Goal: Task Accomplishment & Management: Use online tool/utility

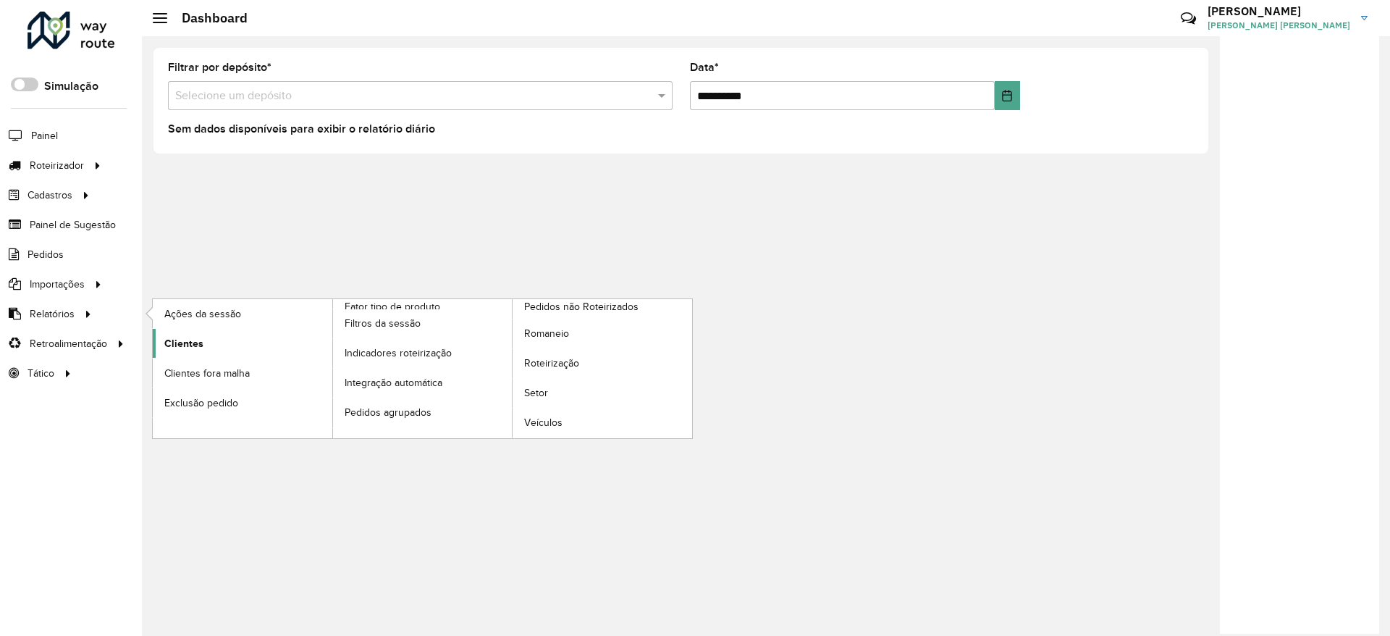
click at [193, 343] on span "Clientes" at bounding box center [183, 343] width 39 height 15
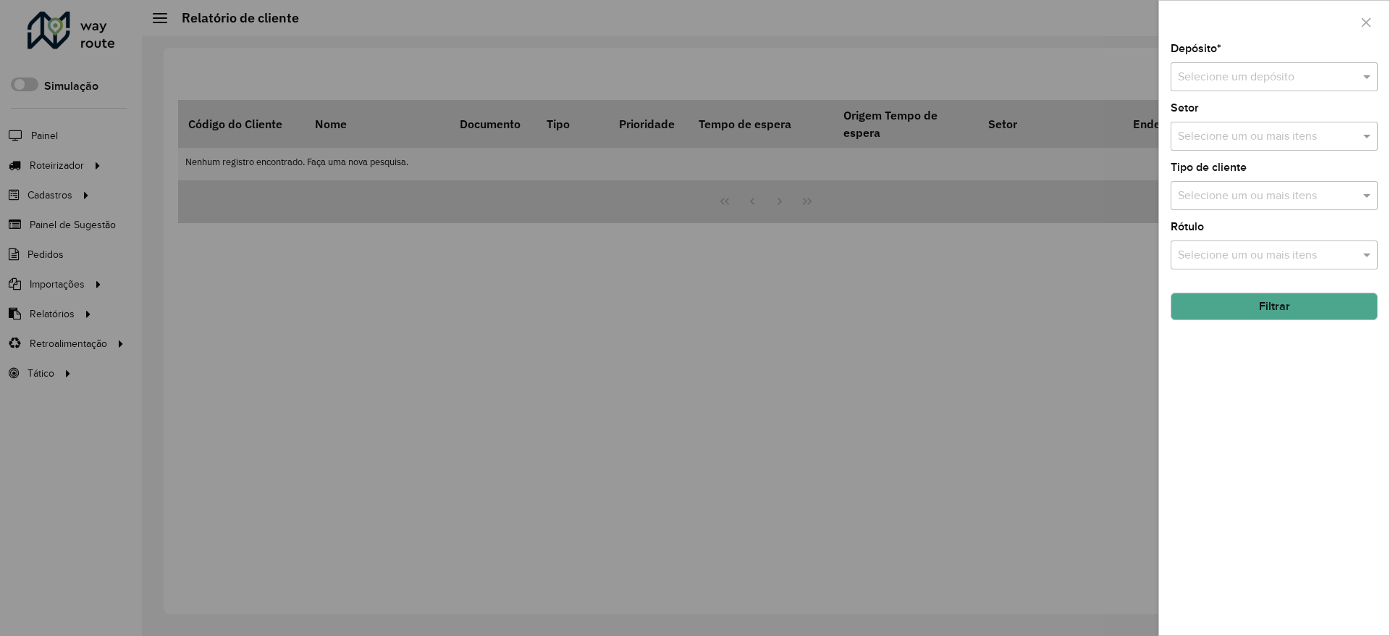
click at [1244, 74] on input "text" at bounding box center [1260, 77] width 164 height 17
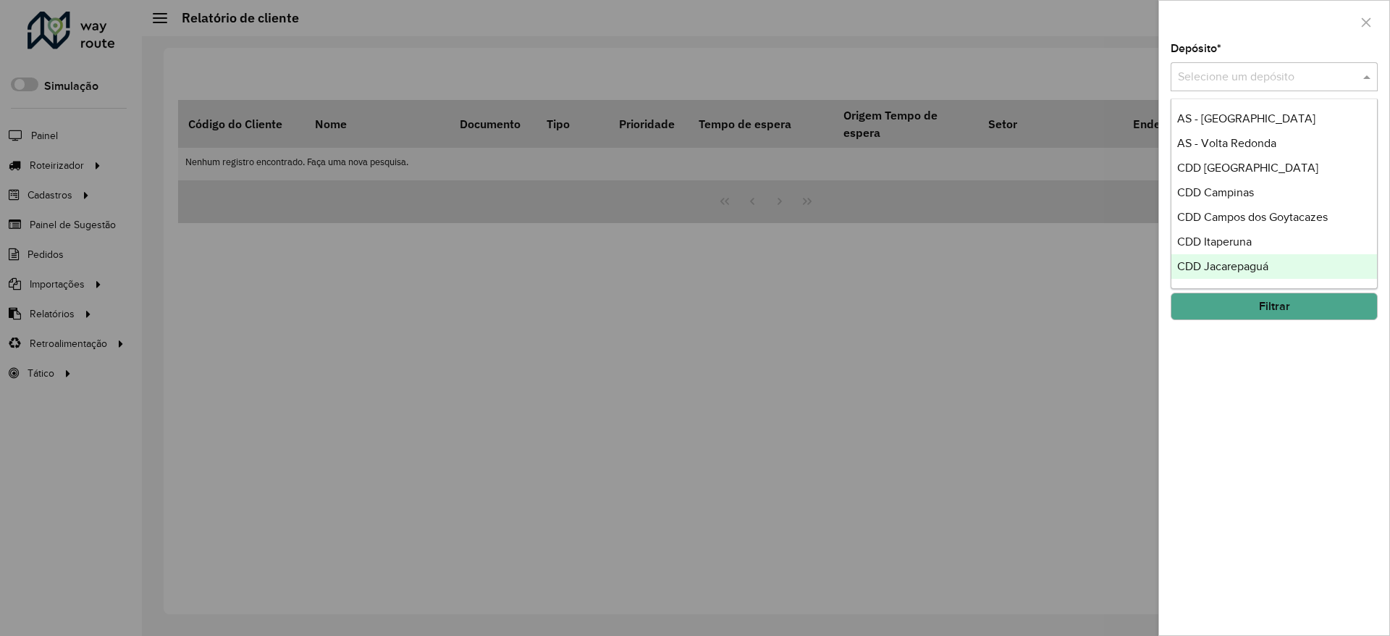
click at [1273, 266] on div "CDD Jacarepaguá" at bounding box center [1274, 266] width 206 height 25
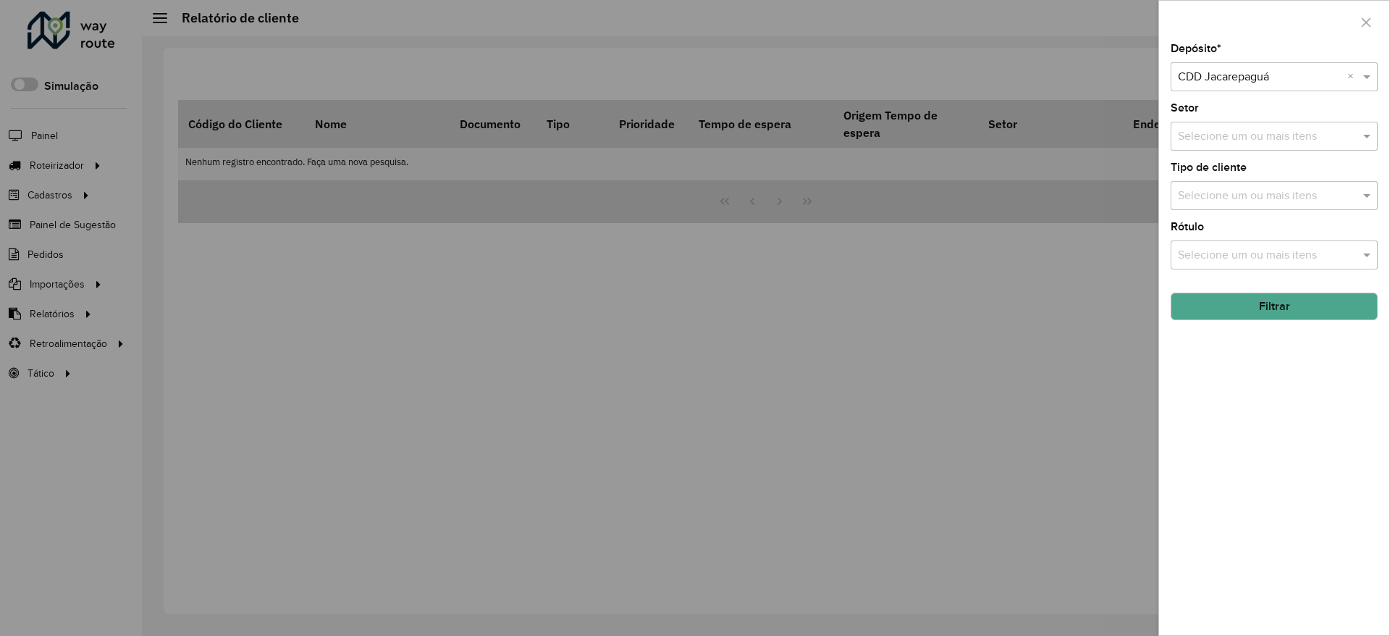
click at [1270, 297] on button "Filtrar" at bounding box center [1273, 306] width 207 height 28
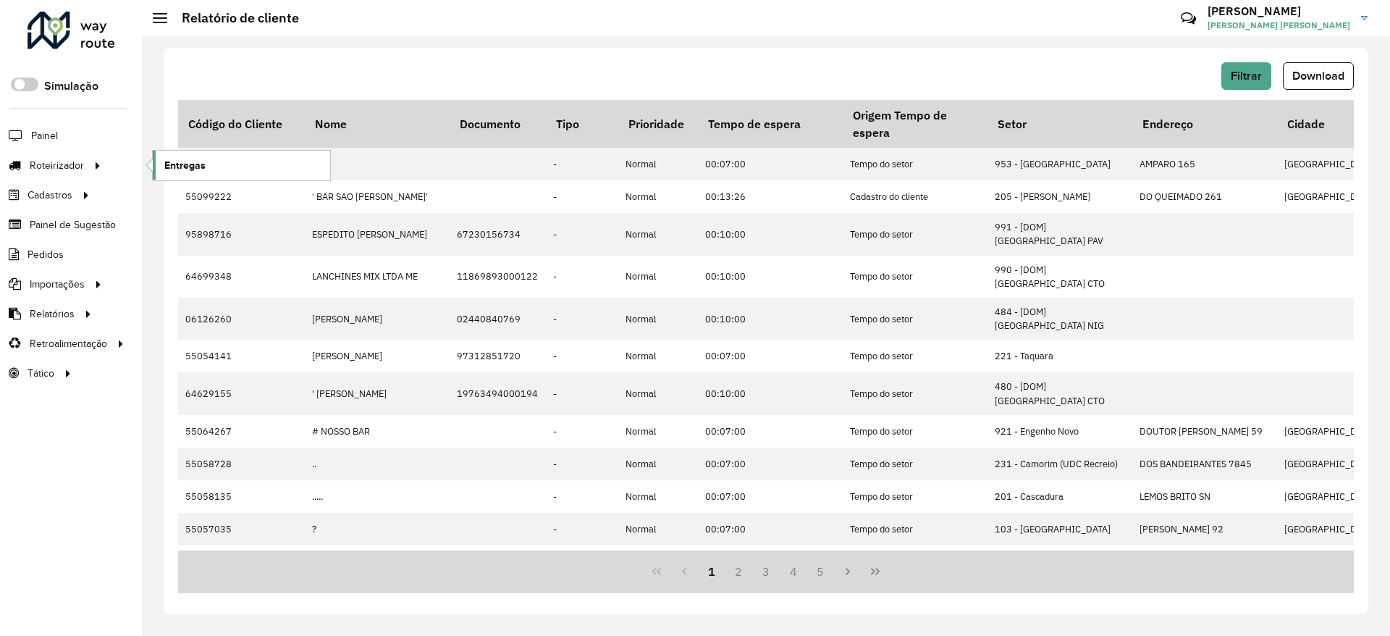
click at [203, 164] on span "Entregas" at bounding box center [184, 165] width 41 height 15
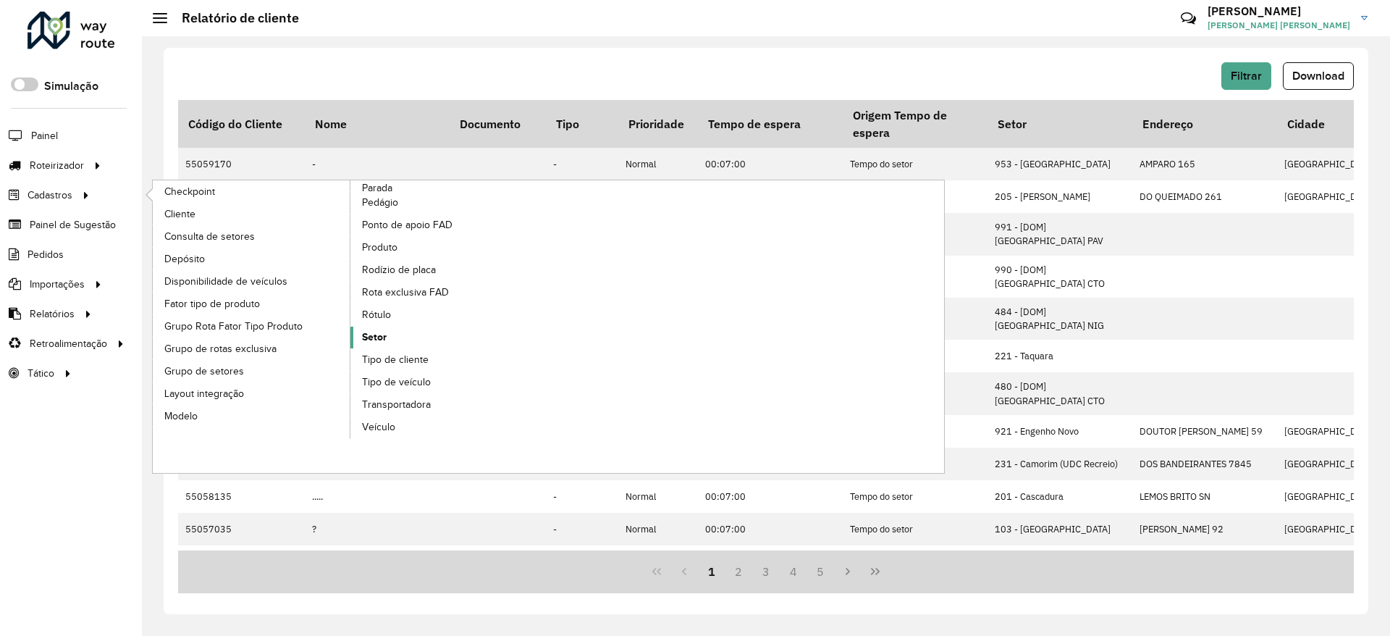
click at [397, 339] on link "Setor" at bounding box center [449, 337] width 198 height 22
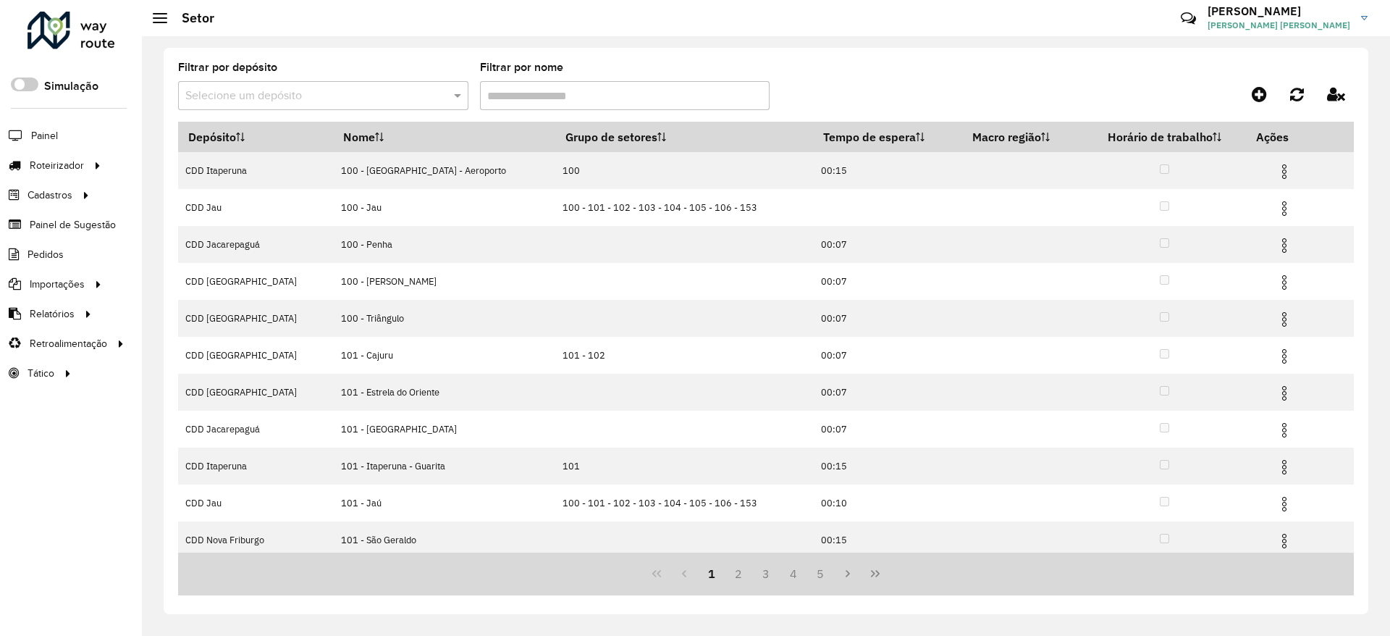
click at [413, 101] on input "text" at bounding box center [308, 96] width 247 height 17
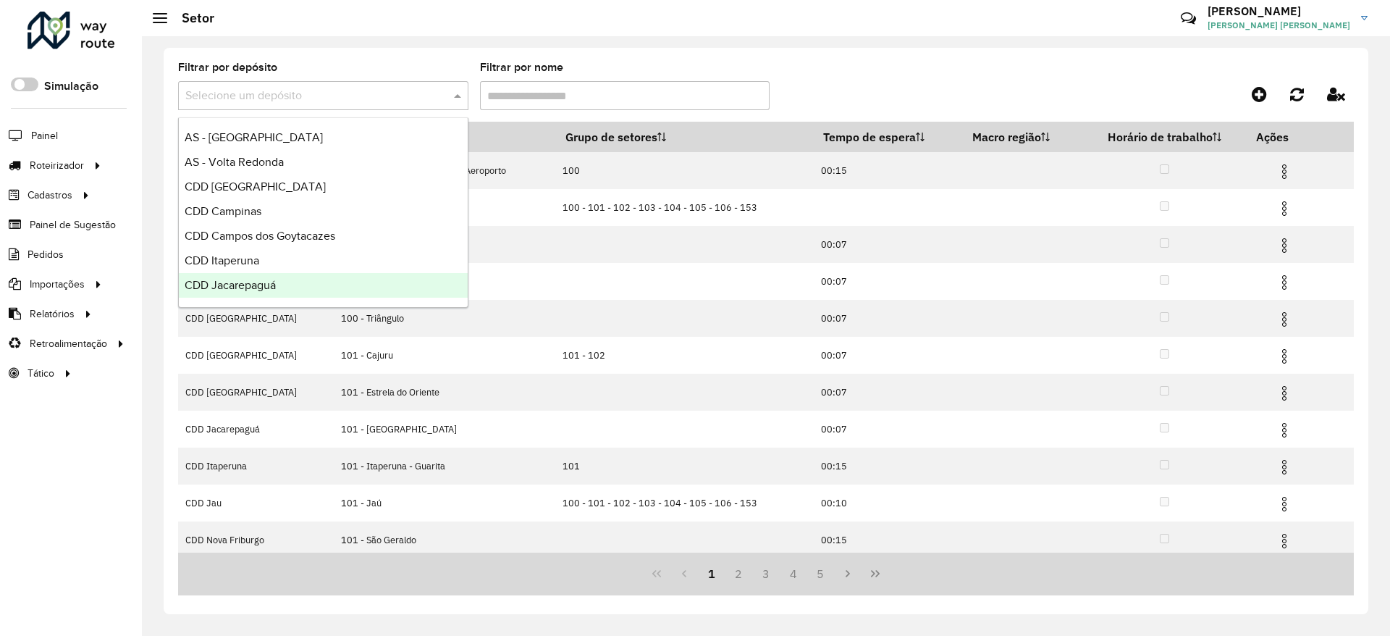
click at [311, 287] on div "CDD Jacarepaguá" at bounding box center [323, 285] width 289 height 25
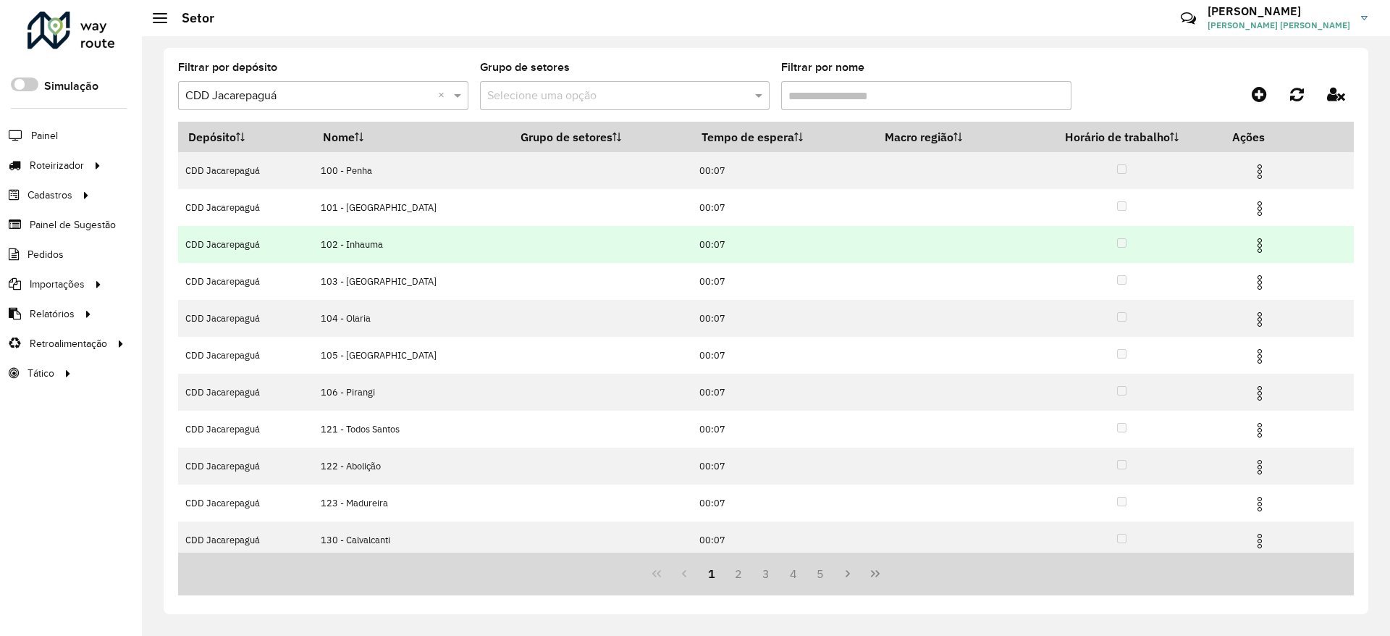
click at [1252, 242] on img at bounding box center [1259, 245] width 17 height 17
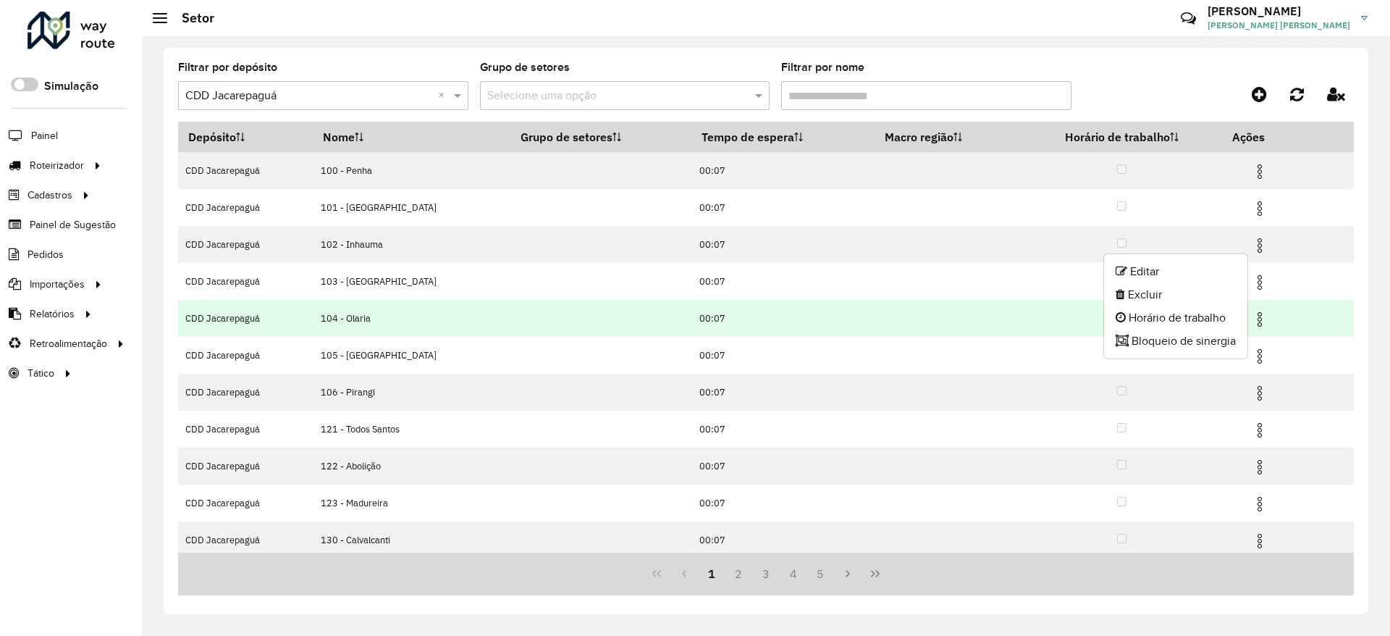
scroll to position [43, 0]
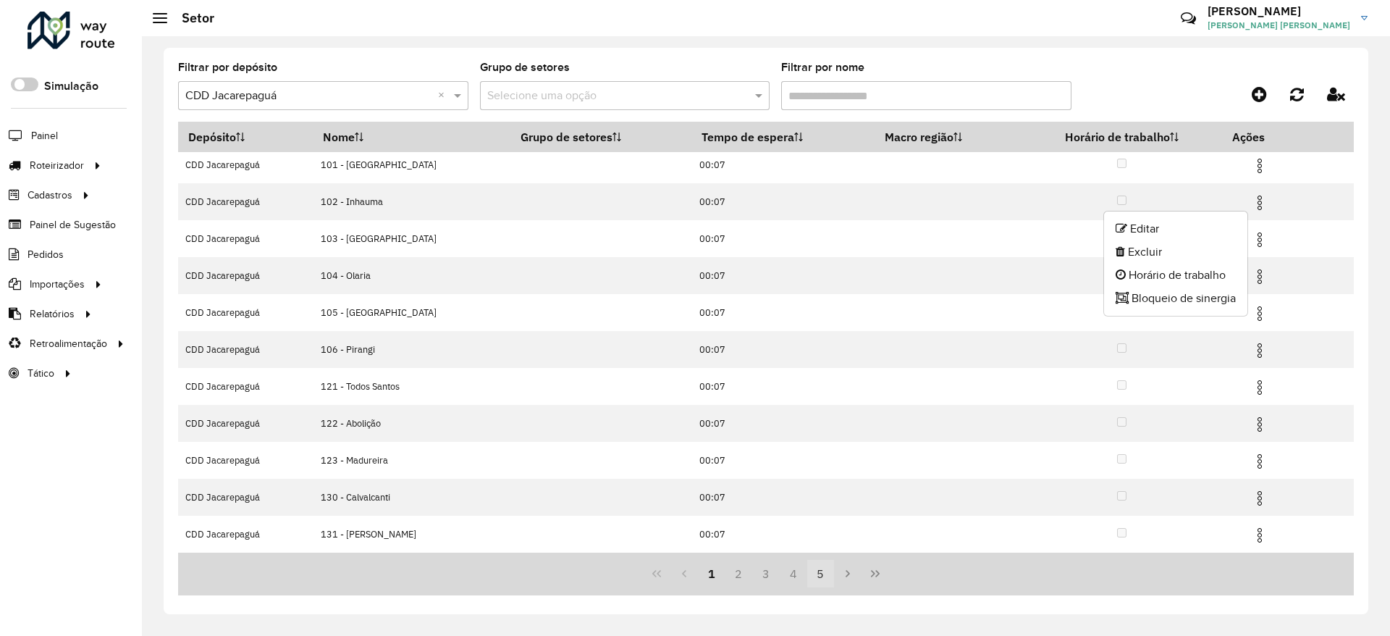
click at [819, 575] on button "5" at bounding box center [821, 574] width 28 height 28
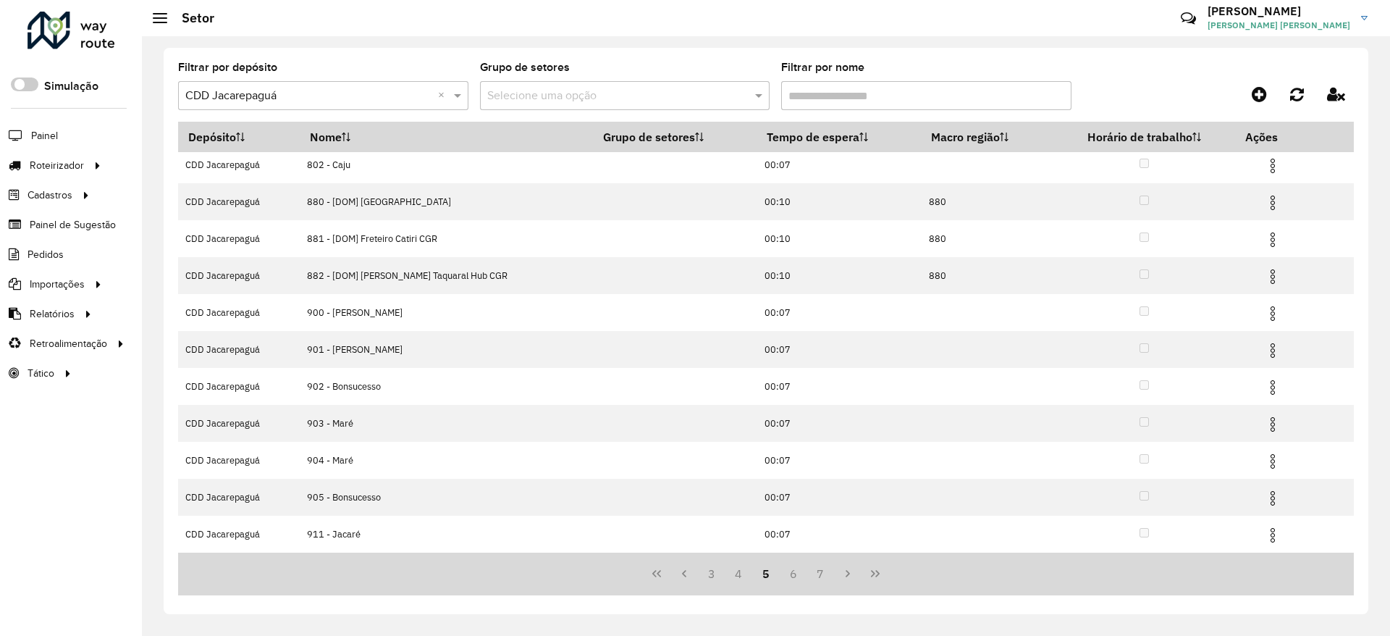
scroll to position [0, 0]
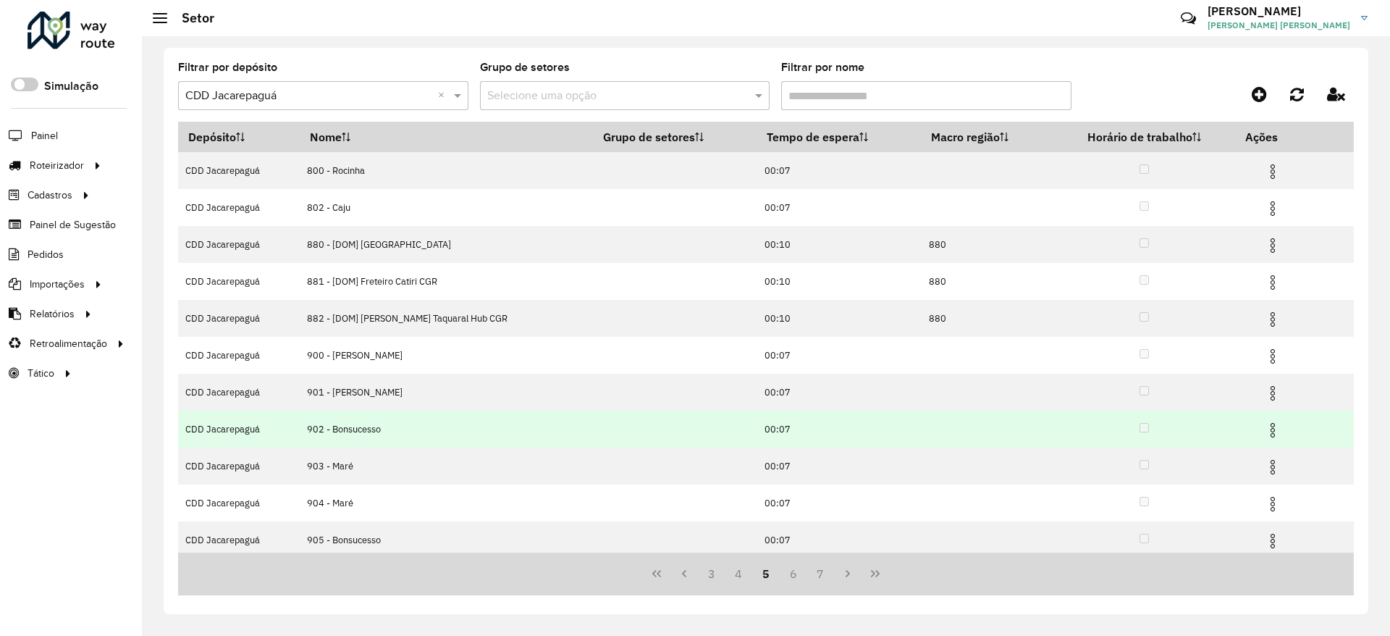
click at [1270, 426] on img at bounding box center [1272, 429] width 17 height 17
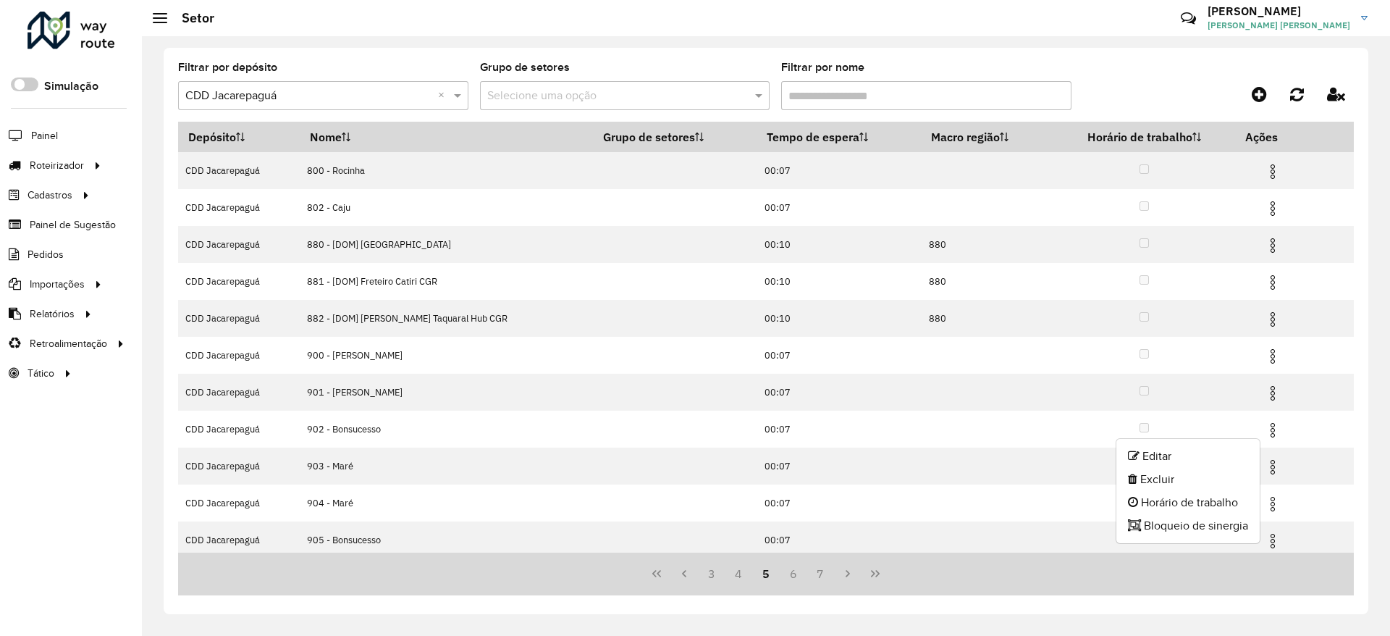
click at [1204, 605] on div "Filtrar por depósito Selecione um depósito × CDD Jacarepaguá × Grupo de setores…" at bounding box center [766, 331] width 1204 height 566
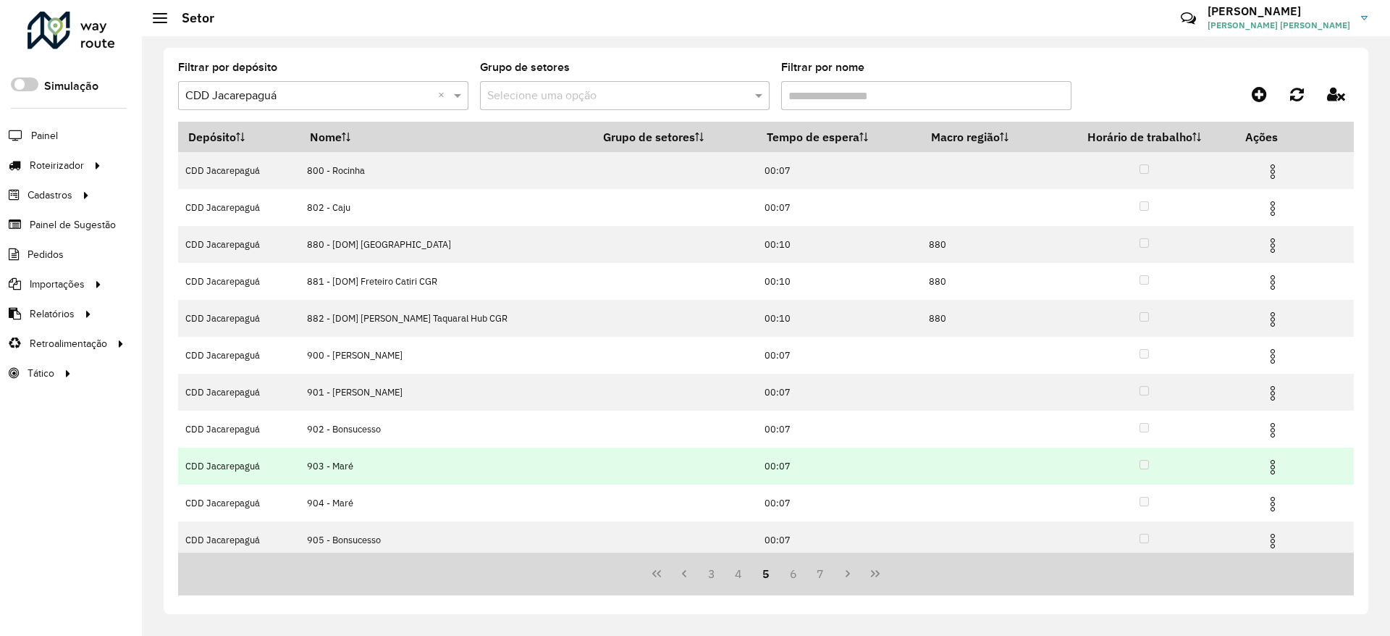
click at [1265, 462] on img at bounding box center [1272, 466] width 17 height 17
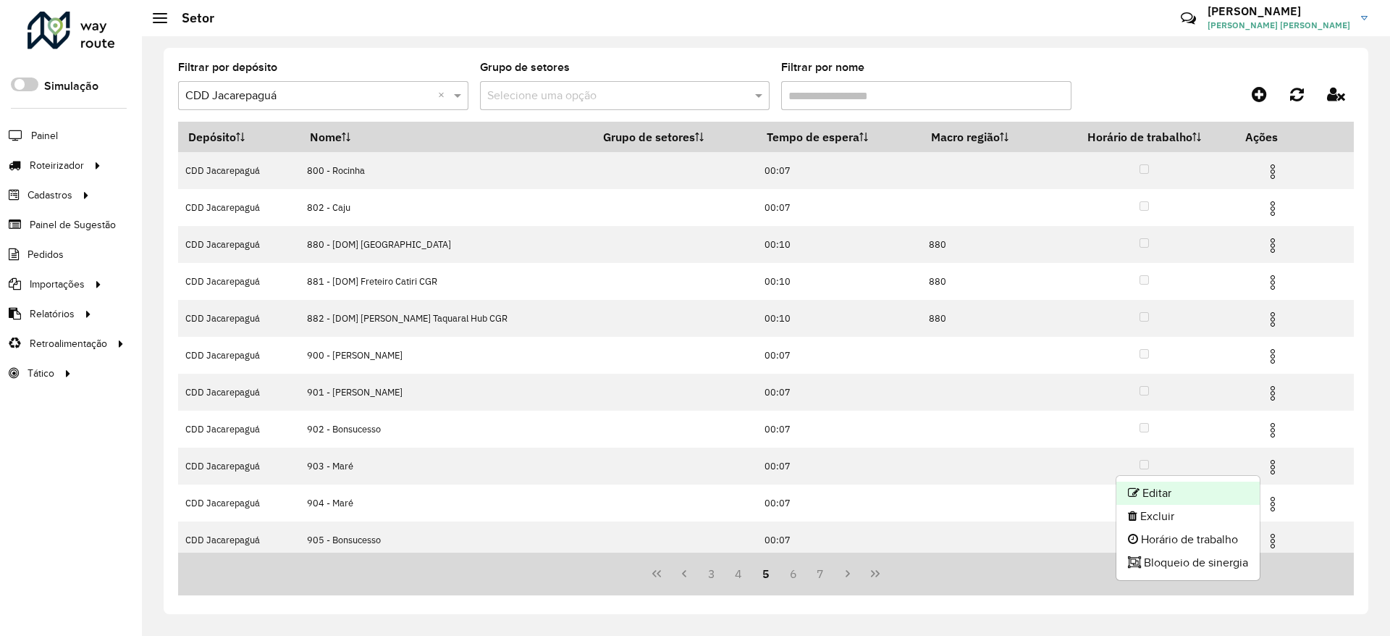
click at [1220, 491] on li "Editar" at bounding box center [1187, 492] width 143 height 23
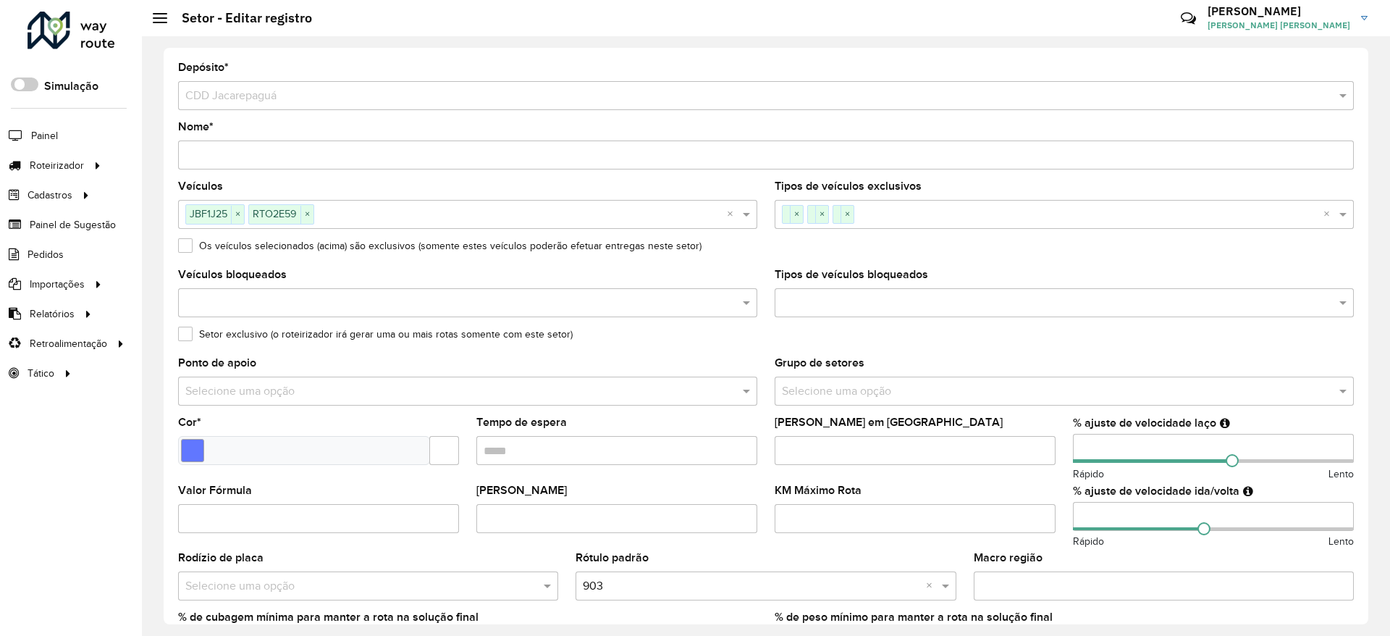
click at [1148, 439] on input "number" at bounding box center [1213, 448] width 281 height 29
type input "*"
type input "**"
click at [1055, 421] on formly-field "Máximo dias em rota" at bounding box center [915, 451] width 298 height 68
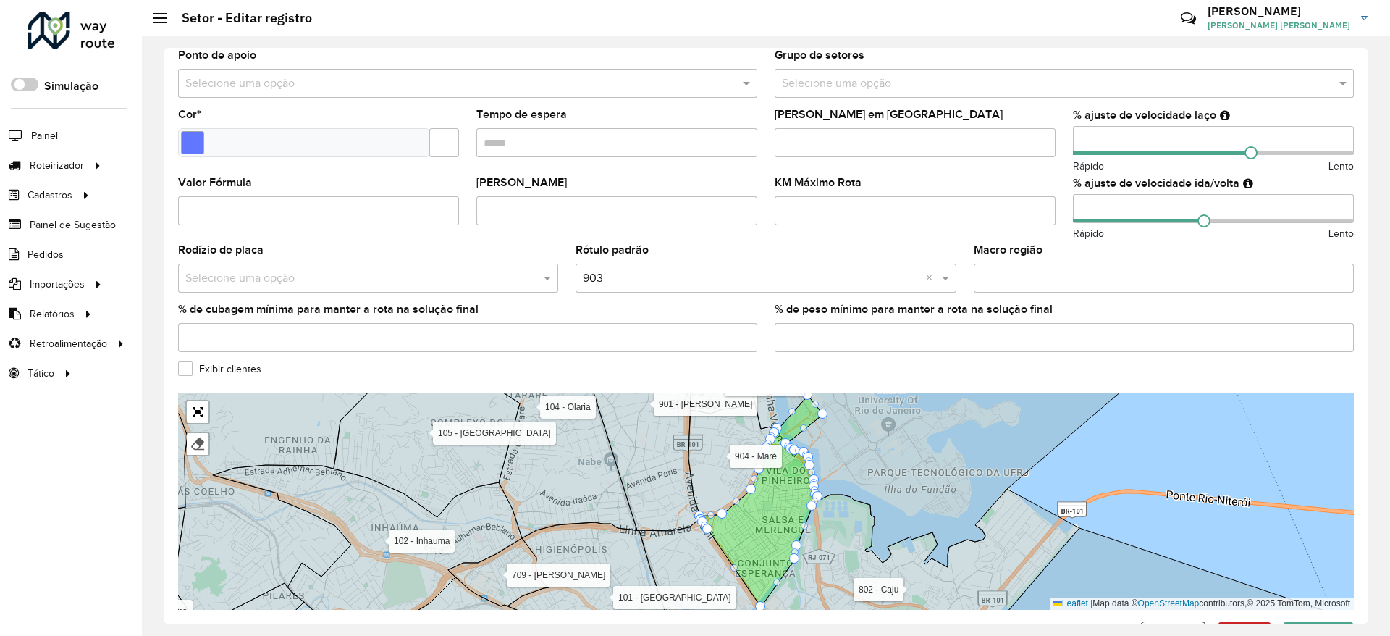
scroll to position [358, 0]
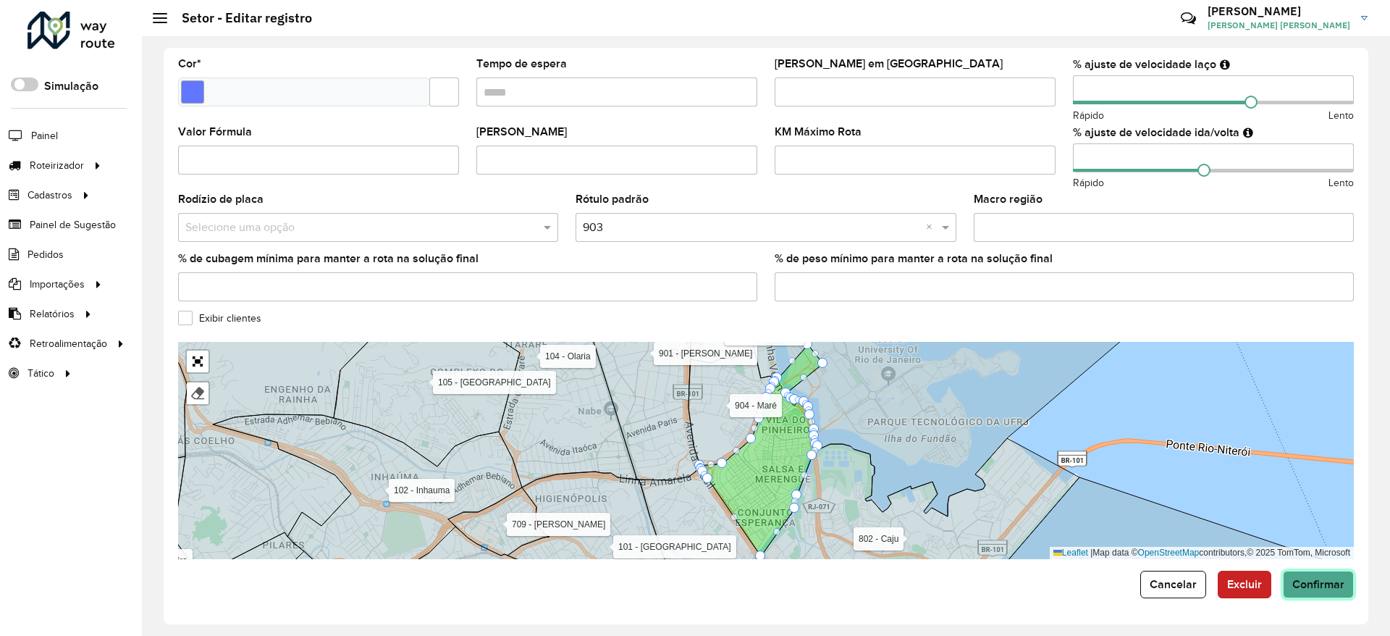
click at [1317, 585] on span "Confirmar" at bounding box center [1318, 584] width 52 height 12
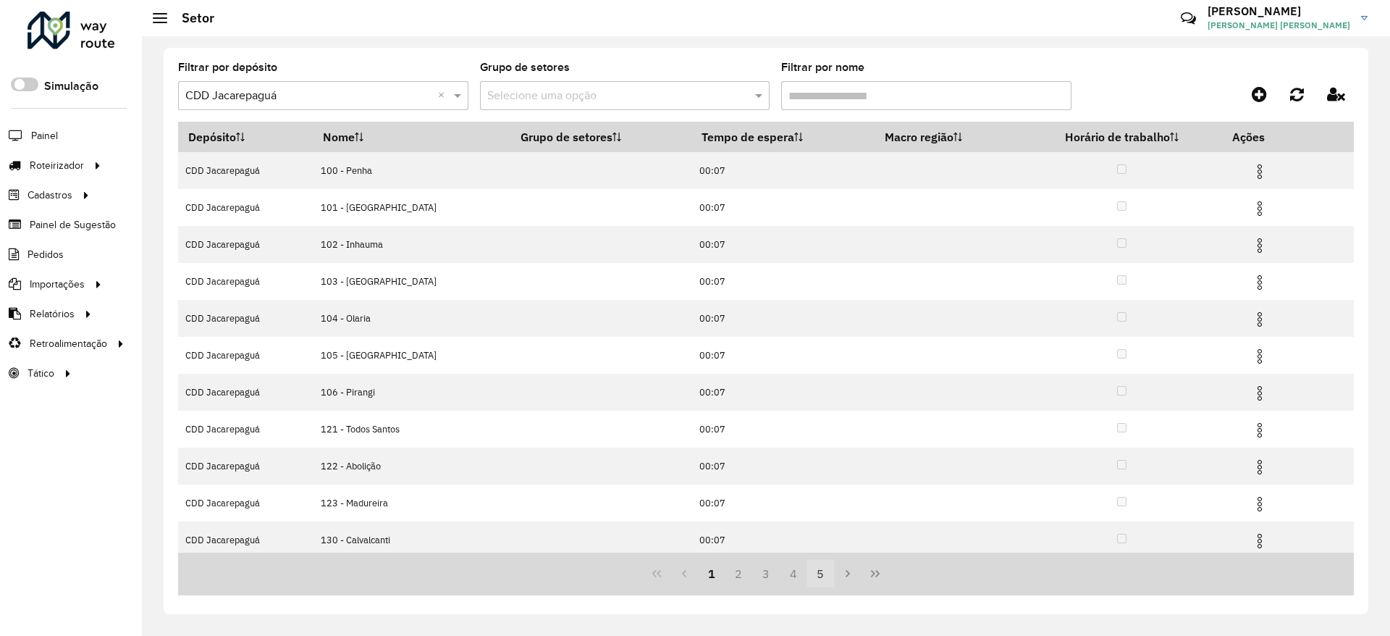
click at [822, 581] on button "5" at bounding box center [821, 574] width 28 height 28
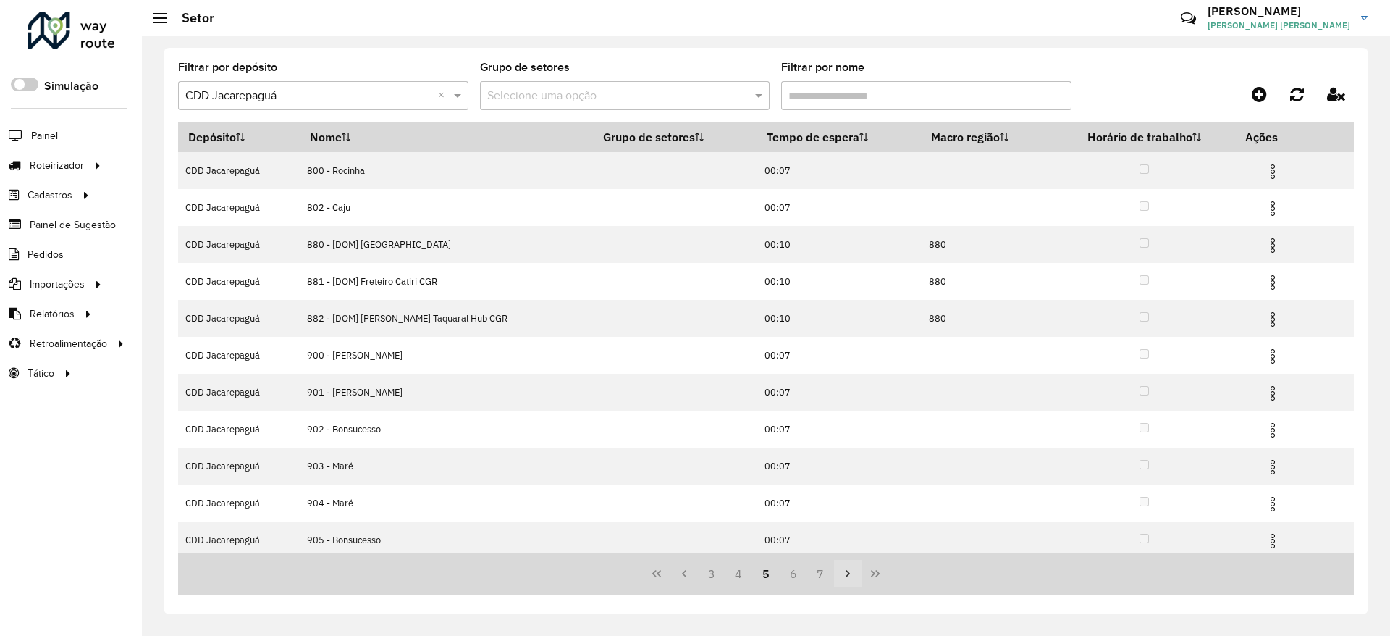
click at [845, 573] on icon "Next Page" at bounding box center [848, 573] width 12 height 12
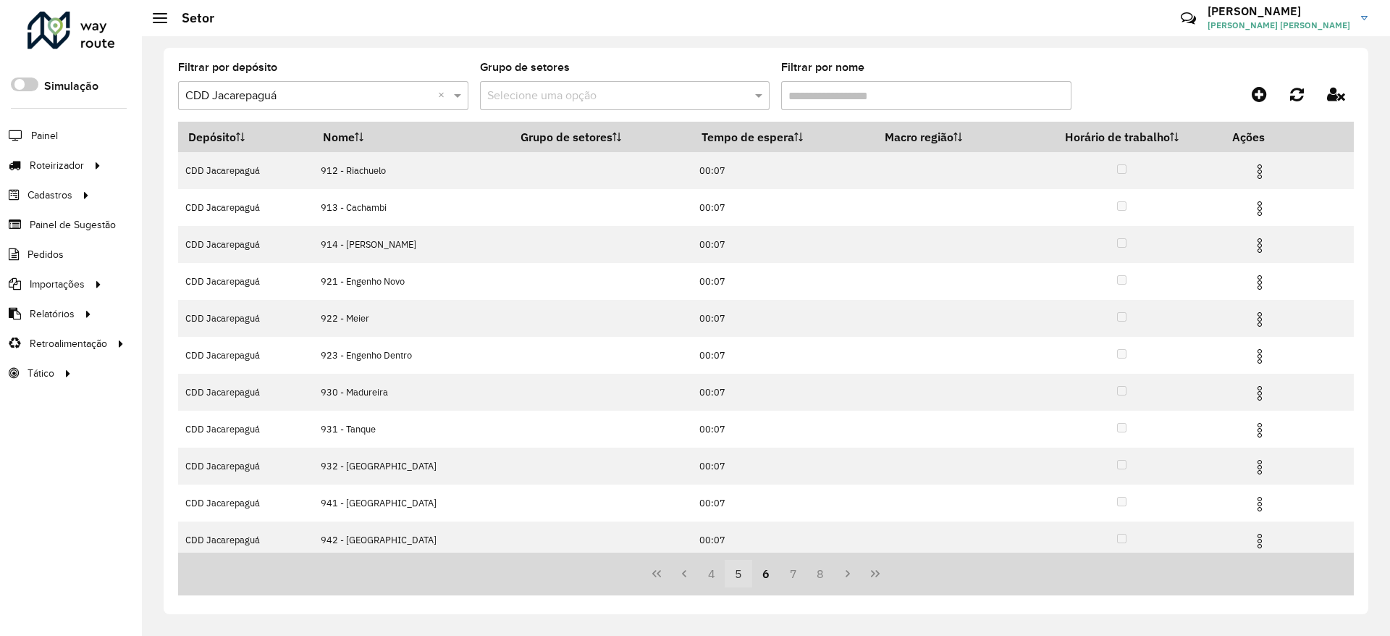
click at [743, 582] on button "5" at bounding box center [739, 574] width 28 height 28
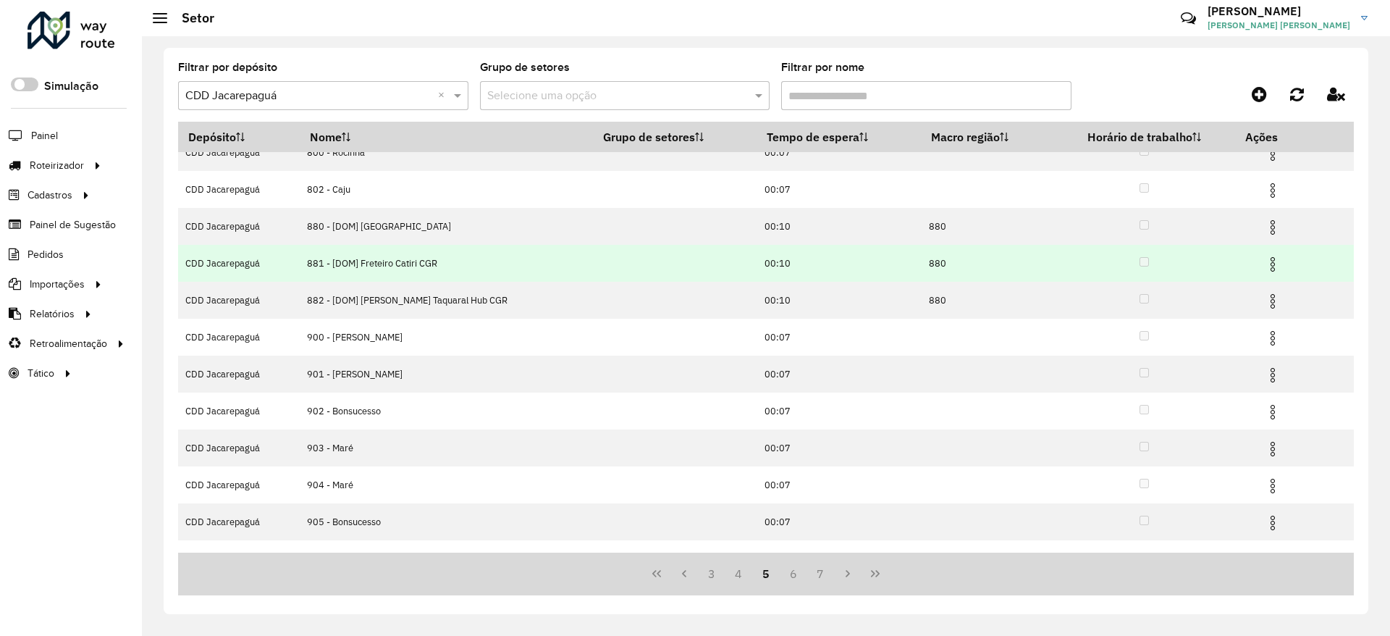
scroll to position [43, 0]
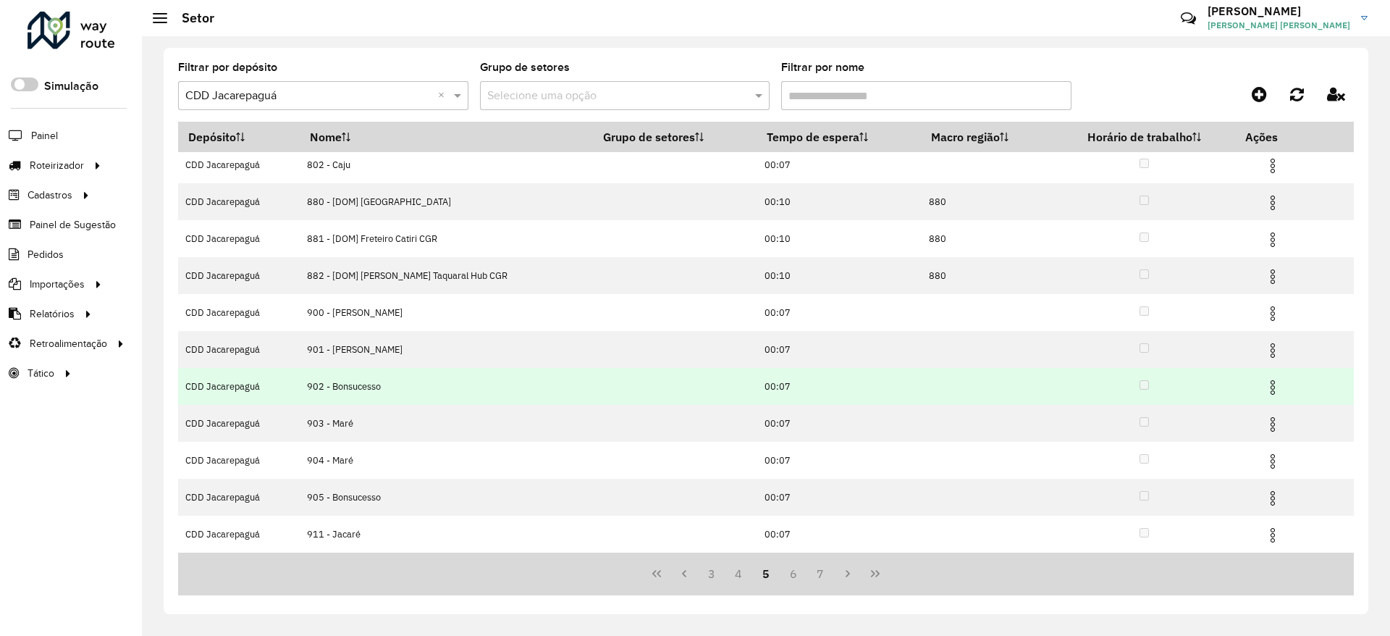
click at [1267, 383] on img at bounding box center [1272, 387] width 17 height 17
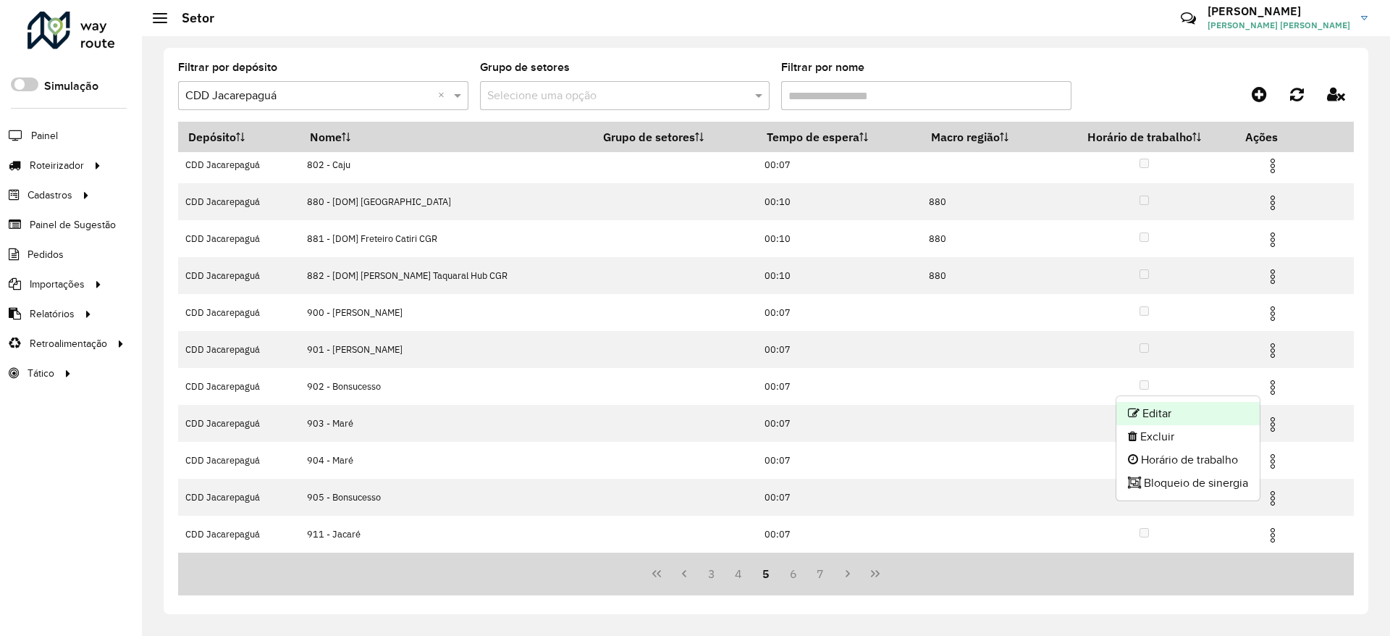
click at [1244, 409] on li "Editar" at bounding box center [1187, 413] width 143 height 23
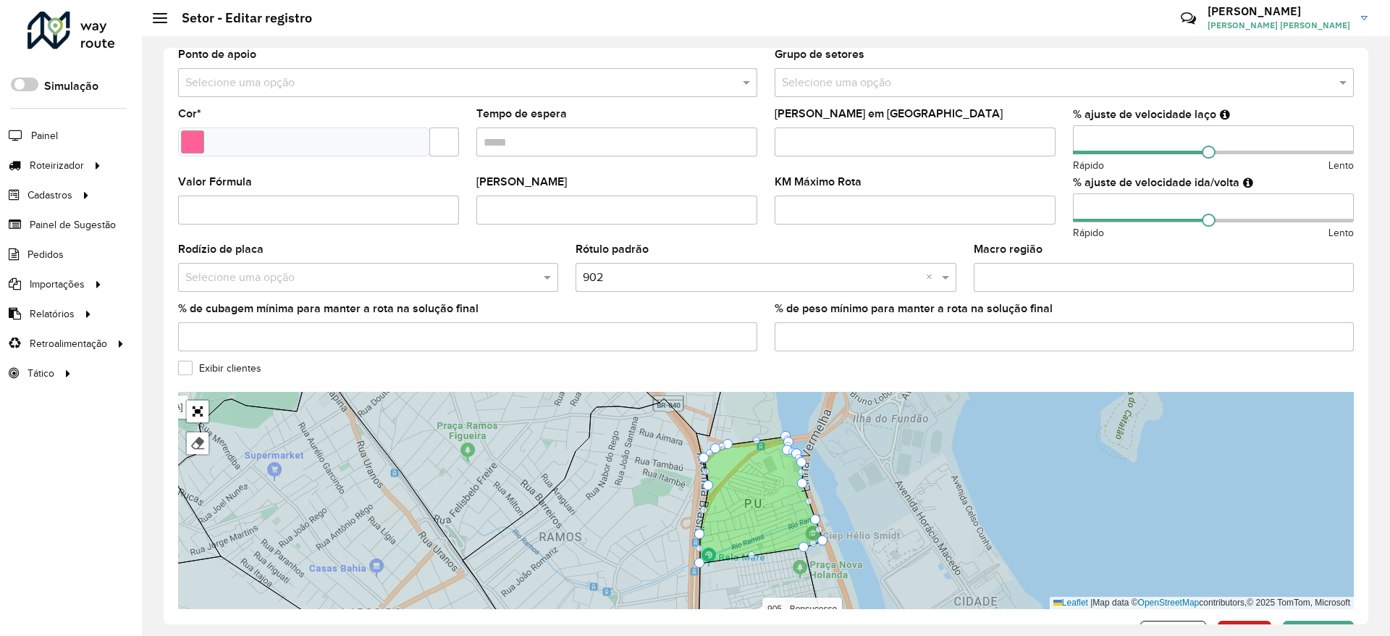
scroll to position [358, 0]
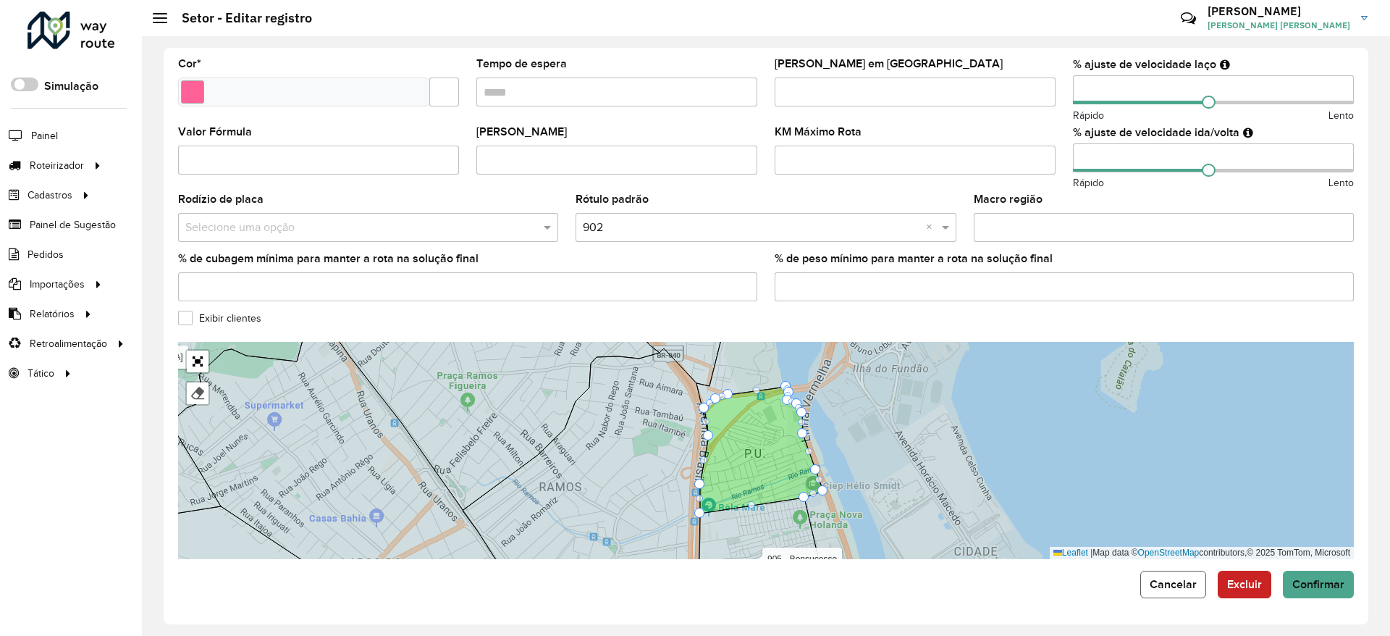
click at [1151, 581] on span "Cancelar" at bounding box center [1172, 584] width 47 height 12
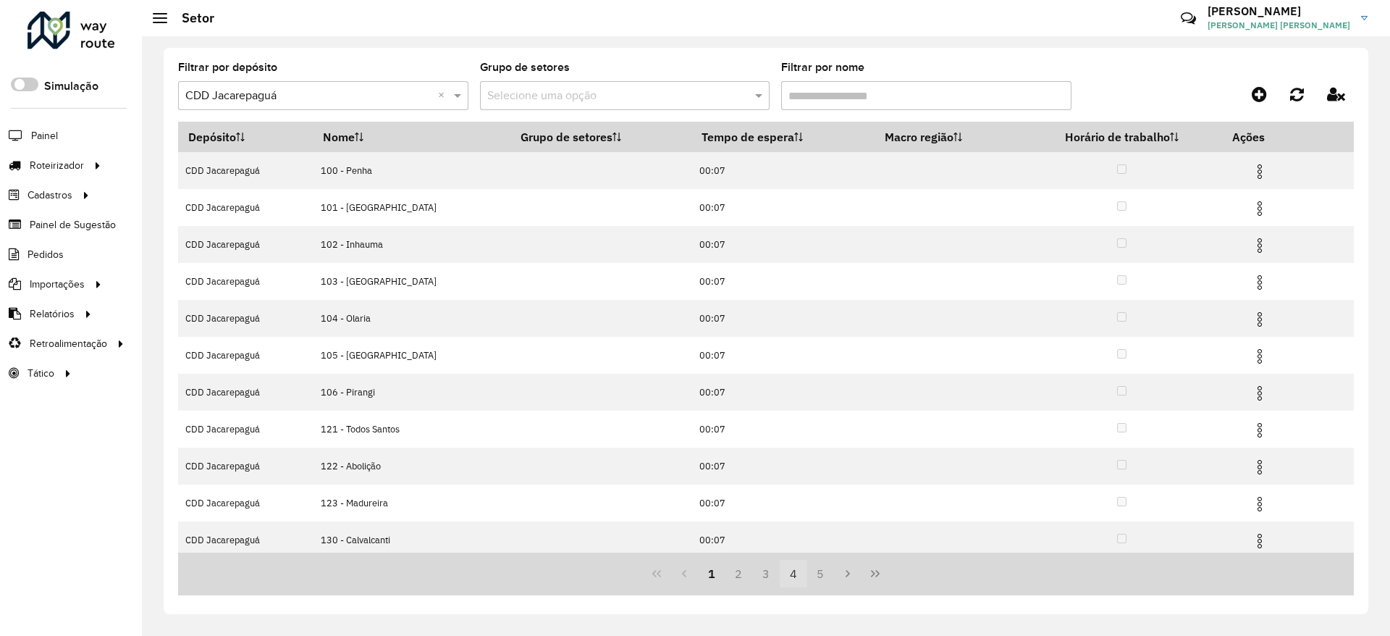
click at [793, 577] on button "4" at bounding box center [794, 574] width 28 height 28
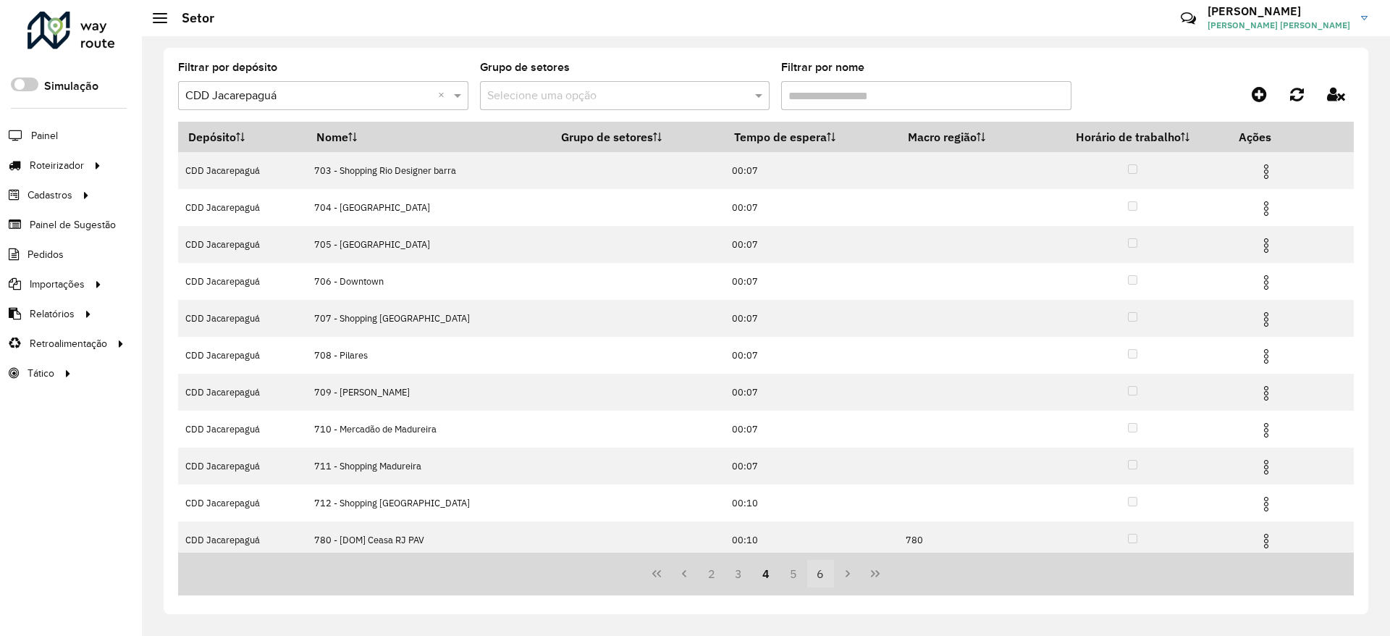
click at [812, 571] on button "6" at bounding box center [821, 574] width 28 height 28
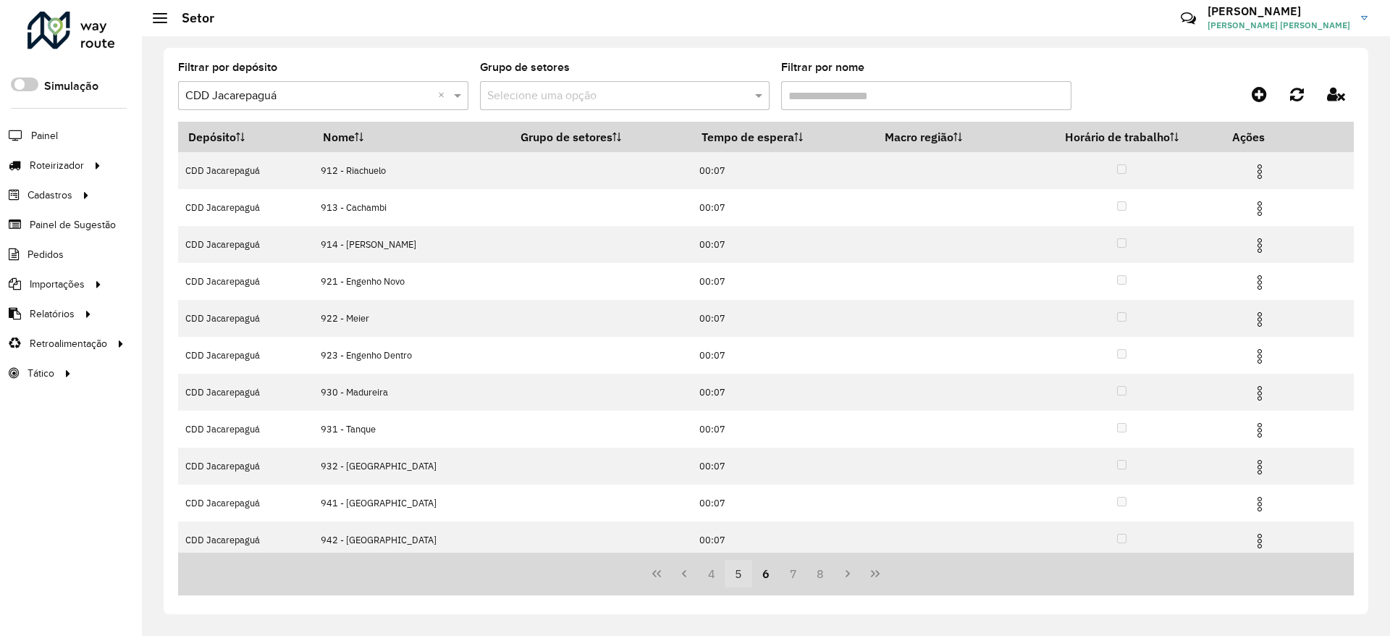
click at [746, 576] on button "5" at bounding box center [739, 574] width 28 height 28
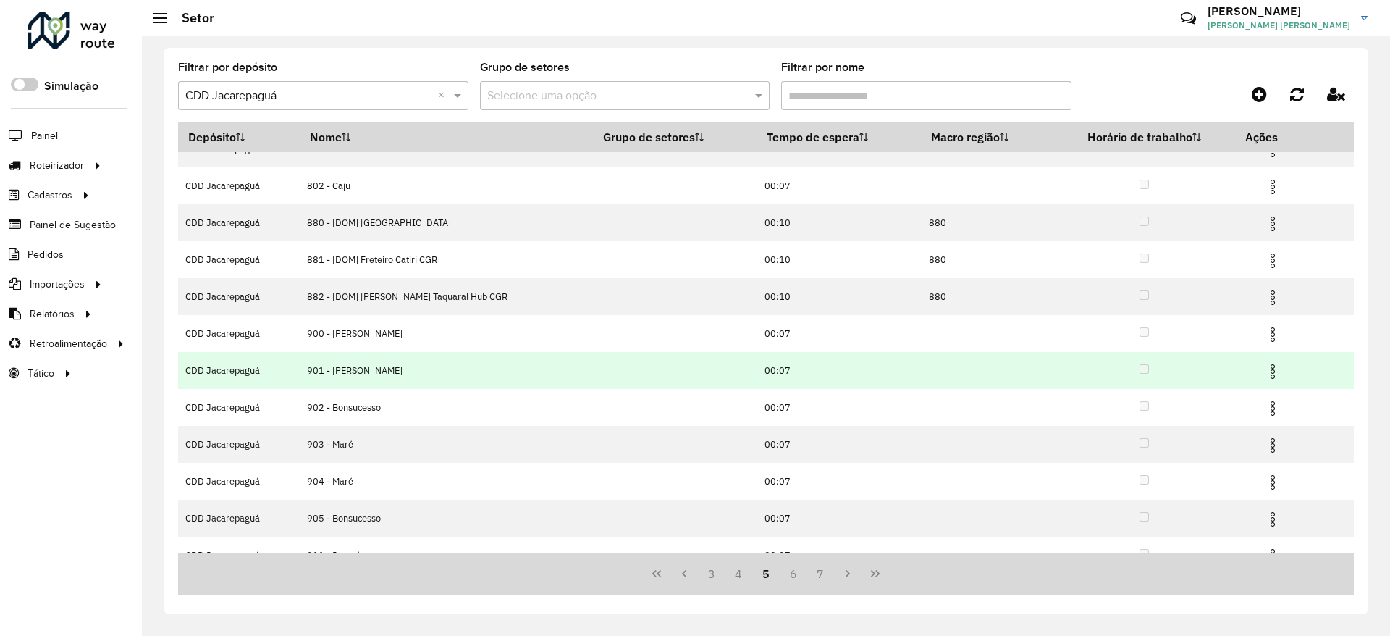
scroll to position [43, 0]
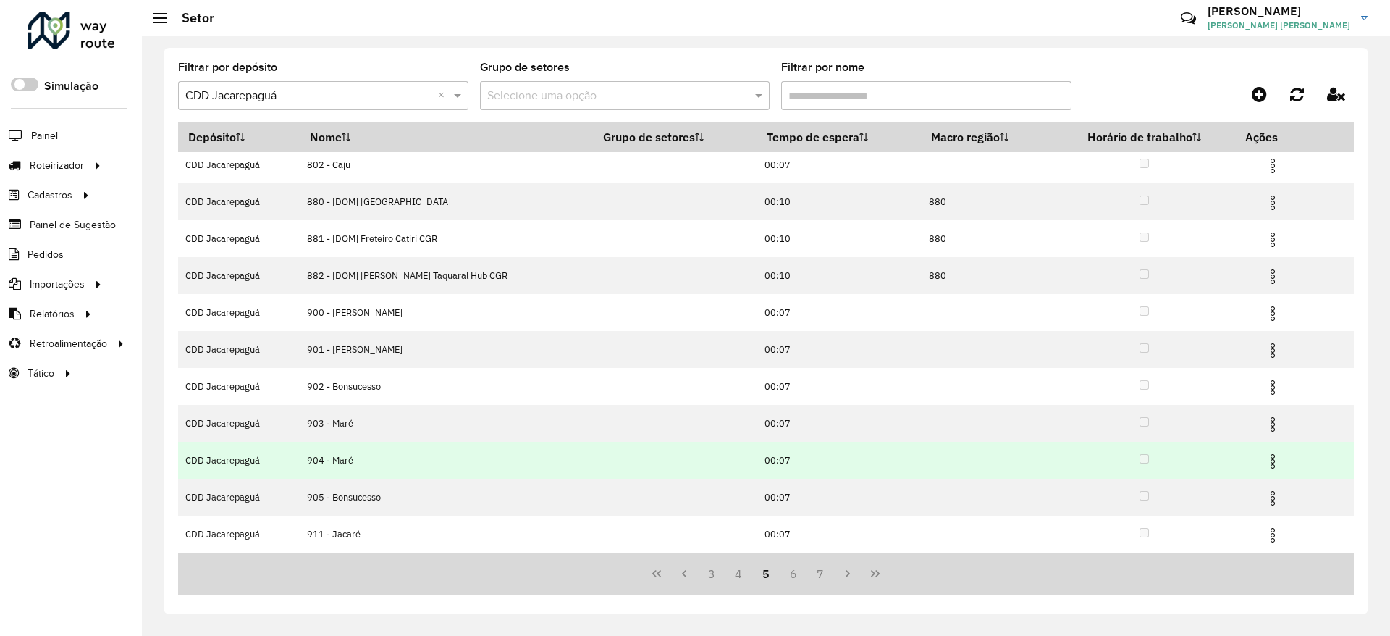
click at [1273, 452] on img at bounding box center [1272, 460] width 17 height 17
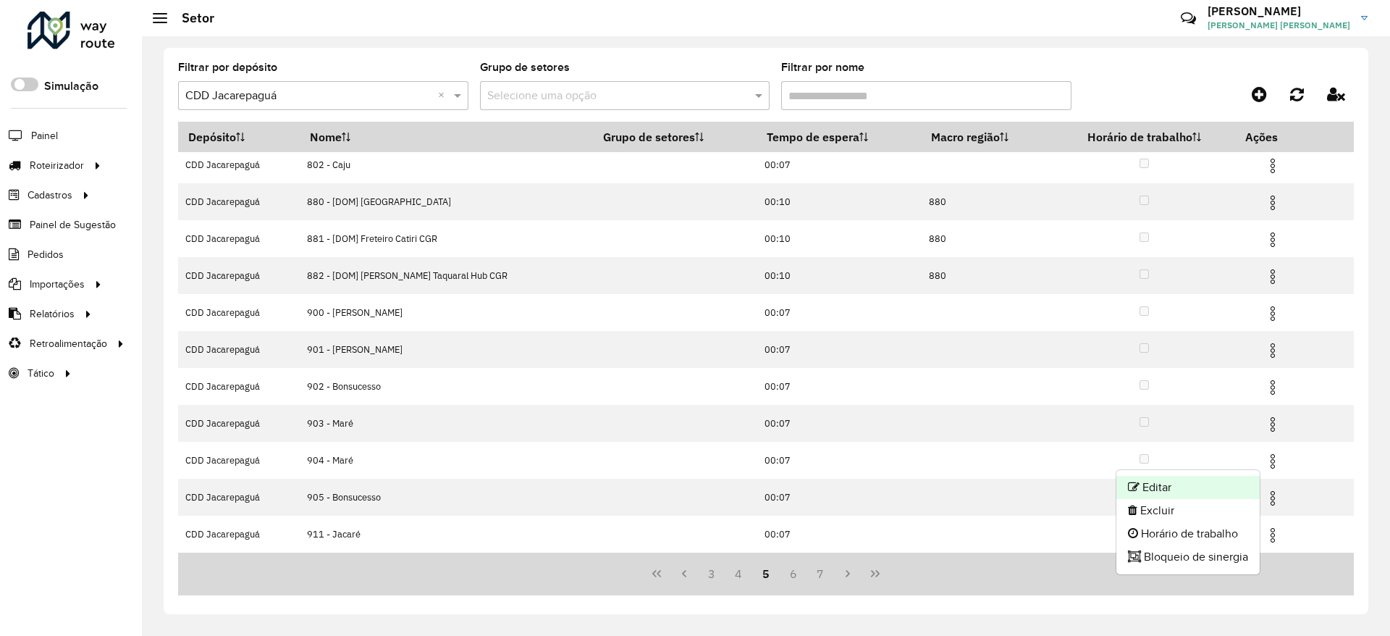
click at [1225, 476] on li "Editar" at bounding box center [1187, 487] width 143 height 23
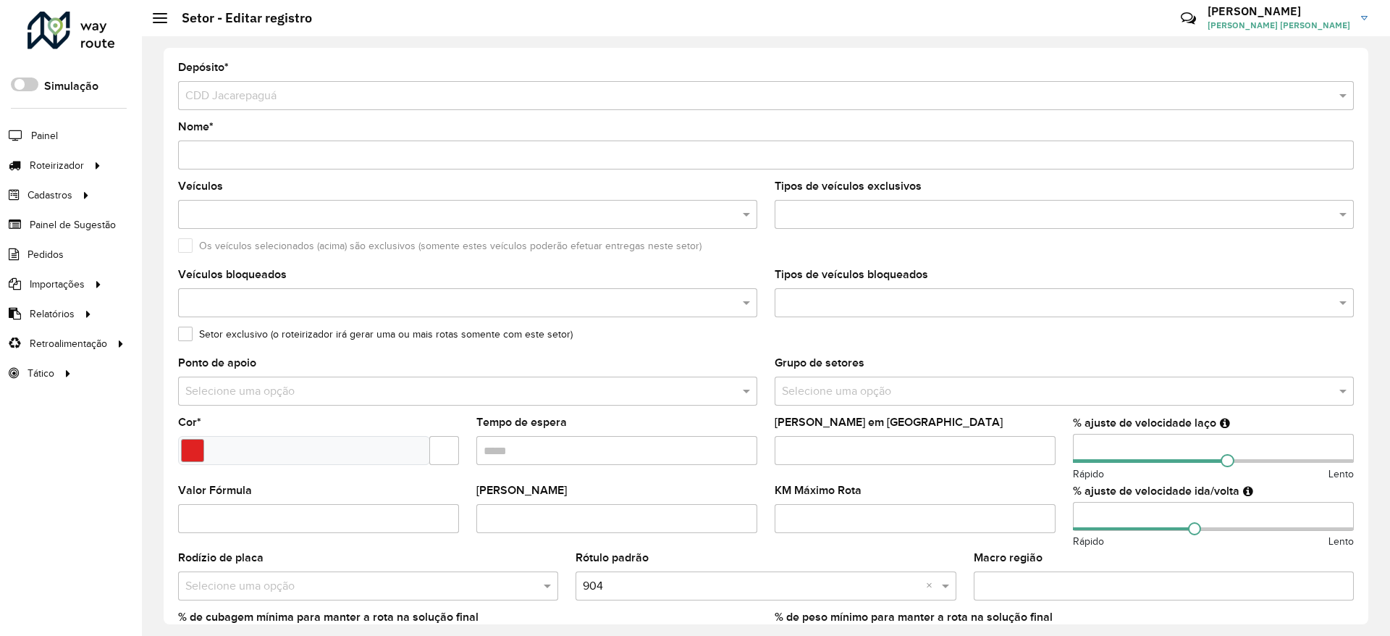
click at [1127, 449] on input "number" at bounding box center [1213, 448] width 281 height 29
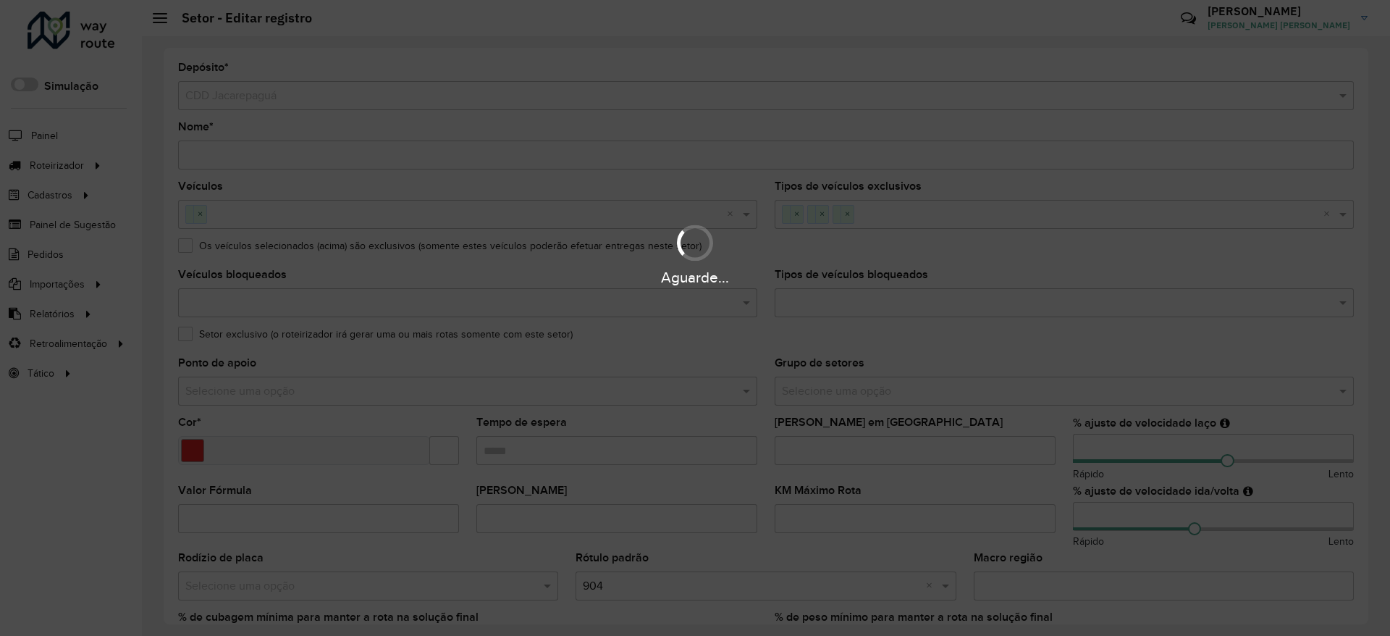
type input "*"
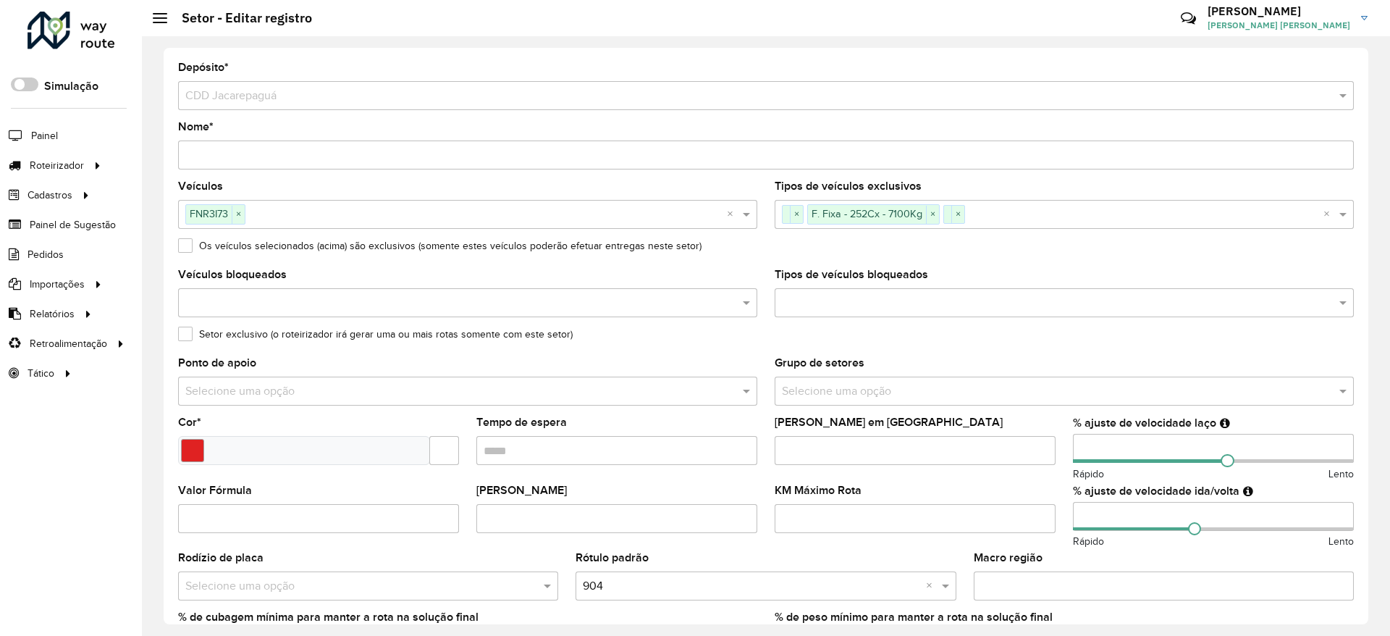
type input "**"
click at [1064, 430] on formly-field "% ajuste de velocidade laço ** Rápido Lento" at bounding box center [1213, 451] width 298 height 68
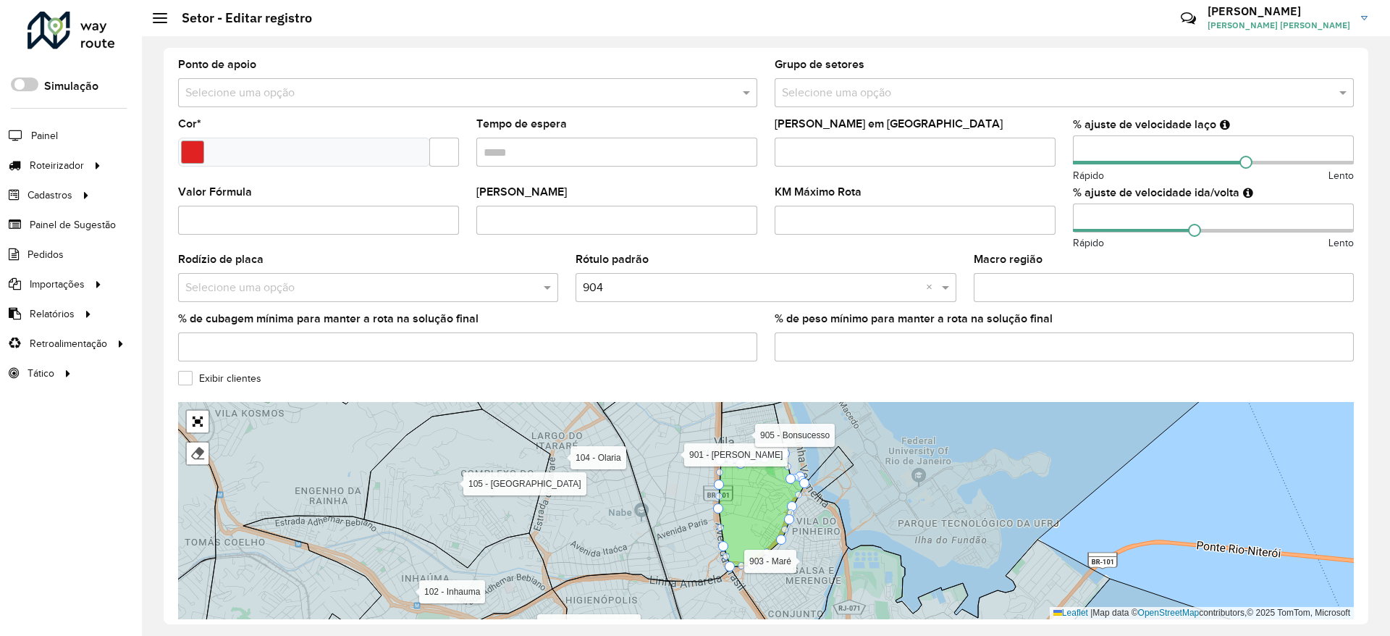
scroll to position [358, 0]
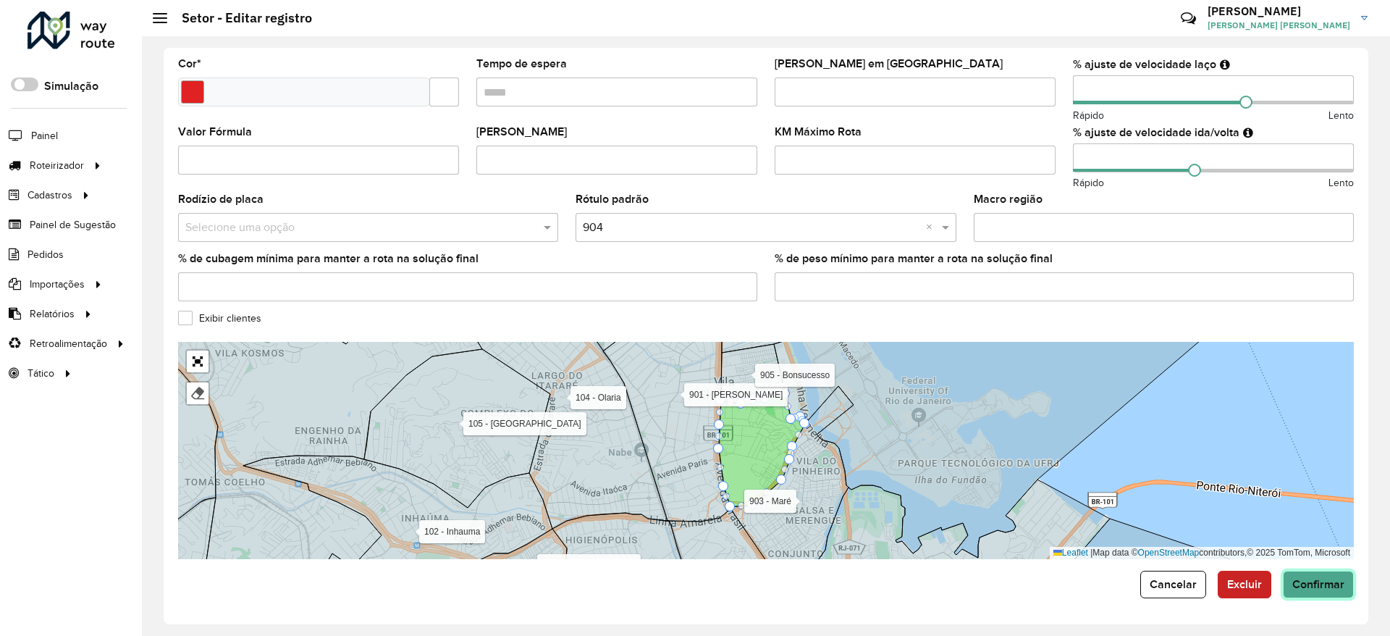
click at [1309, 583] on span "Confirmar" at bounding box center [1318, 584] width 52 height 12
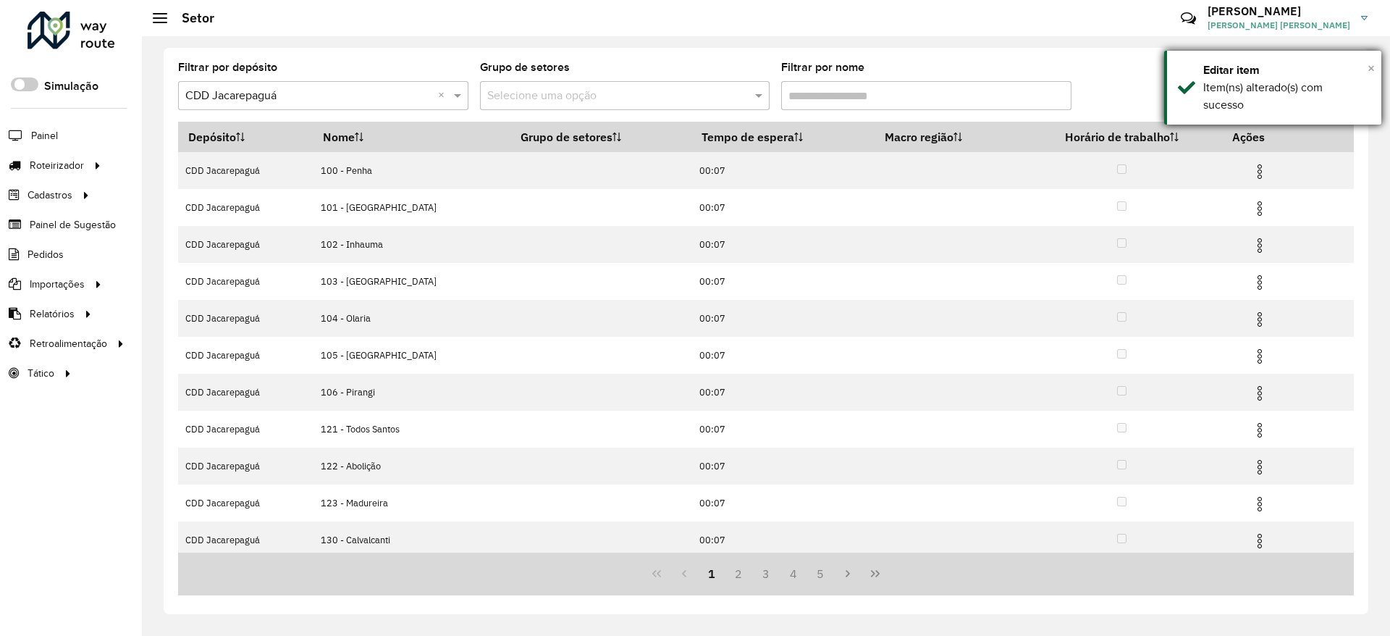
click at [1370, 69] on span "×" at bounding box center [1370, 68] width 7 height 16
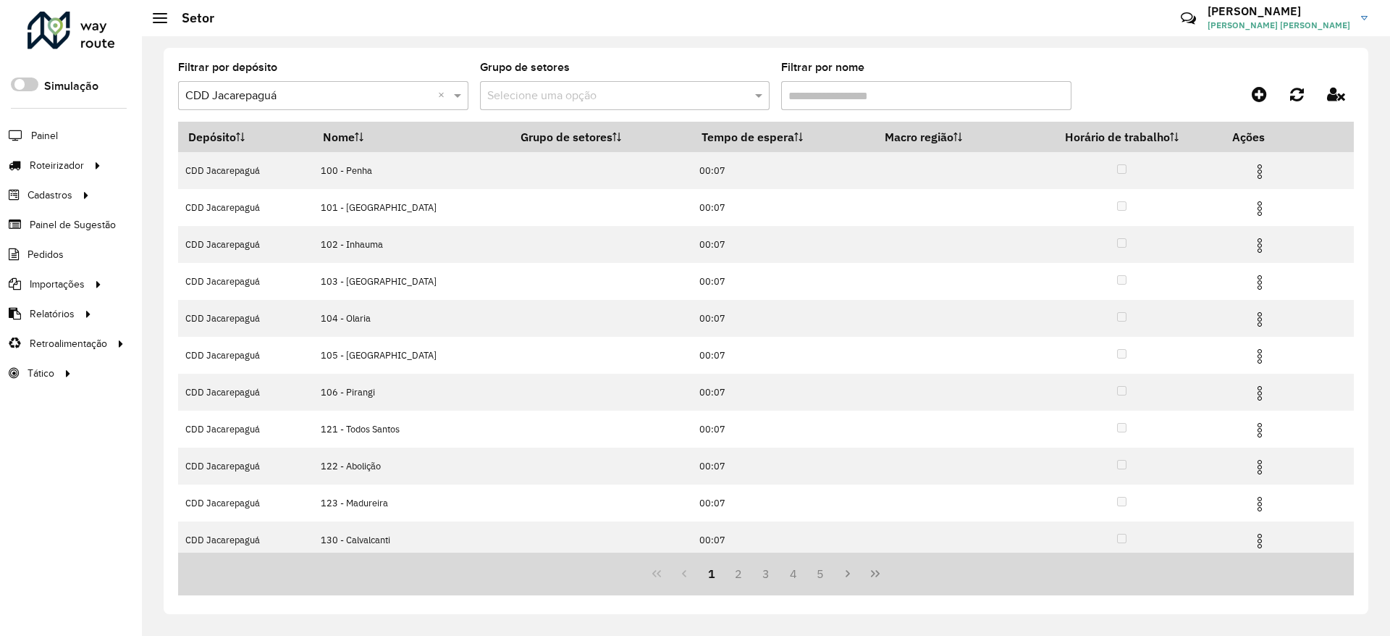
click at [1105, 68] on div "Filtrar por depósito Selecione um depósito × CDD Jacarepaguá × Grupo de setores…" at bounding box center [766, 91] width 1176 height 59
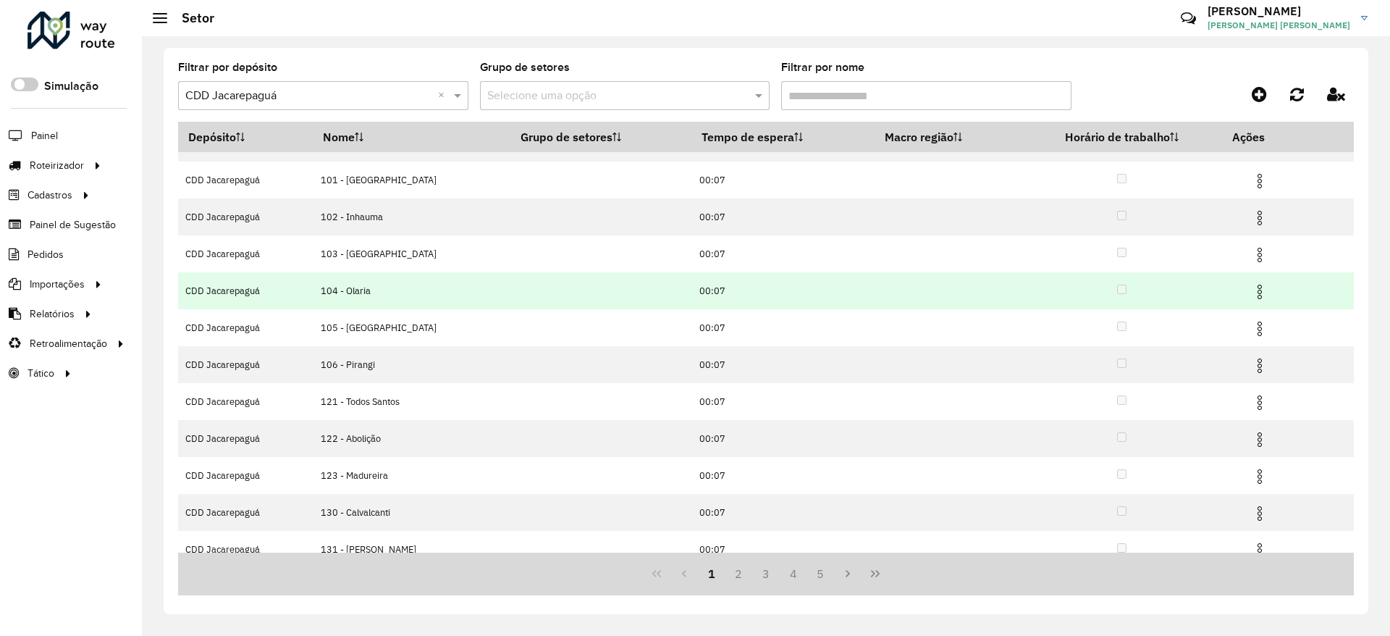
scroll to position [43, 0]
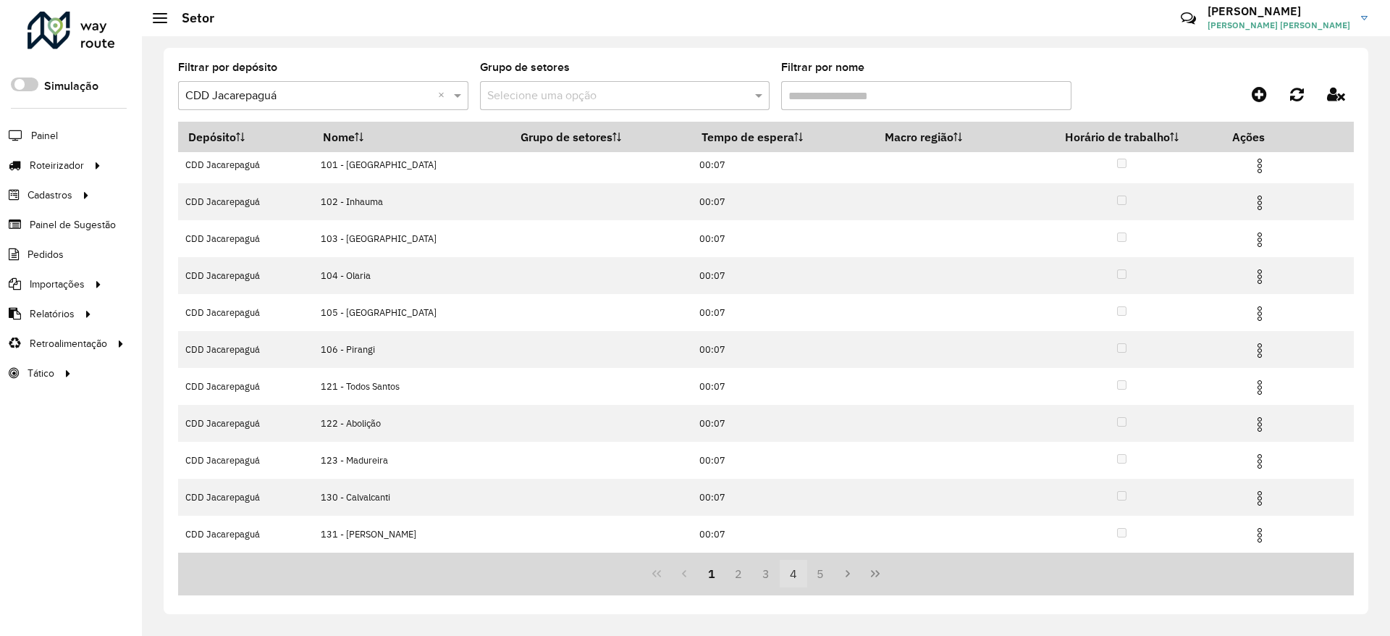
click at [803, 567] on button "4" at bounding box center [794, 574] width 28 height 28
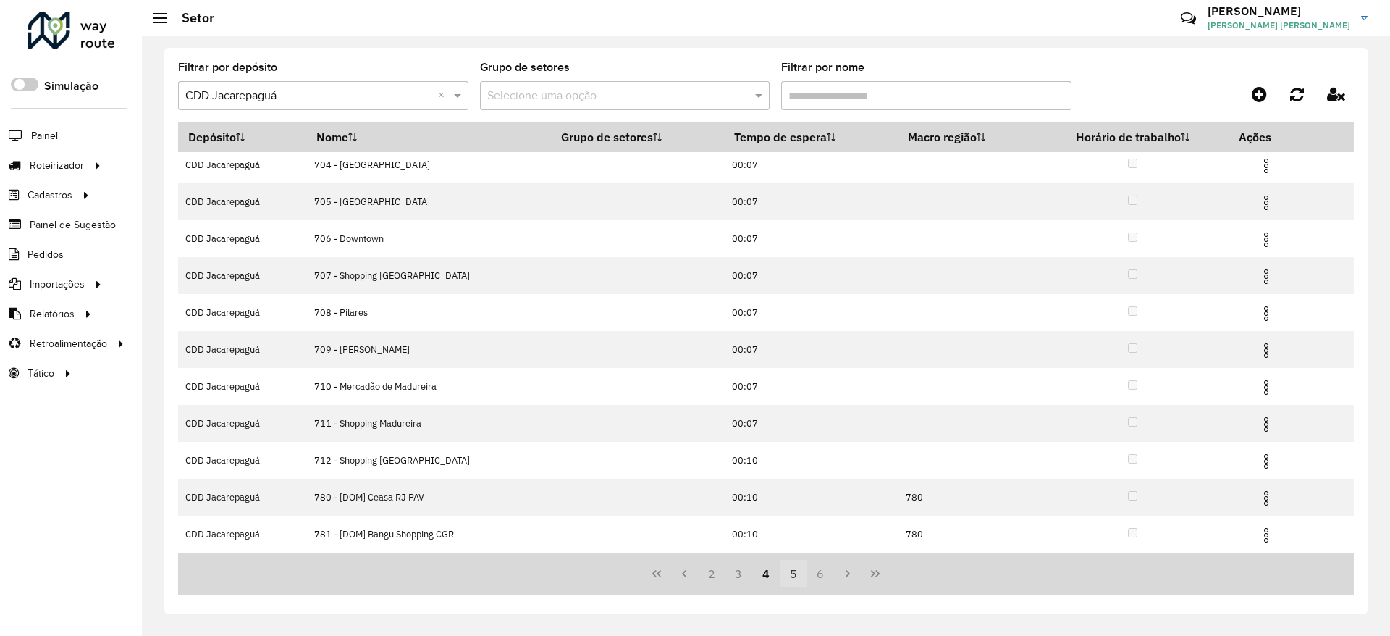
click at [790, 576] on button "5" at bounding box center [794, 574] width 28 height 28
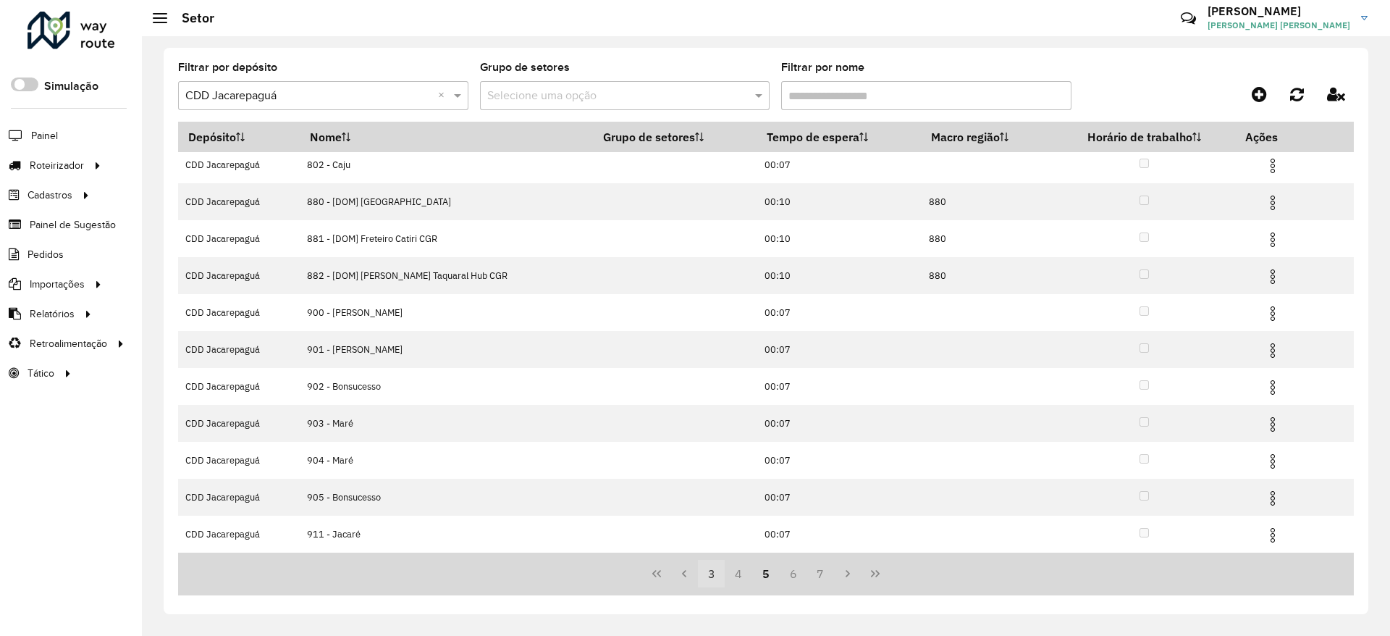
click at [712, 581] on button "3" at bounding box center [712, 574] width 28 height 28
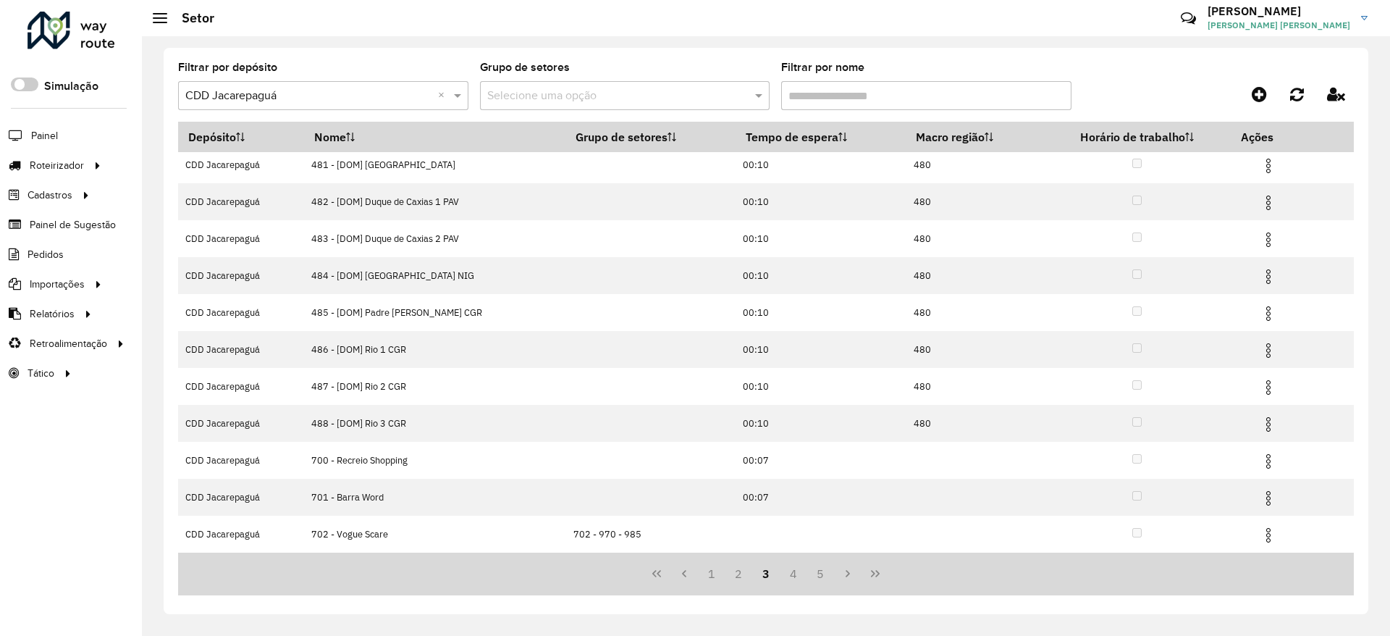
scroll to position [0, 0]
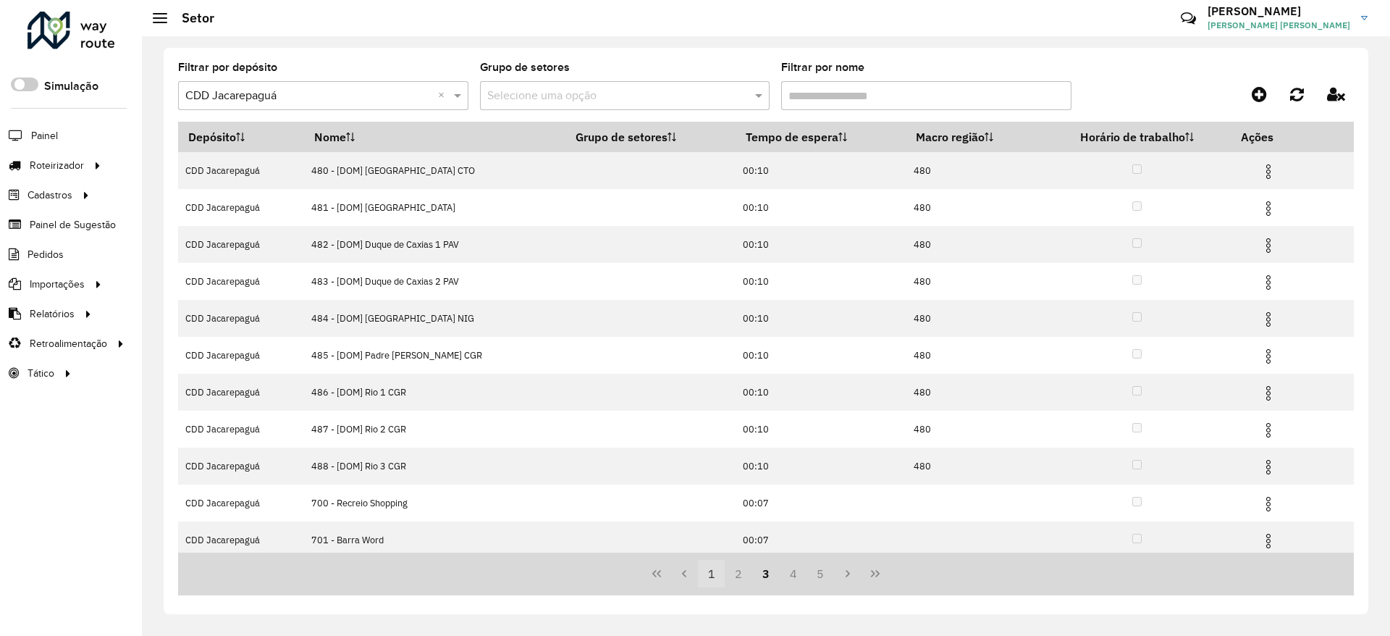
drag, startPoint x: 683, startPoint y: 569, endPoint x: 700, endPoint y: 572, distance: 16.9
click at [696, 570] on button "Previous Page" at bounding box center [684, 574] width 28 height 28
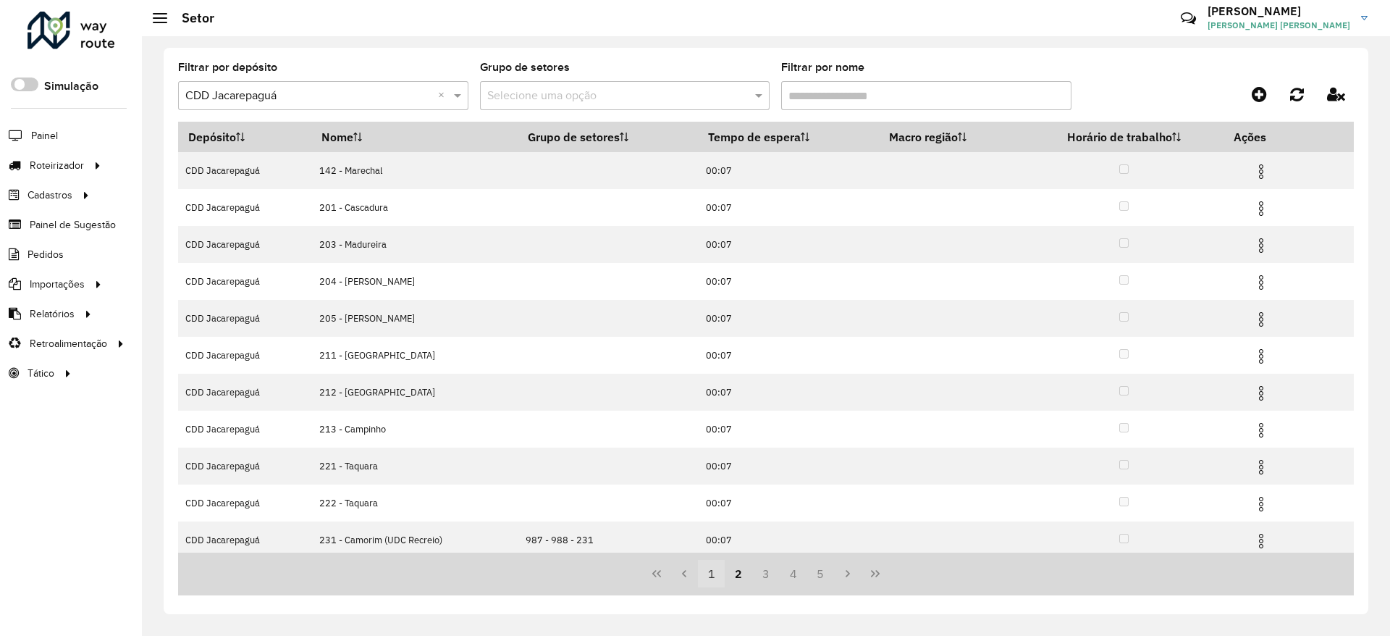
click at [706, 575] on button "1" at bounding box center [712, 574] width 28 height 28
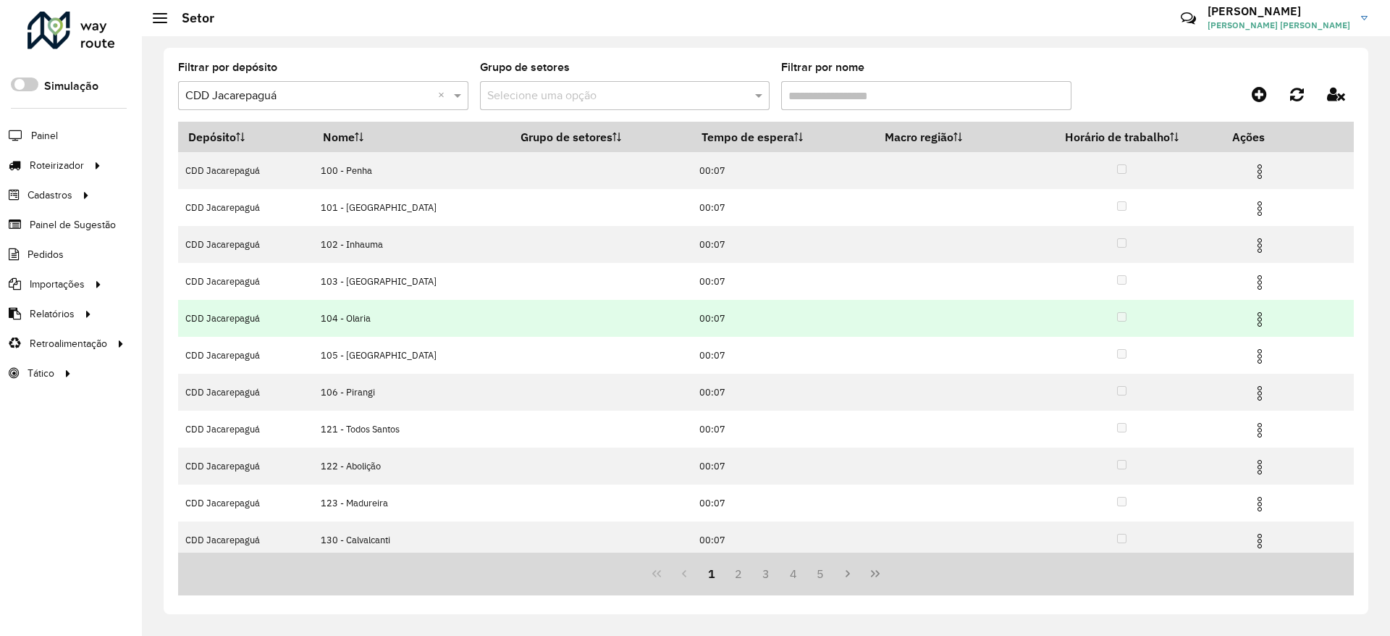
click at [1254, 319] on img at bounding box center [1259, 319] width 17 height 17
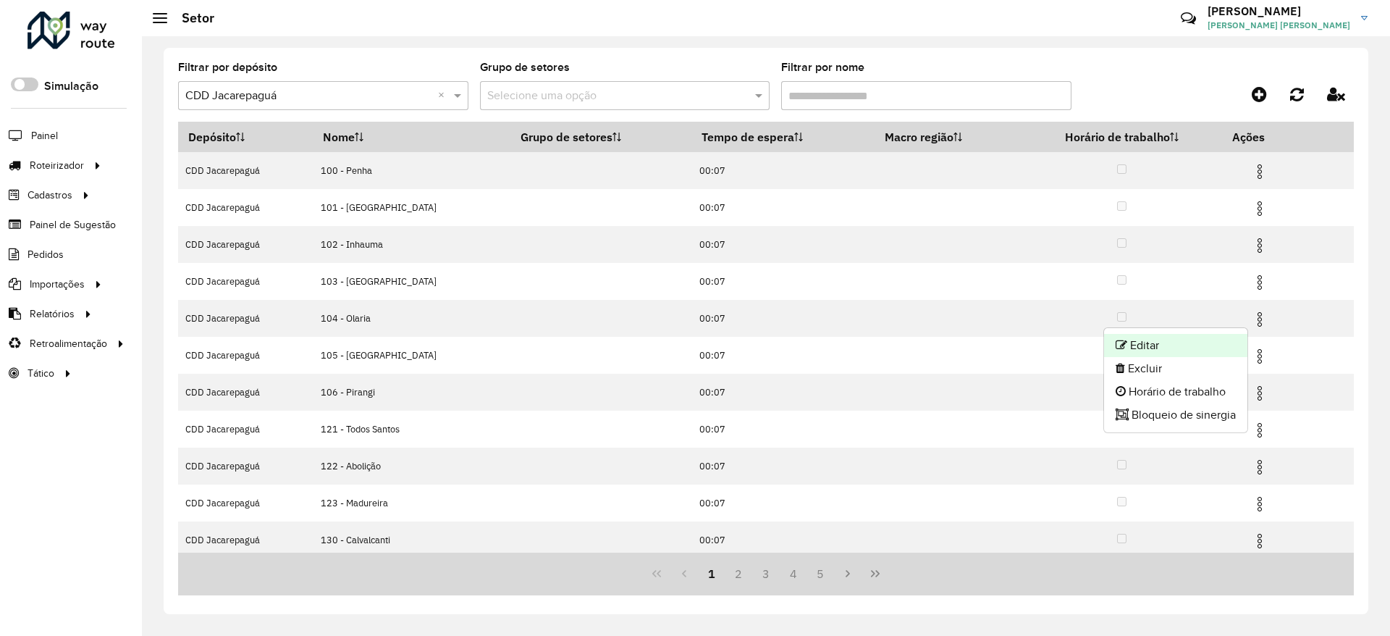
click at [1193, 352] on li "Editar" at bounding box center [1175, 345] width 143 height 23
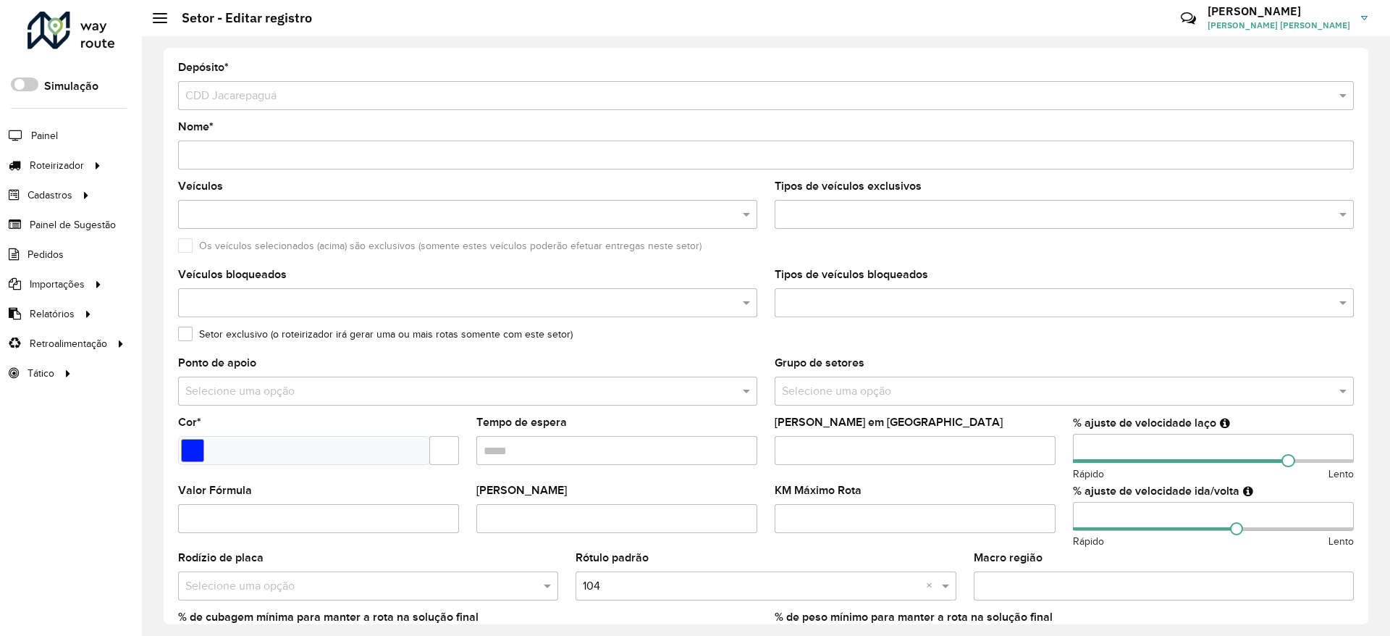
click at [1110, 447] on input "number" at bounding box center [1213, 448] width 281 height 29
click at [1110, 446] on input "number" at bounding box center [1213, 448] width 281 height 29
type input "***"
click at [1058, 431] on formly-field "Máximo dias em rota" at bounding box center [915, 451] width 298 height 68
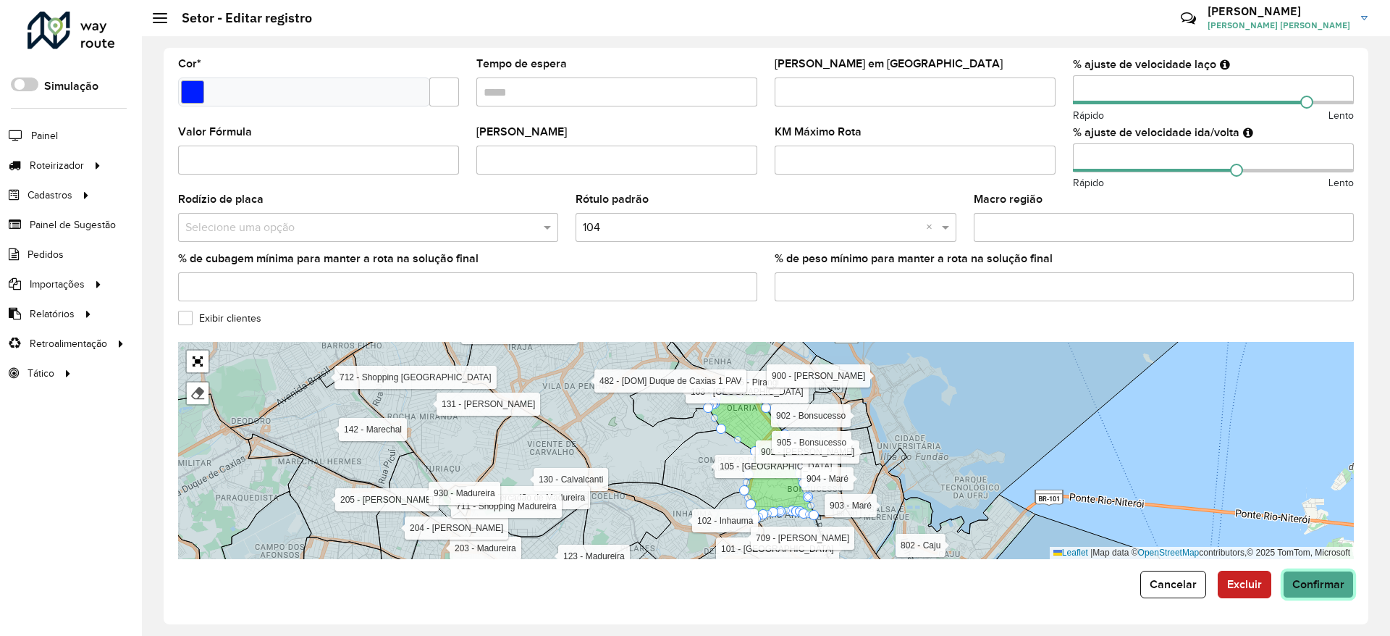
click at [1302, 588] on span "Confirmar" at bounding box center [1318, 584] width 52 height 12
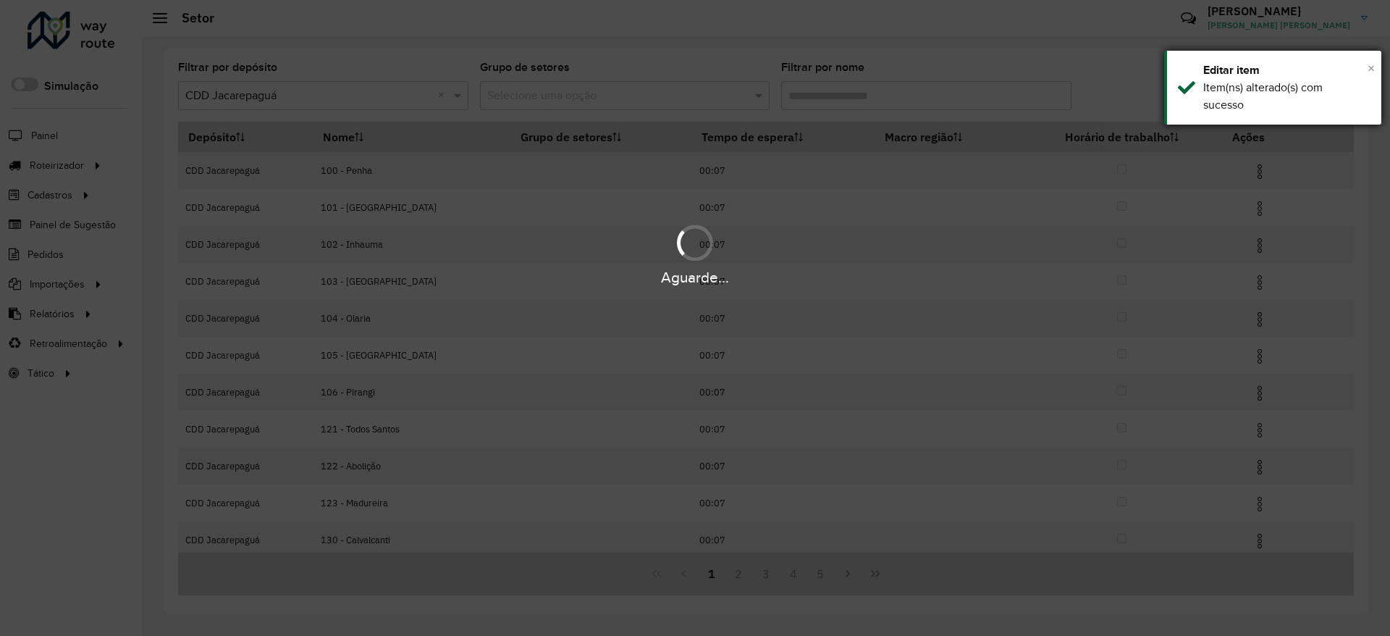
click at [1372, 69] on span "×" at bounding box center [1370, 68] width 7 height 16
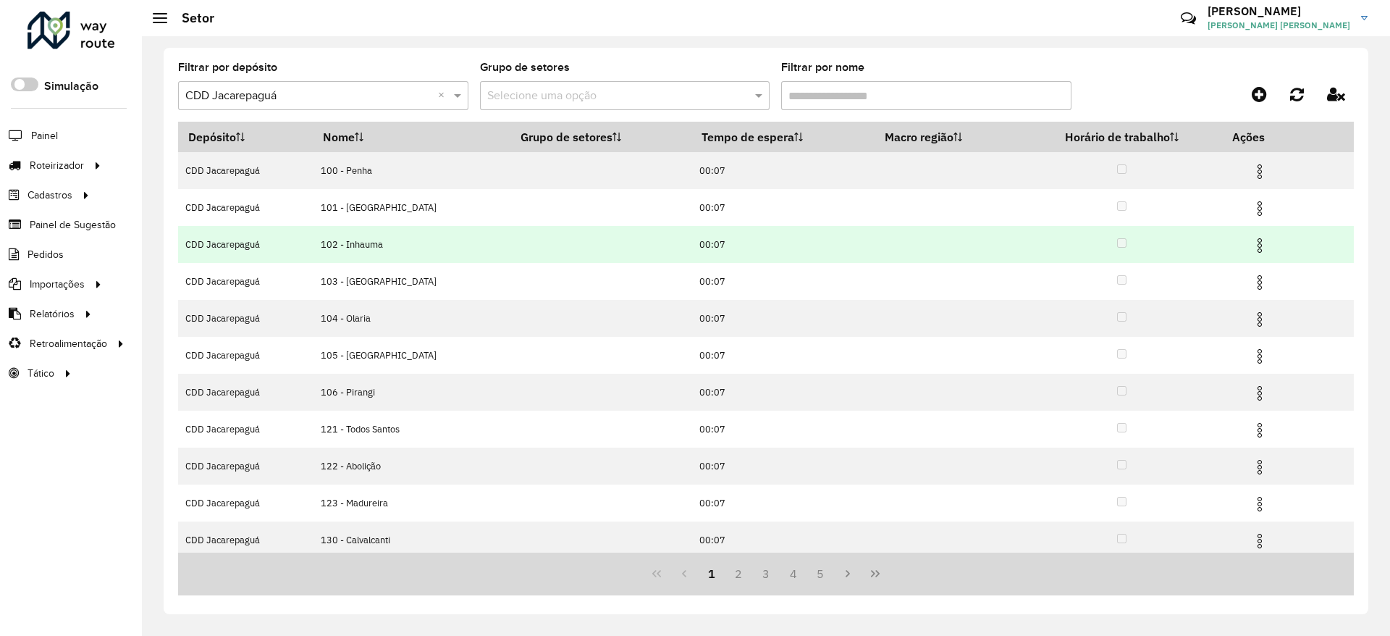
click at [1259, 244] on img at bounding box center [1259, 245] width 17 height 17
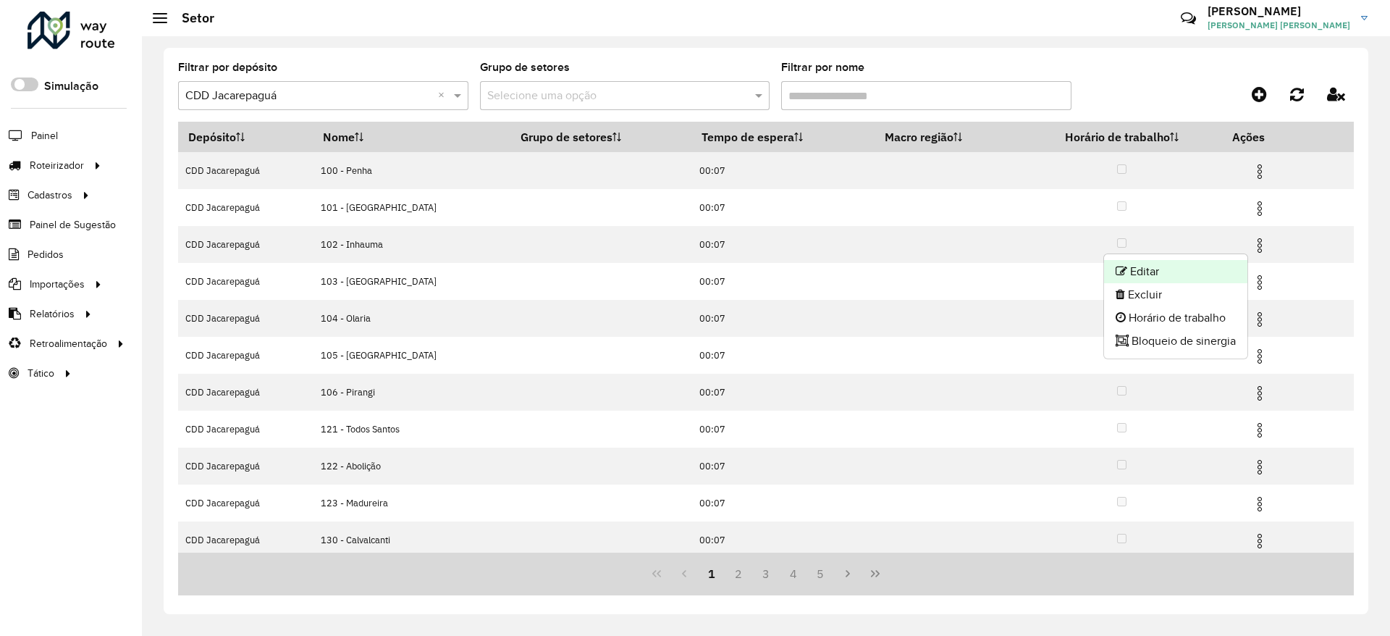
click at [1226, 269] on li "Editar" at bounding box center [1175, 271] width 143 height 23
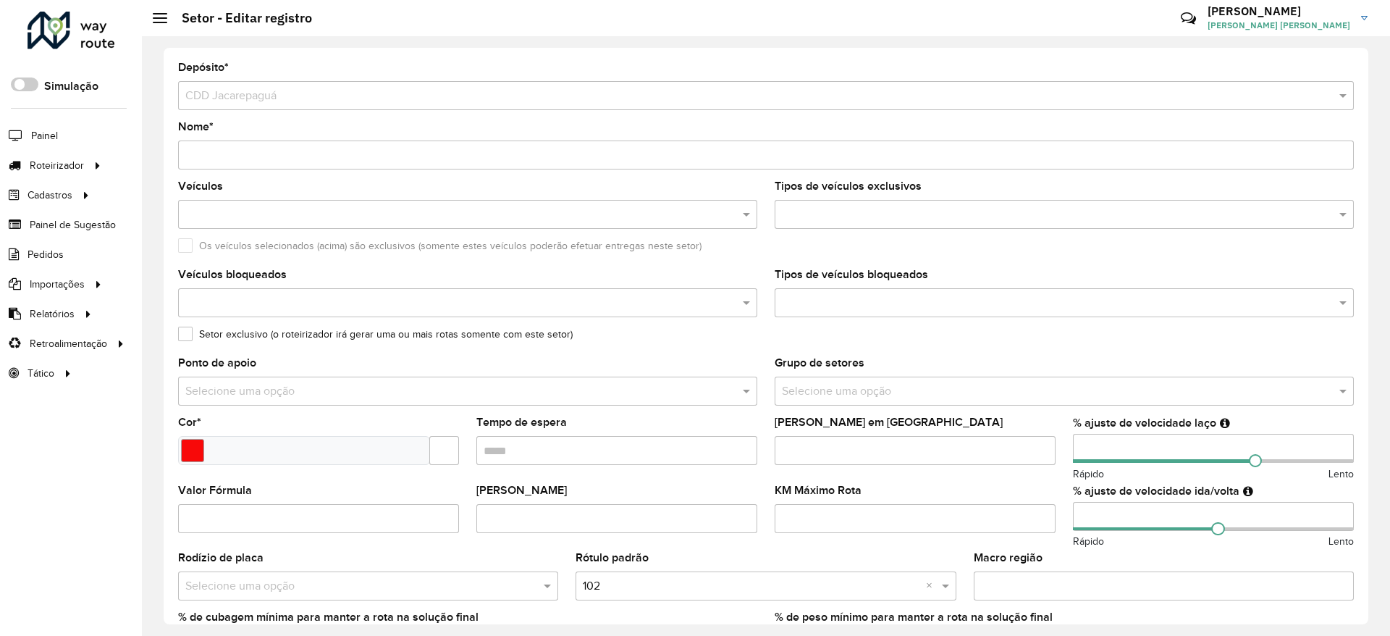
click at [1140, 447] on input "number" at bounding box center [1213, 448] width 281 height 29
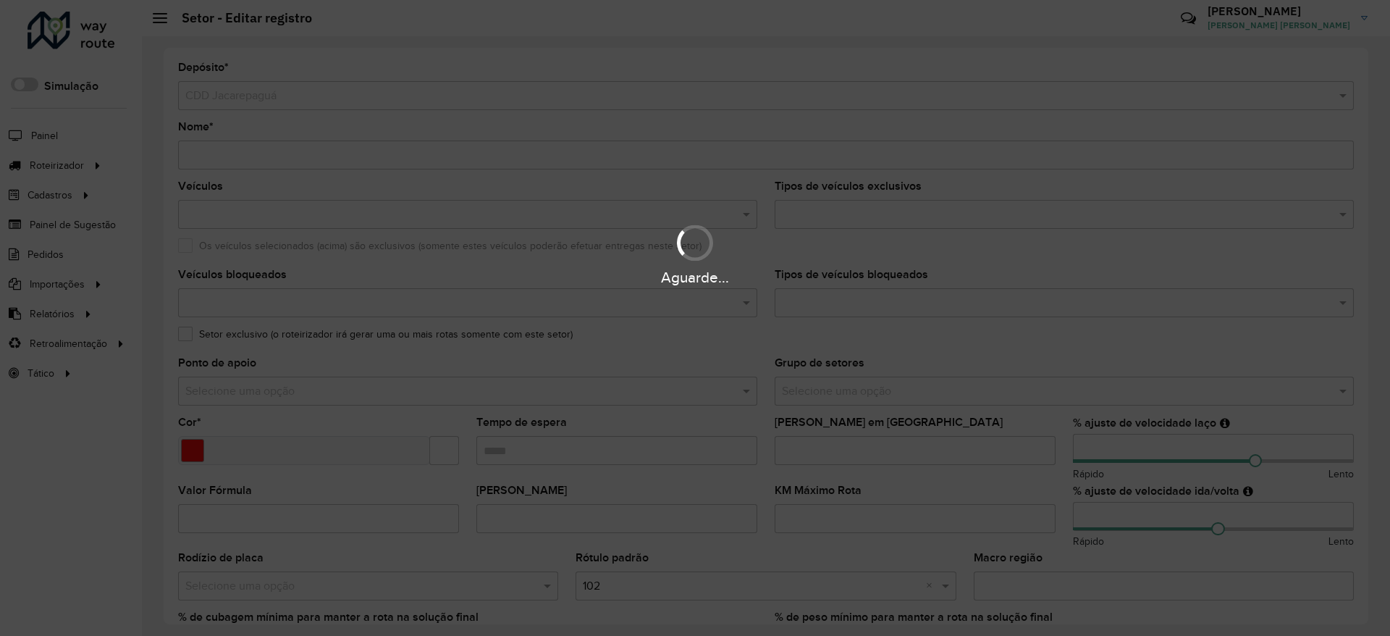
type input "*"
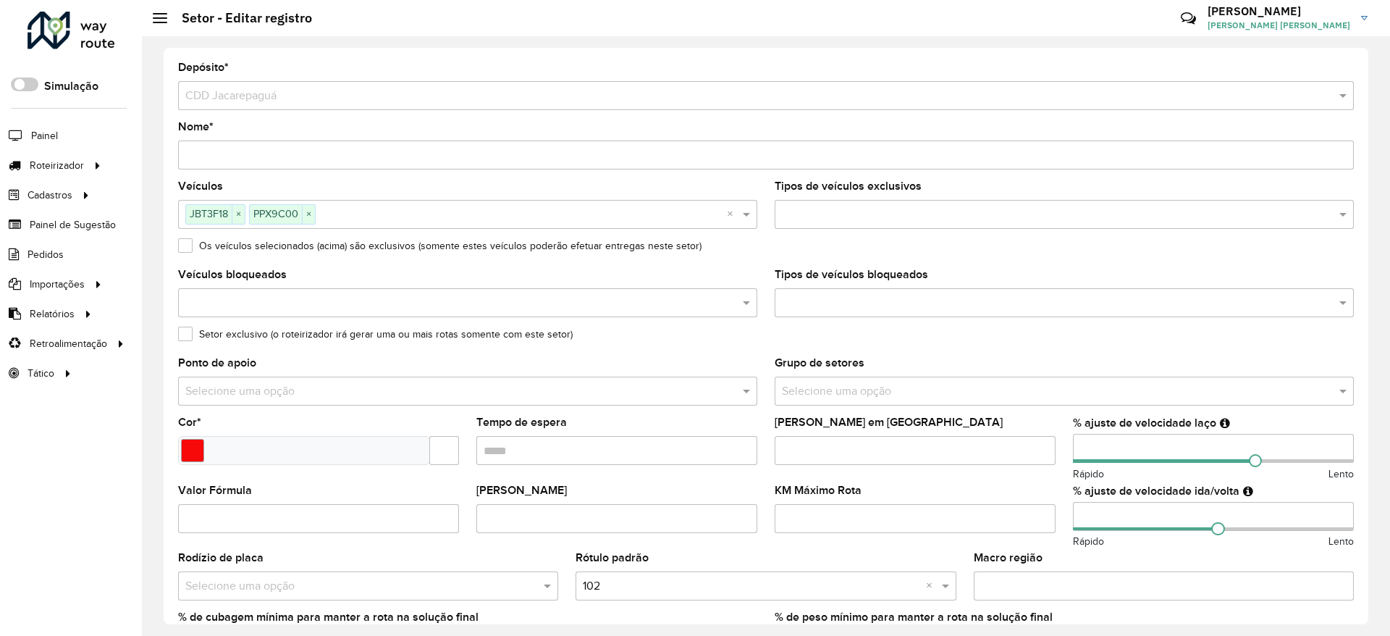
type input "***"
click at [1060, 426] on formly-field "Máximo dias em rota" at bounding box center [915, 451] width 298 height 68
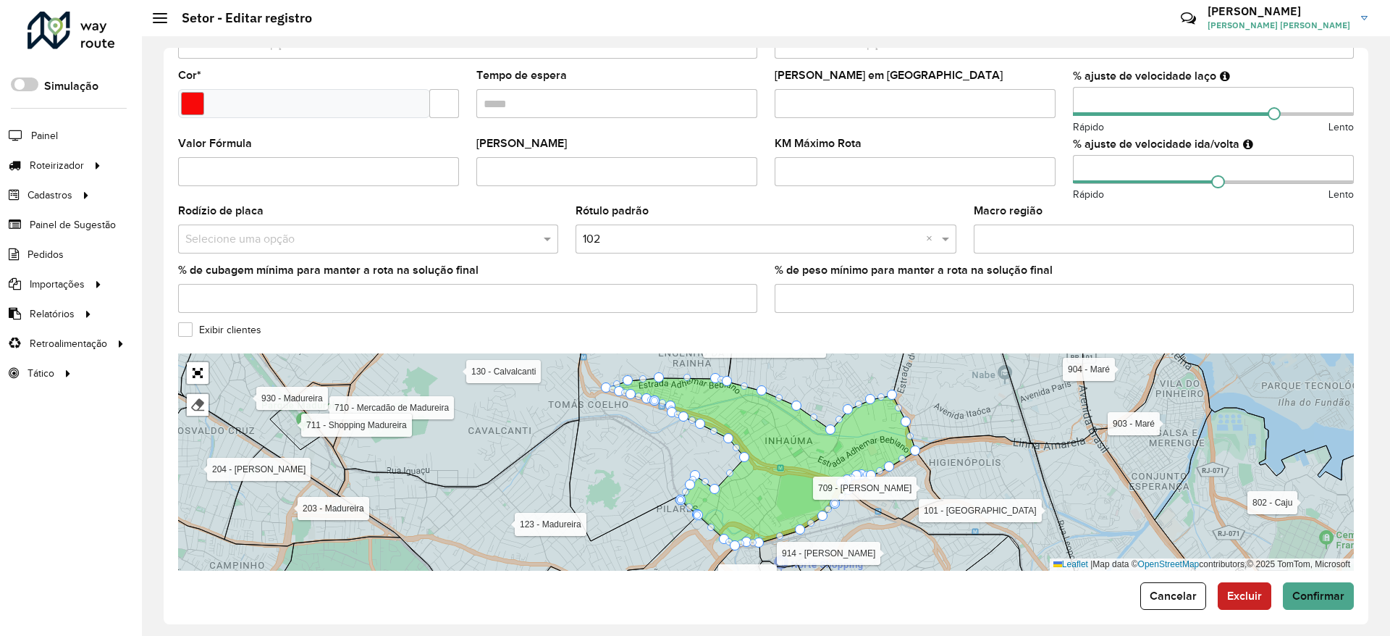
scroll to position [358, 0]
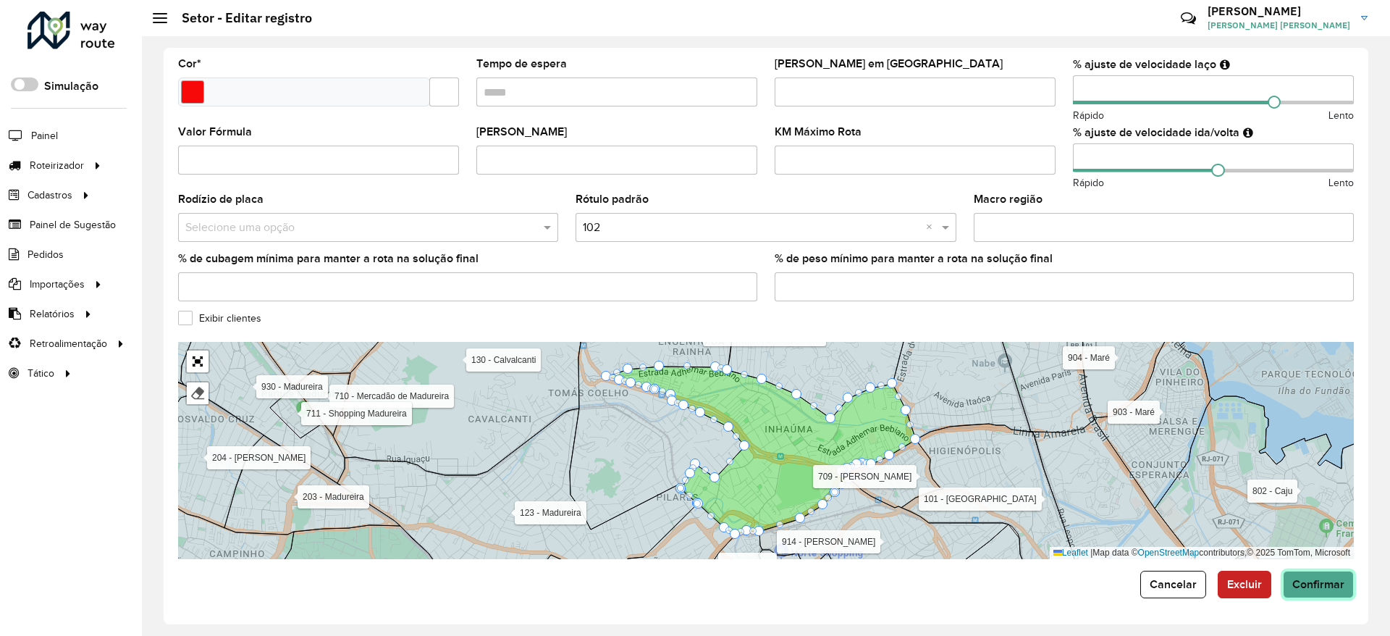
click at [1326, 576] on button "Confirmar" at bounding box center [1318, 584] width 71 height 28
click at [1317, 578] on span "Confirmar" at bounding box center [1318, 584] width 52 height 12
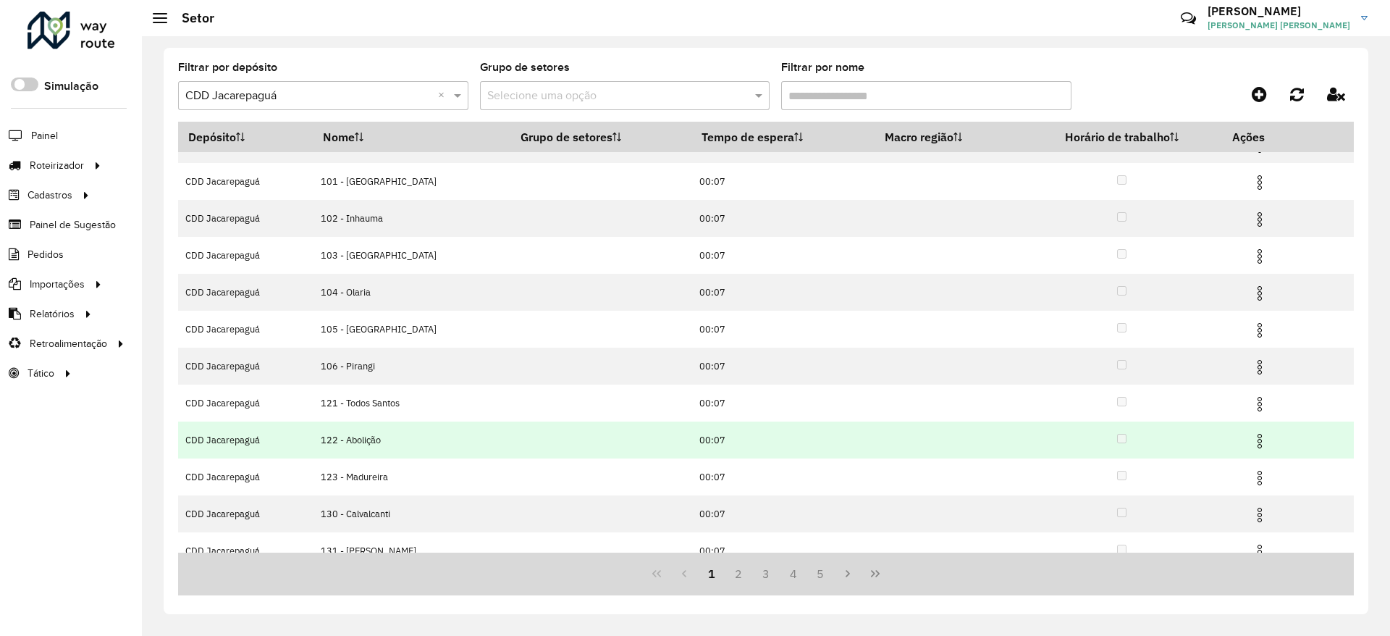
scroll to position [43, 0]
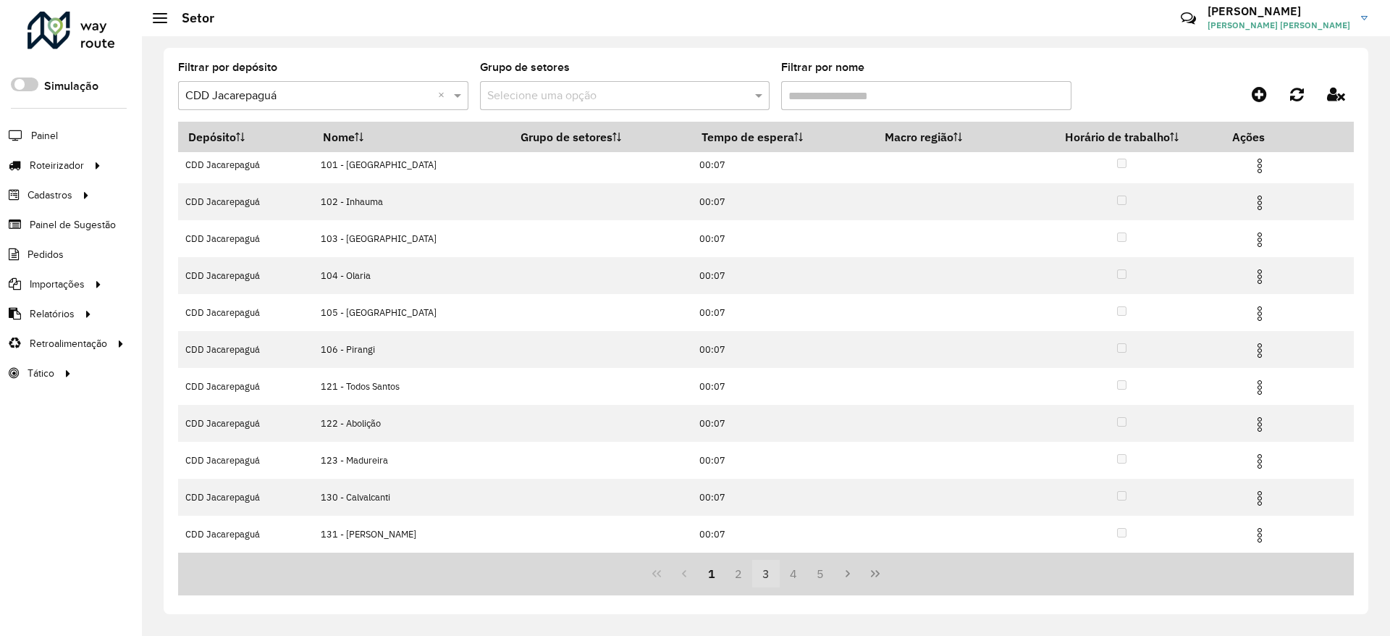
click at [761, 570] on button "3" at bounding box center [766, 574] width 28 height 28
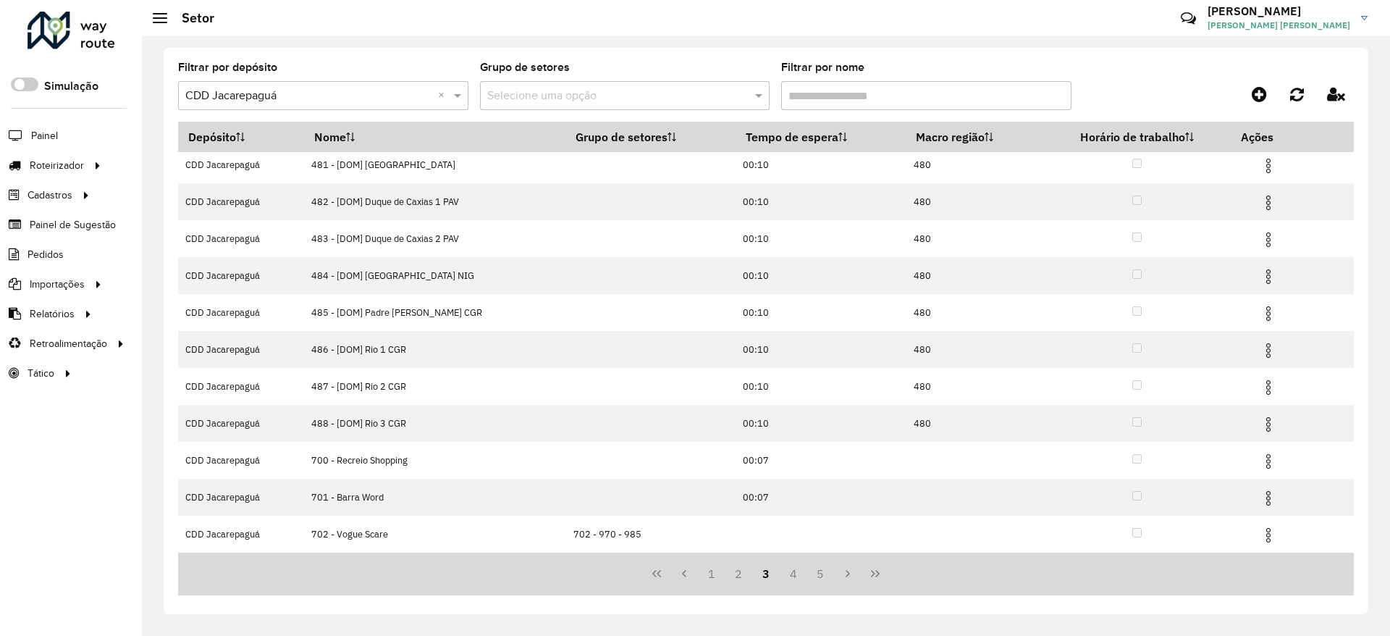
scroll to position [0, 0]
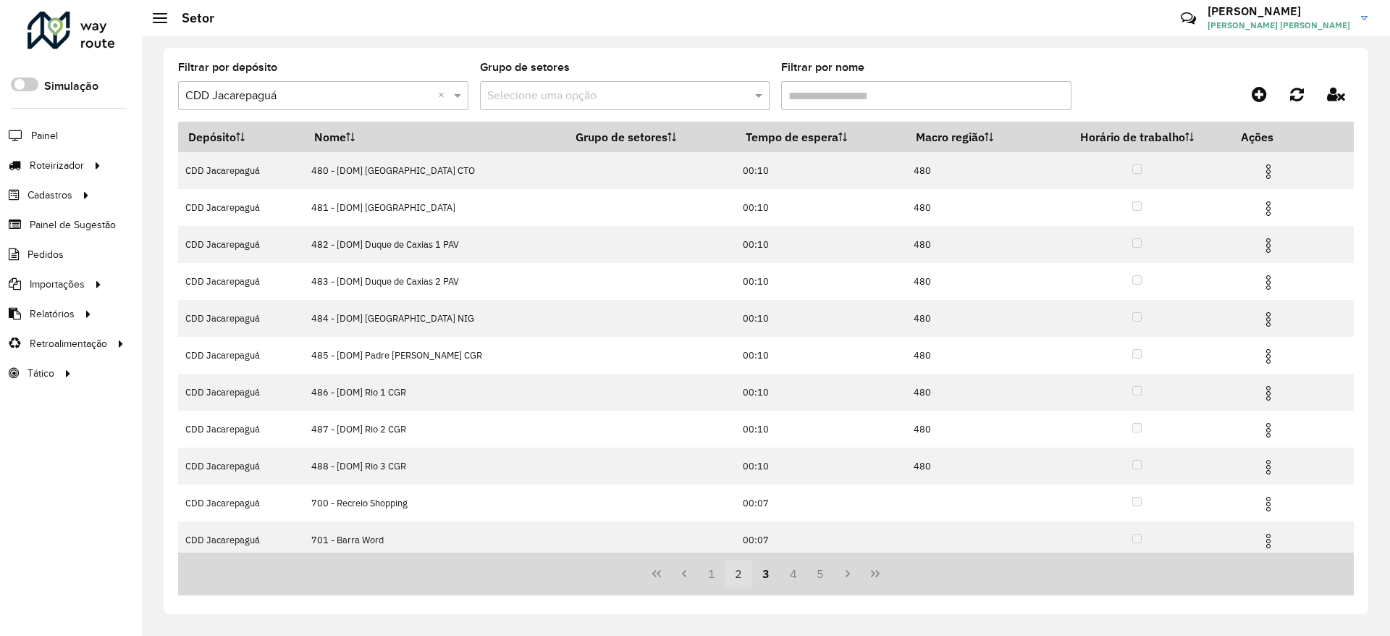
click at [746, 573] on button "2" at bounding box center [739, 574] width 28 height 28
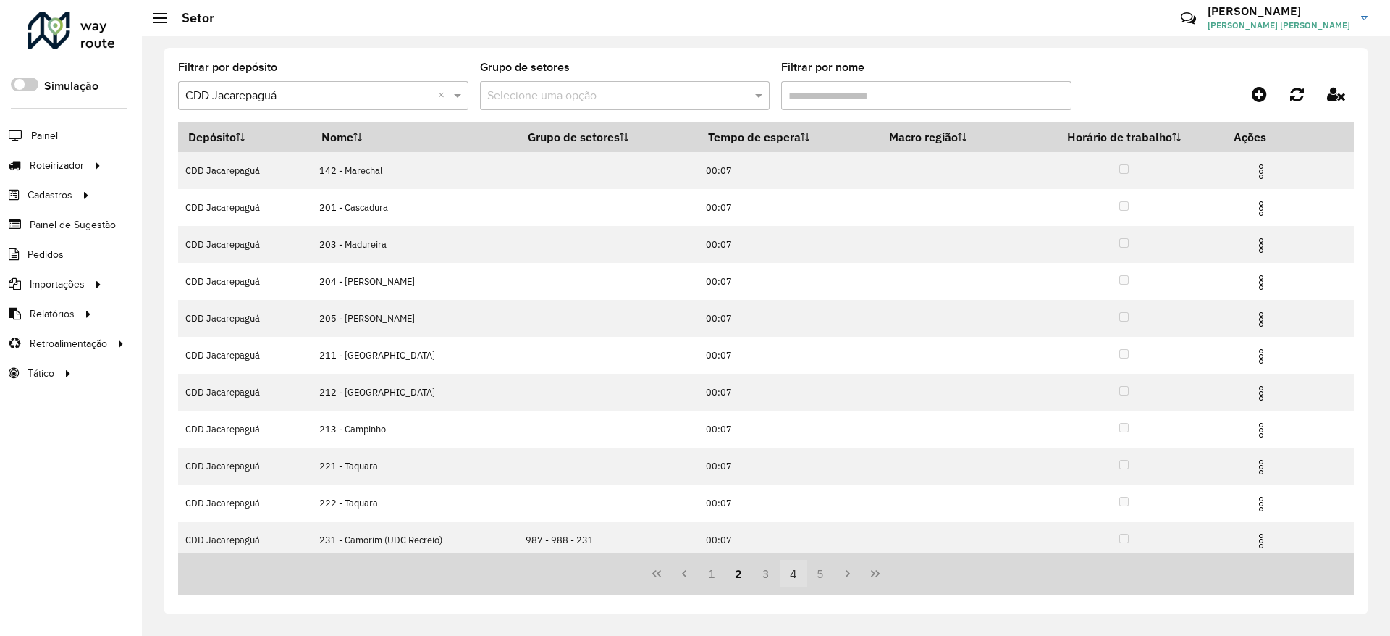
click at [796, 573] on button "4" at bounding box center [794, 574] width 28 height 28
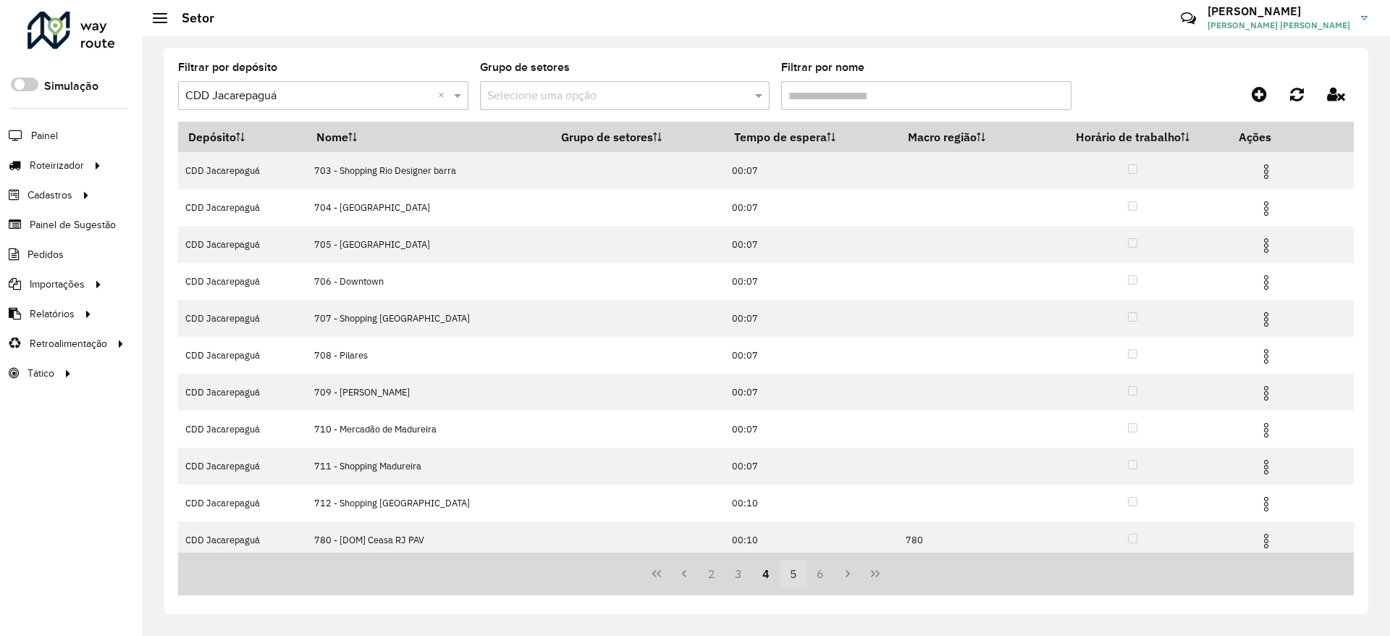
click at [798, 581] on button "5" at bounding box center [794, 574] width 28 height 28
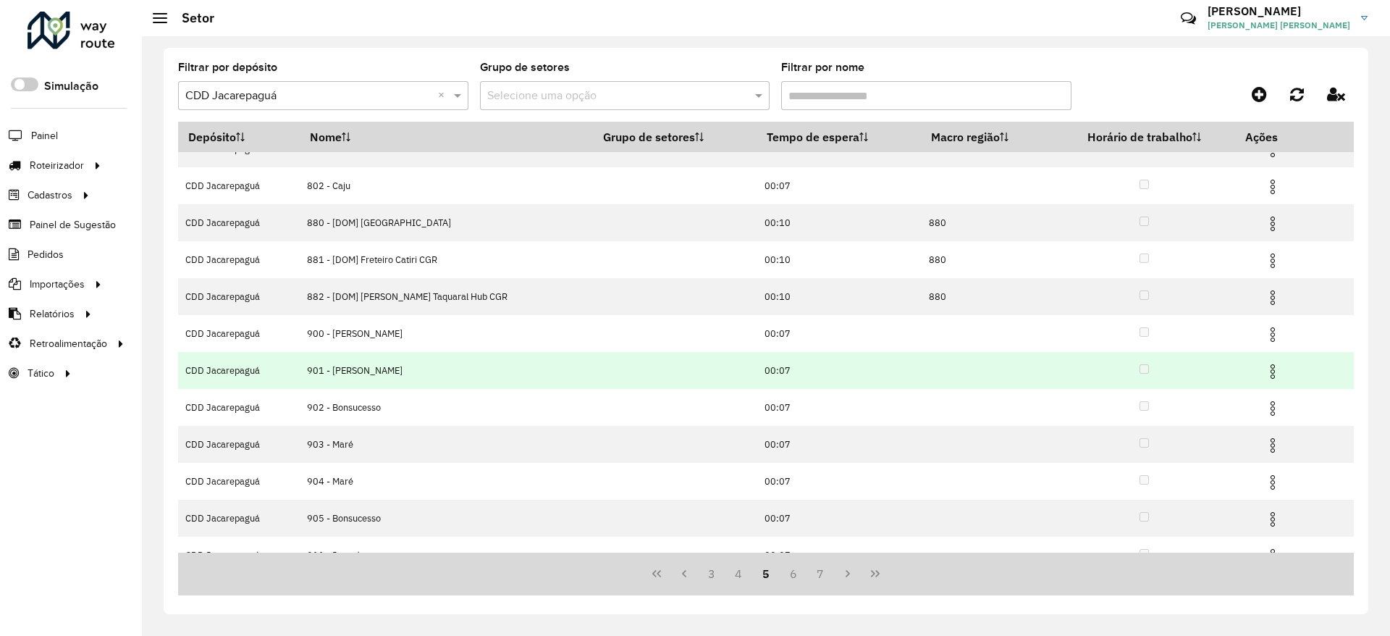
scroll to position [43, 0]
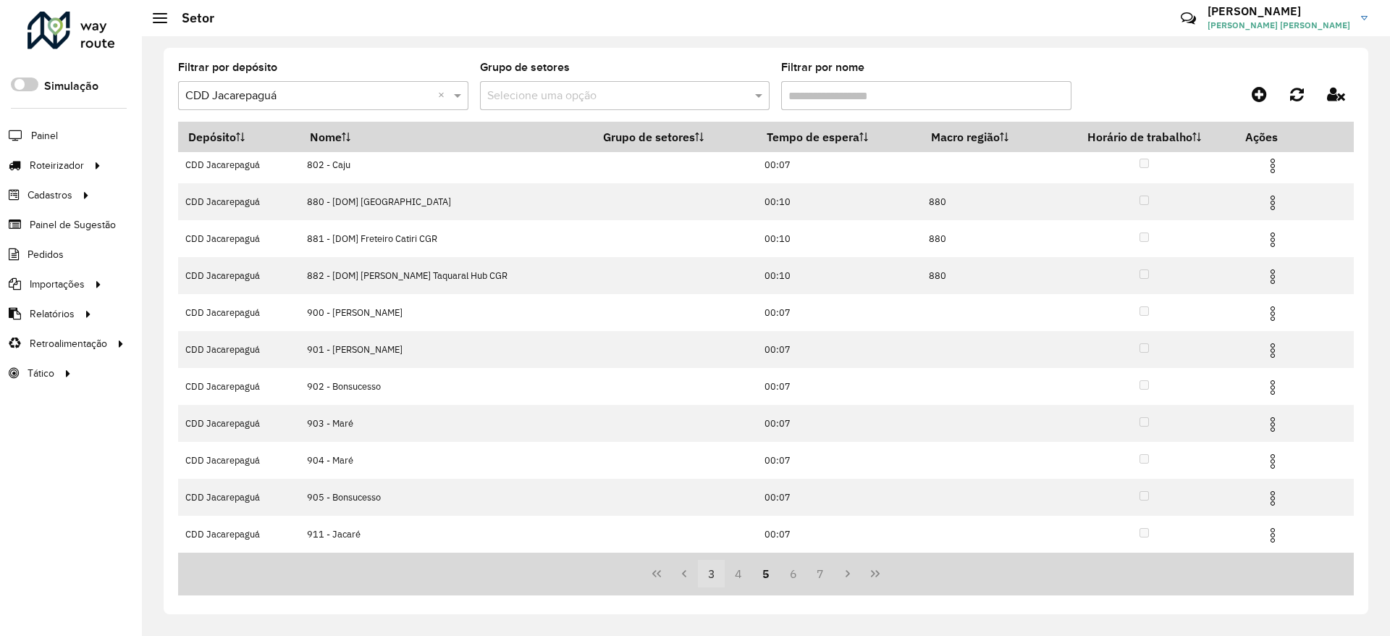
click at [706, 571] on button "3" at bounding box center [712, 574] width 28 height 28
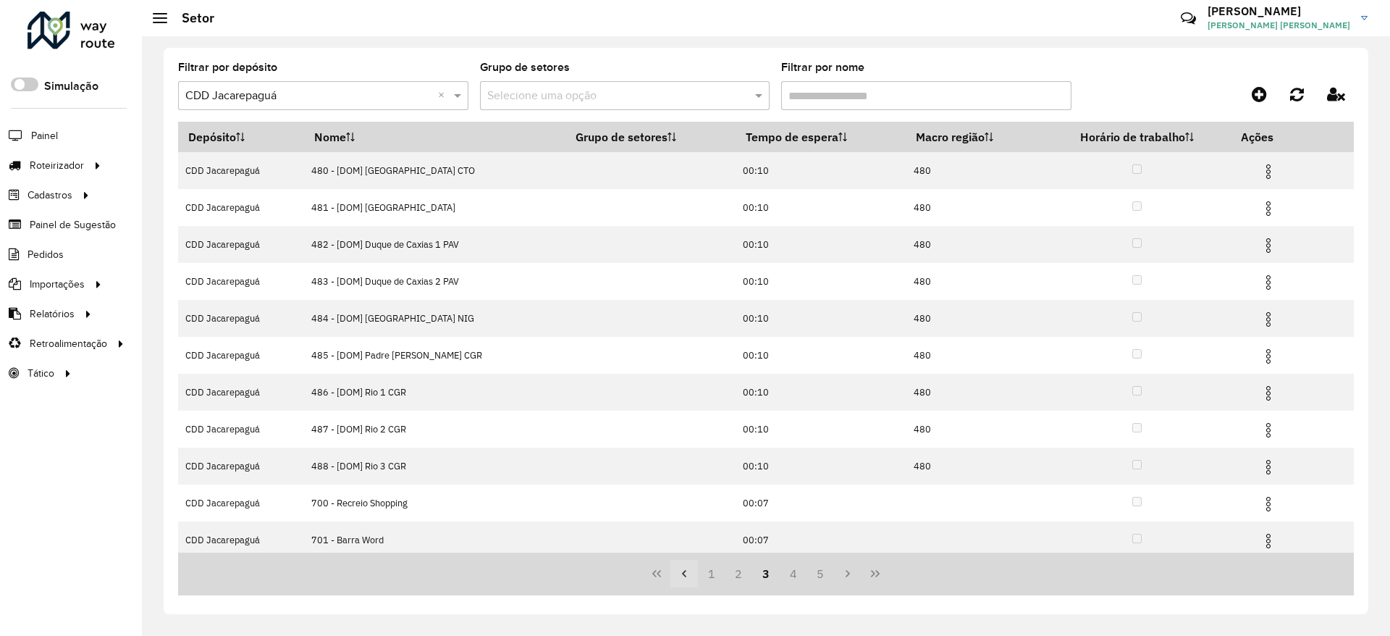
click at [683, 572] on icon "Previous Page" at bounding box center [684, 573] width 4 height 7
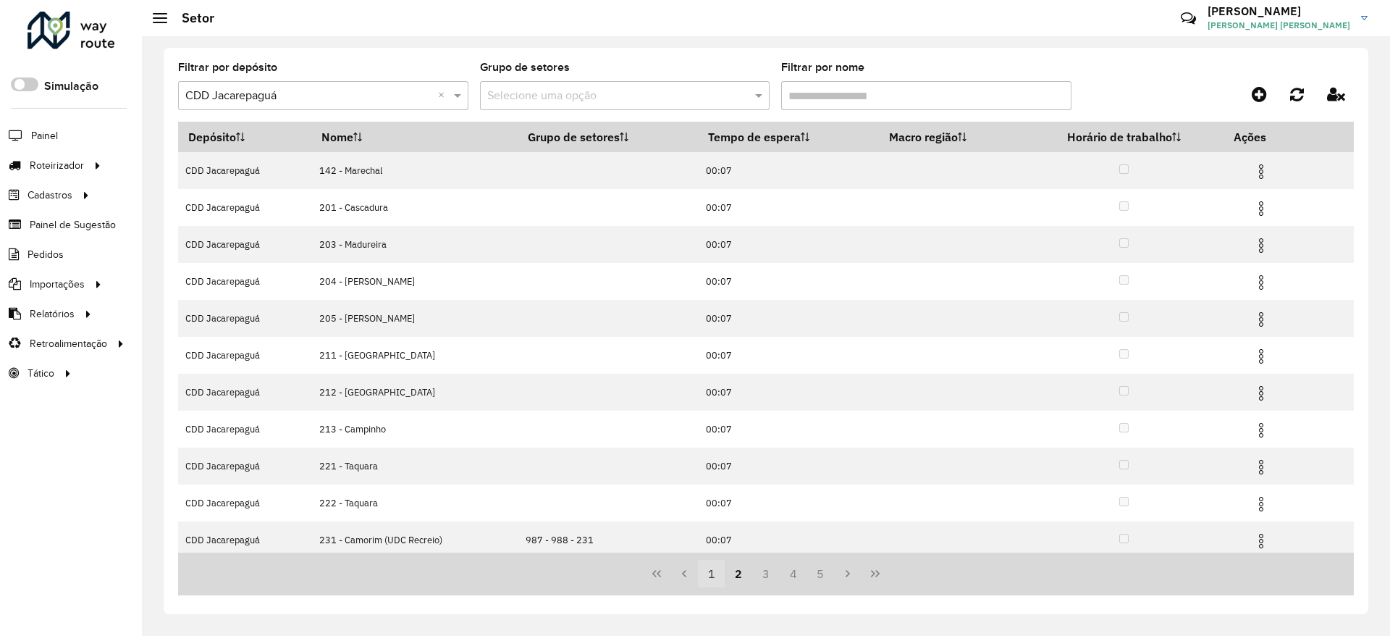
click at [709, 575] on button "1" at bounding box center [712, 574] width 28 height 28
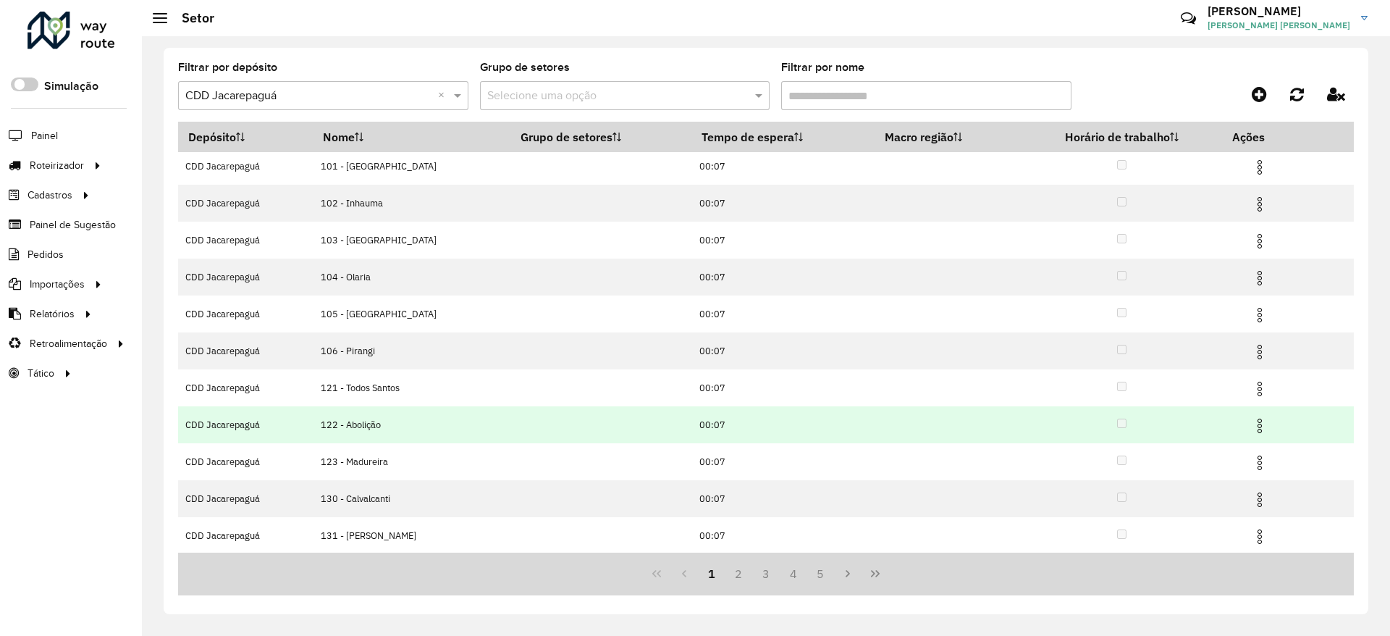
scroll to position [43, 0]
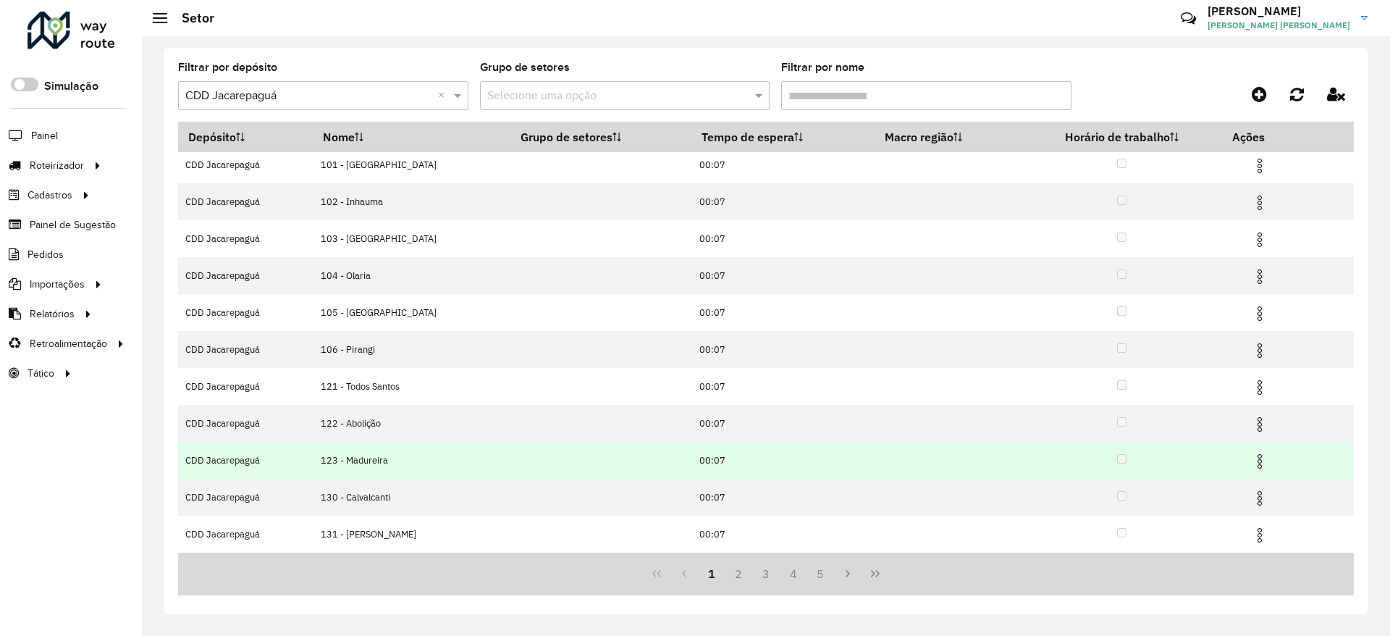
click at [1262, 463] on img at bounding box center [1259, 460] width 17 height 17
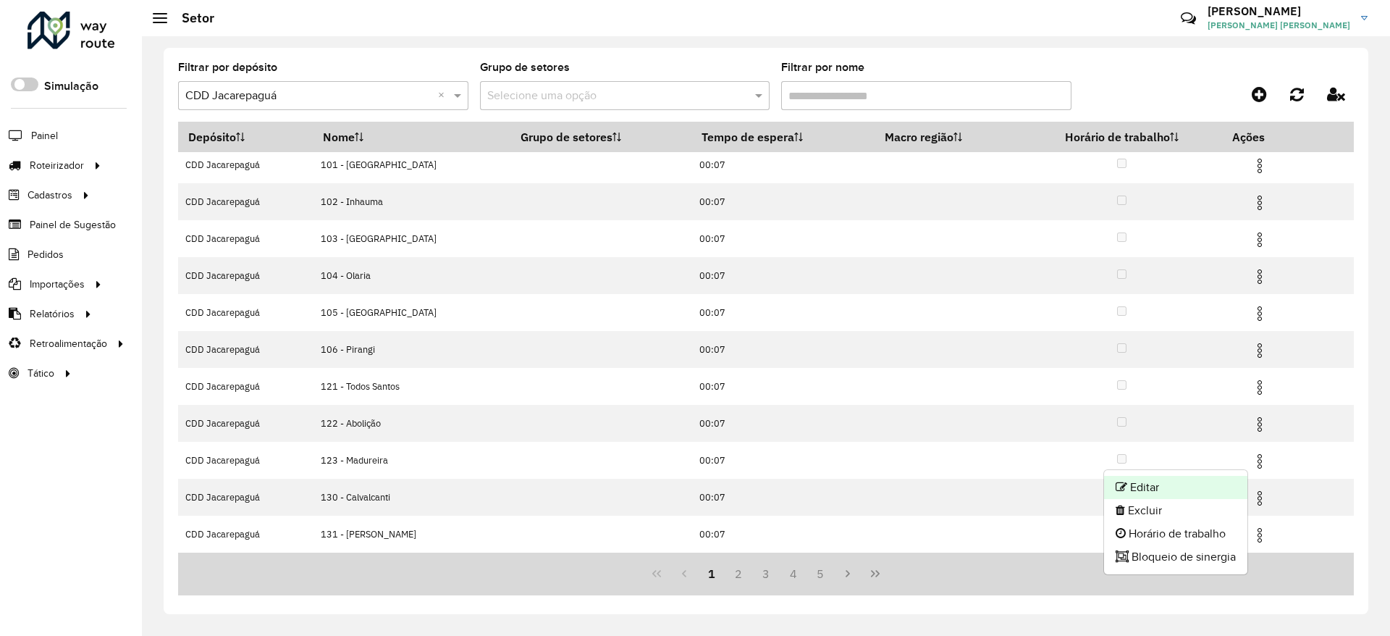
click at [1215, 484] on li "Editar" at bounding box center [1175, 487] width 143 height 23
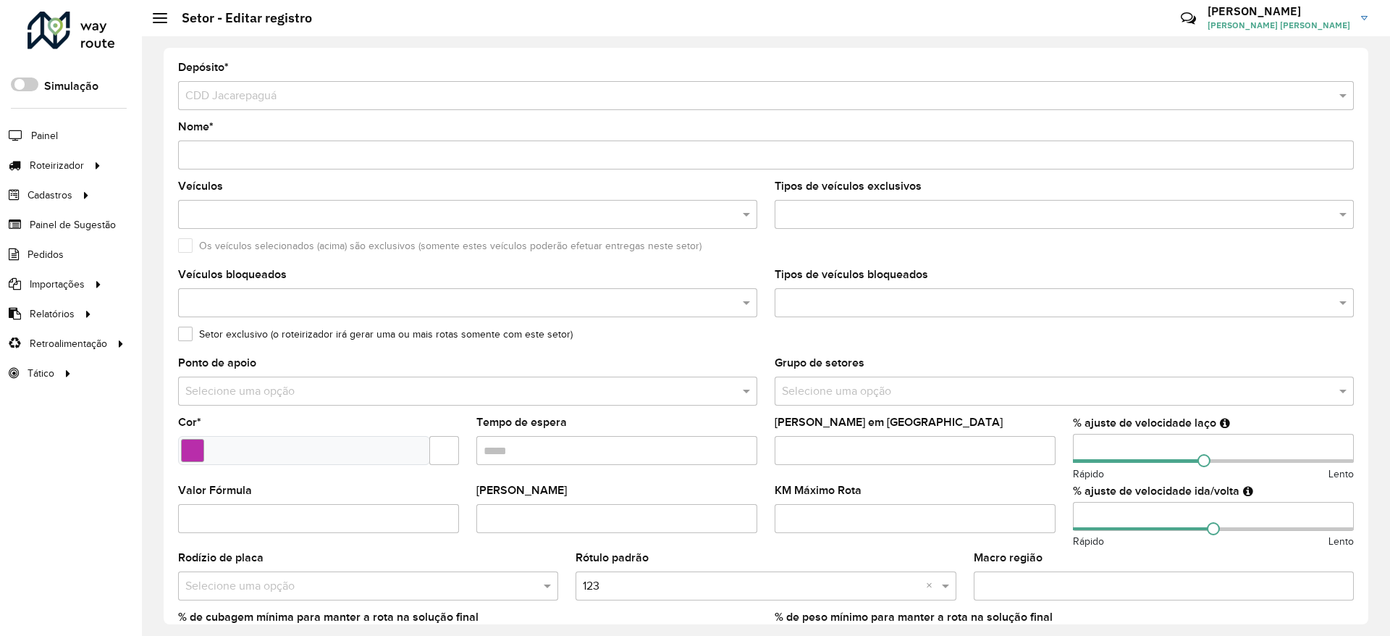
scroll to position [358, 0]
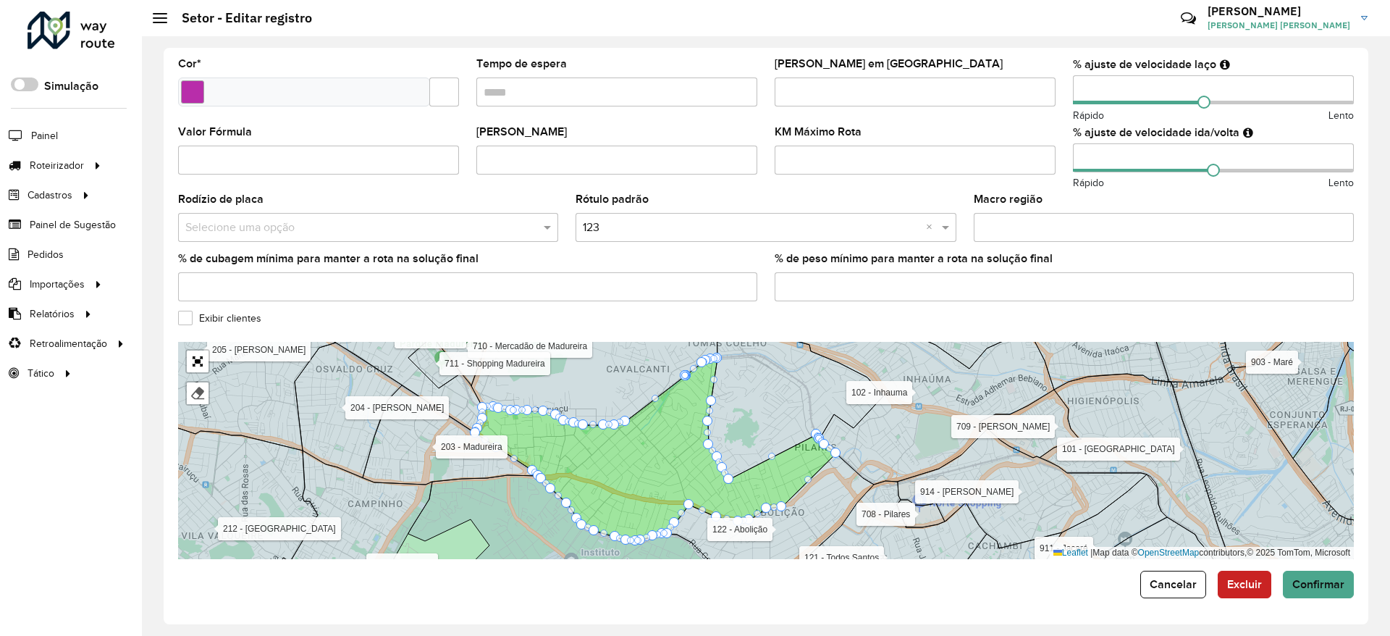
drag, startPoint x: 573, startPoint y: 421, endPoint x: 623, endPoint y: 464, distance: 65.7
click at [623, 464] on icon at bounding box center [656, 449] width 360 height 182
click at [1139, 84] on input "number" at bounding box center [1213, 89] width 281 height 29
type input "*"
type input "**"
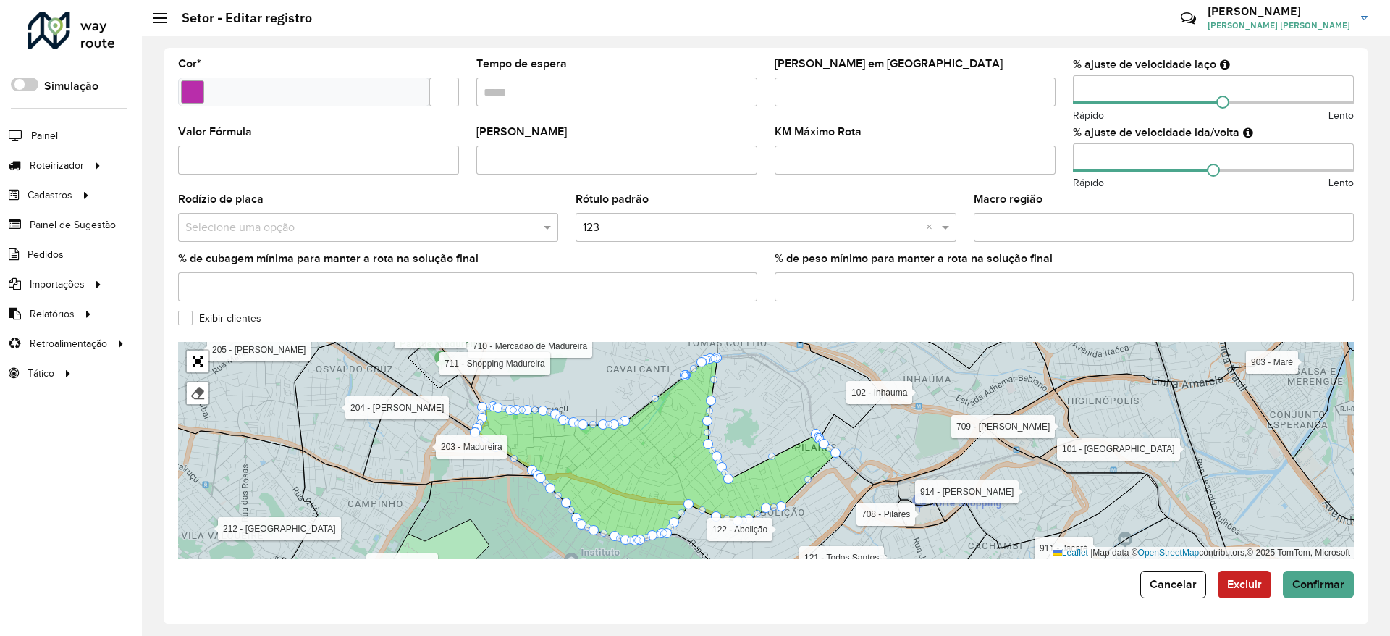
click at [1060, 133] on formly-field "KM Máximo Rota" at bounding box center [915, 161] width 298 height 68
click at [1308, 582] on span "Confirmar" at bounding box center [1318, 584] width 52 height 12
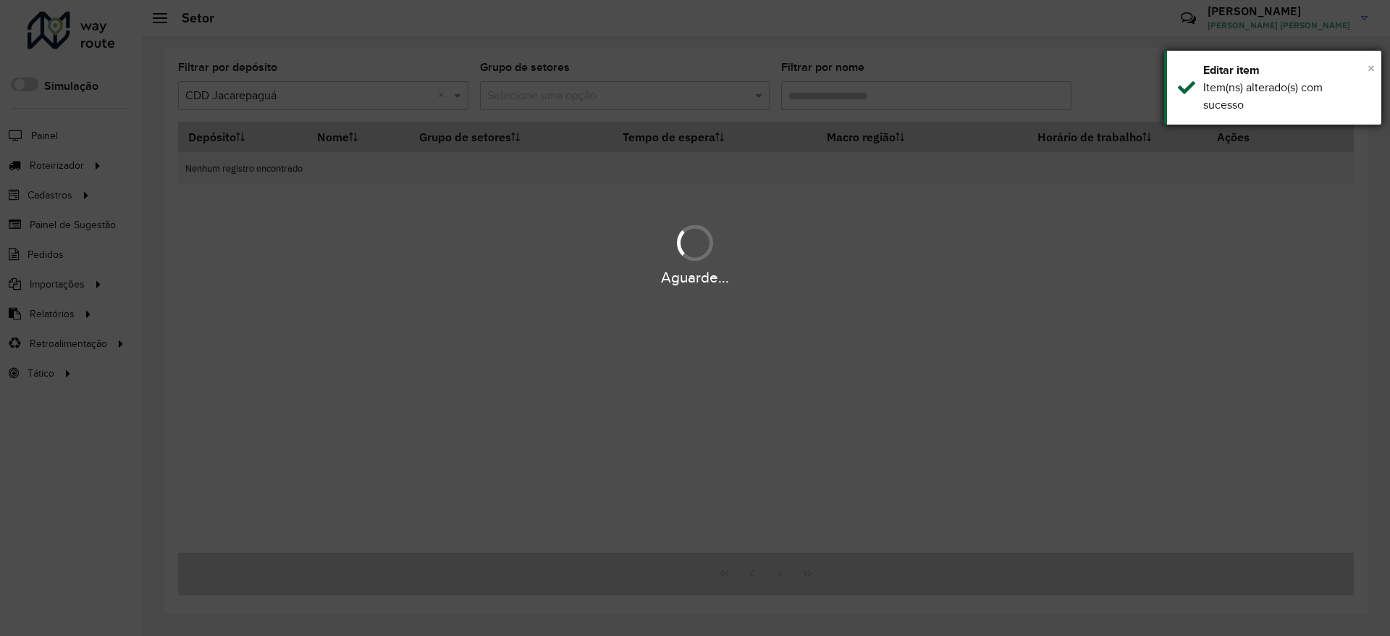
click at [1370, 67] on span "×" at bounding box center [1370, 68] width 7 height 16
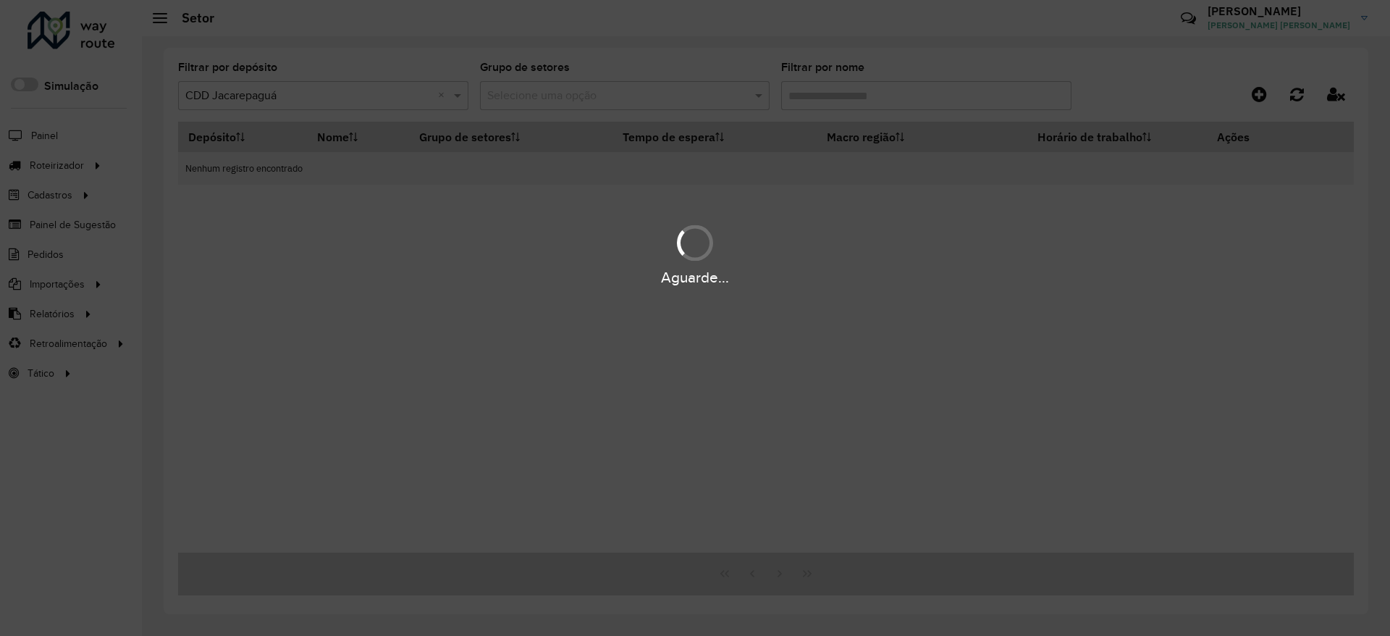
click at [1084, 25] on div "Aguarde..." at bounding box center [695, 318] width 1390 height 636
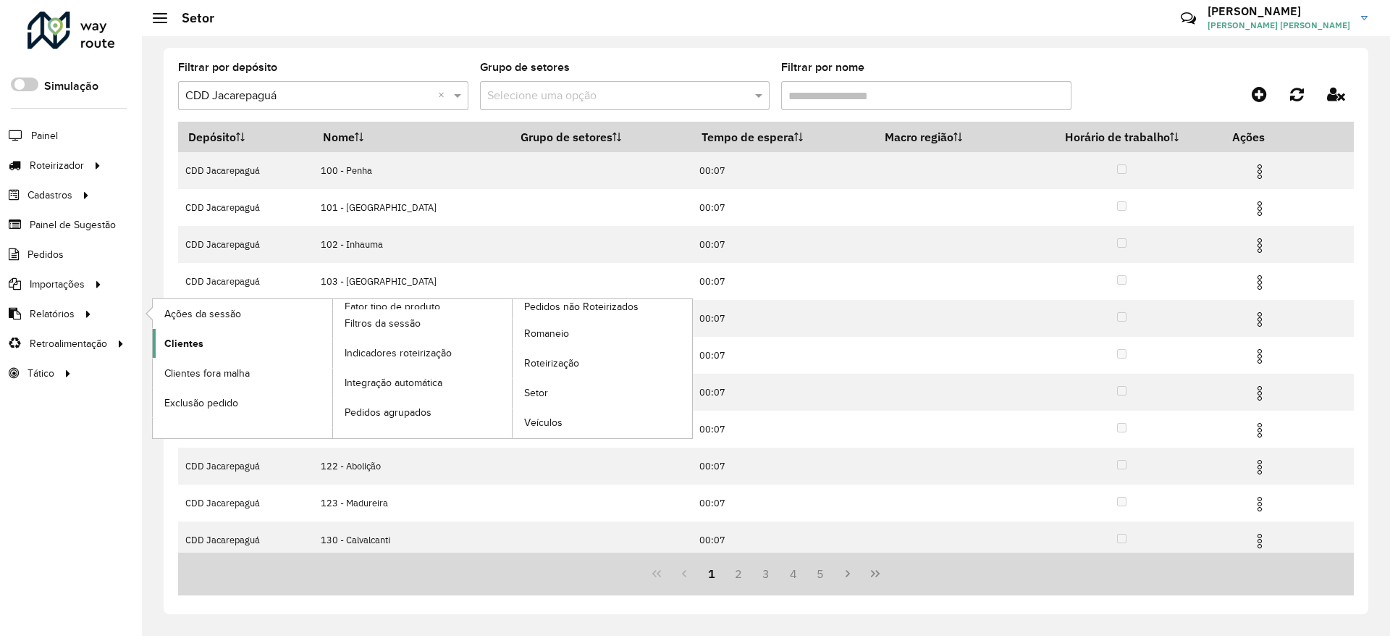
click at [208, 341] on link "Clientes" at bounding box center [243, 343] width 180 height 29
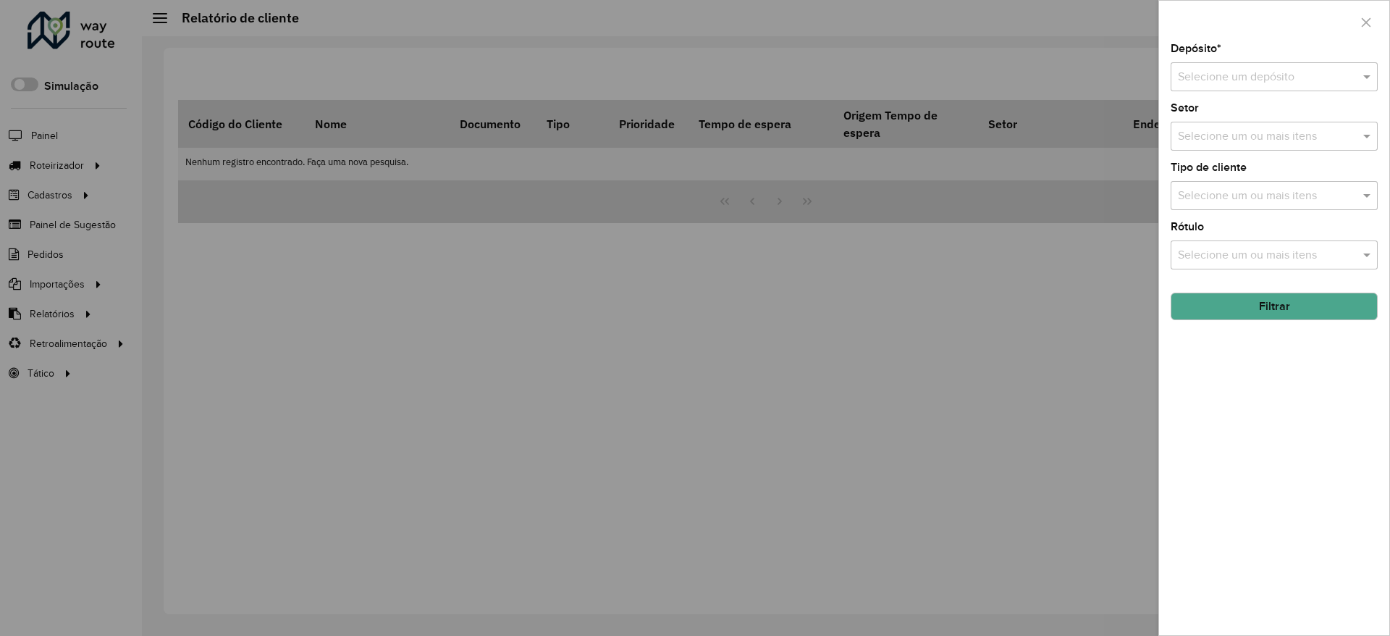
click at [1255, 69] on input "text" at bounding box center [1260, 77] width 164 height 17
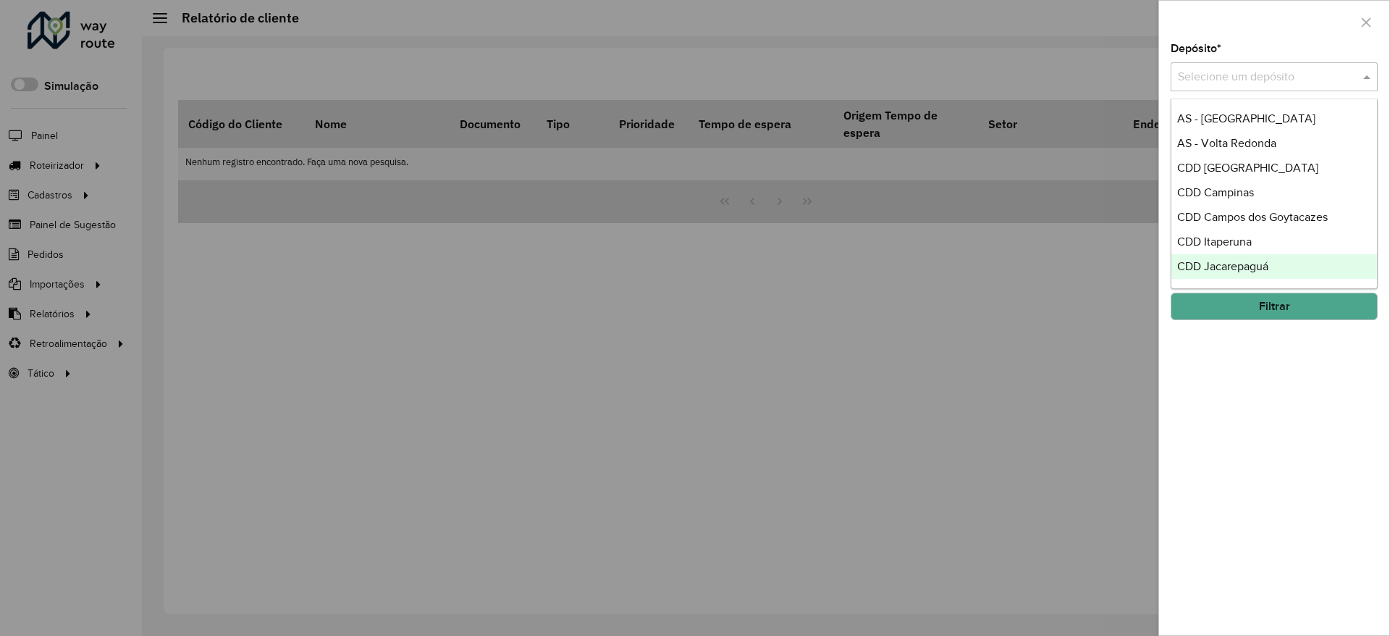
click at [1250, 273] on div "CDD Jacarepaguá" at bounding box center [1274, 266] width 206 height 25
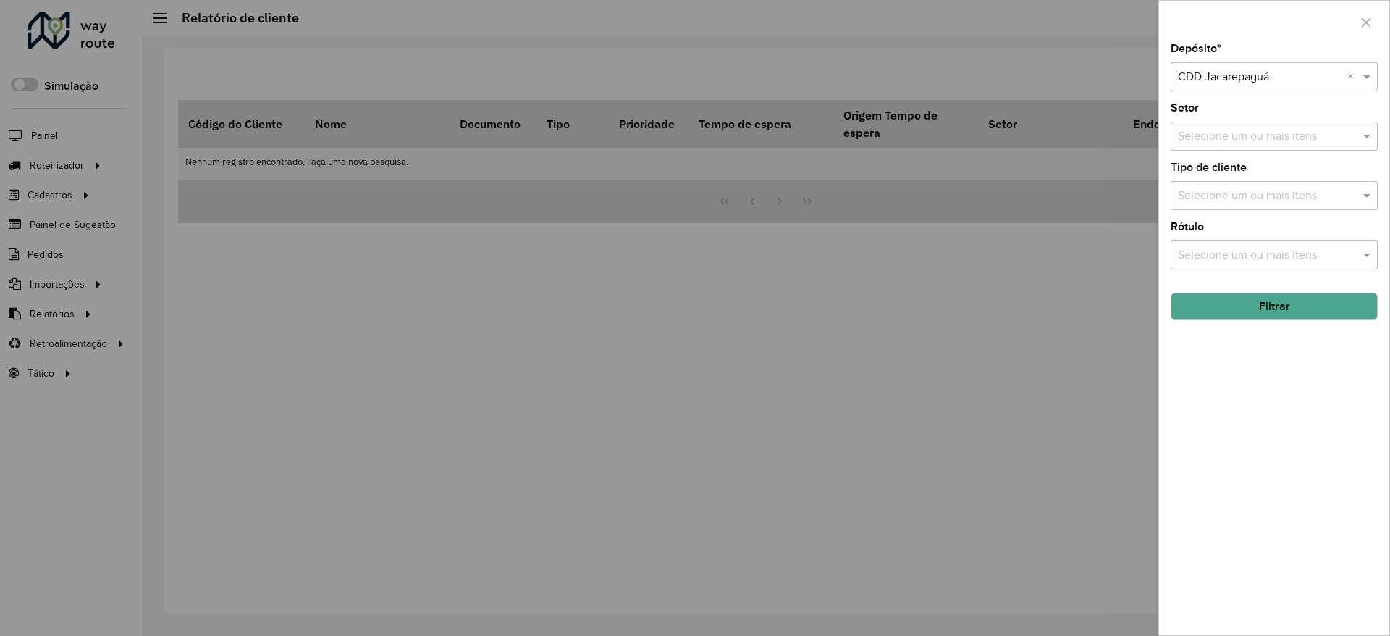
click at [1280, 311] on button "Filtrar" at bounding box center [1273, 306] width 207 height 28
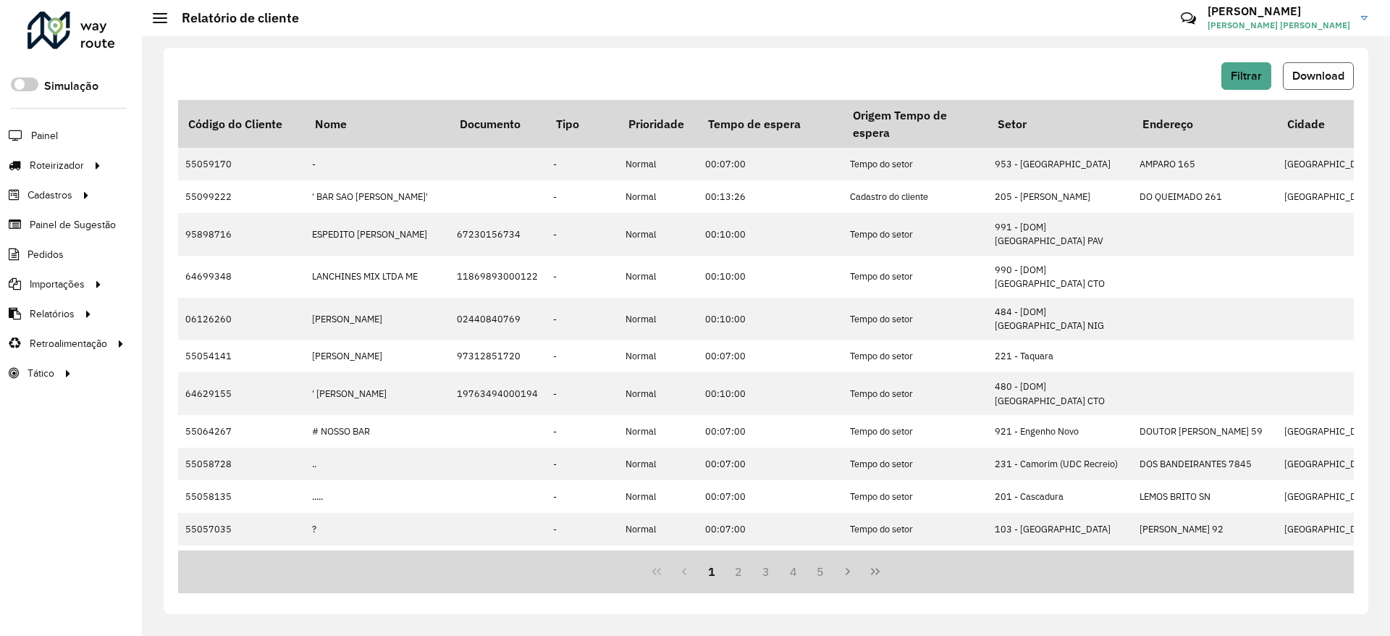
click at [1320, 70] on span "Download" at bounding box center [1318, 75] width 52 height 12
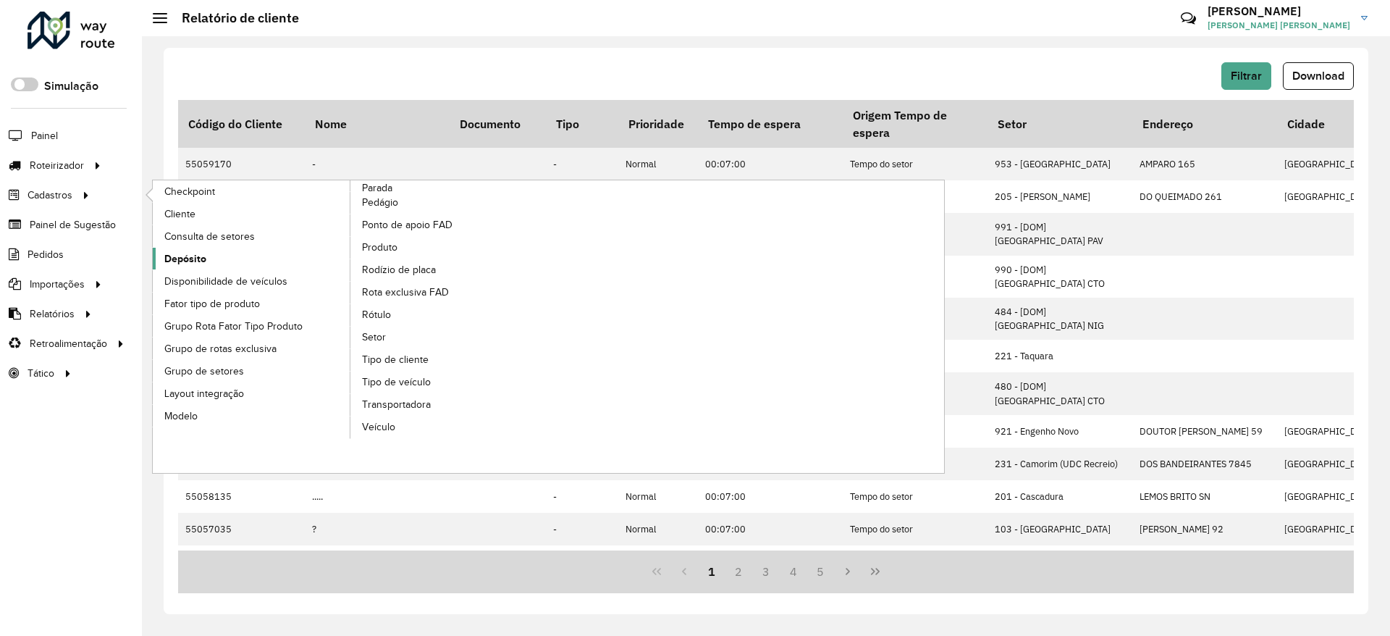
click at [176, 256] on span "Depósito" at bounding box center [185, 258] width 42 height 15
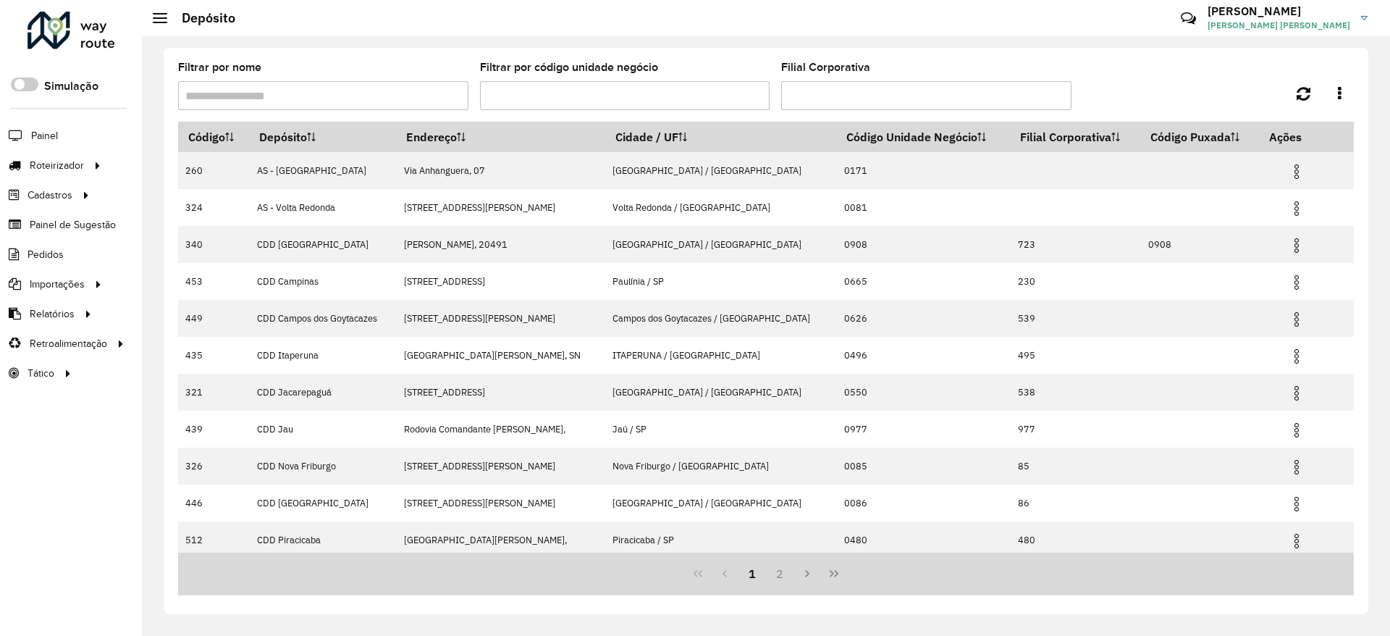
click at [388, 104] on input "Filtrar por nome" at bounding box center [323, 95] width 290 height 29
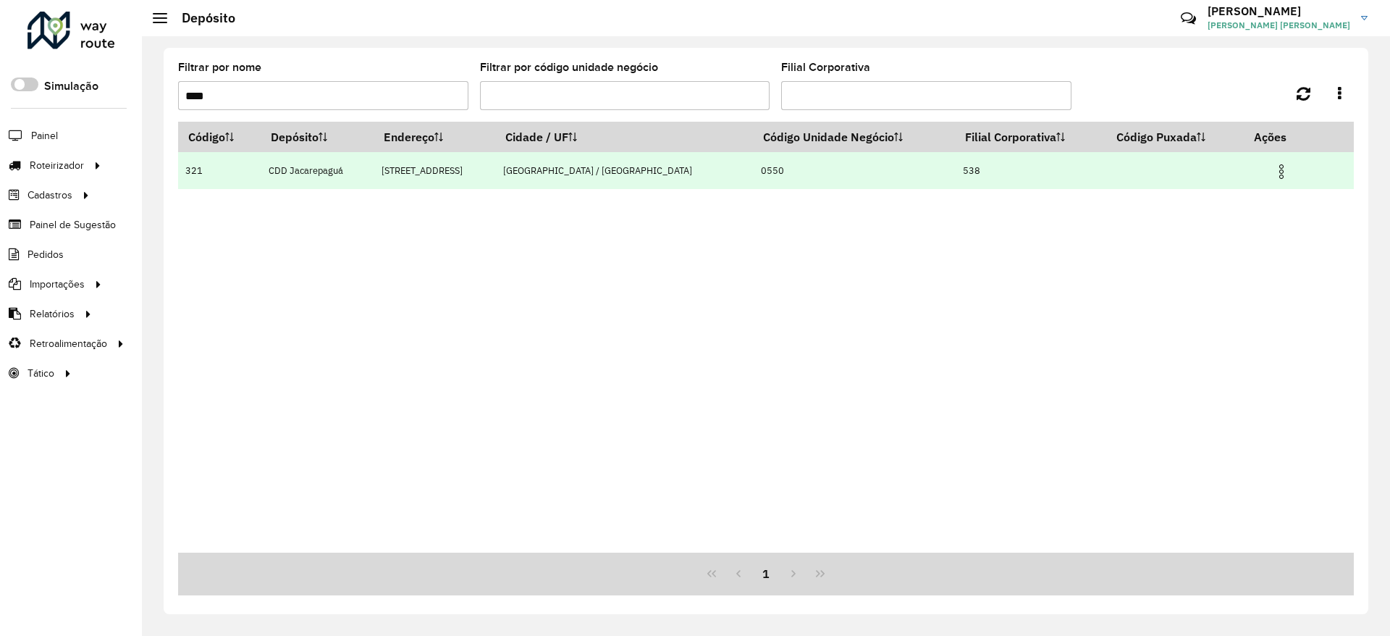
type input "****"
click at [1278, 170] on img at bounding box center [1281, 171] width 17 height 17
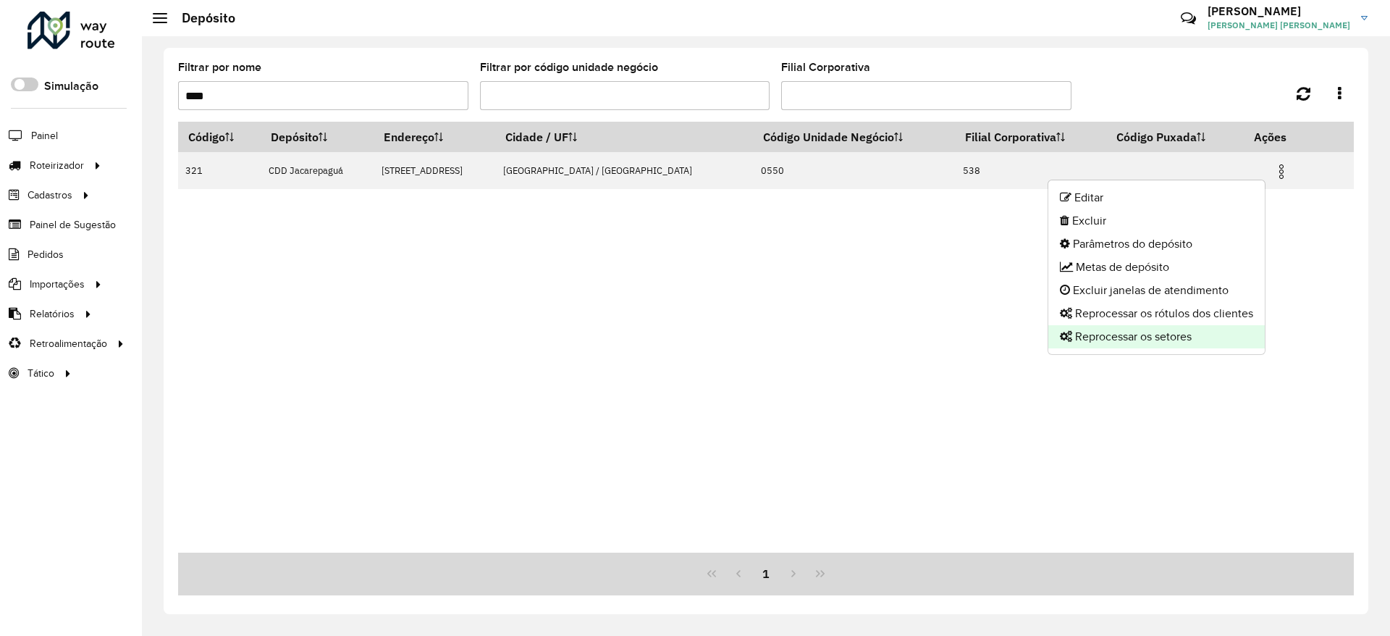
click at [1163, 338] on li "Reprocessar os setores" at bounding box center [1156, 336] width 216 height 23
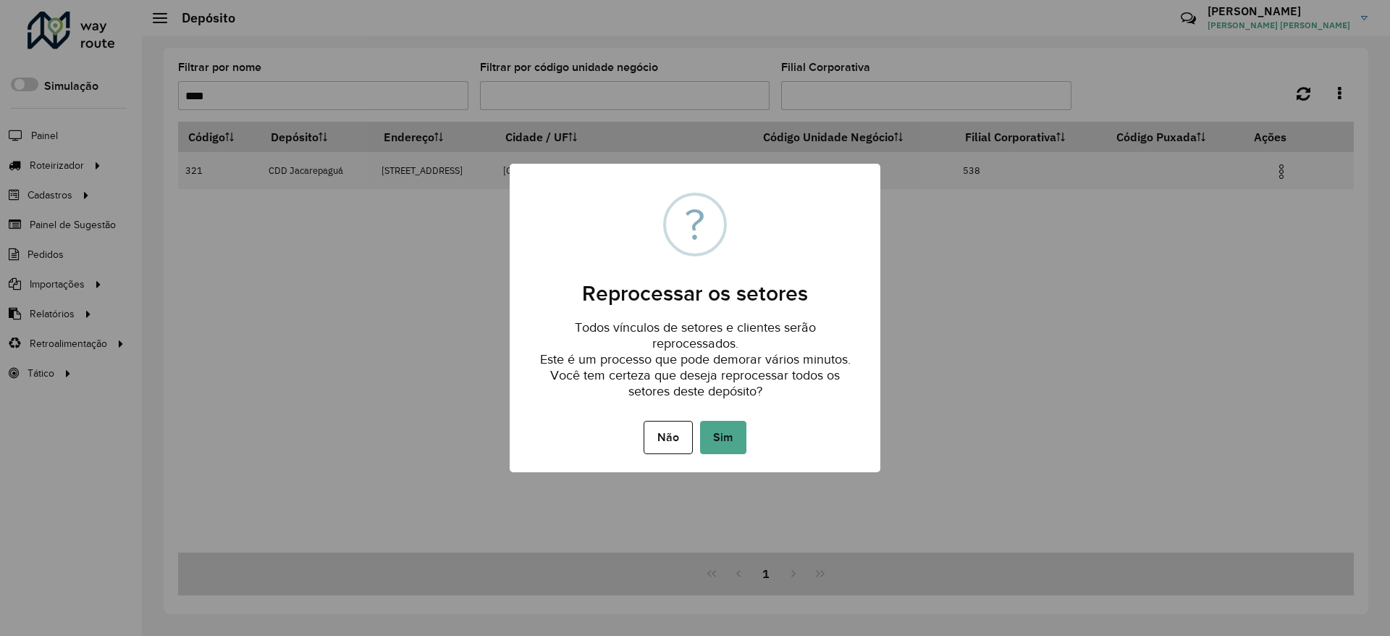
drag, startPoint x: 735, startPoint y: 434, endPoint x: 887, endPoint y: 359, distance: 169.6
click at [733, 434] on button "Sim" at bounding box center [723, 437] width 46 height 33
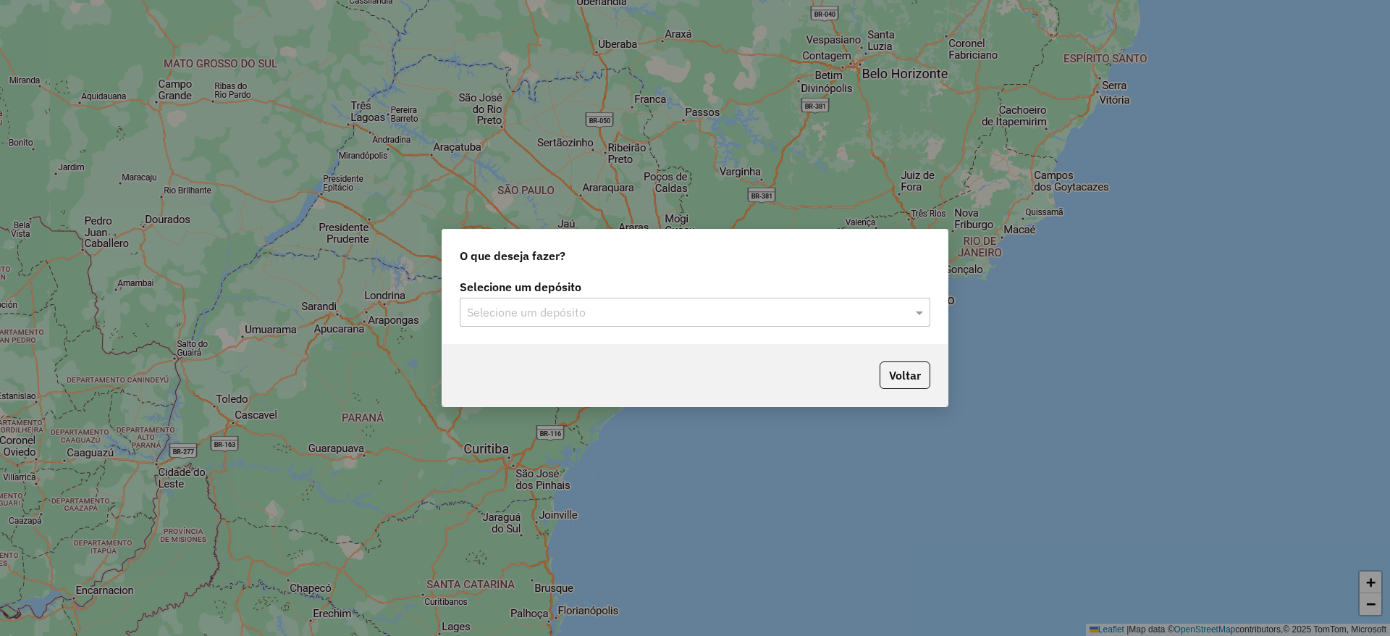
click at [539, 312] on input "text" at bounding box center [680, 312] width 427 height 17
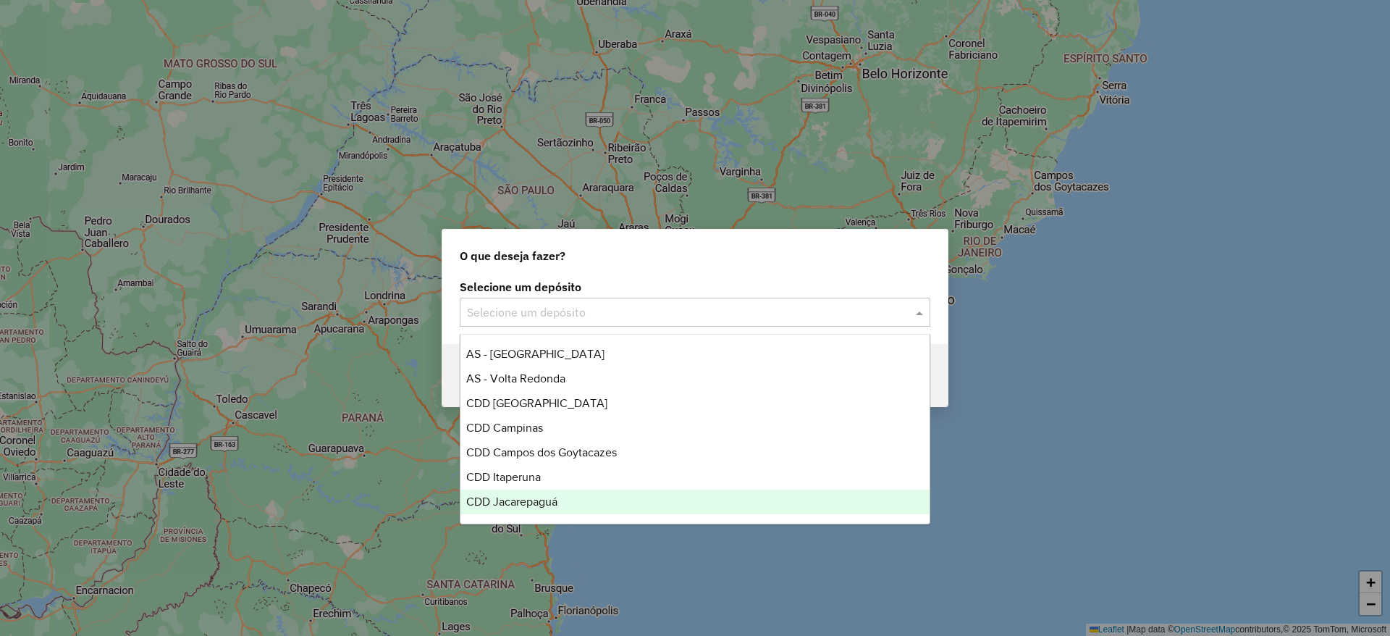
click at [507, 502] on span "CDD Jacarepaguá" at bounding box center [511, 501] width 91 height 12
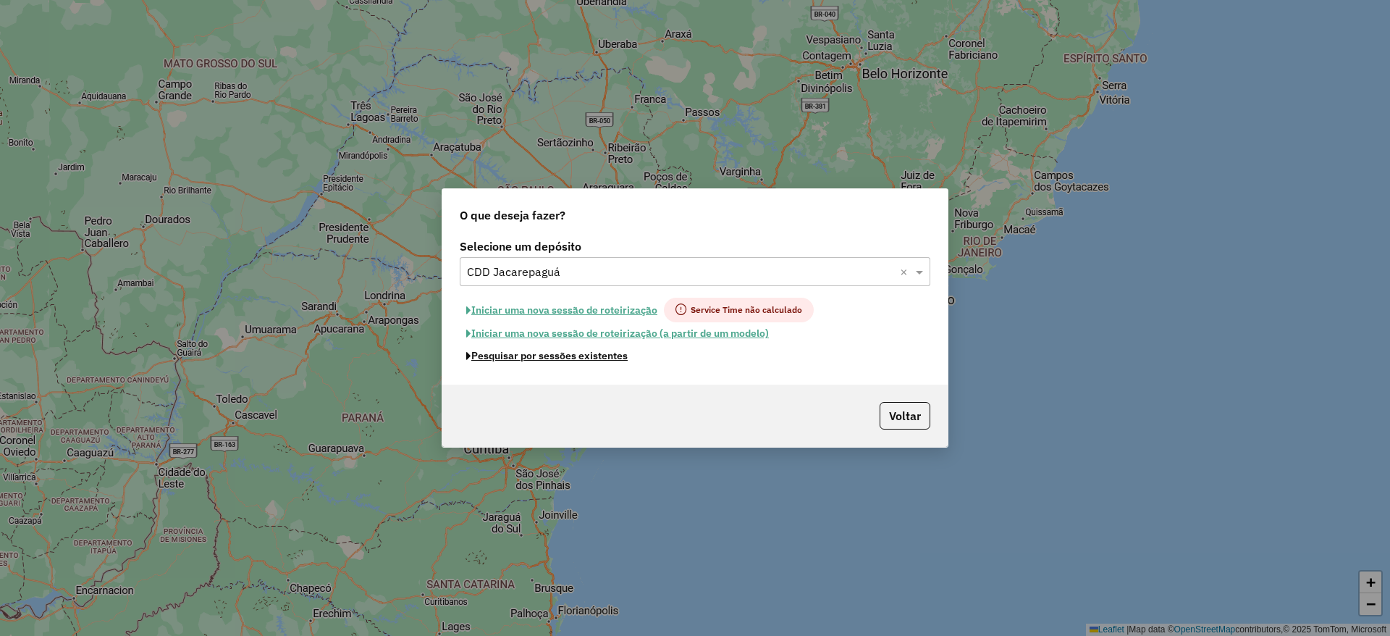
click at [596, 355] on button "Pesquisar por sessões existentes" at bounding box center [547, 356] width 174 height 22
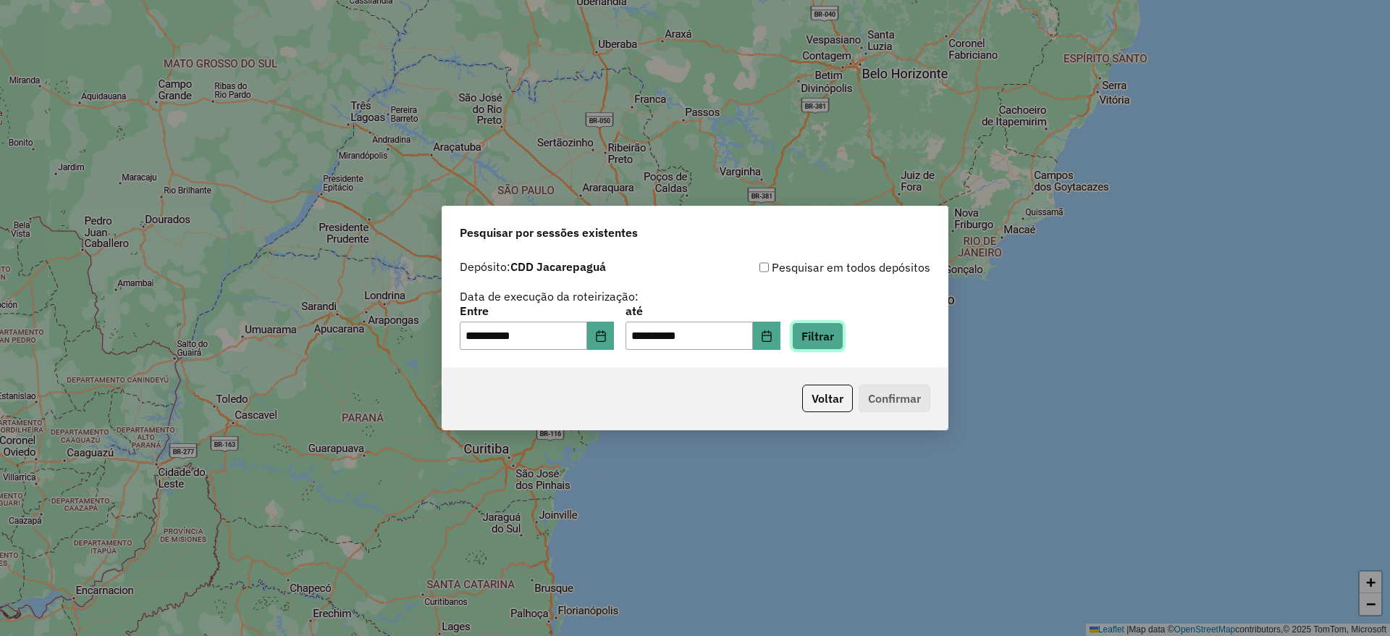
click at [843, 342] on button "Filtrar" at bounding box center [817, 336] width 51 height 28
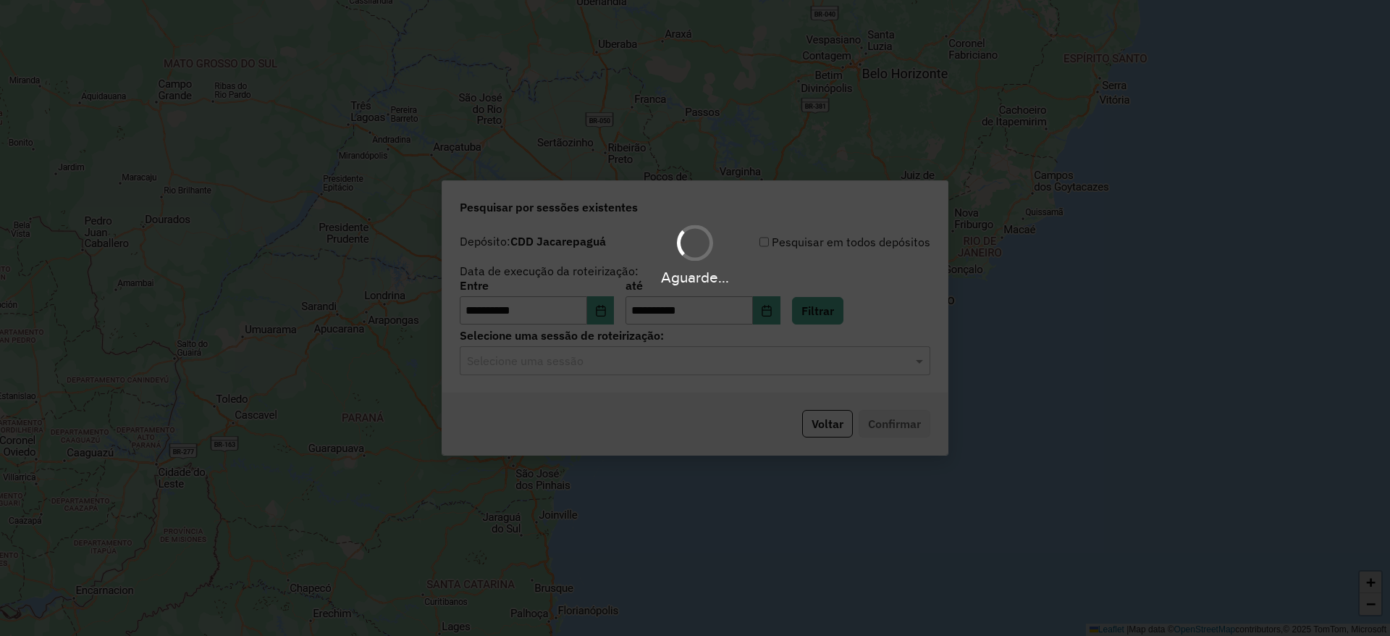
click at [656, 366] on input "text" at bounding box center [680, 361] width 427 height 17
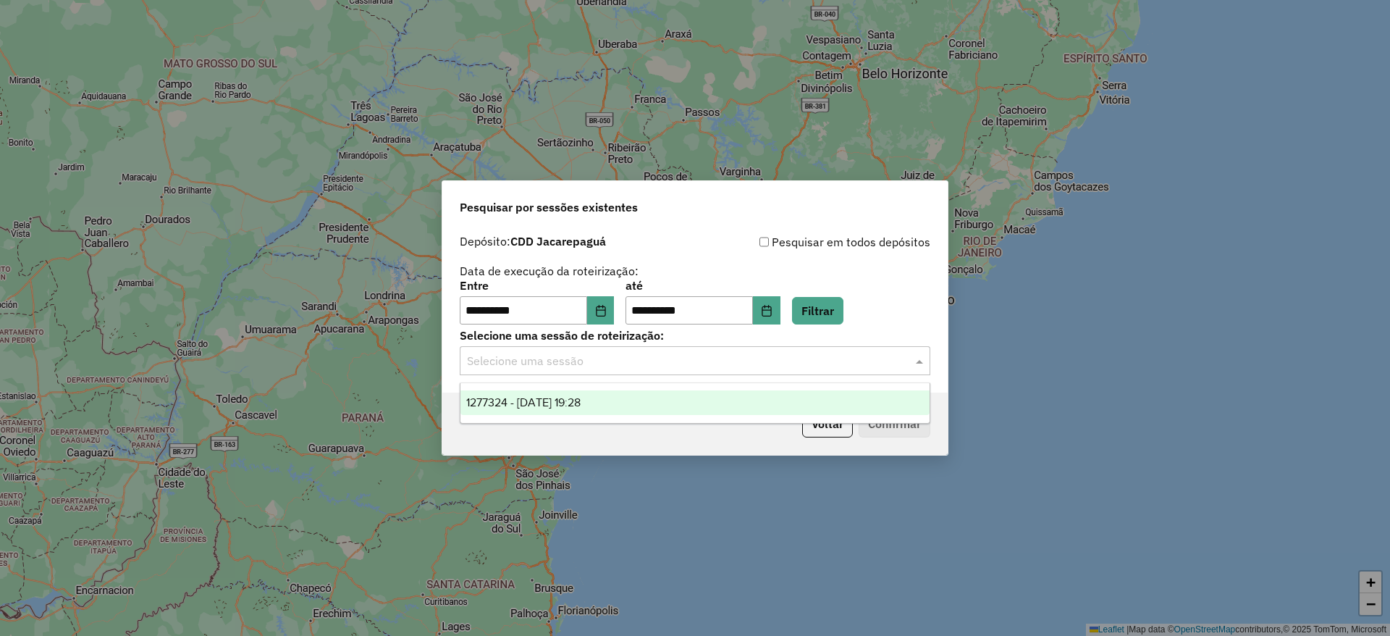
drag, startPoint x: 791, startPoint y: 403, endPoint x: 877, endPoint y: 424, distance: 88.0
click at [790, 402] on div "1277324 - 17/09/2025 19:28" at bounding box center [694, 402] width 469 height 25
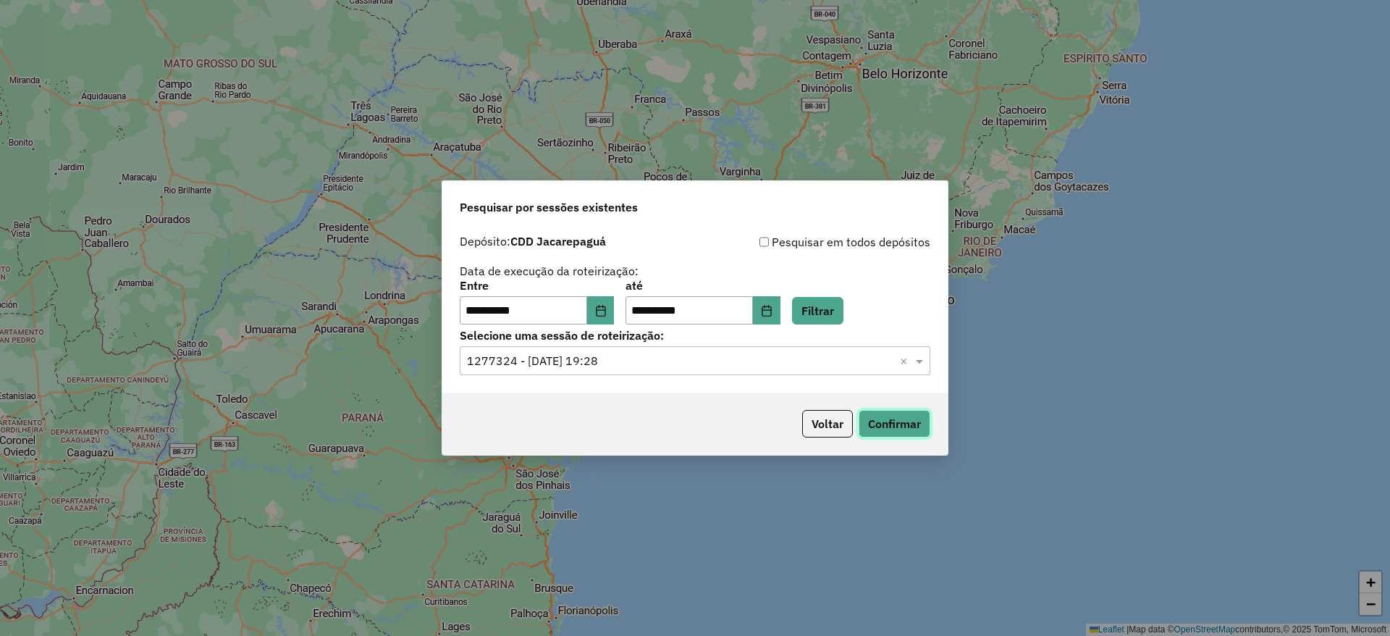
click at [877, 424] on button "Confirmar" at bounding box center [894, 424] width 72 height 28
click at [615, 316] on button "Choose Date" at bounding box center [601, 310] width 28 height 29
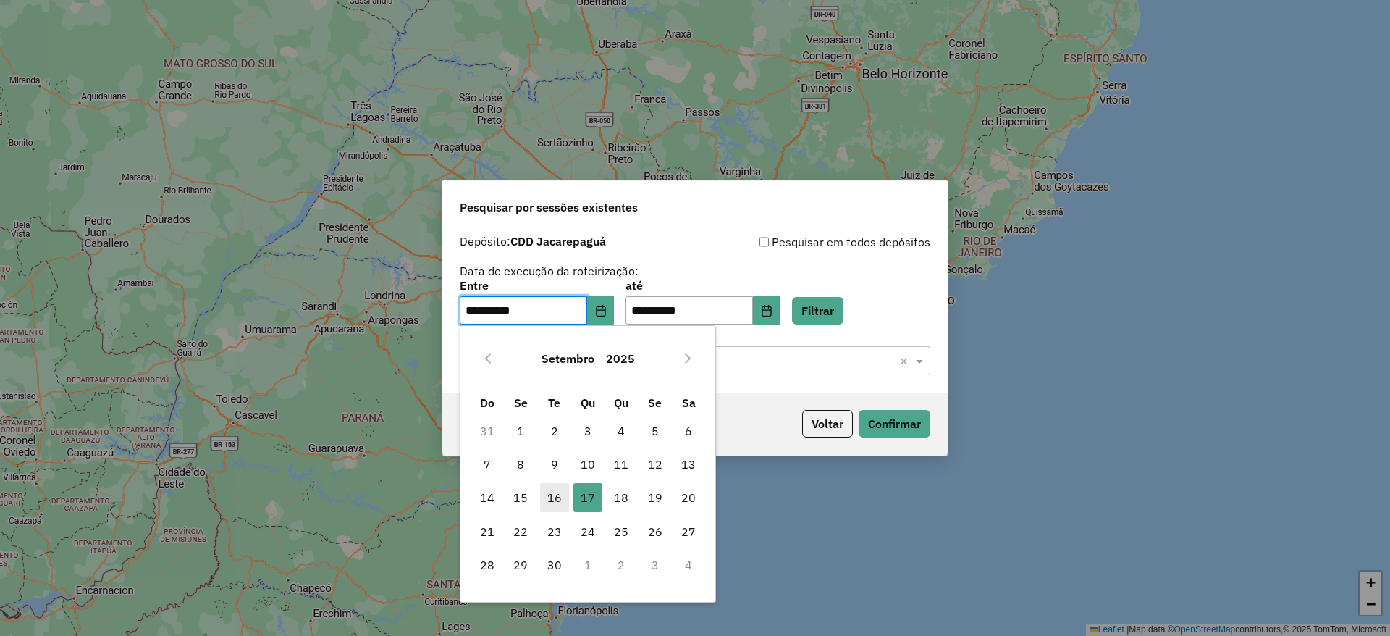
click at [562, 499] on span "16" at bounding box center [554, 497] width 29 height 29
type input "**********"
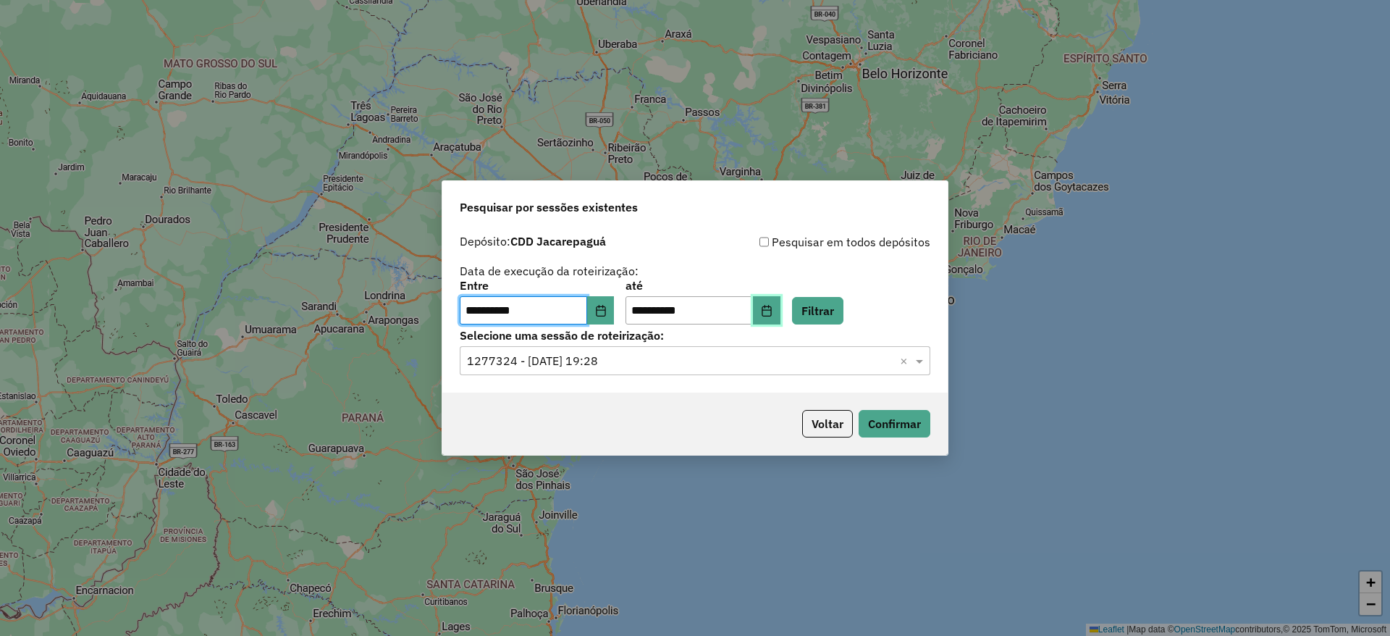
click at [780, 305] on button "Choose Date" at bounding box center [767, 310] width 28 height 29
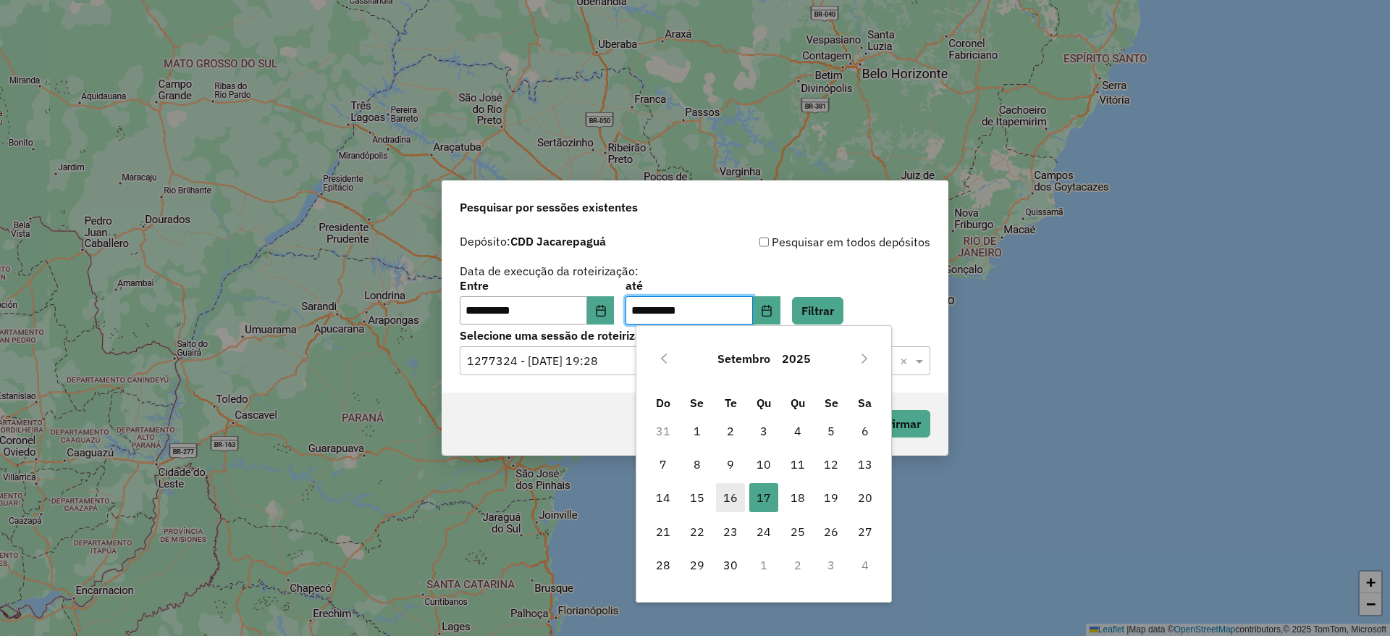
click at [736, 502] on span "16" at bounding box center [730, 497] width 29 height 29
type input "**********"
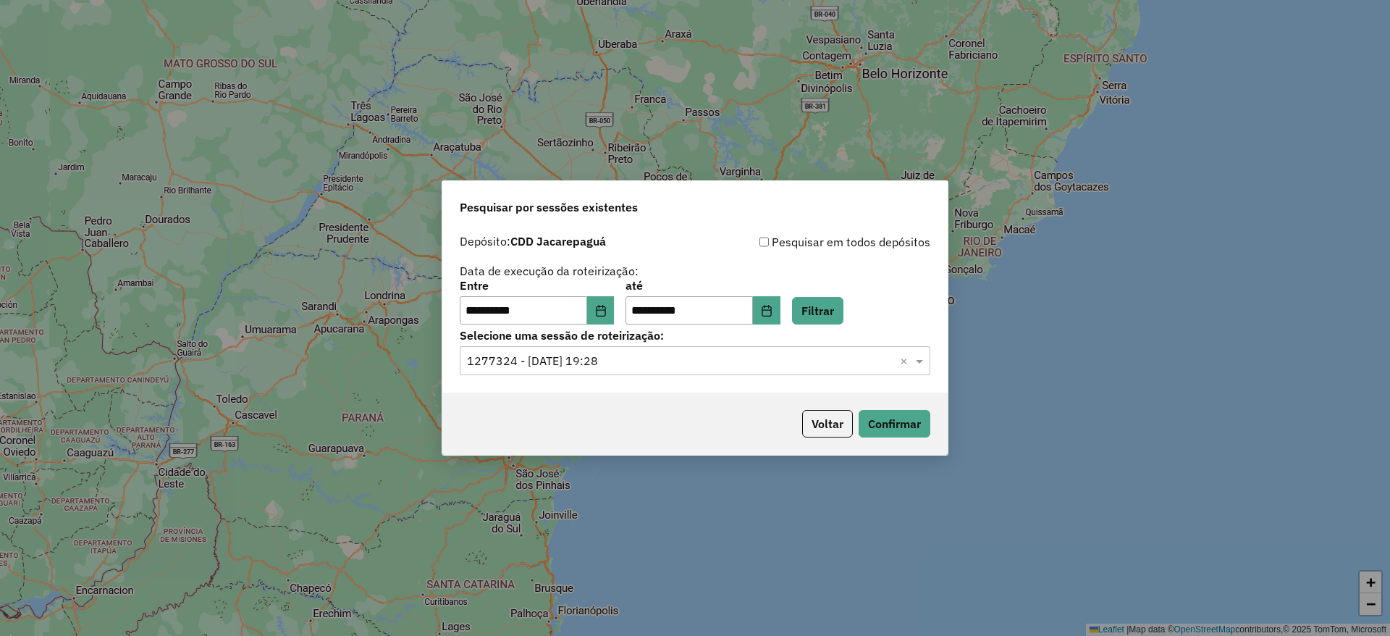
click at [845, 295] on div "**********" at bounding box center [695, 302] width 470 height 45
click at [843, 299] on button "Filtrar" at bounding box center [817, 311] width 51 height 28
click at [667, 360] on input "text" at bounding box center [680, 361] width 427 height 17
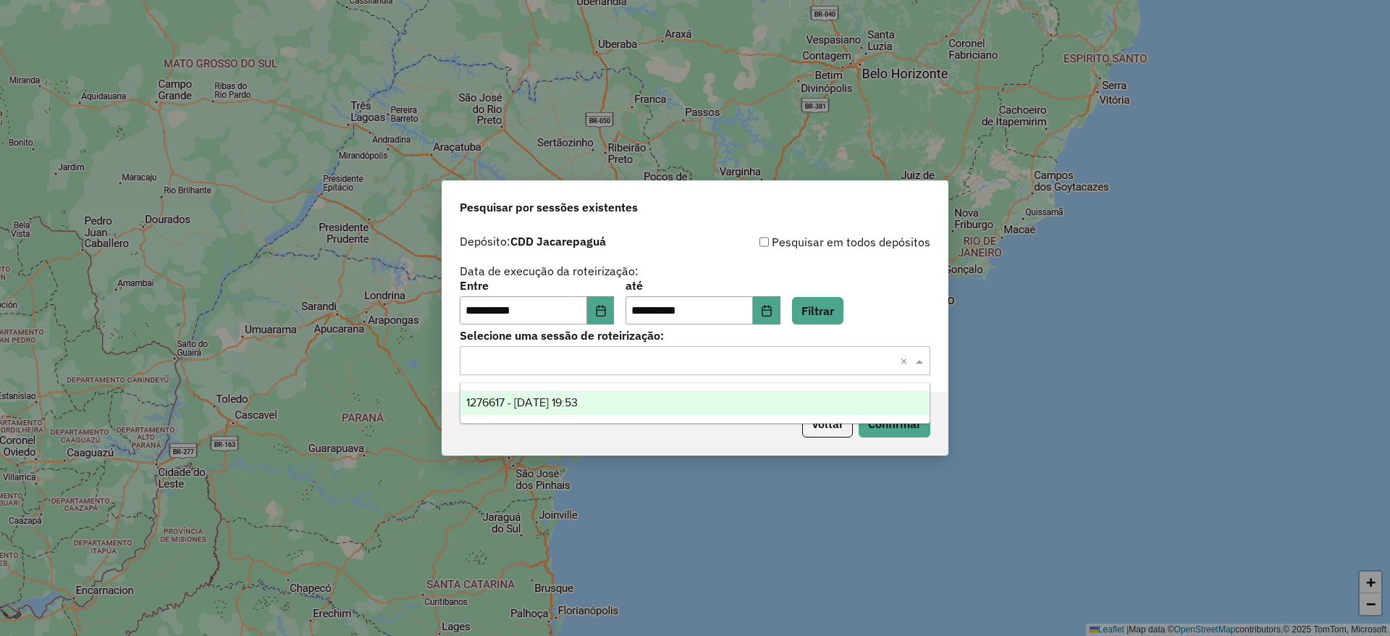
click at [666, 410] on div "1276617 - 16/09/2025 19:53" at bounding box center [694, 402] width 469 height 25
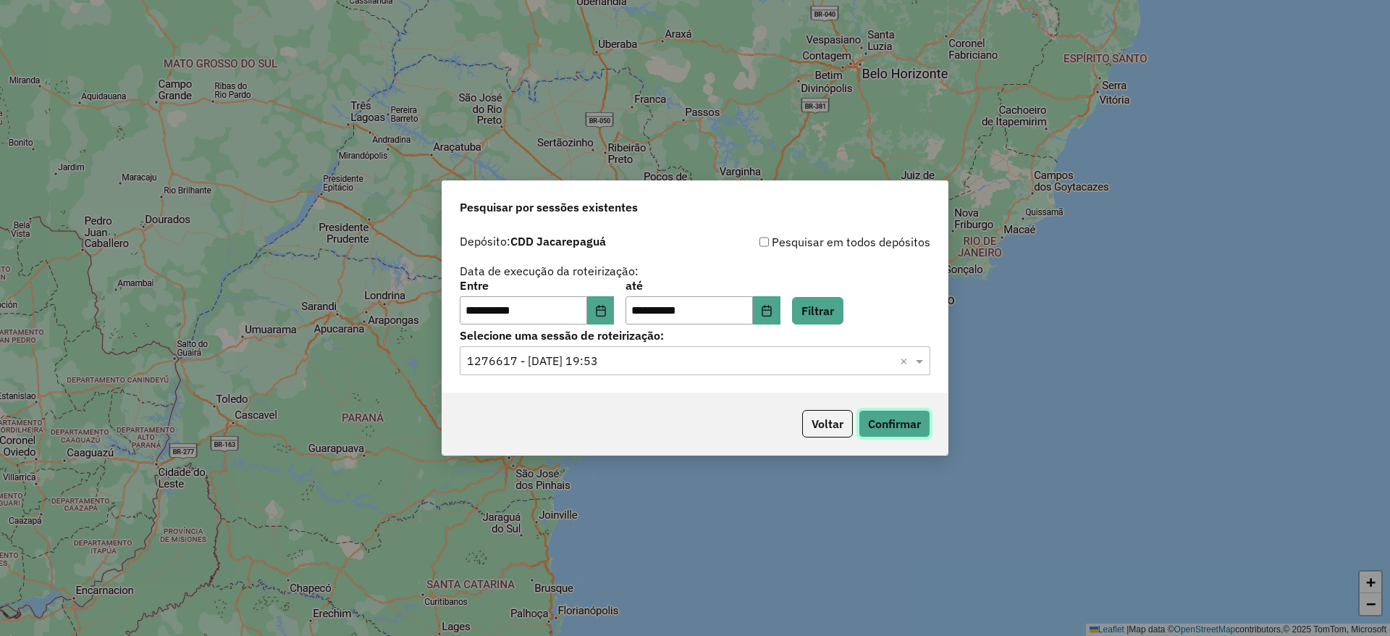
click at [906, 423] on button "Confirmar" at bounding box center [894, 424] width 72 height 28
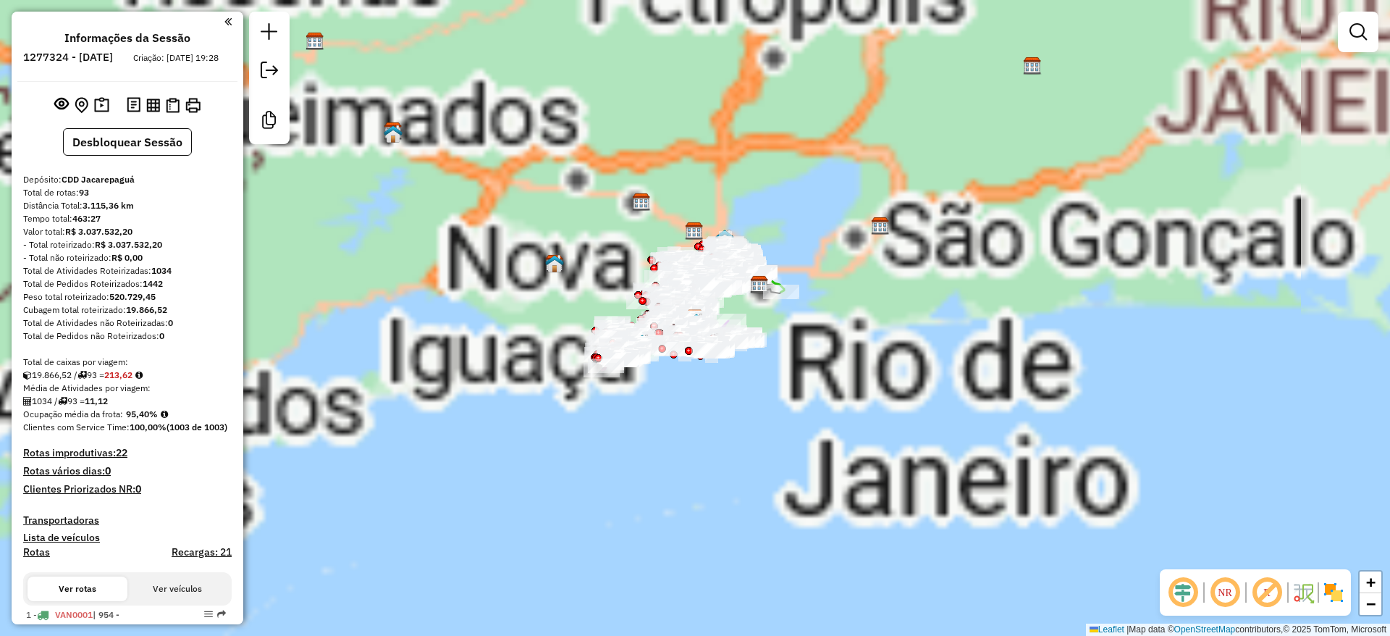
click at [1191, 606] on em at bounding box center [1182, 592] width 35 height 35
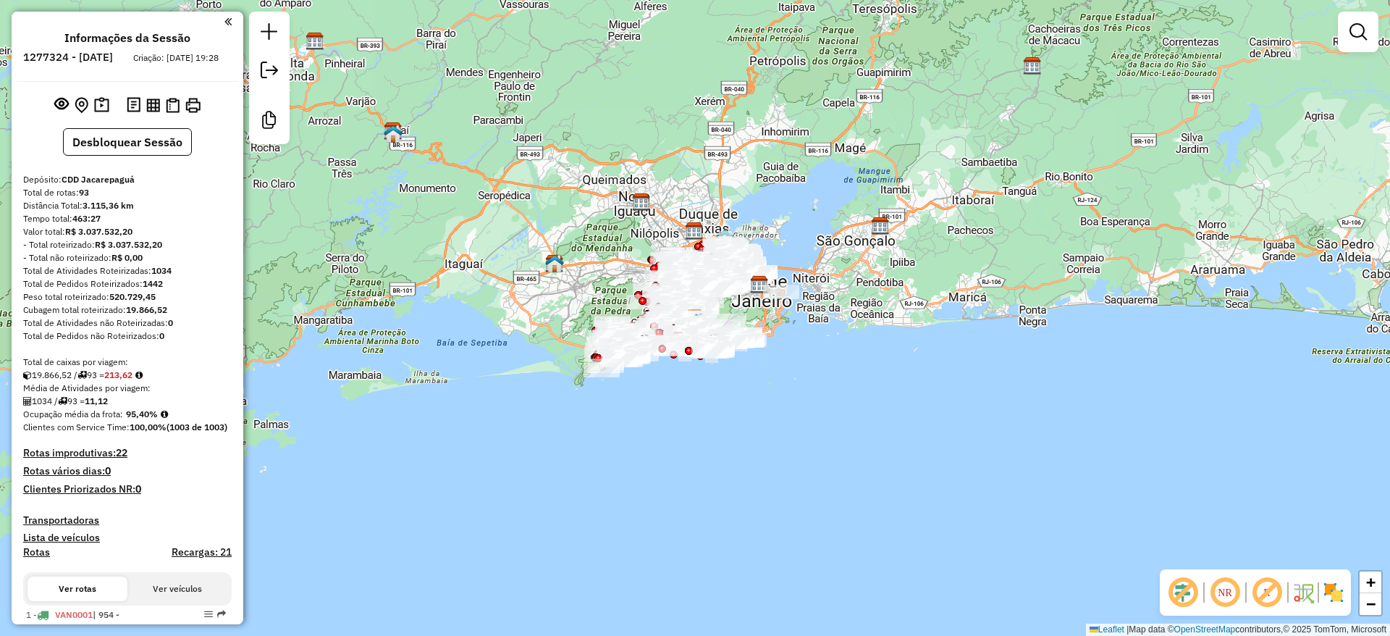
click at [1266, 591] on em at bounding box center [1266, 592] width 35 height 35
click at [1336, 590] on img at bounding box center [1333, 592] width 23 height 23
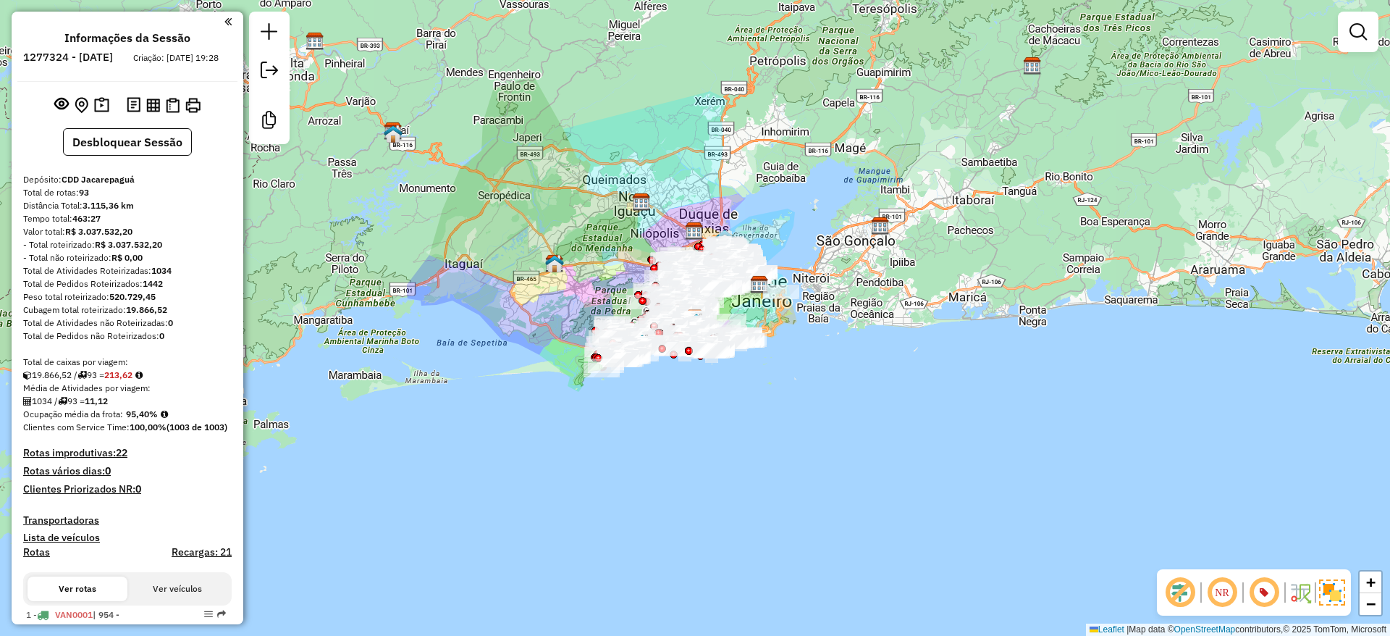
drag, startPoint x: 1144, startPoint y: 410, endPoint x: 1030, endPoint y: 354, distance: 126.6
click at [1143, 410] on div "Janela de atendimento Grade de atendimento Capacidade Transportadoras Veículos …" at bounding box center [695, 318] width 1390 height 636
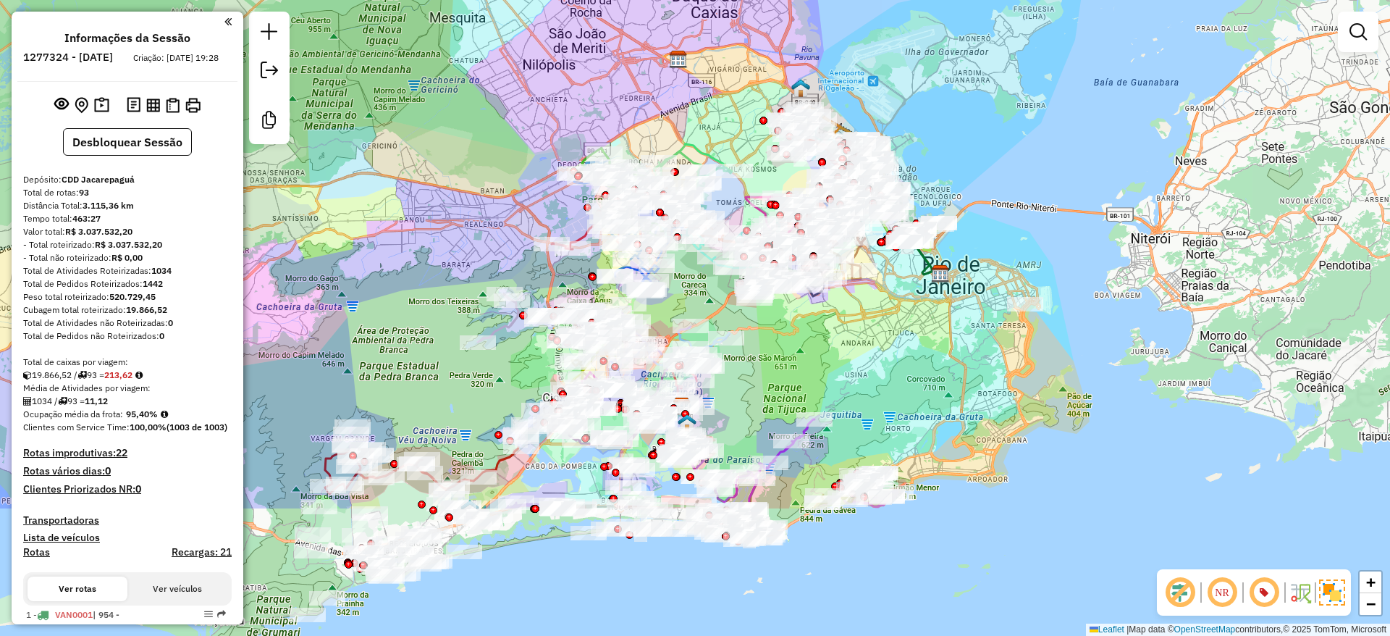
drag, startPoint x: 622, startPoint y: 226, endPoint x: 474, endPoint y: 148, distance: 166.7
click at [474, 148] on div "Janela de atendimento Grade de atendimento Capacidade Transportadoras Veículos …" at bounding box center [695, 318] width 1390 height 636
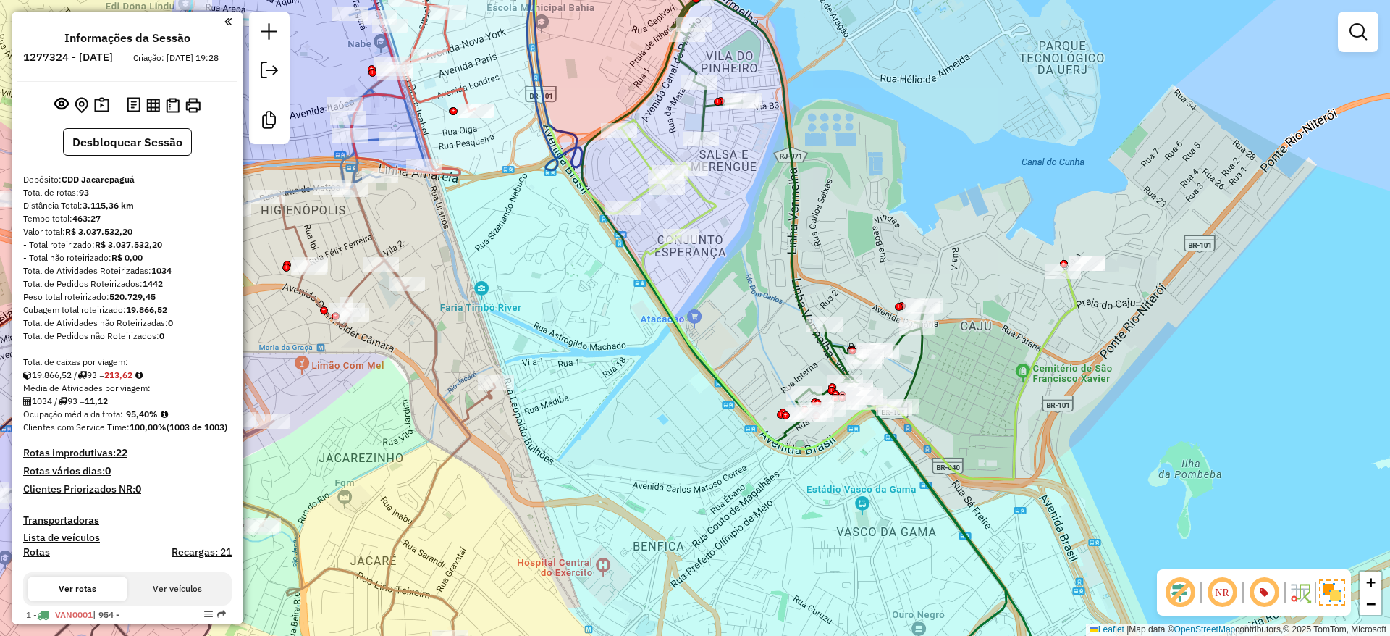
click at [919, 363] on icon at bounding box center [806, 336] width 449 height 675
select select "**********"
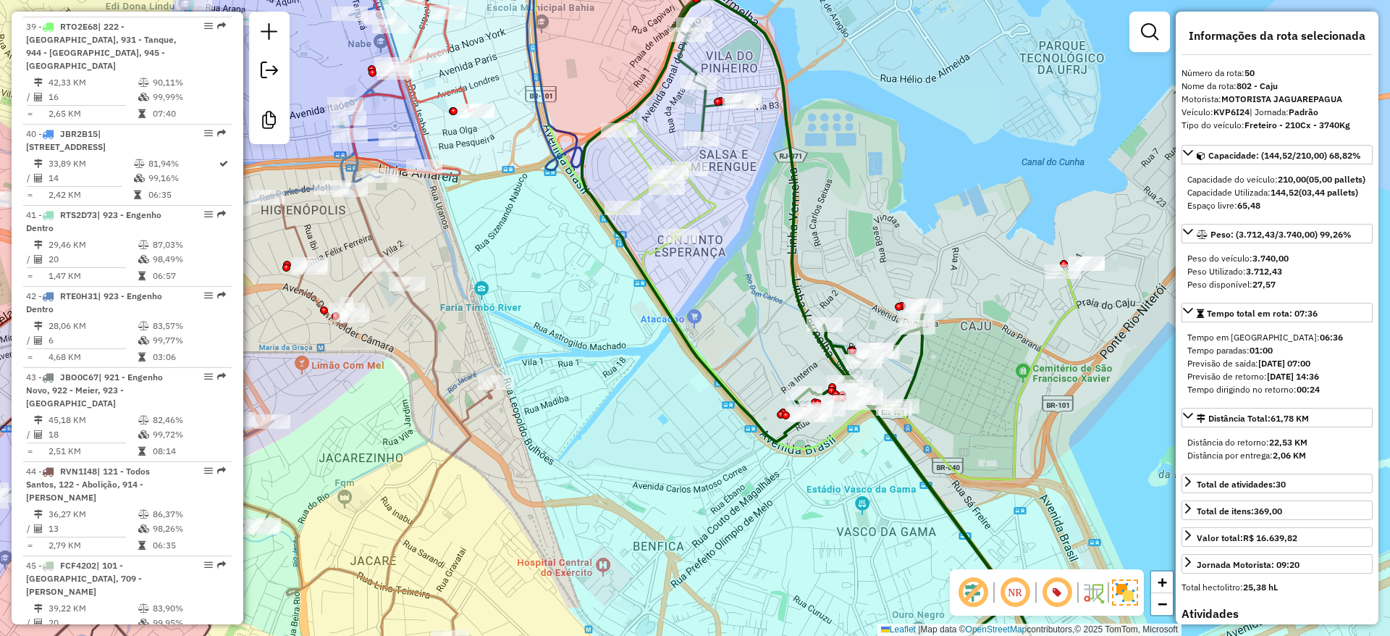
scroll to position [4774, 0]
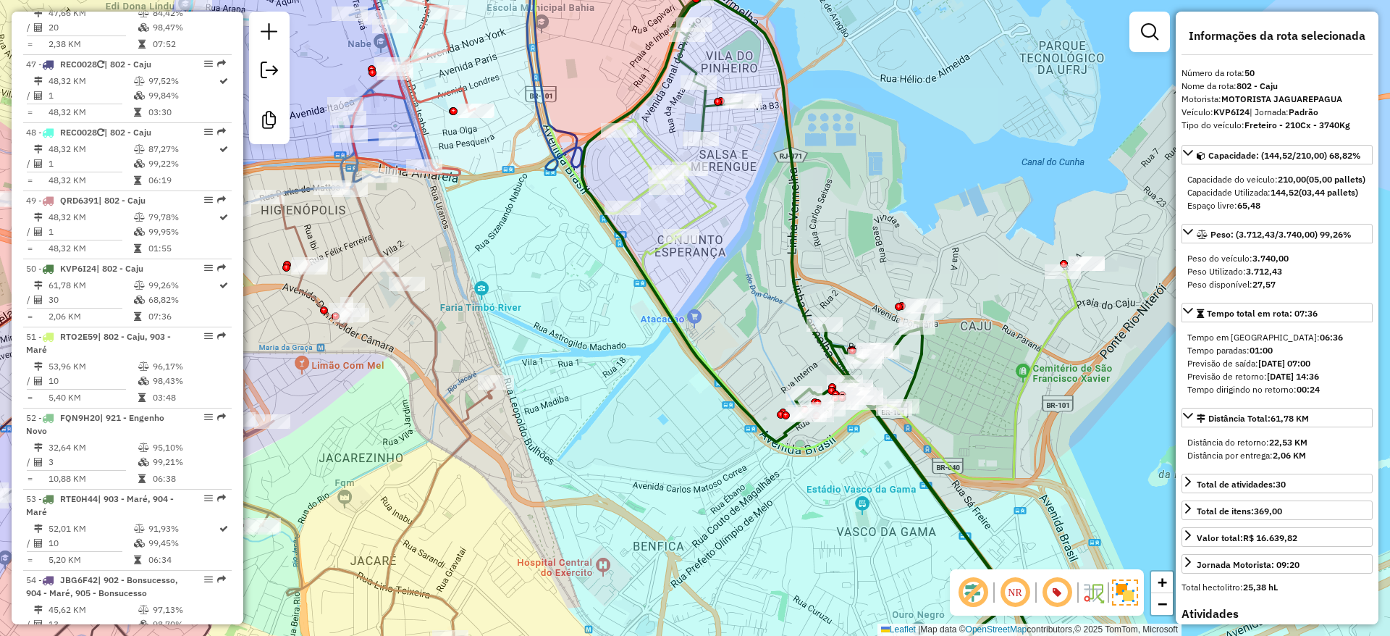
drag, startPoint x: 861, startPoint y: 175, endPoint x: 924, endPoint y: 282, distance: 124.3
click at [924, 282] on div "Janela de atendimento Grade de atendimento Capacidade Transportadoras Veículos …" at bounding box center [695, 318] width 1390 height 636
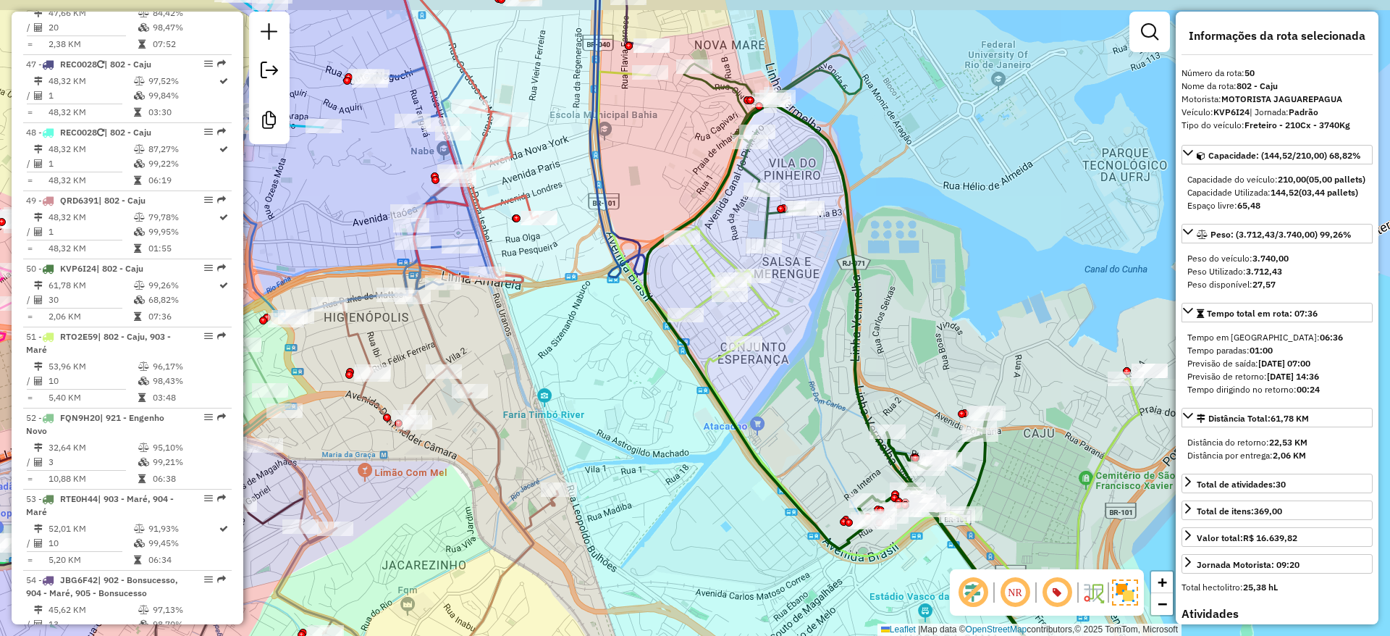
click at [924, 282] on div "Janela de atendimento Grade de atendimento Capacidade Transportadoras Veículos …" at bounding box center [695, 318] width 1390 height 636
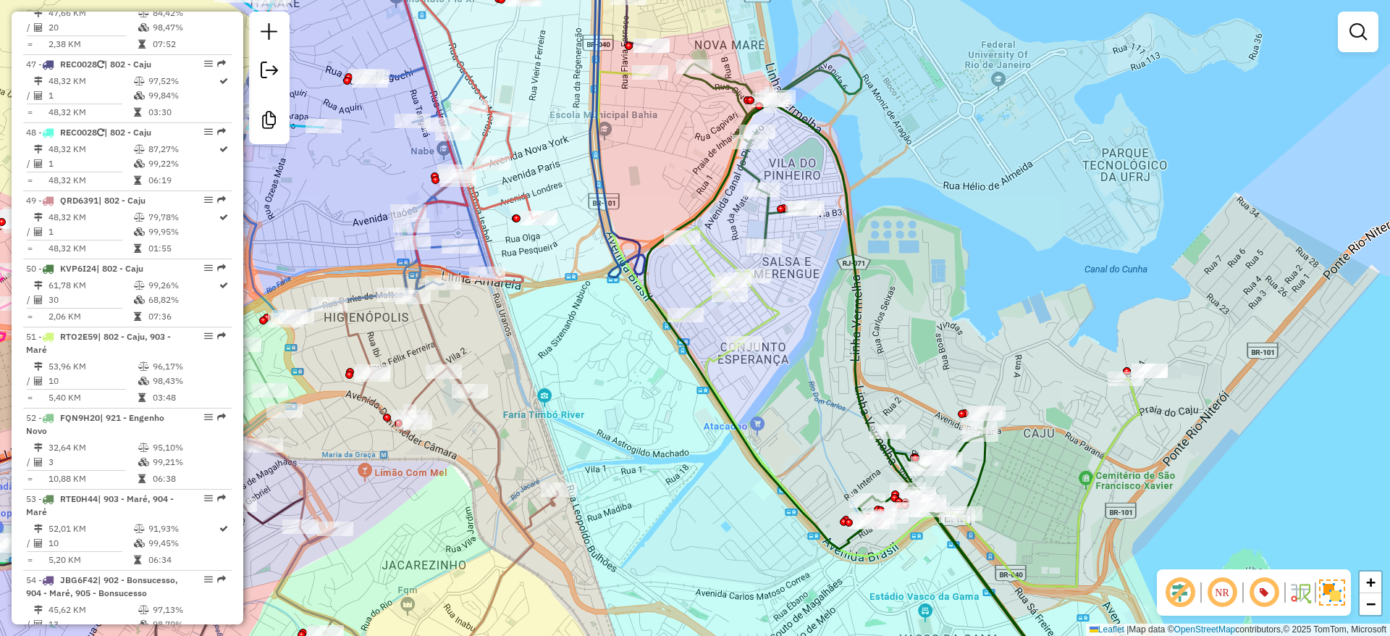
click at [714, 252] on icon at bounding box center [868, 329] width 541 height 515
select select "**********"
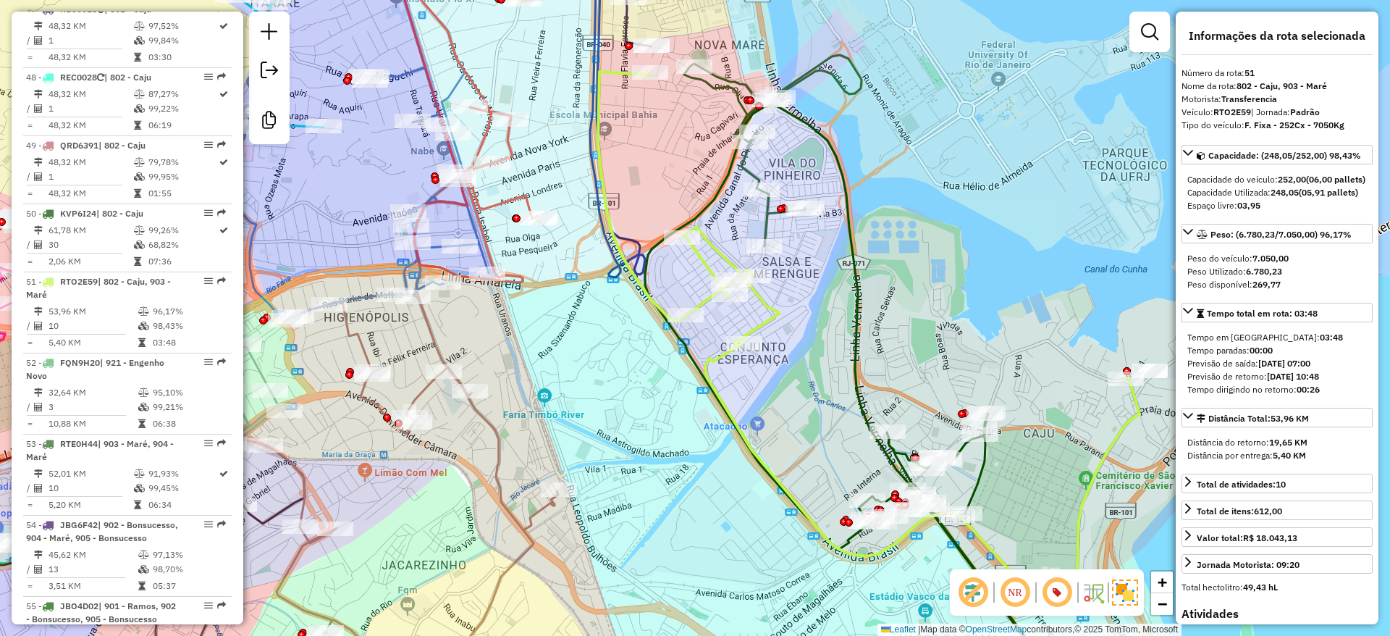
scroll to position [4842, 0]
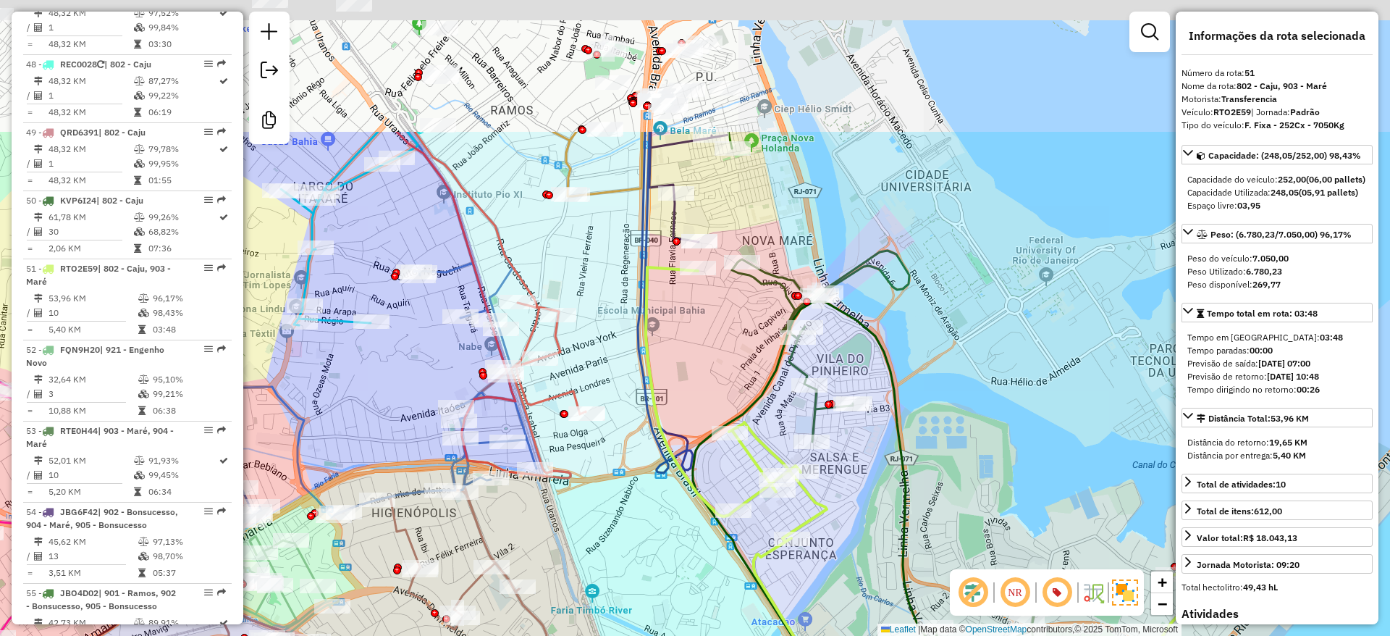
drag, startPoint x: 675, startPoint y: 145, endPoint x: 722, endPoint y: 341, distance: 201.2
click at [722, 341] on div "Janela de atendimento Grade de atendimento Capacidade Transportadoras Veículos …" at bounding box center [695, 318] width 1390 height 636
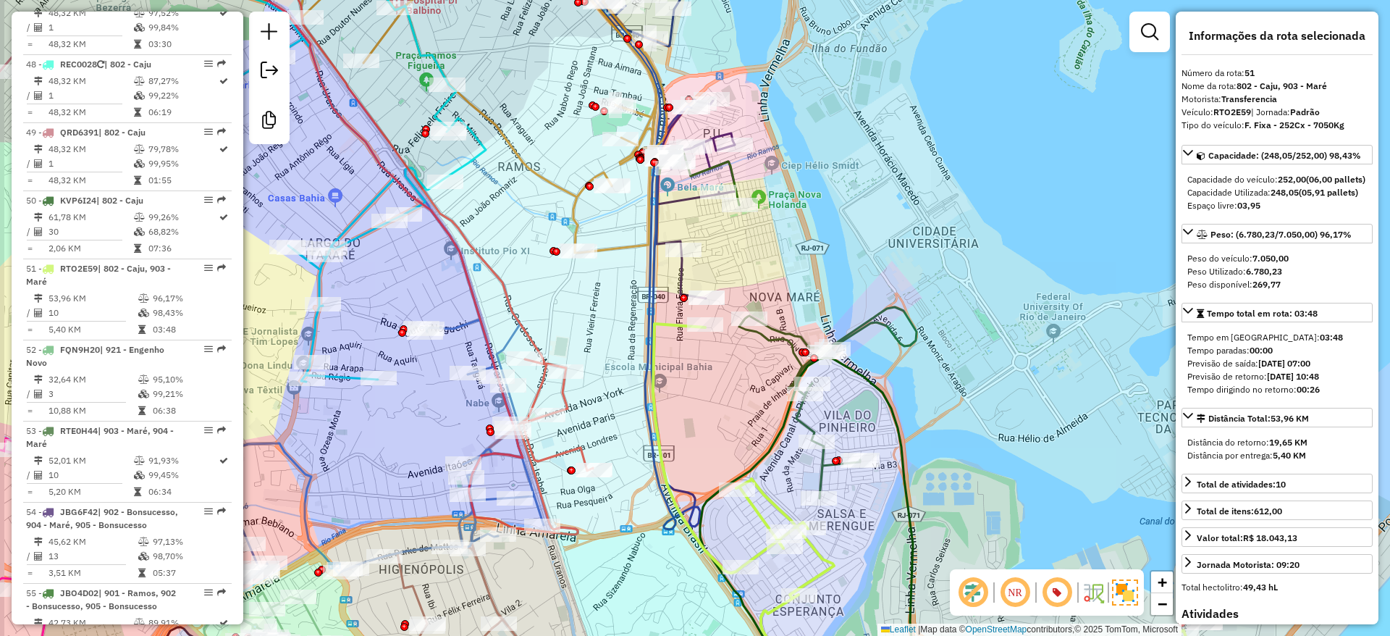
drag, startPoint x: 703, startPoint y: 318, endPoint x: 711, endPoint y: 374, distance: 57.0
click at [711, 374] on div "Janela de atendimento Grade de atendimento Capacidade Transportadoras Veículos …" at bounding box center [695, 318] width 1390 height 636
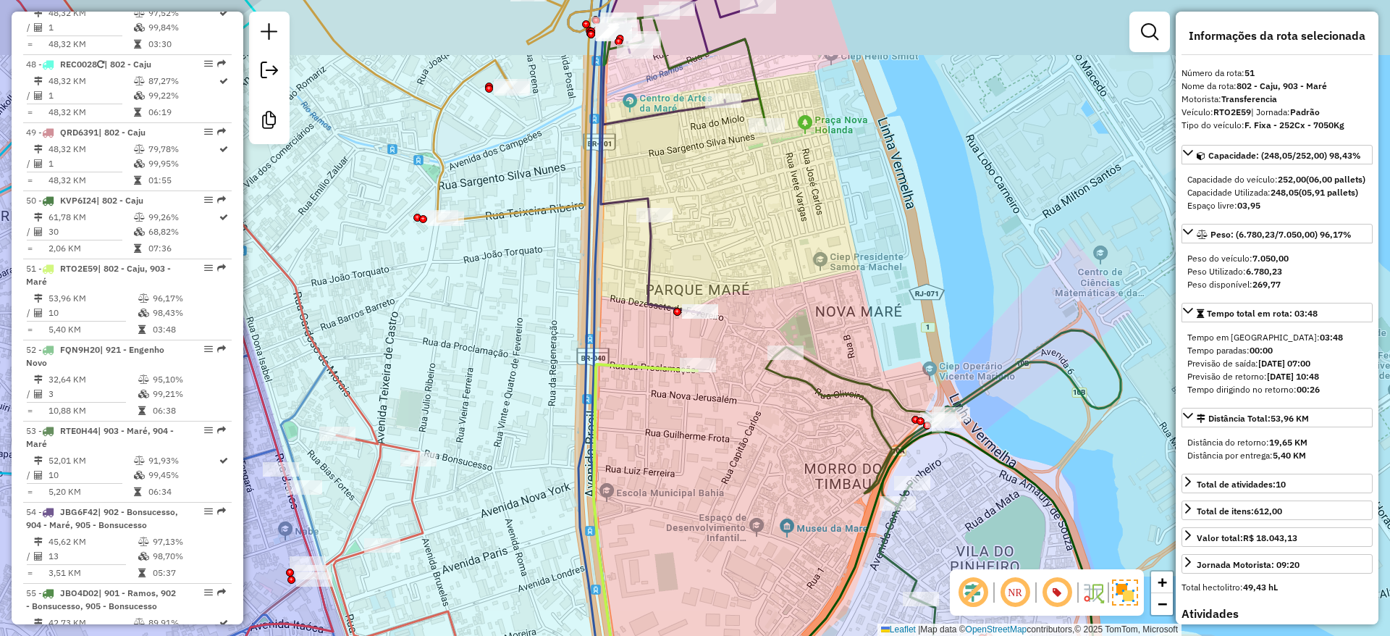
drag, startPoint x: 719, startPoint y: 345, endPoint x: 706, endPoint y: 396, distance: 52.1
click at [732, 476] on div "Janela de atendimento Grade de atendimento Capacidade Transportadoras Veículos …" at bounding box center [695, 318] width 1390 height 636
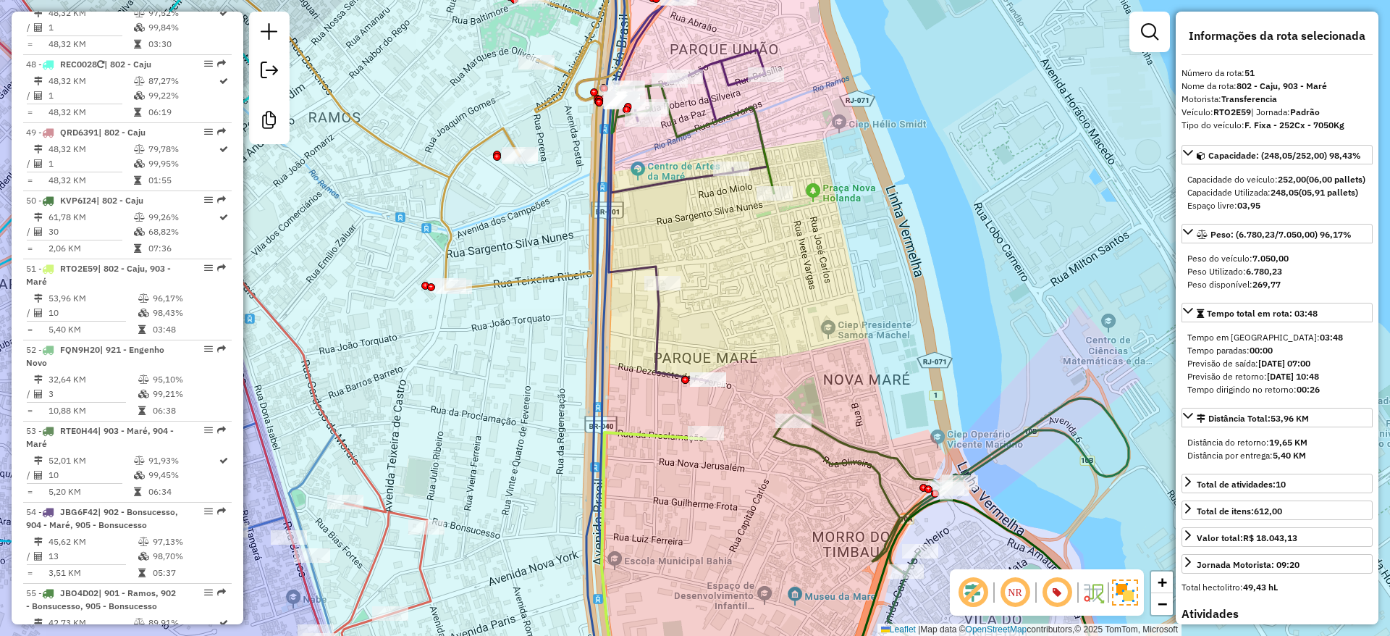
click at [656, 303] on icon at bounding box center [688, 182] width 159 height 398
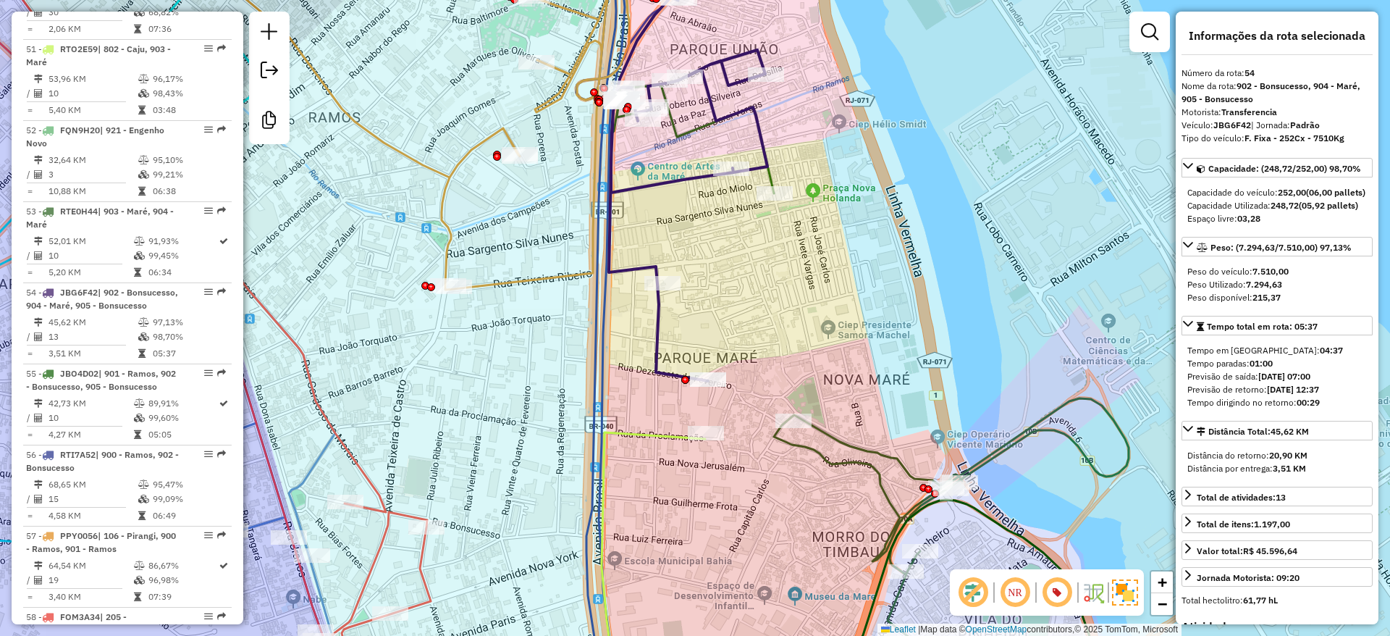
scroll to position [5086, 0]
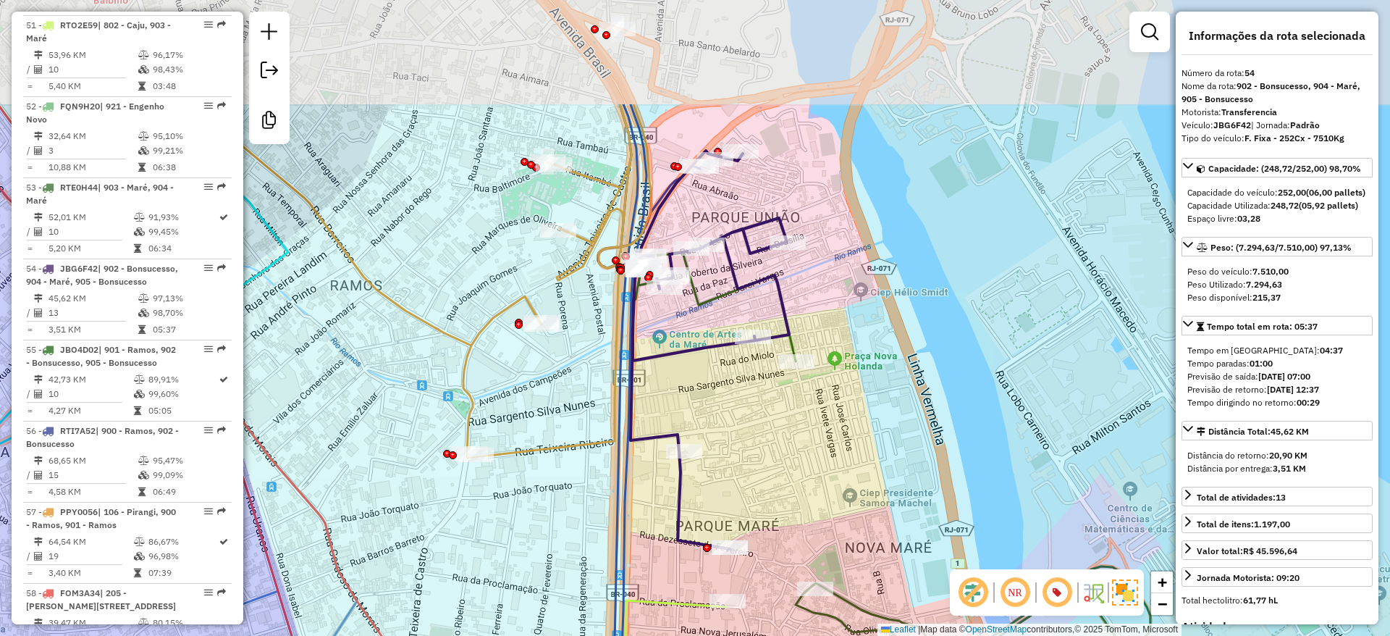
drag, startPoint x: 718, startPoint y: 251, endPoint x: 740, endPoint y: 419, distance: 169.3
click at [740, 419] on div "Janela de atendimento Grade de atendimento Capacidade Transportadoras Veículos …" at bounding box center [695, 318] width 1390 height 636
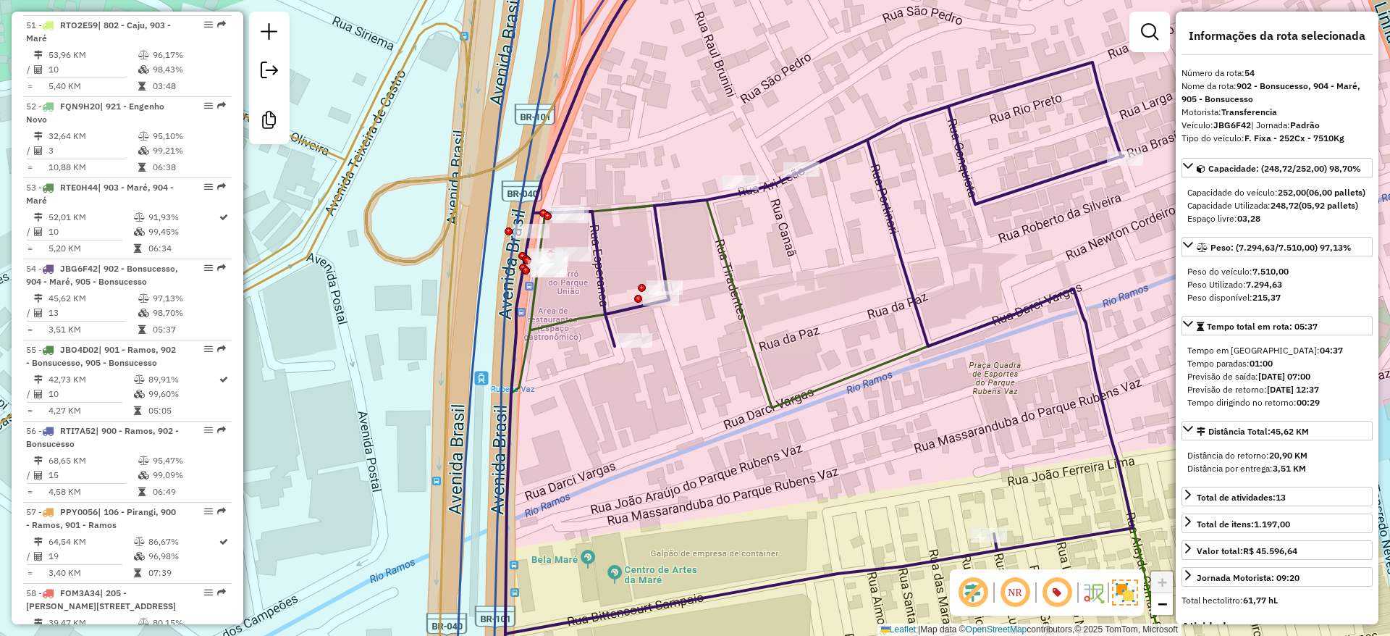
click at [538, 290] on icon at bounding box center [835, 418] width 648 height 436
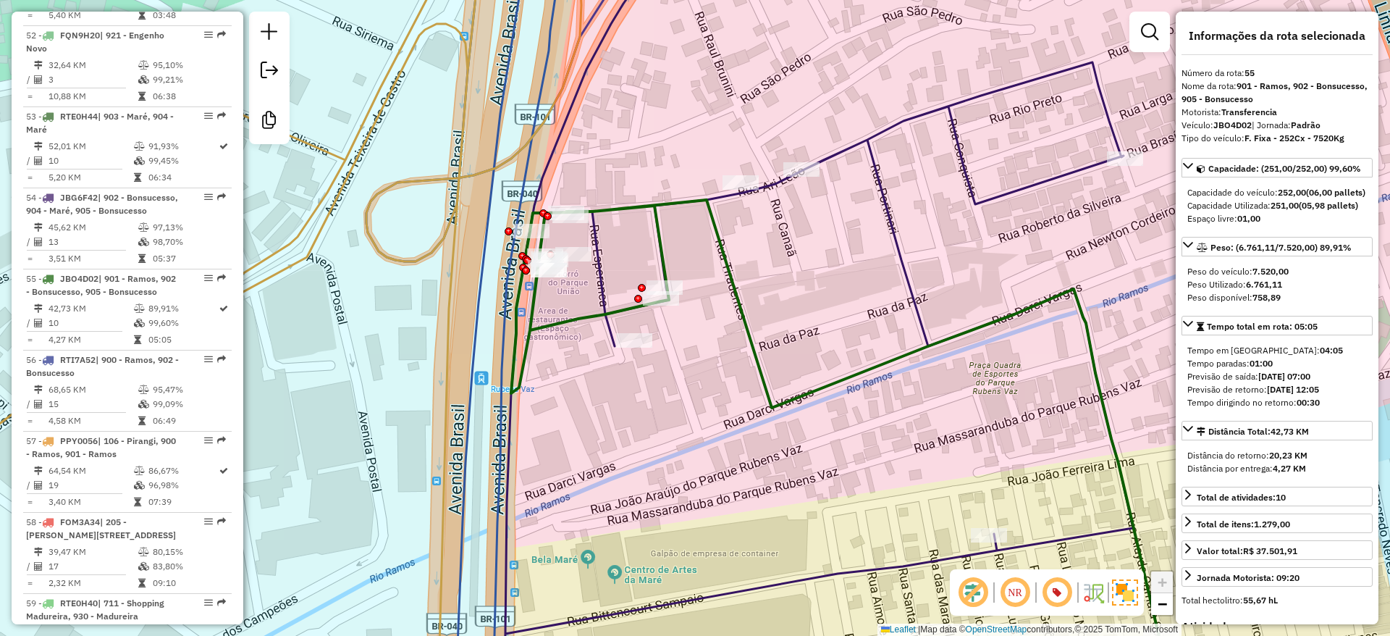
scroll to position [5180, 0]
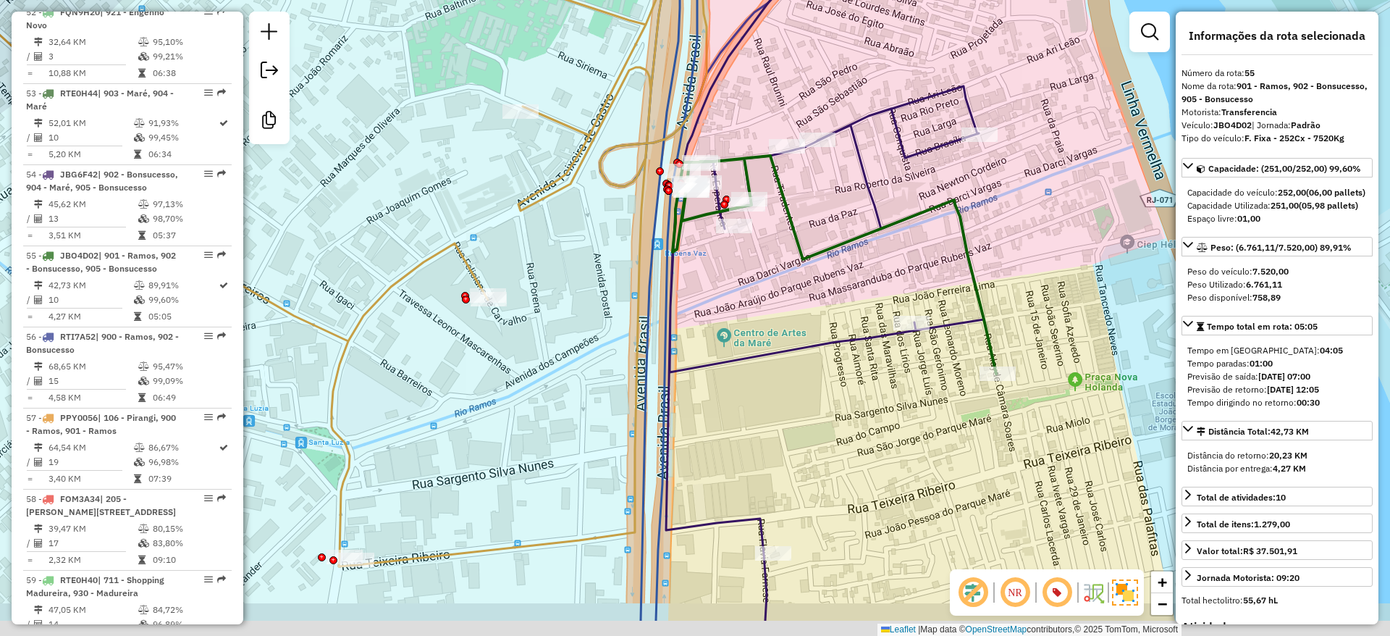
drag, startPoint x: 775, startPoint y: 302, endPoint x: 788, endPoint y: 277, distance: 28.2
click at [785, 280] on div "Janela de atendimento Grade de atendimento Capacidade Transportadoras Veículos …" at bounding box center [695, 318] width 1390 height 636
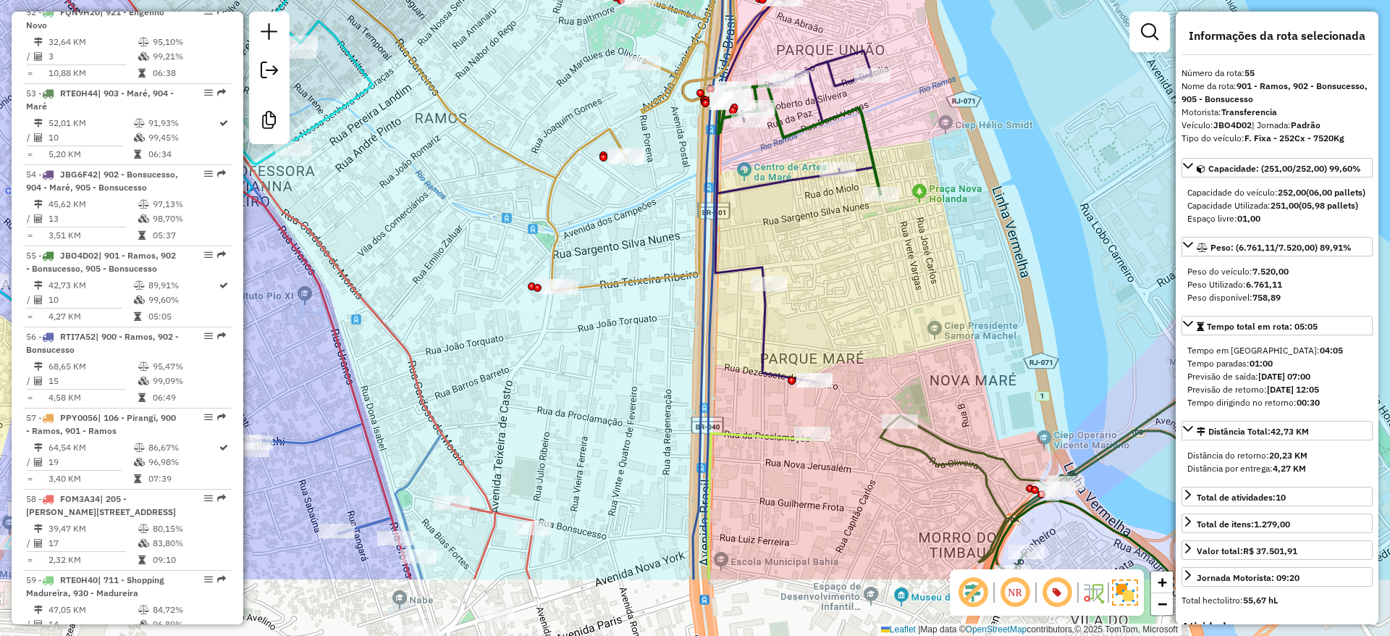
drag, startPoint x: 842, startPoint y: 360, endPoint x: 832, endPoint y: 261, distance: 99.7
click at [832, 261] on div "Janela de atendimento Grade de atendimento Capacidade Transportadoras Veículos …" at bounding box center [695, 318] width 1390 height 636
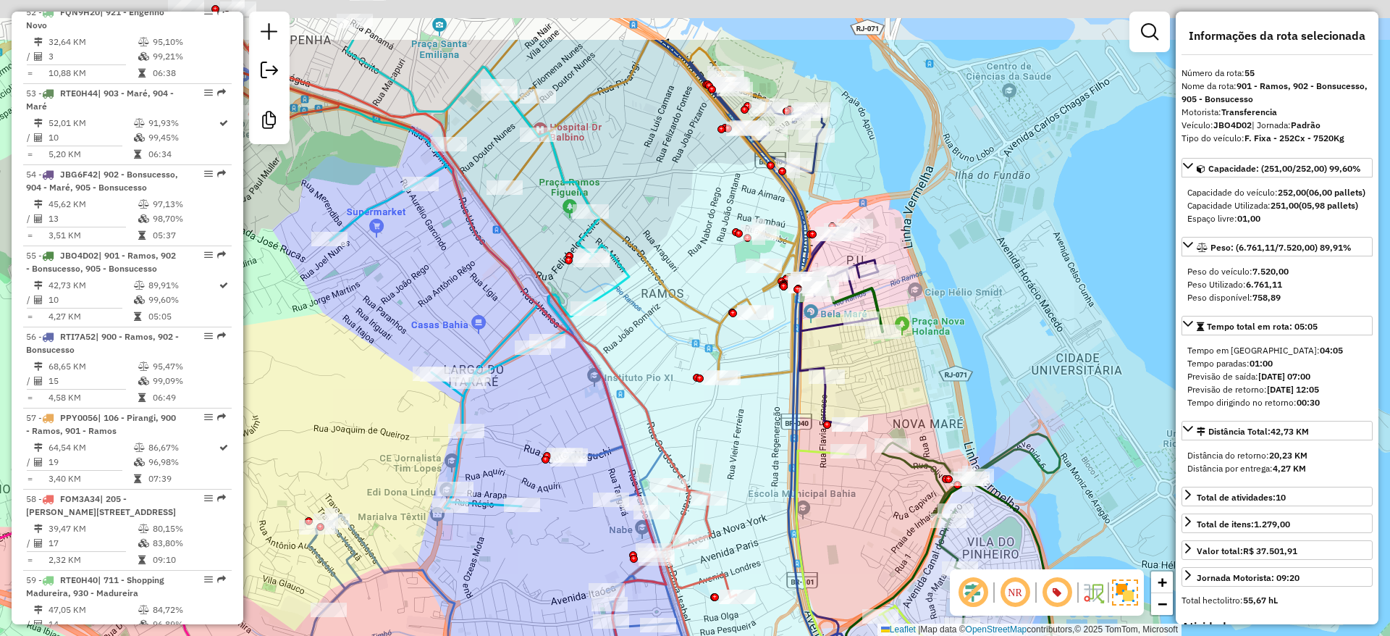
drag, startPoint x: 952, startPoint y: 103, endPoint x: 971, endPoint y: 182, distance: 82.0
click at [975, 189] on div "Janela de atendimento Grade de atendimento Capacidade Transportadoras Veículos …" at bounding box center [695, 318] width 1390 height 636
click at [973, 228] on div "Janela de atendimento Grade de atendimento Capacidade Transportadoras Veículos …" at bounding box center [695, 318] width 1390 height 636
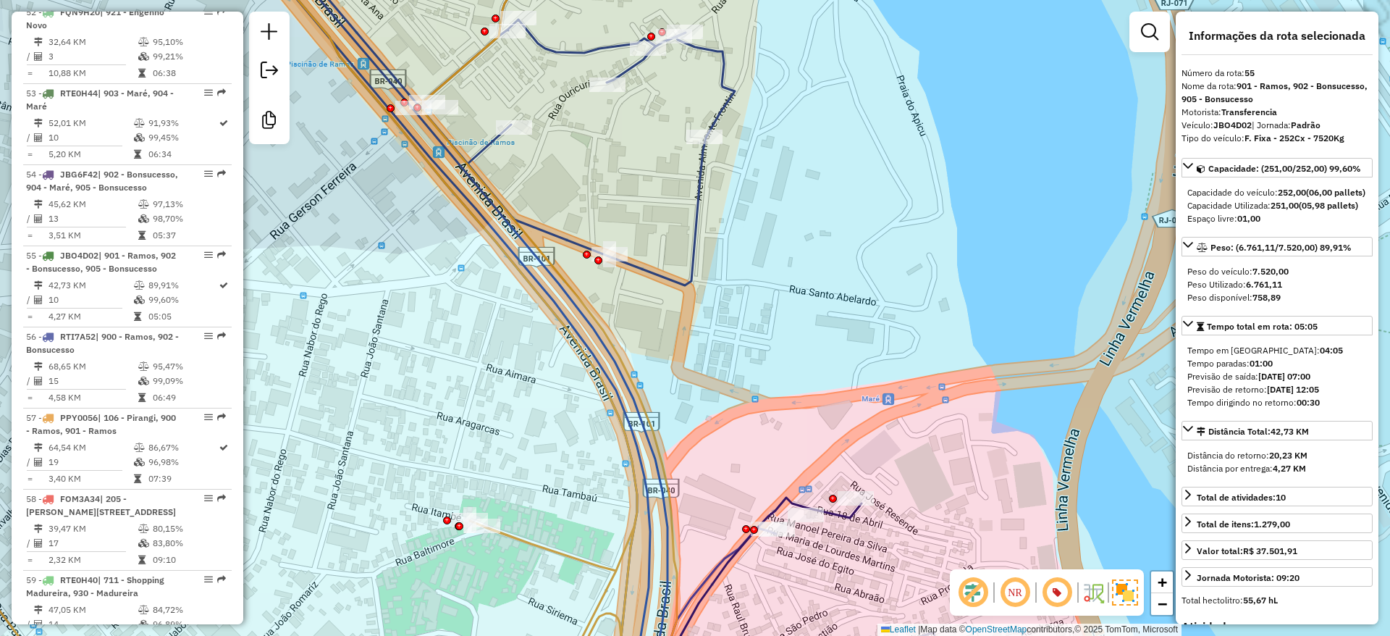
click at [701, 181] on icon at bounding box center [510, 317] width 532 height 763
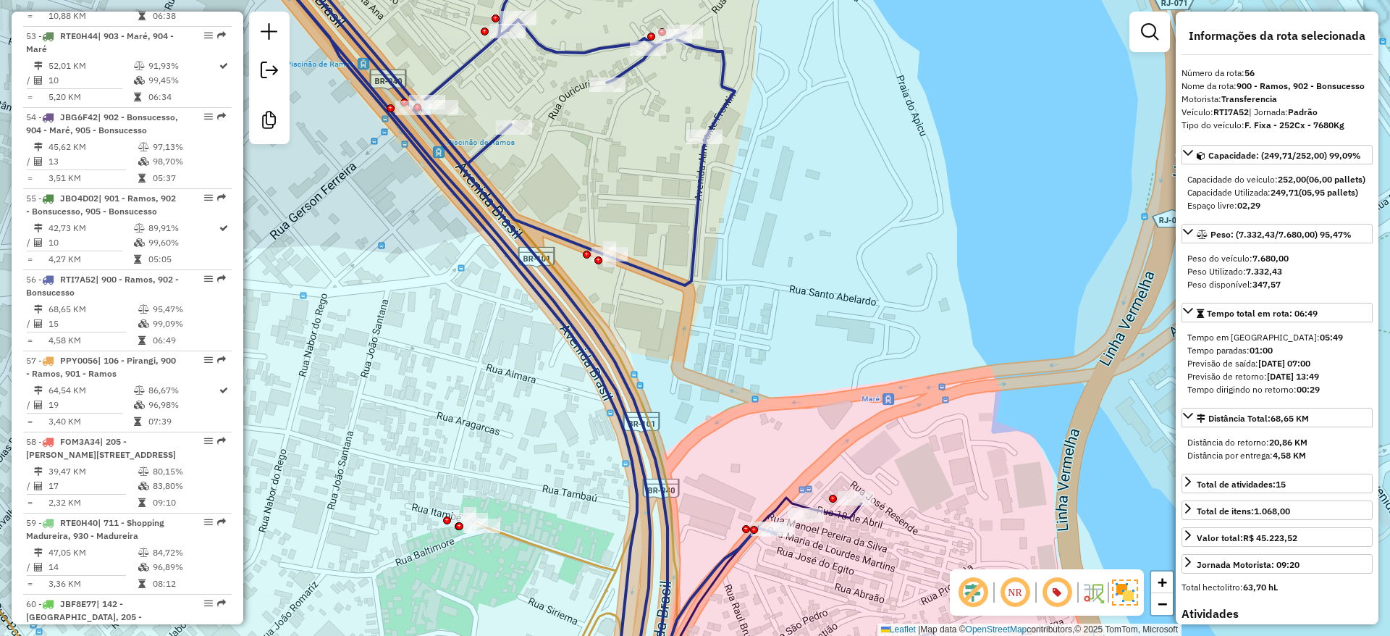
scroll to position [5261, 0]
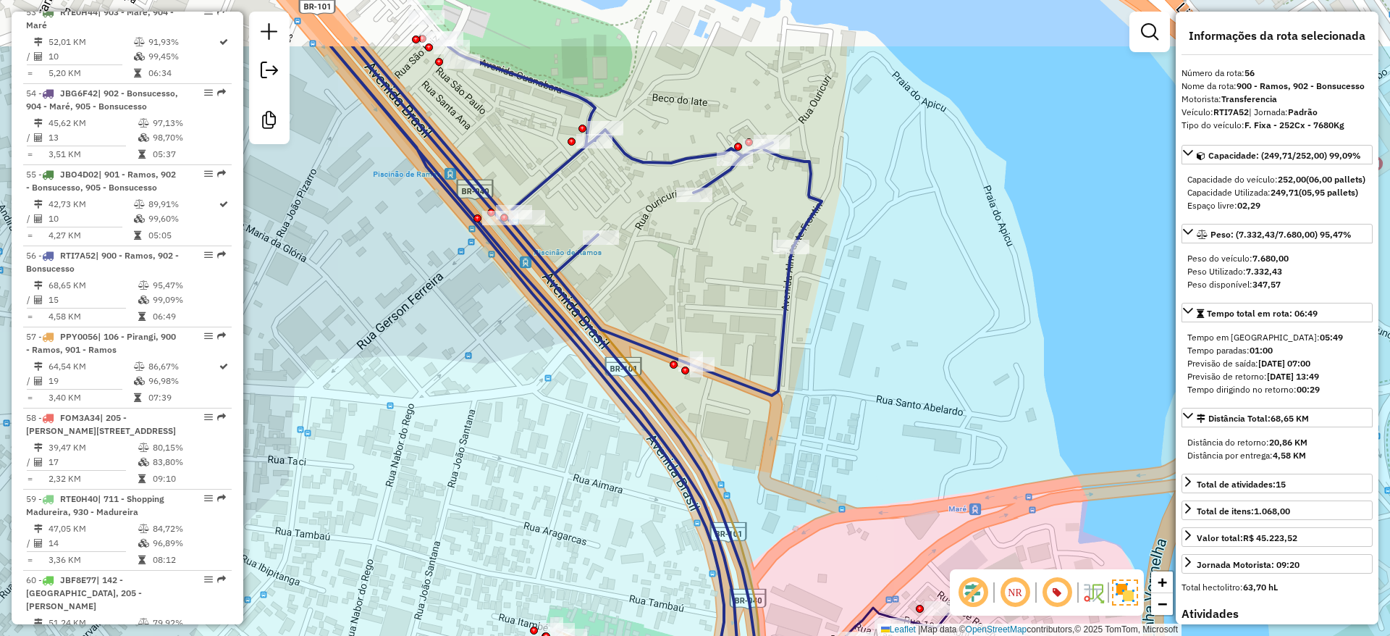
drag, startPoint x: 720, startPoint y: 267, endPoint x: 780, endPoint y: 378, distance: 126.0
click at [879, 465] on div "Janela de atendimento Grade de atendimento Capacidade Transportadoras Veículos …" at bounding box center [695, 318] width 1390 height 636
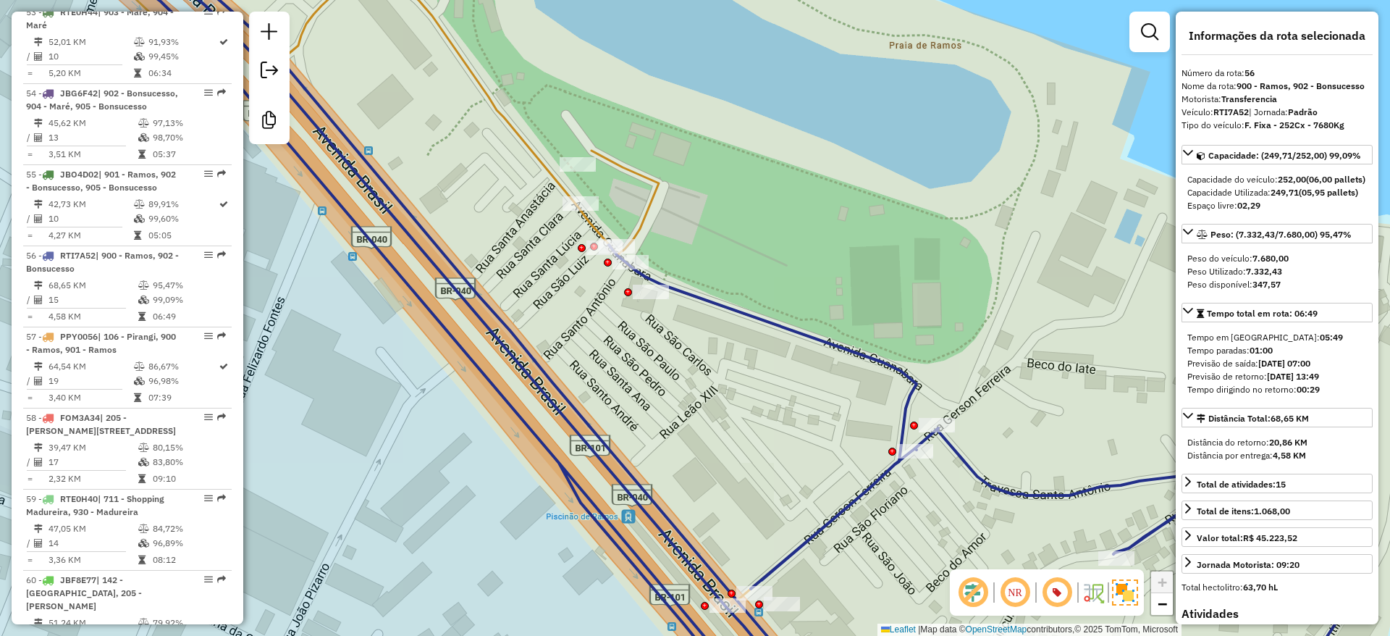
click at [519, 127] on icon at bounding box center [388, 317] width 1055 height 763
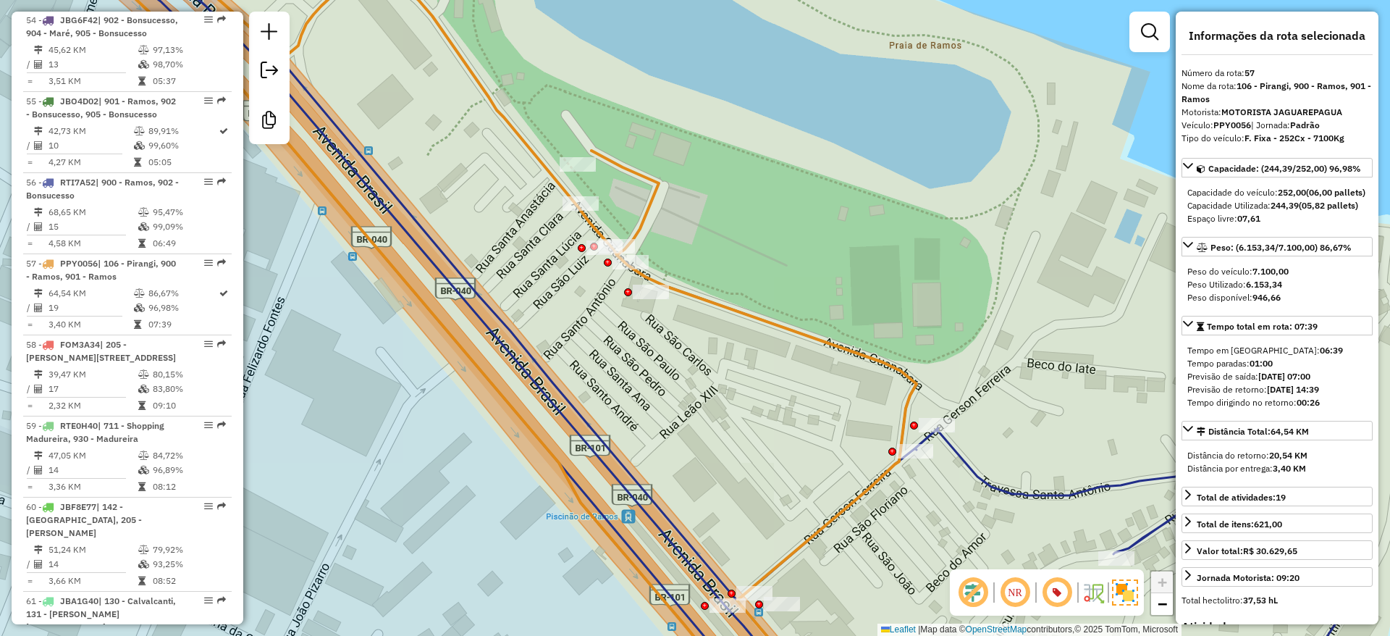
scroll to position [5342, 0]
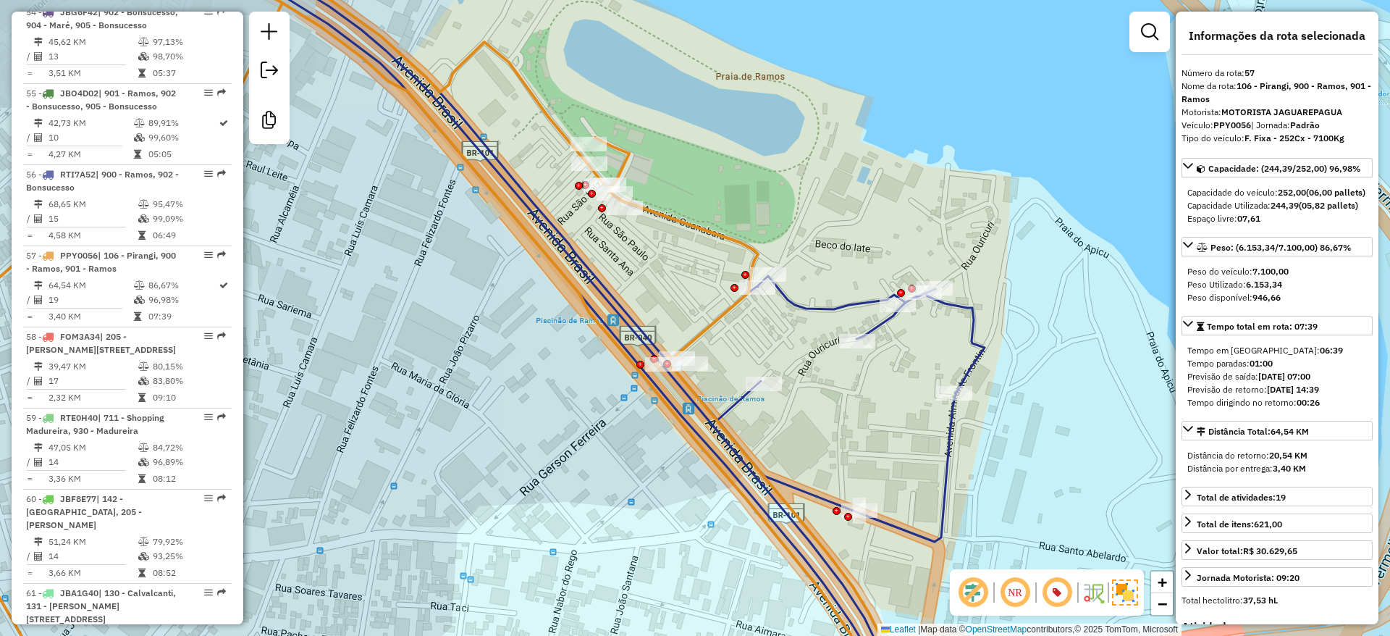
click at [541, 263] on div "Janela de atendimento Grade de atendimento Capacidade Transportadoras Veículos …" at bounding box center [695, 318] width 1390 height 636
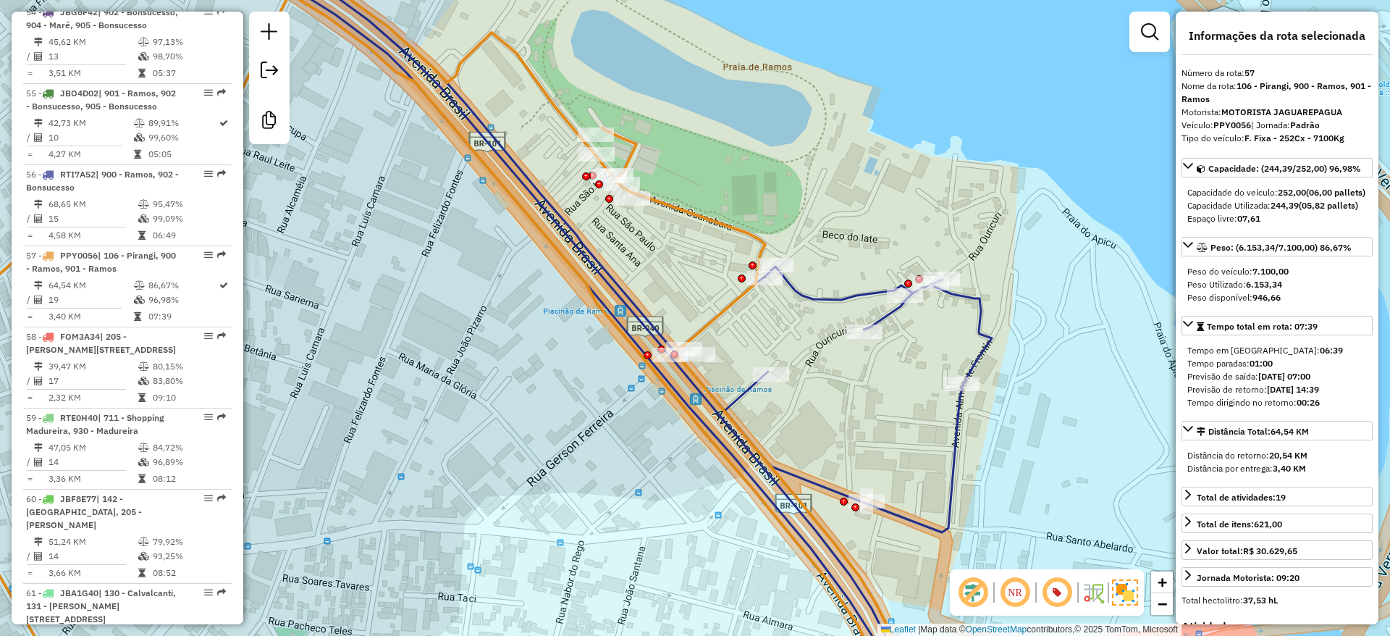
drag, startPoint x: 499, startPoint y: 320, endPoint x: 486, endPoint y: 329, distance: 15.7
click at [486, 329] on div "Janela de atendimento Grade de atendimento Capacidade Transportadoras Veículos …" at bounding box center [695, 318] width 1390 height 636
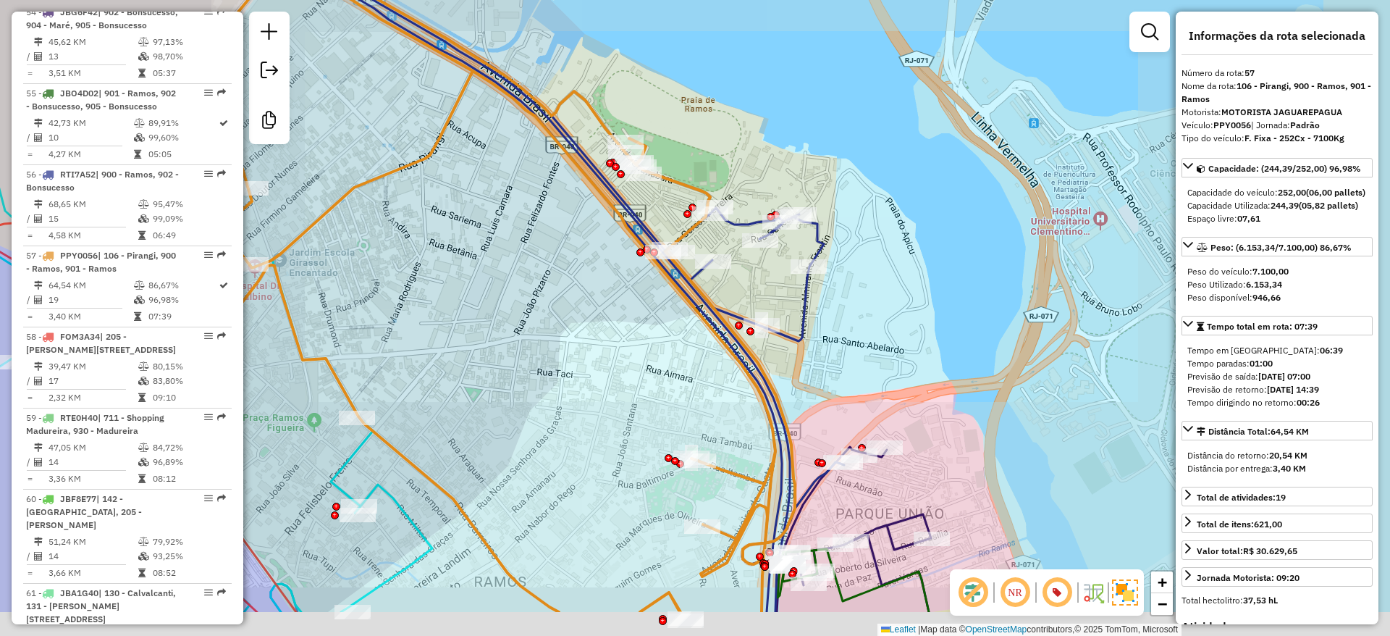
drag, startPoint x: 509, startPoint y: 416, endPoint x: 582, endPoint y: 381, distance: 81.3
click at [592, 324] on div "Janela de atendimento Grade de atendimento Capacidade Transportadoras Veículos …" at bounding box center [695, 318] width 1390 height 636
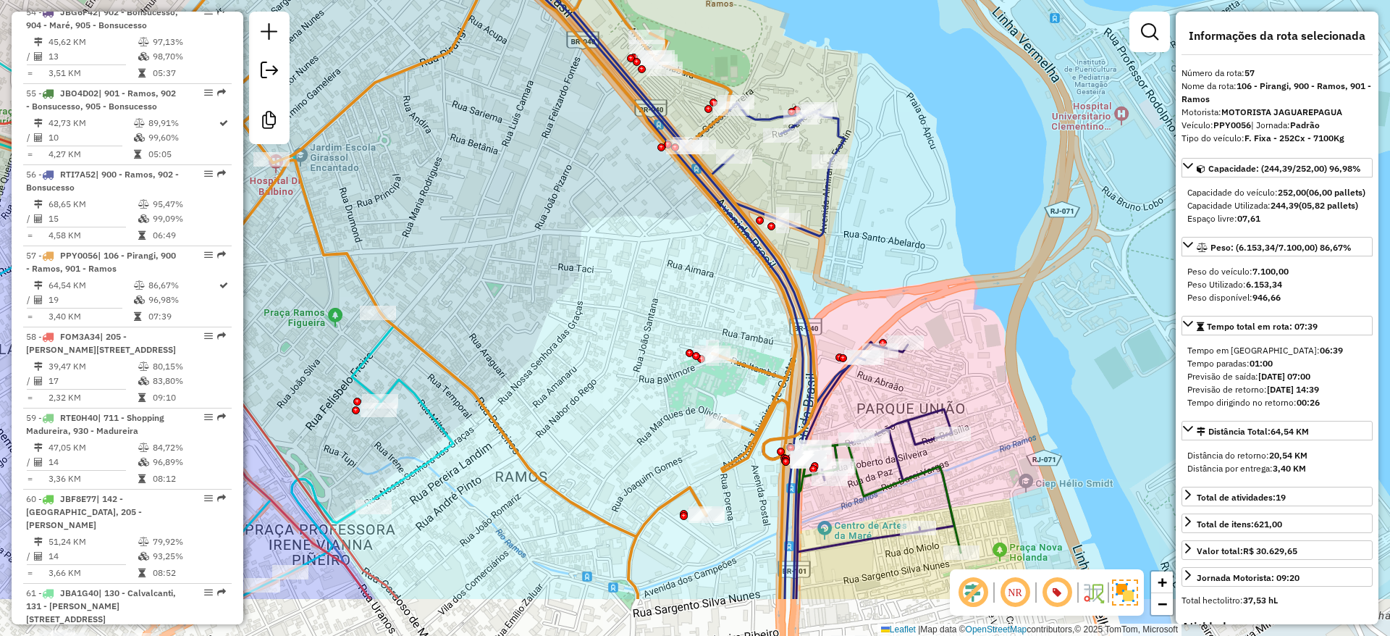
drag, startPoint x: 585, startPoint y: 298, endPoint x: 591, endPoint y: 258, distance: 40.9
click at [591, 258] on div "Janela de atendimento Grade de atendimento Capacidade Transportadoras Veículos …" at bounding box center [695, 318] width 1390 height 636
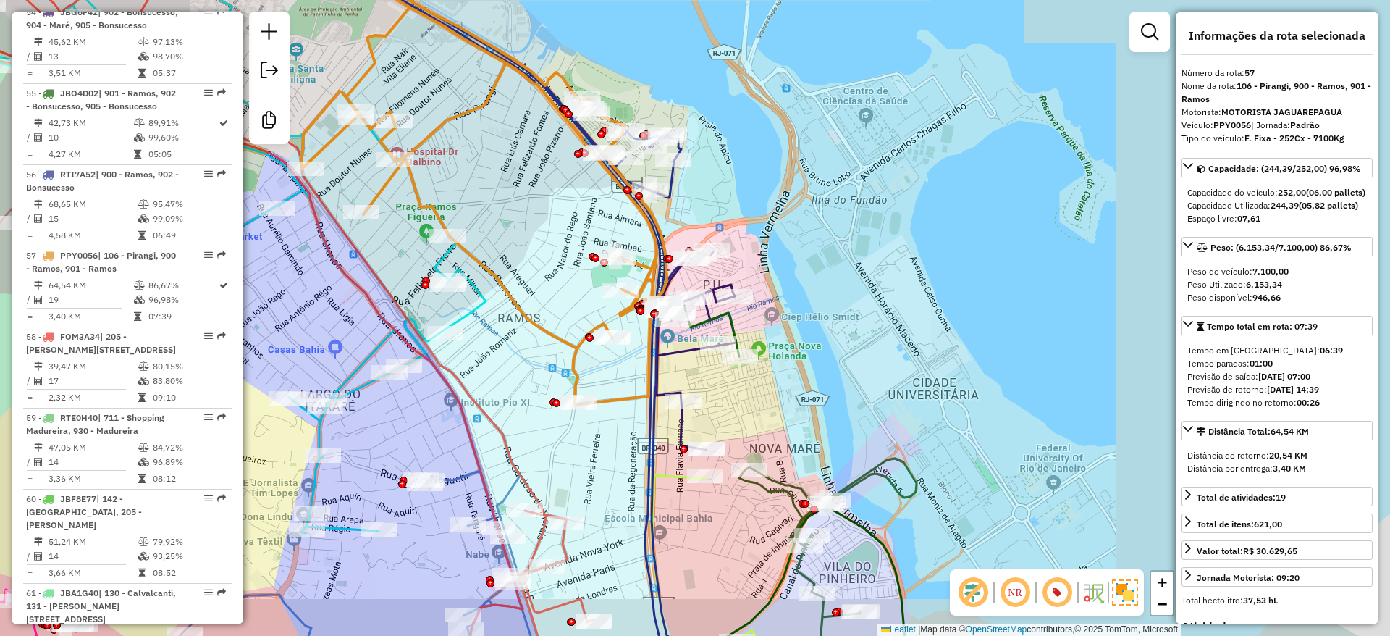
drag, startPoint x: 520, startPoint y: 238, endPoint x: 689, endPoint y: 85, distance: 228.0
click at [689, 85] on div "Janela de atendimento Grade de atendimento Capacidade Transportadoras Veículos …" at bounding box center [695, 318] width 1390 height 636
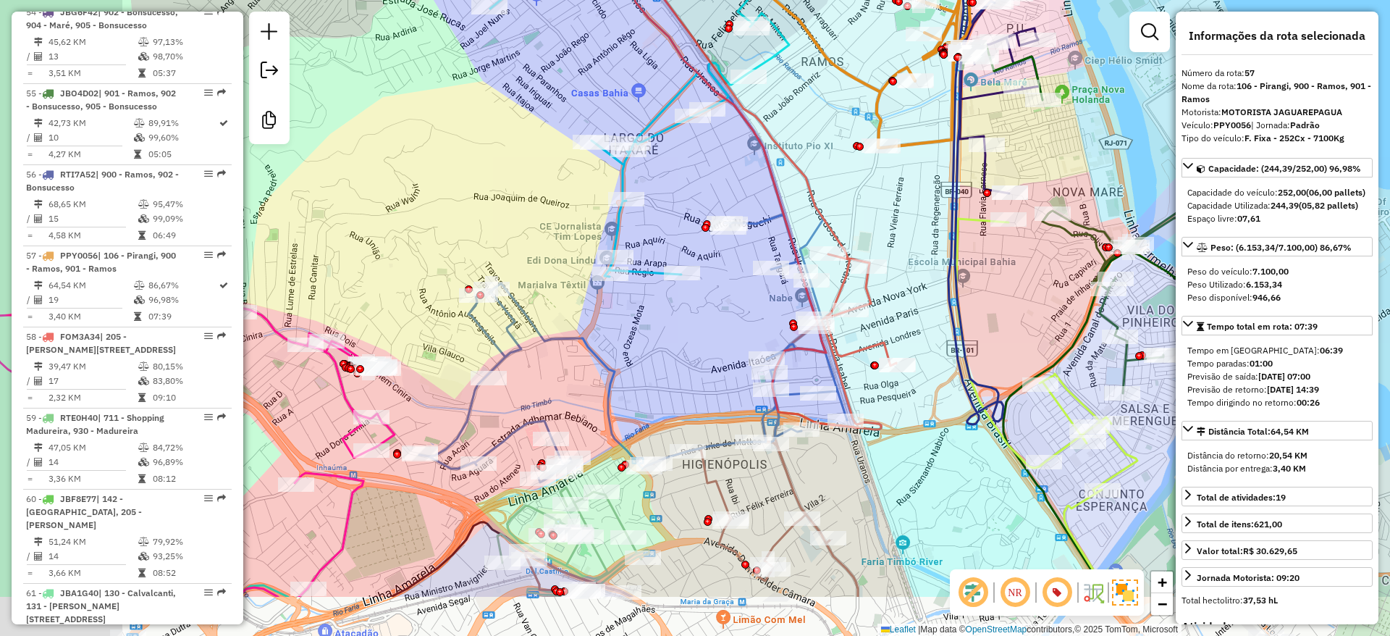
drag, startPoint x: 518, startPoint y: 159, endPoint x: 634, endPoint y: 70, distance: 145.6
click at [634, 70] on div "Janela de atendimento Grade de atendimento Capacidade Transportadoras Veículos …" at bounding box center [695, 318] width 1390 height 636
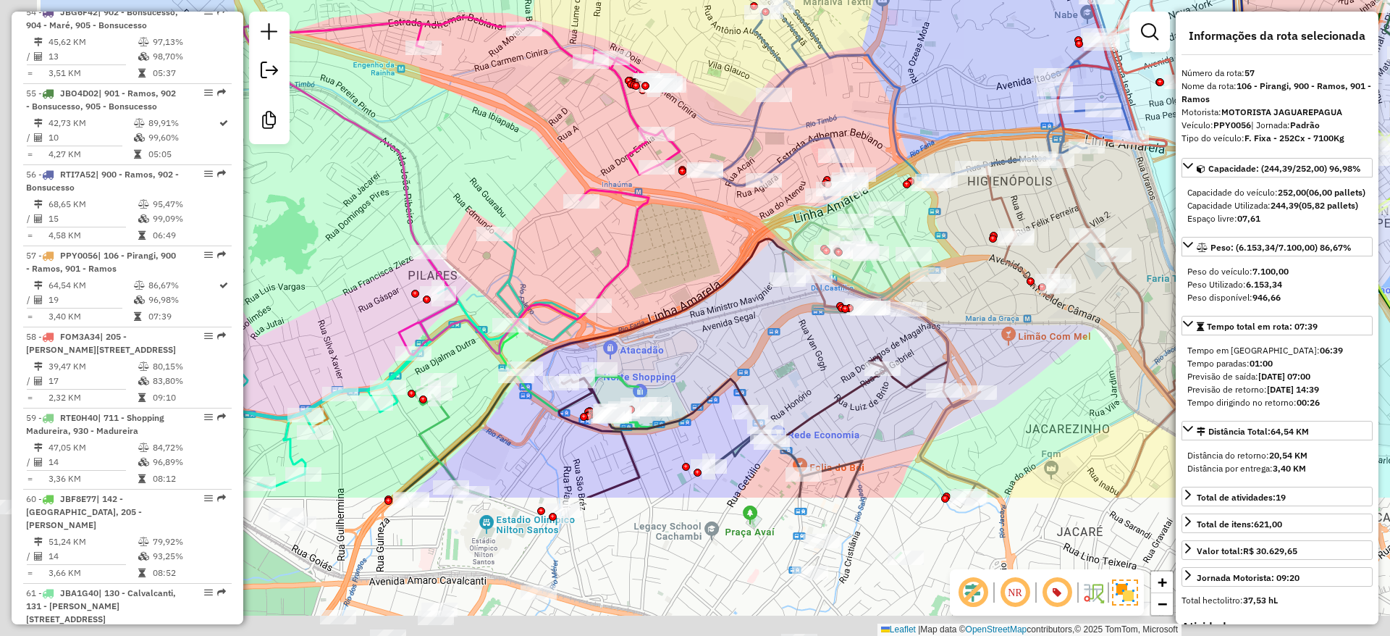
drag, startPoint x: 644, startPoint y: 119, endPoint x: 706, endPoint y: 41, distance: 99.5
click at [706, 41] on div "Janela de atendimento Grade de atendimento Capacidade Transportadoras Veículos …" at bounding box center [695, 318] width 1390 height 636
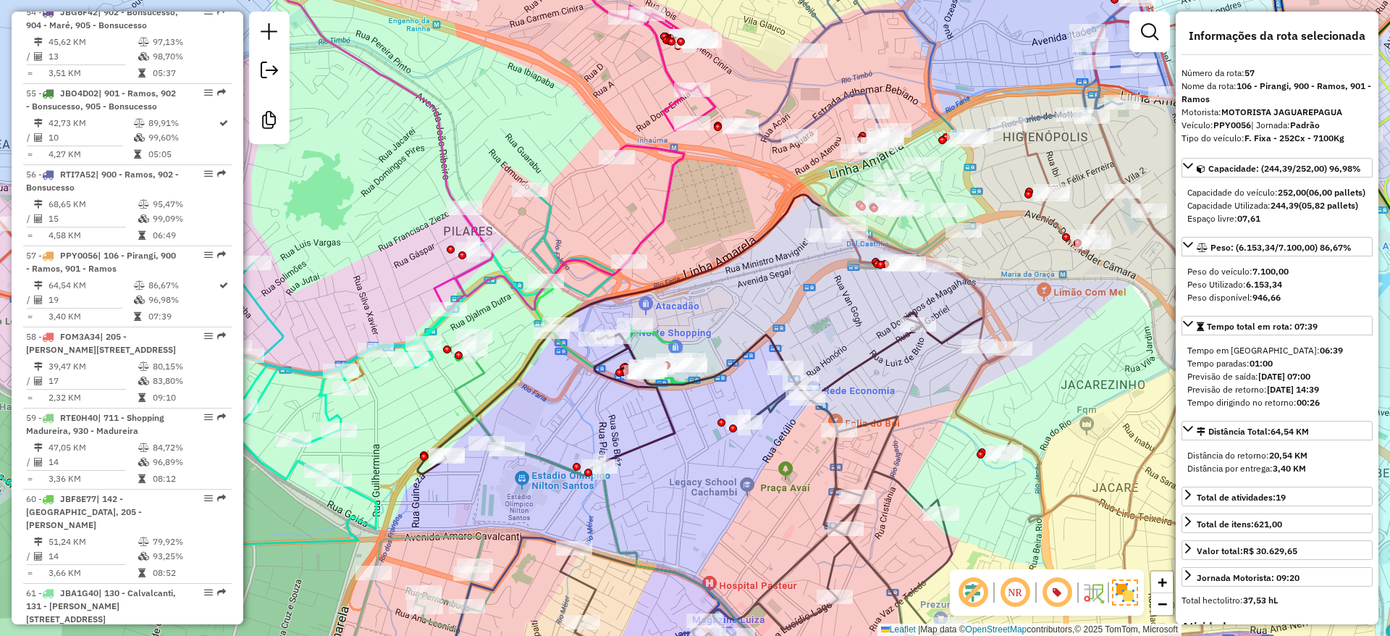
drag, startPoint x: 664, startPoint y: 289, endPoint x: 728, endPoint y: 48, distance: 249.5
click at [724, 195] on icon at bounding box center [701, 335] width 566 height 280
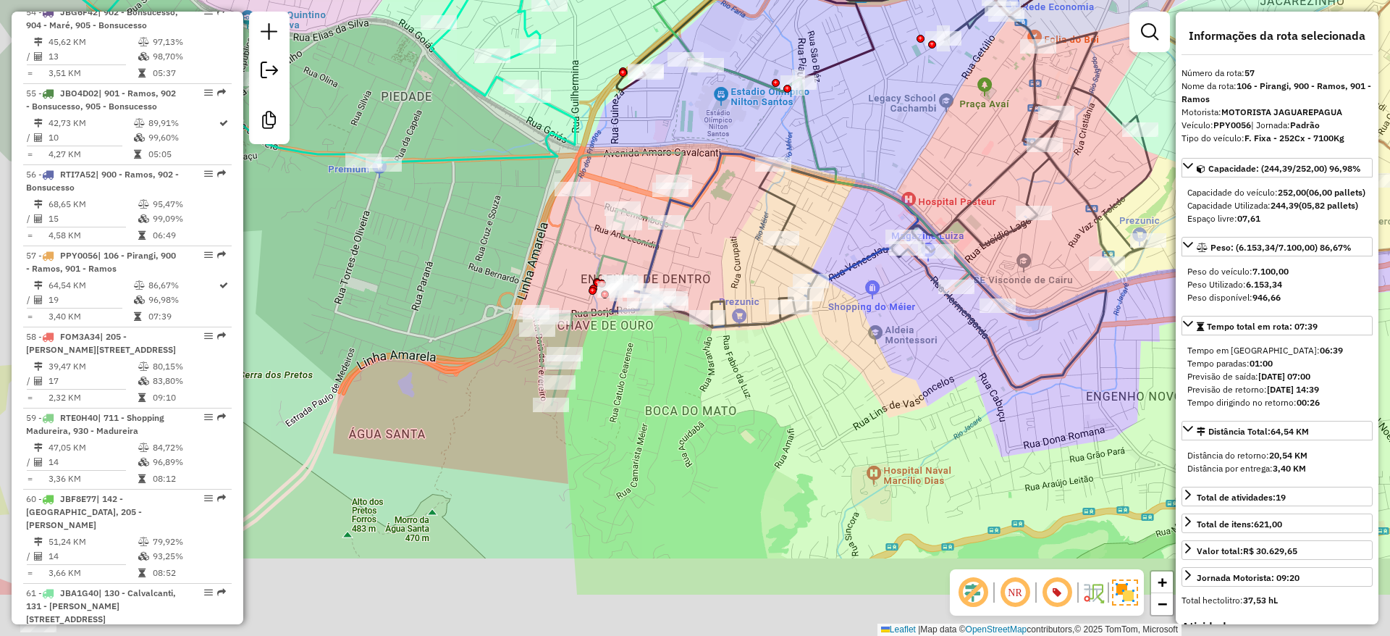
drag, startPoint x: 717, startPoint y: 253, endPoint x: 752, endPoint y: 221, distance: 47.7
click at [861, 153] on div "Janela de atendimento Grade de atendimento Capacidade Transportadoras Veículos …" at bounding box center [695, 318] width 1390 height 636
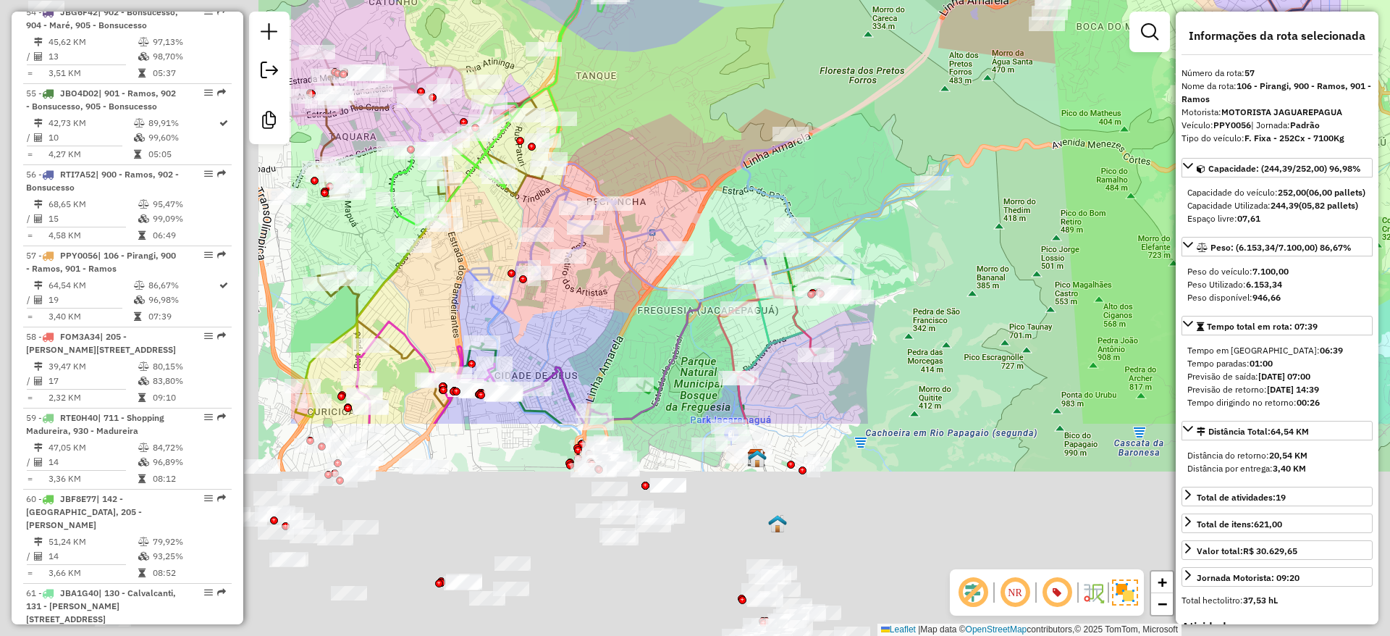
drag, startPoint x: 537, startPoint y: 409, endPoint x: 879, endPoint y: 195, distance: 402.9
click at [879, 195] on icon at bounding box center [708, 225] width 477 height 174
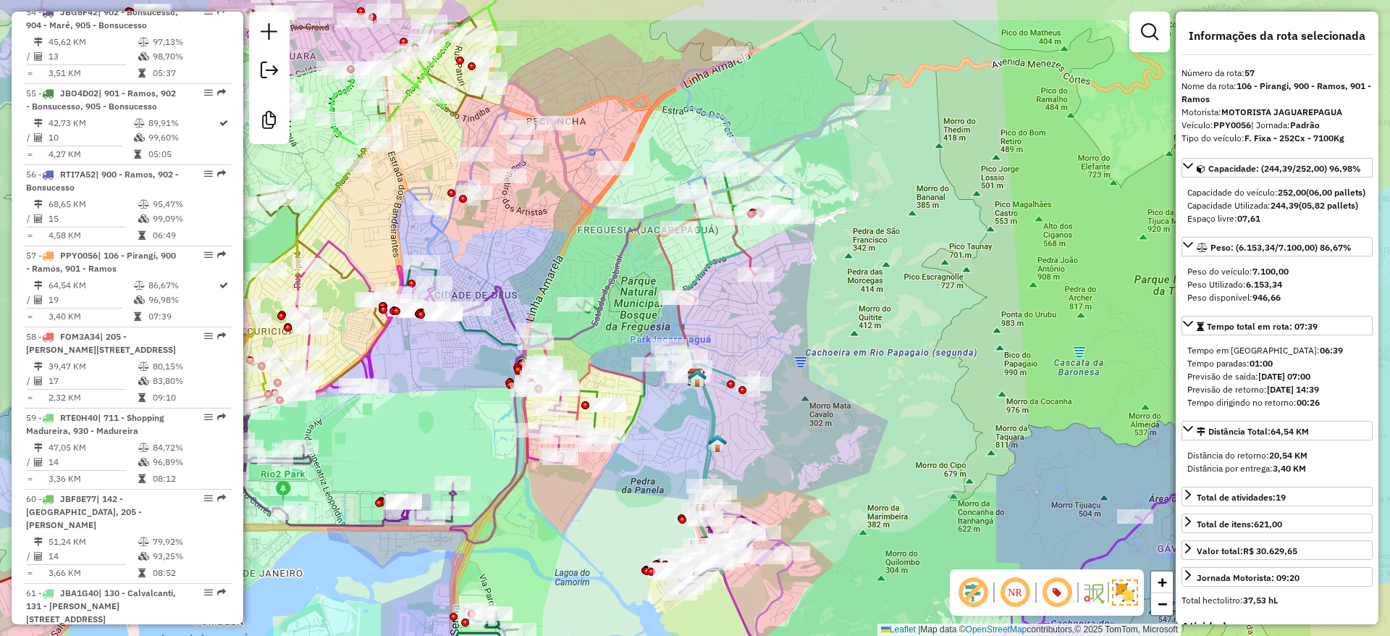
drag, startPoint x: 945, startPoint y: 278, endPoint x: 830, endPoint y: 341, distance: 130.6
click at [830, 341] on div "Janela de atendimento Grade de atendimento Capacidade Transportadoras Veículos …" at bounding box center [695, 318] width 1390 height 636
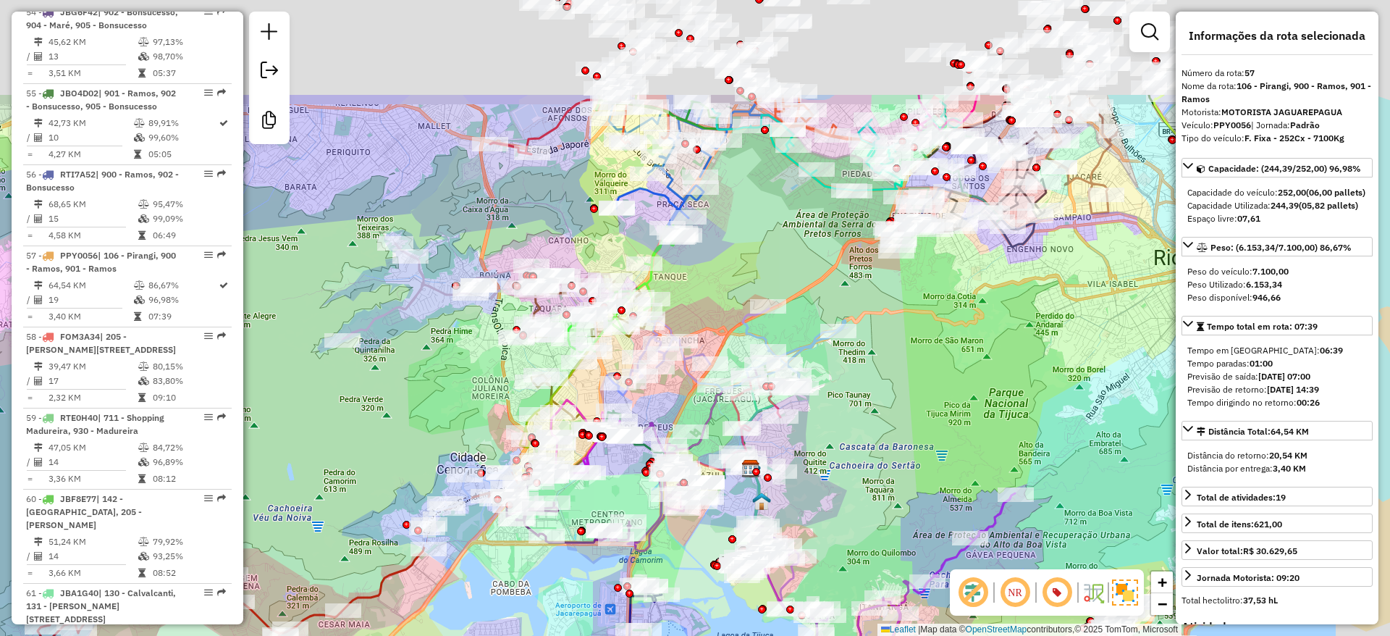
drag, startPoint x: 960, startPoint y: 221, endPoint x: 885, endPoint y: 376, distance: 171.9
click at [893, 388] on div "Janela de atendimento Grade de atendimento Capacidade Transportadoras Veículos …" at bounding box center [695, 318] width 1390 height 636
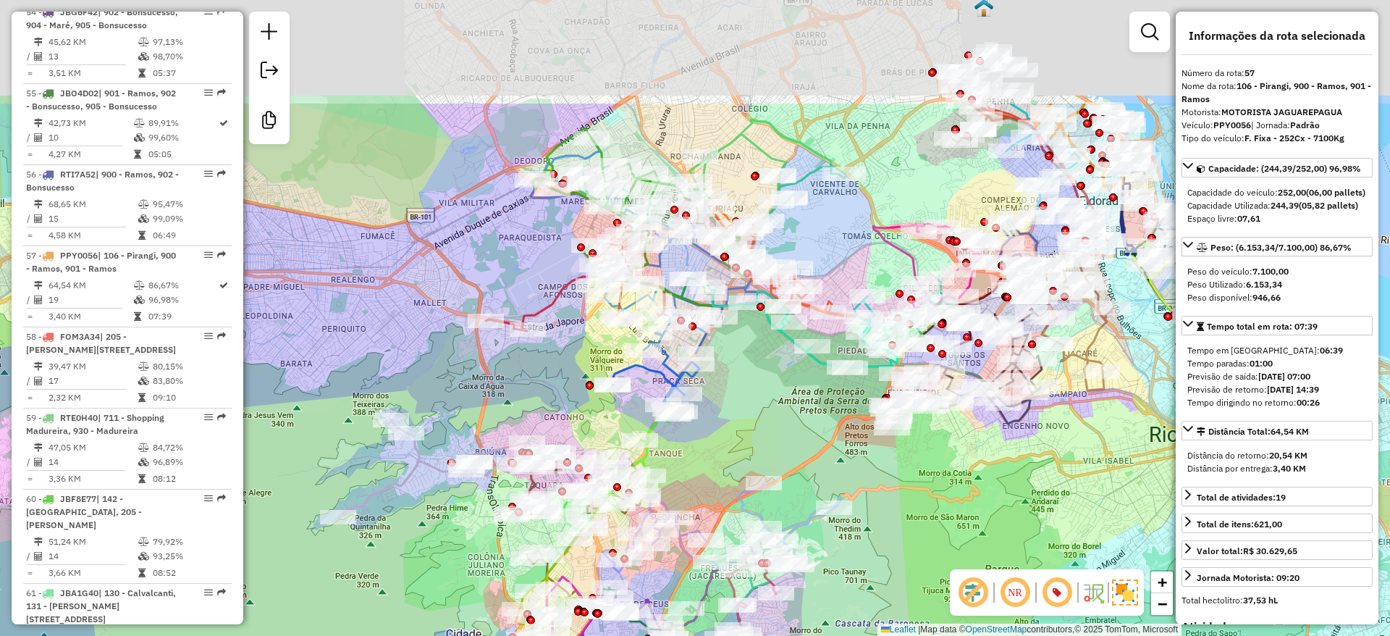
drag, startPoint x: 766, startPoint y: 219, endPoint x: 766, endPoint y: 394, distance: 175.2
click at [766, 394] on div "Janela de atendimento Grade de atendimento Capacidade Transportadoras Veículos …" at bounding box center [695, 318] width 1390 height 636
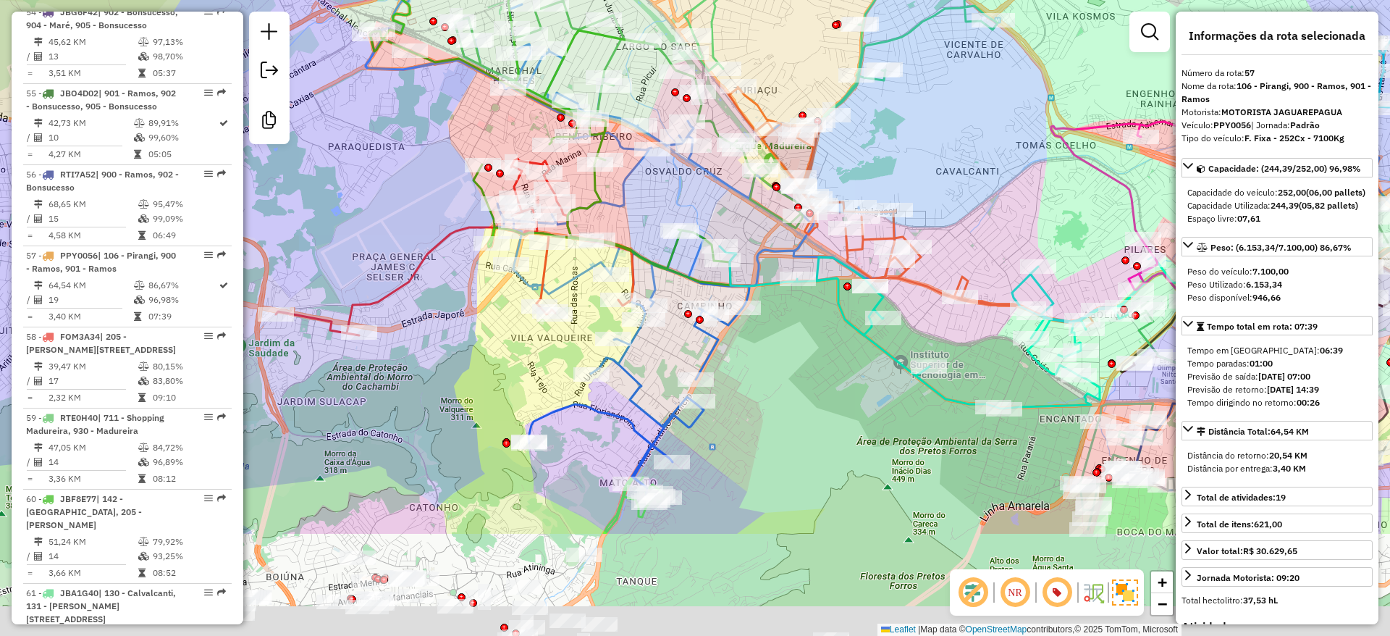
drag, startPoint x: 410, startPoint y: 392, endPoint x: 462, endPoint y: 164, distance: 233.2
click at [427, 39] on div "Janela de atendimento Grade de atendimento Capacidade Transportadoras Veículos …" at bounding box center [695, 318] width 1390 height 636
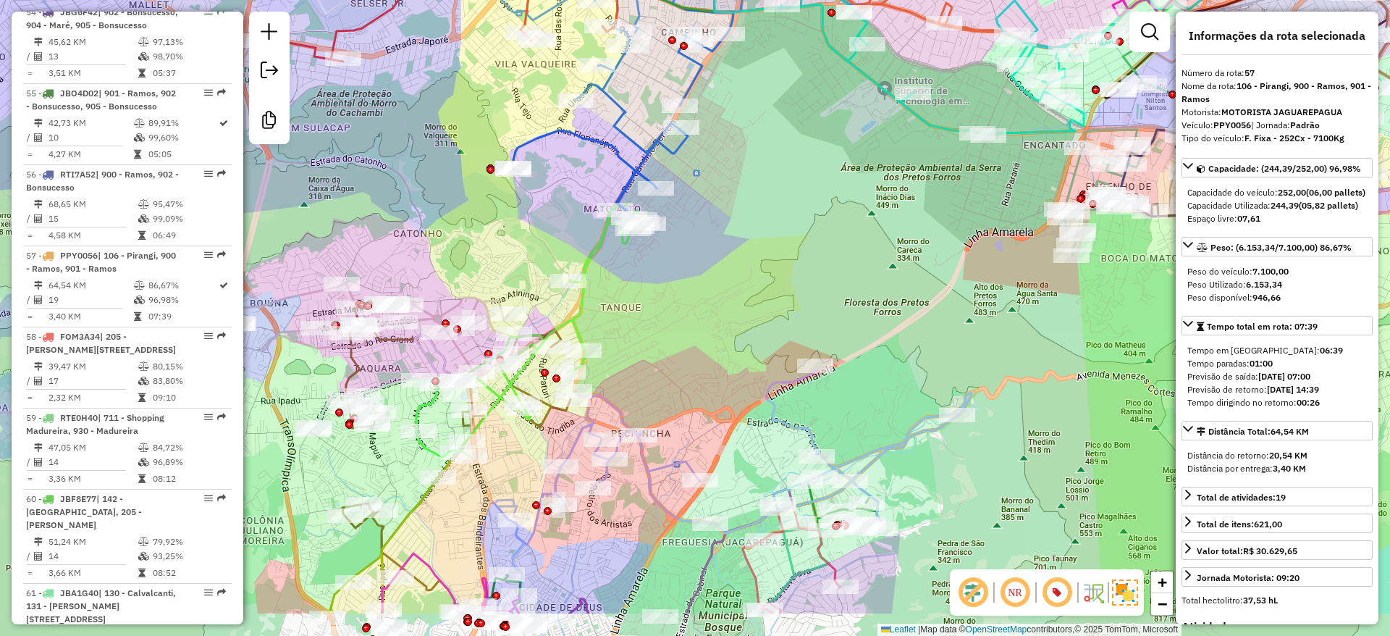
drag, startPoint x: 467, startPoint y: 300, endPoint x: 423, endPoint y: 130, distance: 175.6
click at [423, 130] on div "Janela de atendimento Grade de atendimento Capacidade Transportadoras Veículos …" at bounding box center [695, 318] width 1390 height 636
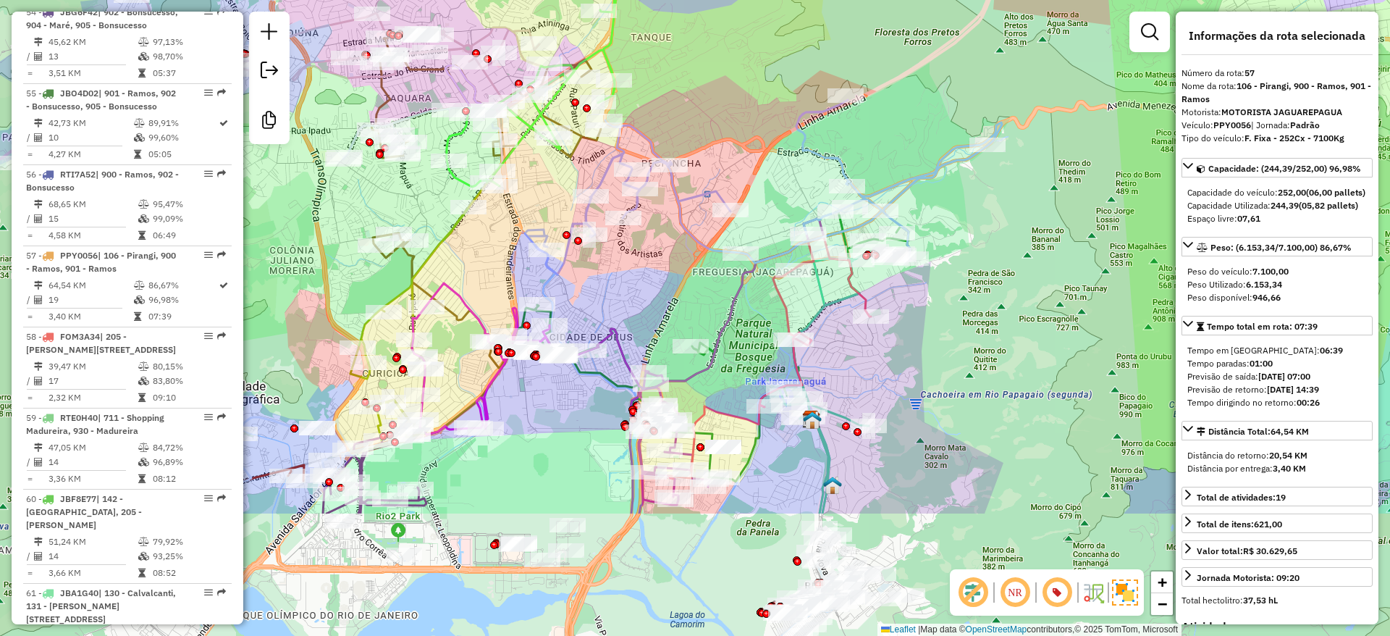
drag, startPoint x: 693, startPoint y: 323, endPoint x: 736, endPoint y: 139, distance: 188.9
click at [736, 139] on div "Janela de atendimento Grade de atendimento Capacidade Transportadoras Veículos …" at bounding box center [695, 318] width 1390 height 636
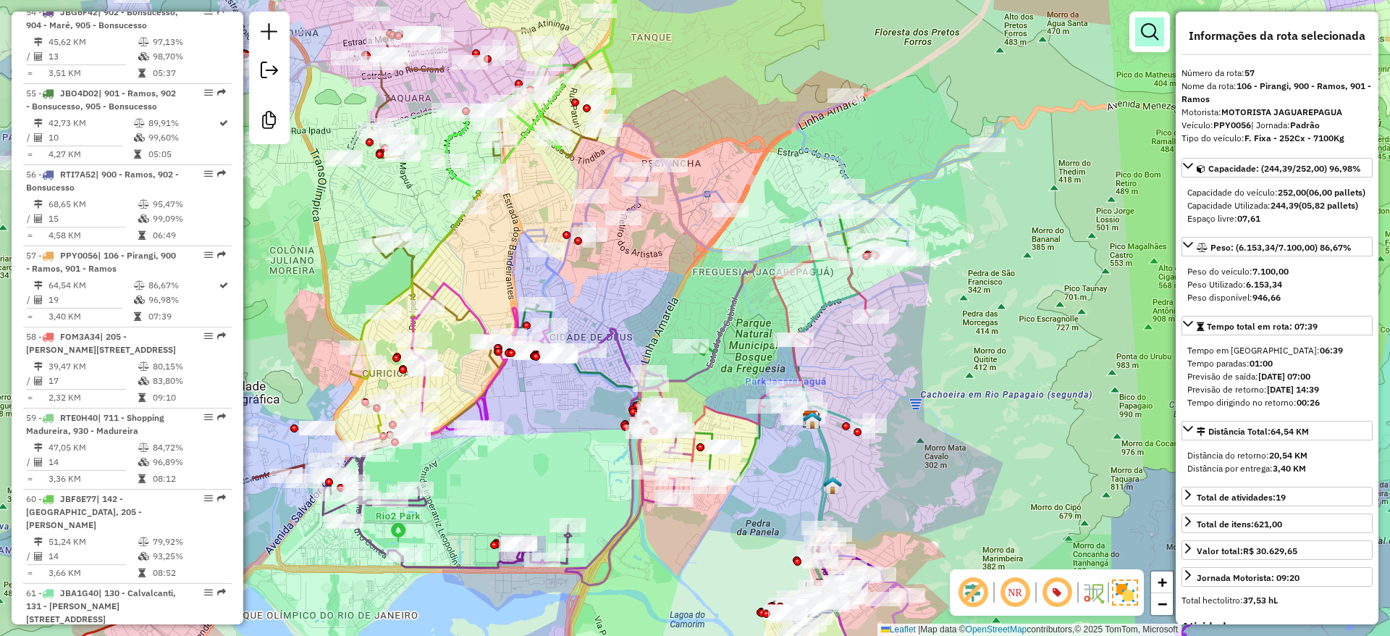
click at [1143, 35] on em at bounding box center [1149, 31] width 17 height 17
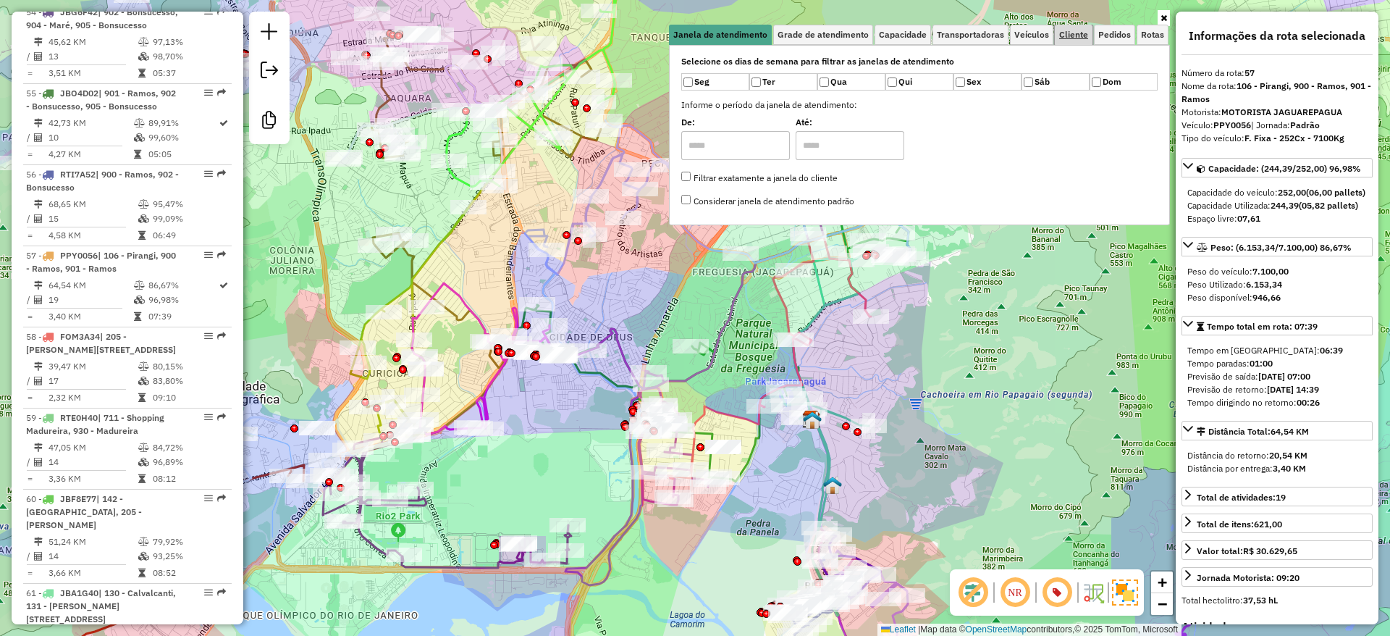
click at [1064, 34] on span "Cliente" at bounding box center [1073, 34] width 29 height 9
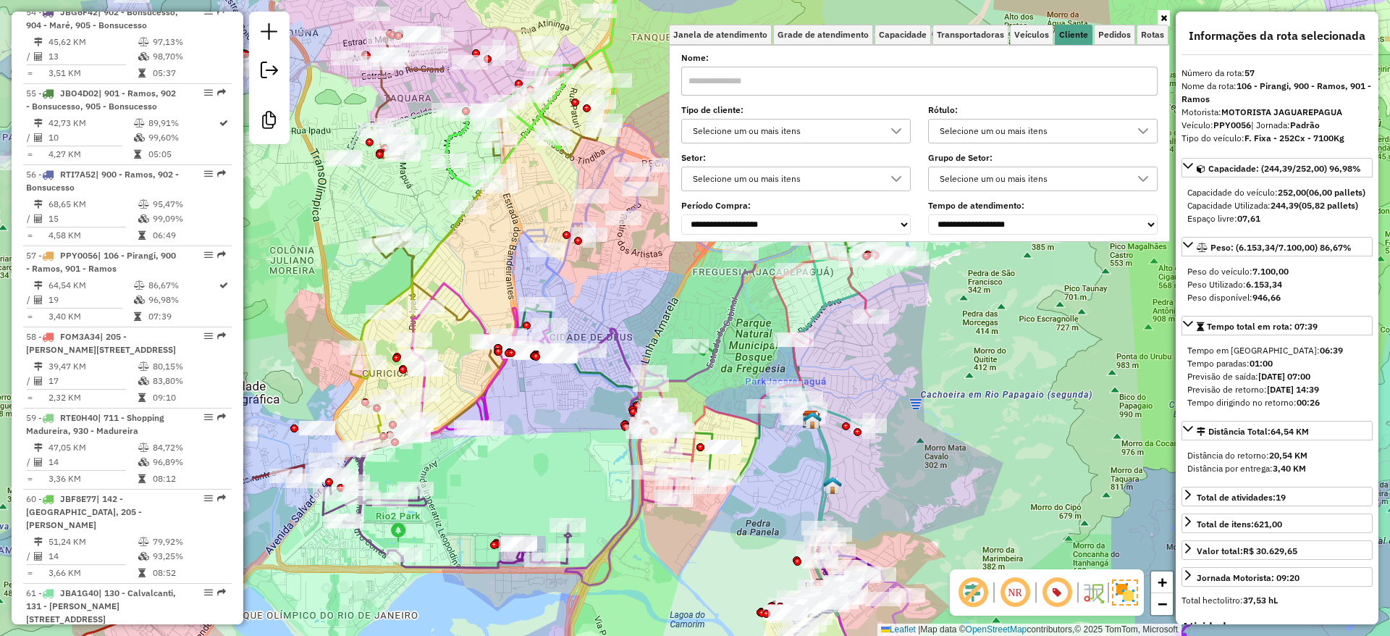
click at [806, 130] on div "Selecione um ou mais itens" at bounding box center [785, 130] width 195 height 23
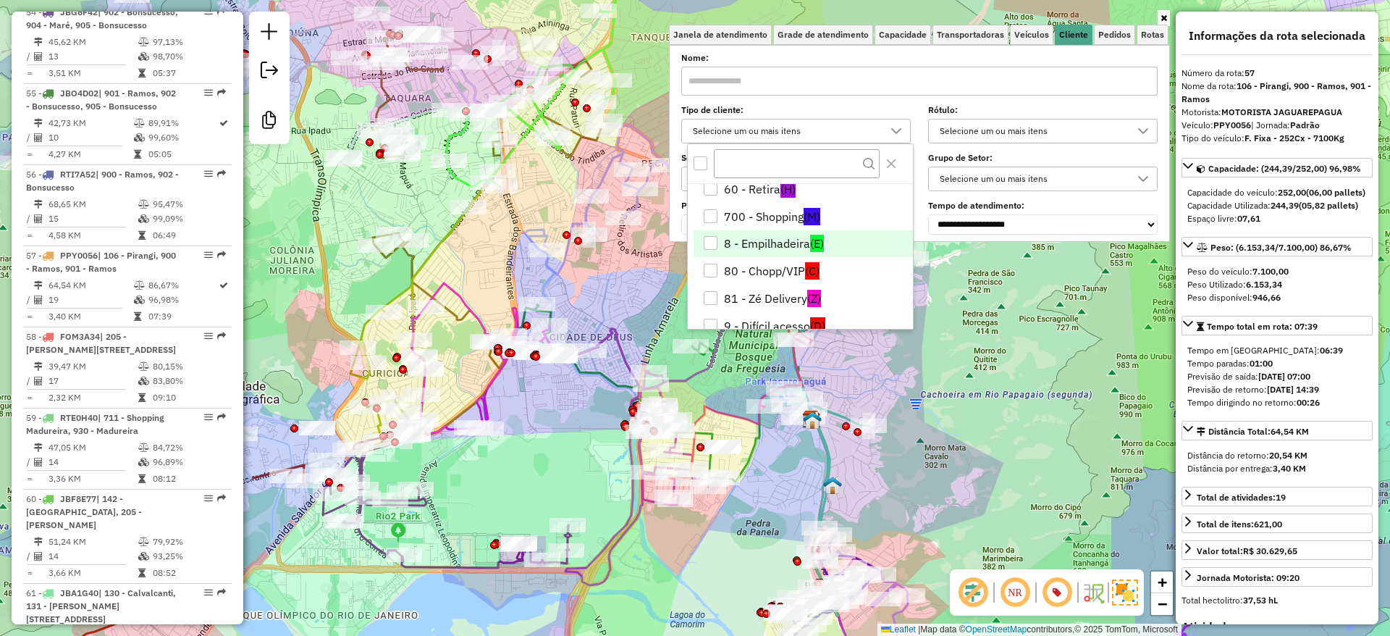
scroll to position [166, 0]
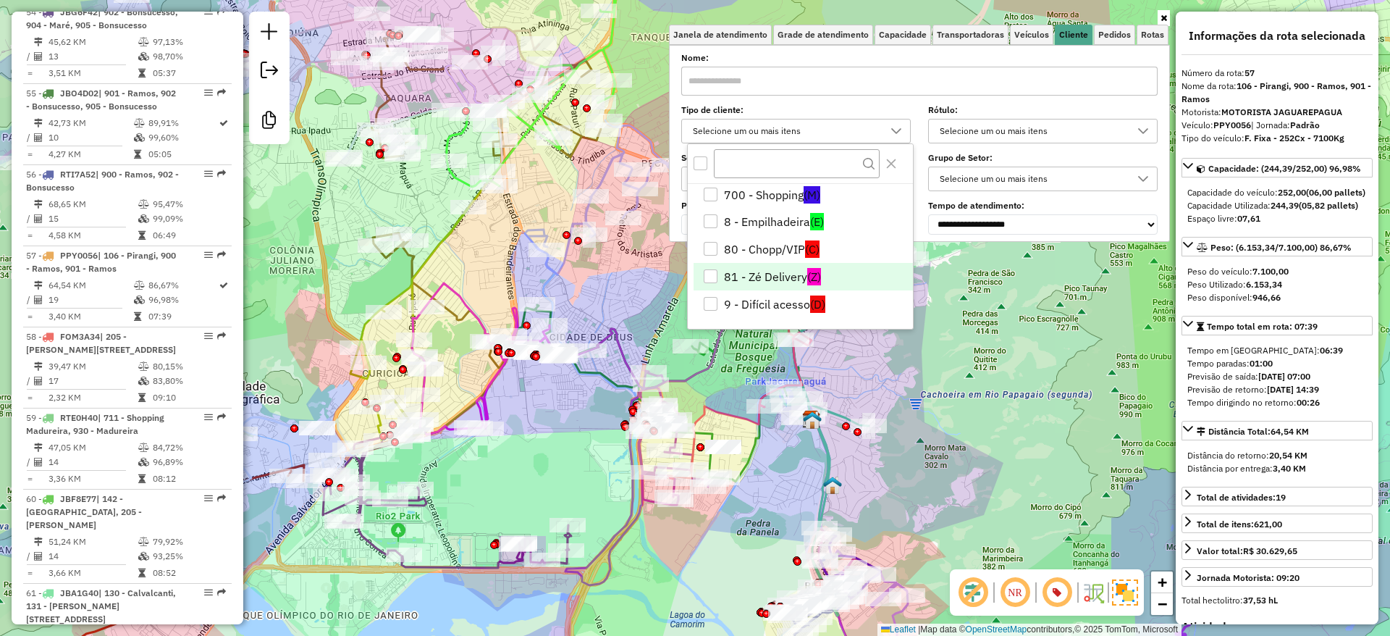
click at [819, 274] on span "(Z)" at bounding box center [814, 276] width 14 height 17
click at [932, 423] on div "Janela de atendimento Grade de atendimento Capacidade Transportadoras Veículos …" at bounding box center [695, 318] width 1390 height 636
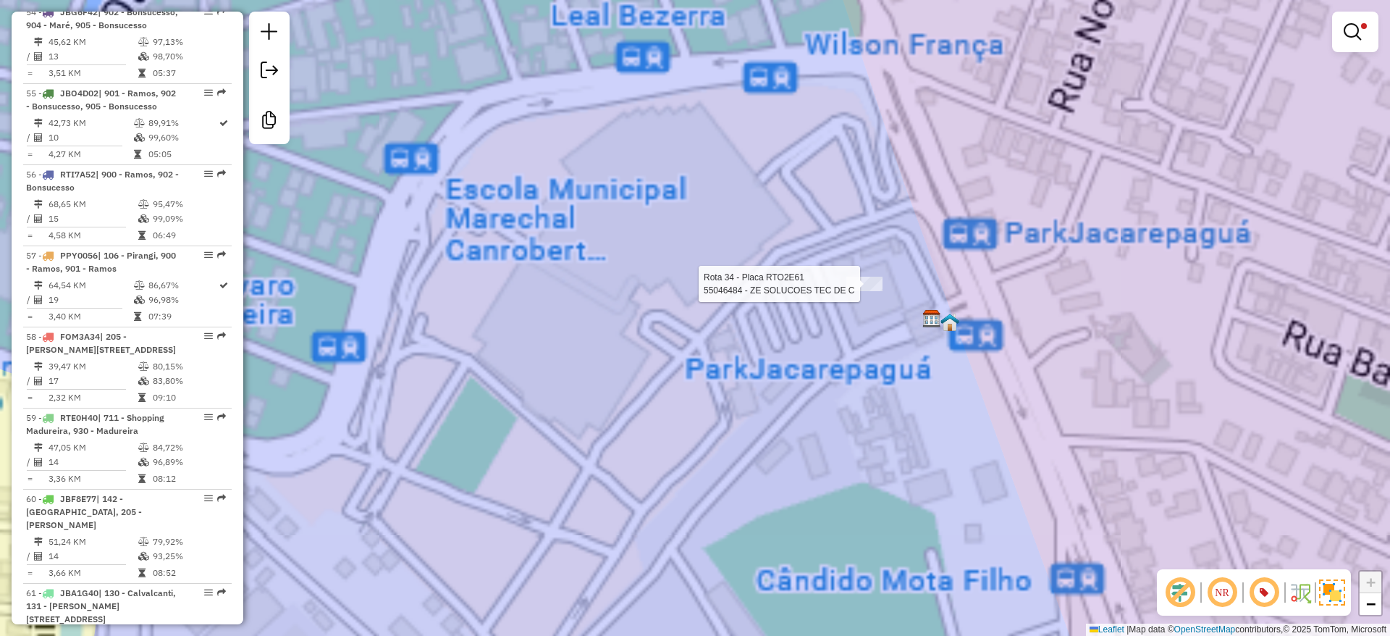
select select "**********"
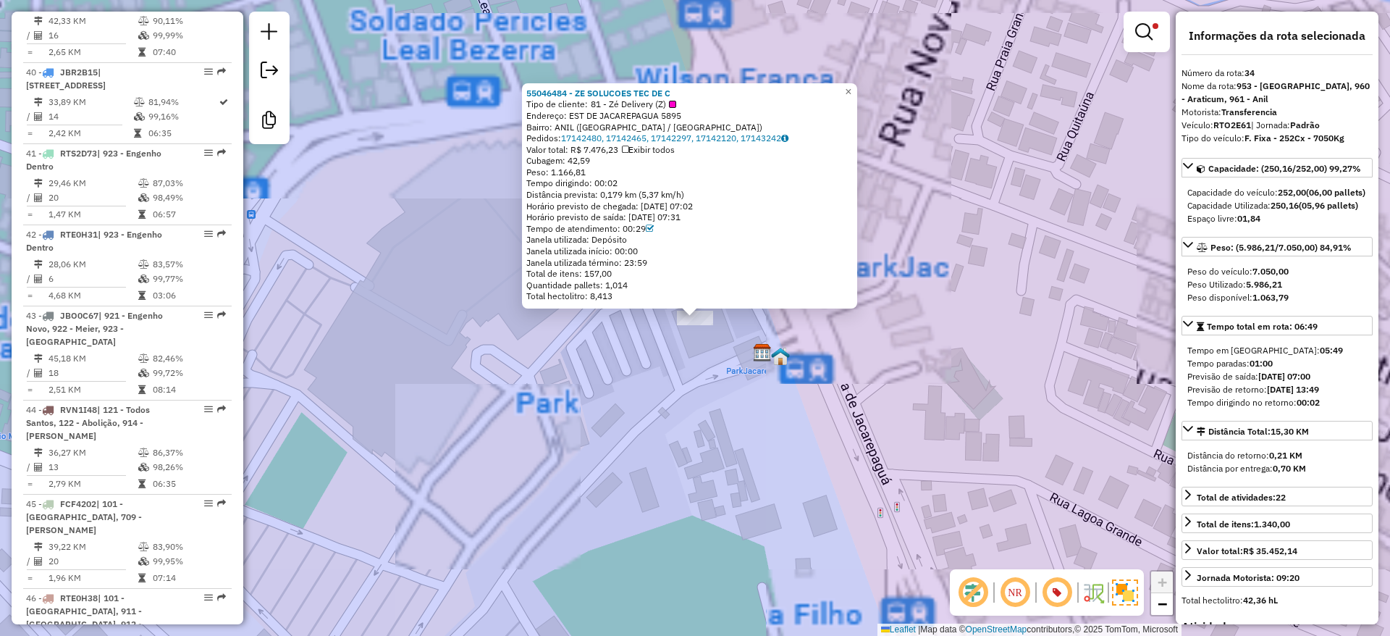
scroll to position [3464, 0]
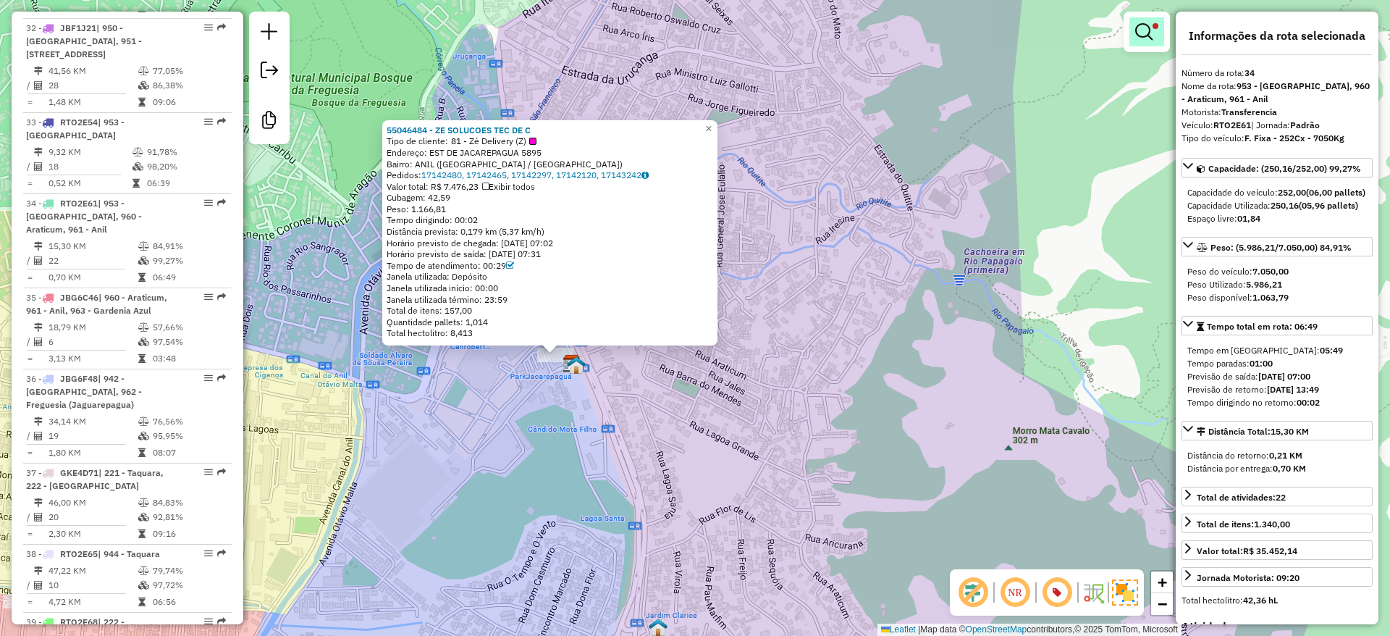
click at [1135, 33] on em at bounding box center [1143, 31] width 17 height 17
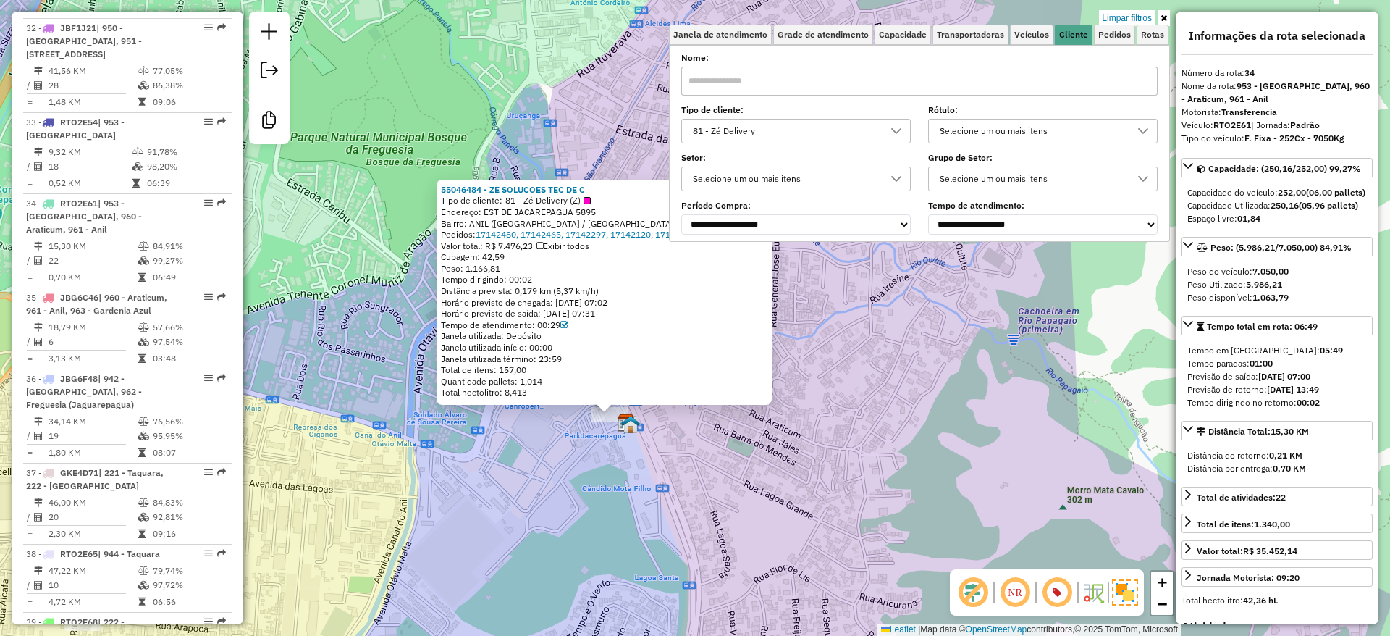
drag, startPoint x: 709, startPoint y: 445, endPoint x: 746, endPoint y: 481, distance: 51.7
click at [746, 481] on div "55046484 - ZE SOLUCOES TEC DE C Tipo de cliente: 81 - Zé Delivery (Z) Endereço:…" at bounding box center [695, 318] width 1390 height 636
click at [780, 510] on div "55046484 - ZE SOLUCOES TEC DE C Tipo de cliente: 81 - Zé Delivery (Z) Endereço:…" at bounding box center [695, 318] width 1390 height 636
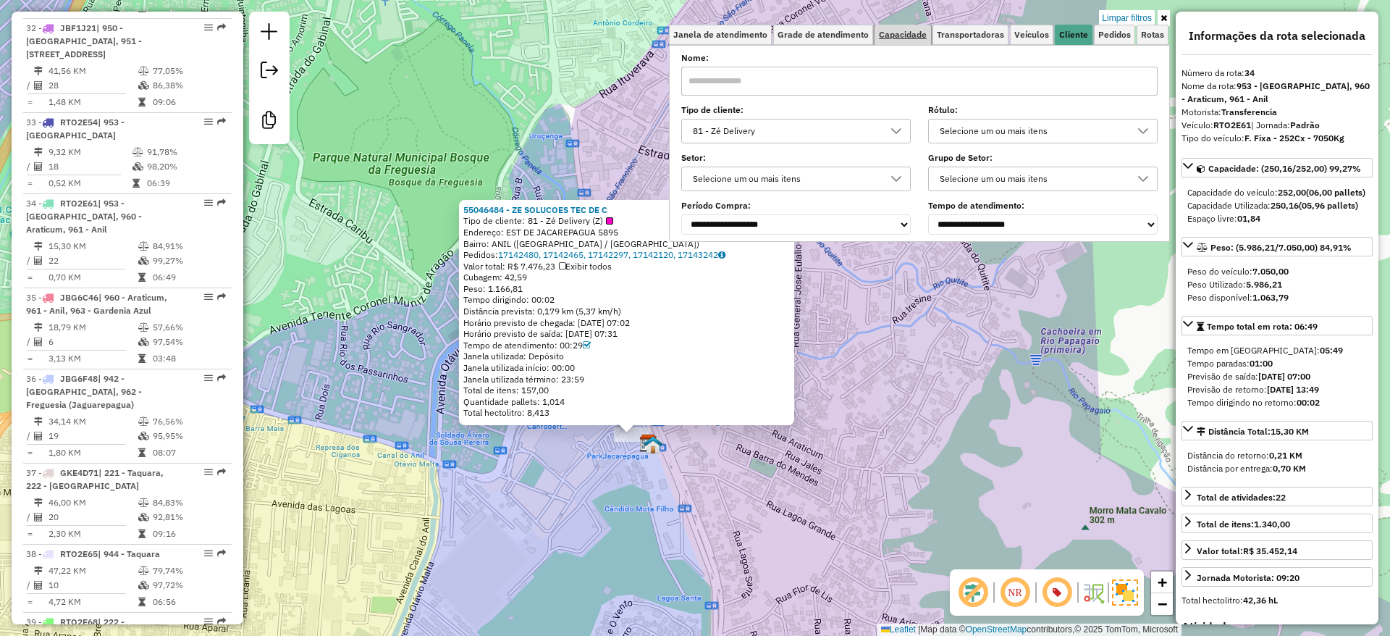
click at [907, 33] on span "Capacidade" at bounding box center [903, 34] width 48 height 9
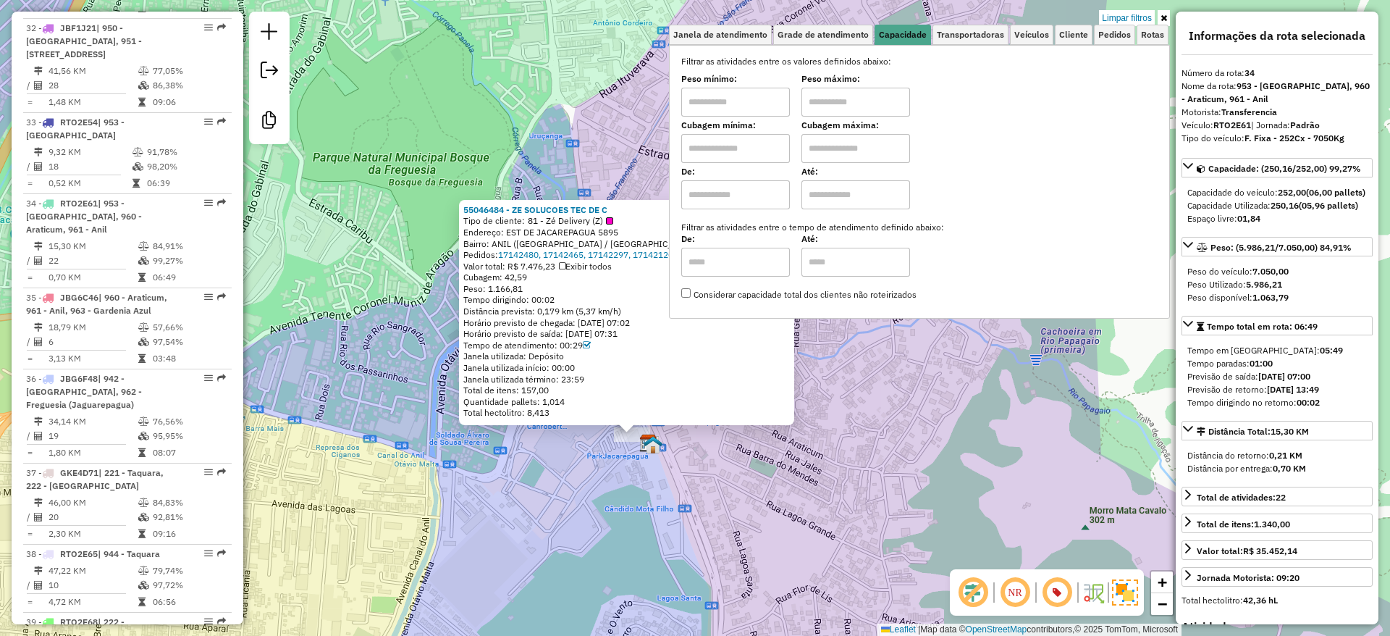
click at [762, 149] on input "text" at bounding box center [735, 148] width 109 height 29
type input "*****"
type input "******"
click at [549, 134] on div "55046484 - ZE SOLUCOES TEC DE C Tipo de cliente: 81 - Zé Delivery (Z) Endereço:…" at bounding box center [695, 318] width 1390 height 636
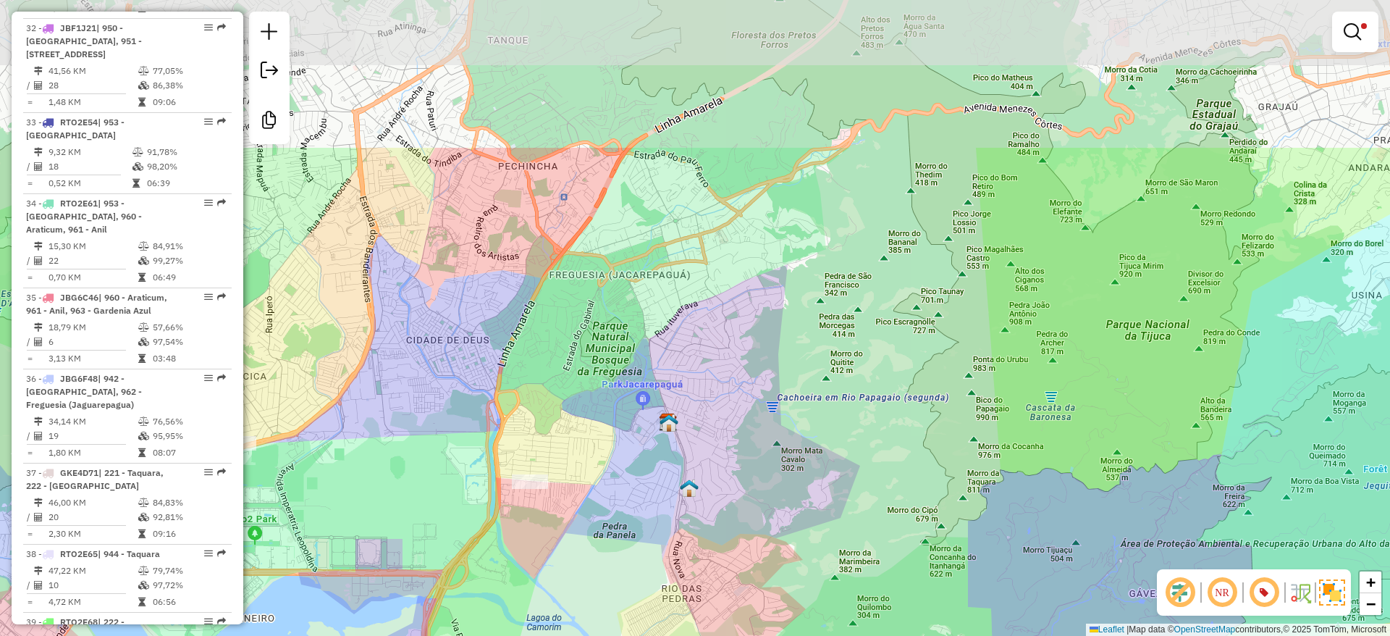
drag, startPoint x: 584, startPoint y: 186, endPoint x: 668, endPoint y: 381, distance: 212.0
click at [668, 381] on div "Limpar filtros Janela de atendimento Grade de atendimento Capacidade Transporta…" at bounding box center [695, 318] width 1390 height 636
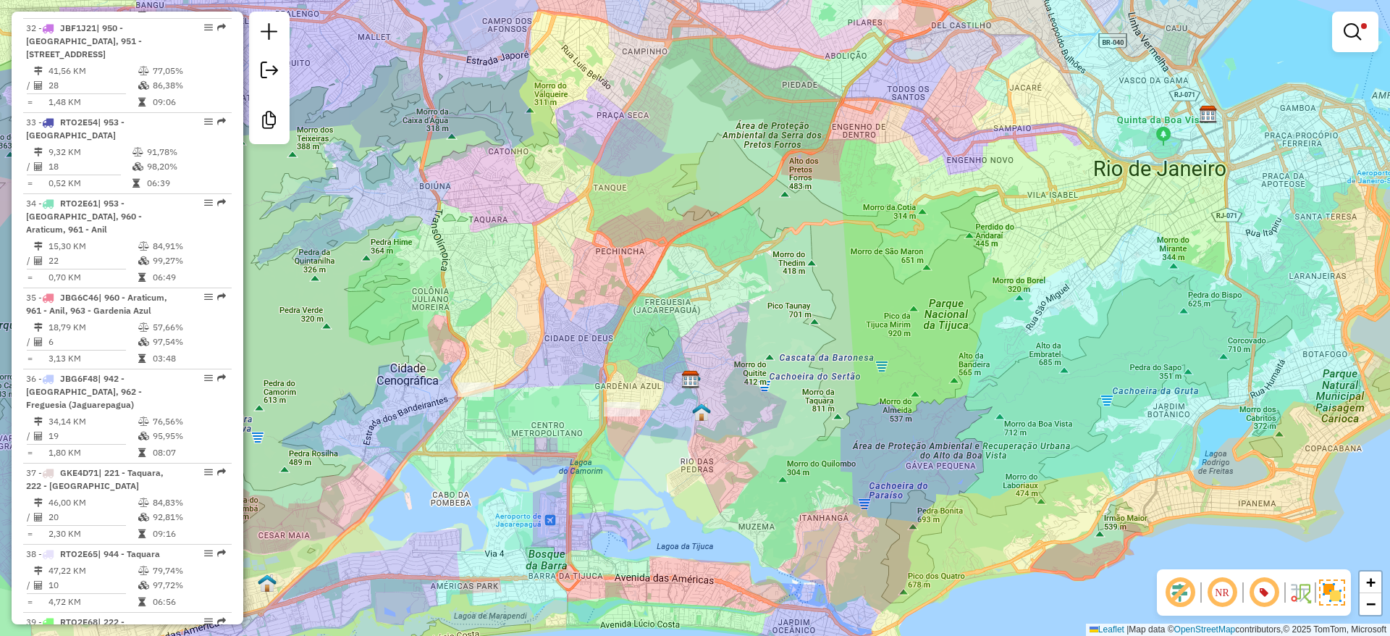
drag, startPoint x: 674, startPoint y: 347, endPoint x: 693, endPoint y: 342, distance: 20.2
click at [693, 342] on div "Limpar filtros Janela de atendimento Grade de atendimento Capacidade Transporta…" at bounding box center [695, 318] width 1390 height 636
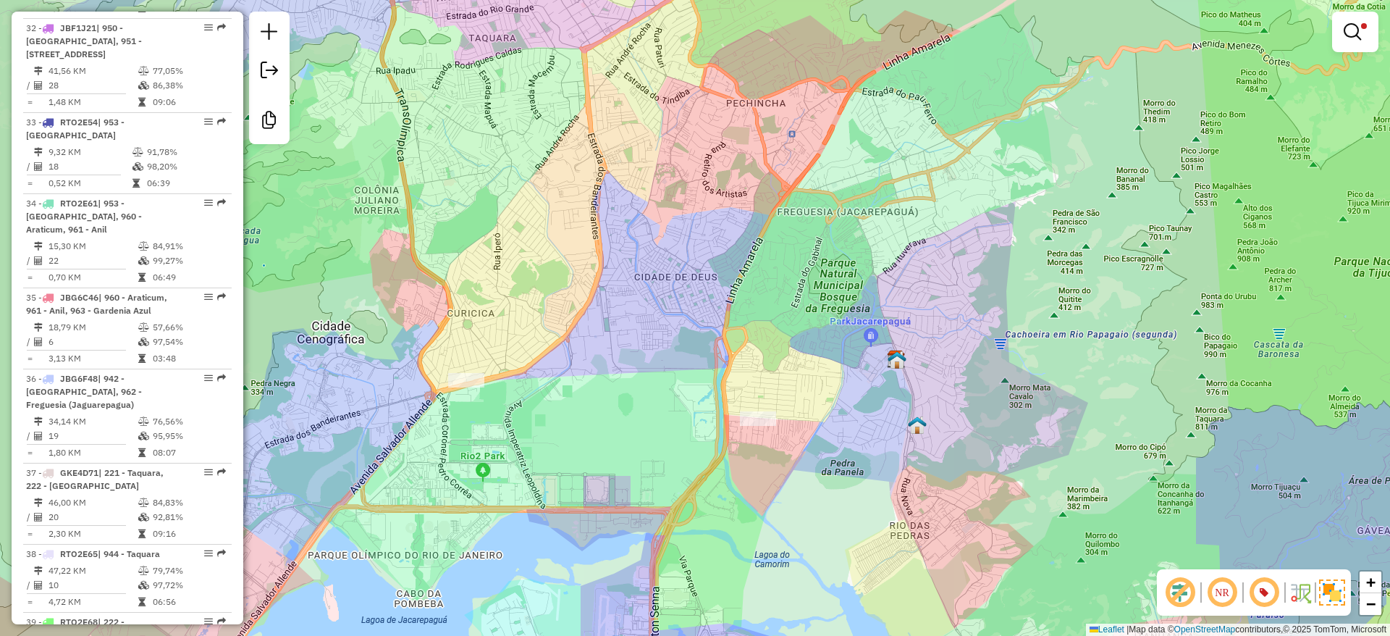
drag, startPoint x: 484, startPoint y: 388, endPoint x: 523, endPoint y: 399, distance: 39.9
click at [526, 399] on div "Limpar filtros Janela de atendimento Grade de atendimento Capacidade Transporta…" at bounding box center [695, 318] width 1390 height 636
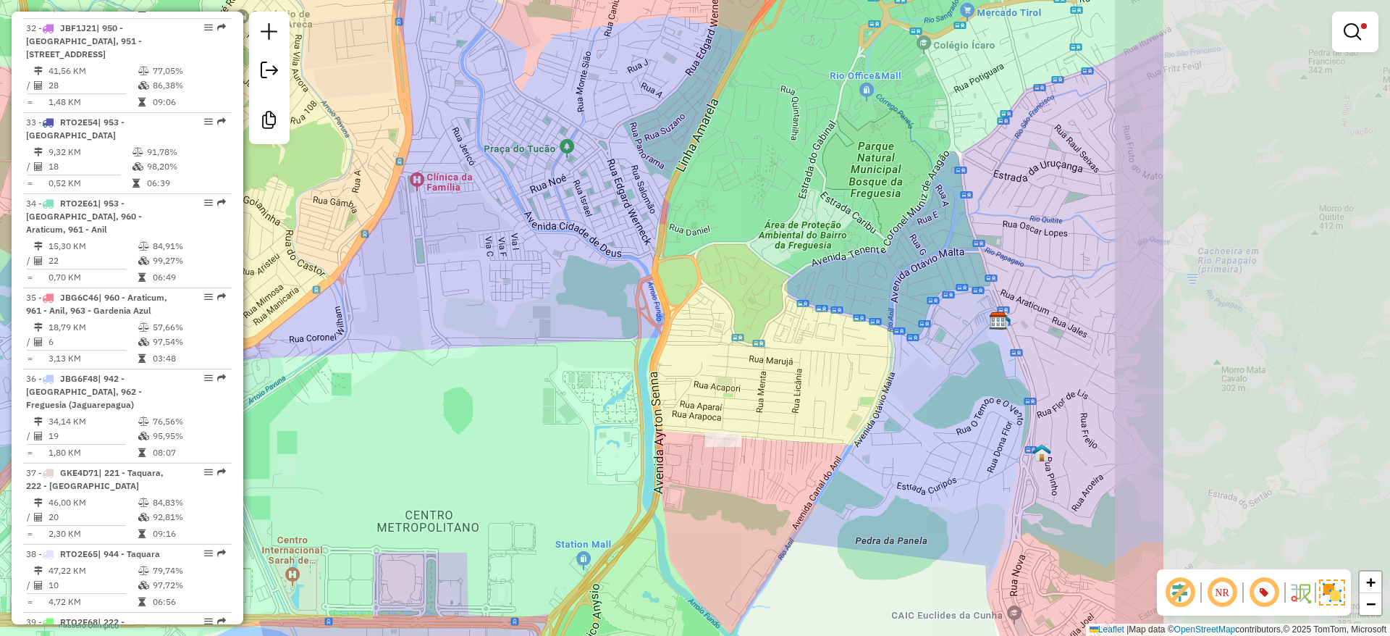
drag, startPoint x: 764, startPoint y: 398, endPoint x: 636, endPoint y: 373, distance: 129.9
click at [436, 371] on div "Limpar filtros Janela de atendimento Grade de atendimento Capacidade Transporta…" at bounding box center [695, 318] width 1390 height 636
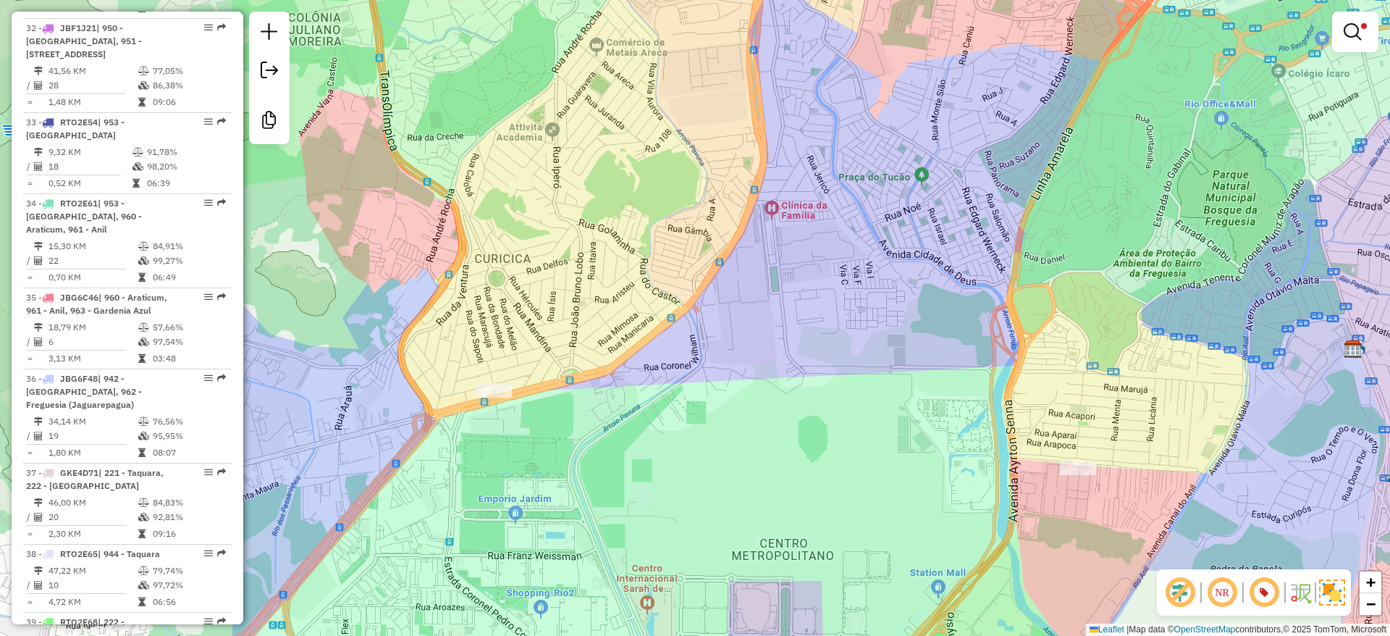
drag, startPoint x: 612, startPoint y: 384, endPoint x: 805, endPoint y: 386, distance: 192.5
click at [890, 391] on div "Limpar filtros Janela de atendimento Grade de atendimento Capacidade Transporta…" at bounding box center [695, 318] width 1390 height 636
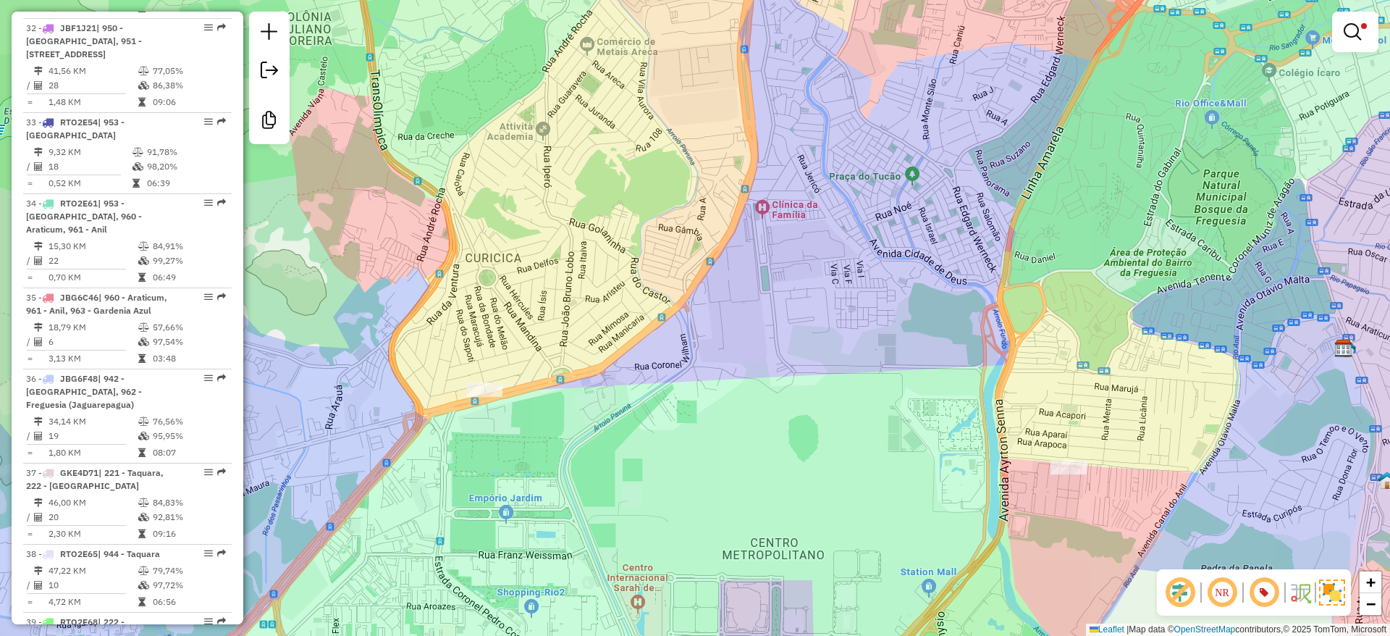
drag, startPoint x: 861, startPoint y: 377, endPoint x: 469, endPoint y: 451, distance: 399.2
click at [432, 470] on div "Limpar filtros Janela de atendimento Grade de atendimento Capacidade Transporta…" at bounding box center [695, 318] width 1390 height 636
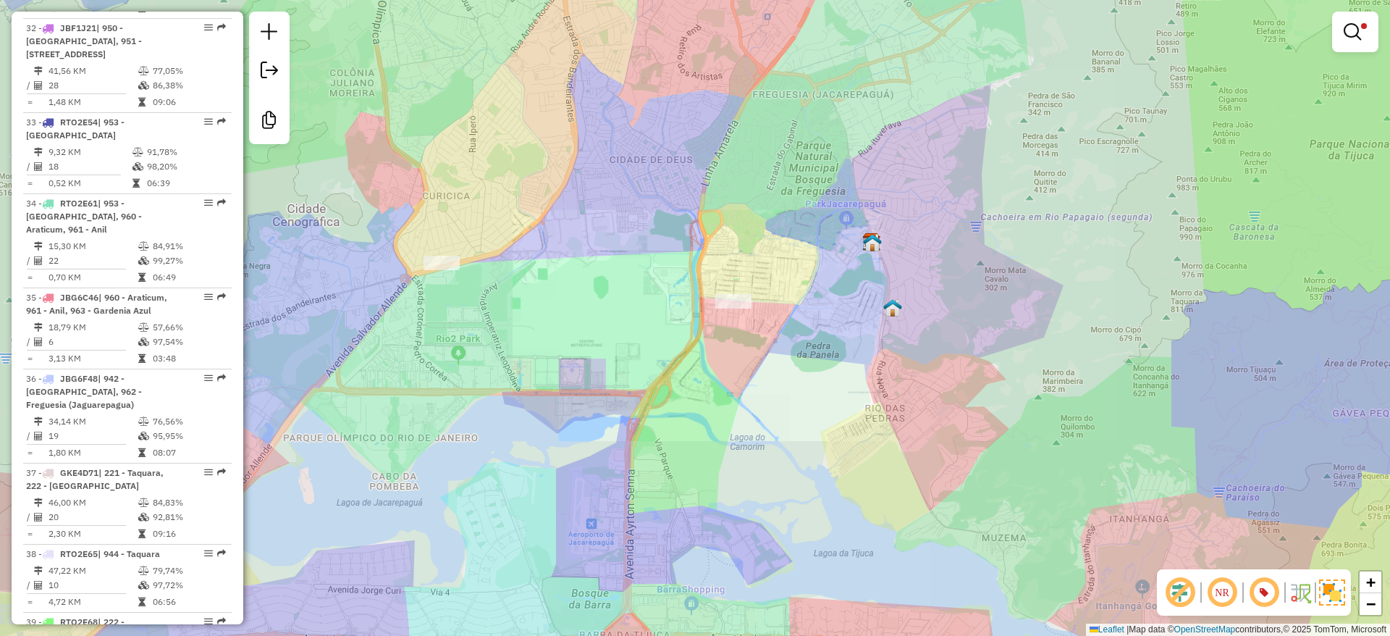
drag, startPoint x: 745, startPoint y: 457, endPoint x: 662, endPoint y: 532, distance: 111.7
click at [691, 582] on div "Limpar filtros Janela de atendimento Grade de atendimento Capacidade Transporta…" at bounding box center [695, 318] width 1390 height 636
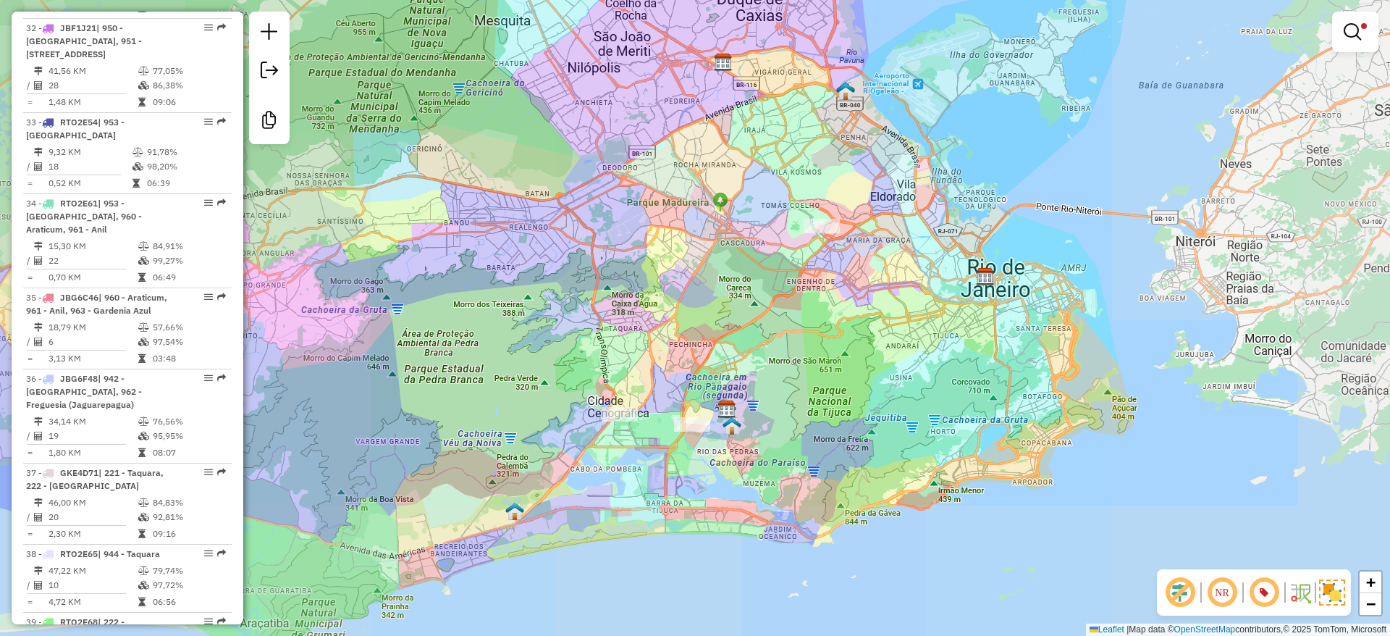
drag, startPoint x: 740, startPoint y: 344, endPoint x: 709, endPoint y: 362, distance: 36.6
click at [709, 362] on div "Limpar filtros Janela de atendimento Grade de atendimento Capacidade Transporta…" at bounding box center [695, 318] width 1390 height 636
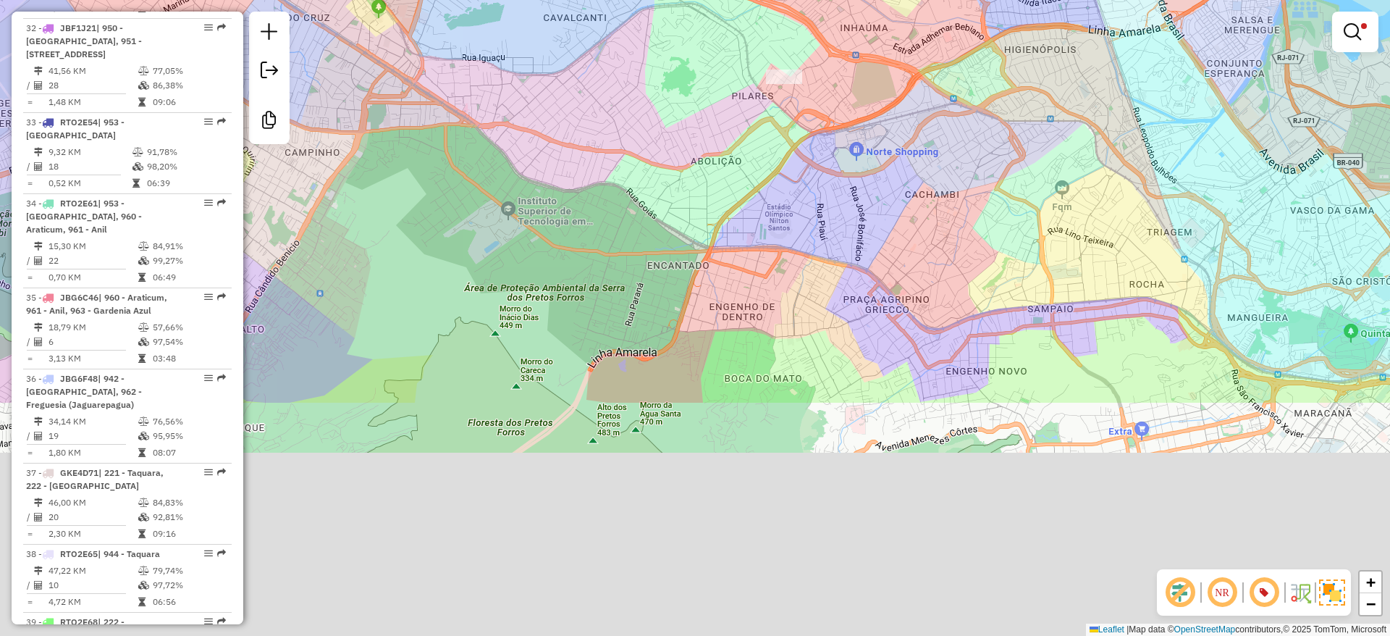
drag, startPoint x: 779, startPoint y: 463, endPoint x: 827, endPoint y: 156, distance: 311.4
click at [827, 156] on div "Limpar filtros Janela de atendimento Grade de atendimento Capacidade Transporta…" at bounding box center [695, 318] width 1390 height 636
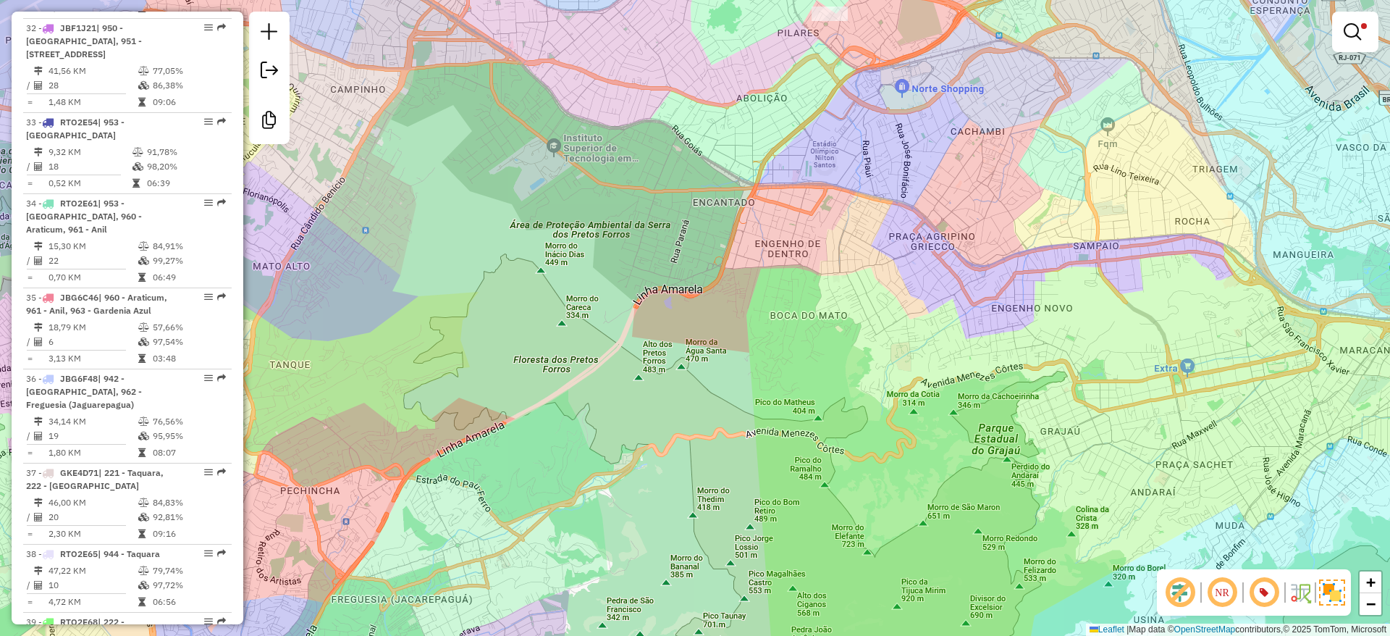
drag, startPoint x: 733, startPoint y: 344, endPoint x: 782, endPoint y: 289, distance: 73.3
click at [782, 289] on div "Limpar filtros Janela de atendimento Grade de atendimento Capacidade Transporta…" at bounding box center [695, 318] width 1390 height 636
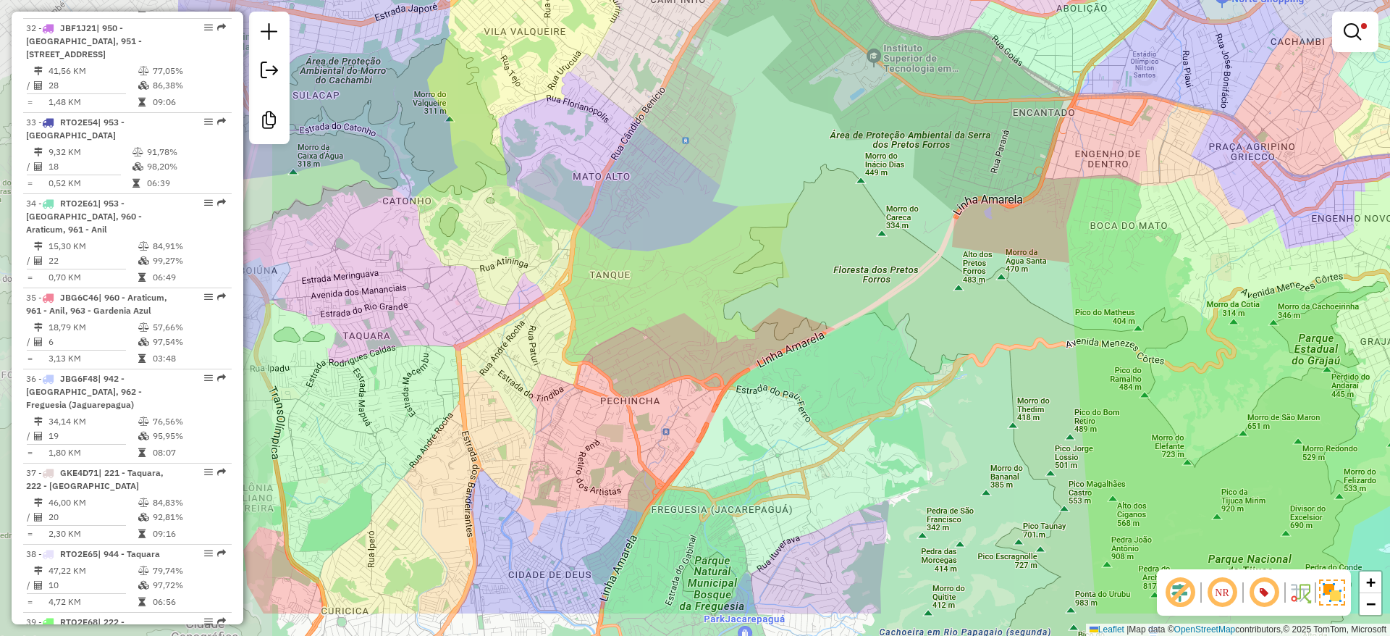
drag, startPoint x: 835, startPoint y: 259, endPoint x: 940, endPoint y: 299, distance: 112.3
click at [1073, 206] on div "Limpar filtros Janela de atendimento Grade de atendimento Capacidade Transporta…" at bounding box center [695, 318] width 1390 height 636
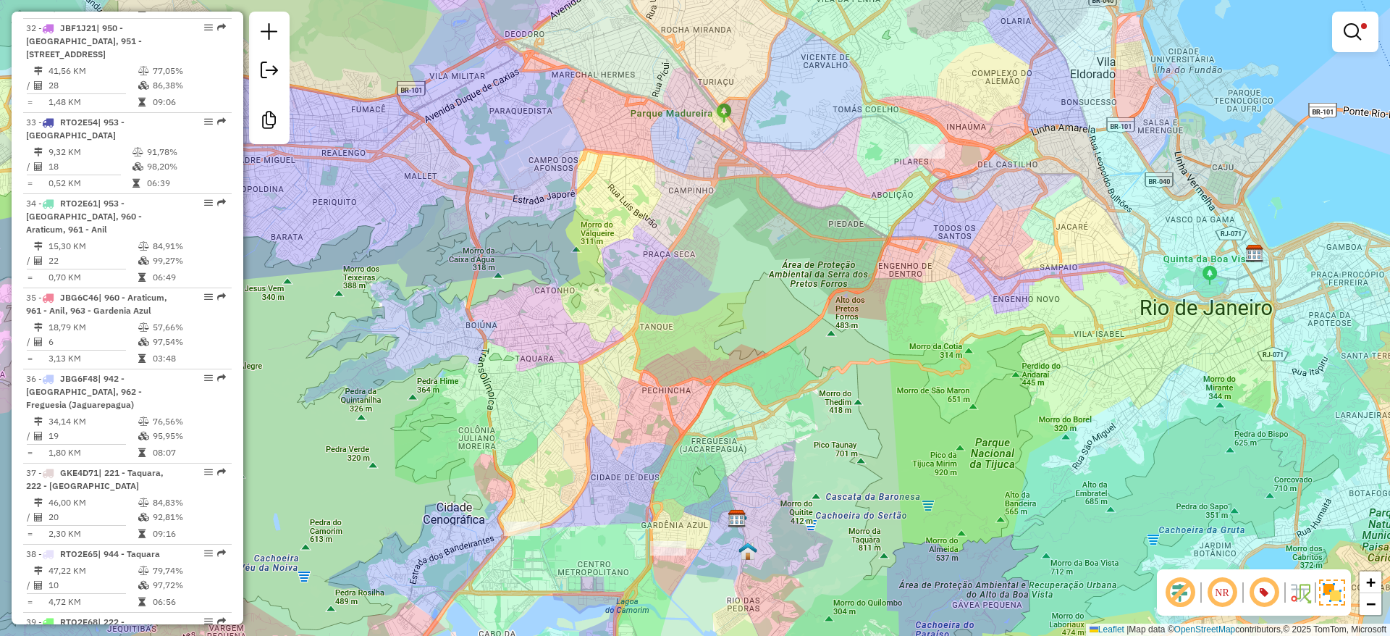
drag, startPoint x: 1016, startPoint y: 204, endPoint x: 954, endPoint y: 259, distance: 83.1
click at [954, 259] on div "Limpar filtros Janela de atendimento Grade de atendimento Capacidade Transporta…" at bounding box center [695, 318] width 1390 height 636
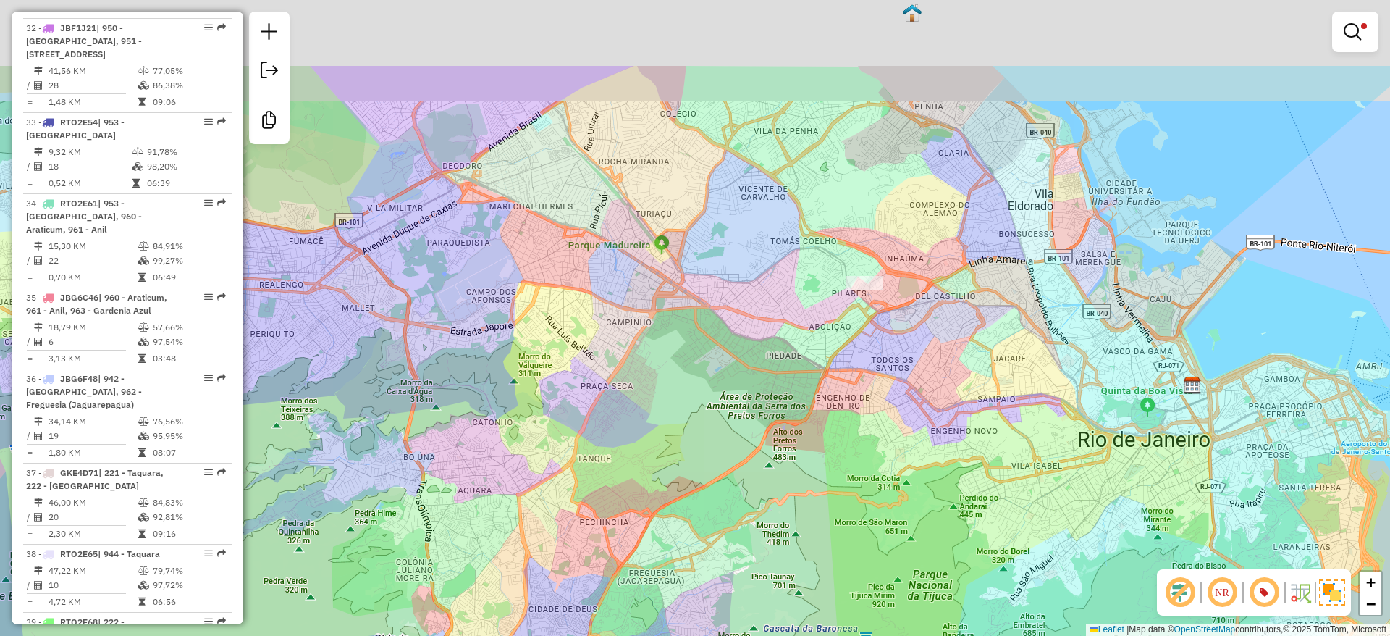
drag, startPoint x: 875, startPoint y: 258, endPoint x: 836, endPoint y: 356, distance: 105.2
click at [835, 358] on div "Limpar filtros Janela de atendimento Grade de atendimento Capacidade Transporta…" at bounding box center [695, 318] width 1390 height 636
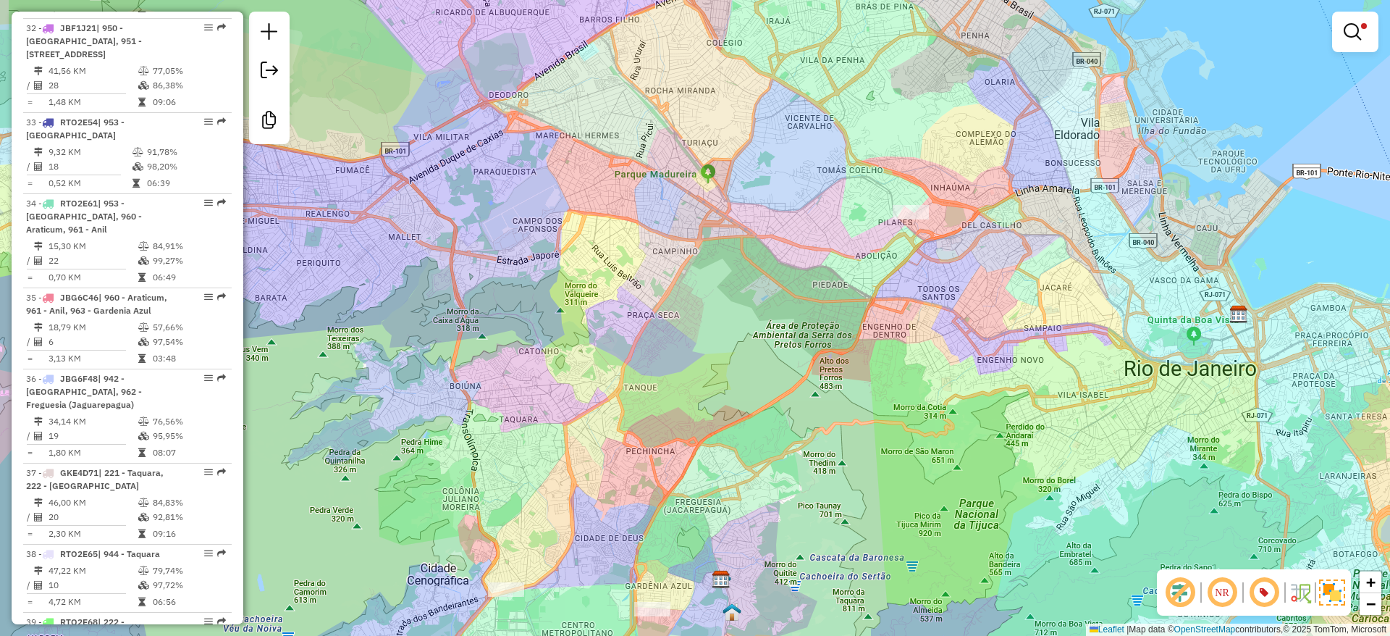
drag, startPoint x: 876, startPoint y: 299, endPoint x: 888, endPoint y: 279, distance: 23.1
click at [879, 293] on div "Limpar filtros Janela de atendimento Grade de atendimento Capacidade Transporta…" at bounding box center [695, 318] width 1390 height 636
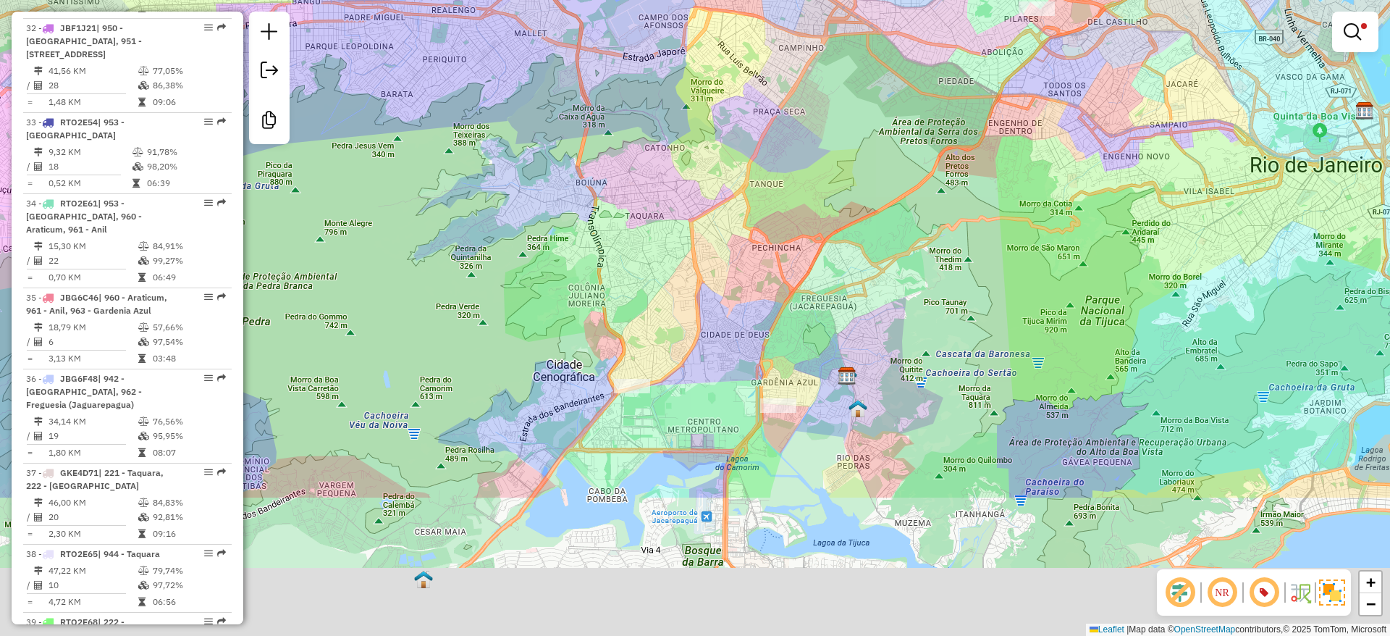
drag, startPoint x: 867, startPoint y: 321, endPoint x: 996, endPoint y: 106, distance: 250.6
click at [997, 96] on div "Limpar filtros Janela de atendimento Grade de atendimento Capacidade Transporta…" at bounding box center [695, 318] width 1390 height 636
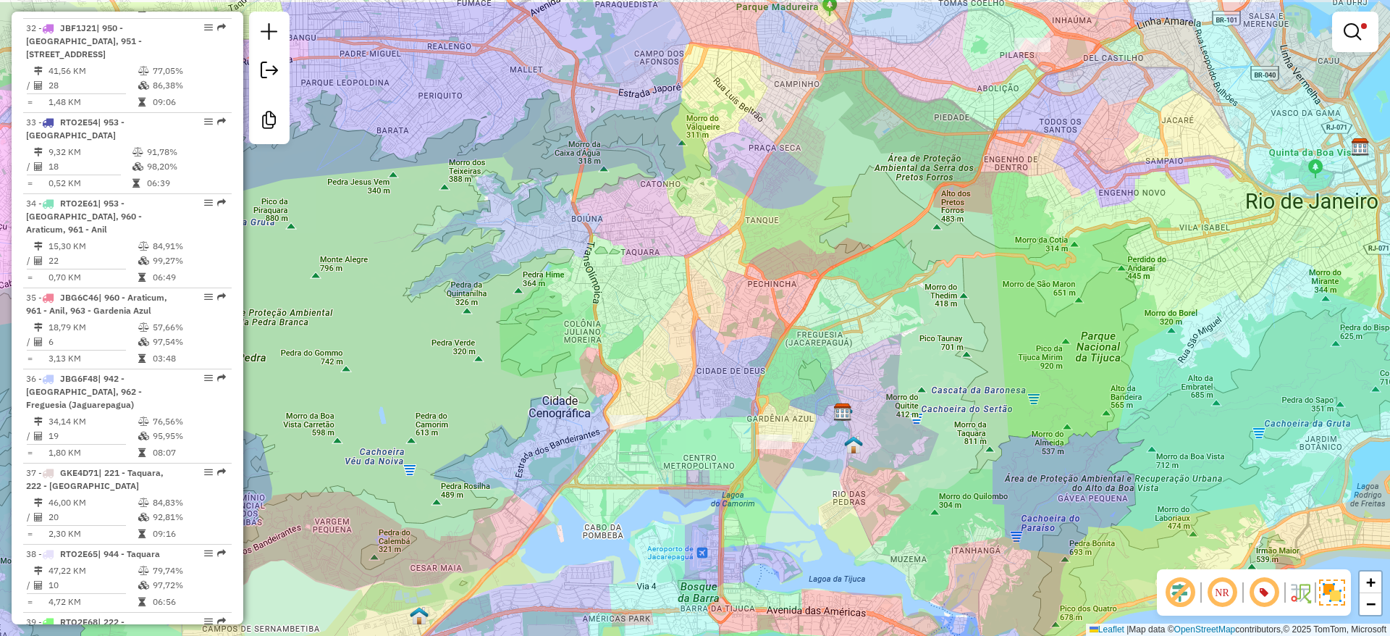
drag, startPoint x: 926, startPoint y: 240, endPoint x: 913, endPoint y: 244, distance: 13.7
click at [920, 244] on div "Limpar filtros Janela de atendimento Grade de atendimento Capacidade Transporta…" at bounding box center [695, 318] width 1390 height 636
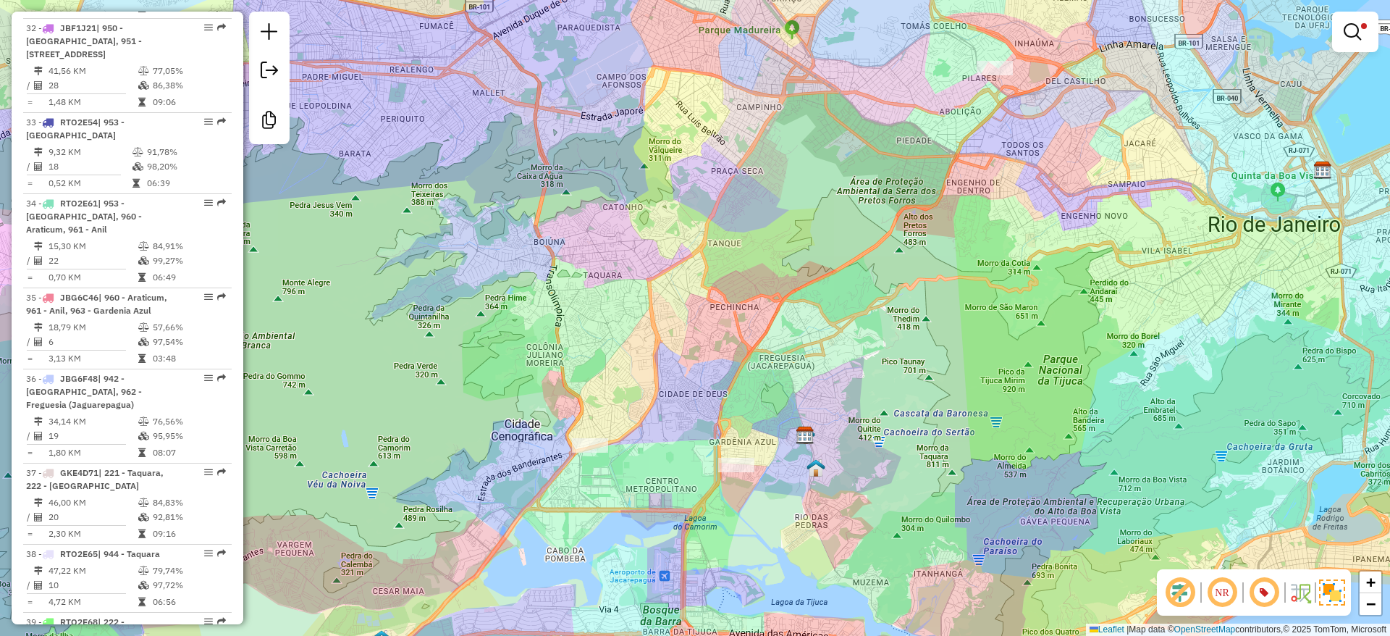
drag, startPoint x: 865, startPoint y: 274, endPoint x: 817, endPoint y: 305, distance: 57.0
click at [817, 305] on div "Limpar filtros Janela de atendimento Grade de atendimento Capacidade Transporta…" at bounding box center [695, 318] width 1390 height 636
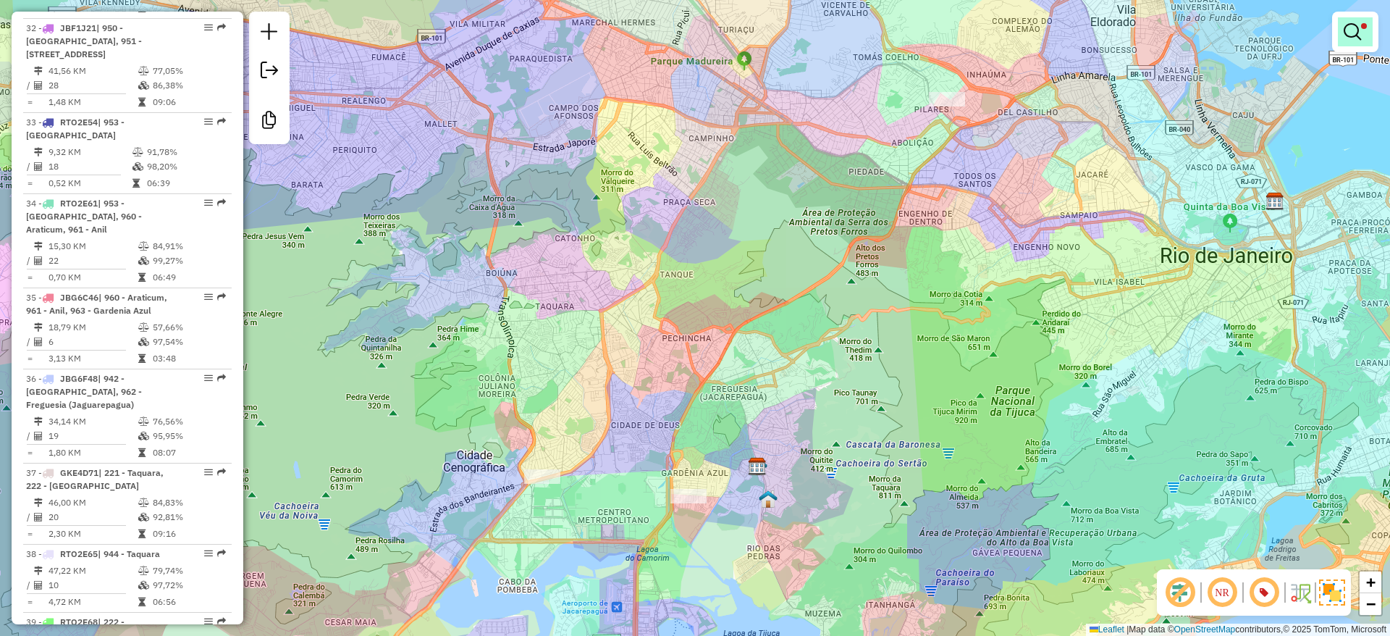
click at [1360, 34] on em at bounding box center [1351, 31] width 17 height 17
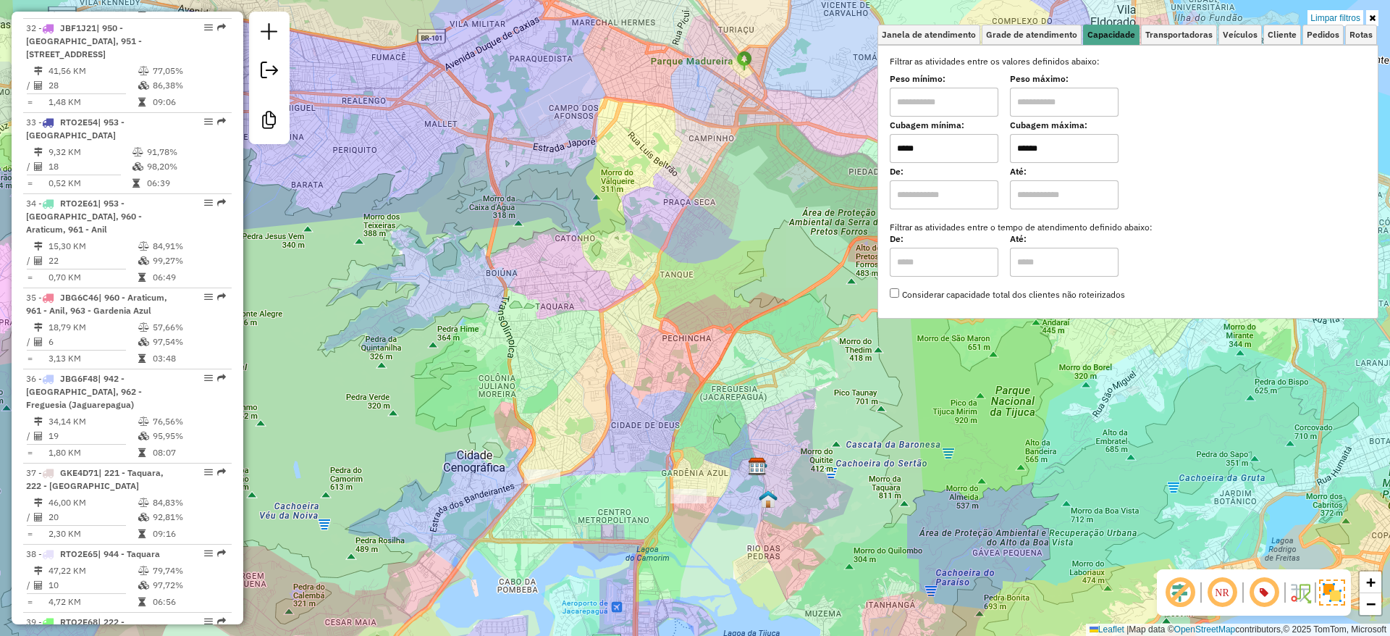
click at [955, 162] on input "*****" at bounding box center [944, 148] width 109 height 29
type input "*****"
click at [719, 392] on div "Limpar filtros Janela de atendimento Grade de atendimento Capacidade Transporta…" at bounding box center [695, 318] width 1390 height 636
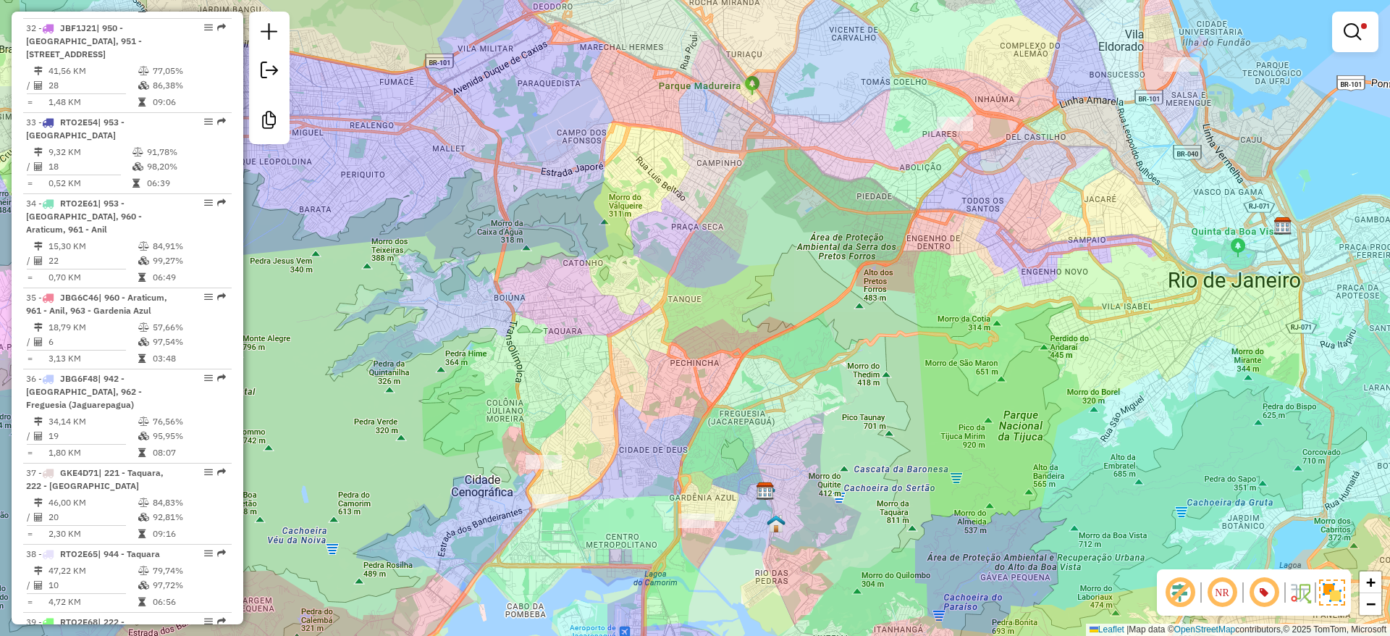
drag, startPoint x: 733, startPoint y: 302, endPoint x: 741, endPoint y: 326, distance: 25.9
click at [741, 326] on div "Limpar filtros Janela de atendimento Grade de atendimento Capacidade Transporta…" at bounding box center [695, 318] width 1390 height 636
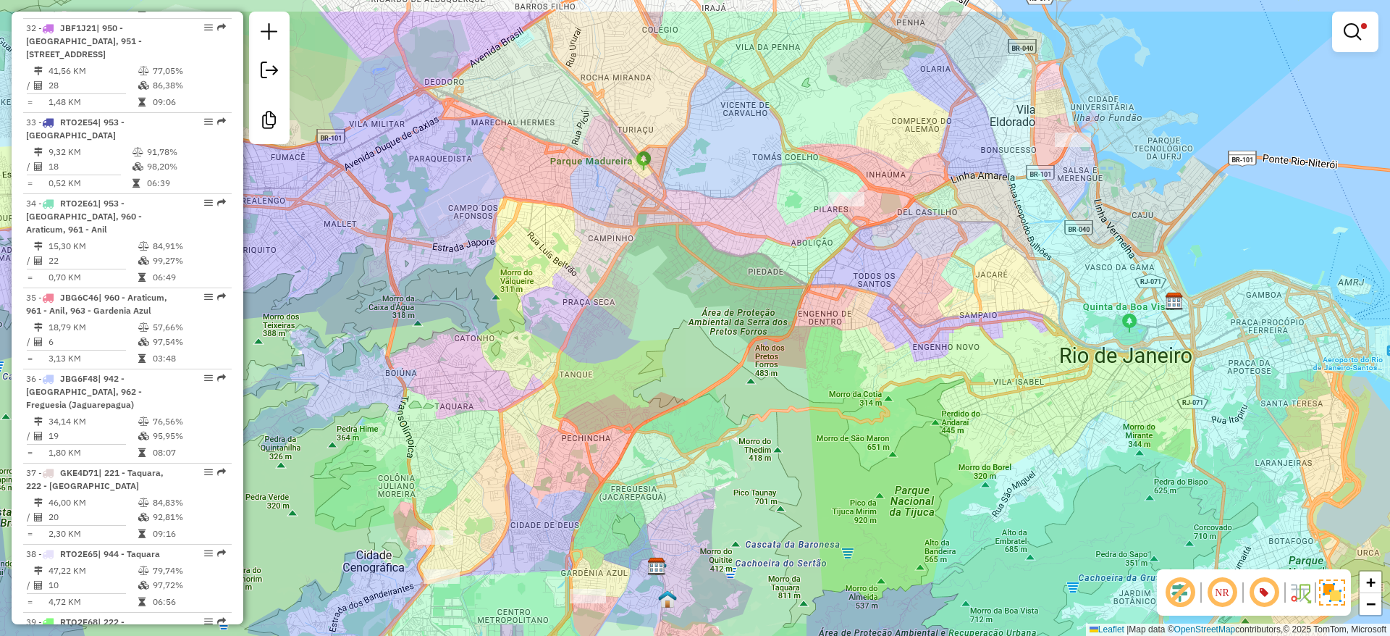
drag, startPoint x: 824, startPoint y: 304, endPoint x: 748, endPoint y: 328, distance: 79.7
click at [748, 328] on div "Limpar filtros Janela de atendimento Grade de atendimento Capacidade Transporta…" at bounding box center [695, 318] width 1390 height 636
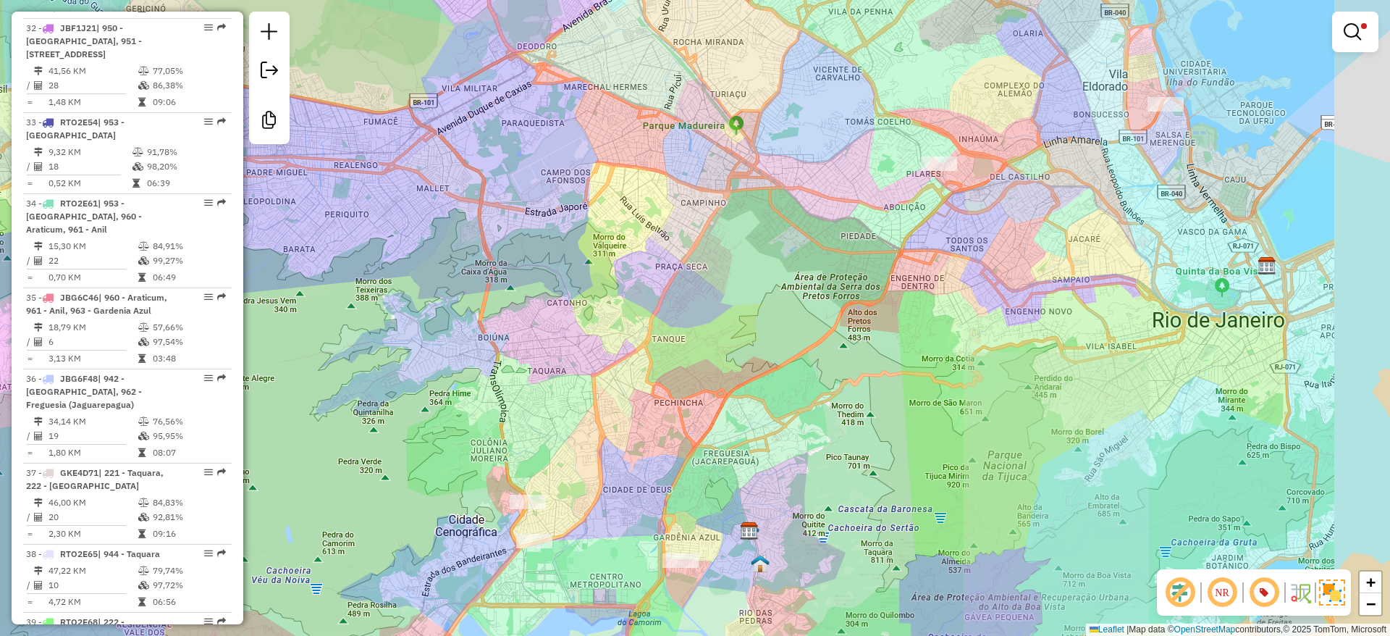
drag, startPoint x: 886, startPoint y: 303, endPoint x: 555, endPoint y: 481, distance: 375.7
click at [555, 481] on div "Limpar filtros Janela de atendimento Grade de atendimento Capacidade Transporta…" at bounding box center [695, 318] width 1390 height 636
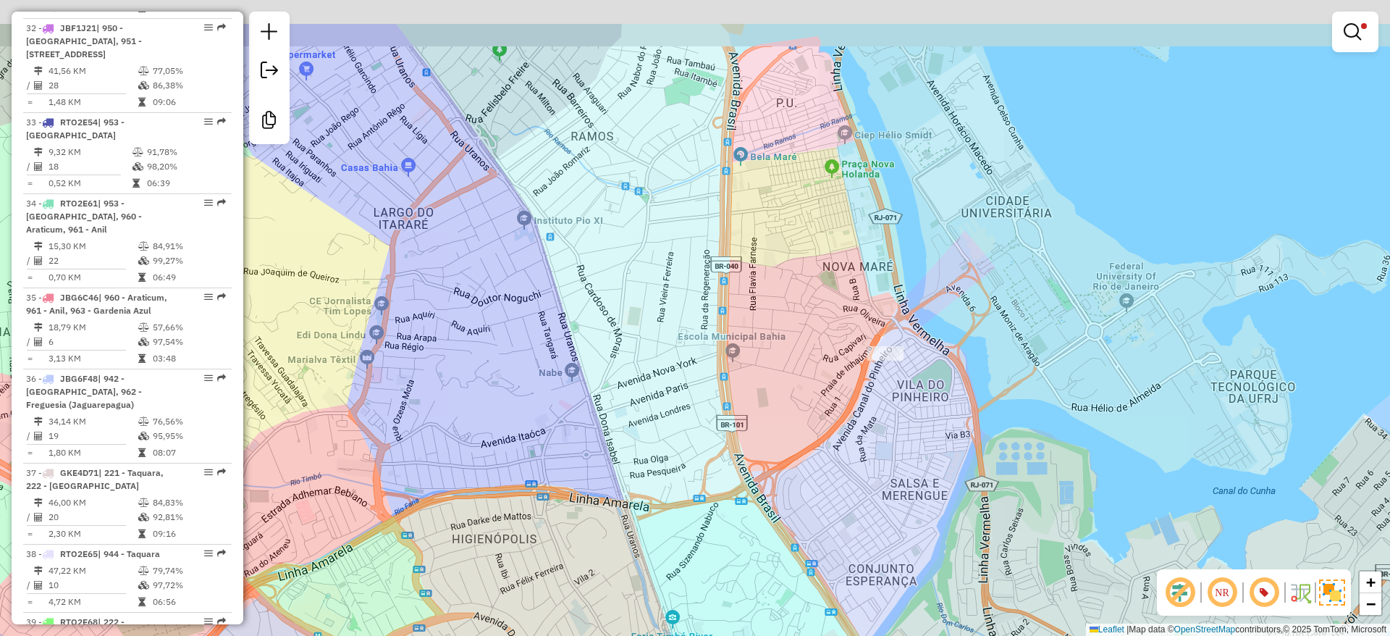
drag, startPoint x: 939, startPoint y: 261, endPoint x: 956, endPoint y: 305, distance: 47.4
click at [956, 305] on div "Limpar filtros Janela de atendimento Grade de atendimento Capacidade Transporta…" at bounding box center [695, 318] width 1390 height 636
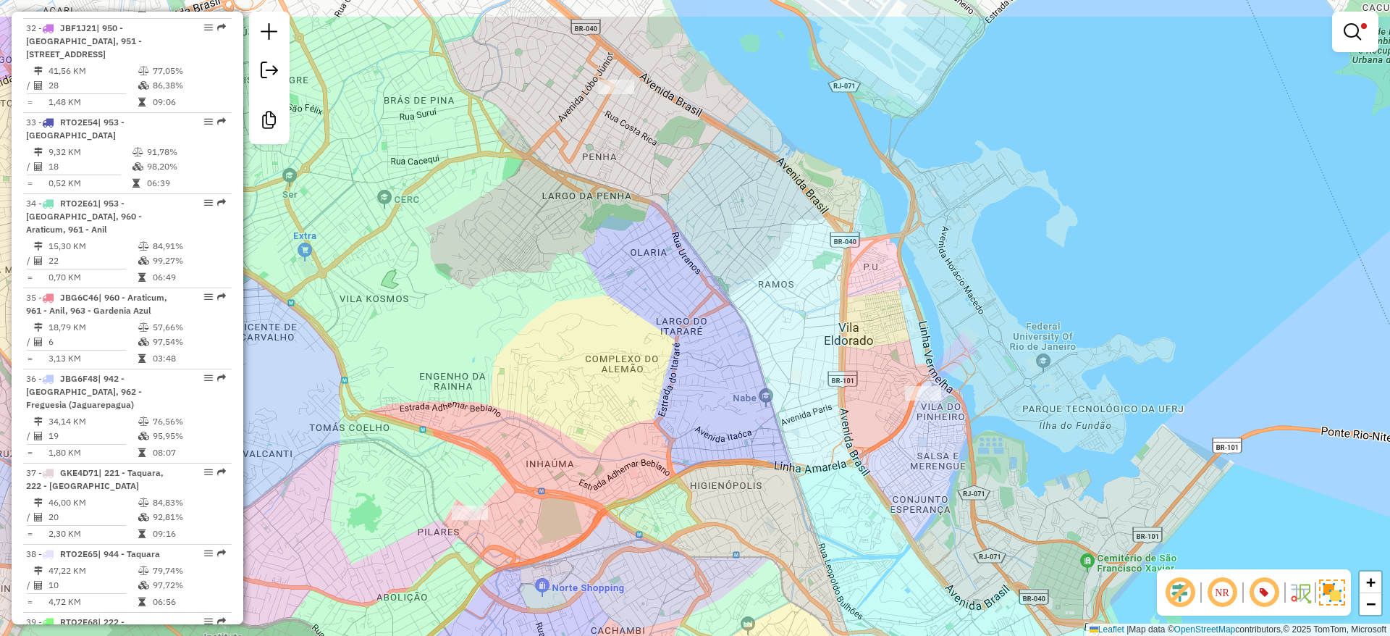
drag, startPoint x: 707, startPoint y: 336, endPoint x: 766, endPoint y: 448, distance: 126.6
click at [766, 448] on div "Limpar filtros Janela de atendimento Grade de atendimento Capacidade Transporta…" at bounding box center [695, 318] width 1390 height 636
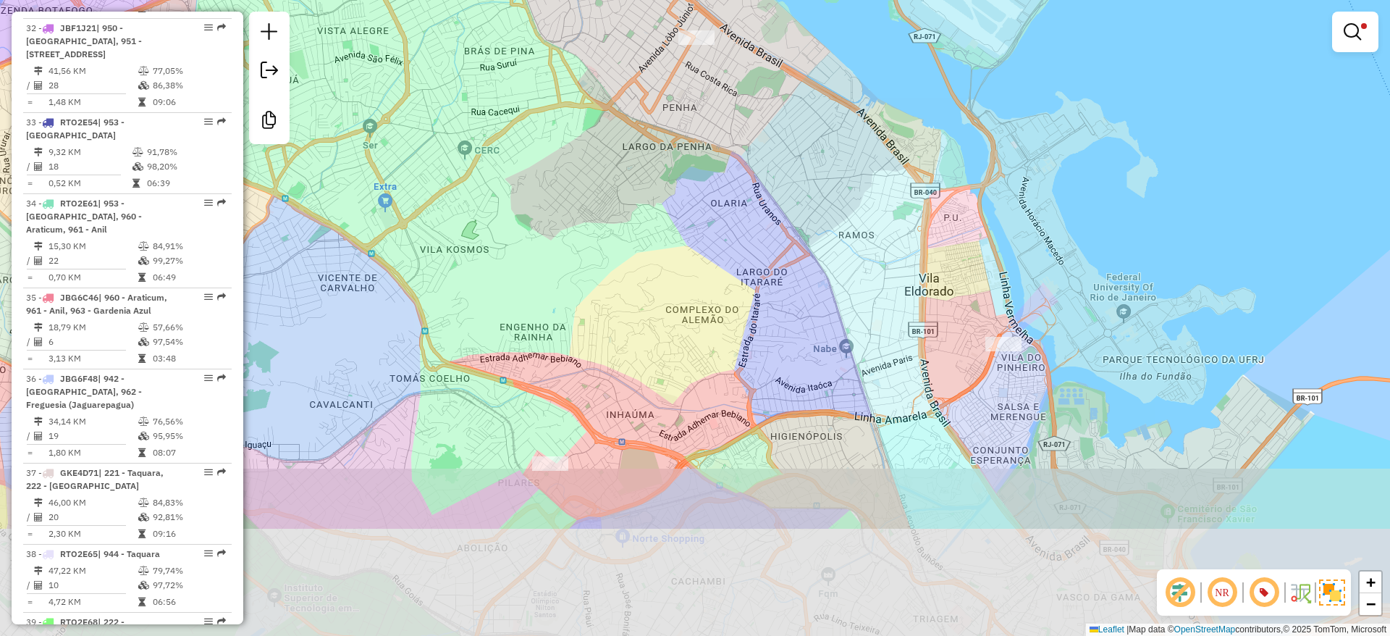
drag, startPoint x: 757, startPoint y: 438, endPoint x: 811, endPoint y: 168, distance: 275.4
click at [815, 139] on div "Limpar filtros Janela de atendimento Grade de atendimento Capacidade Transporta…" at bounding box center [695, 318] width 1390 height 636
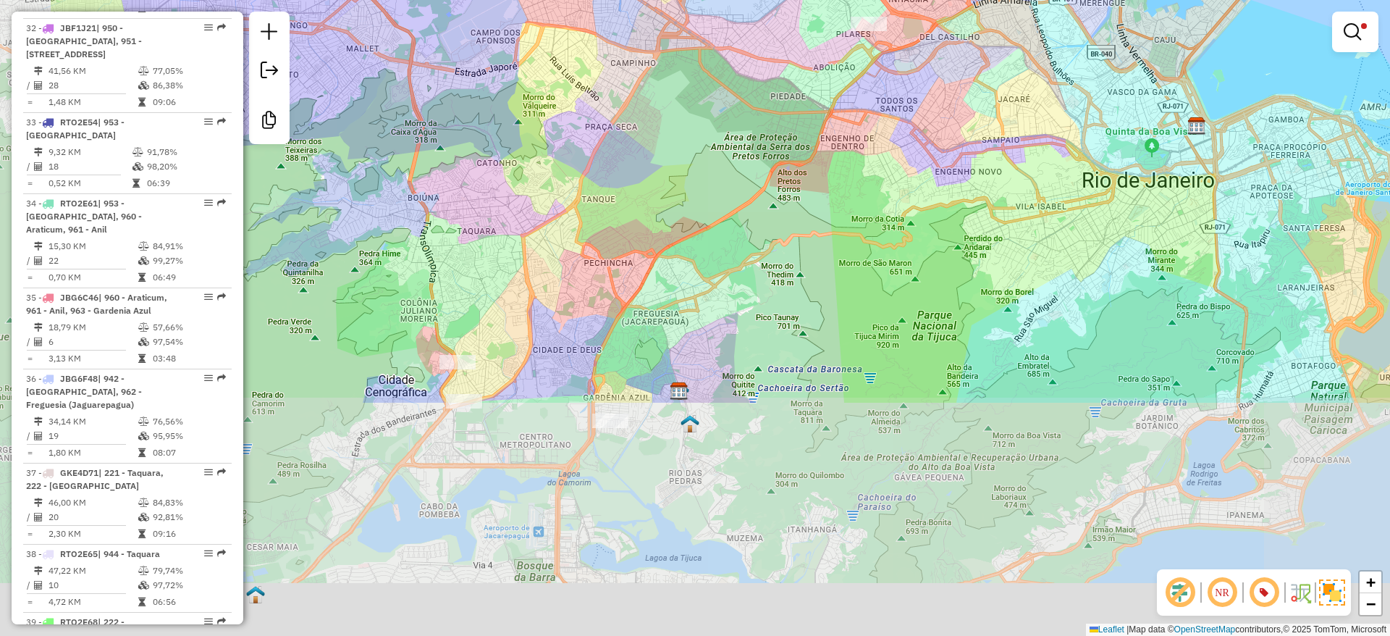
drag, startPoint x: 796, startPoint y: 237, endPoint x: 815, endPoint y: 201, distance: 41.1
click at [815, 201] on div "Limpar filtros Janela de atendimento Grade de atendimento Capacidade Transporta…" at bounding box center [695, 318] width 1390 height 636
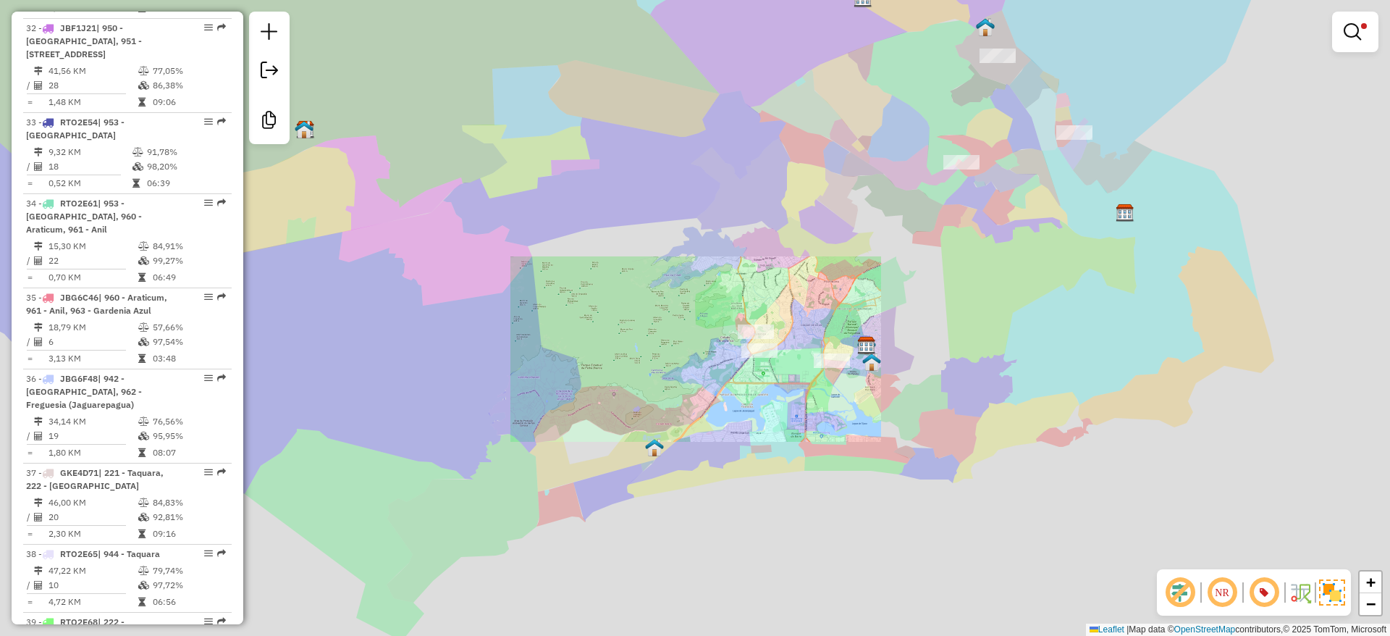
drag, startPoint x: 912, startPoint y: 253, endPoint x: 858, endPoint y: 350, distance: 110.5
click at [856, 377] on div "Limpar filtros Janela de atendimento Grade de atendimento Capacidade Transporta…" at bounding box center [695, 318] width 1390 height 636
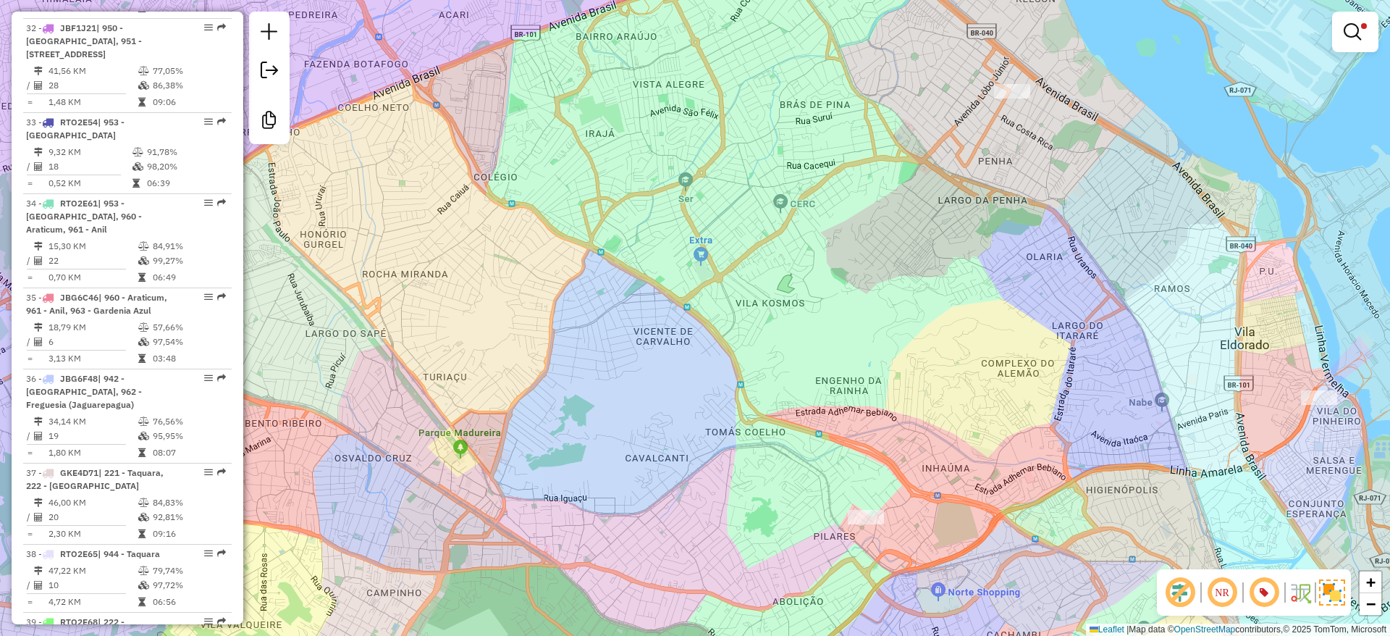
drag, startPoint x: 1072, startPoint y: 141, endPoint x: 1030, endPoint y: 270, distance: 135.5
click at [1030, 270] on div "Limpar filtros Janela de atendimento Grade de atendimento Capacidade Transporta…" at bounding box center [695, 318] width 1390 height 636
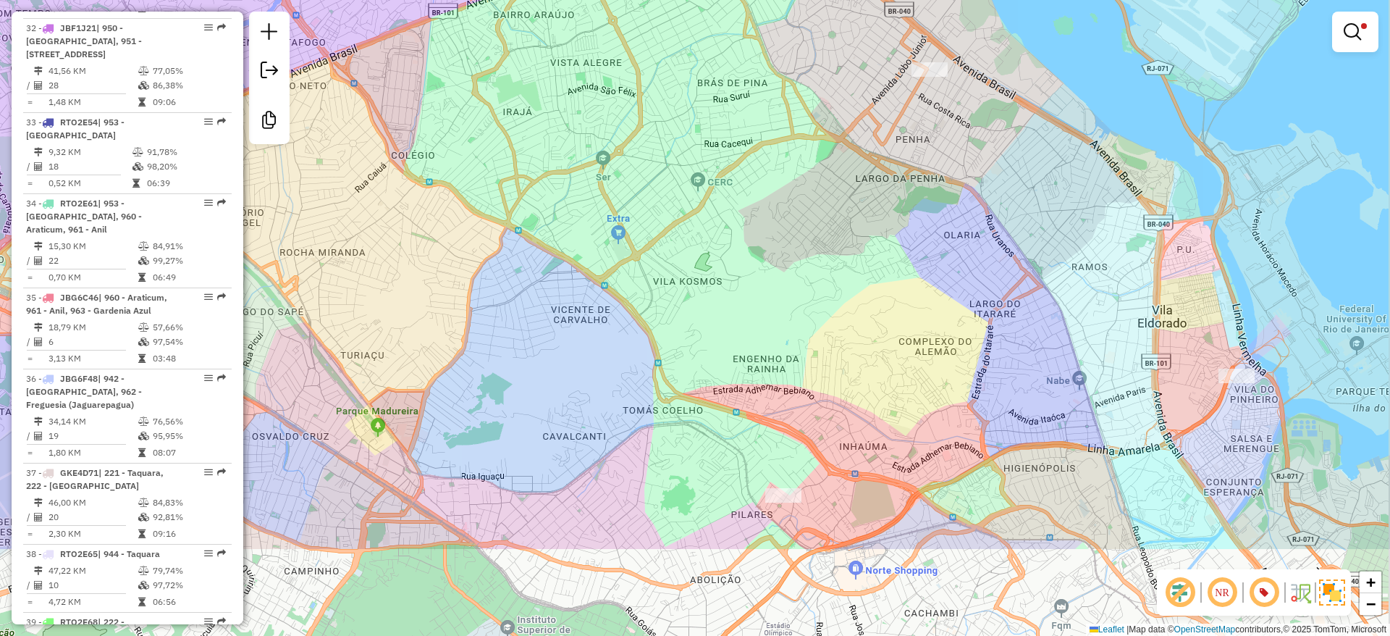
drag, startPoint x: 776, startPoint y: 376, endPoint x: 764, endPoint y: 190, distance: 186.4
click at [761, 214] on div "Limpar filtros Janela de atendimento Grade de atendimento Capacidade Transporta…" at bounding box center [695, 318] width 1390 height 636
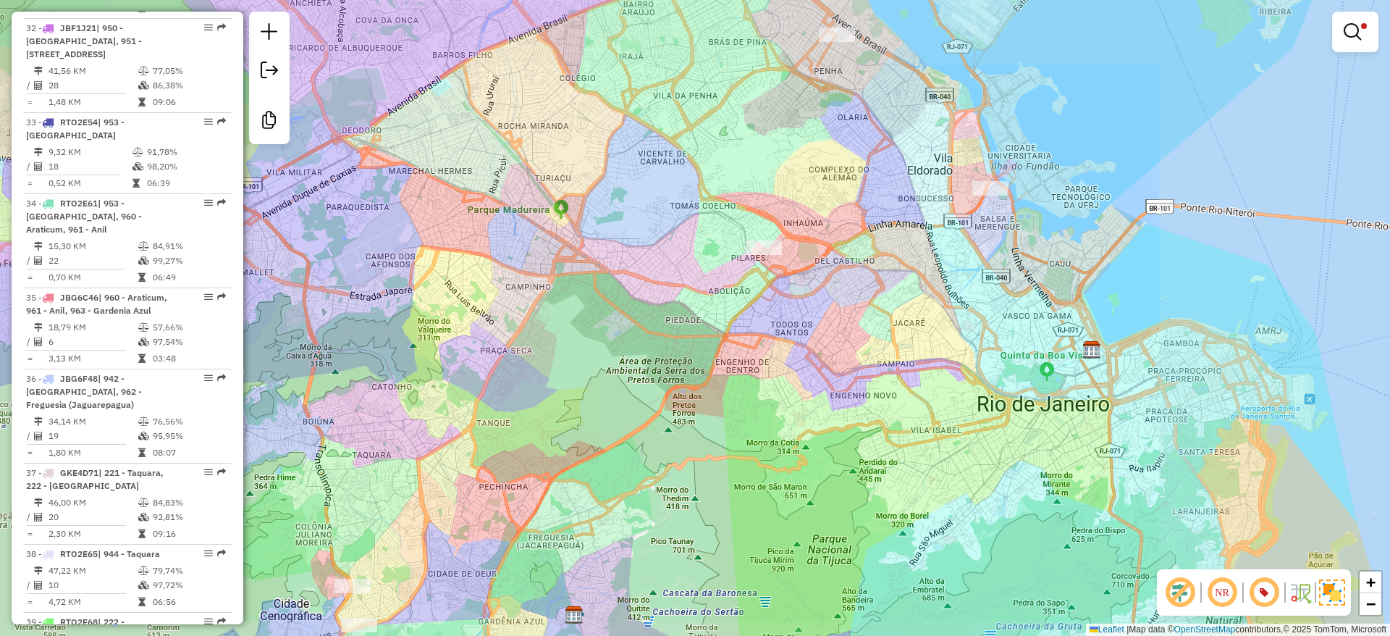
drag, startPoint x: 852, startPoint y: 205, endPoint x: 856, endPoint y: 119, distance: 86.2
click at [852, 237] on div "Limpar filtros Janela de atendimento Grade de atendimento Capacidade Transporta…" at bounding box center [695, 318] width 1390 height 636
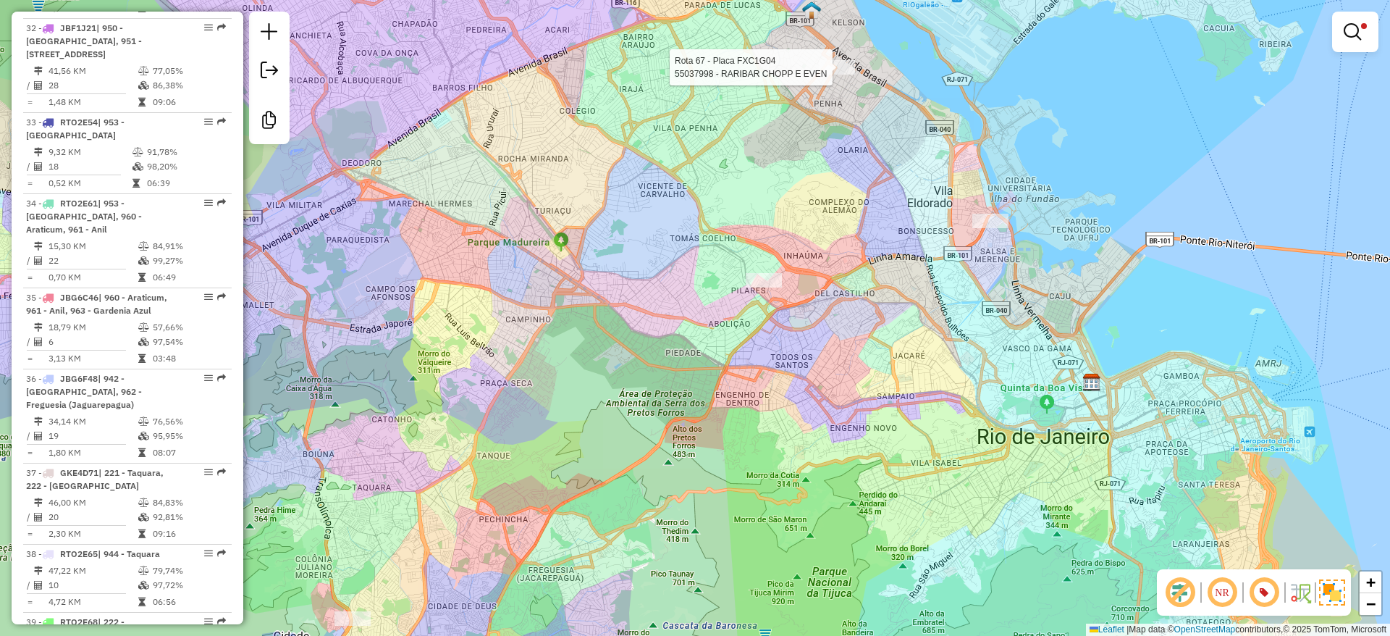
select select "**********"
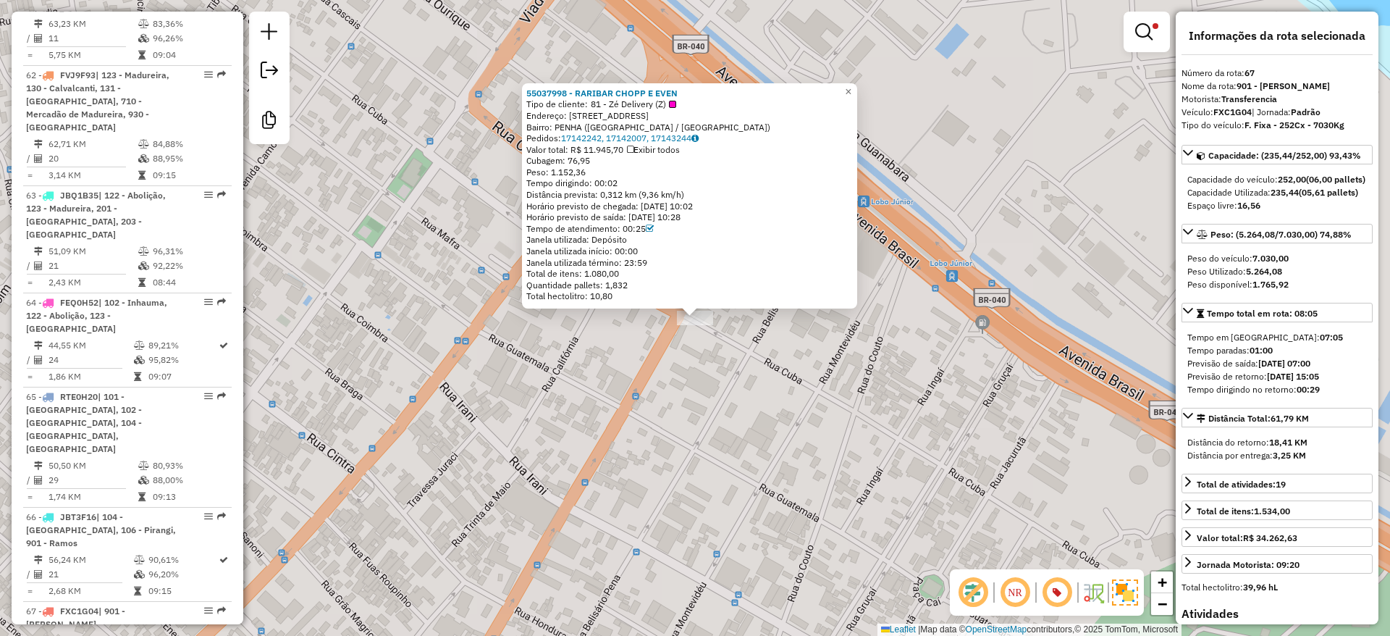
scroll to position [6231, 0]
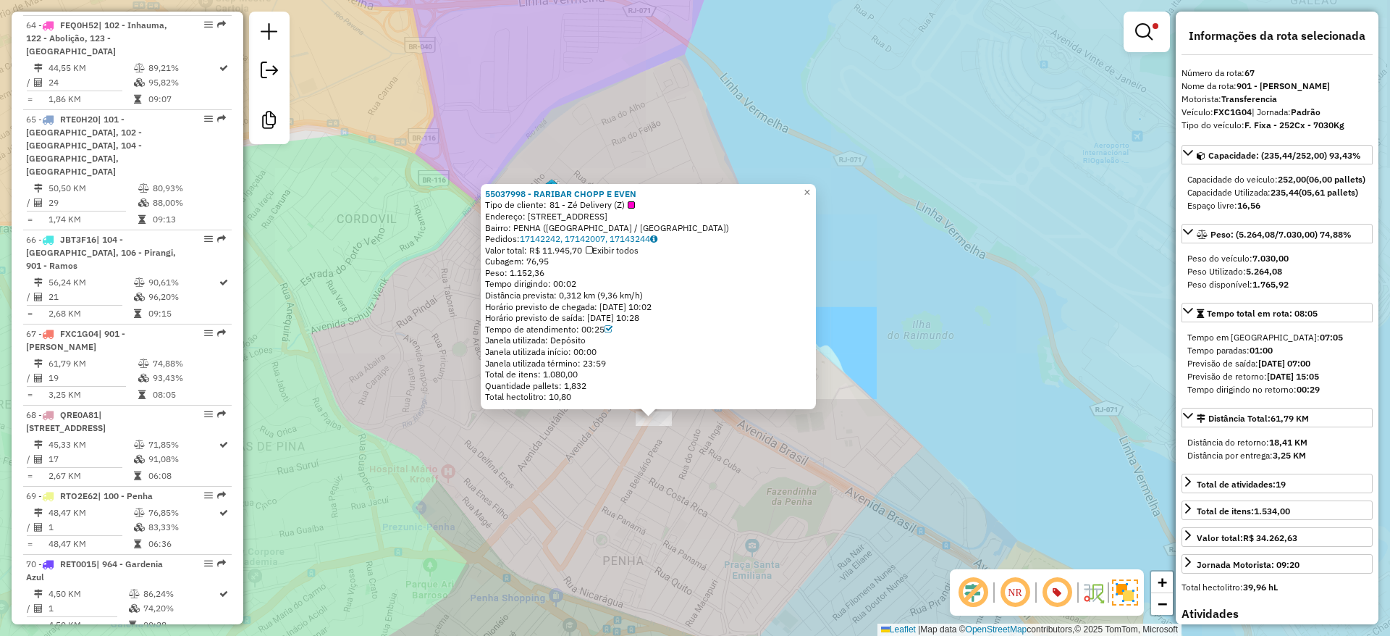
drag, startPoint x: 599, startPoint y: 520, endPoint x: 704, endPoint y: 285, distance: 257.6
click at [683, 321] on div "55037998 - RARIBAR CHOPP E EVEN Tipo de cliente: 81 - Zé Delivery (Z) Endereço:…" at bounding box center [695, 318] width 1390 height 636
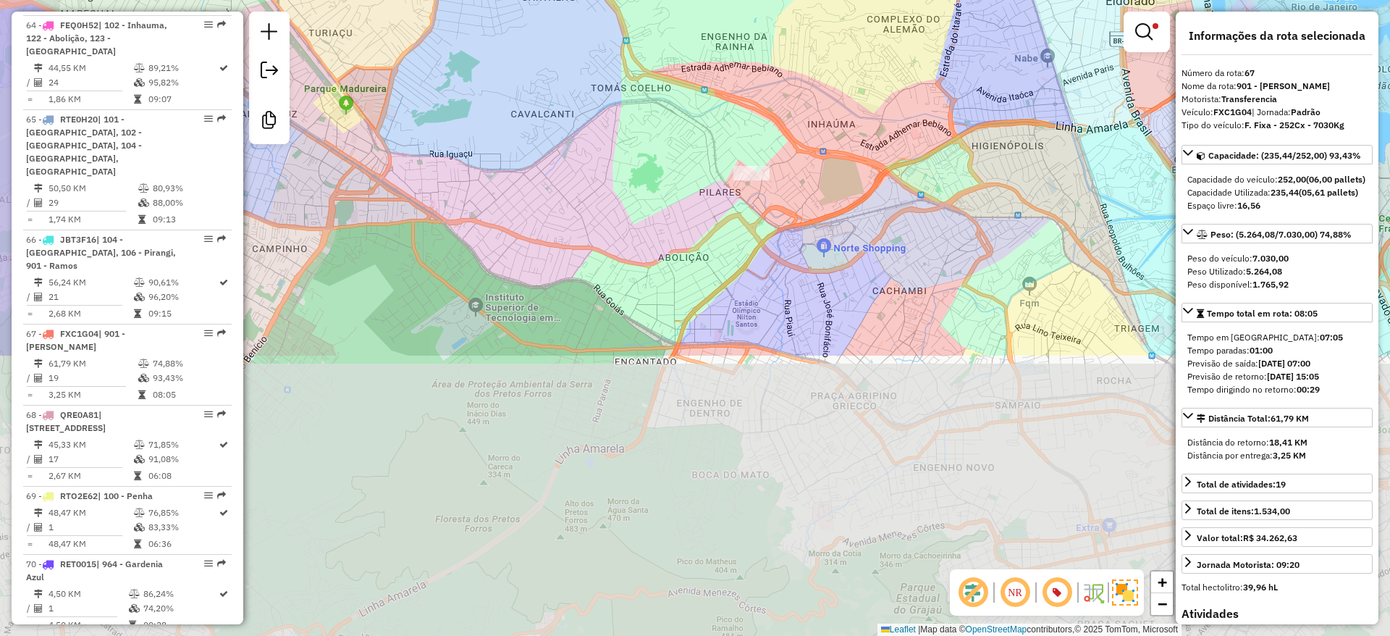
drag, startPoint x: 691, startPoint y: 282, endPoint x: 779, endPoint y: 39, distance: 258.5
click at [779, 39] on div "55037998 - RARIBAR CHOPP E EVEN Tipo de cliente: 81 - Zé Delivery (Z) Endereço:…" at bounding box center [695, 318] width 1390 height 636
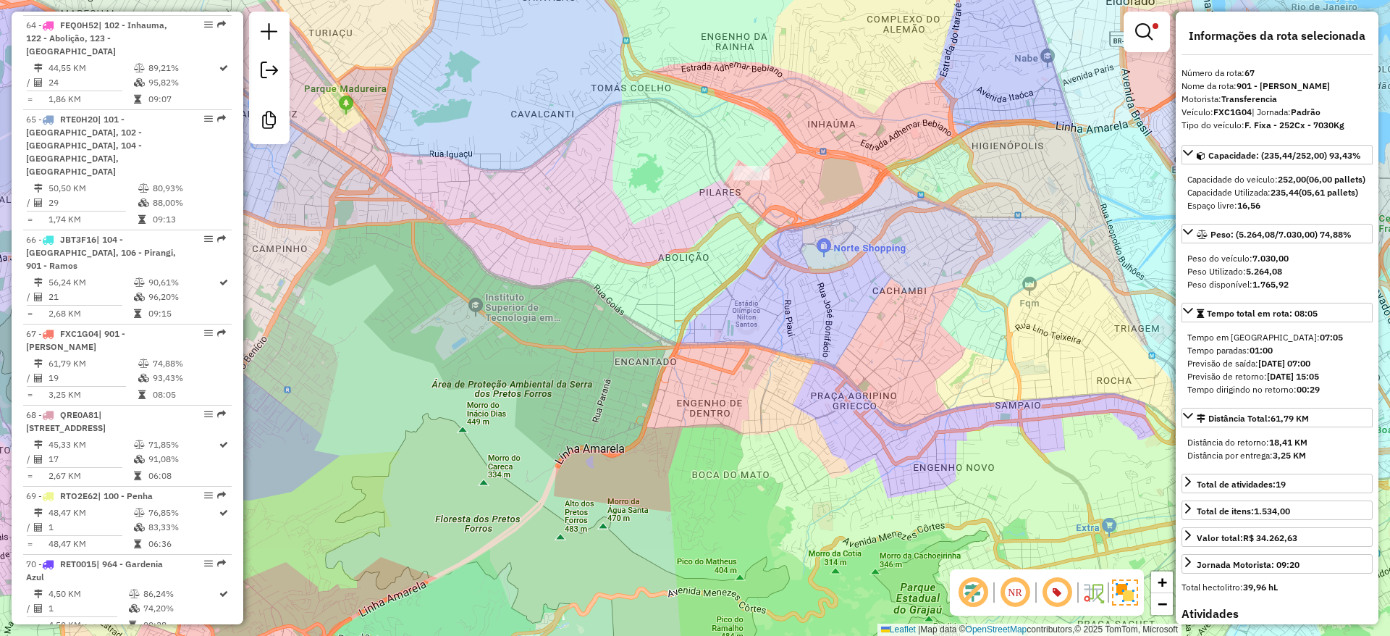
drag, startPoint x: 701, startPoint y: 138, endPoint x: 722, endPoint y: -3, distance: 142.8
click at [722, 0] on html "Aplicando filtros Pop-up bloqueado! Seu navegador bloqueou automáticamente a ab…" at bounding box center [695, 318] width 1390 height 636
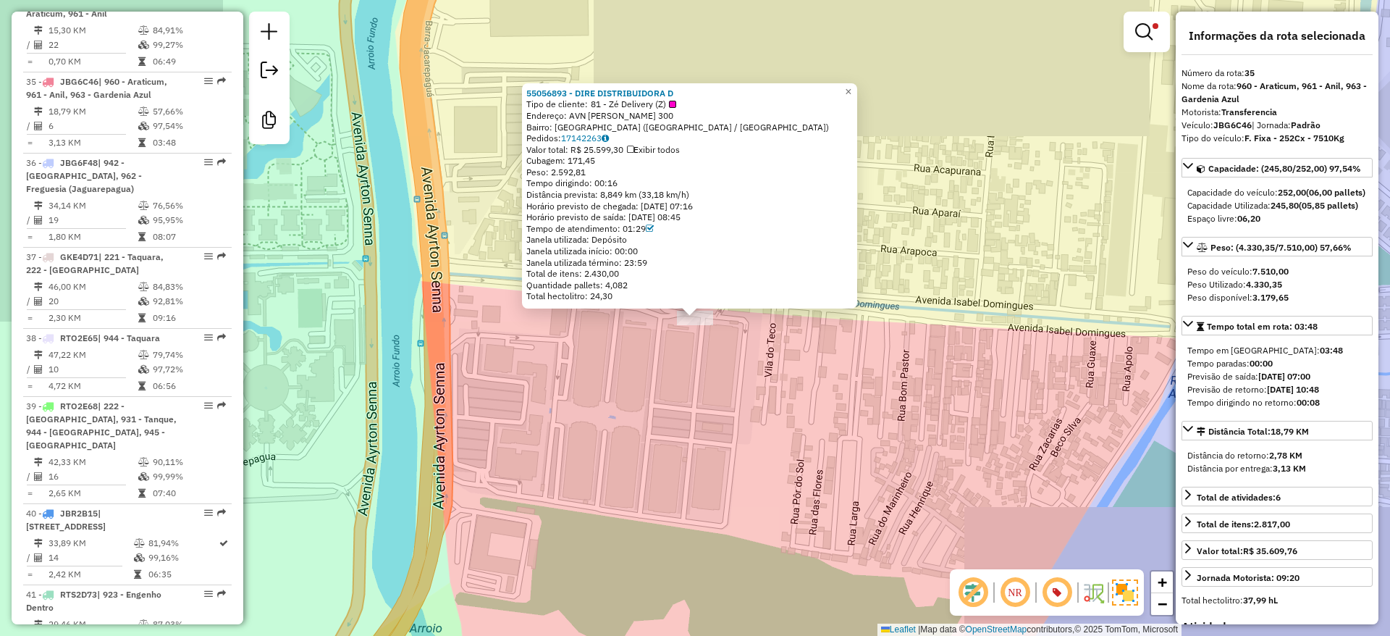
scroll to position [3545, 0]
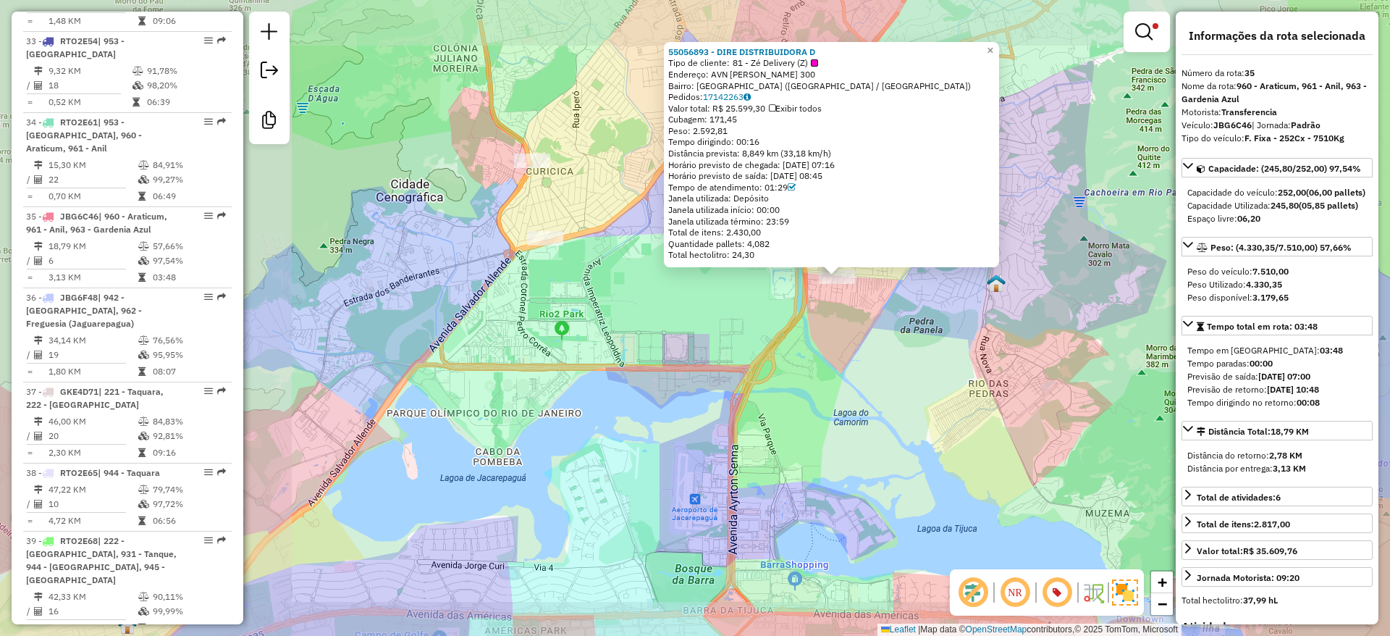
click at [1076, 216] on div "55056893 - DIRE DISTRIBUIDORA D Tipo de cliente: 81 - Zé Delivery (Z) Endereço:…" at bounding box center [695, 318] width 1390 height 636
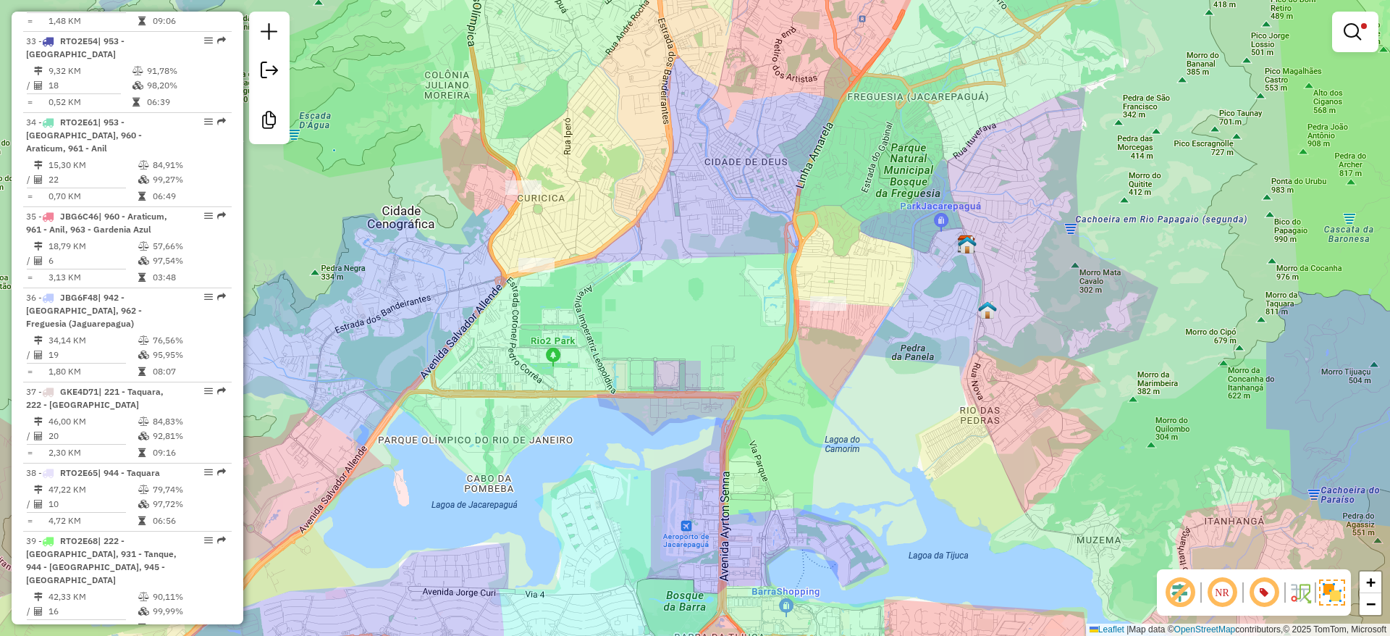
drag, startPoint x: 1106, startPoint y: 143, endPoint x: 1045, endPoint y: 297, distance: 165.3
click at [1045, 297] on div "Limpar filtros Janela de atendimento Grade de atendimento Capacidade Transporta…" at bounding box center [695, 318] width 1390 height 636
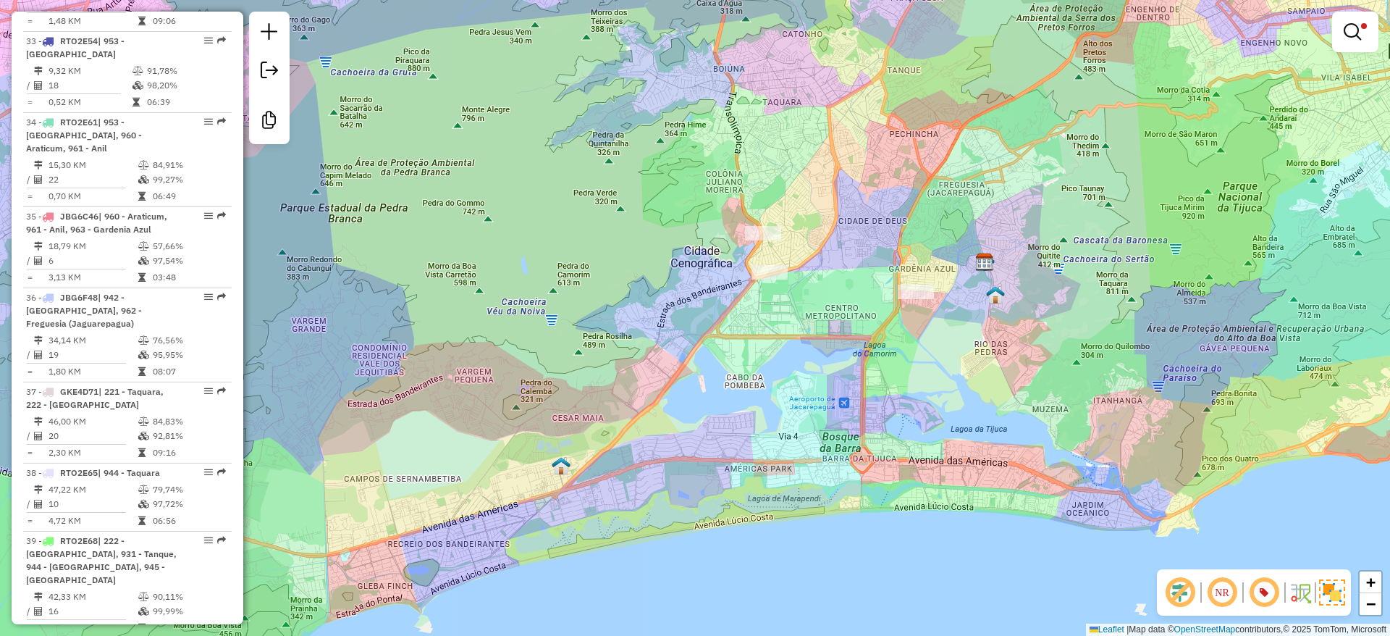
click at [1039, 205] on div "Limpar filtros Janela de atendimento Grade de atendimento Capacidade Transporta…" at bounding box center [695, 318] width 1390 height 636
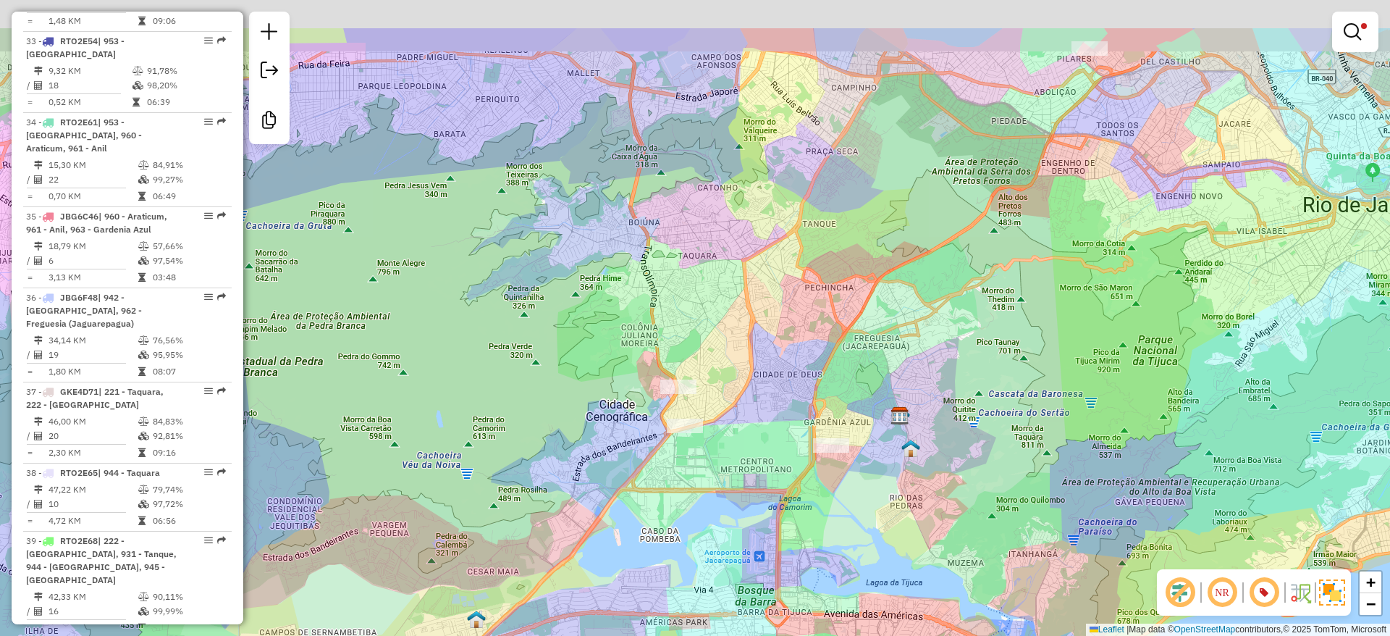
drag, startPoint x: 971, startPoint y: 305, endPoint x: 946, endPoint y: 329, distance: 34.8
click at [946, 329] on div "Limpar filtros Janela de atendimento Grade de atendimento Capacidade Transporta…" at bounding box center [695, 318] width 1390 height 636
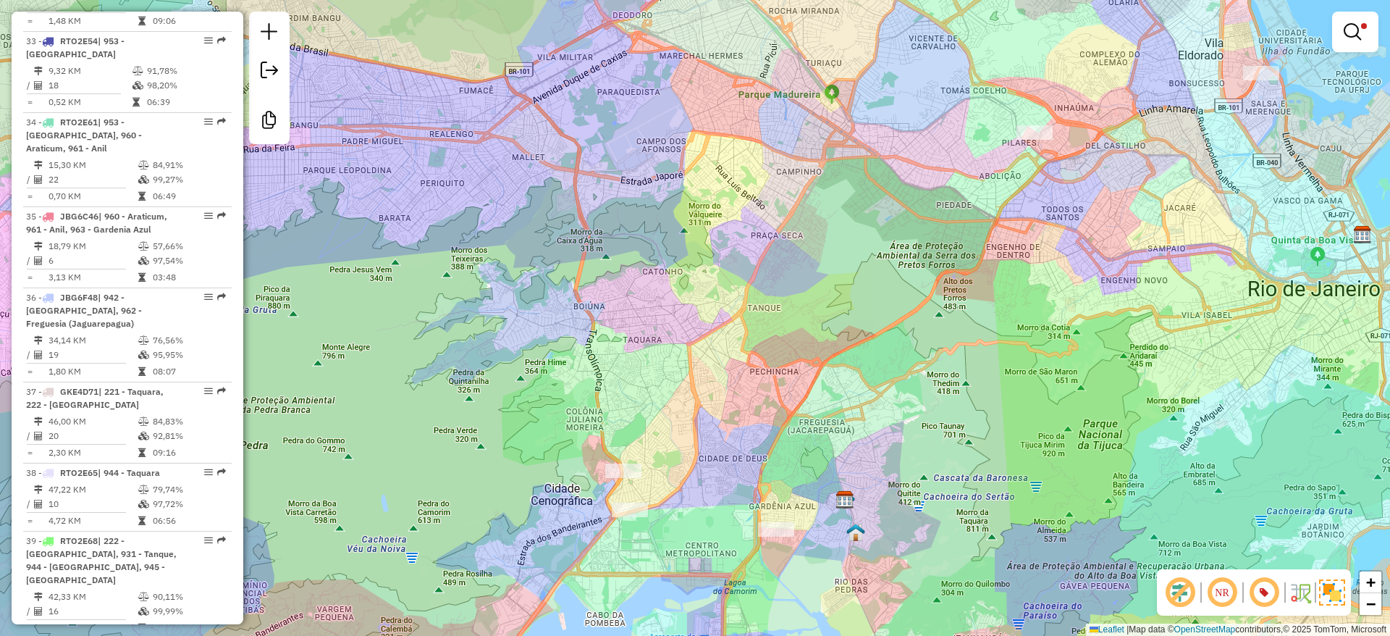
drag, startPoint x: 999, startPoint y: 272, endPoint x: 973, endPoint y: 308, distance: 44.6
click at [973, 307] on div "Limpar filtros Janela de atendimento Grade de atendimento Capacidade Transporta…" at bounding box center [695, 318] width 1390 height 636
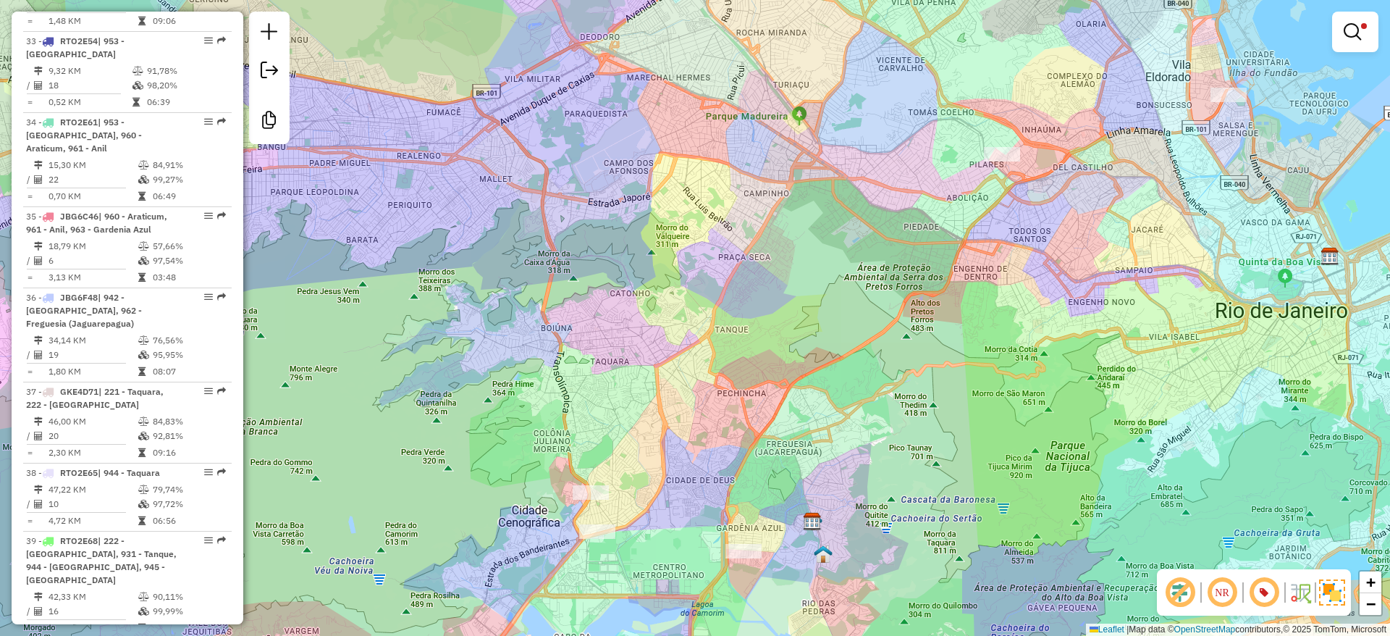
drag, startPoint x: 941, startPoint y: 329, endPoint x: 931, endPoint y: 334, distance: 11.0
click at [931, 334] on div "Limpar filtros Janela de atendimento Grade de atendimento Capacidade Transporta…" at bounding box center [695, 318] width 1390 height 636
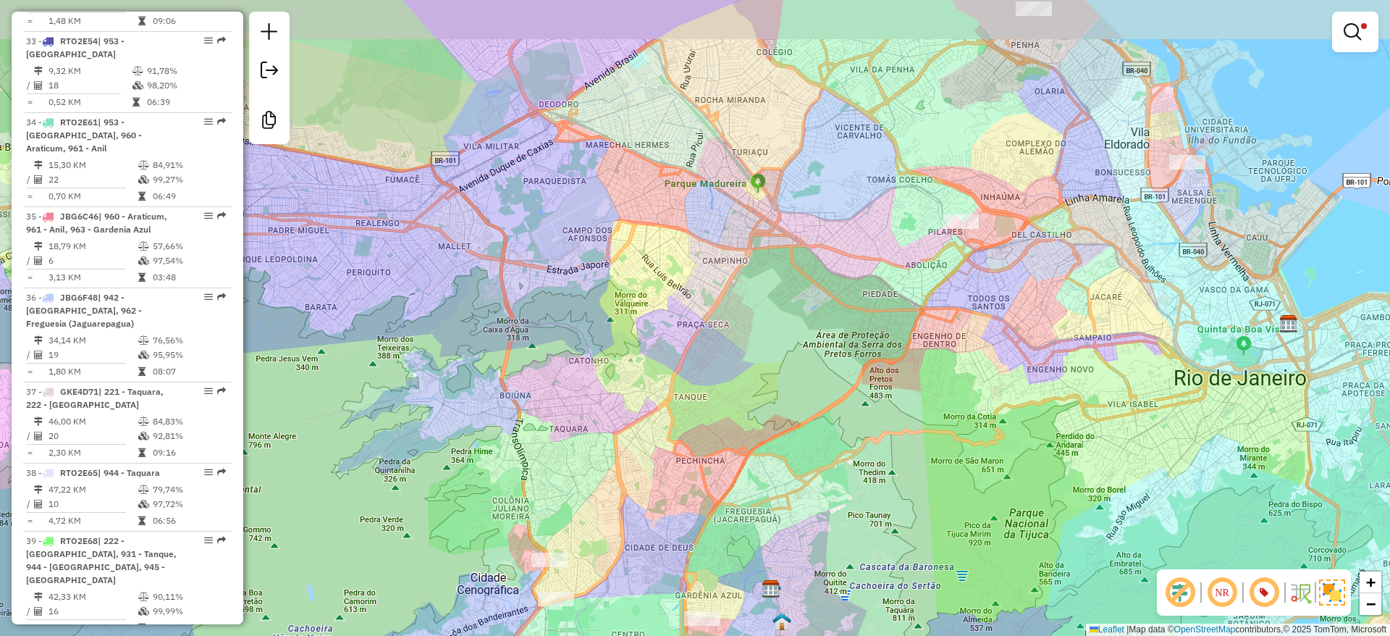
drag, startPoint x: 1076, startPoint y: 219, endPoint x: 1045, endPoint y: 281, distance: 69.6
click at [1045, 281] on div "Limpar filtros Janela de atendimento Grade de atendimento Capacidade Transporta…" at bounding box center [695, 318] width 1390 height 636
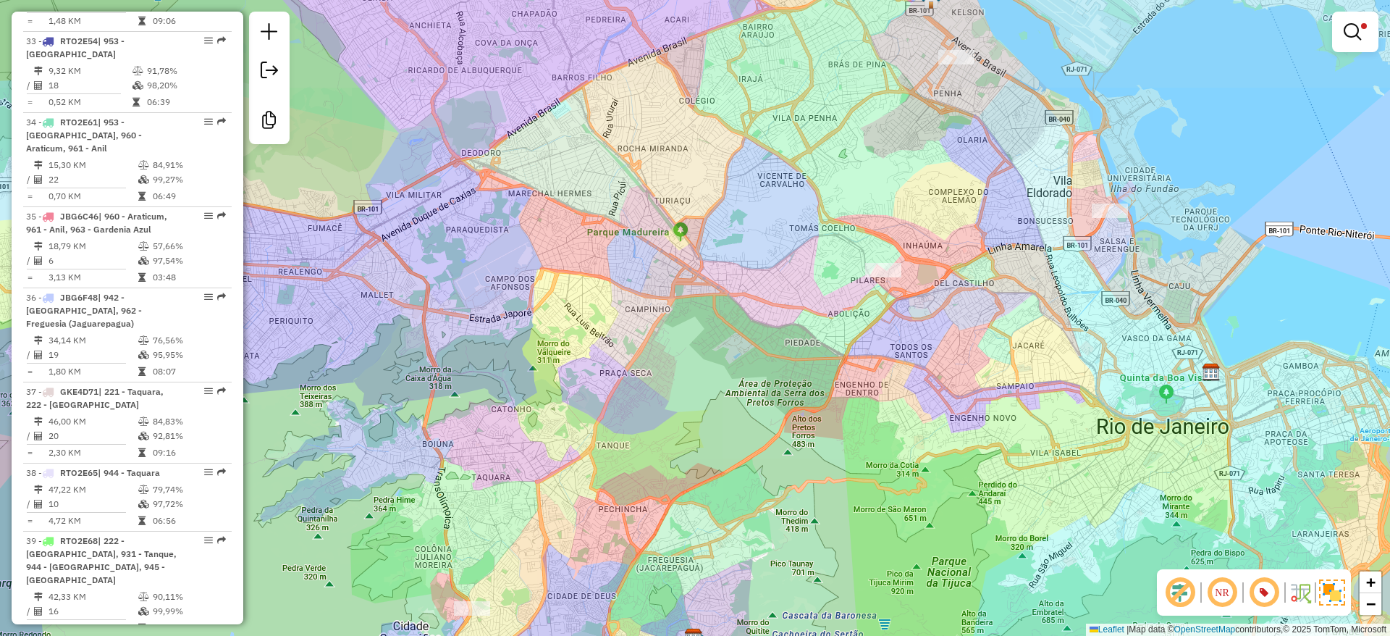
drag, startPoint x: 947, startPoint y: 337, endPoint x: 913, endPoint y: 379, distance: 53.0
click at [913, 379] on div "Limpar filtros Janela de atendimento Grade de atendimento Capacidade Transporta…" at bounding box center [695, 318] width 1390 height 636
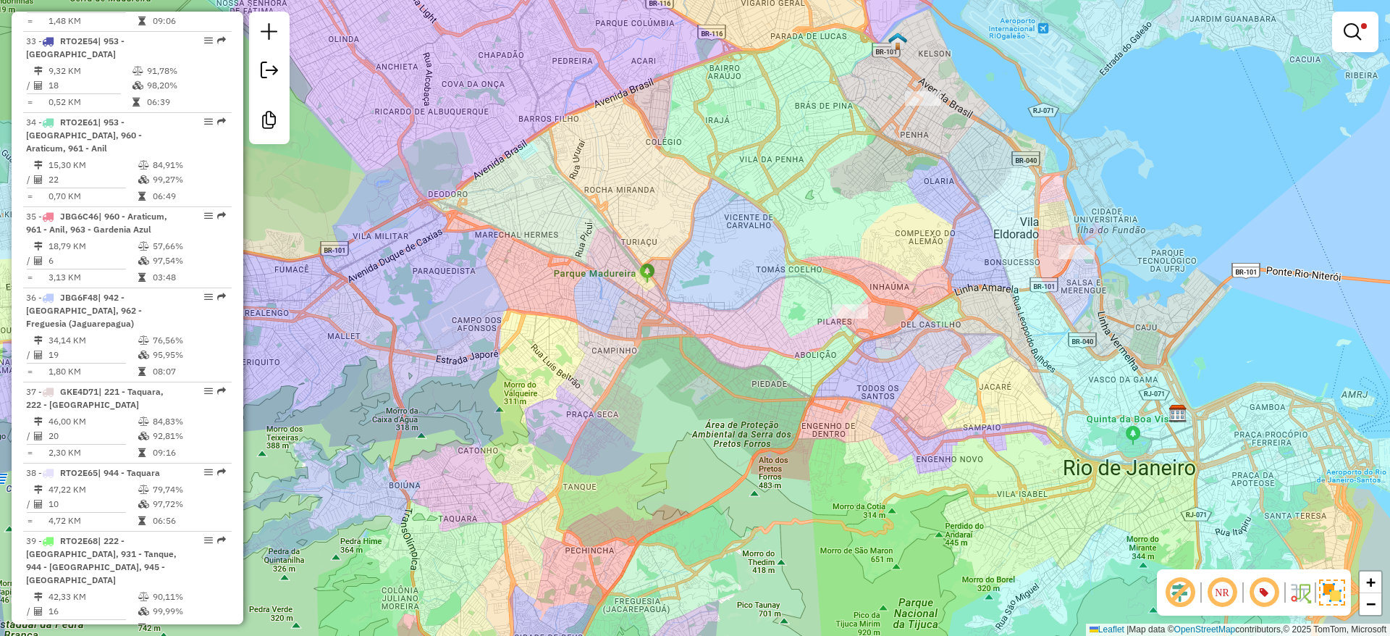
click at [848, 403] on div "Limpar filtros Janela de atendimento Grade de atendimento Capacidade Transporta…" at bounding box center [695, 318] width 1390 height 636
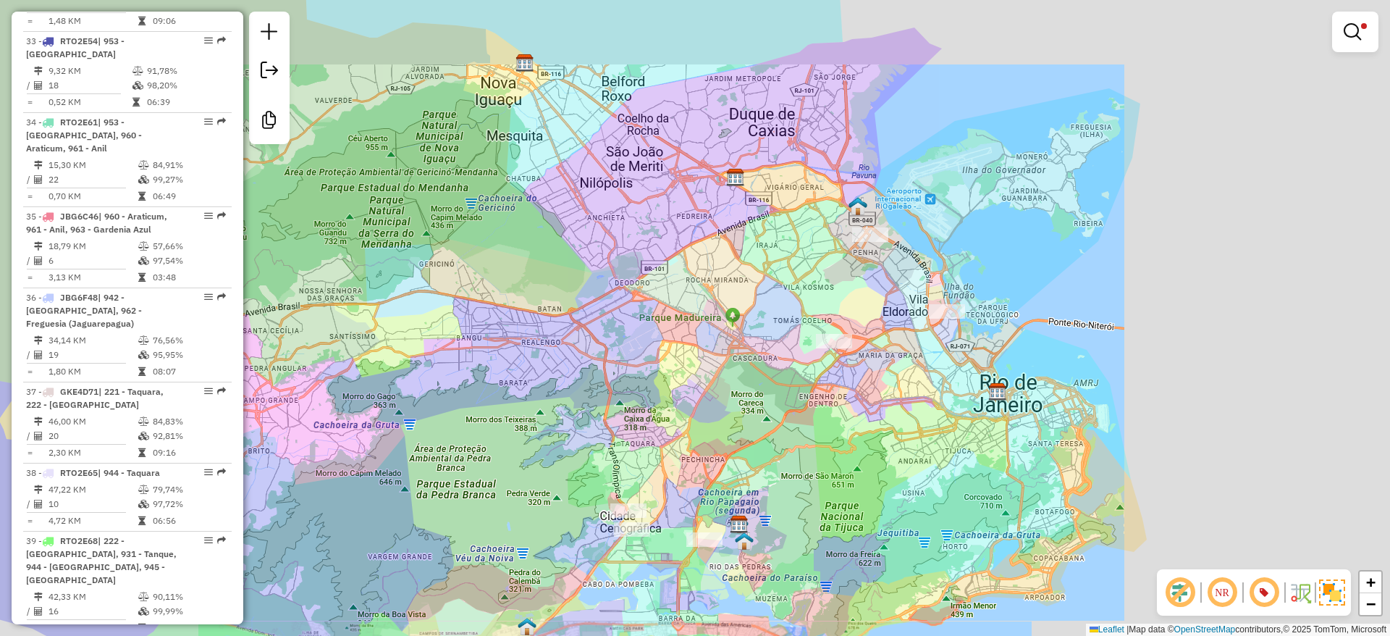
drag, startPoint x: 814, startPoint y: 450, endPoint x: 829, endPoint y: 426, distance: 28.3
click at [829, 426] on div "Limpar filtros Janela de atendimento Grade de atendimento Capacidade Transporta…" at bounding box center [695, 318] width 1390 height 636
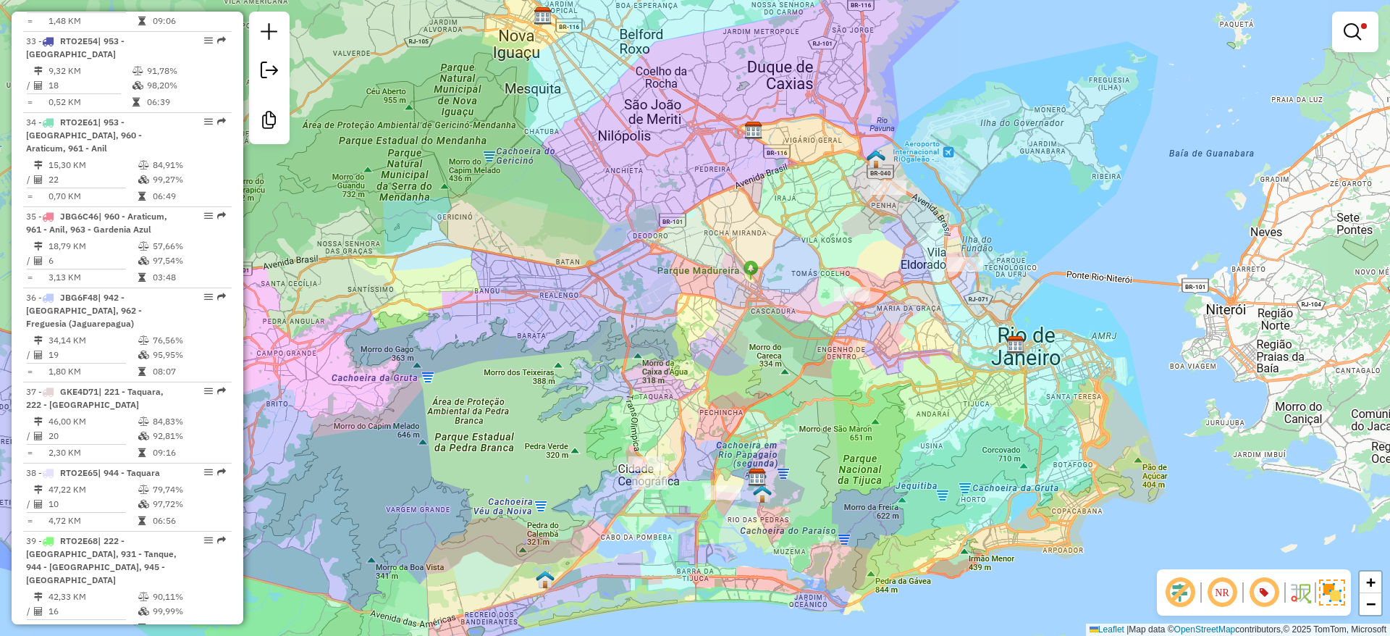
drag, startPoint x: 829, startPoint y: 426, endPoint x: 832, endPoint y: 403, distance: 23.3
click at [832, 403] on div "Limpar filtros Janela de atendimento Grade de atendimento Capacidade Transporta…" at bounding box center [695, 318] width 1390 height 636
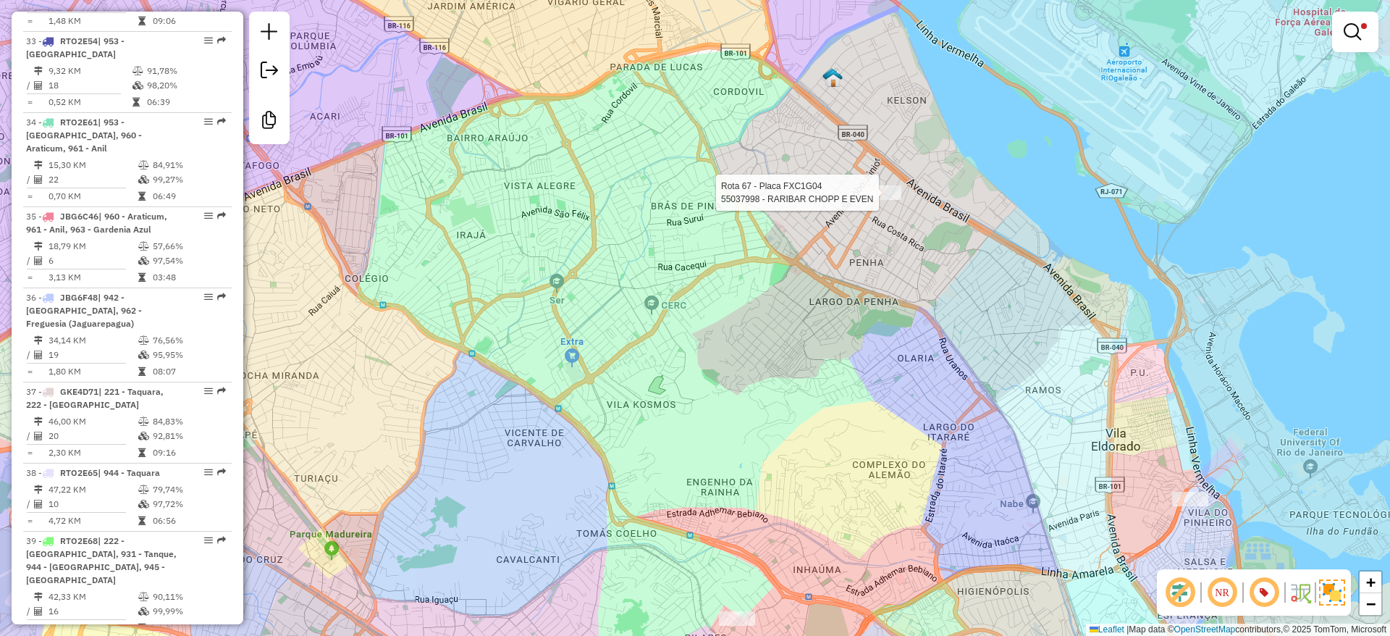
click at [879, 182] on div "Rota 67 - Placa FXC1G04 55037998 - RARIBAR CHOPP E EVEN Limpar filtros Janela d…" at bounding box center [695, 318] width 1390 height 636
click at [877, 200] on div at bounding box center [883, 192] width 36 height 14
select select "**********"
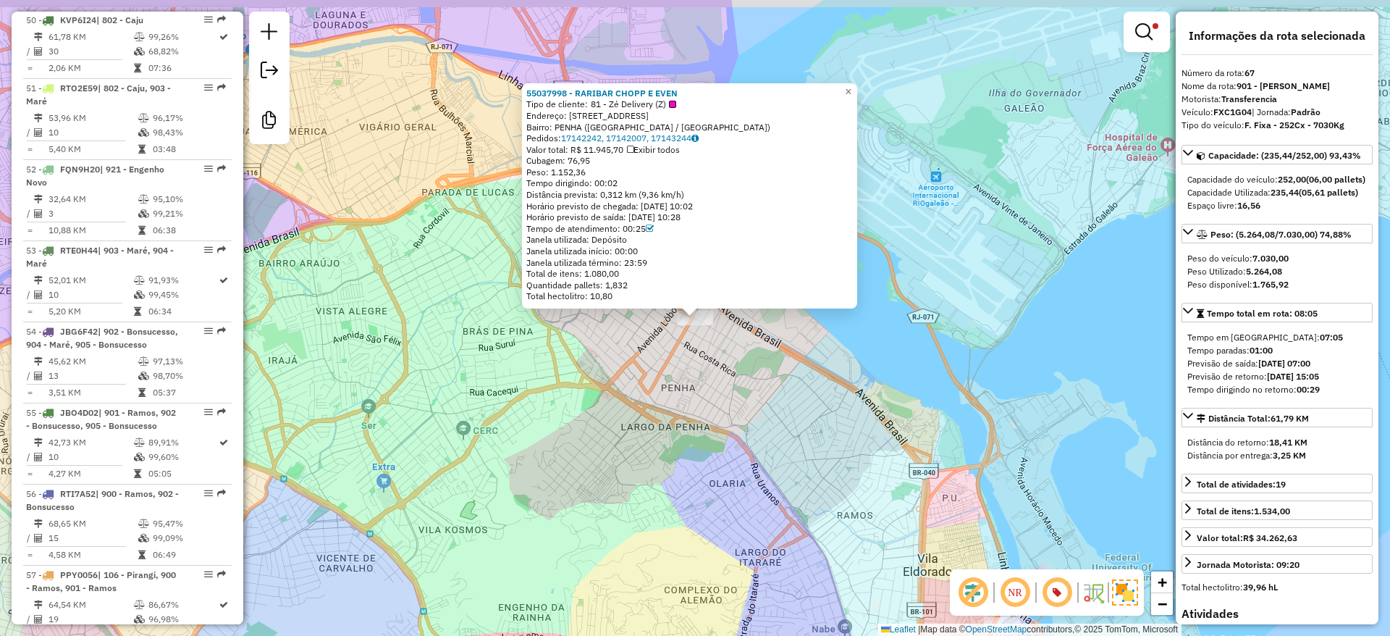
scroll to position [6231, 0]
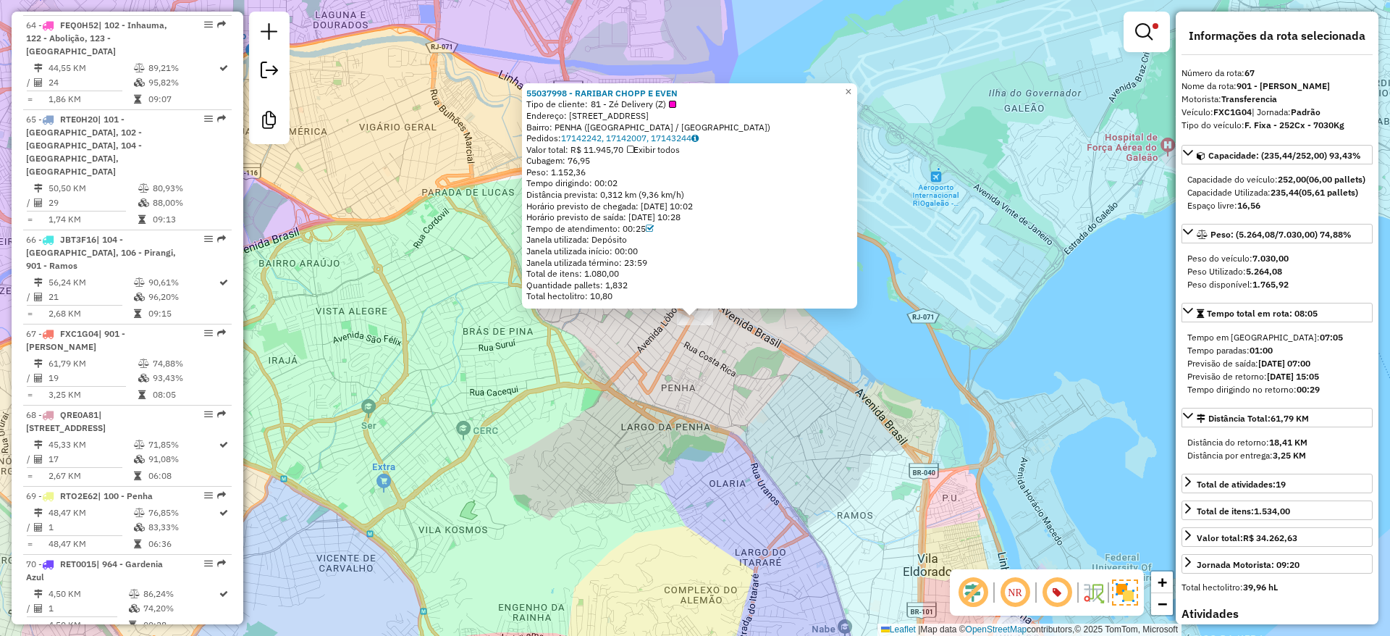
click at [733, 410] on div "55037998 - RARIBAR CHOPP E EVEN Tipo de cliente: 81 - Zé Delivery (Z) Endereço:…" at bounding box center [695, 318] width 1390 height 636
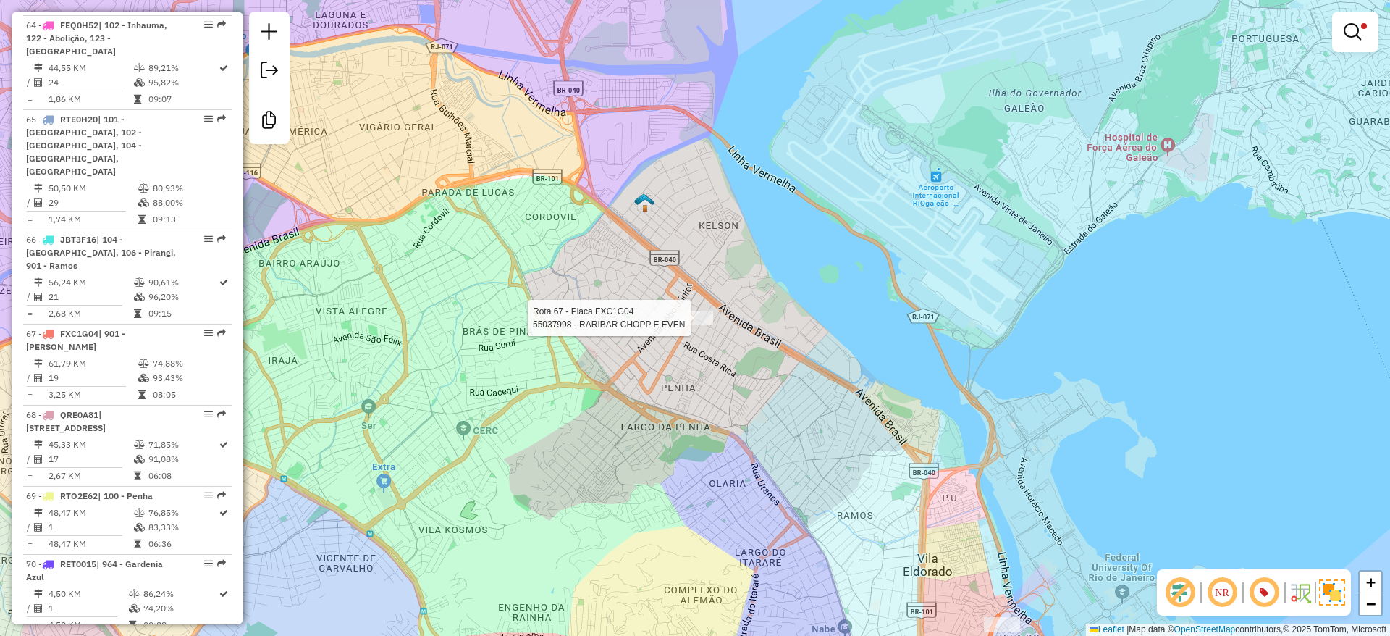
click at [687, 325] on div at bounding box center [695, 318] width 36 height 14
select select "**********"
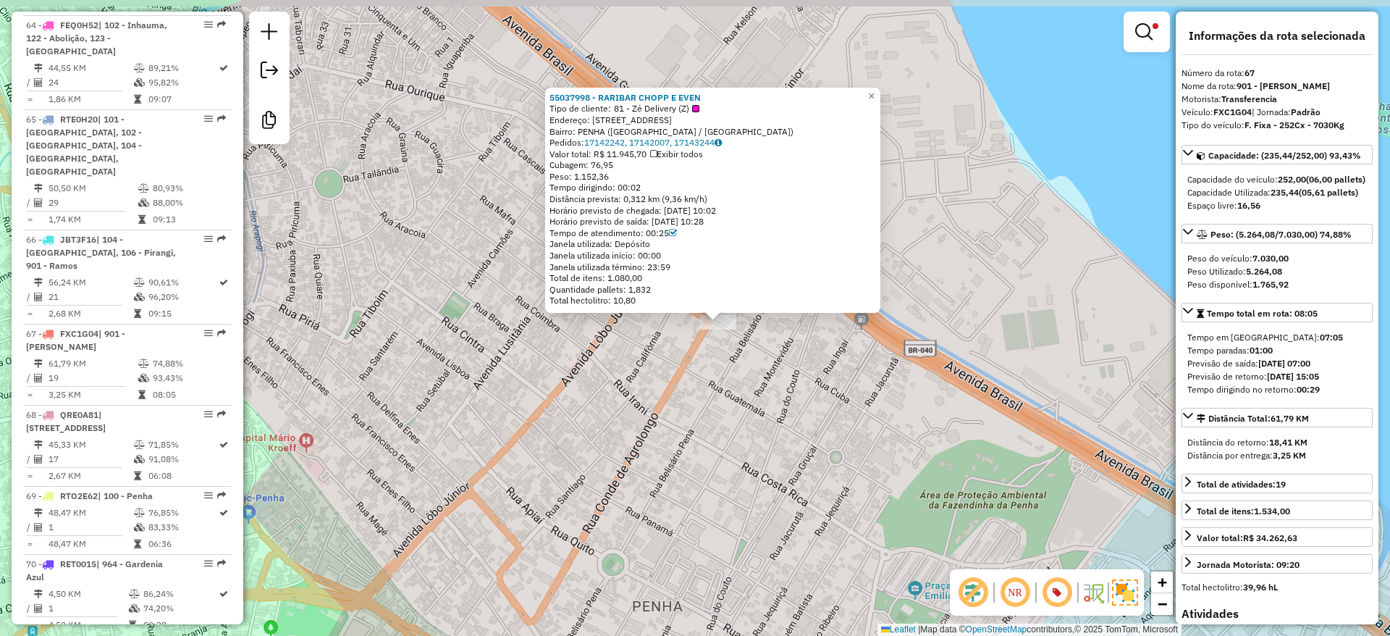
drag, startPoint x: 703, startPoint y: 345, endPoint x: 709, endPoint y: 368, distance: 23.9
click at [709, 368] on div "55037998 - RARIBAR CHOPP E EVEN Tipo de cliente: 81 - Zé Delivery (Z) Endereço:…" at bounding box center [695, 318] width 1390 height 636
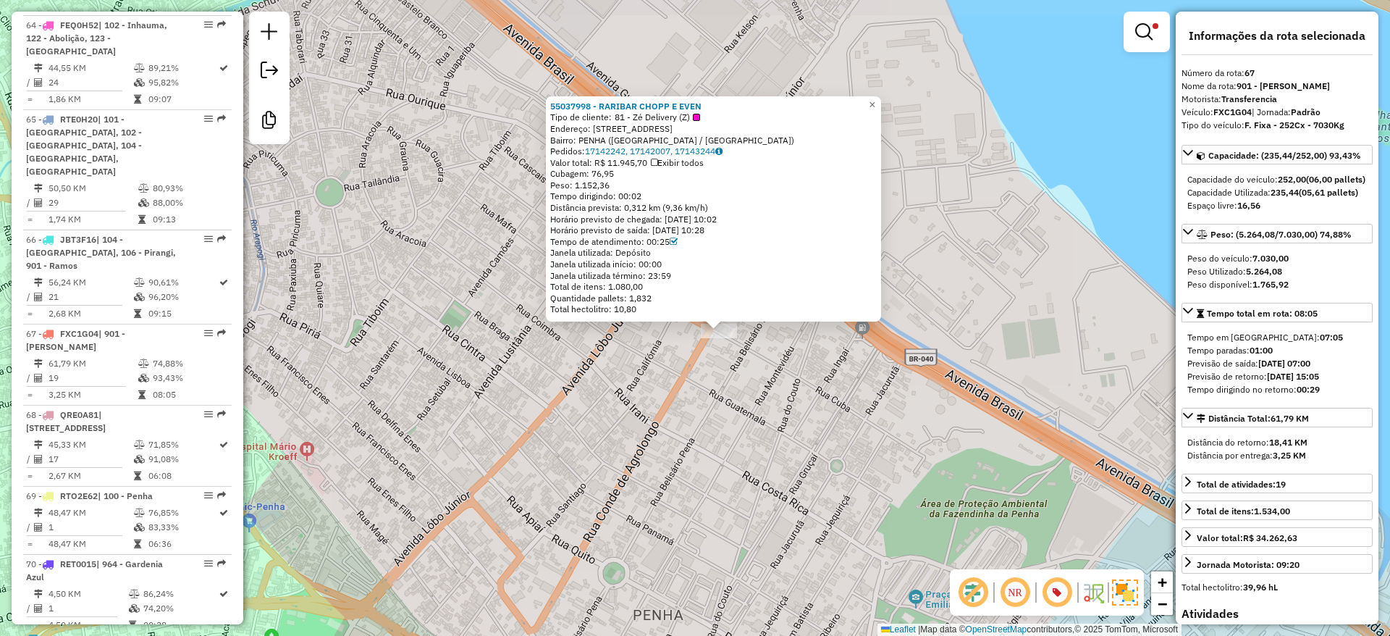
drag, startPoint x: 709, startPoint y: 368, endPoint x: 709, endPoint y: 379, distance: 10.9
click at [709, 379] on div "55037998 - RARIBAR CHOPP E EVEN Tipo de cliente: 81 - Zé Delivery (Z) Endereço:…" at bounding box center [695, 318] width 1390 height 636
drag, startPoint x: 596, startPoint y: 176, endPoint x: 642, endPoint y: 187, distance: 46.9
click at [642, 187] on div "55037998 - RARIBAR CHOPP E EVEN Tipo de cliente: 81 - Zé Delivery (Z) Endereço:…" at bounding box center [713, 210] width 326 height 214
drag, startPoint x: 654, startPoint y: 243, endPoint x: 691, endPoint y: 252, distance: 37.9
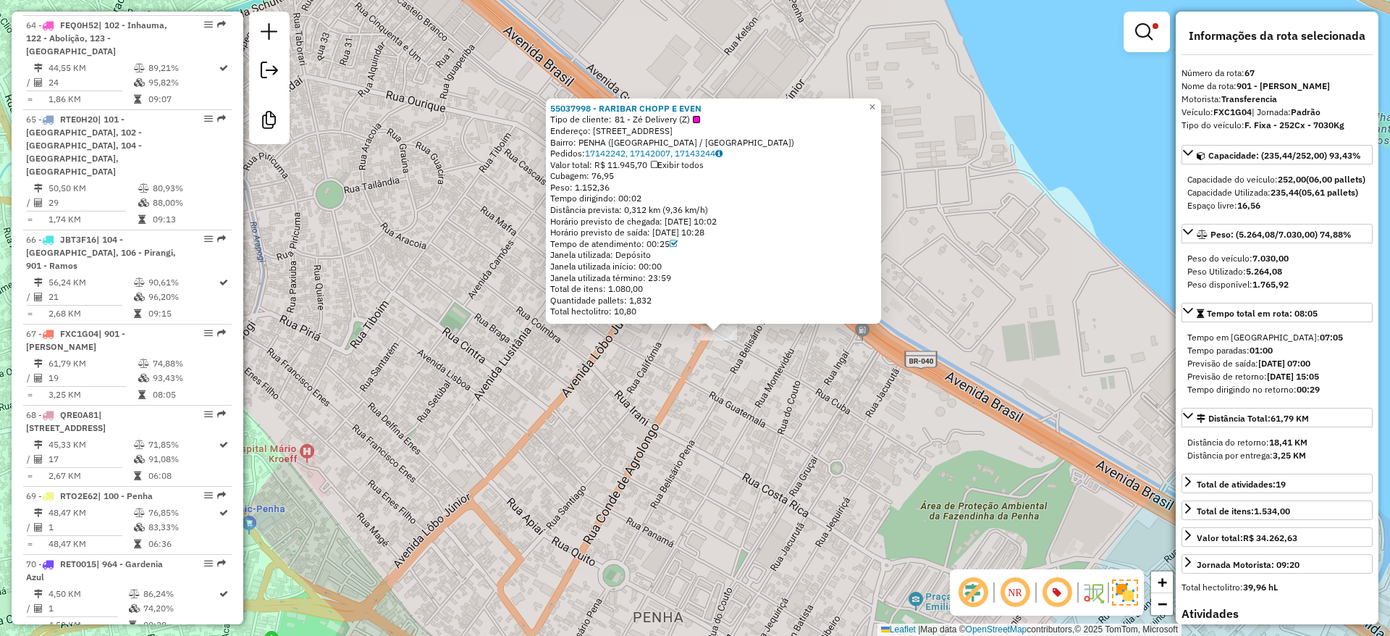
click at [691, 252] on div "55037998 - RARIBAR CHOPP E EVEN Tipo de cliente: 81 - Zé Delivery (Z) Endereço:…" at bounding box center [713, 210] width 326 height 214
click at [736, 414] on div "55037998 - RARIBAR CHOPP E EVEN Tipo de cliente: 81 - Zé Delivery (Z) Endereço:…" at bounding box center [695, 318] width 1390 height 636
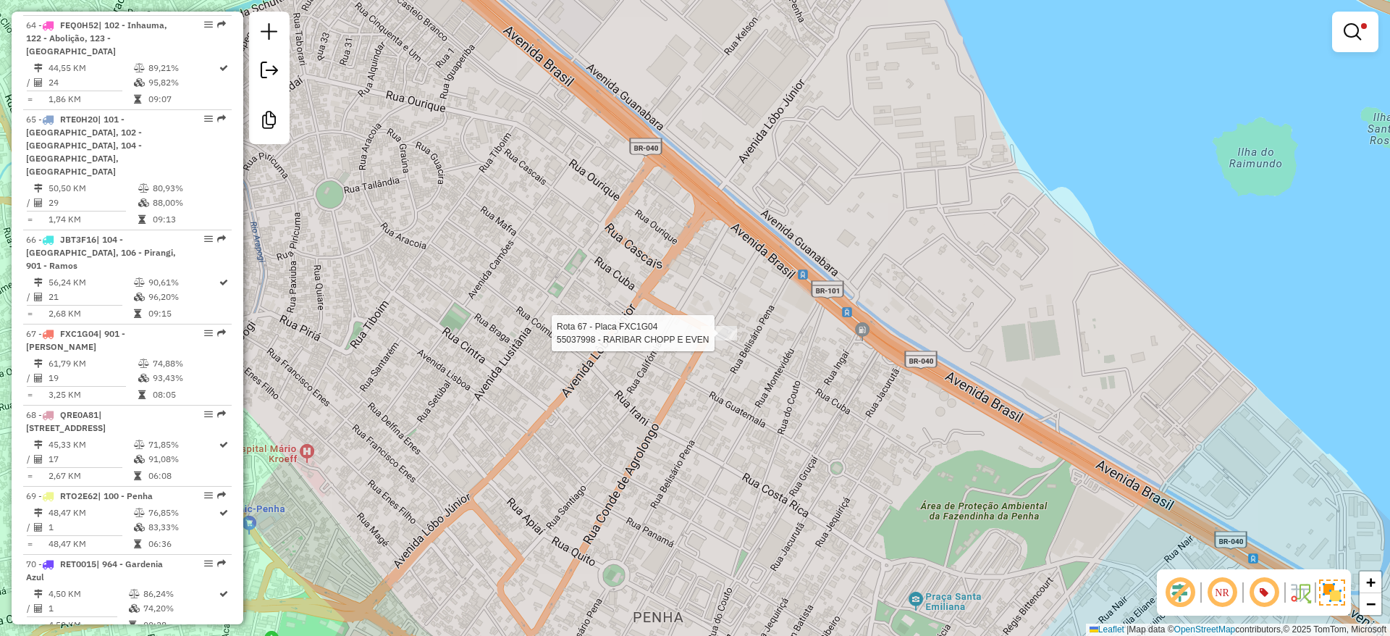
select select "**********"
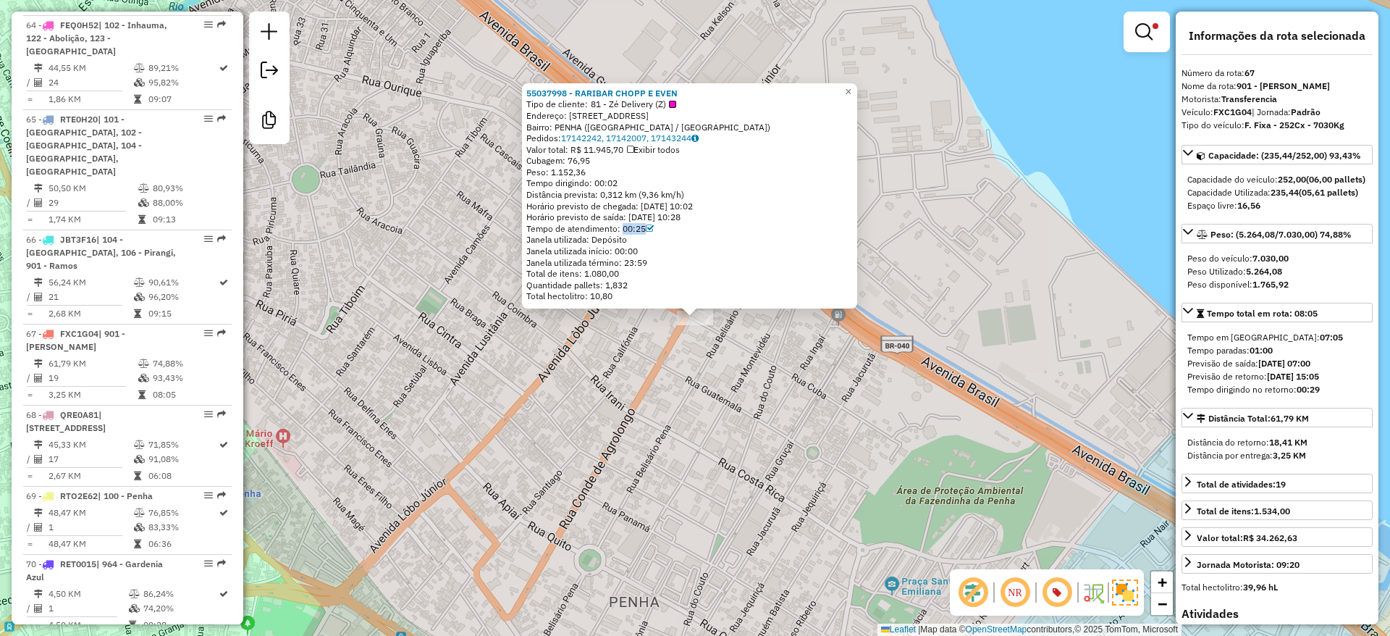
drag, startPoint x: 625, startPoint y: 227, endPoint x: 645, endPoint y: 228, distance: 20.3
click at [645, 228] on div "Tempo de atendimento: 00:25" at bounding box center [689, 229] width 326 height 12
click at [754, 411] on div "55037998 - RARIBAR CHOPP E EVEN Tipo de cliente: 81 - Zé Delivery (Z) Endereço:…" at bounding box center [695, 318] width 1390 height 636
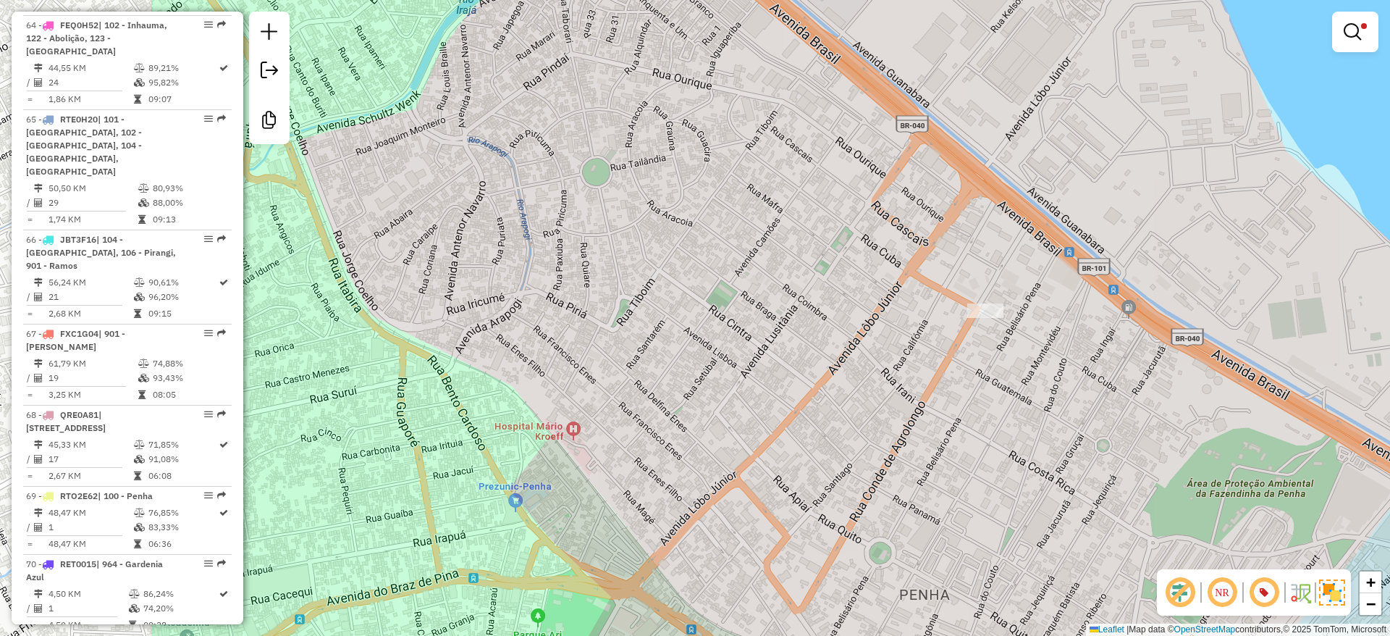
drag, startPoint x: 690, startPoint y: 442, endPoint x: 563, endPoint y: 348, distance: 157.4
click at [563, 348] on div "Limpar filtros Janela de atendimento Grade de atendimento Capacidade Transporta…" at bounding box center [695, 318] width 1390 height 636
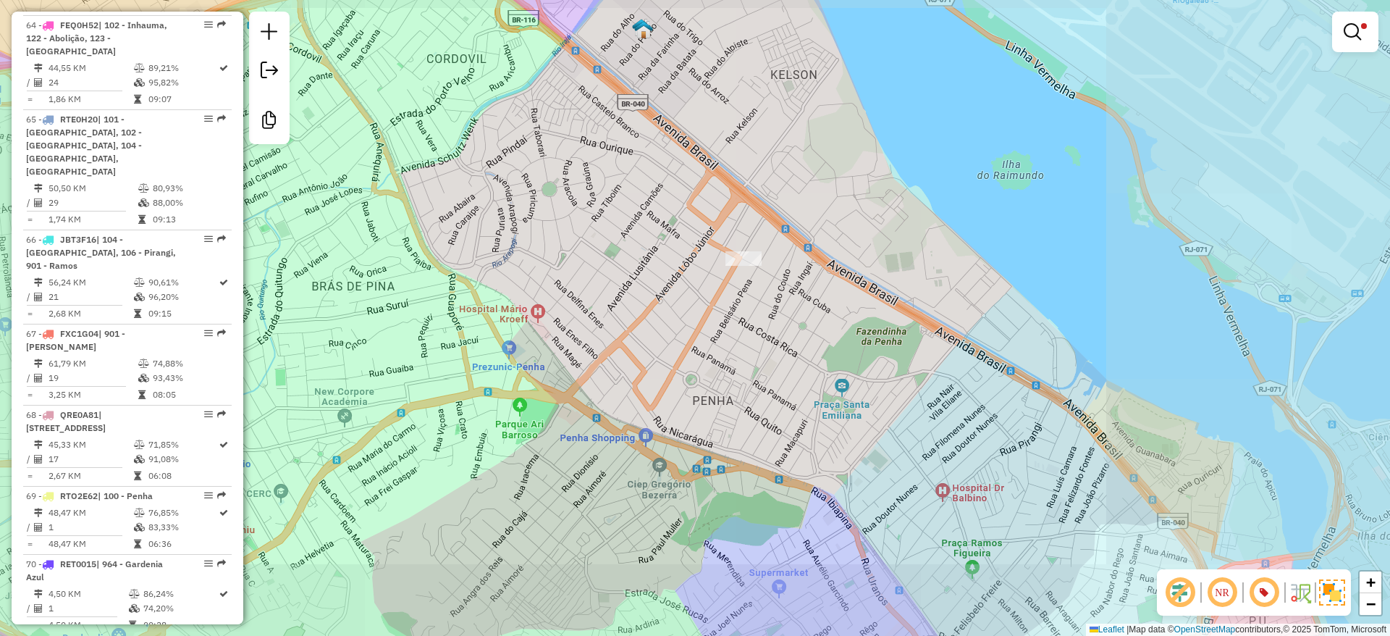
drag, startPoint x: 722, startPoint y: 366, endPoint x: 650, endPoint y: 350, distance: 74.0
click at [650, 350] on div "Limpar filtros Janela de atendimento Grade de atendimento Capacidade Transporta…" at bounding box center [695, 318] width 1390 height 636
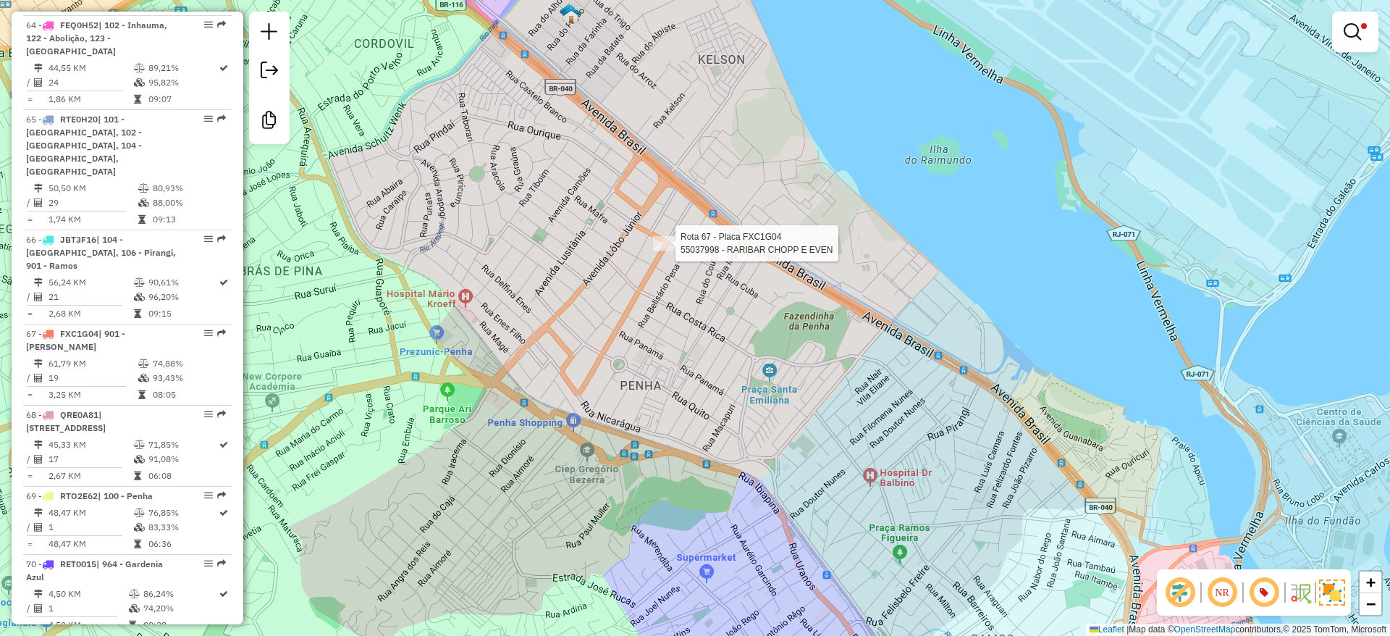
select select "**********"
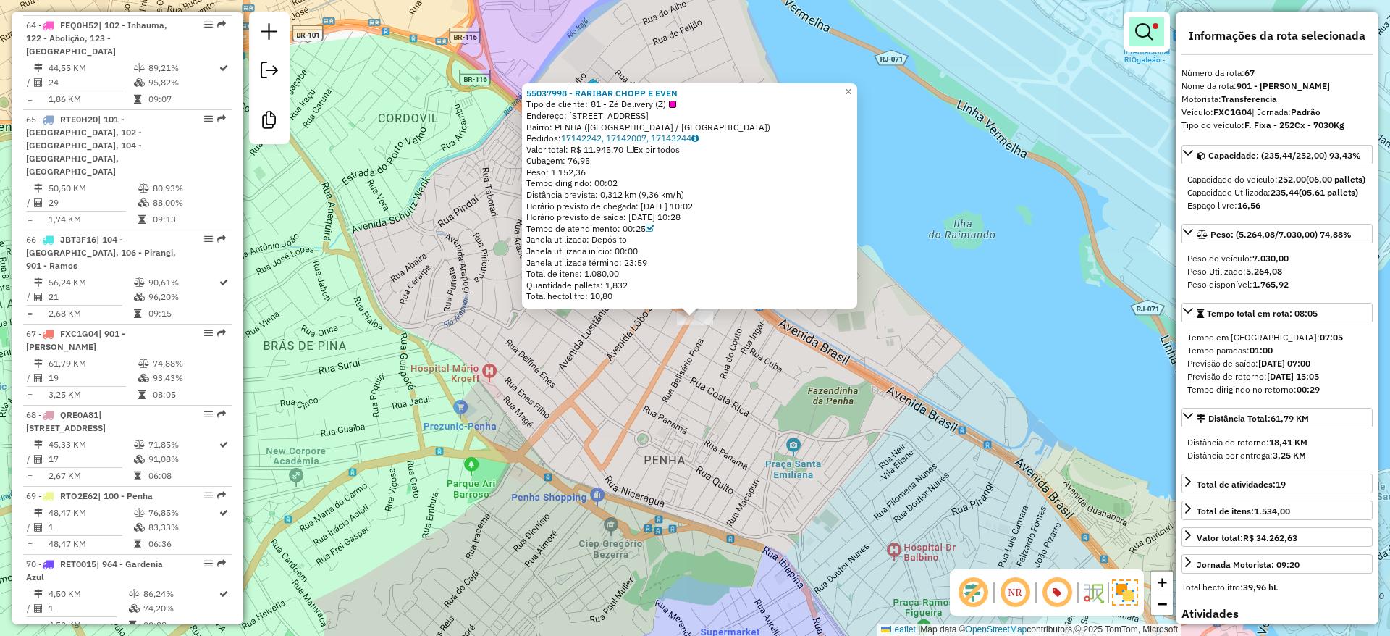
click at [1144, 35] on em at bounding box center [1143, 31] width 17 height 17
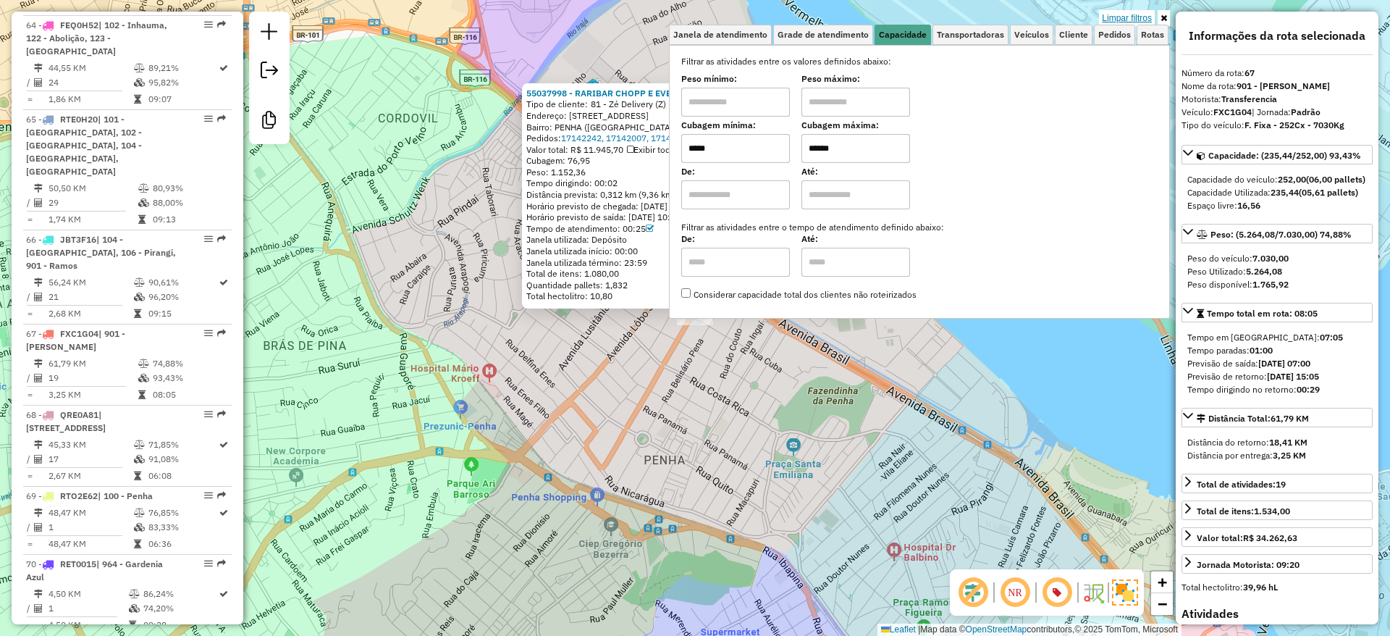
click at [1131, 16] on link "Limpar filtros" at bounding box center [1127, 18] width 56 height 16
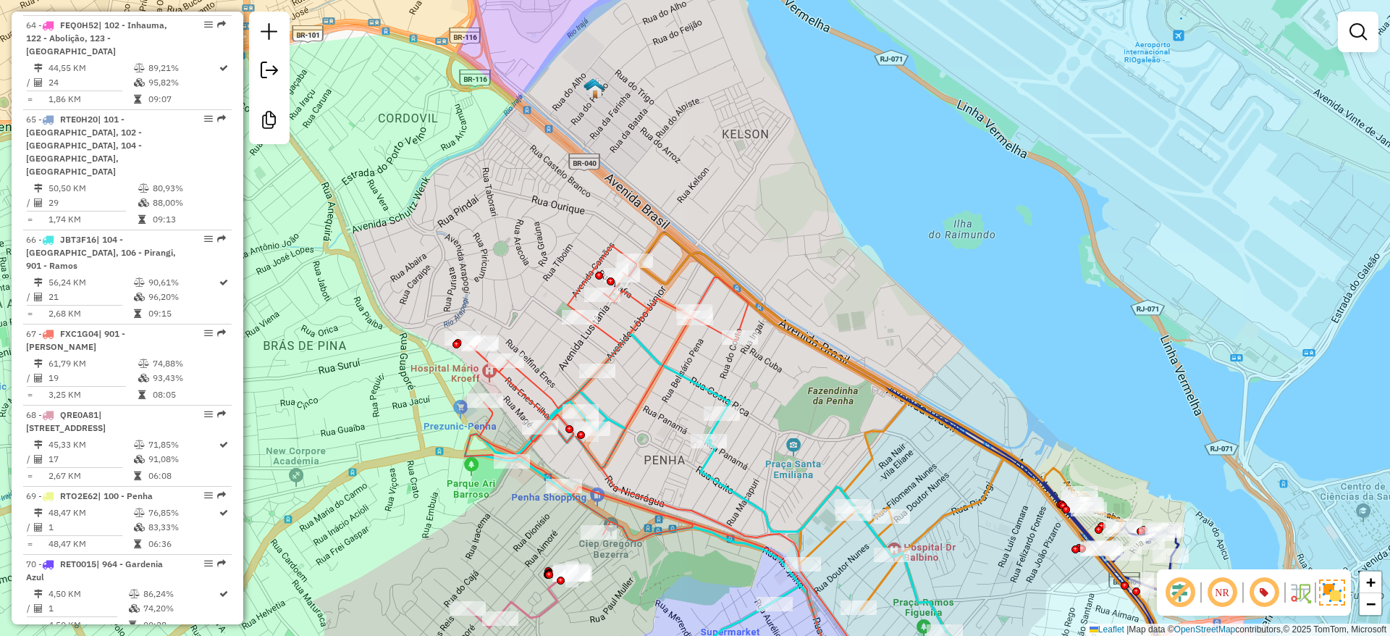
select select "**********"
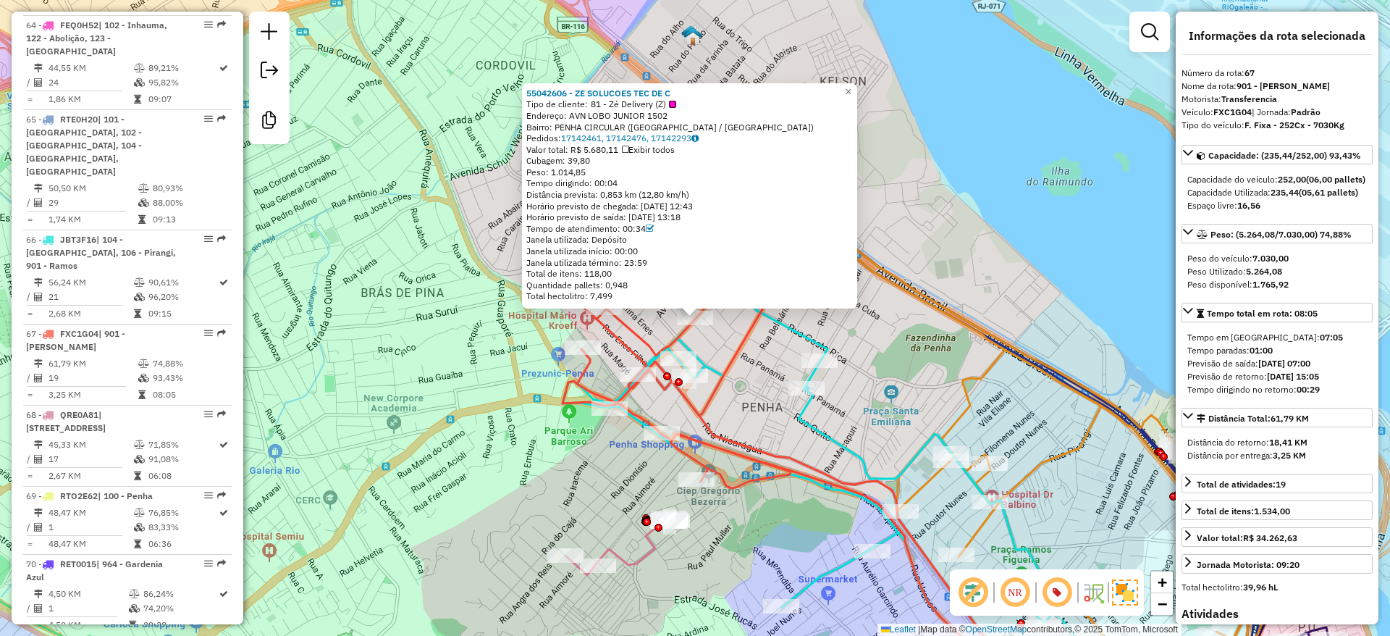
drag, startPoint x: 623, startPoint y: 232, endPoint x: 657, endPoint y: 241, distance: 35.1
click at [657, 241] on div "55042606 - ZE SOLUCOES TEC DE C Tipo de cliente: 81 - Zé Delivery (Z) Endereço:…" at bounding box center [689, 195] width 326 height 214
click at [683, 276] on div "Total de itens: 118,00" at bounding box center [689, 274] width 326 height 12
drag, startPoint x: 567, startPoint y: 158, endPoint x: 605, endPoint y: 171, distance: 39.8
click at [602, 169] on div "55042606 - ZE SOLUCOES TEC DE C Tipo de cliente: 81 - Zé Delivery (Z) Endereço:…" at bounding box center [689, 195] width 326 height 214
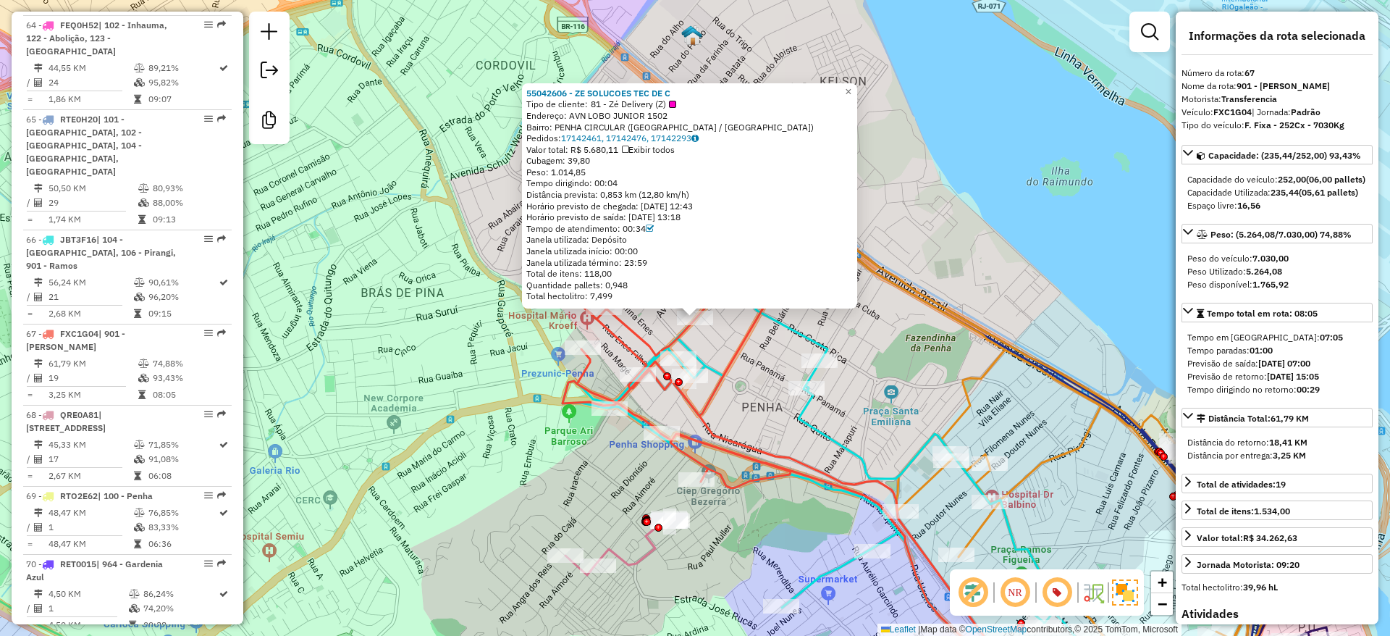
click at [748, 166] on div "Peso: 1.014,85" at bounding box center [689, 172] width 326 height 12
drag, startPoint x: 628, startPoint y: 235, endPoint x: 646, endPoint y: 236, distance: 18.2
click at [646, 236] on div "Janela utilizada: Depósito" at bounding box center [689, 240] width 326 height 12
click at [726, 277] on div "Total de itens: 118,00" at bounding box center [689, 274] width 326 height 12
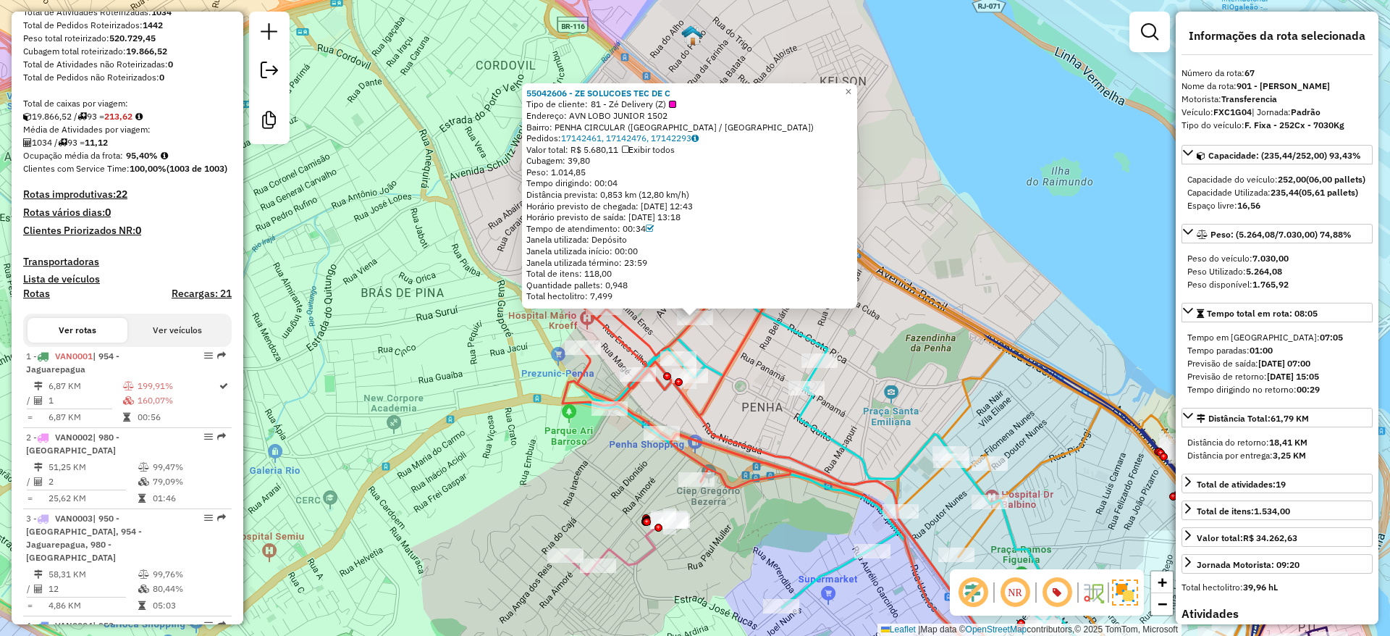
scroll to position [0, 0]
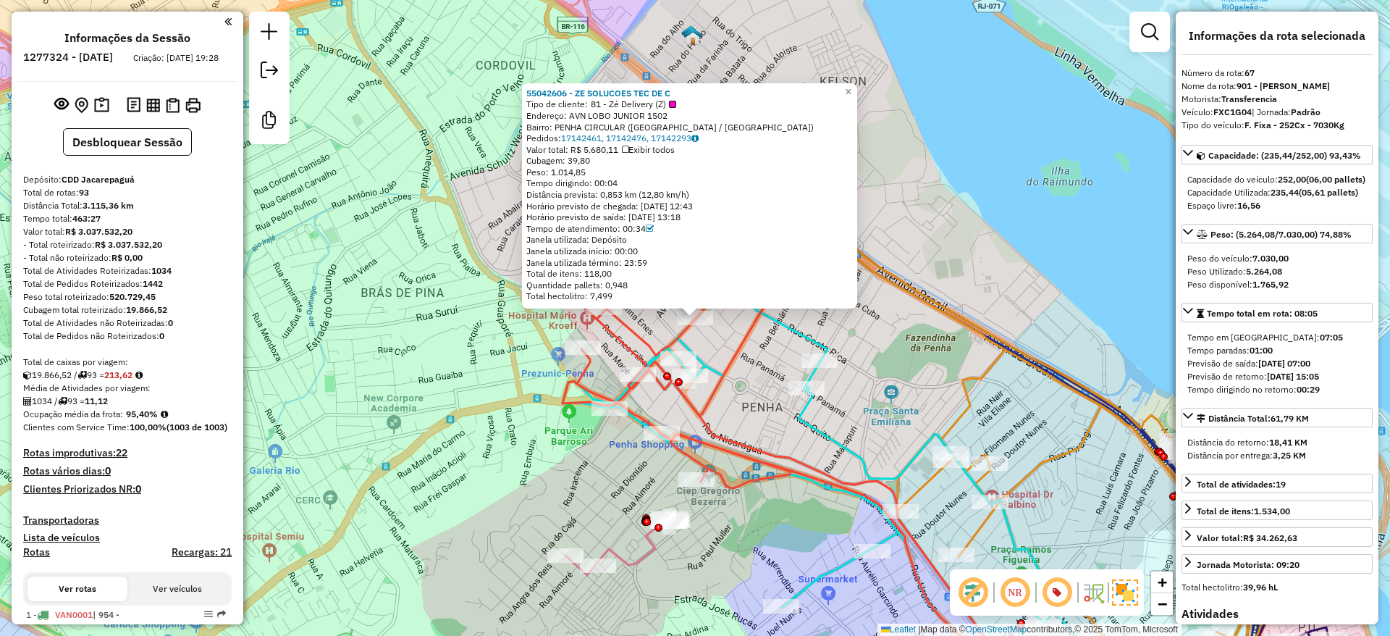
click at [466, 353] on div "55042606 - ZE SOLUCOES TEC DE C Tipo de cliente: 81 - Zé Delivery (Z) Endereço:…" at bounding box center [695, 318] width 1390 height 636
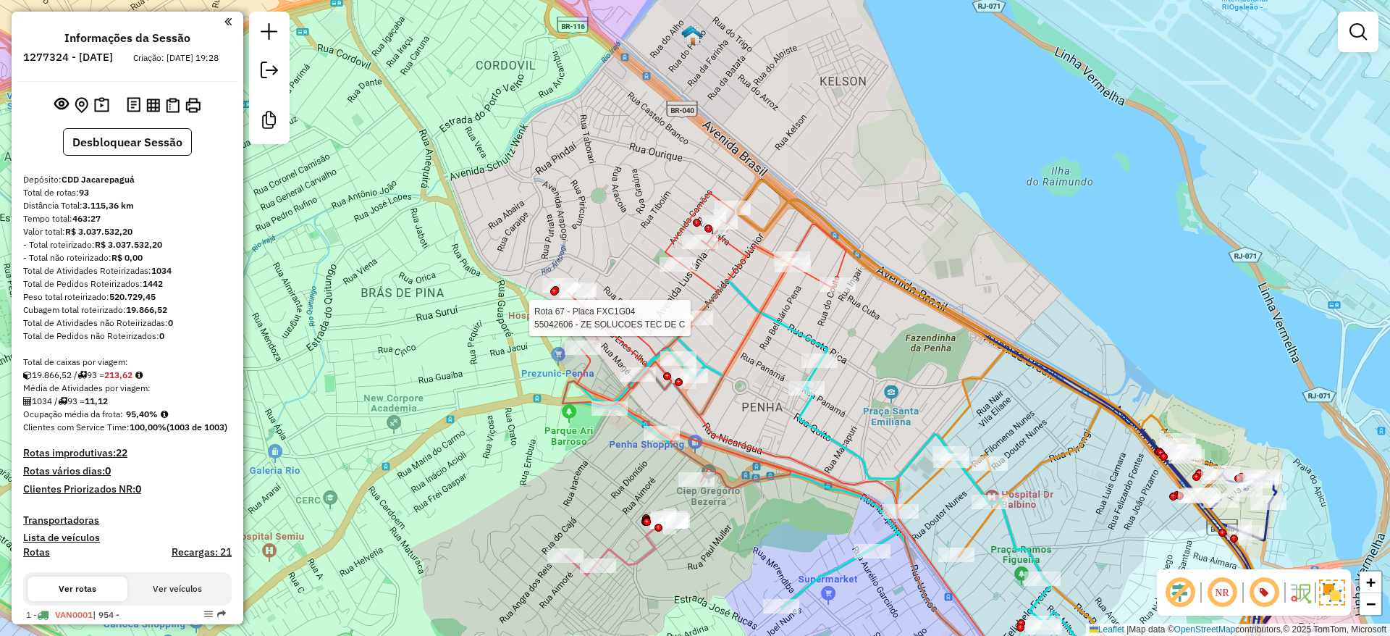
select select "**********"
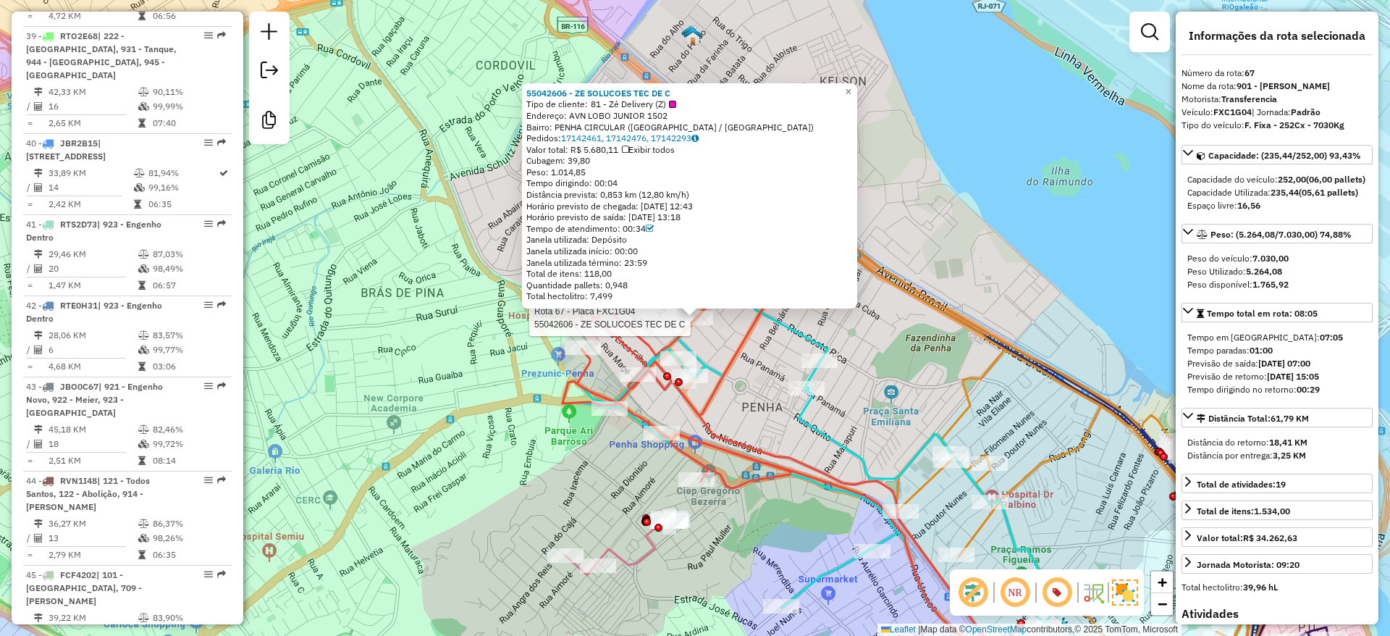
scroll to position [6231, 0]
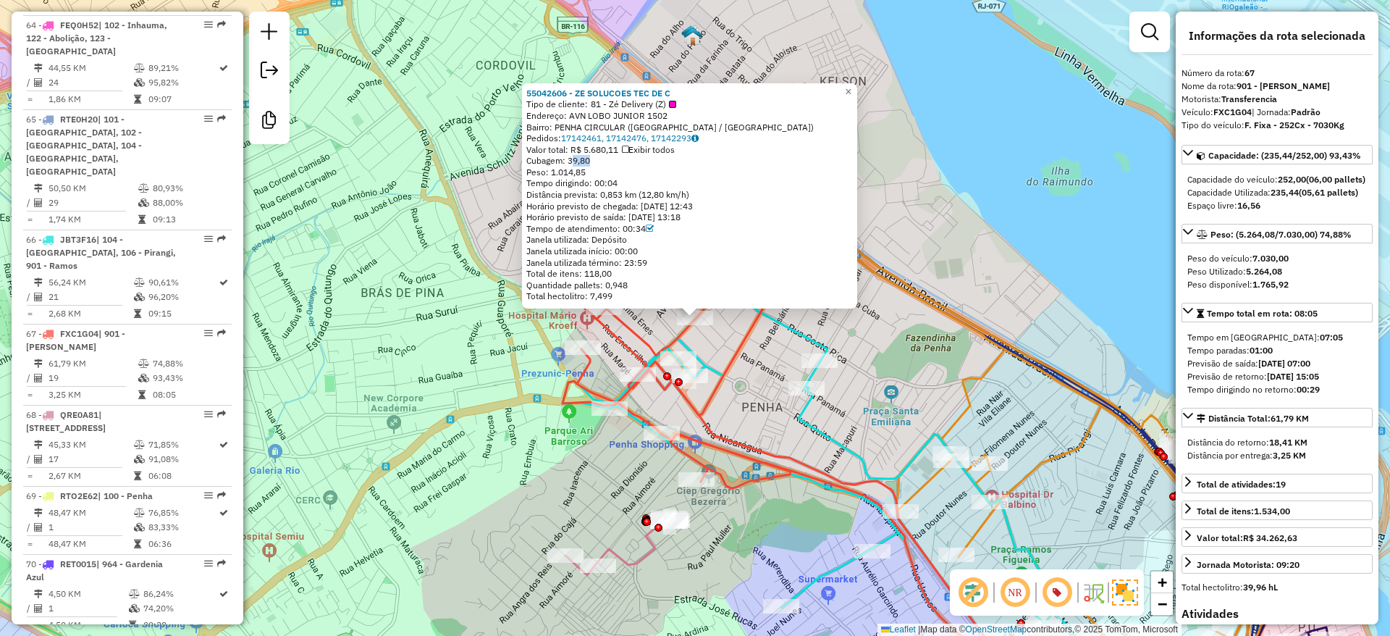
drag, startPoint x: 573, startPoint y: 157, endPoint x: 590, endPoint y: 156, distance: 17.4
click at [590, 156] on span "Cubagem: 39,80" at bounding box center [558, 160] width 64 height 11
click at [721, 332] on div "55042606 - ZE SOLUCOES TEC DE C Tipo de cliente: 81 - Zé Delivery (Z) Endereço:…" at bounding box center [695, 318] width 1390 height 636
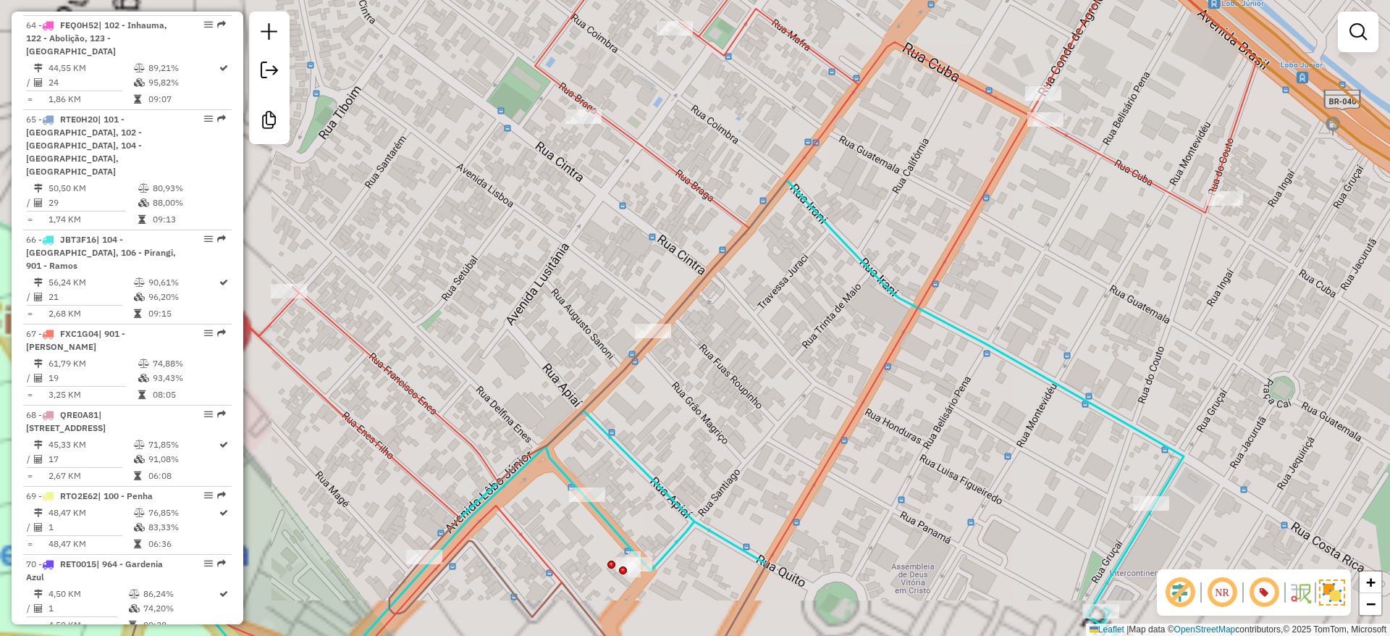
click at [646, 321] on div "Rota 67 - Placa FXC1G04 55042606 - ZE SOLUCOES TEC DE C Janela de atendimento G…" at bounding box center [695, 318] width 1390 height 636
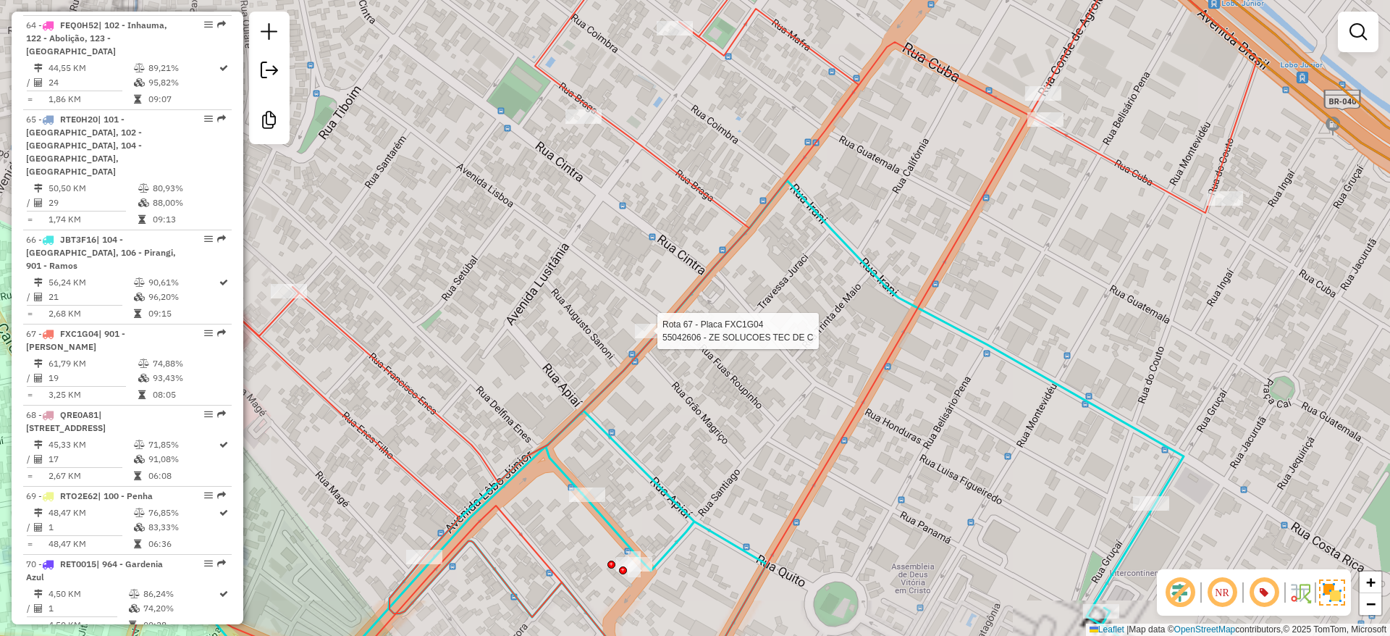
select select "**********"
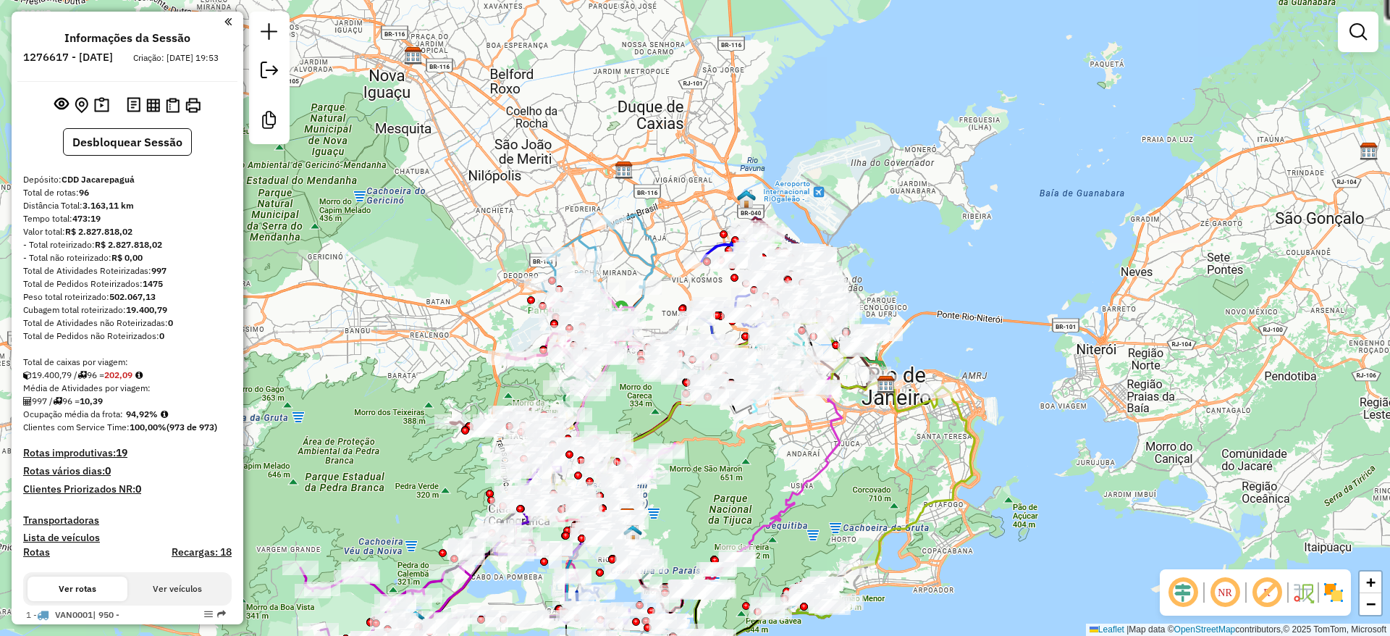
click at [1181, 596] on em at bounding box center [1182, 592] width 35 height 35
click at [1266, 588] on em at bounding box center [1266, 592] width 35 height 35
click at [1337, 588] on img at bounding box center [1333, 592] width 23 height 23
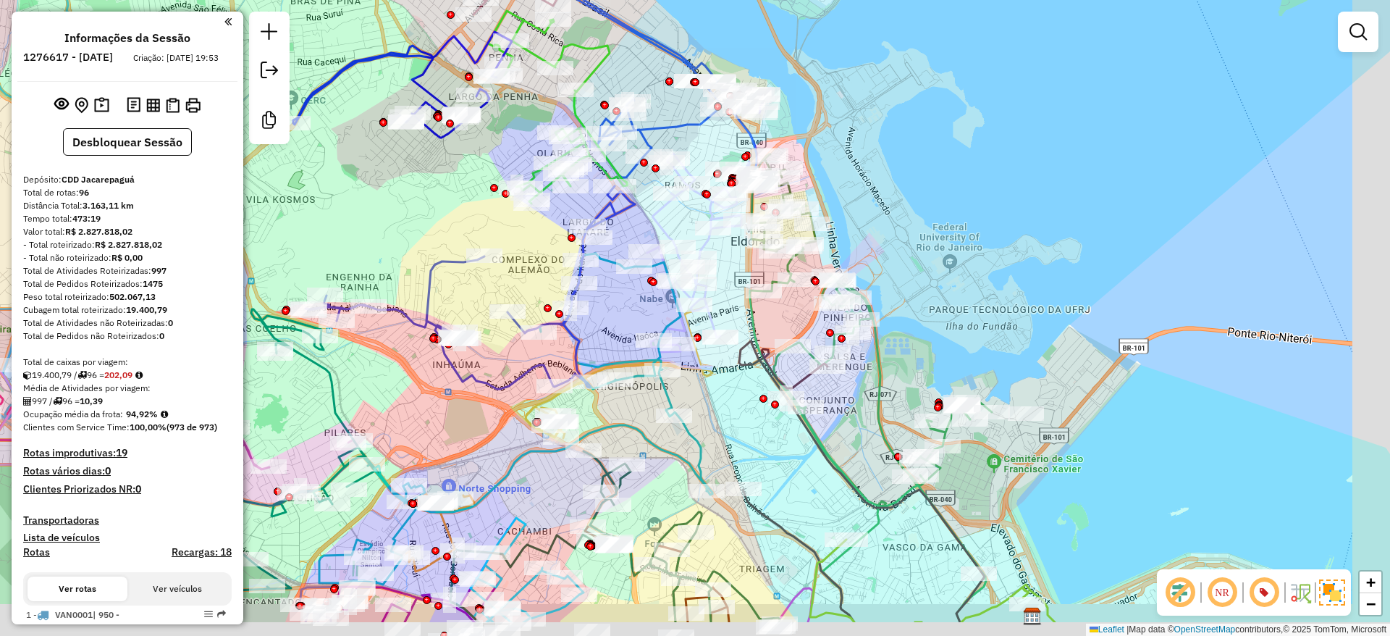
drag, startPoint x: 950, startPoint y: 368, endPoint x: 887, endPoint y: 326, distance: 75.1
click at [919, 310] on div "Janela de atendimento Grade de atendimento Capacidade Transportadoras Veículos …" at bounding box center [695, 318] width 1390 height 636
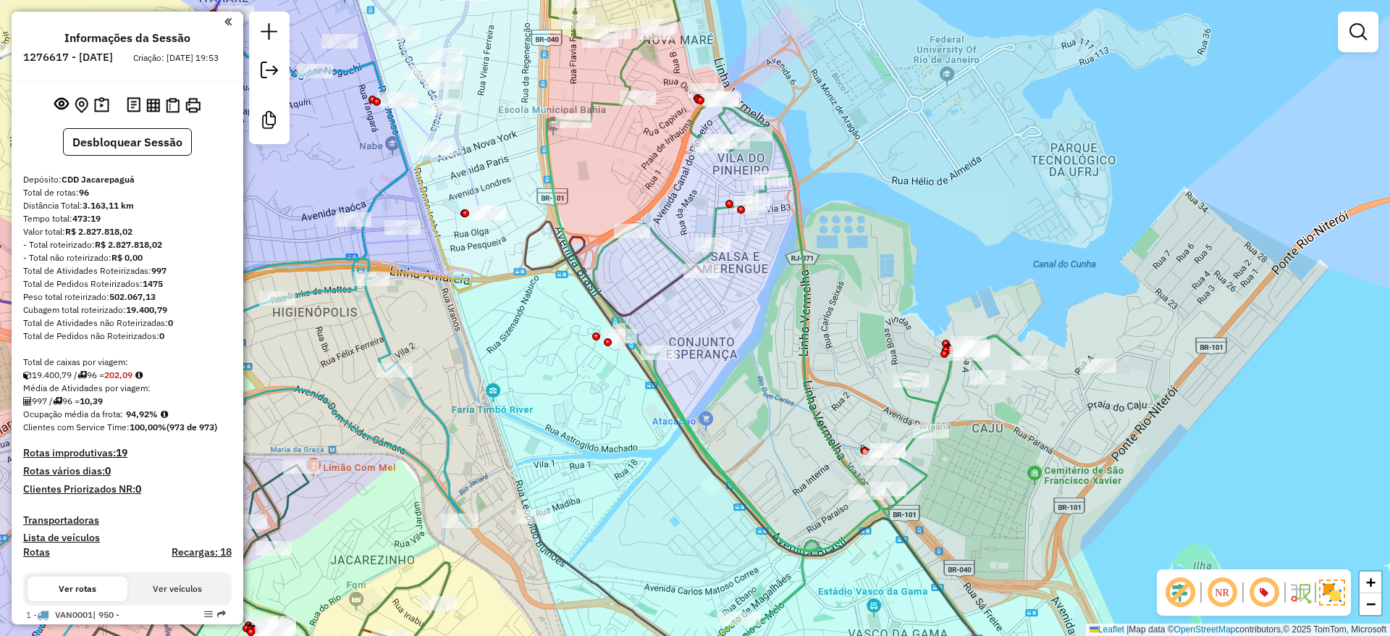
click at [806, 361] on icon at bounding box center [787, 366] width 483 height 666
select select "**********"
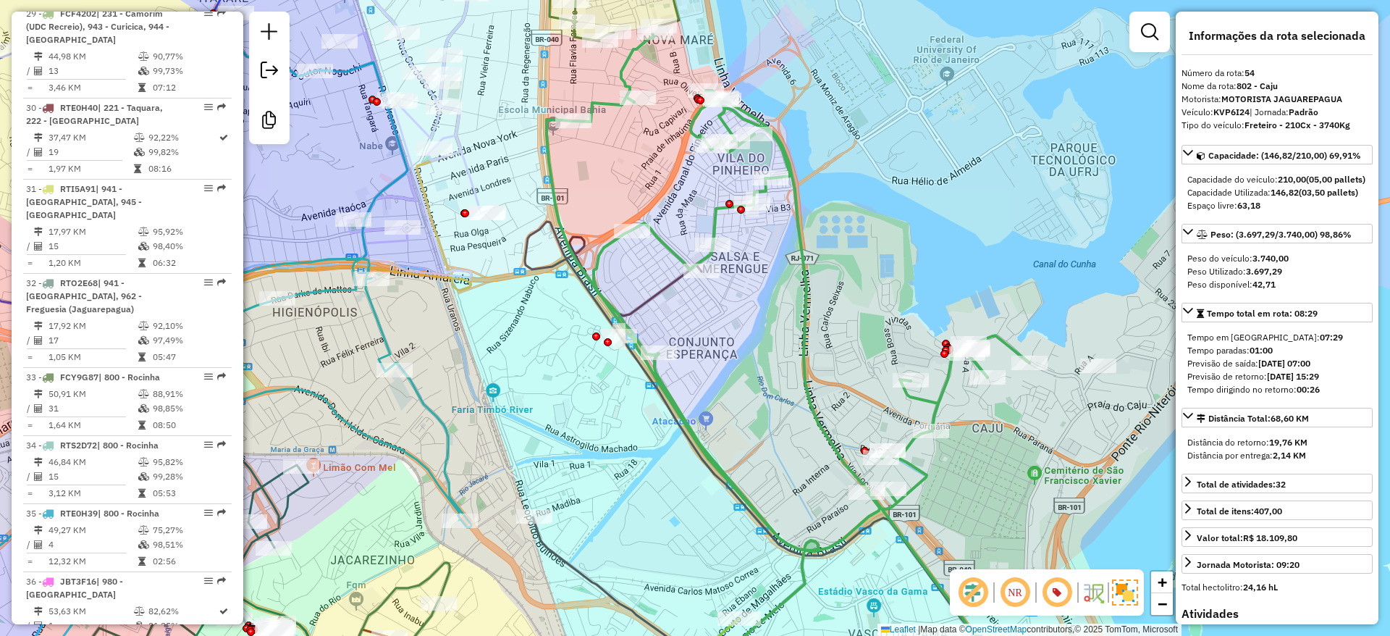
scroll to position [5177, 0]
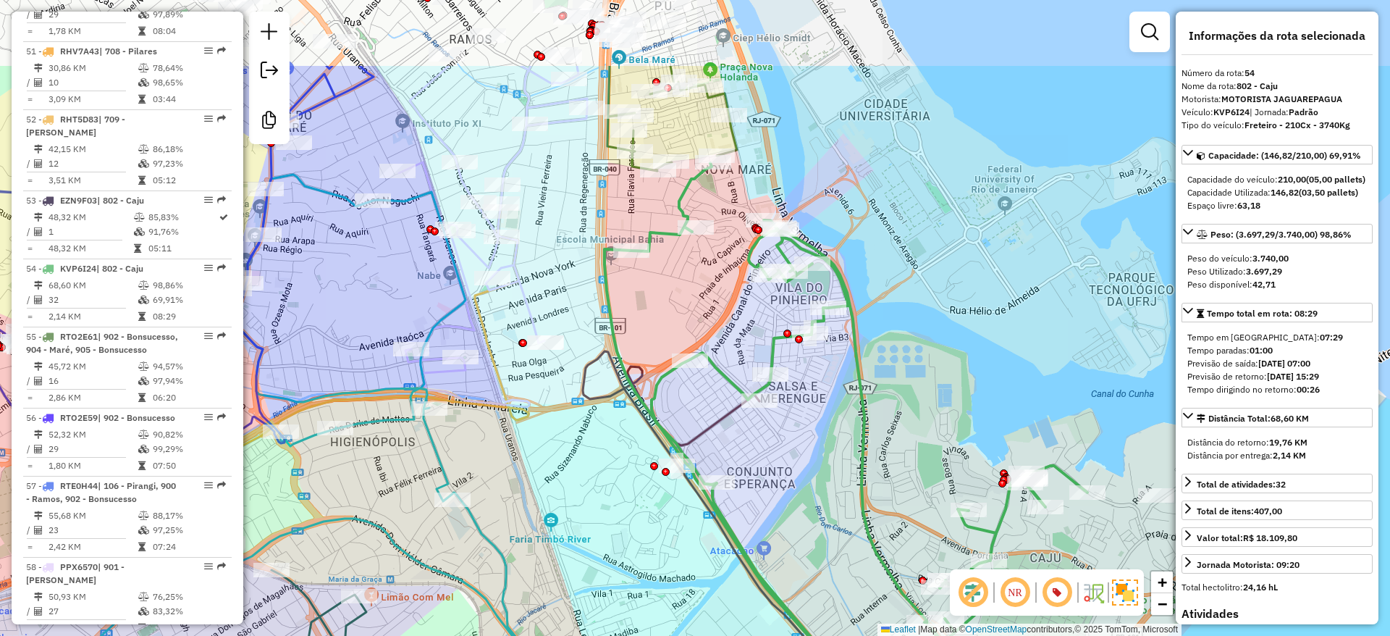
drag, startPoint x: 759, startPoint y: 279, endPoint x: 817, endPoint y: 408, distance: 141.9
click at [817, 408] on div "Janela de atendimento Grade de atendimento Capacidade Transportadoras Veículos …" at bounding box center [695, 318] width 1390 height 636
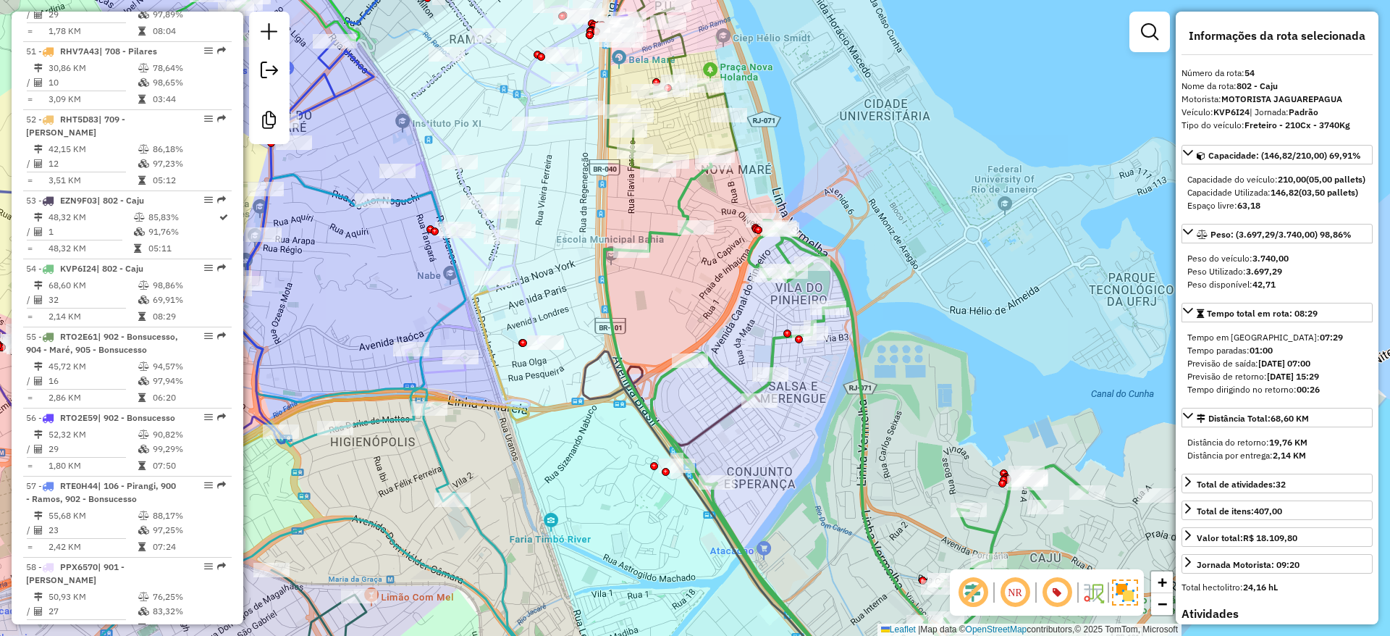
click at [841, 121] on div "Janela de atendimento Grade de atendimento Capacidade Transportadoras Veículos …" at bounding box center [695, 318] width 1390 height 636
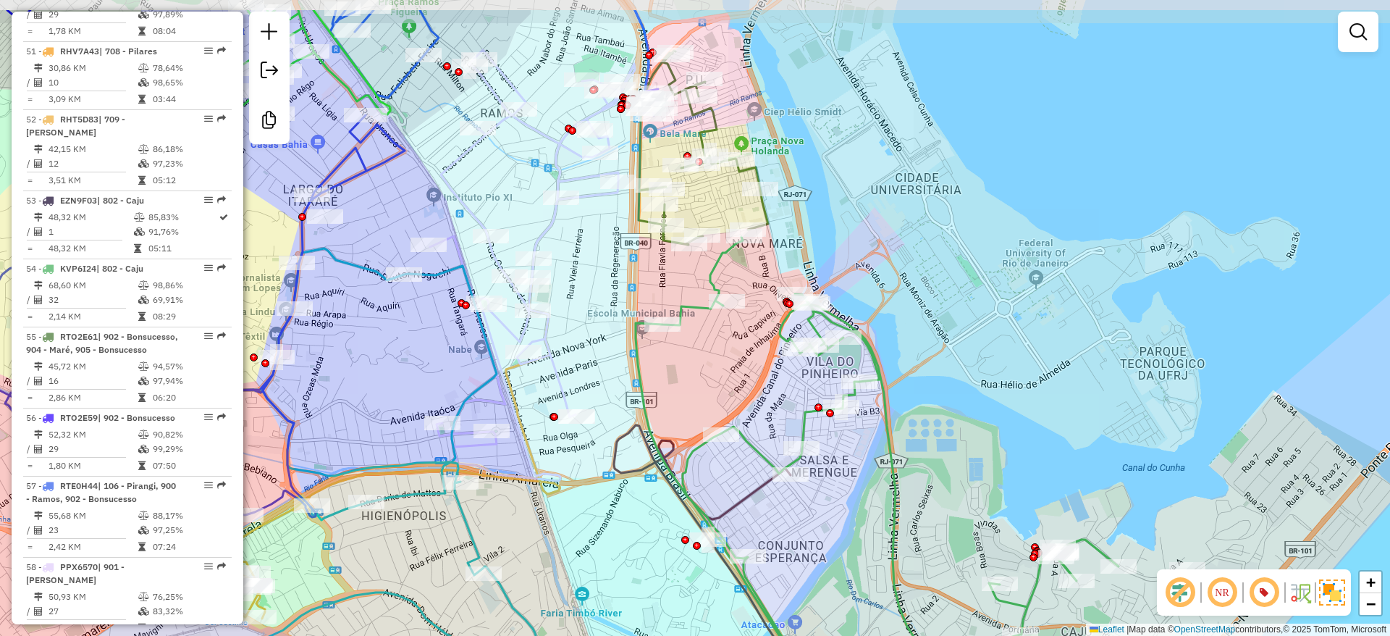
drag, startPoint x: 674, startPoint y: 324, endPoint x: 705, endPoint y: 397, distance: 80.1
click at [705, 397] on div "Janela de atendimento Grade de atendimento Capacidade Transportadoras Veículos …" at bounding box center [695, 318] width 1390 height 636
click at [713, 444] on div "Janela de atendimento Grade de atendimento Capacidade Transportadoras Veículos …" at bounding box center [695, 318] width 1390 height 636
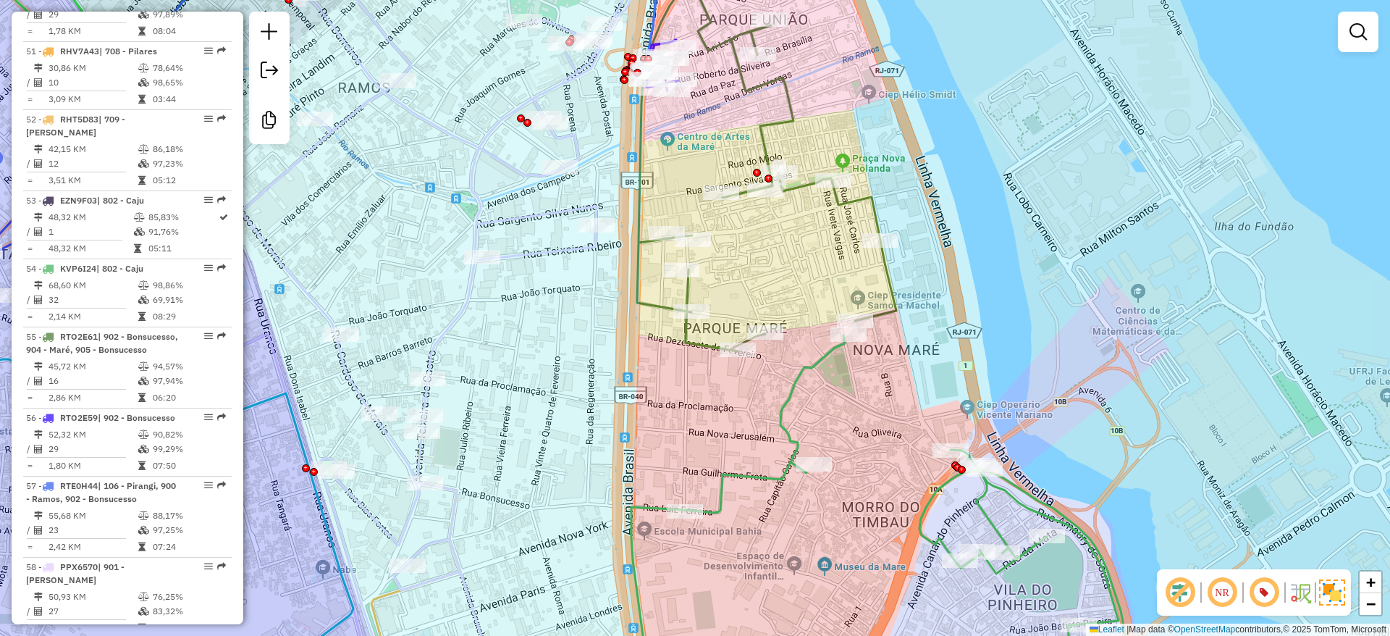
click at [637, 283] on icon at bounding box center [766, 157] width 259 height 387
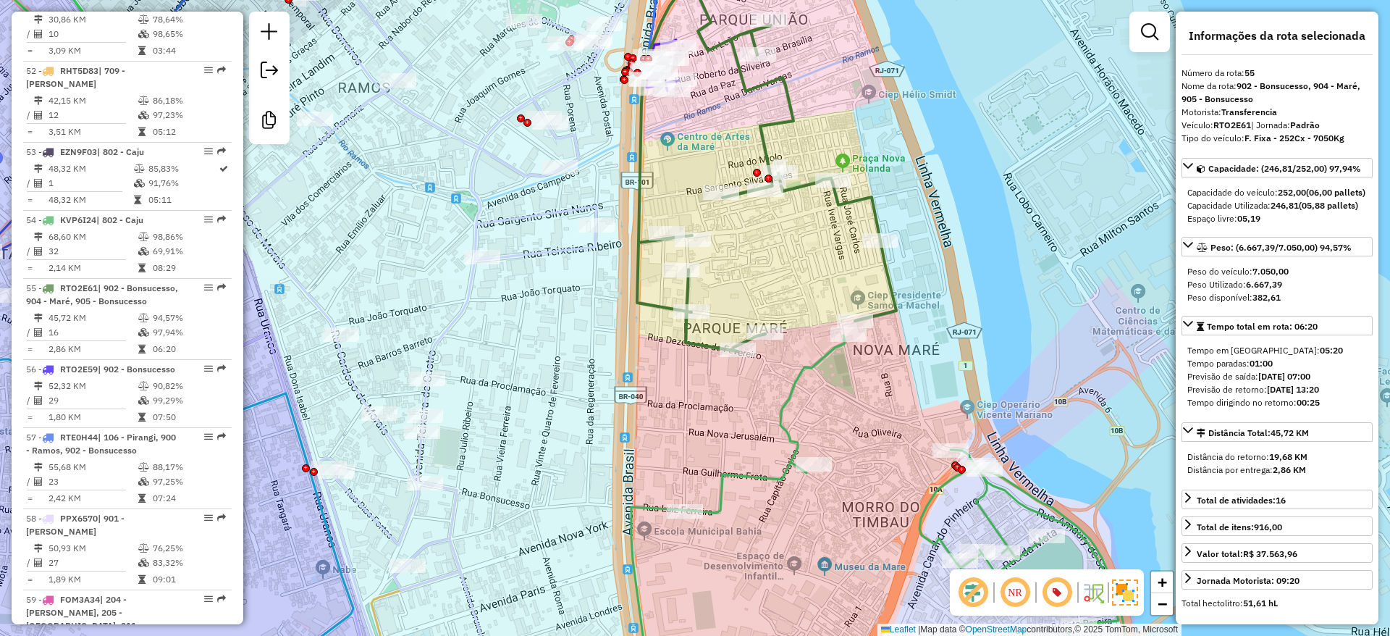
scroll to position [5245, 0]
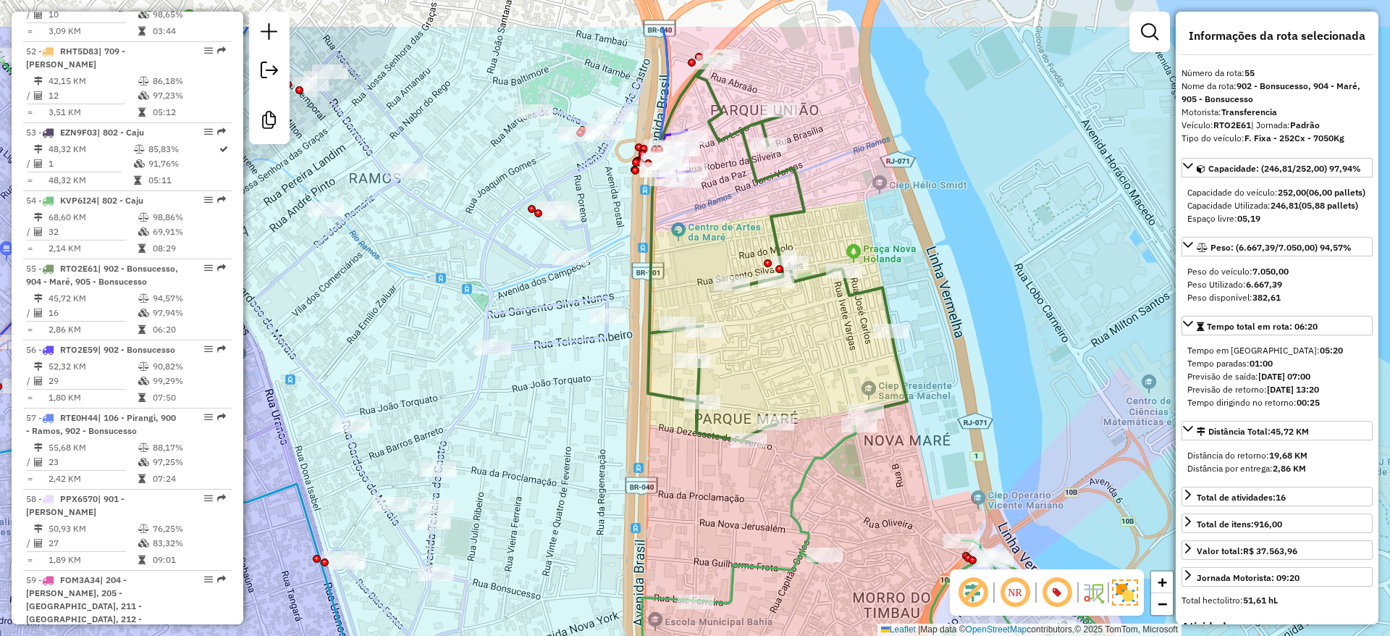
drag, startPoint x: 788, startPoint y: 261, endPoint x: 763, endPoint y: 337, distance: 80.6
click at [807, 426] on div "Janela de atendimento Grade de atendimento Capacidade Transportadoras Veículos …" at bounding box center [695, 318] width 1390 height 636
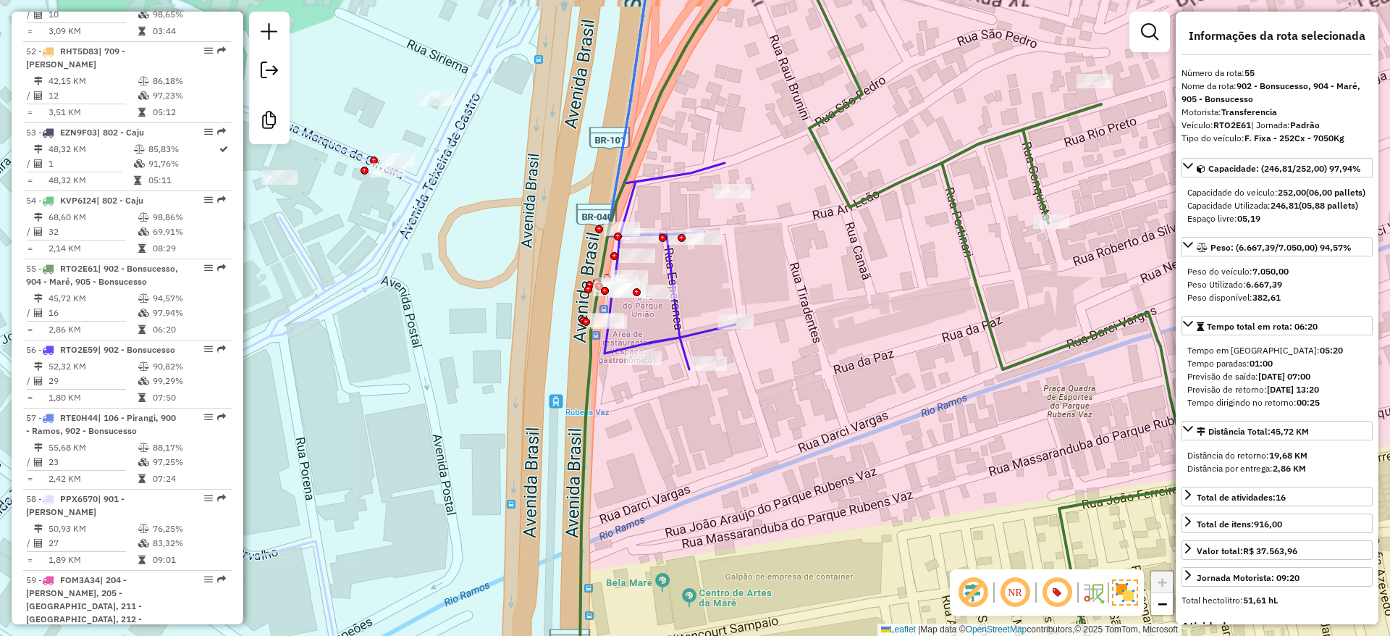
click at [654, 172] on icon at bounding box center [669, 152] width 131 height 433
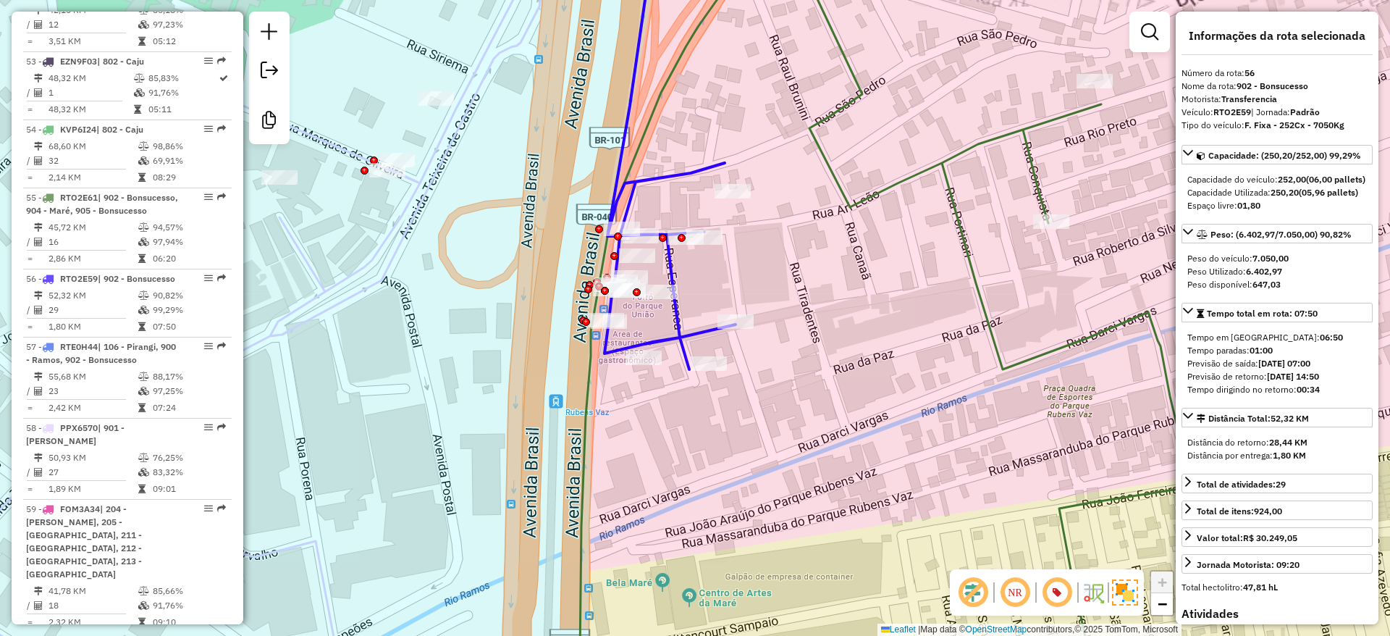
scroll to position [5339, 0]
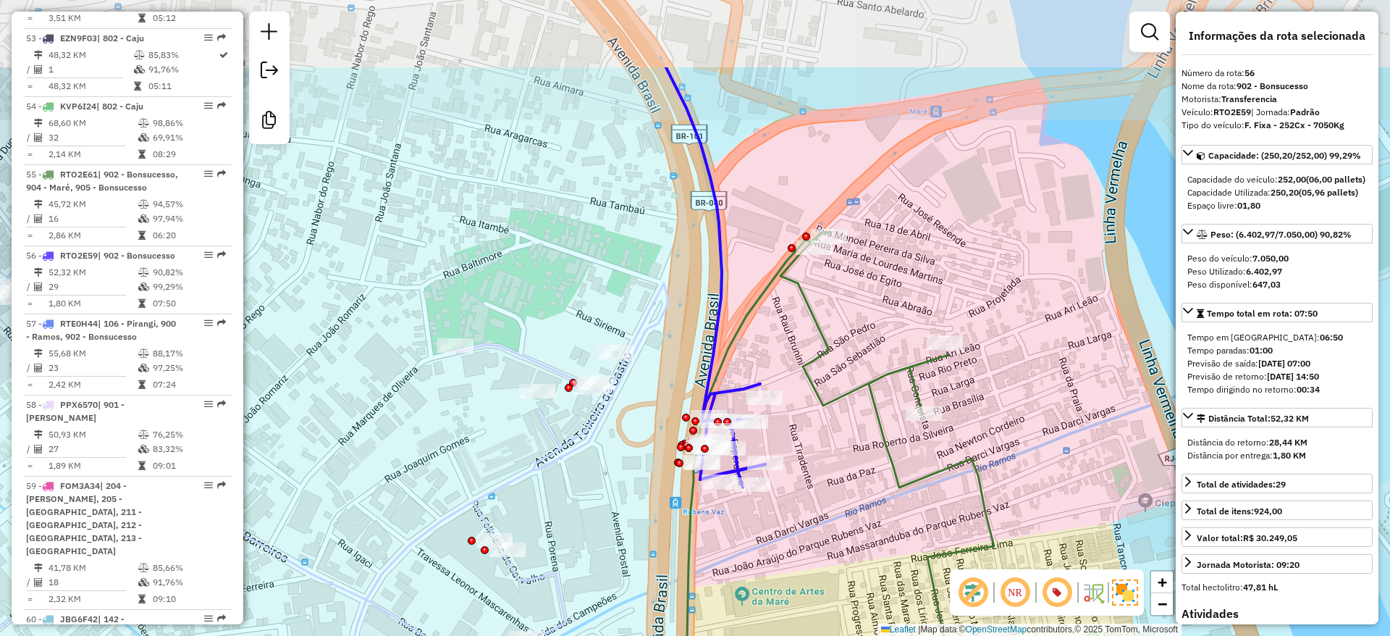
drag, startPoint x: 859, startPoint y: 435, endPoint x: 845, endPoint y: 493, distance: 59.7
click at [845, 497] on div "Janela de atendimento Grade de atendimento Capacidade Transportadoras Veículos …" at bounding box center [695, 318] width 1390 height 636
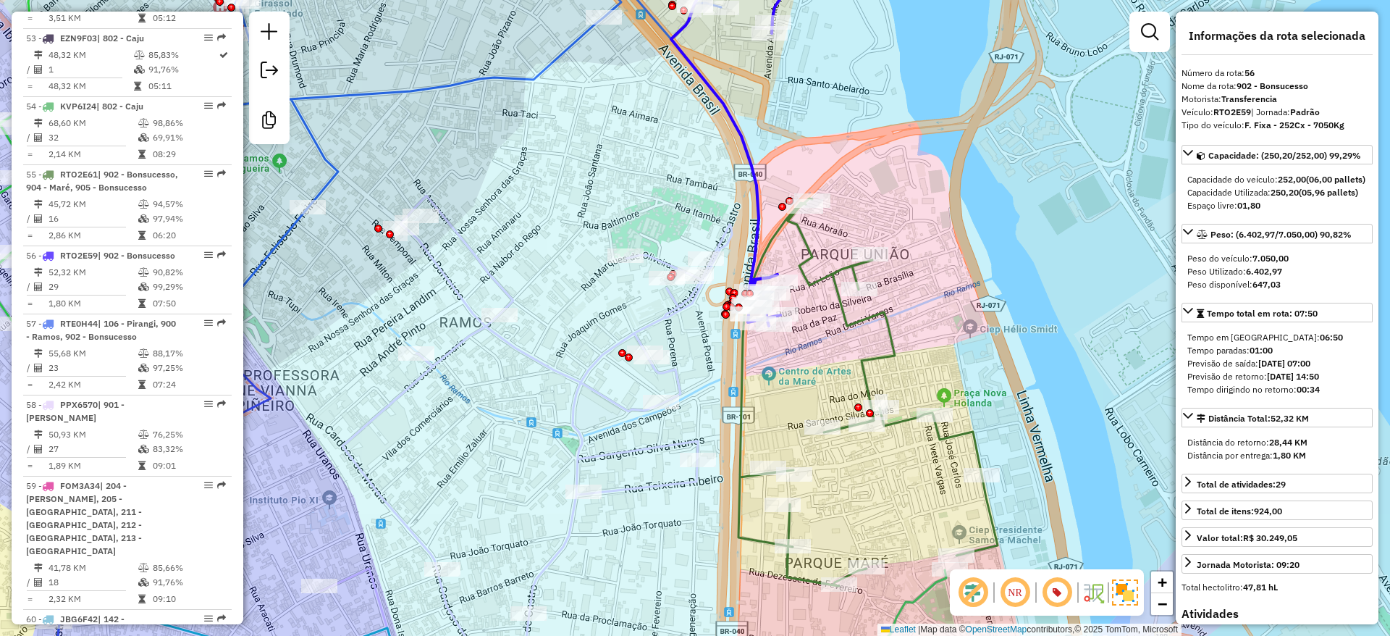
drag, startPoint x: 973, startPoint y: 297, endPoint x: 911, endPoint y: 259, distance: 72.7
click at [911, 259] on div "Janela de atendimento Grade de atendimento Capacidade Transportadoras Veículos …" at bounding box center [695, 318] width 1390 height 636
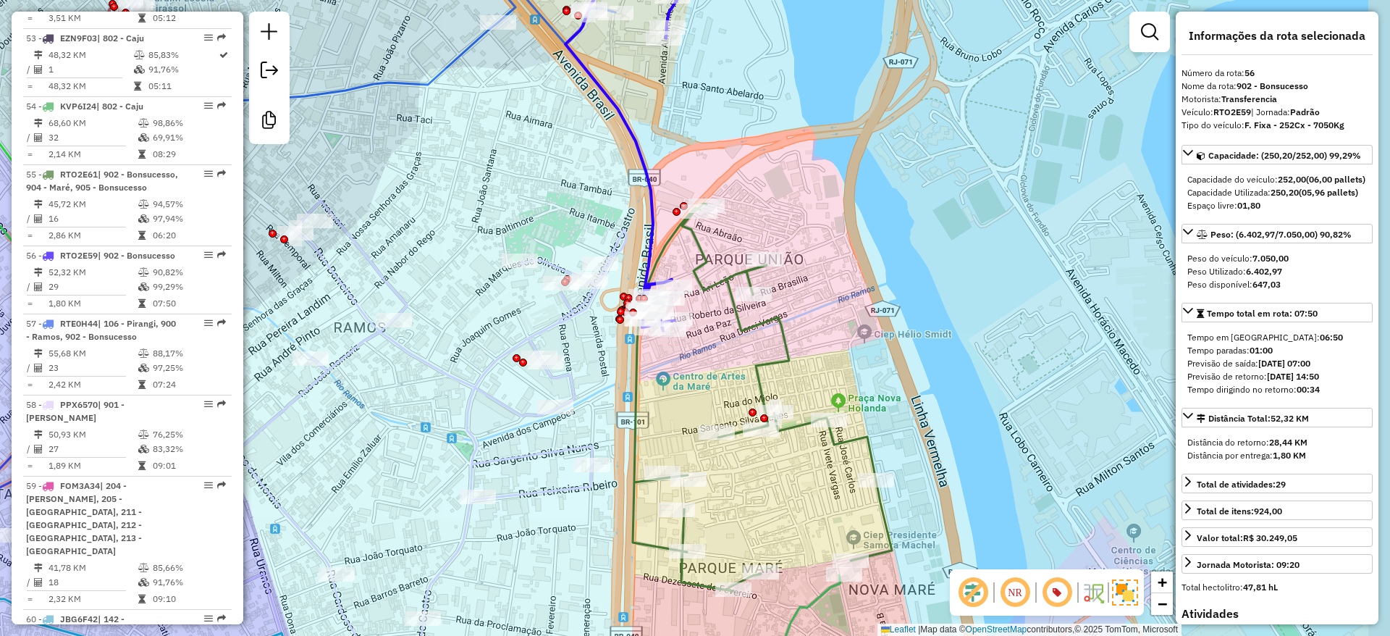
drag, startPoint x: 981, startPoint y: 355, endPoint x: 870, endPoint y: 360, distance: 110.9
click at [870, 360] on div "Janela de atendimento Grade de atendimento Capacidade Transportadoras Veículos …" at bounding box center [695, 318] width 1390 height 636
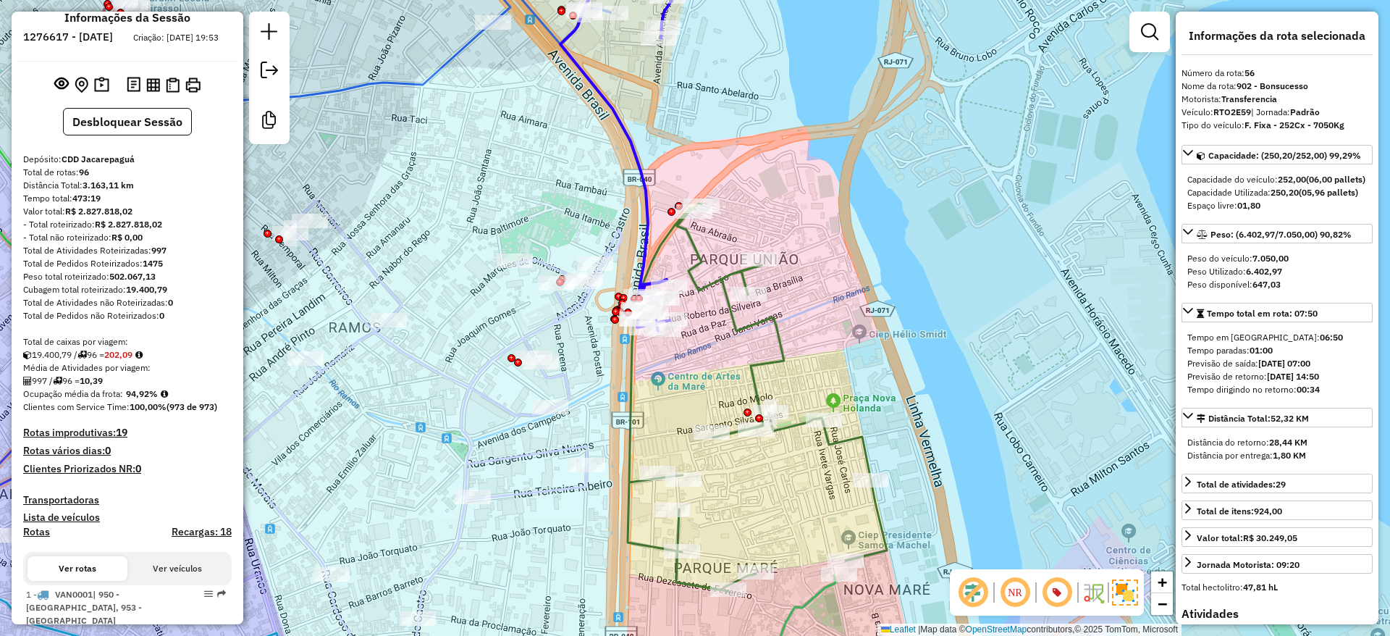
scroll to position [19, 0]
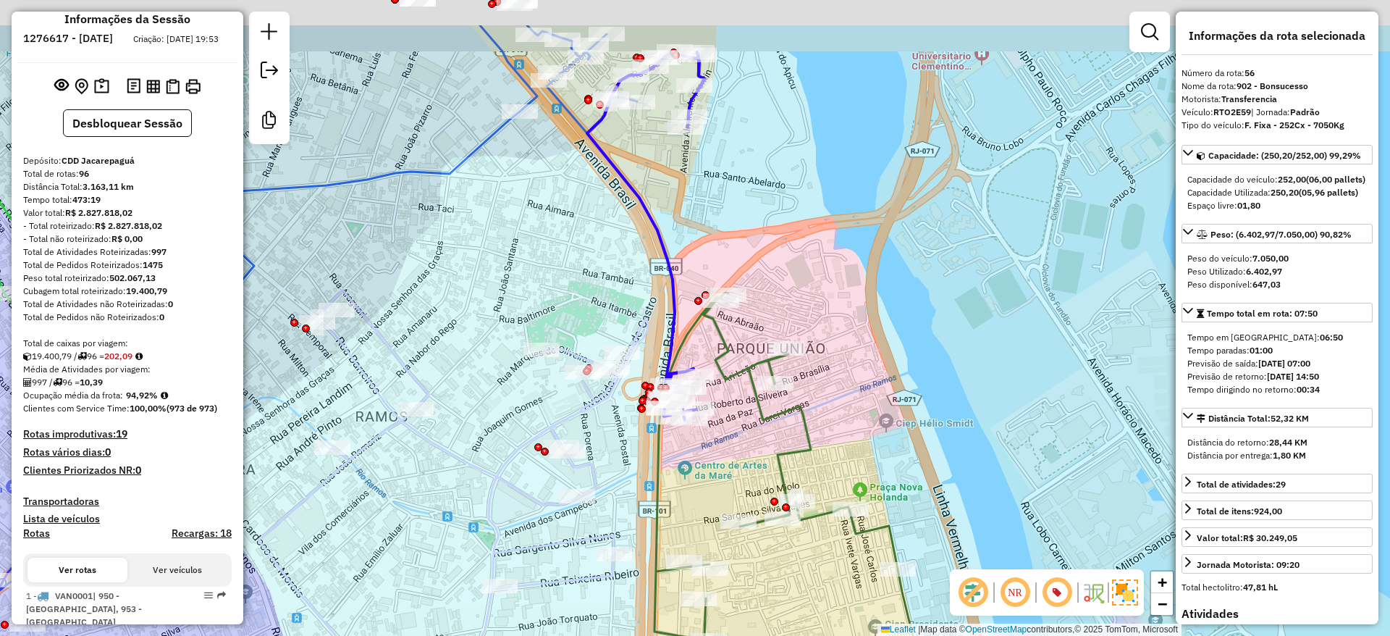
drag, startPoint x: 896, startPoint y: 248, endPoint x: 900, endPoint y: 264, distance: 17.2
click at [900, 264] on div "Janela de atendimento Grade de atendimento Capacidade Transportadoras Veículos …" at bounding box center [695, 318] width 1390 height 636
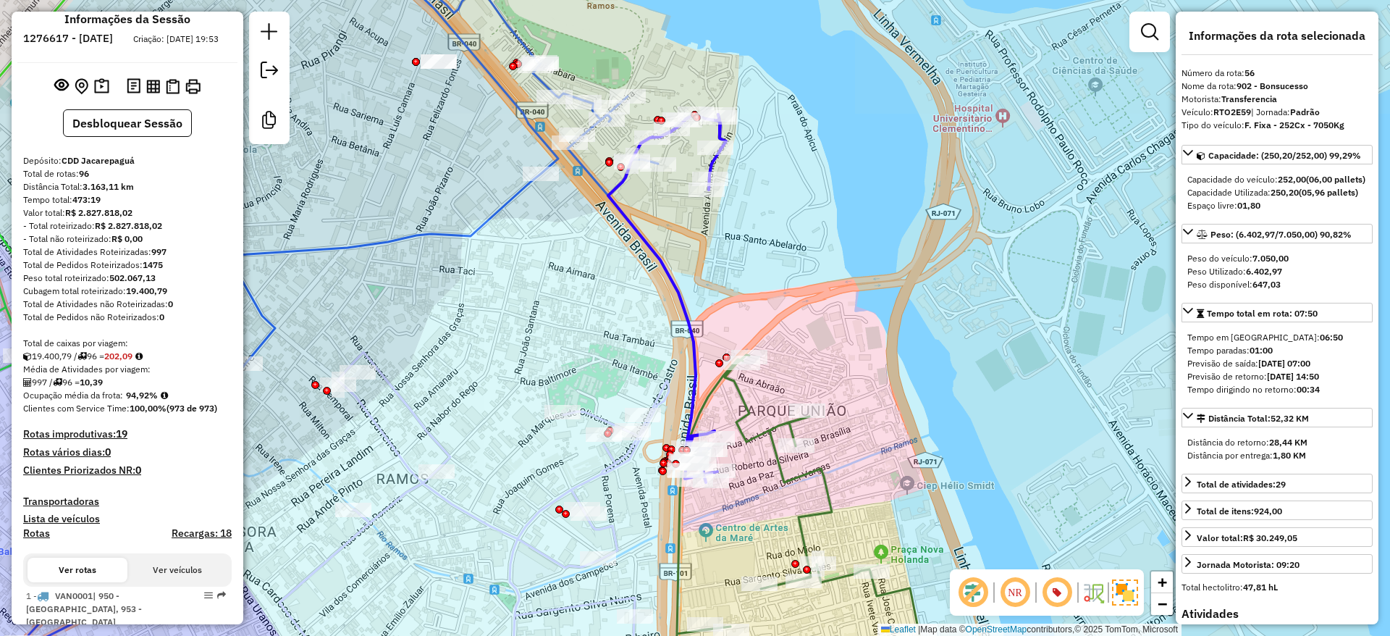
drag, startPoint x: 900, startPoint y: 264, endPoint x: 917, endPoint y: 310, distance: 48.5
click at [917, 310] on div "Janela de atendimento Grade de atendimento Capacidade Transportadoras Veículos …" at bounding box center [695, 318] width 1390 height 636
click at [648, 252] on icon at bounding box center [667, 298] width 118 height 368
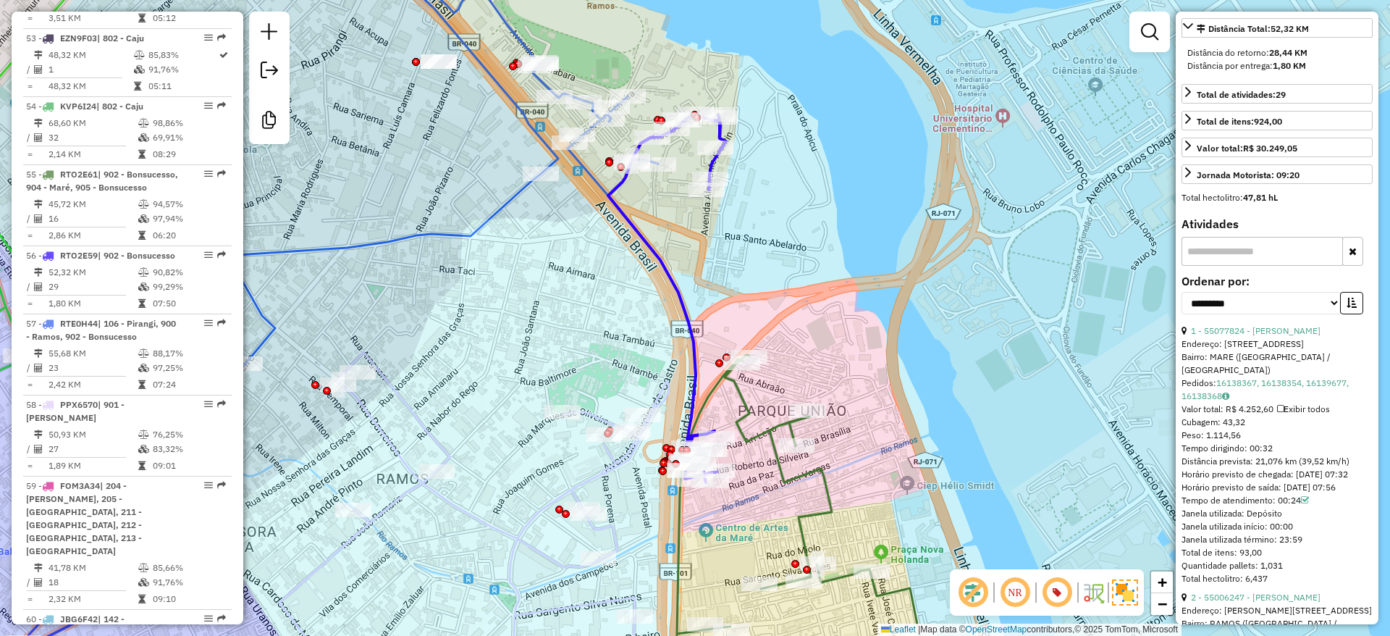
scroll to position [398, 0]
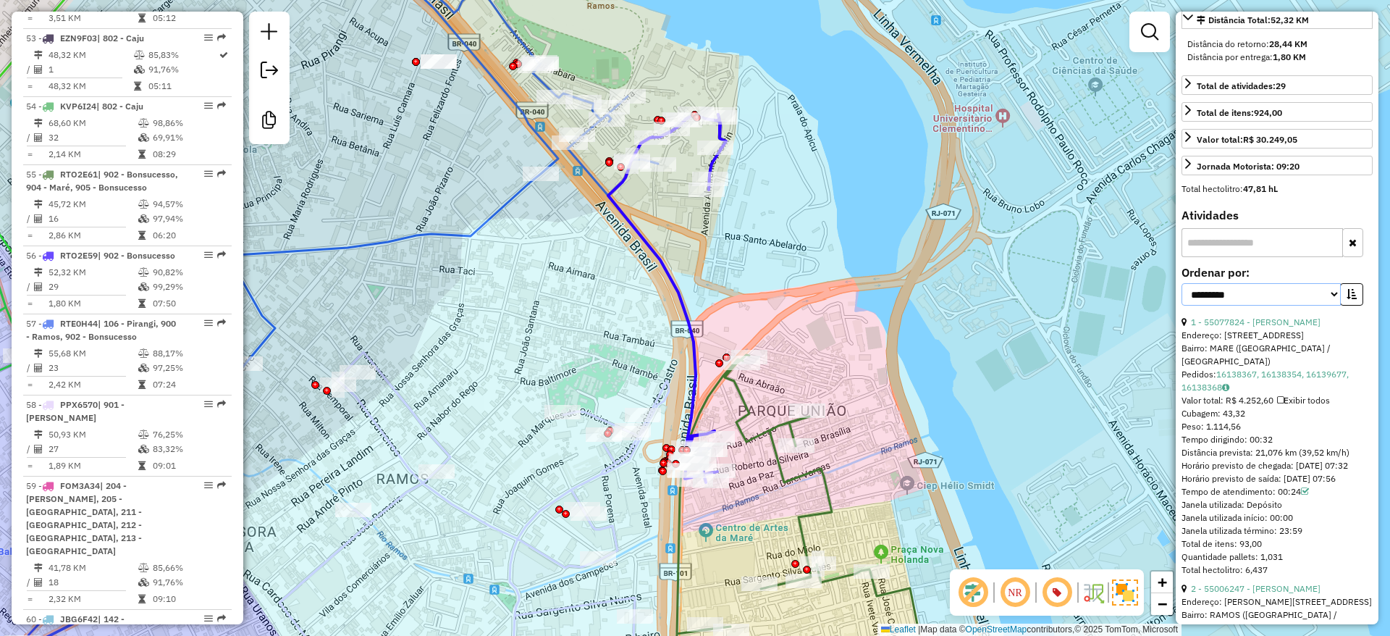
click at [1258, 305] on select "**********" at bounding box center [1260, 294] width 159 height 22
click at [1256, 305] on select "**********" at bounding box center [1260, 294] width 159 height 22
select select "**********"
click at [1181, 305] on select "**********" at bounding box center [1260, 294] width 159 height 22
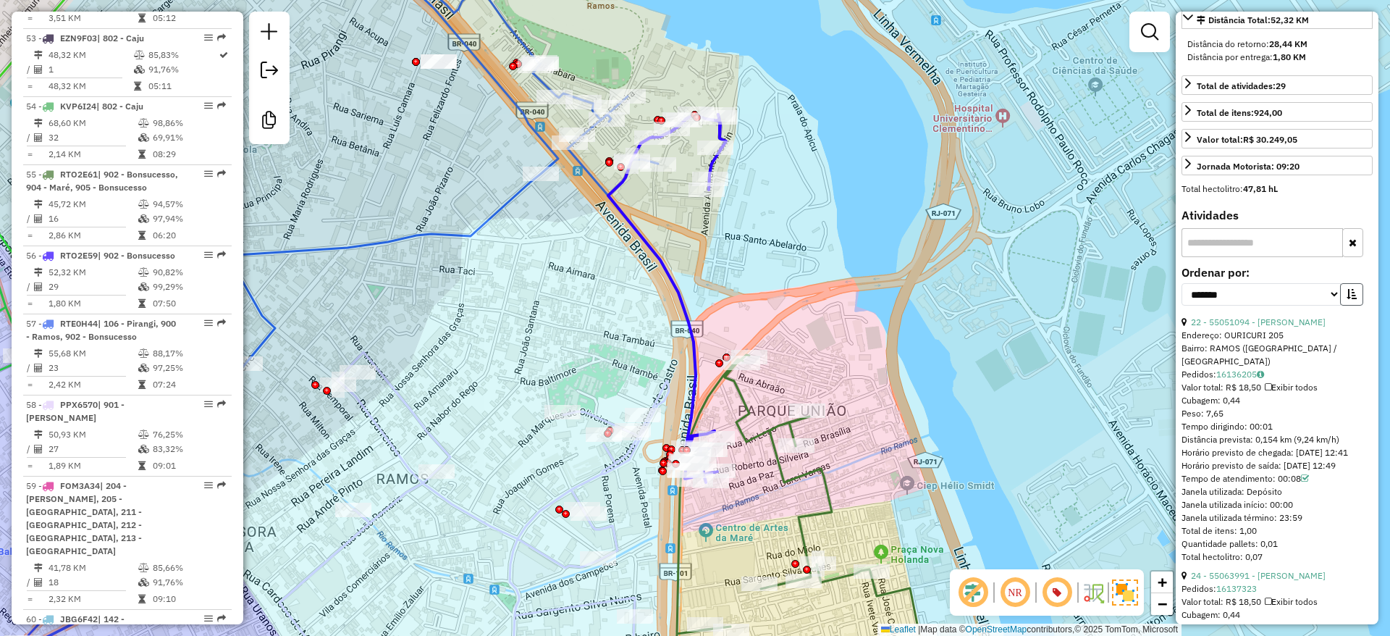
click at [1347, 299] on icon "button" at bounding box center [1351, 294] width 10 height 10
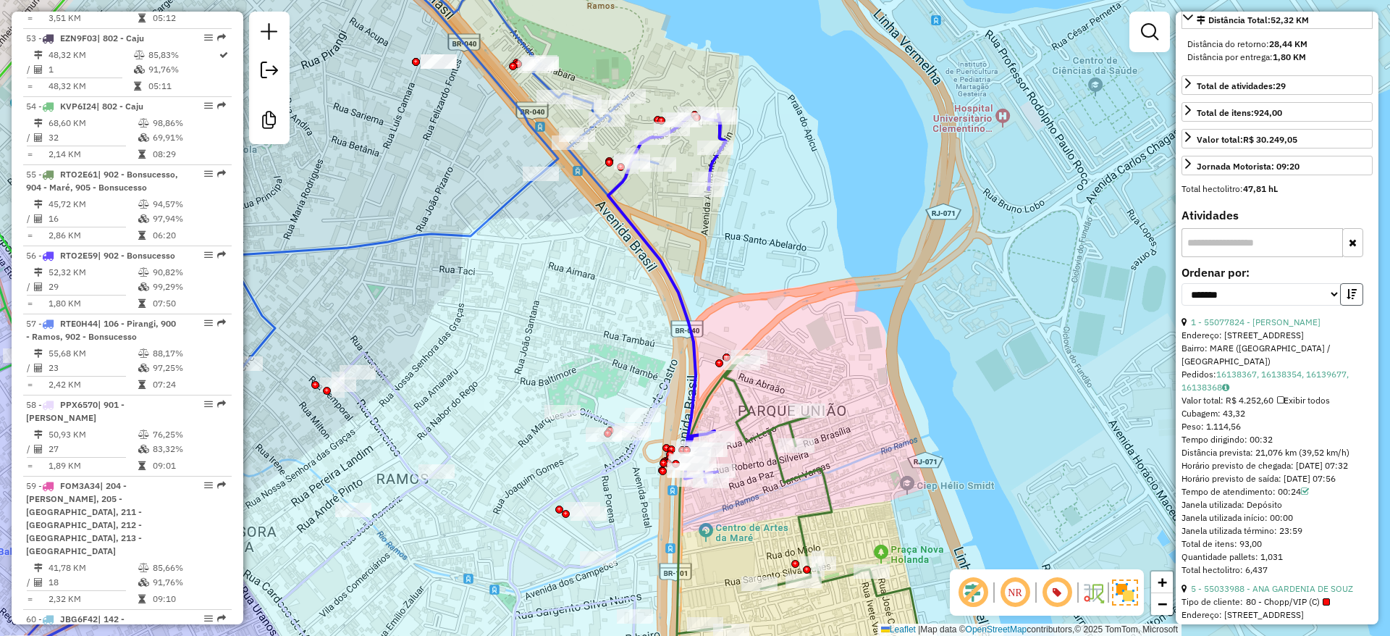
click at [1347, 299] on icon "button" at bounding box center [1351, 294] width 10 height 10
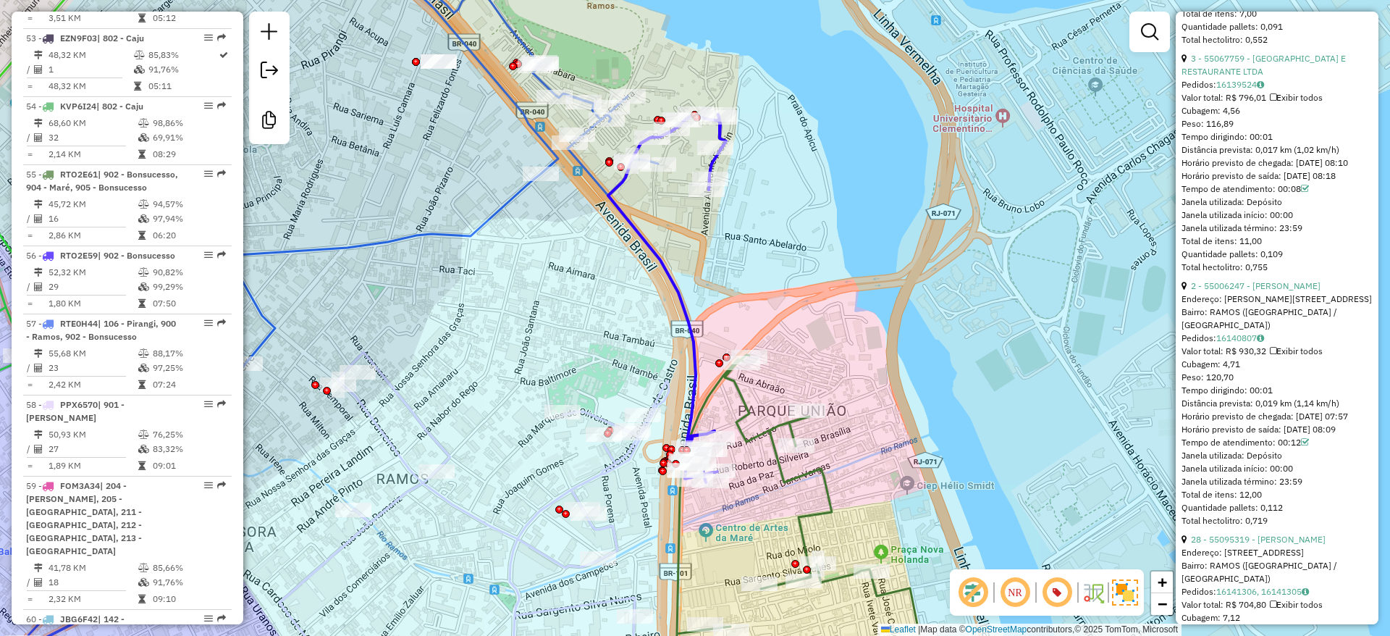
scroll to position [4850, 0]
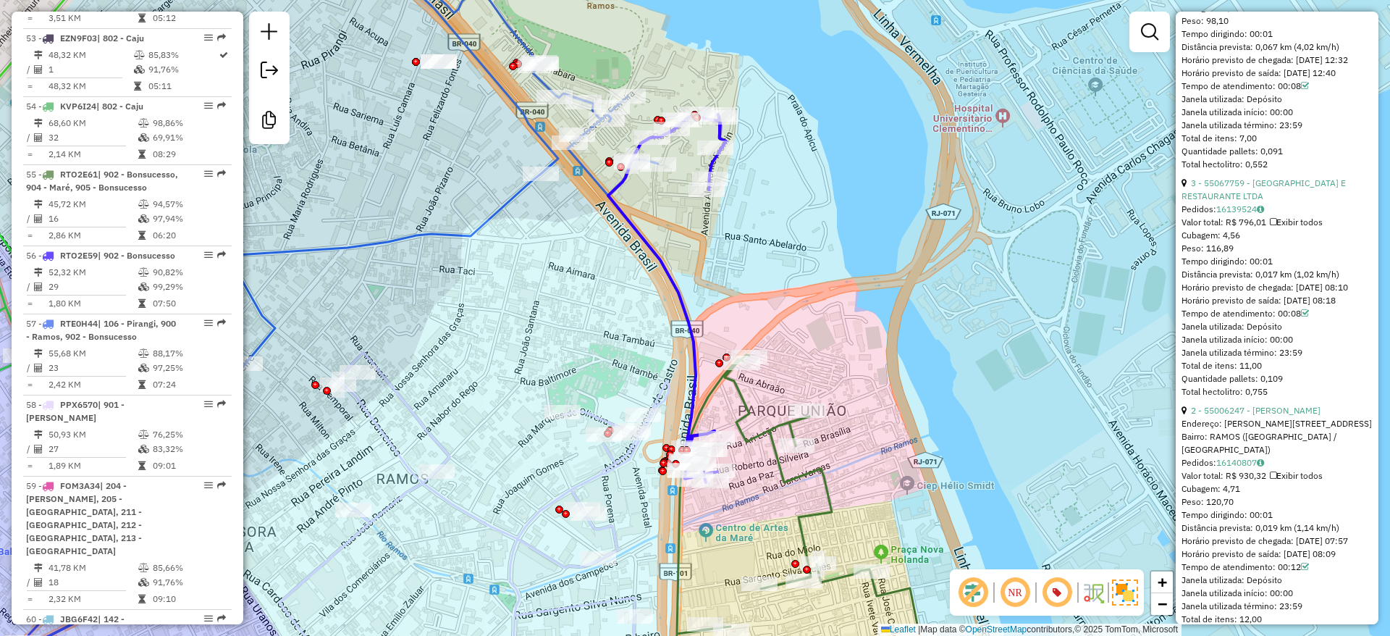
click at [790, 265] on div "Rota 55 - Placa RTO2E61 55096181 - FABIO JUNIOR Janela de atendimento Grade de …" at bounding box center [695, 318] width 1390 height 636
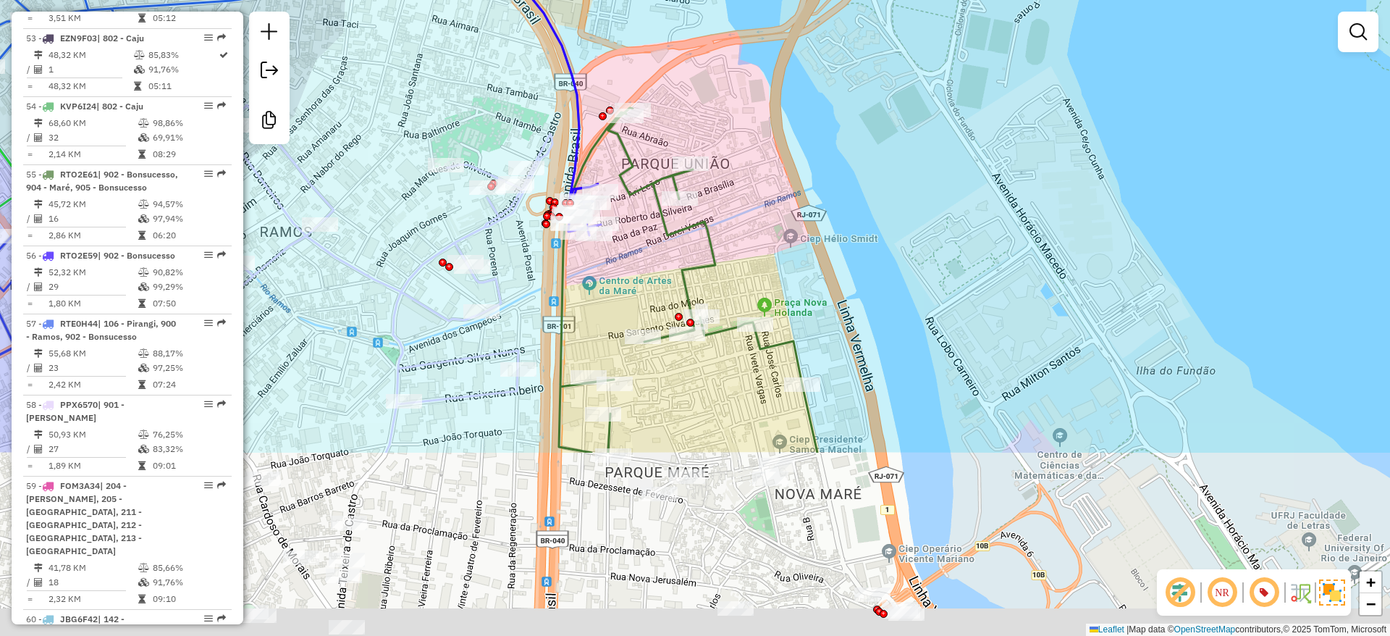
drag, startPoint x: 685, startPoint y: 83, endPoint x: 674, endPoint y: 65, distance: 21.1
click at [674, 65] on div "Janela de atendimento Grade de atendimento Capacidade Transportadoras Veículos …" at bounding box center [695, 318] width 1390 height 636
click at [567, 0] on html "Aguarde... Pop-up bloqueado! Seu navegador bloqueou automáticamente a abertura …" at bounding box center [695, 318] width 1390 height 636
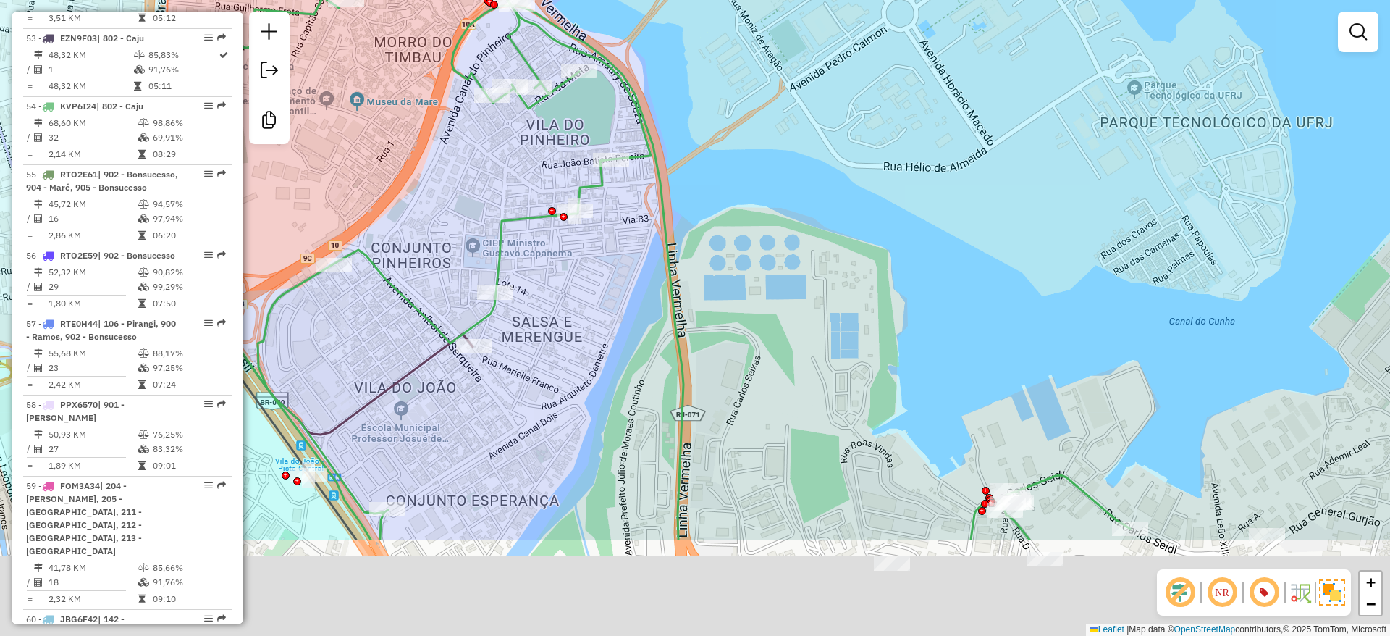
drag, startPoint x: 719, startPoint y: 172, endPoint x: 848, endPoint y: 260, distance: 155.6
click at [779, 0] on html "Aguarde... Pop-up bloqueado! Seu navegador bloqueou automáticamente a abertura …" at bounding box center [695, 318] width 1390 height 636
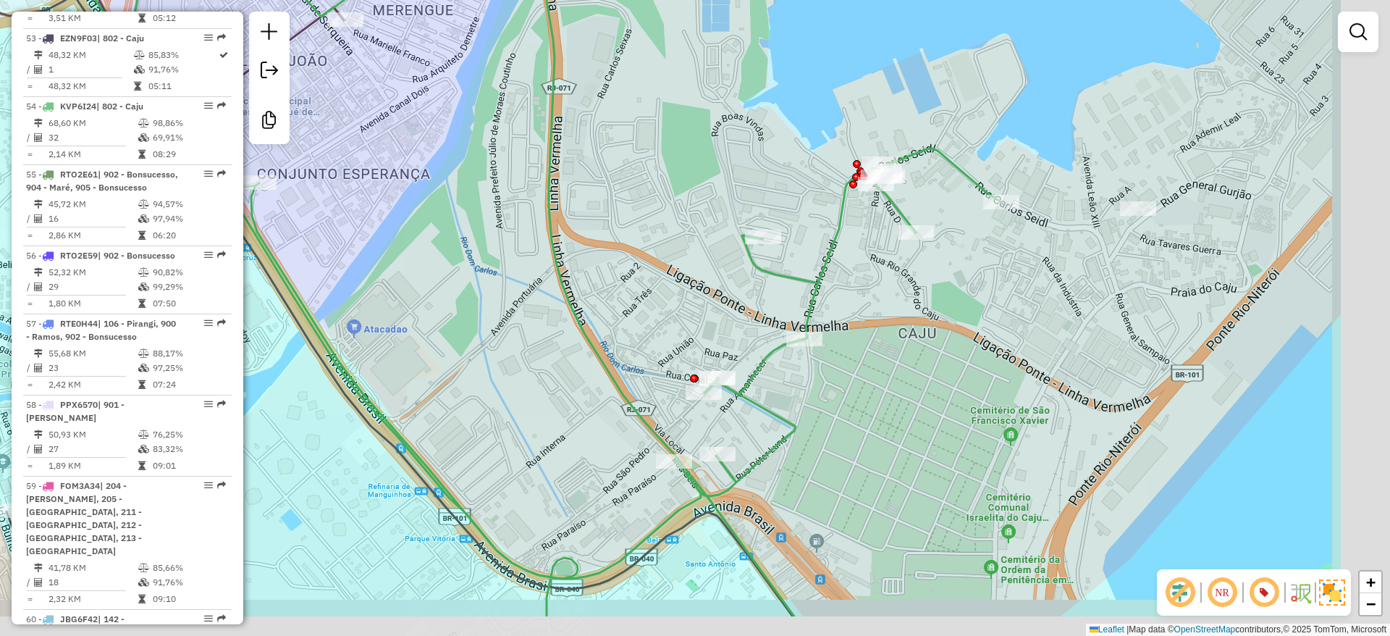
drag, startPoint x: 852, startPoint y: 303, endPoint x: 605, endPoint y: 218, distance: 261.0
click at [591, 209] on div "Janela de atendimento Grade de atendimento Capacidade Transportadoras Veículos …" at bounding box center [695, 318] width 1390 height 636
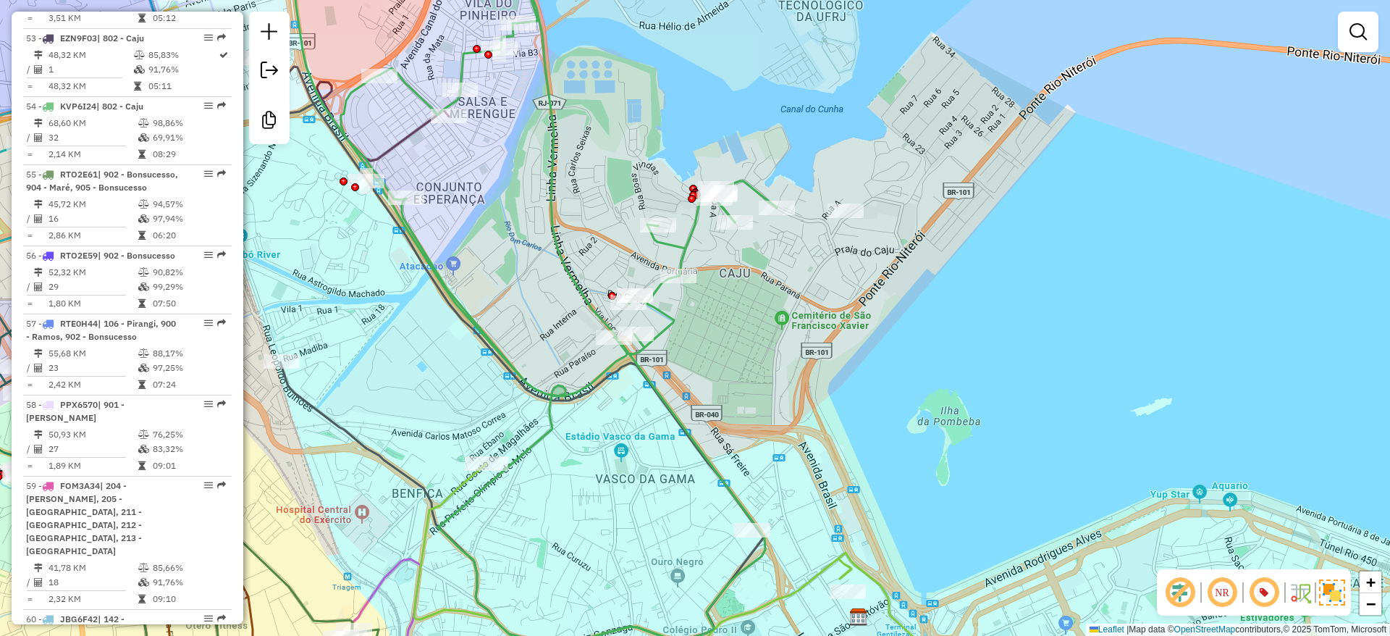
click at [683, 245] on icon at bounding box center [535, 289] width 483 height 707
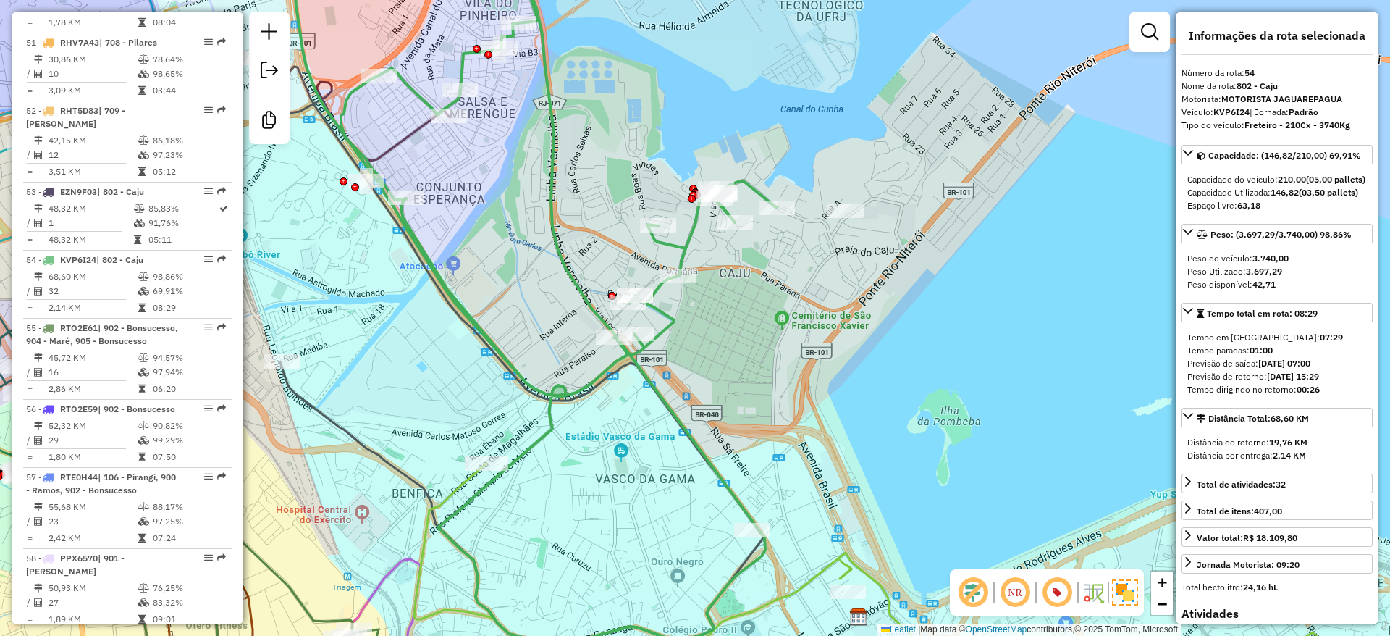
scroll to position [5177, 0]
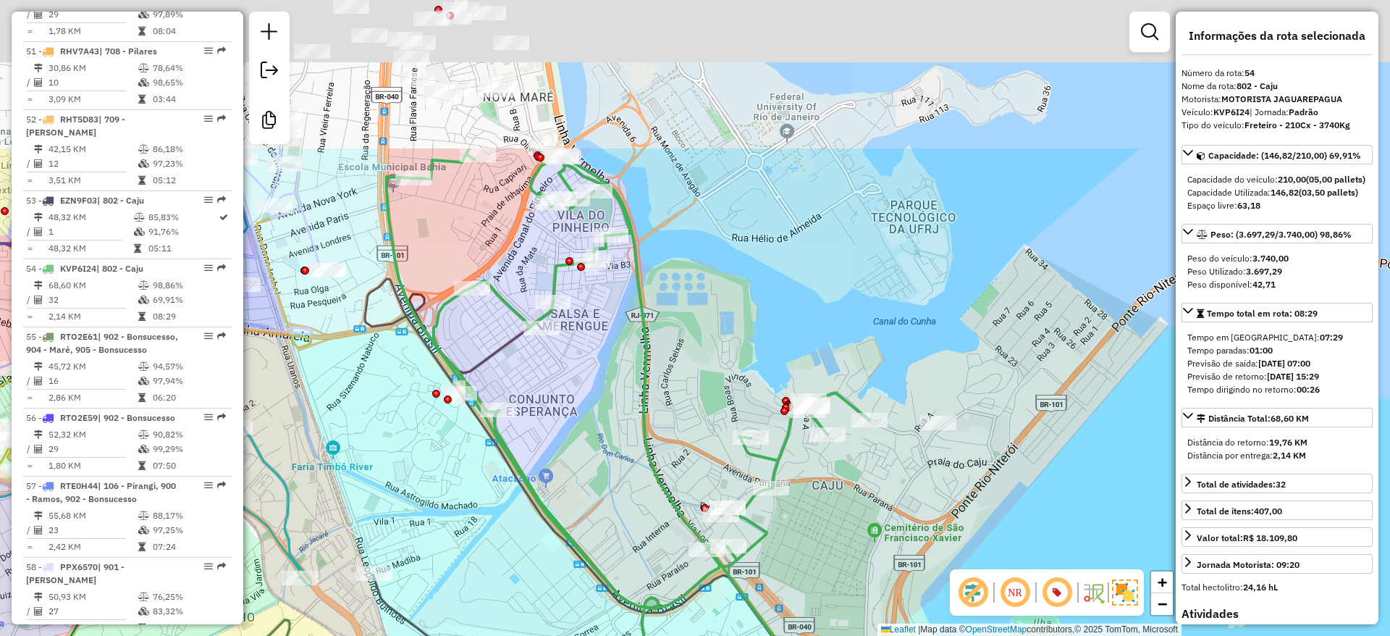
drag, startPoint x: 513, startPoint y: 182, endPoint x: 480, endPoint y: 332, distance: 154.2
click at [637, 442] on div "Janela de atendimento Grade de atendimento Capacidade Transportadoras Veículos …" at bounding box center [695, 318] width 1390 height 636
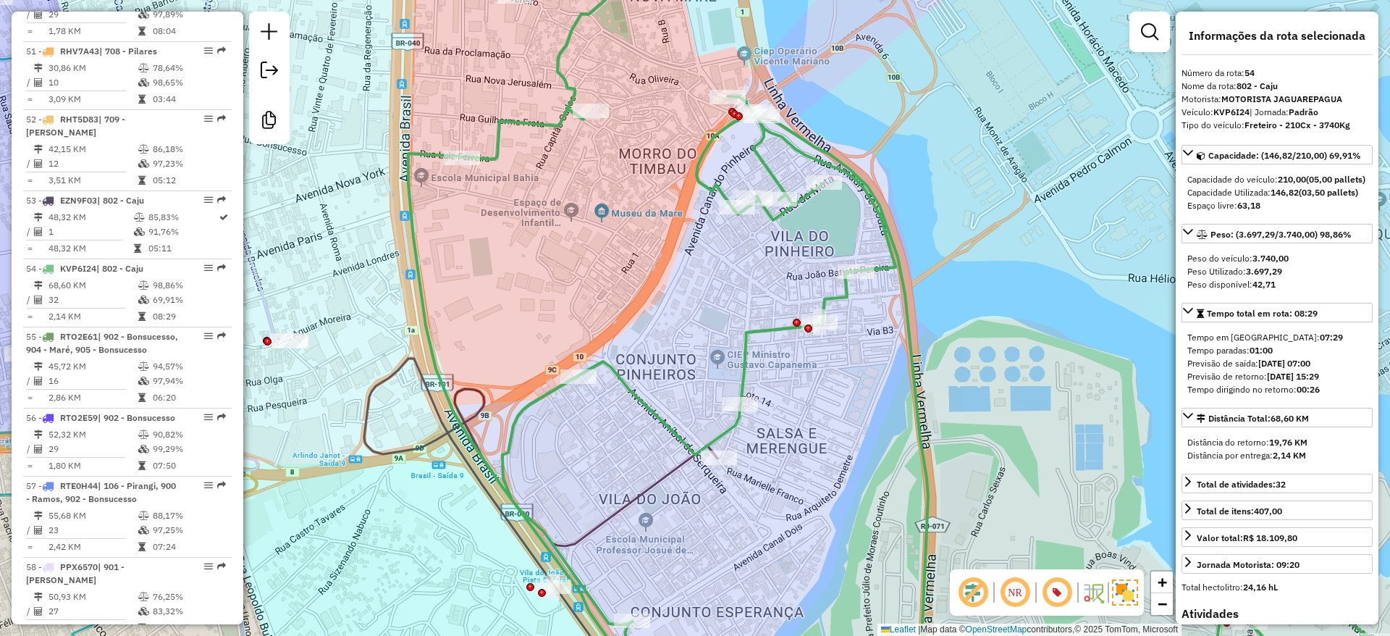
click at [421, 443] on icon at bounding box center [540, 528] width 353 height 341
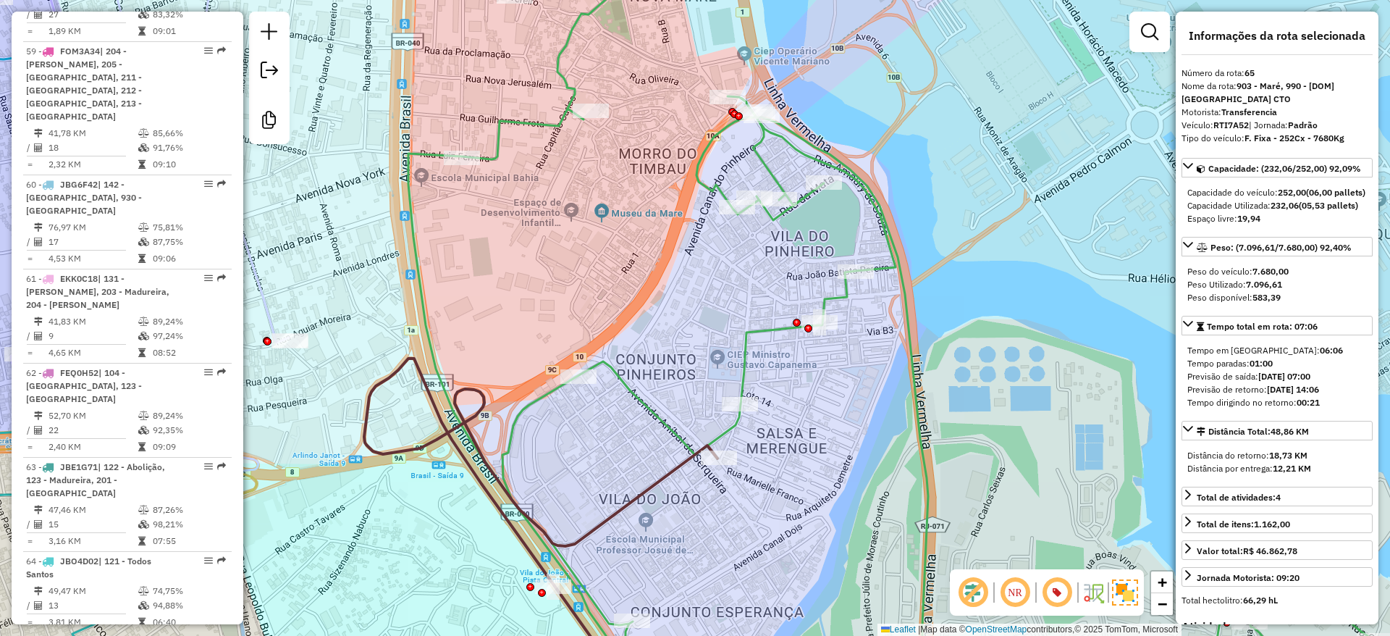
scroll to position [6095, 0]
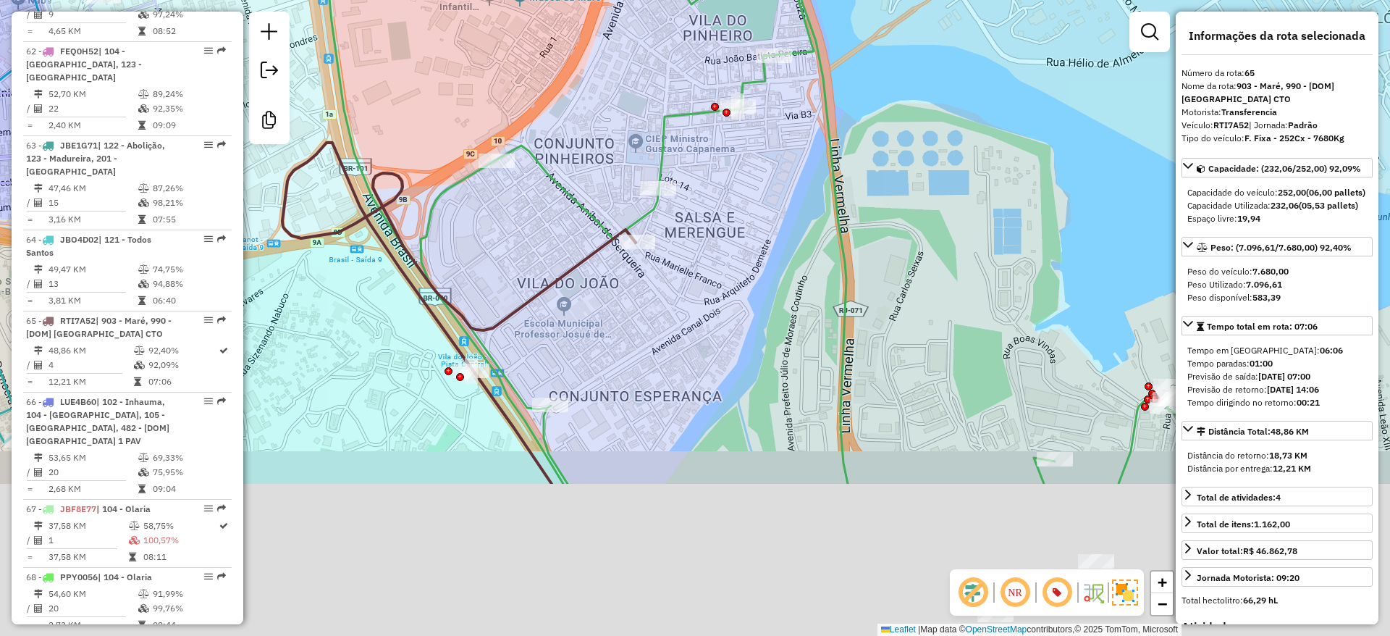
drag, startPoint x: 585, startPoint y: 253, endPoint x: 545, endPoint y: 46, distance: 210.8
click at [544, 143] on icon at bounding box center [458, 313] width 353 height 341
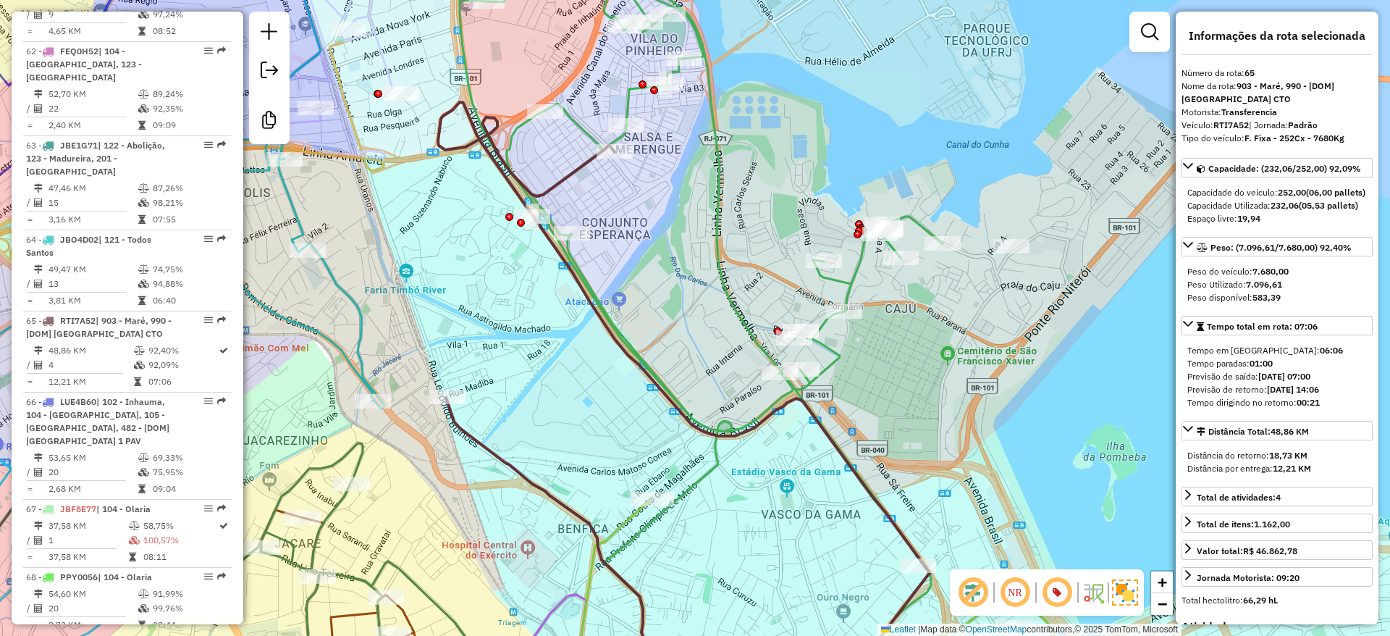
drag, startPoint x: 660, startPoint y: 263, endPoint x: 763, endPoint y: 579, distance: 331.9
click at [764, 583] on div "Janela de atendimento Grade de atendimento Capacidade Transportadoras Veículos …" at bounding box center [695, 318] width 1390 height 636
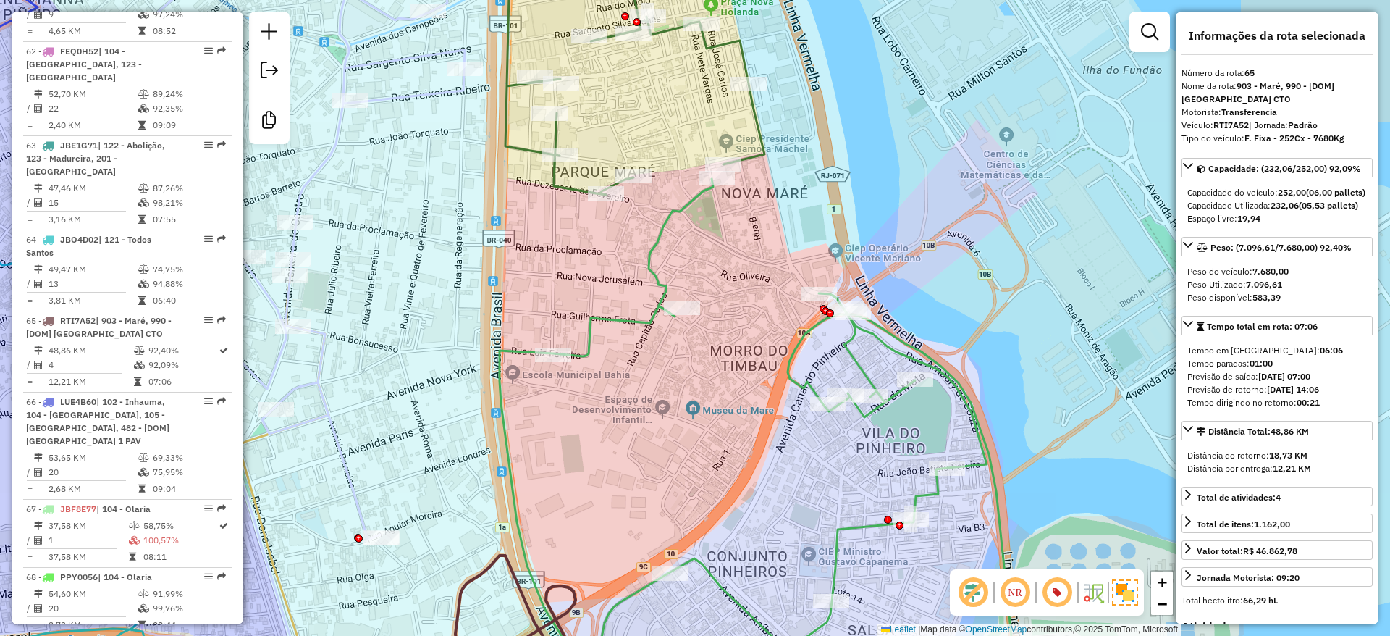
click at [654, 247] on icon at bounding box center [759, 439] width 520 height 520
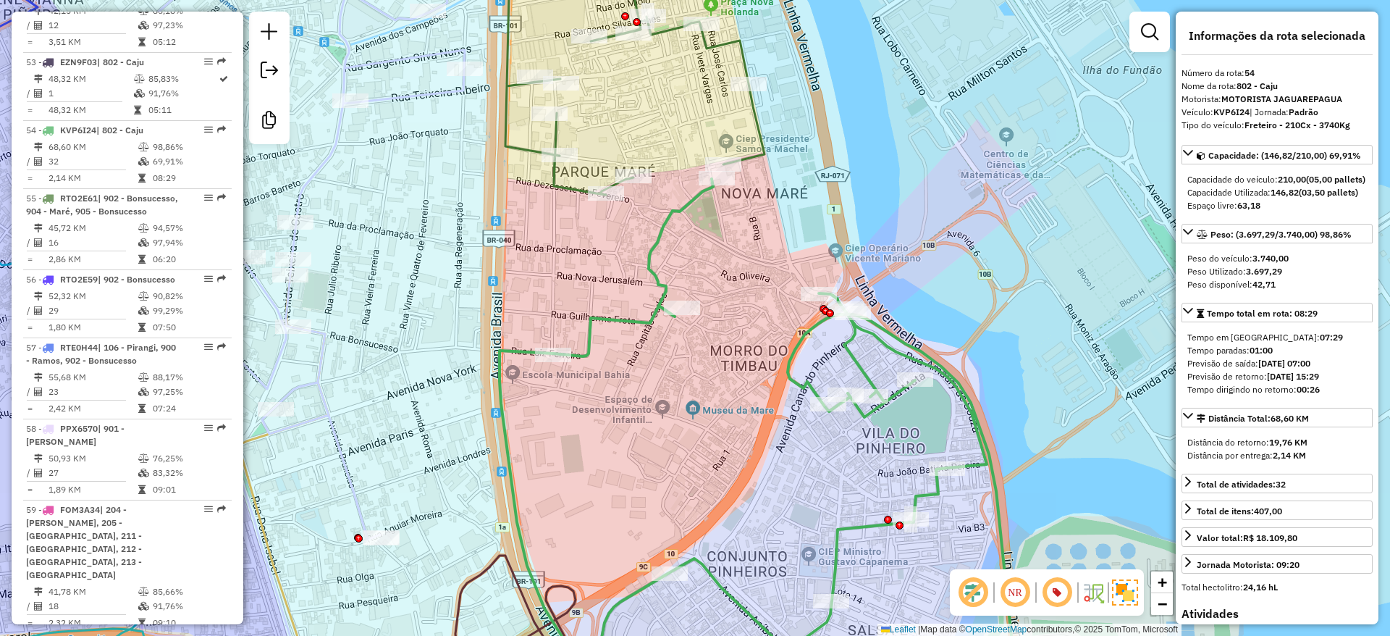
scroll to position [5177, 0]
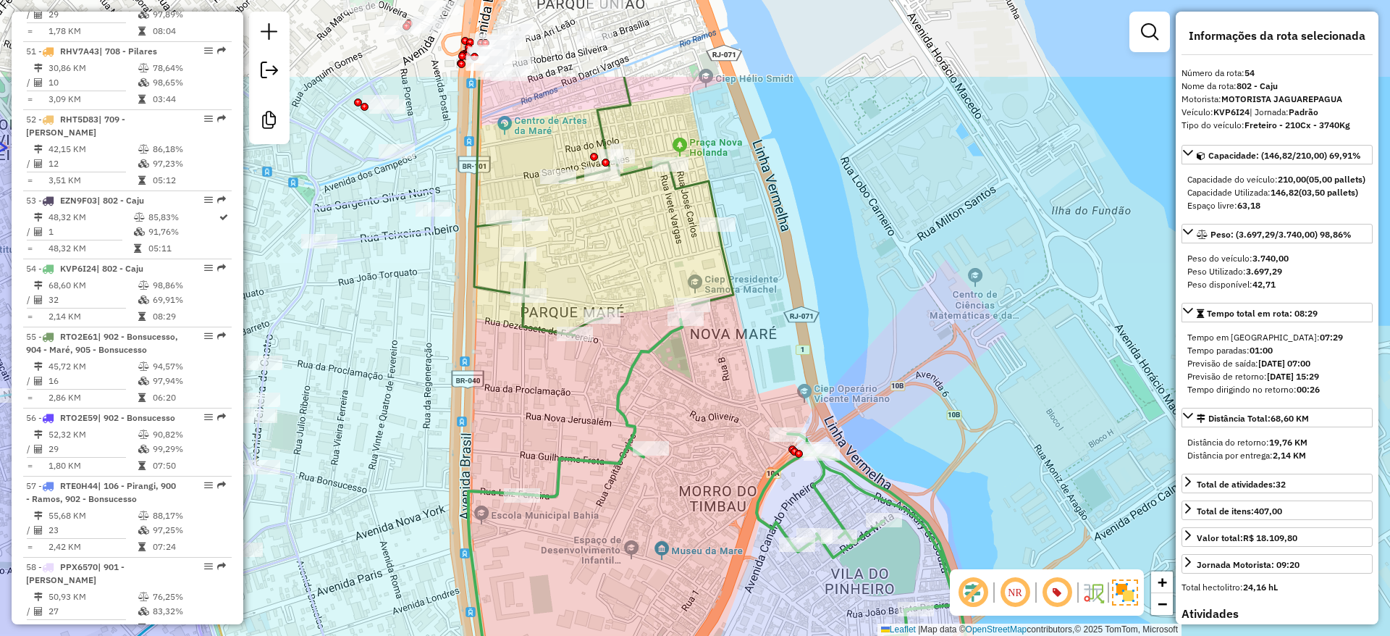
drag, startPoint x: 616, startPoint y: 264, endPoint x: 585, endPoint y: 404, distance: 143.1
click at [585, 404] on div "Janela de atendimento Grade de atendimento Capacidade Transportadoras Veículos …" at bounding box center [695, 318] width 1390 height 636
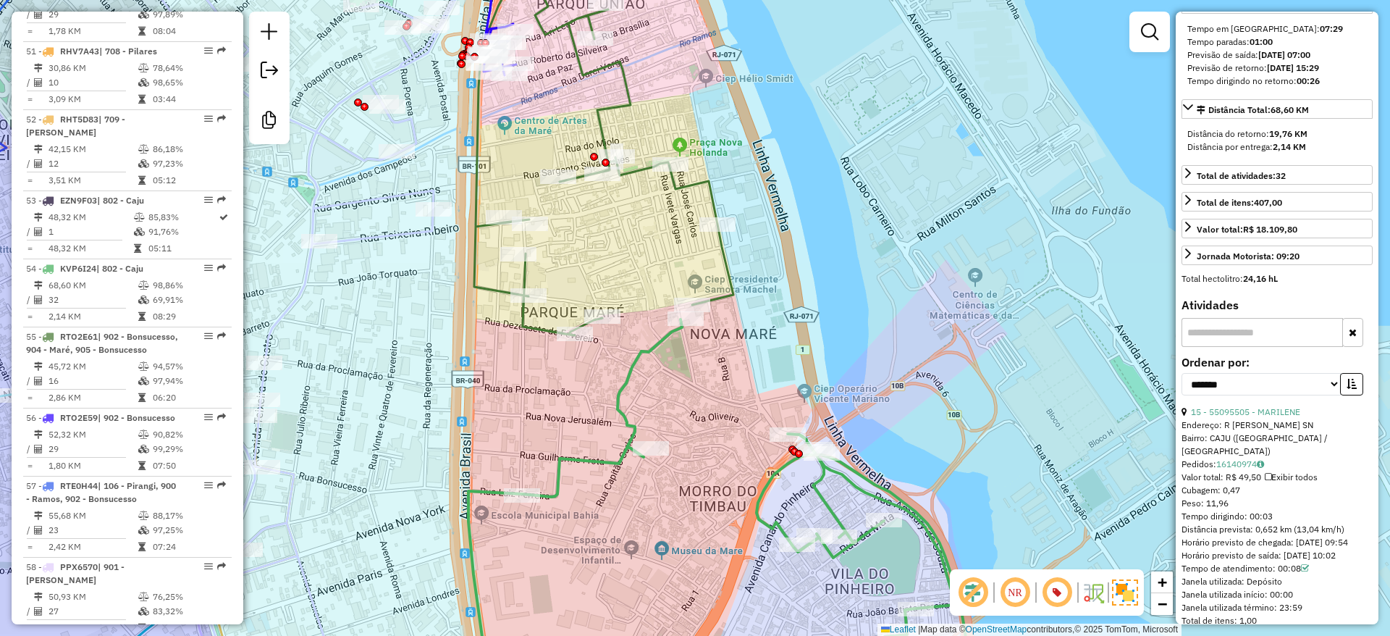
scroll to position [434, 0]
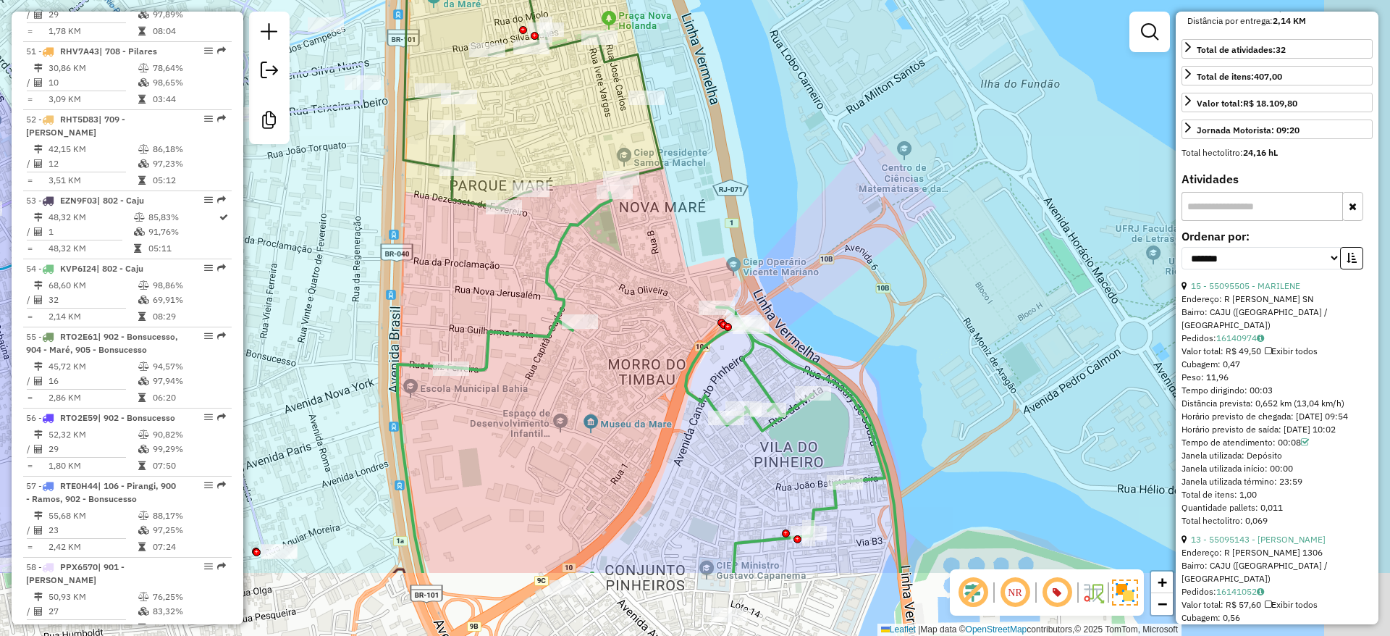
drag, startPoint x: 746, startPoint y: 398, endPoint x: 473, endPoint y: 9, distance: 474.9
click at [452, 0] on html "Aguarde... Pop-up bloqueado! Seu navegador bloqueou automáticamente a abertura …" at bounding box center [695, 318] width 1390 height 636
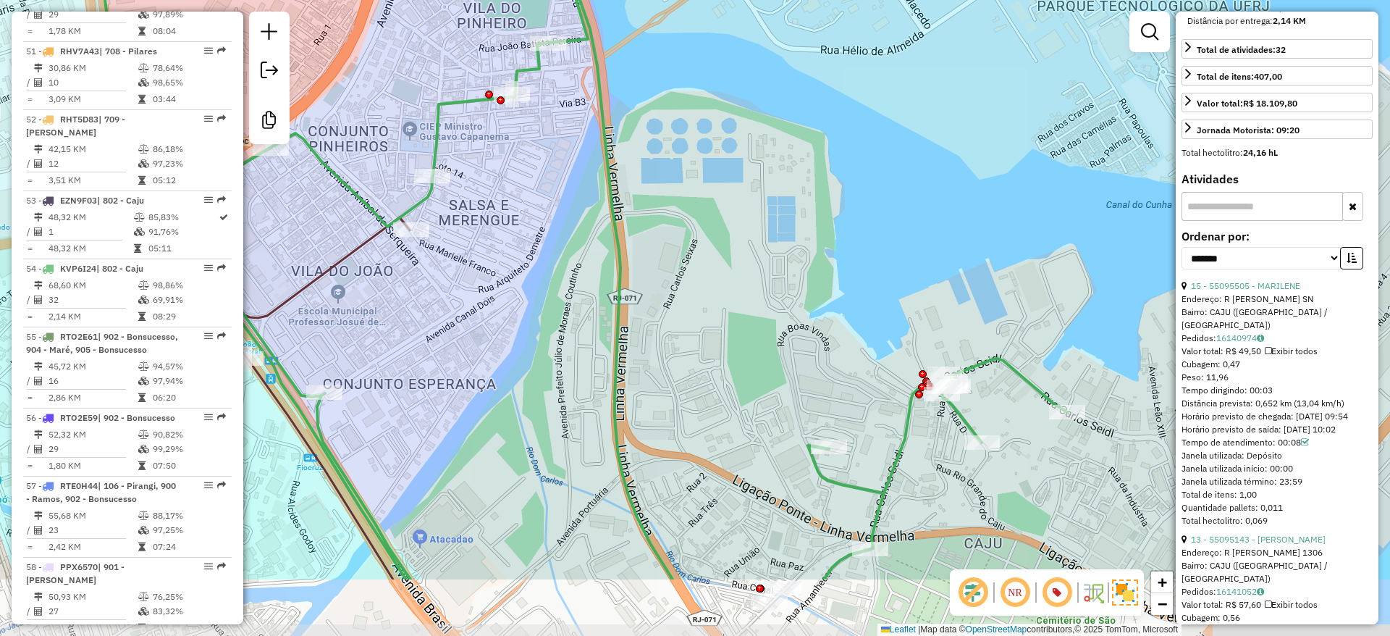
drag, startPoint x: 734, startPoint y: 216, endPoint x: 722, endPoint y: 250, distance: 36.9
click at [713, 161] on div "Rota 55 - Placa RTO2E61 55030518 - MERCADO PRECO BAIXO Rota 55 - Placa RTO2E61 …" at bounding box center [695, 318] width 1390 height 636
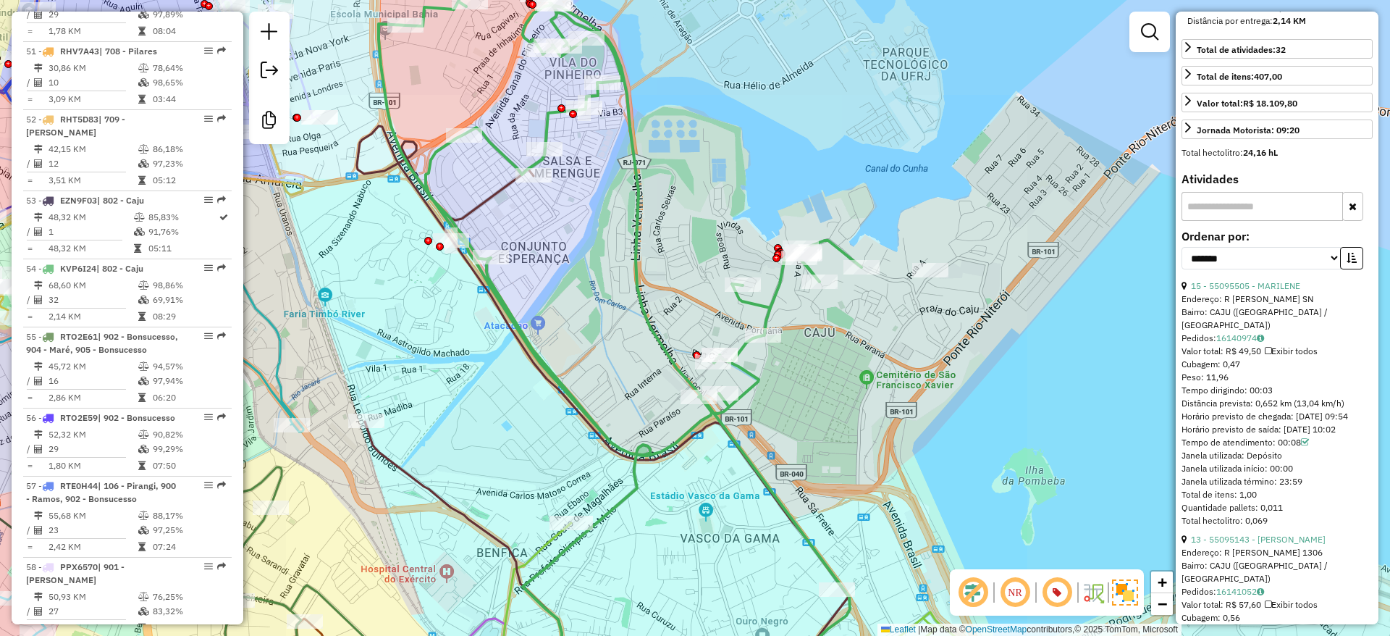
drag, startPoint x: 769, startPoint y: 381, endPoint x: 767, endPoint y: 343, distance: 37.7
click at [759, 381] on div "Rota 55 - Placa RTO2E61 55030518 - MERCADO PRECO BAIXO Rota 55 - Placa RTO2E61 …" at bounding box center [695, 318] width 1390 height 636
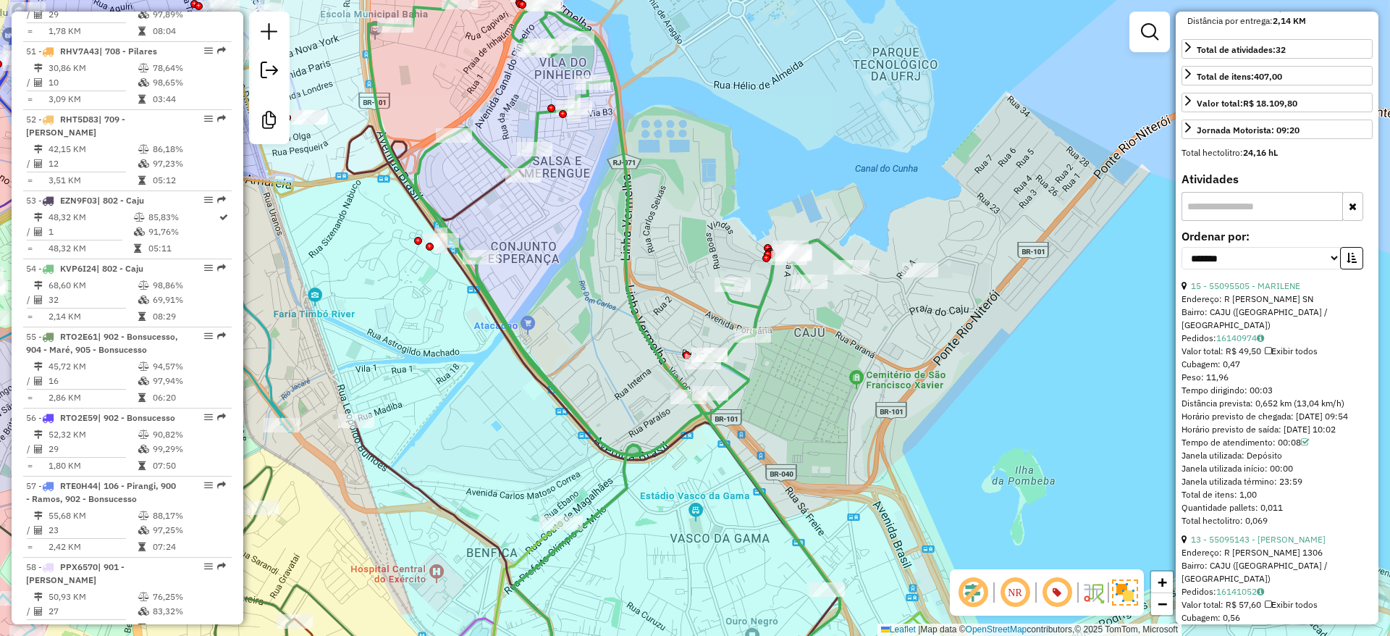
click at [756, 279] on div "Rota 55 - Placa RTO2E61 55030518 - MERCADO PRECO BAIXO Rota 55 - Placa RTO2E61 …" at bounding box center [695, 318] width 1390 height 636
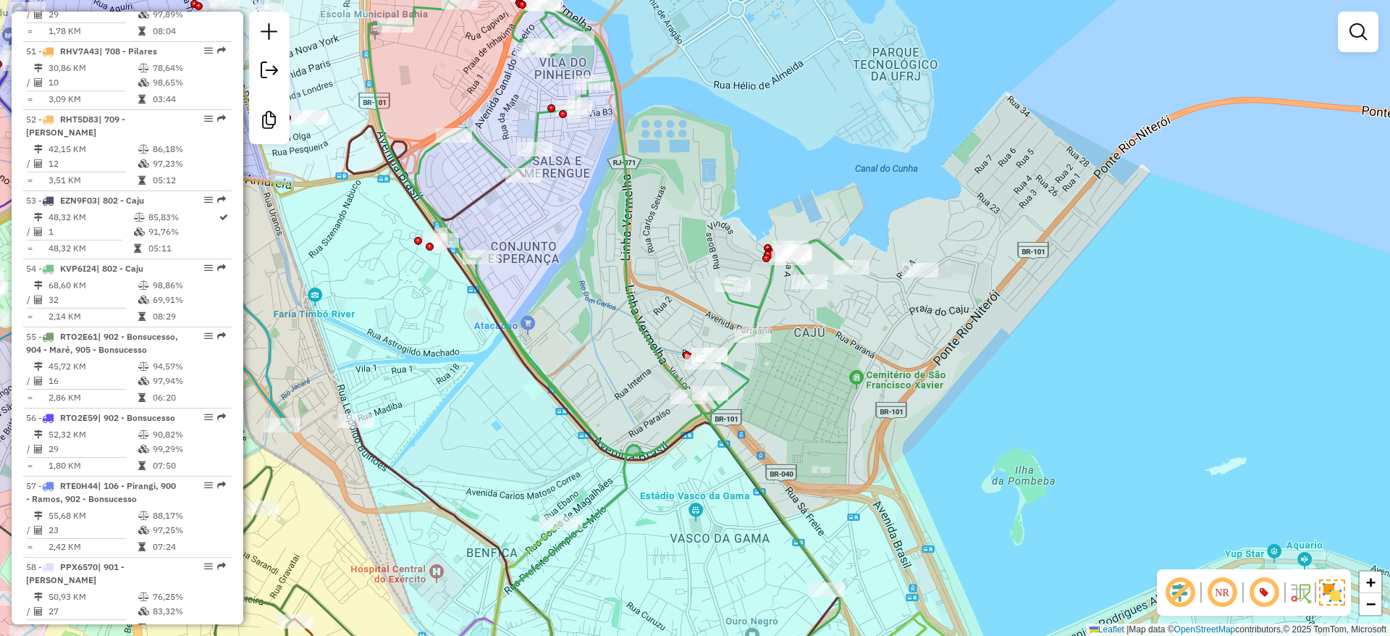
click at [764, 285] on icon at bounding box center [609, 318] width 483 height 761
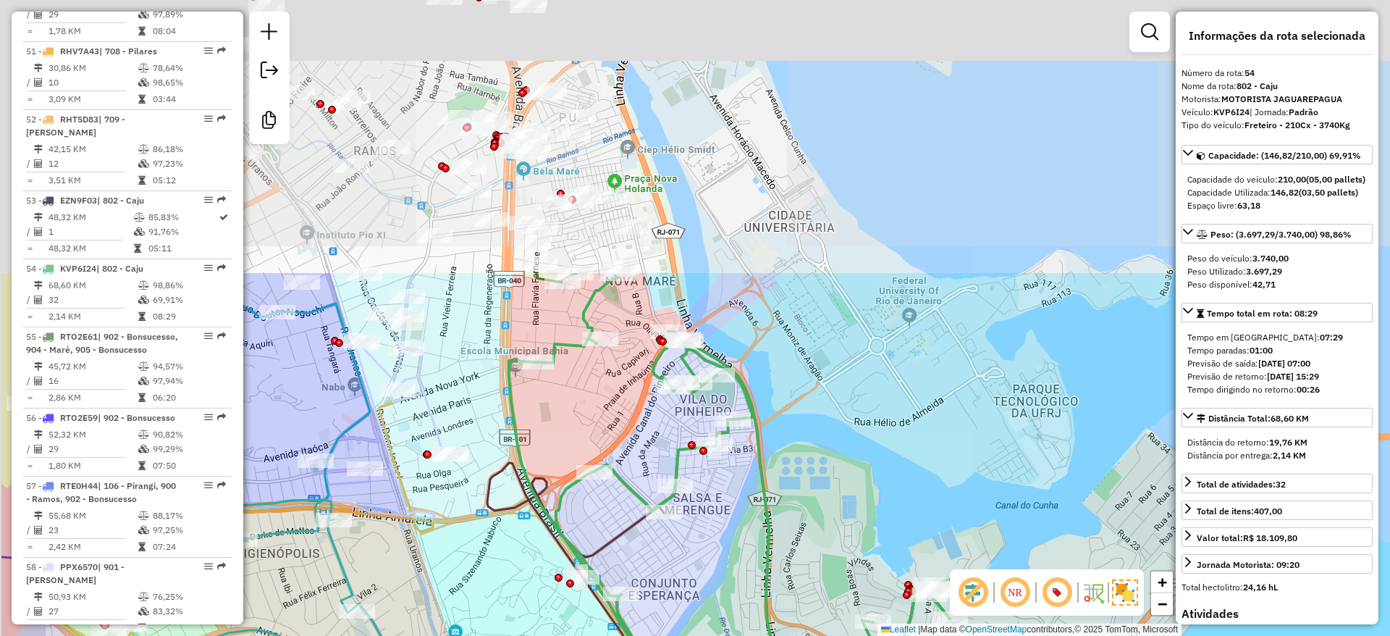
drag, startPoint x: 448, startPoint y: 100, endPoint x: 672, endPoint y: 477, distance: 438.8
click at [679, 629] on div "Janela de atendimento Grade de atendimento Capacidade Transportadoras Veículos …" at bounding box center [695, 318] width 1390 height 636
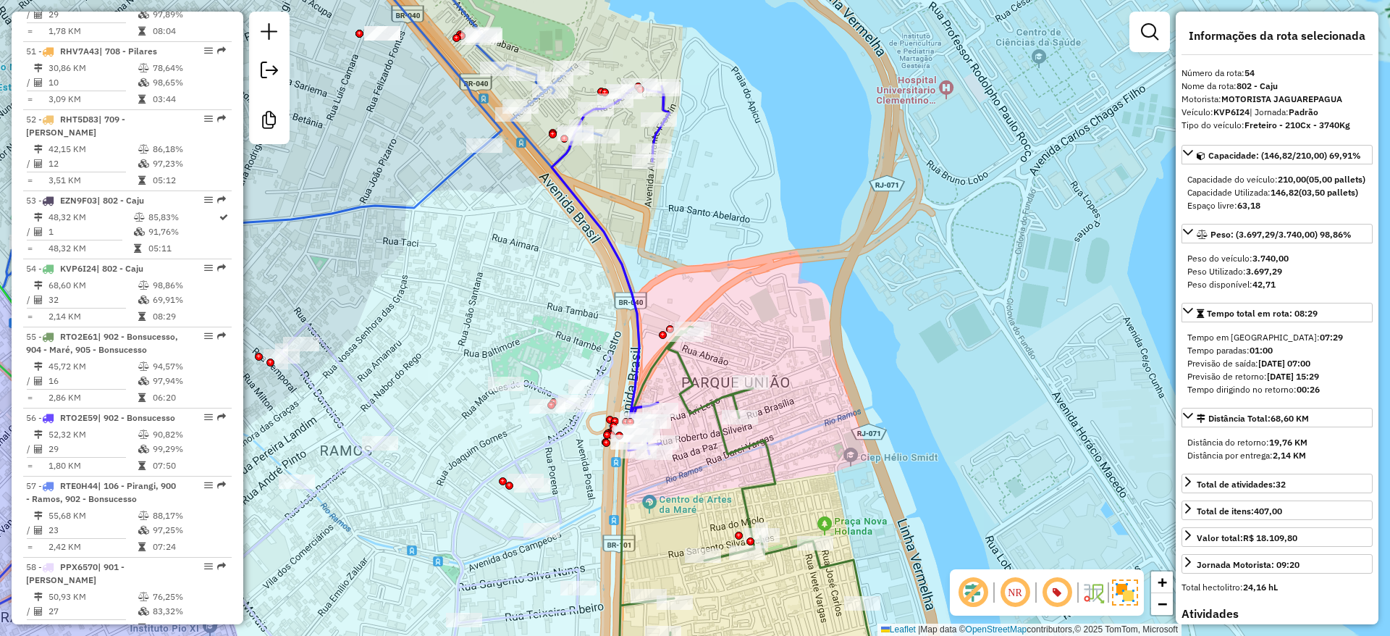
drag, startPoint x: 630, startPoint y: 313, endPoint x: 686, endPoint y: 297, distance: 58.9
click at [616, 250] on icon at bounding box center [611, 269] width 118 height 368
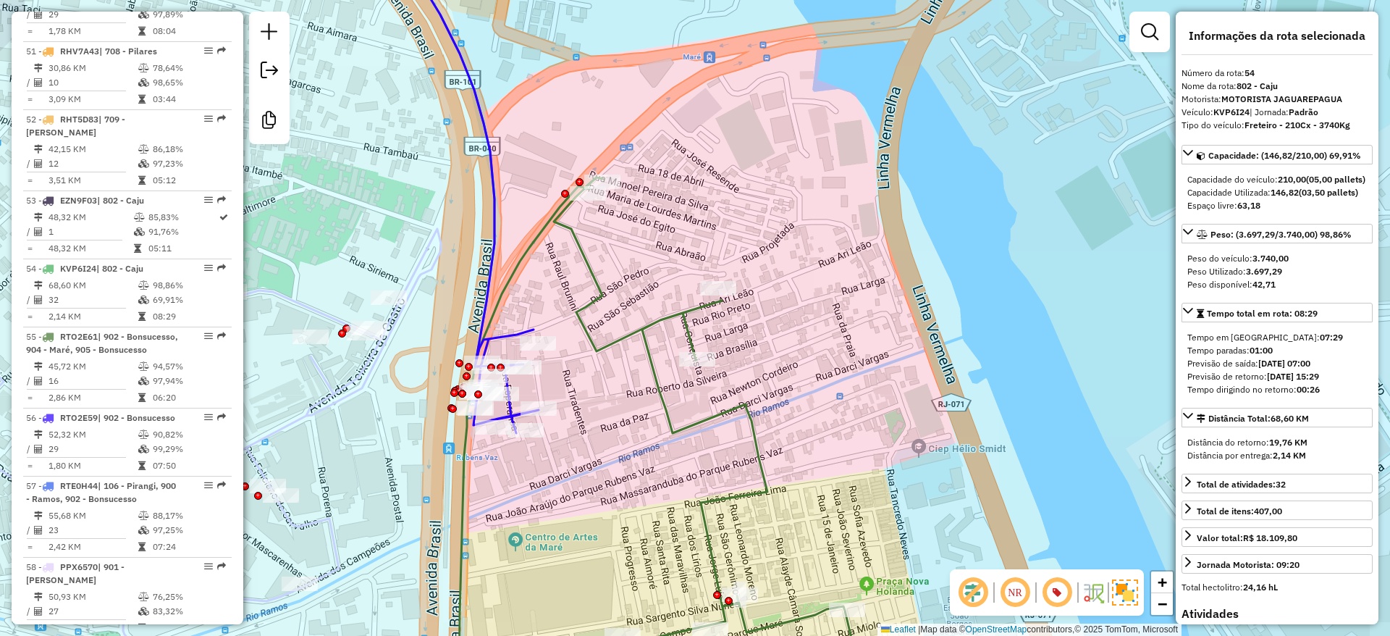
click at [646, 331] on icon at bounding box center [697, 438] width 477 height 522
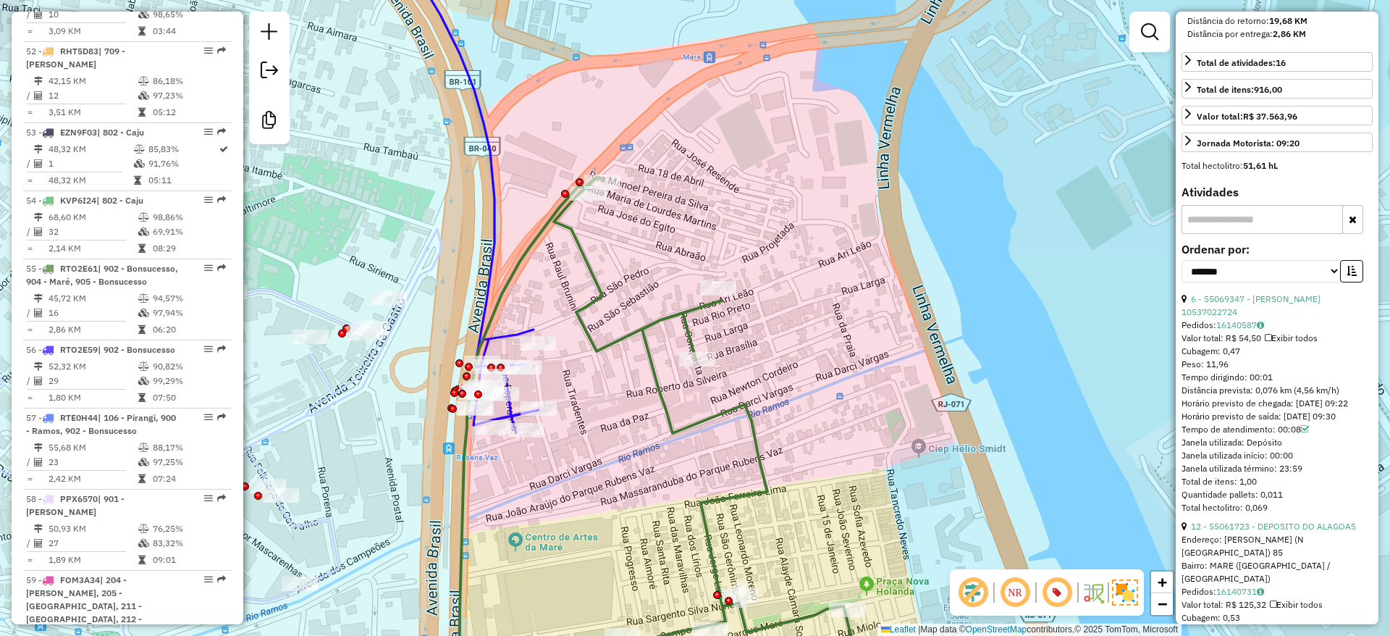
scroll to position [543, 0]
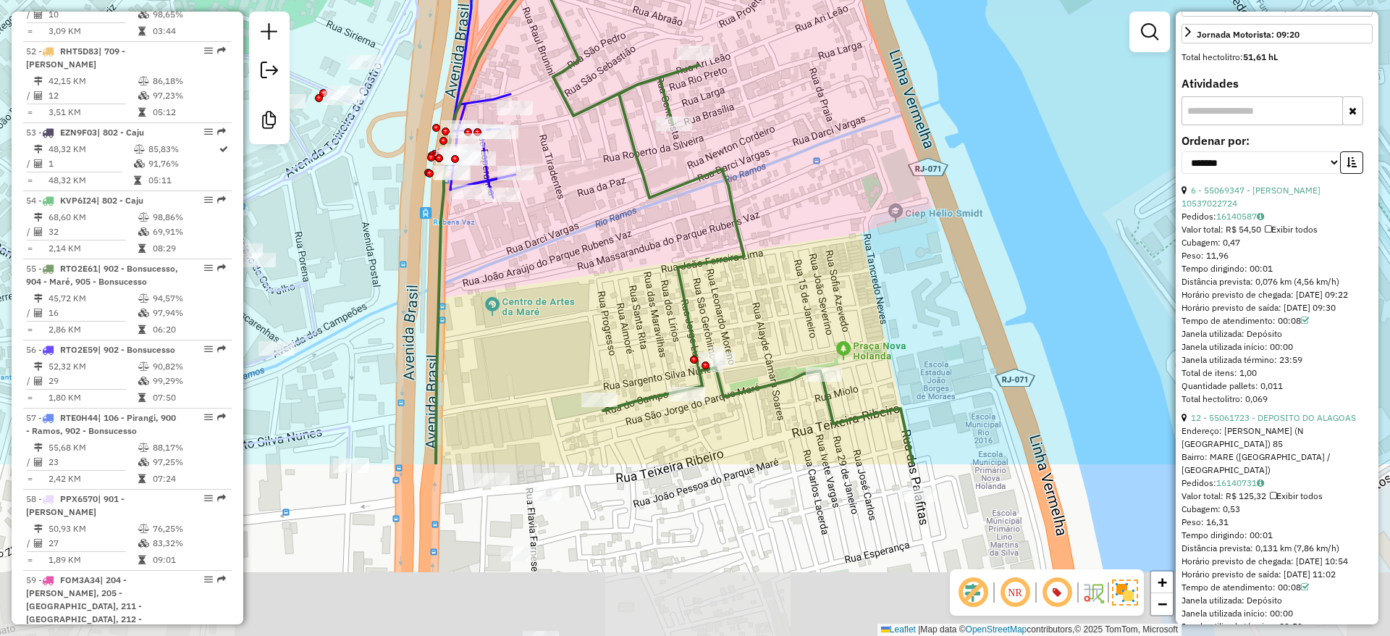
drag, startPoint x: 675, startPoint y: 458, endPoint x: 651, endPoint y: 227, distance: 232.9
click at [651, 224] on div "Janela de atendimento Grade de atendimento Capacidade Transportadoras Veículos …" at bounding box center [695, 318] width 1390 height 636
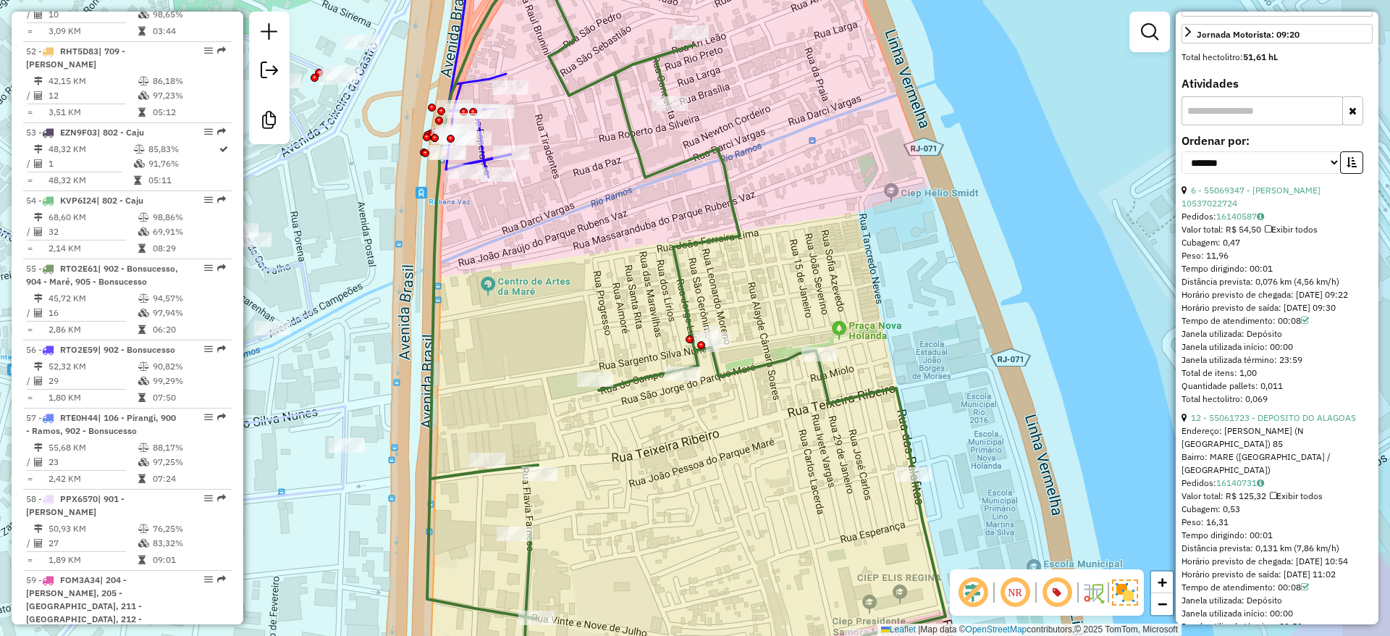
drag, startPoint x: 606, startPoint y: 312, endPoint x: 604, endPoint y: 285, distance: 26.9
click at [604, 284] on div "Janela de atendimento Grade de atendimento Capacidade Transportadoras Veículos …" at bounding box center [695, 318] width 1390 height 636
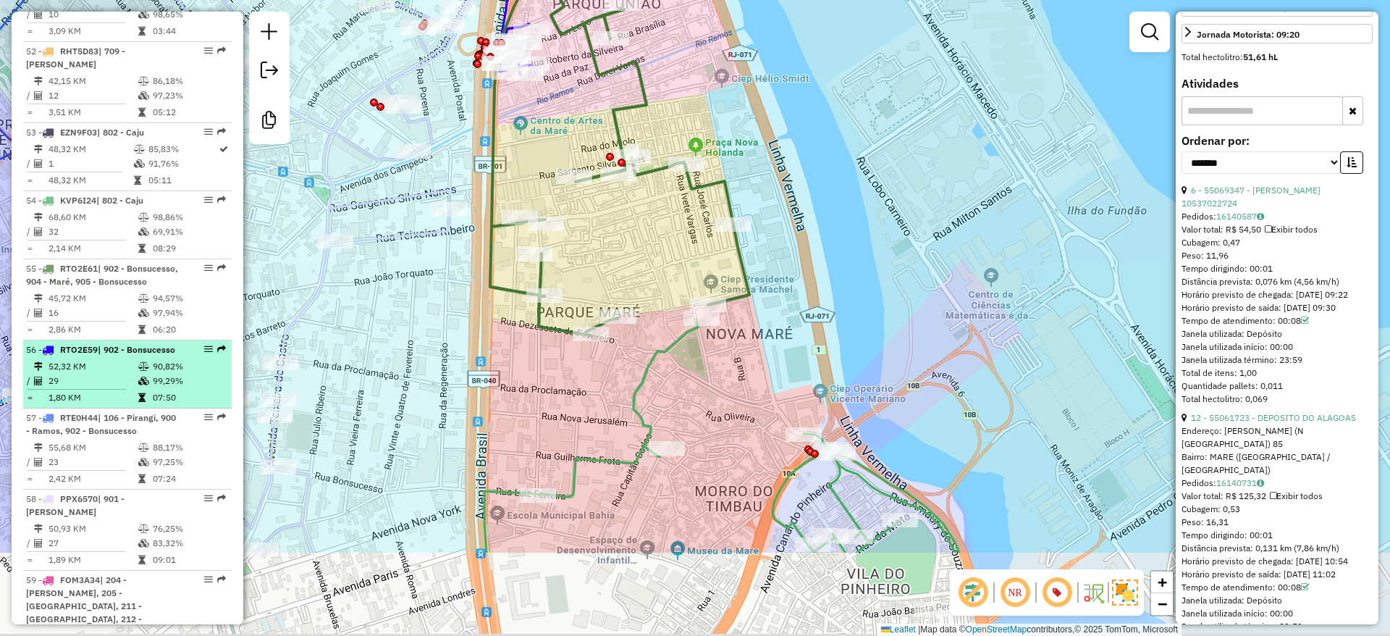
drag, startPoint x: 647, startPoint y: 387, endPoint x: 125, endPoint y: 114, distance: 589.6
click at [630, 261] on div "Janela de atendimento Grade de atendimento Capacidade Transportadoras Veículos …" at bounding box center [695, 318] width 1390 height 636
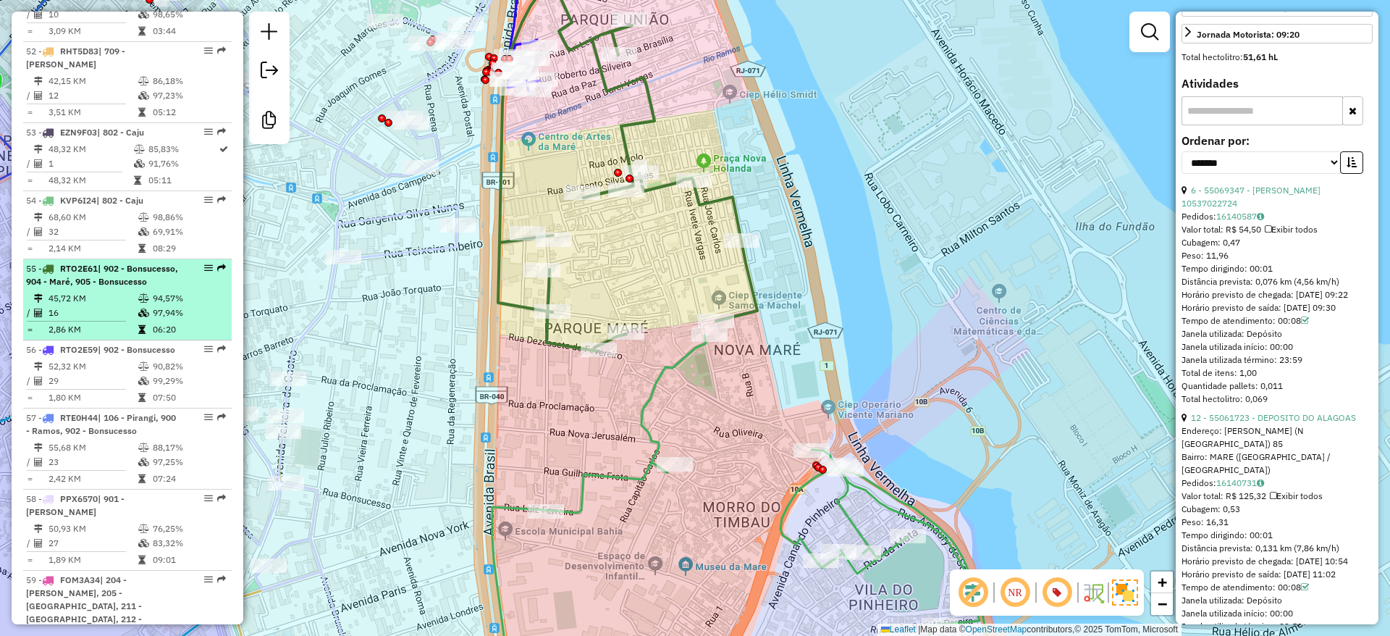
click at [89, 263] on span "RTO2E61" at bounding box center [79, 268] width 38 height 11
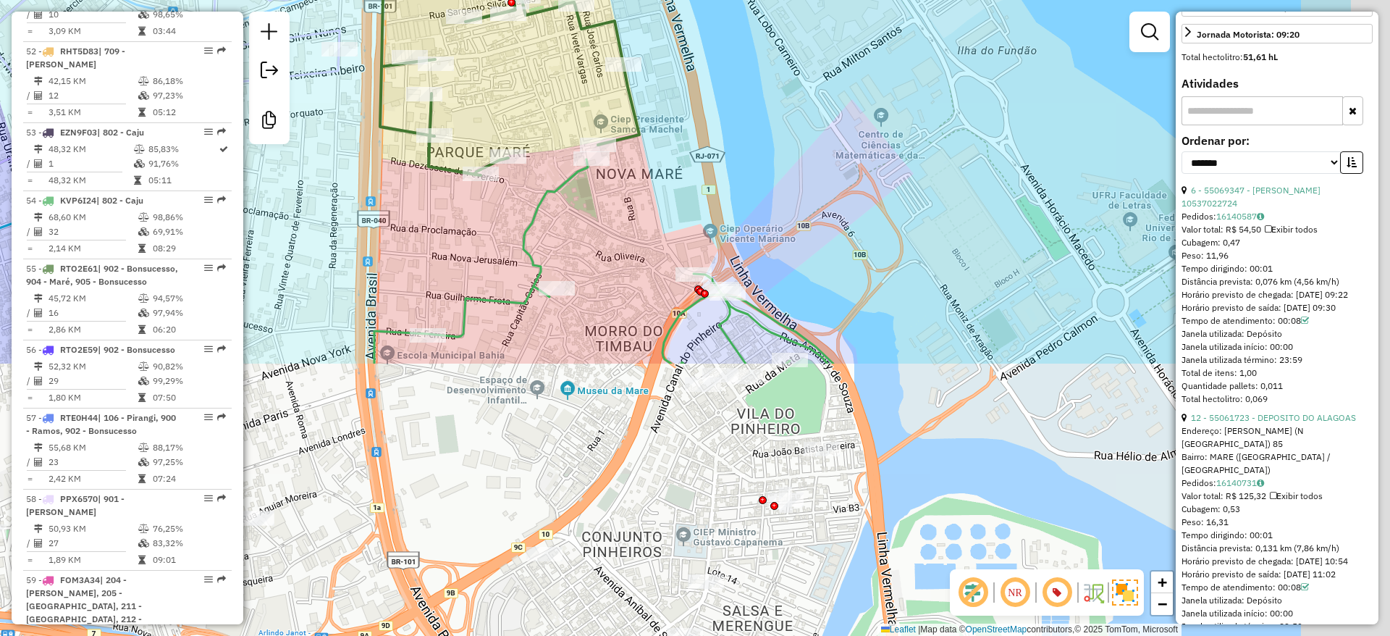
drag, startPoint x: 603, startPoint y: 176, endPoint x: 446, endPoint y: -38, distance: 265.1
click at [446, 0] on html "Aguarde... Pop-up bloqueado! Seu navegador bloqueou automáticamente a abertura …" at bounding box center [695, 318] width 1390 height 636
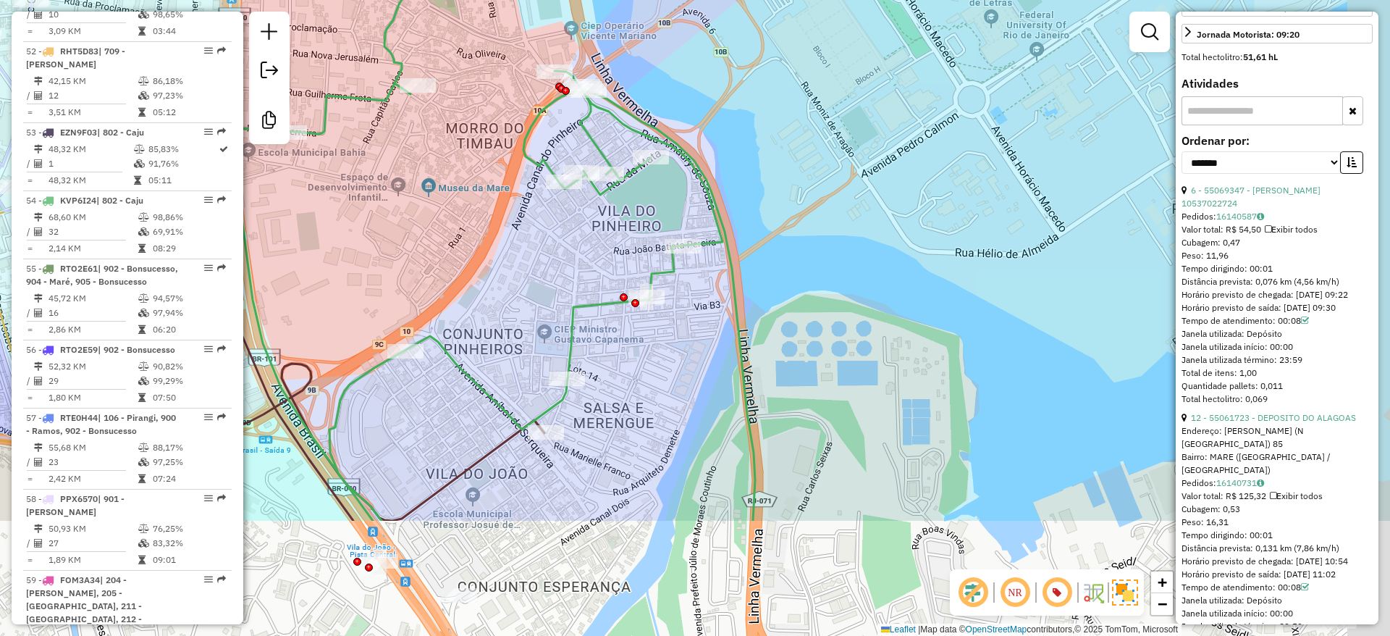
drag, startPoint x: 772, startPoint y: 208, endPoint x: 700, endPoint y: 104, distance: 127.5
click at [701, 105] on div "Janela de atendimento Grade de atendimento Capacidade Transportadoras Veículos …" at bounding box center [695, 318] width 1390 height 636
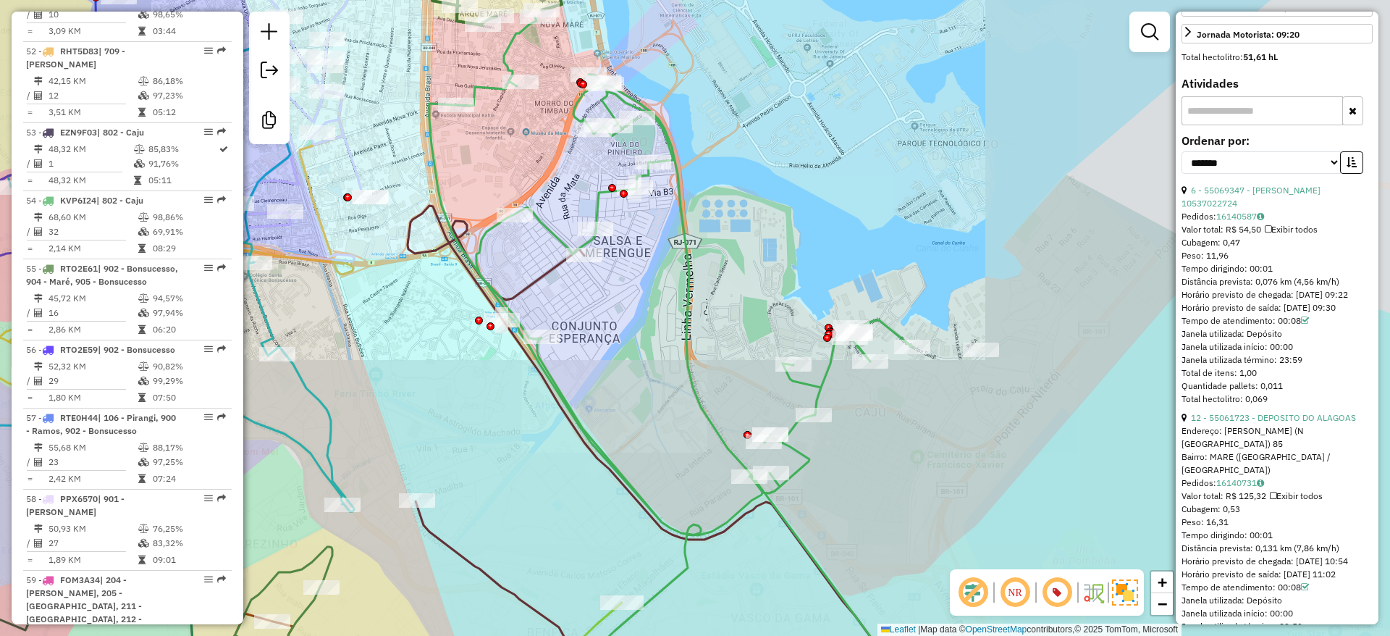
drag, startPoint x: 766, startPoint y: 293, endPoint x: 733, endPoint y: 285, distance: 33.5
click at [733, 285] on div "Janela de atendimento Grade de atendimento Capacidade Transportadoras Veículos …" at bounding box center [695, 318] width 1390 height 636
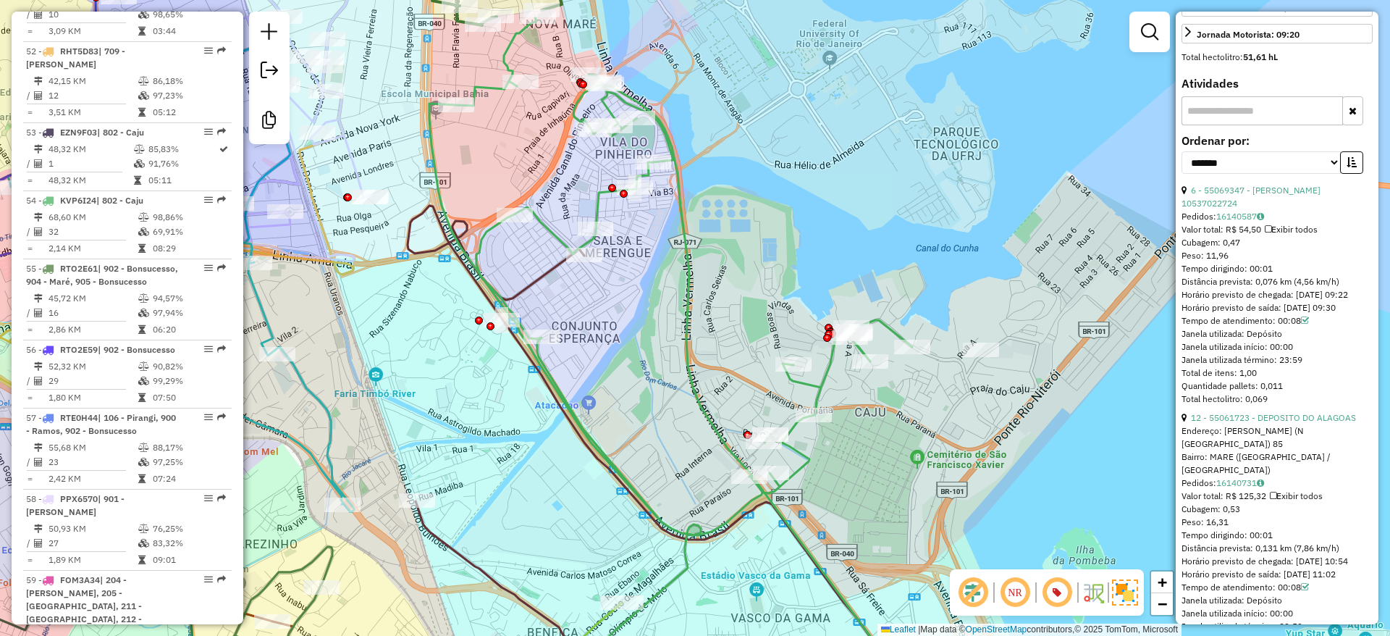
click at [543, 226] on icon at bounding box center [670, 358] width 483 height 682
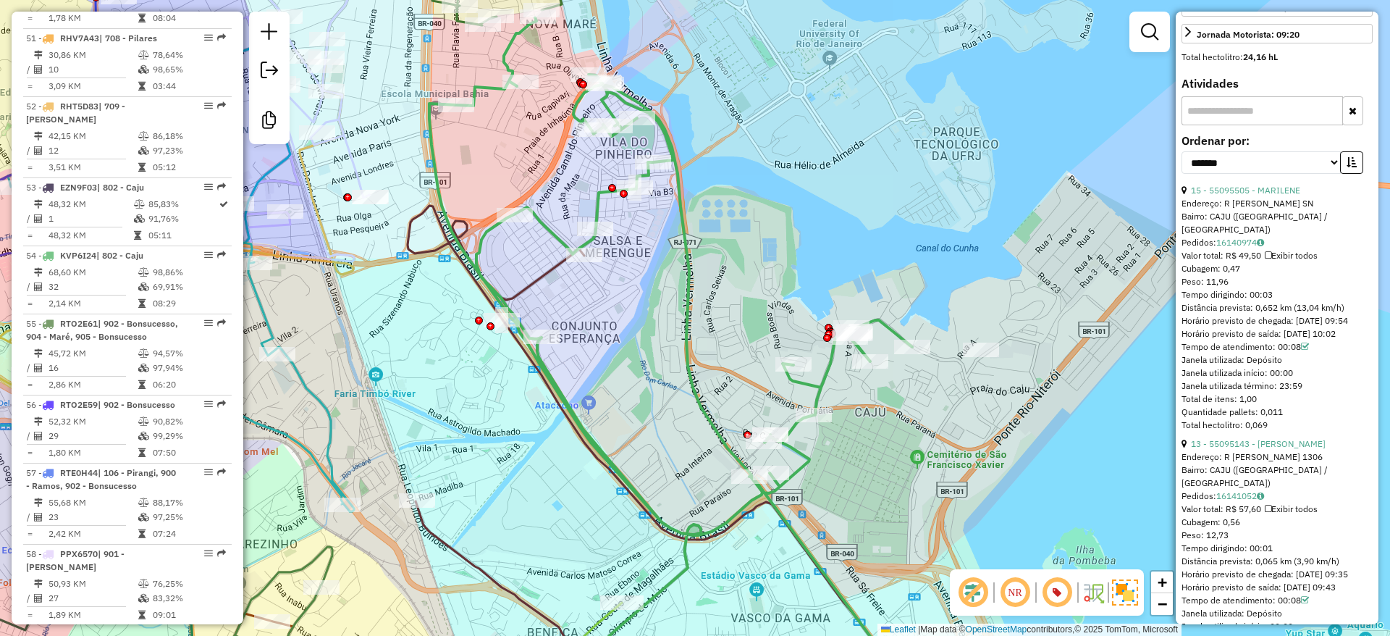
scroll to position [5177, 0]
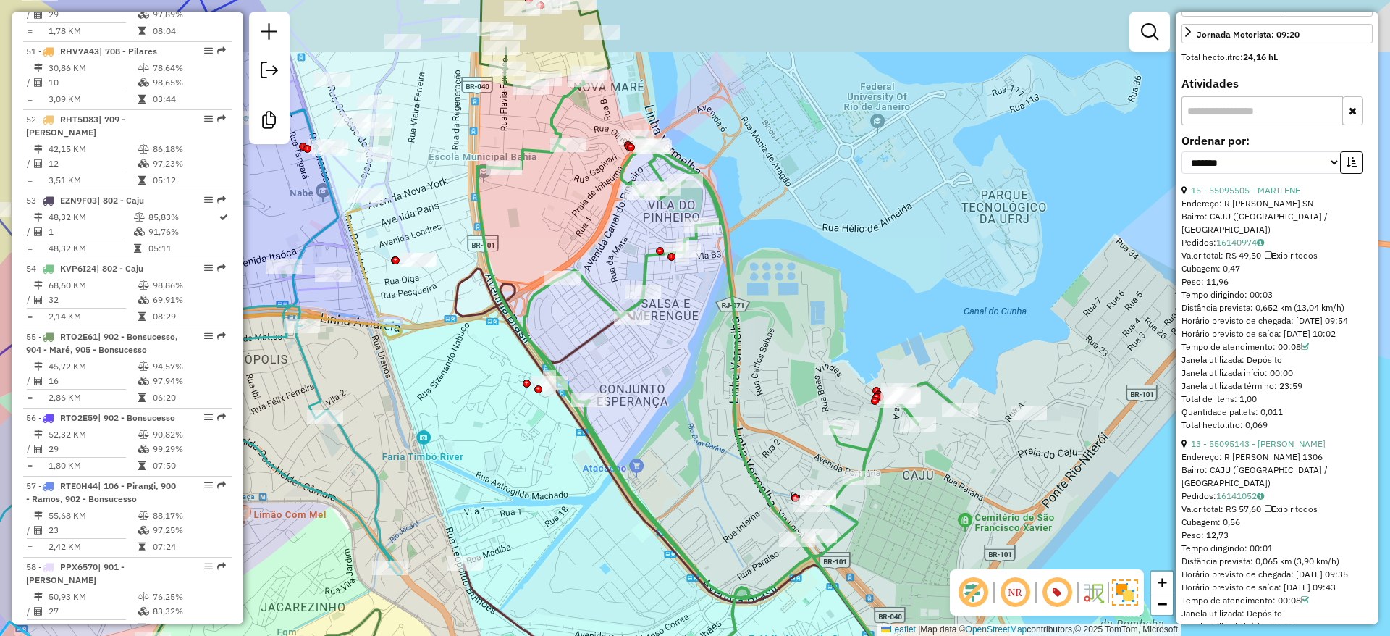
drag, startPoint x: 531, startPoint y: 156, endPoint x: 581, endPoint y: 229, distance: 88.9
click at [580, 220] on div "Janela de atendimento Grade de atendimento Capacidade Transportadoras Veículos …" at bounding box center [695, 318] width 1390 height 636
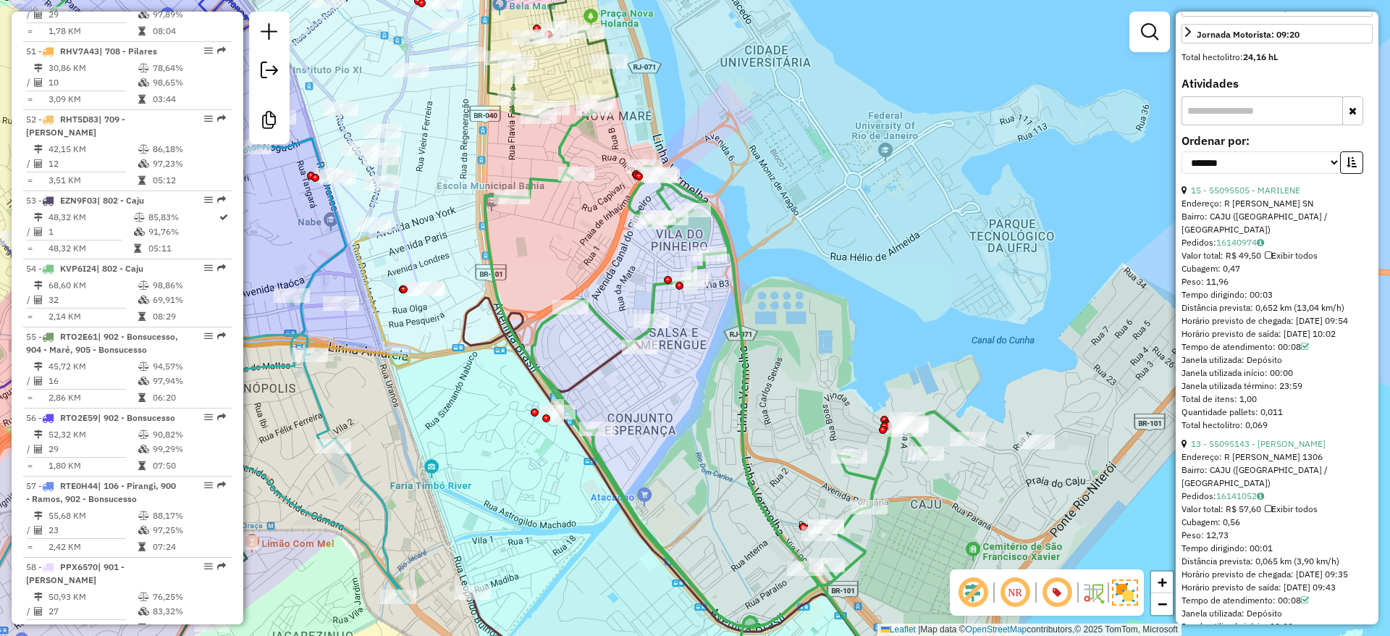
drag, startPoint x: 581, startPoint y: 247, endPoint x: 558, endPoint y: 234, distance: 25.9
click at [588, 294] on div "Janela de atendimento Grade de atendimento Capacidade Transportadoras Veículos …" at bounding box center [695, 318] width 1390 height 636
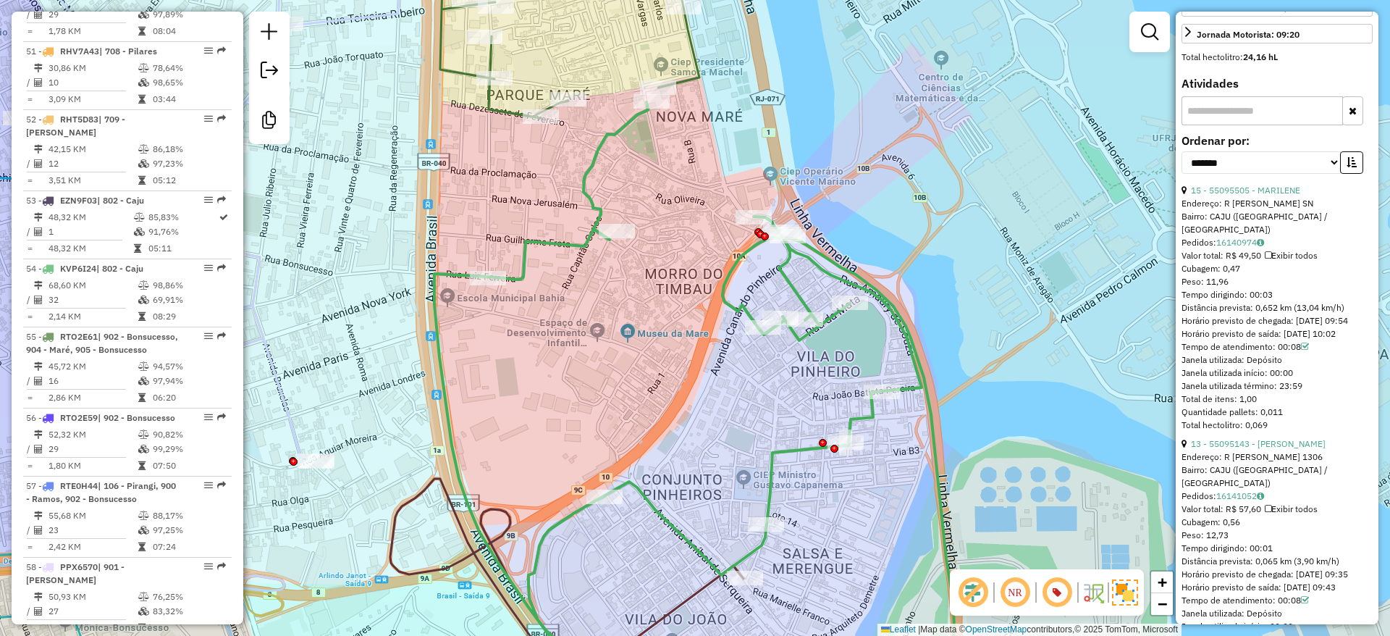
click at [594, 192] on icon at bounding box center [694, 400] width 520 height 597
click at [586, 195] on icon at bounding box center [694, 400] width 520 height 597
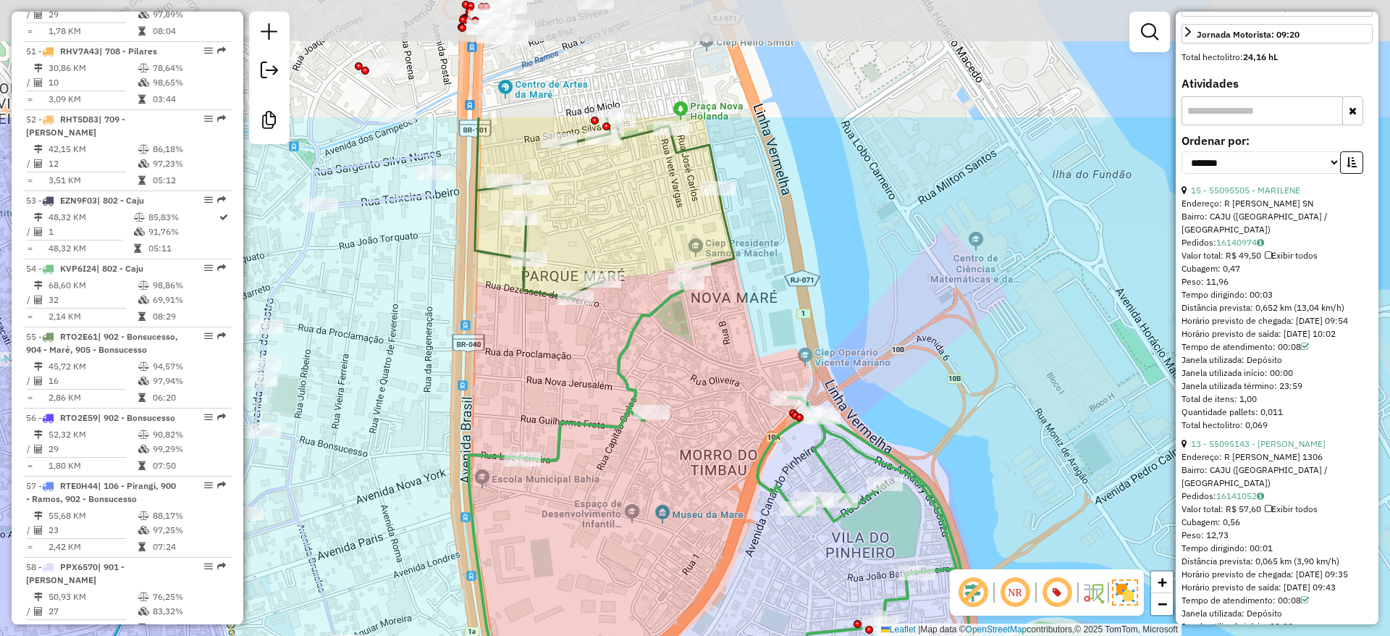
drag, startPoint x: 578, startPoint y: 361, endPoint x: 575, endPoint y: 345, distance: 17.0
click at [578, 357] on div "Janela de atendimento Grade de atendimento Capacidade Transportadoras Veículos …" at bounding box center [695, 318] width 1390 height 636
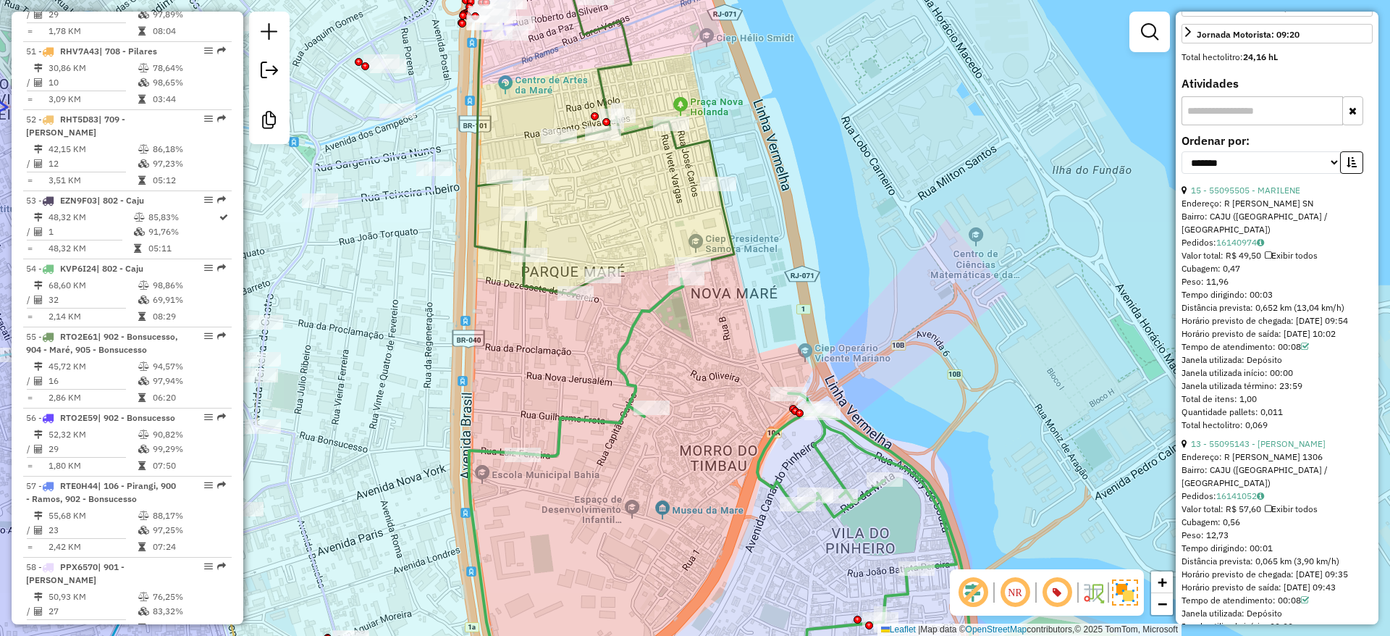
click at [497, 243] on icon at bounding box center [604, 115] width 259 height 358
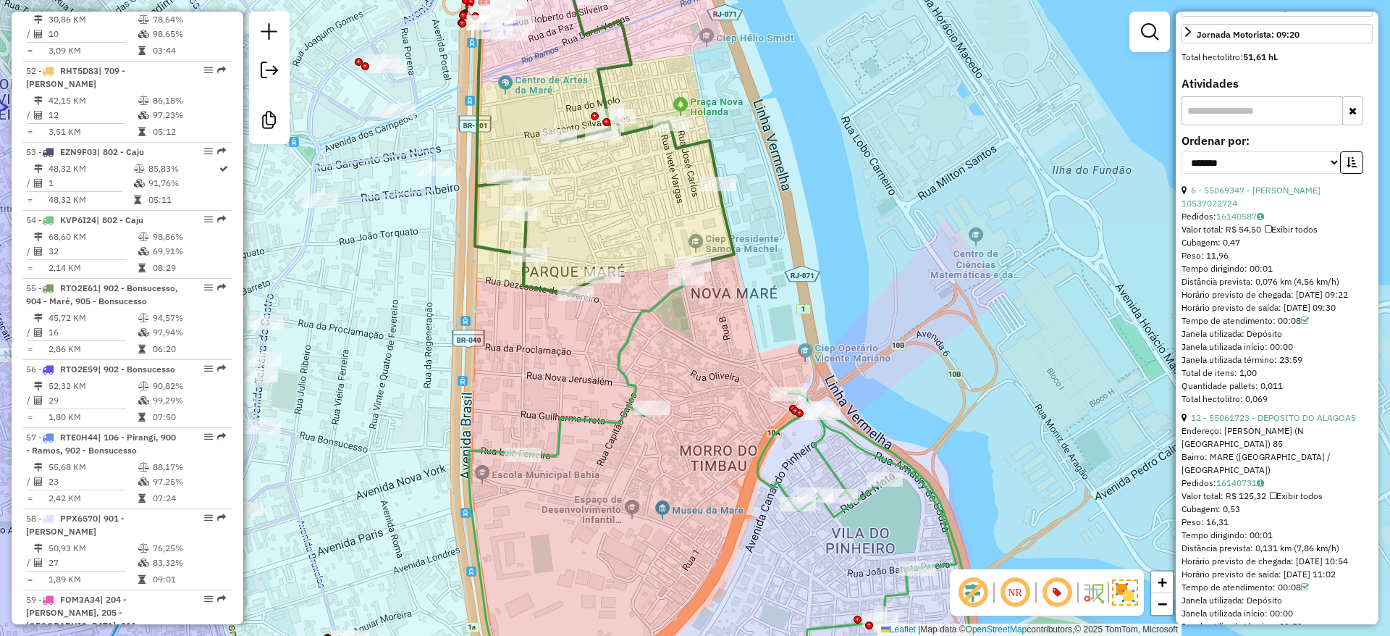
scroll to position [5245, 0]
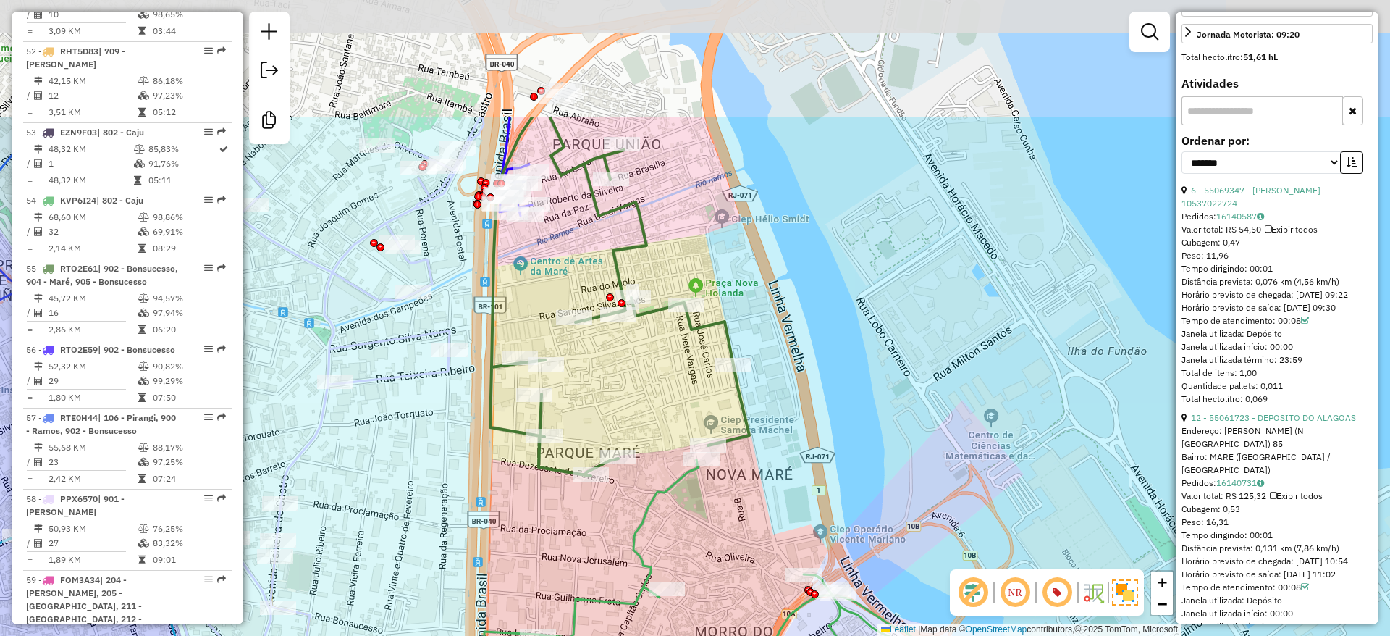
drag, startPoint x: 597, startPoint y: 214, endPoint x: 582, endPoint y: 368, distance: 154.9
click at [618, 435] on div "Janela de atendimento Grade de atendimento Capacidade Transportadoras Veículos …" at bounding box center [695, 318] width 1390 height 636
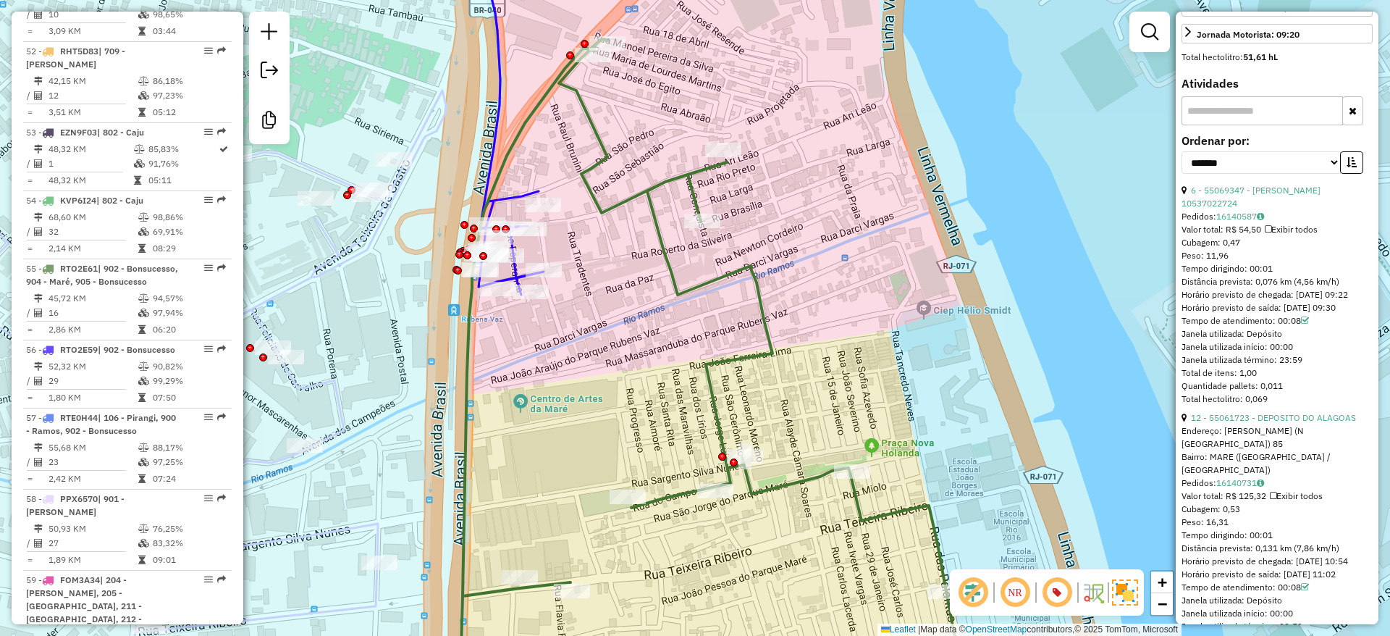
click at [514, 190] on icon at bounding box center [508, 115] width 70 height 358
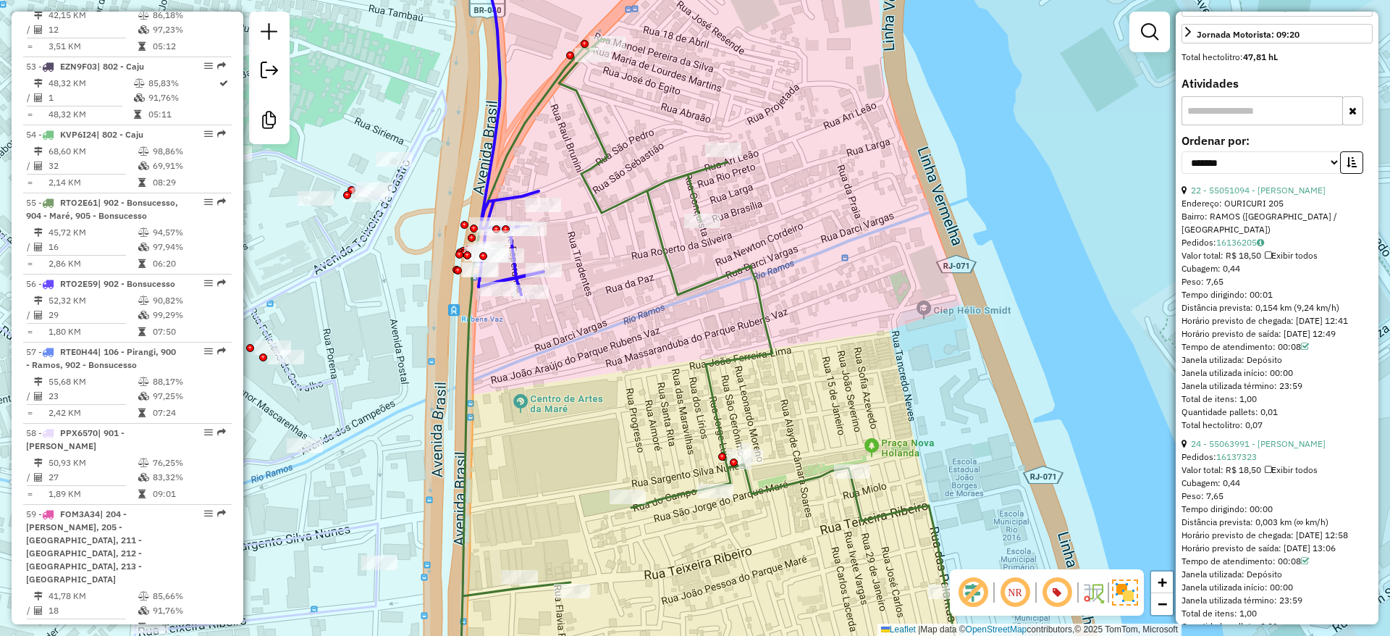
scroll to position [5339, 0]
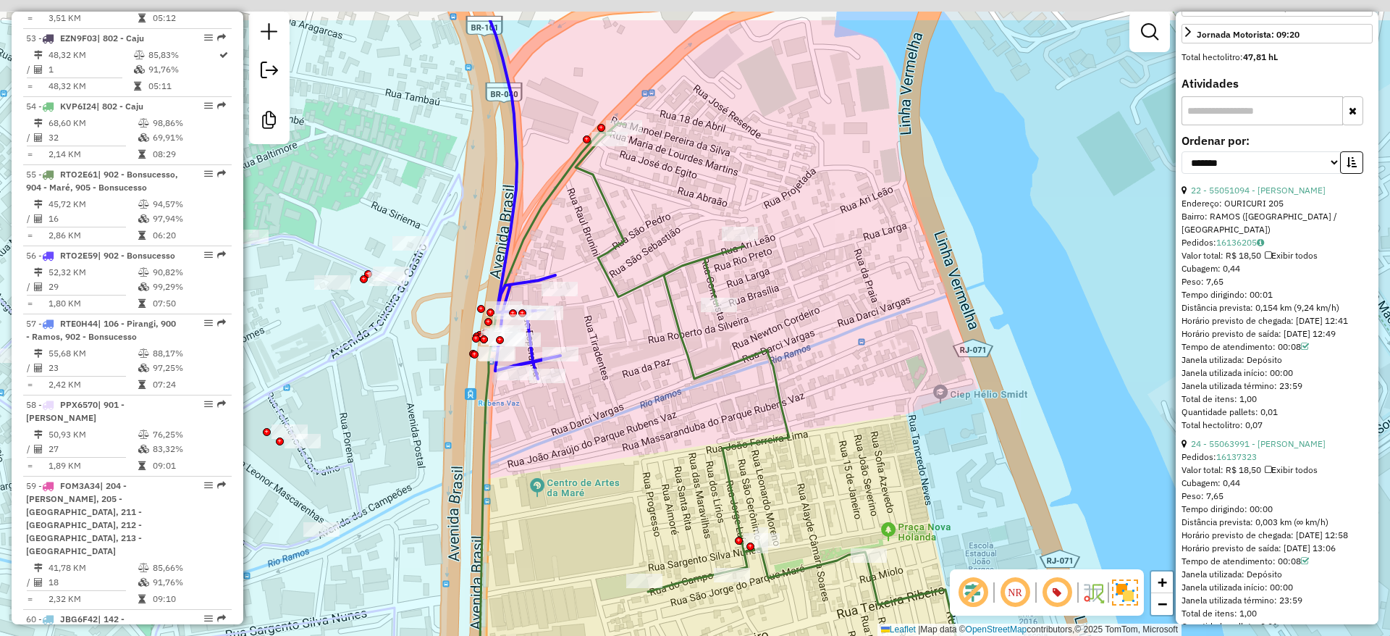
drag, startPoint x: 547, startPoint y: 190, endPoint x: 564, endPoint y: 263, distance: 75.0
click at [564, 263] on div "Janela de atendimento Grade de atendimento Capacidade Transportadoras Veículos …" at bounding box center [695, 318] width 1390 height 636
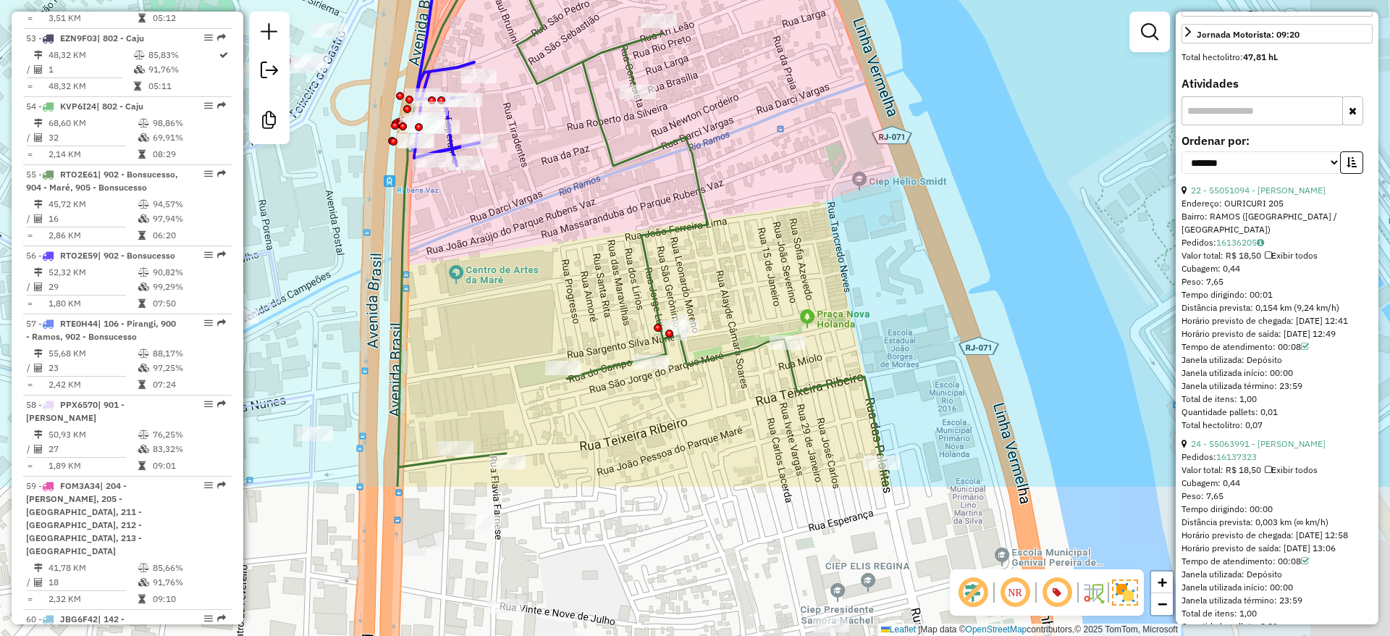
drag, startPoint x: 623, startPoint y: 442, endPoint x: 542, endPoint y: 229, distance: 227.7
click at [542, 229] on div "Janela de atendimento Grade de atendimento Capacidade Transportadoras Veículos …" at bounding box center [695, 318] width 1390 height 636
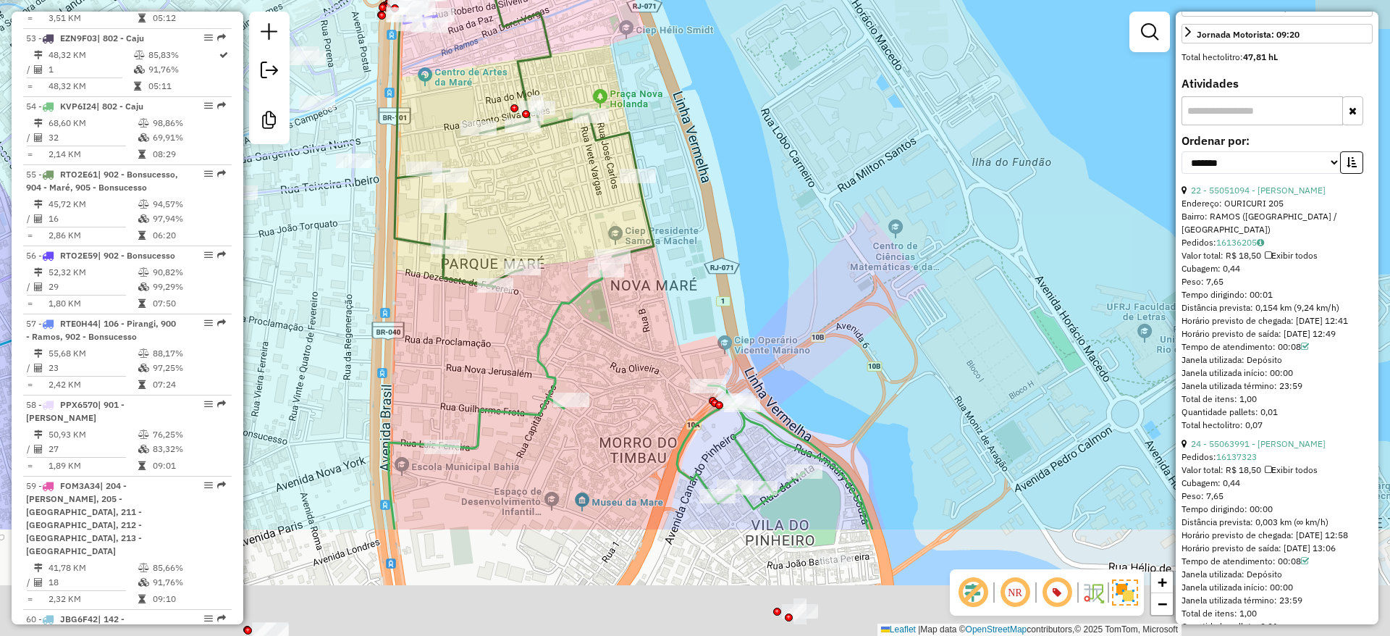
drag, startPoint x: 595, startPoint y: 319, endPoint x: 537, endPoint y: 208, distance: 125.0
click at [537, 208] on div "Janela de atendimento Grade de atendimento Capacidade Transportadoras Veículos …" at bounding box center [695, 318] width 1390 height 636
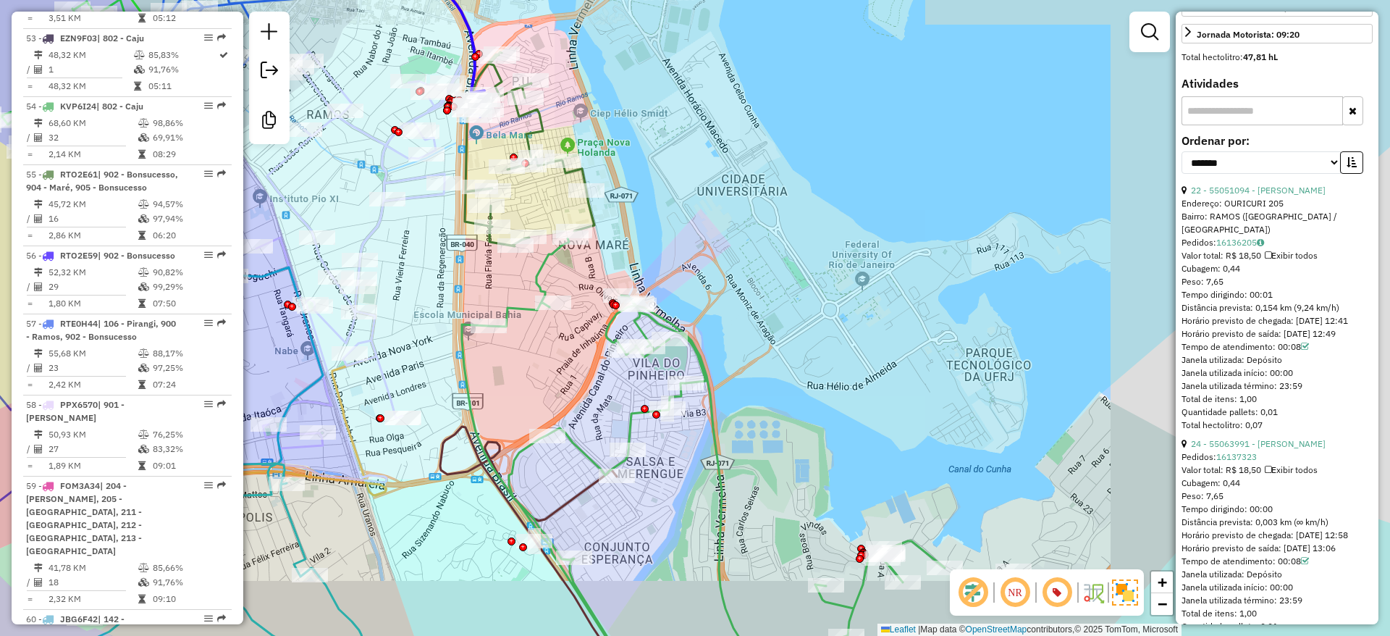
drag, startPoint x: 678, startPoint y: 297, endPoint x: 658, endPoint y: 172, distance: 126.1
click at [653, 164] on div "Janela de atendimento Grade de atendimento Capacidade Transportadoras Veículos …" at bounding box center [695, 318] width 1390 height 636
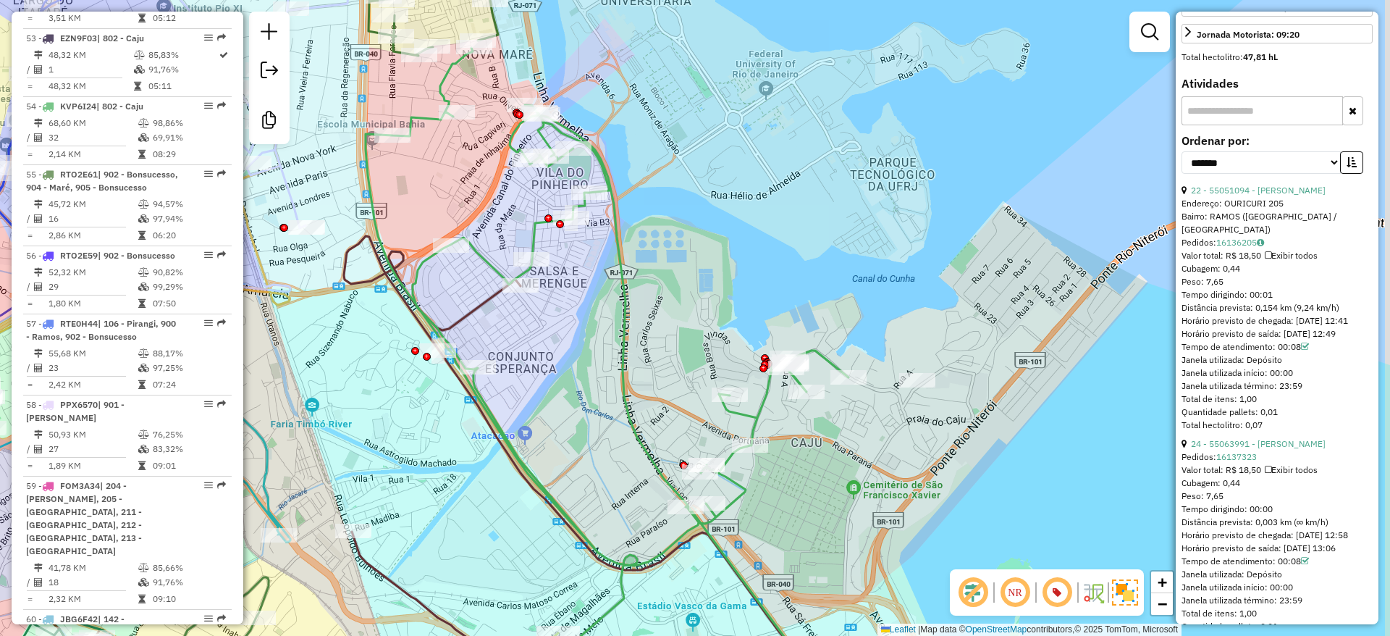
drag, startPoint x: 664, startPoint y: 206, endPoint x: 623, endPoint y: 166, distance: 57.3
click at [624, 166] on div "Janela de atendimento Grade de atendimento Capacidade Transportadoras Veículos …" at bounding box center [695, 318] width 1390 height 636
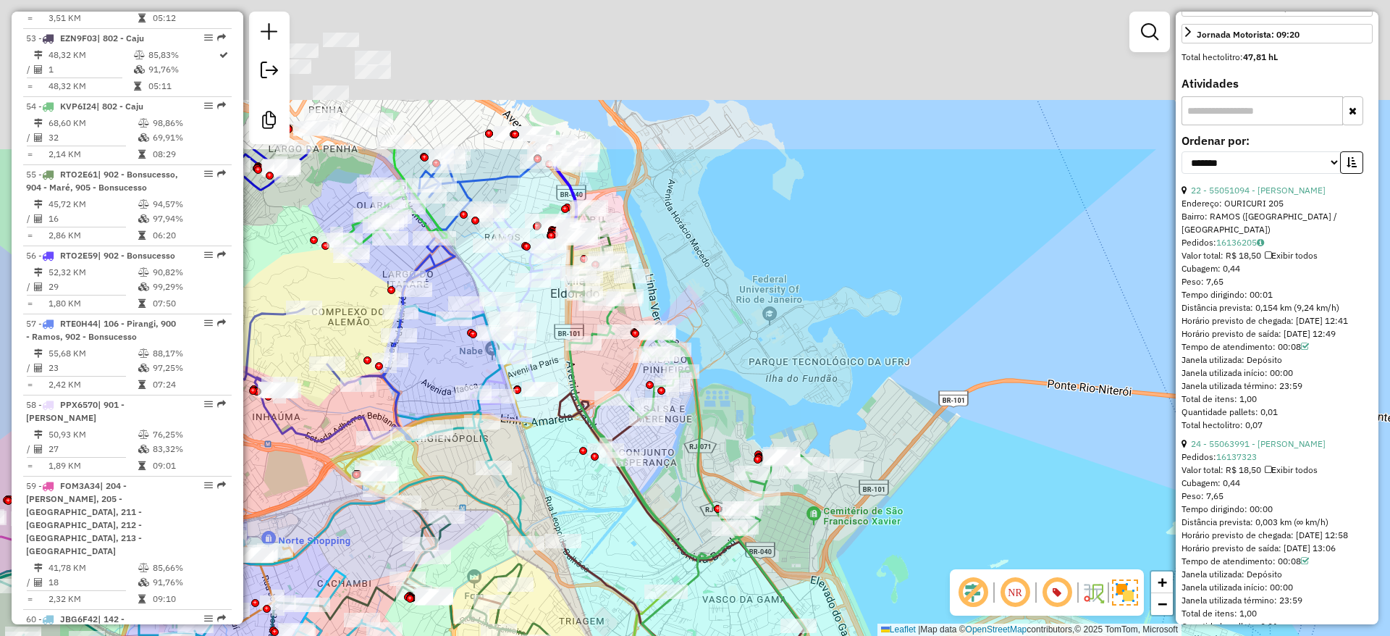
drag, startPoint x: 623, startPoint y: 166, endPoint x: 719, endPoint y: 379, distance: 233.3
click at [719, 379] on div "Janela de atendimento Grade de atendimento Capacidade Transportadoras Veículos …" at bounding box center [695, 318] width 1390 height 636
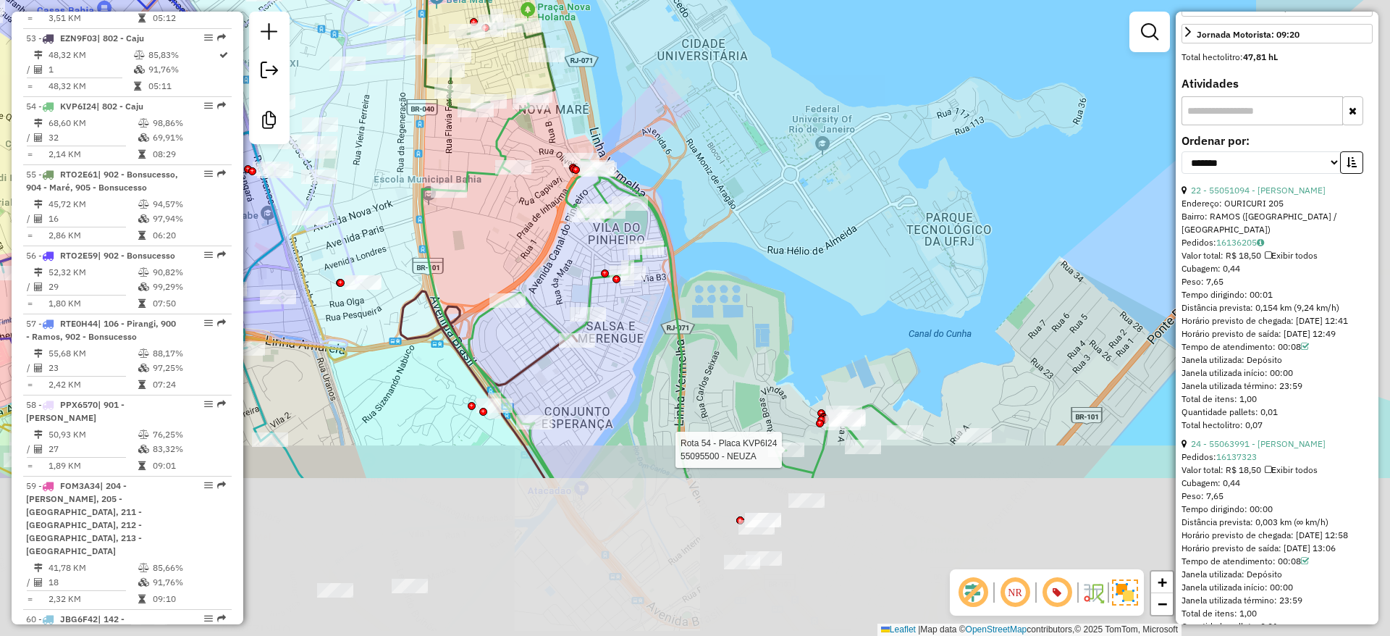
click at [716, 225] on div "Rota 54 - Placa KVP6I24 55095500 - NEUZA Janela de atendimento Grade de atendim…" at bounding box center [695, 318] width 1390 height 636
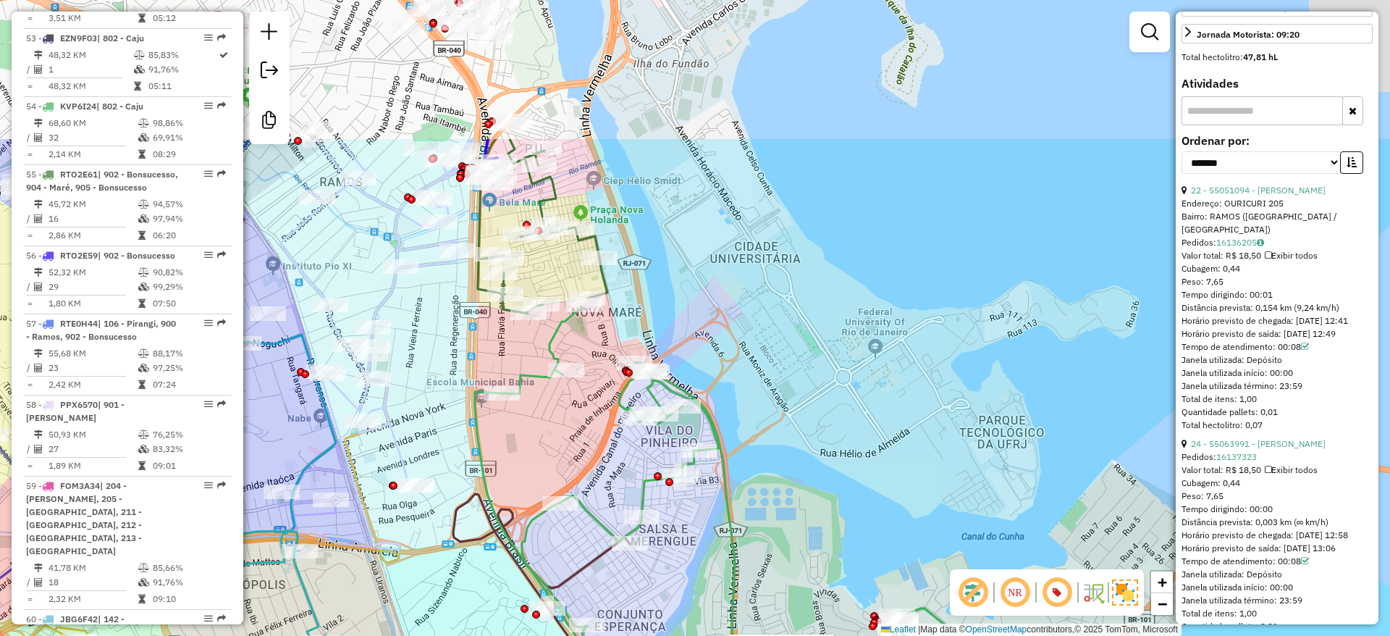
drag, startPoint x: 620, startPoint y: 466, endPoint x: 651, endPoint y: 512, distance: 55.8
click at [659, 544] on div "Rota 54 - Placa KVP6I24 55095500 - NEUZA Janela de atendimento Grade de atendim…" at bounding box center [695, 318] width 1390 height 636
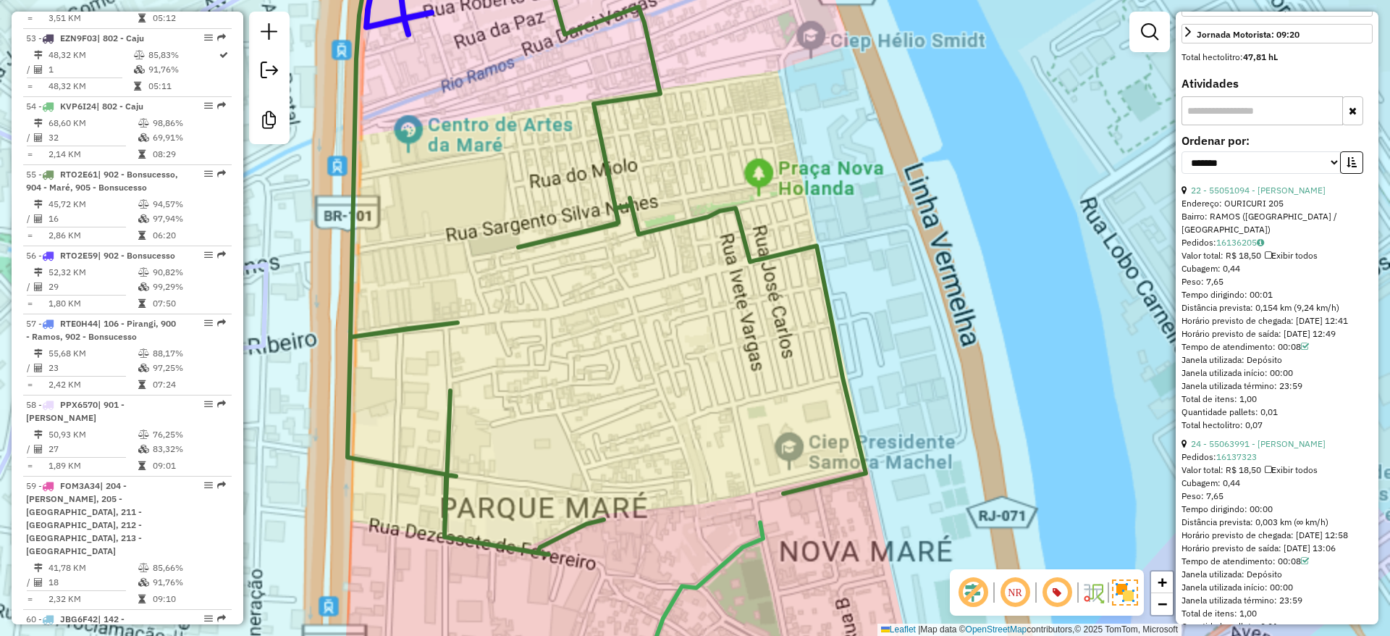
click at [659, 322] on div "Rota 54 - Placa KVP6I24 55095500 - NEUZA Janela de atendimento Grade de atendim…" at bounding box center [695, 318] width 1390 height 636
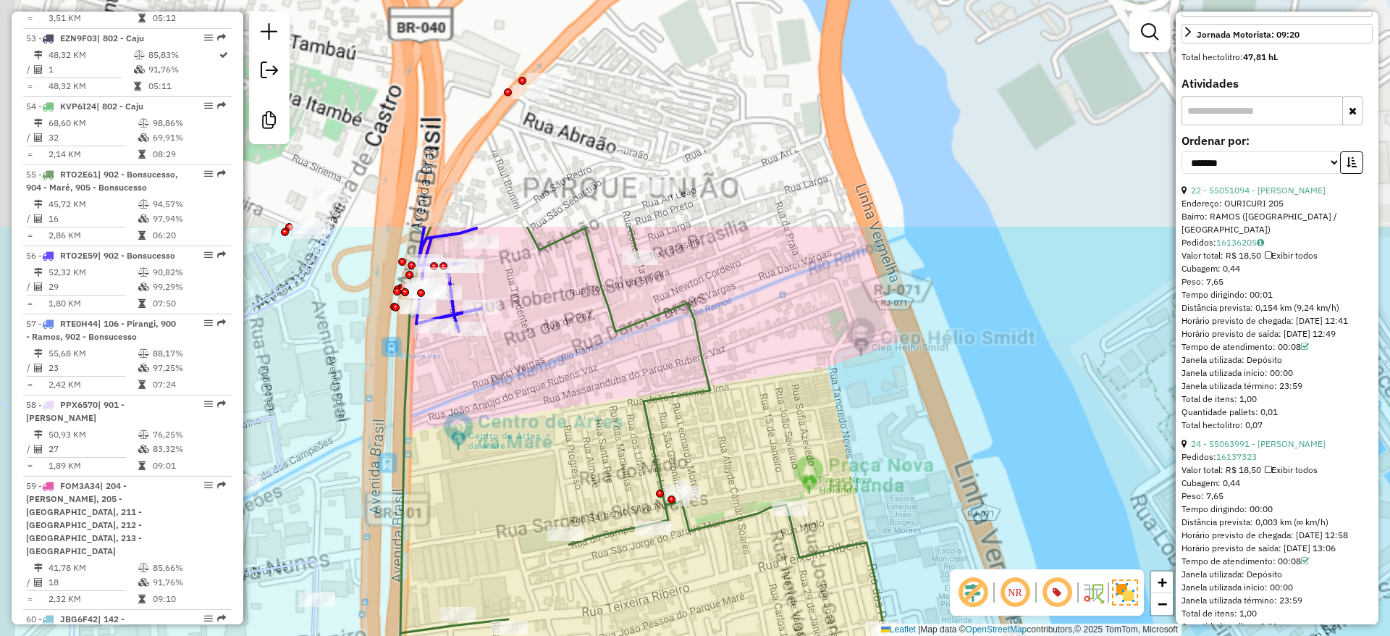
drag, startPoint x: 701, startPoint y: 592, endPoint x: 571, endPoint y: 190, distance: 422.8
click at [708, 633] on div "Rota 54 - Placa KVP6I24 55095500 - NEUZA Janela de atendimento Grade de atendim…" at bounding box center [695, 318] width 1390 height 636
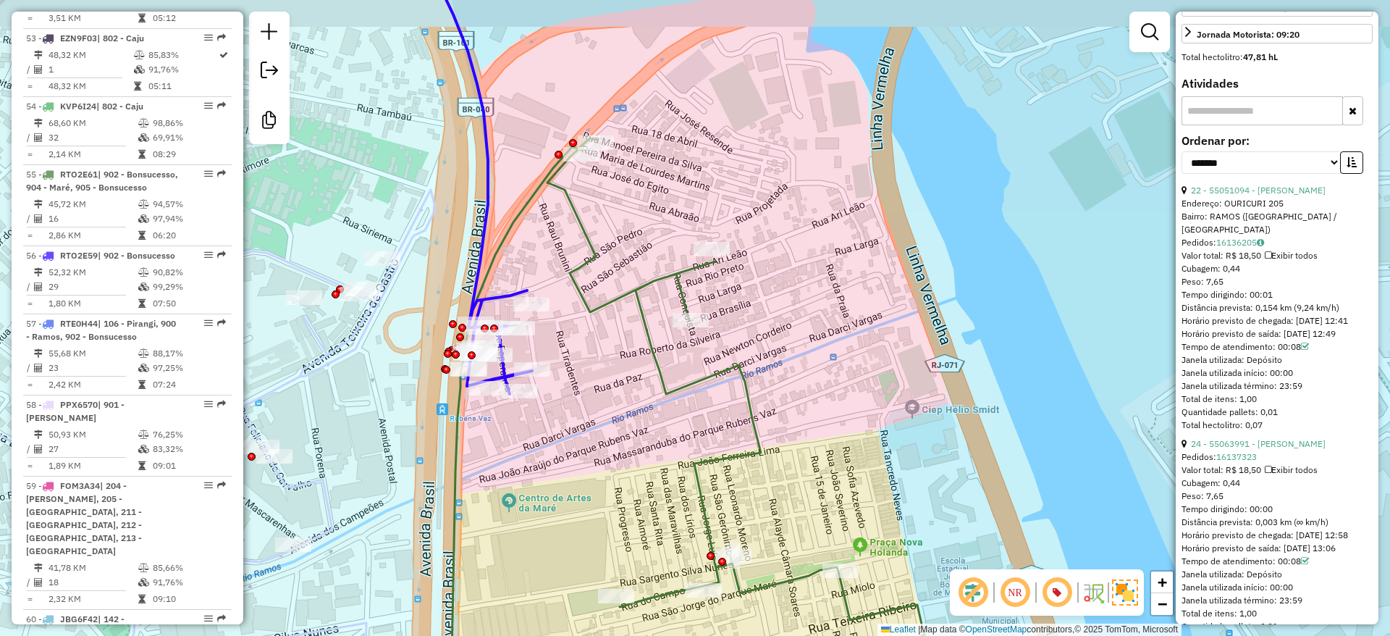
drag, startPoint x: 579, startPoint y: 241, endPoint x: 536, endPoint y: 296, distance: 70.1
click at [586, 245] on icon at bounding box center [700, 450] width 500 height 624
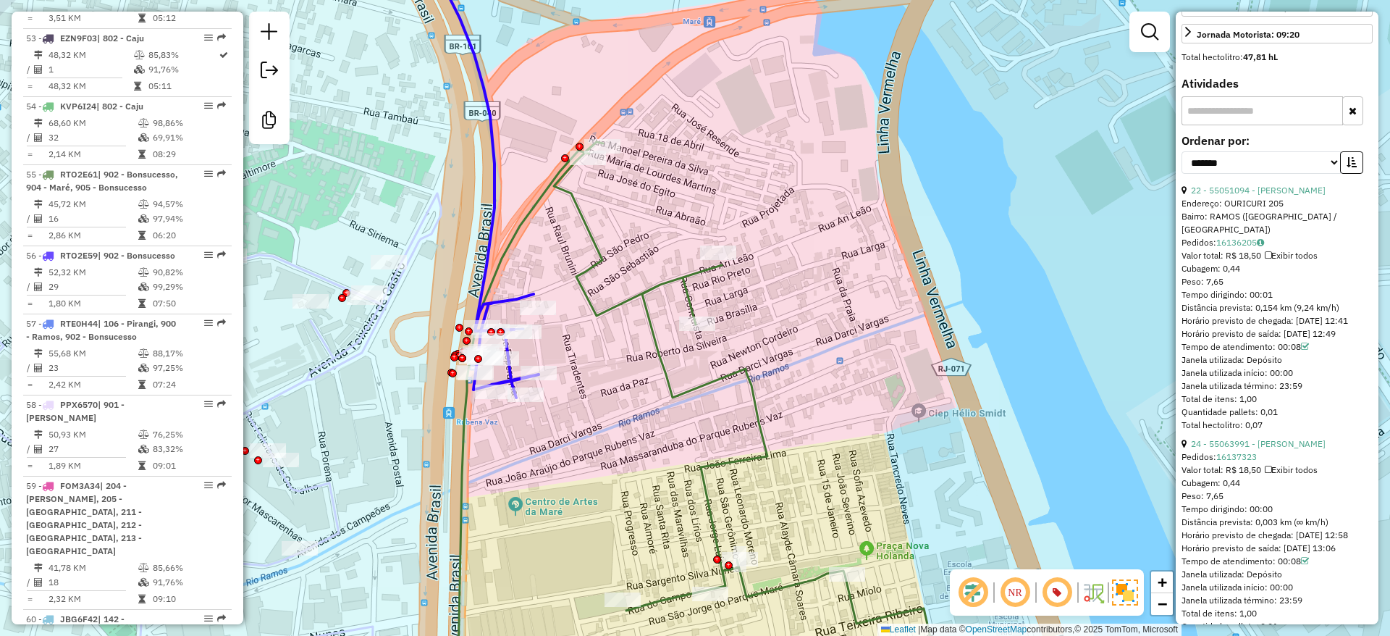
click at [486, 253] on icon at bounding box center [475, 166] width 127 height 461
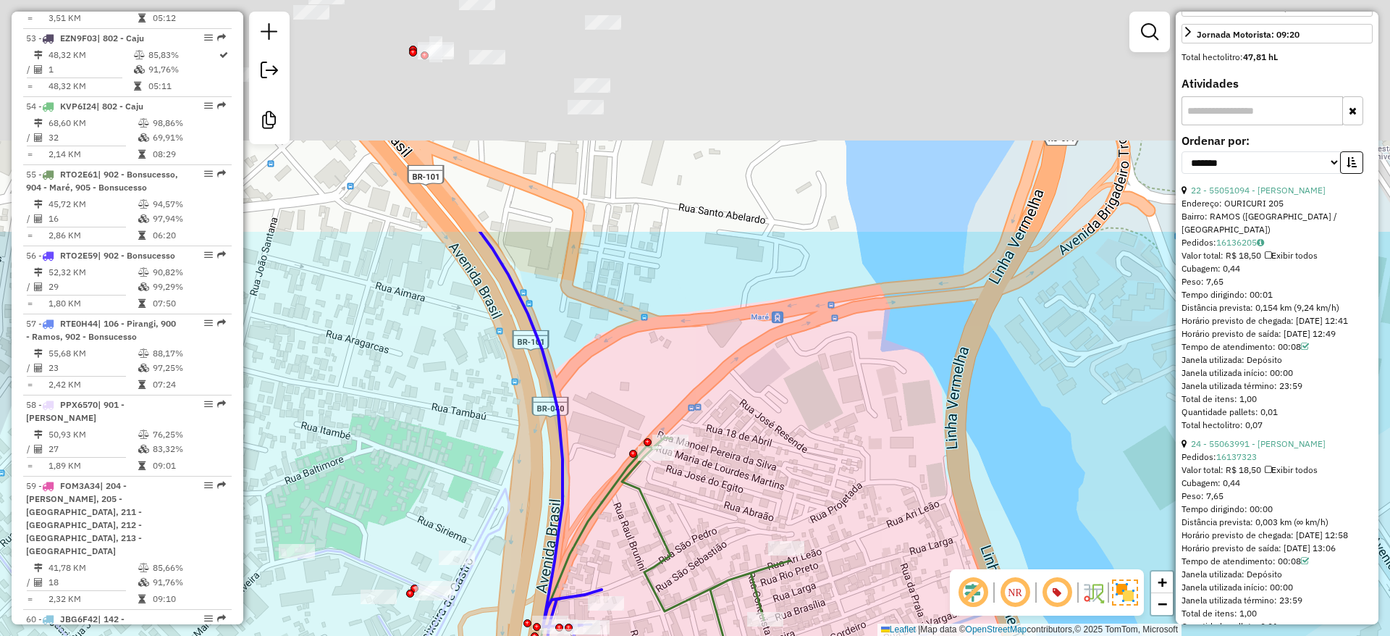
click at [553, 437] on icon at bounding box center [543, 462] width 127 height 461
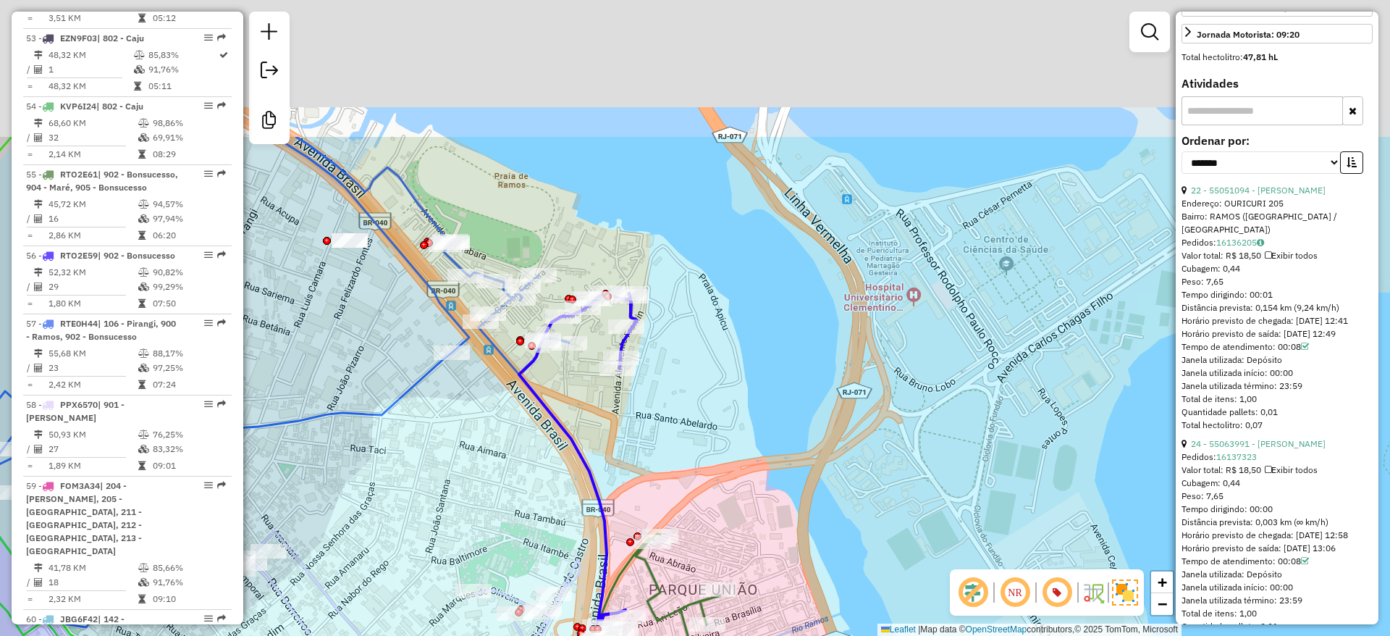
drag, startPoint x: 541, startPoint y: 321, endPoint x: 581, endPoint y: 414, distance: 101.2
click at [581, 414] on div "Janela de atendimento Grade de atendimento Capacidade Transportadoras Veículos …" at bounding box center [695, 318] width 1390 height 636
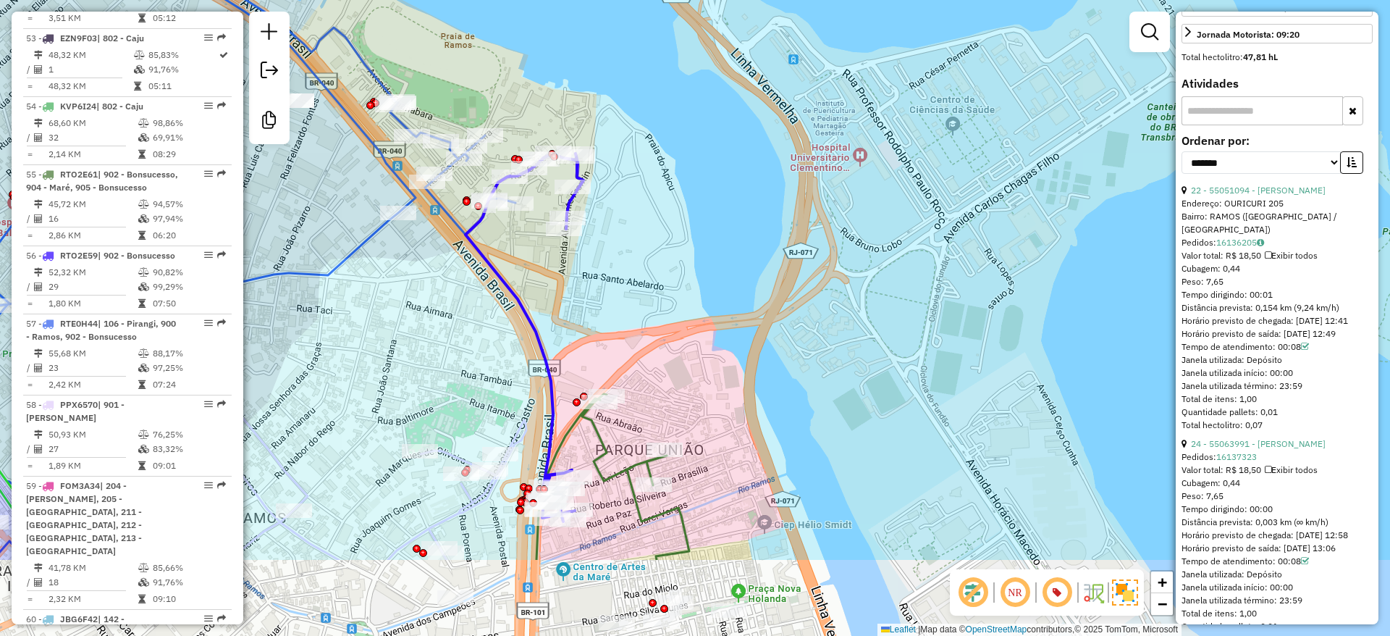
drag, startPoint x: 725, startPoint y: 295, endPoint x: 672, endPoint y: 155, distance: 149.6
click at [672, 155] on div "Janela de atendimento Grade de atendimento Capacidade Transportadoras Veículos …" at bounding box center [695, 318] width 1390 height 636
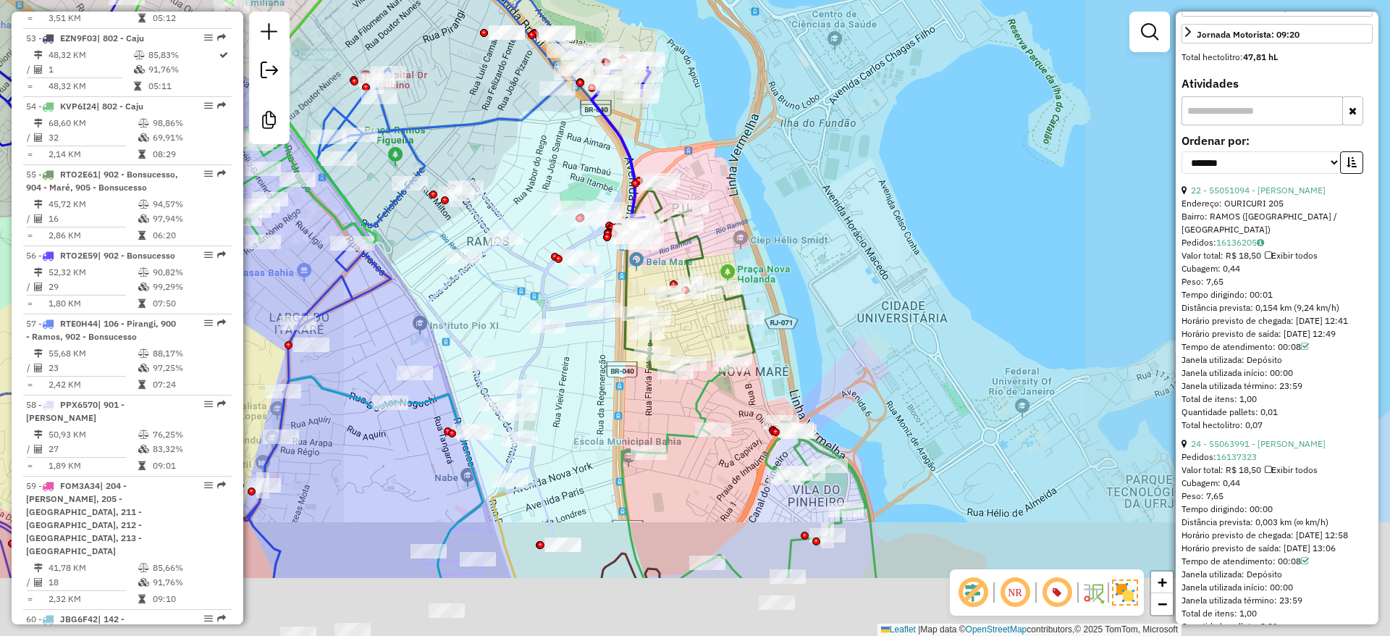
drag, startPoint x: 738, startPoint y: 252, endPoint x: 816, endPoint y: 77, distance: 191.2
click at [816, 77] on div "Janela de atendimento Grade de atendimento Capacidade Transportadoras Veículos …" at bounding box center [695, 318] width 1390 height 636
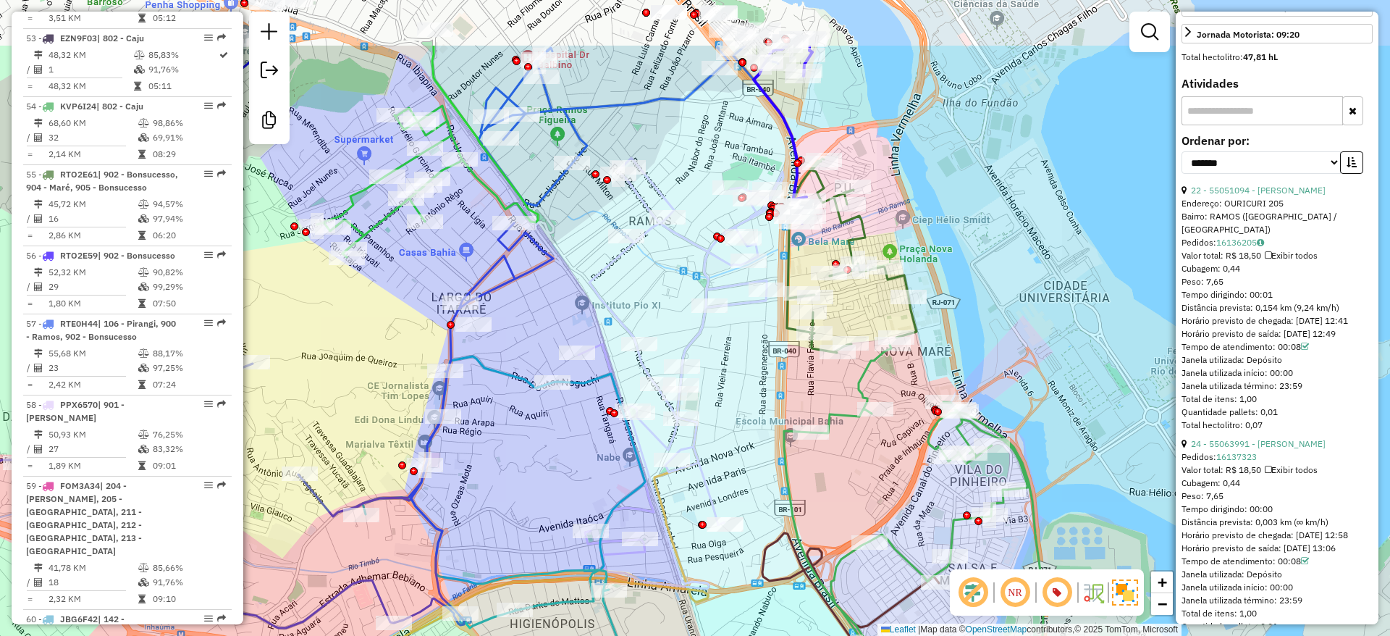
drag, startPoint x: 575, startPoint y: 206, endPoint x: 675, endPoint y: 324, distance: 154.0
click at [675, 324] on div "Janela de atendimento Grade de atendimento Capacidade Transportadoras Veículos …" at bounding box center [695, 318] width 1390 height 636
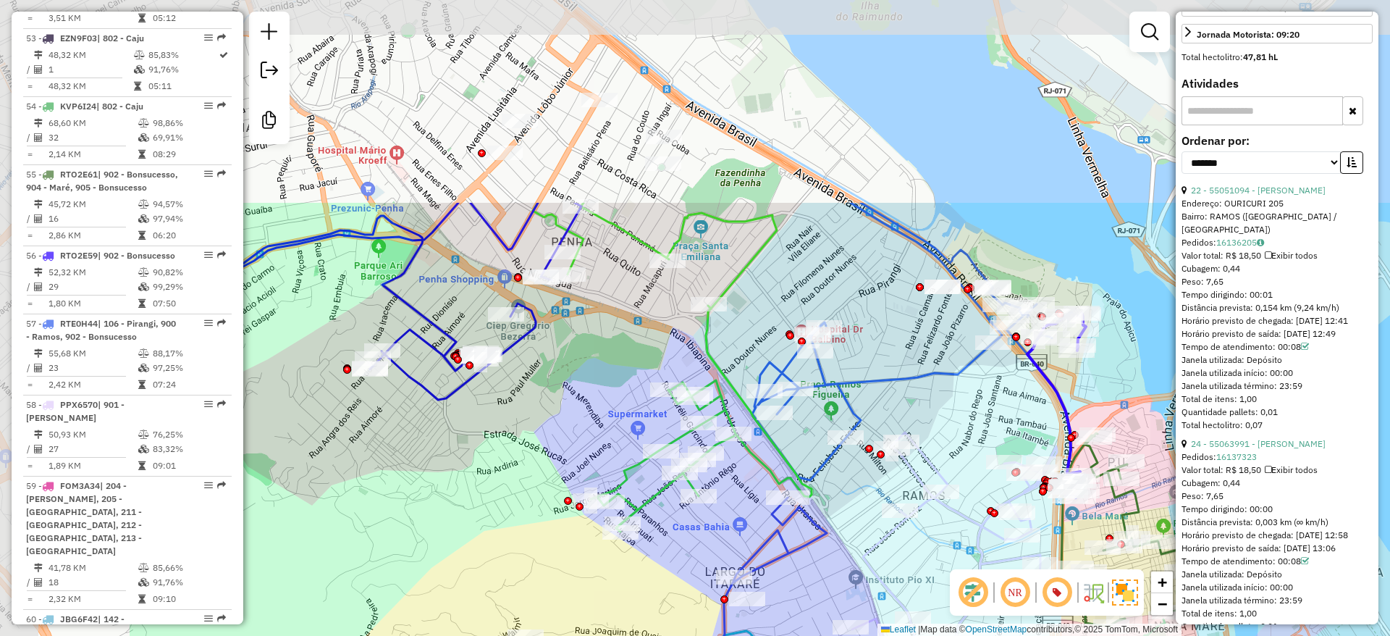
drag, startPoint x: 439, startPoint y: 264, endPoint x: 706, endPoint y: 530, distance: 377.2
click at [706, 530] on div "Janela de atendimento Grade de atendimento Capacidade Transportadoras Veículos …" at bounding box center [695, 318] width 1390 height 636
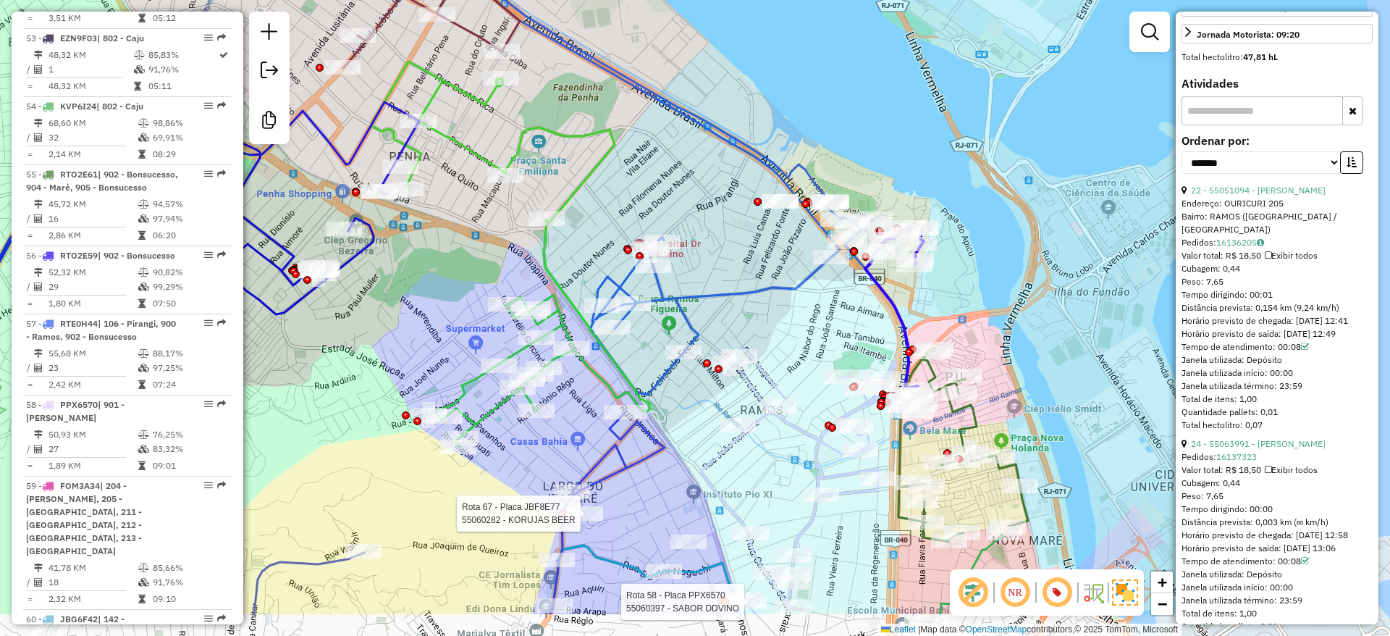
drag, startPoint x: 560, startPoint y: 418, endPoint x: 1134, endPoint y: 382, distance: 574.4
click at [266, 271] on div "Rota 58 - Placa PPX6570 55060397 - SABOR DDVINO Rota 67 - Placa JBF8E77 5506028…" at bounding box center [695, 318] width 1390 height 636
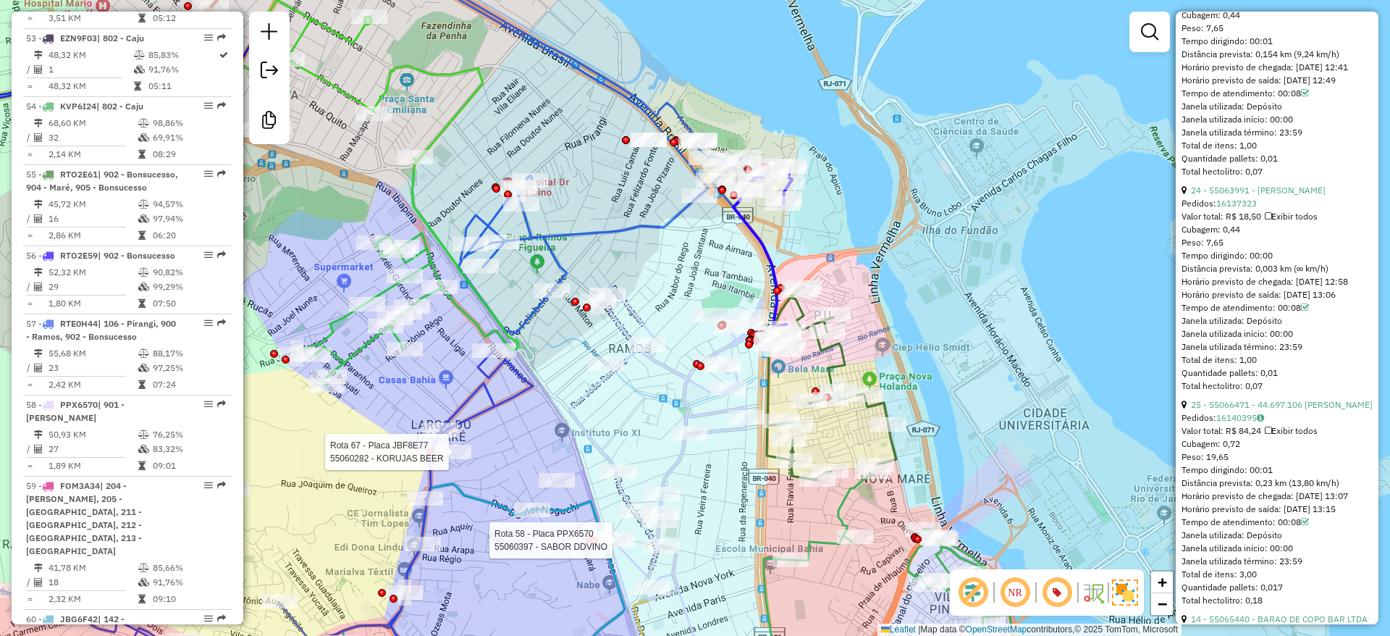
scroll to position [856, 0]
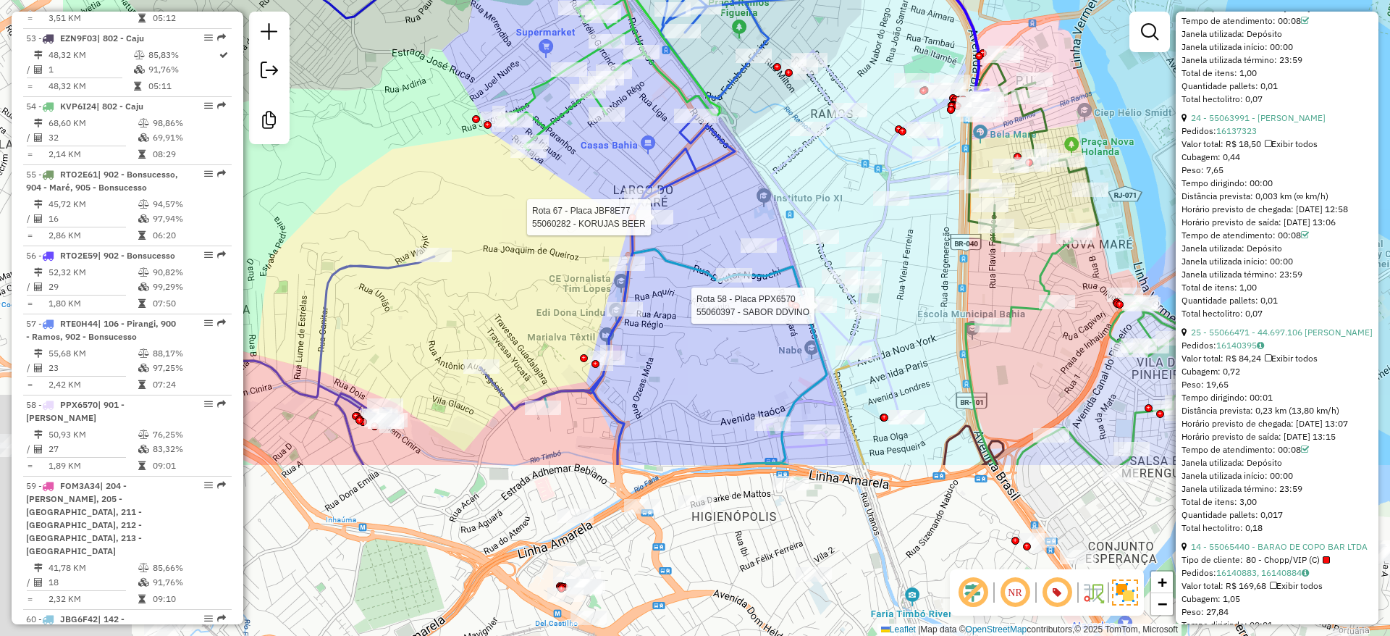
drag, startPoint x: 716, startPoint y: 221, endPoint x: 602, endPoint y: 405, distance: 216.5
click at [758, 153] on div "Rota 58 - Placa PPX6570 55060397 - SABOR DDVINO Rota 67 - Placa JBF8E77 5506028…" at bounding box center [695, 318] width 1390 height 636
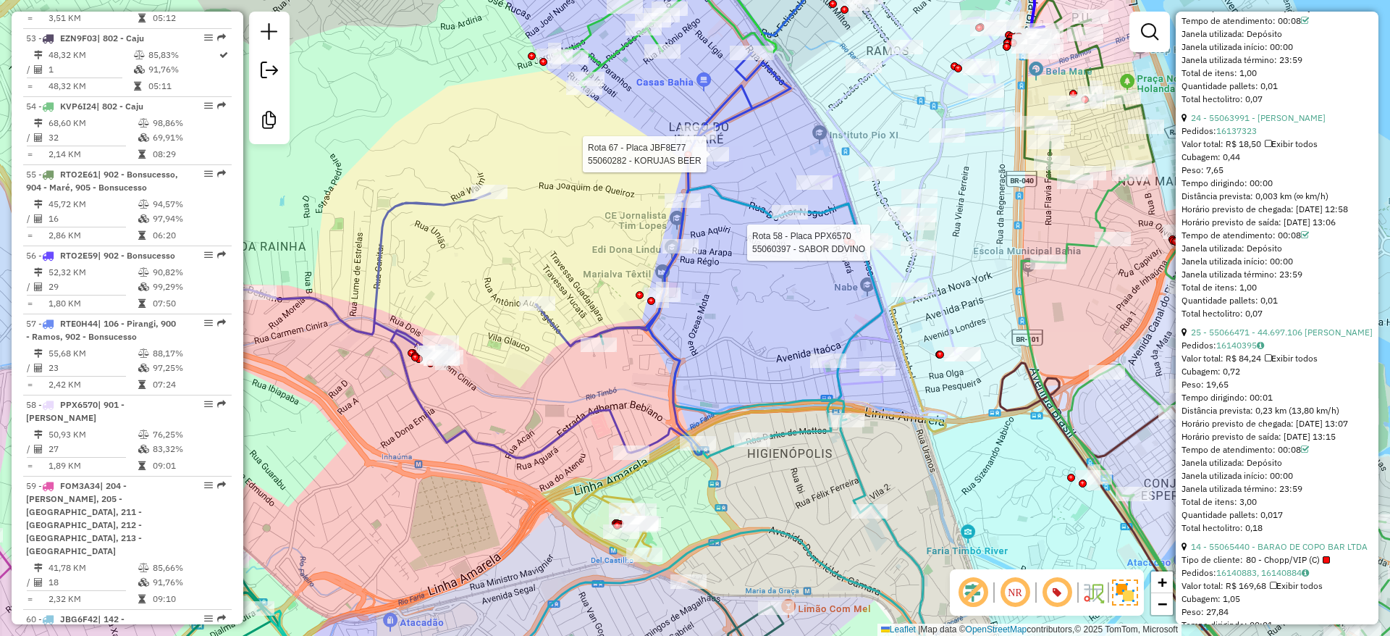
drag, startPoint x: 593, startPoint y: 405, endPoint x: 582, endPoint y: 405, distance: 10.9
click at [564, 418] on div "Rota 58 - Placa PPX6570 55060397 - SABOR DDVINO Rota 67 - Placa JBF8E77 5506028…" at bounding box center [695, 318] width 1390 height 636
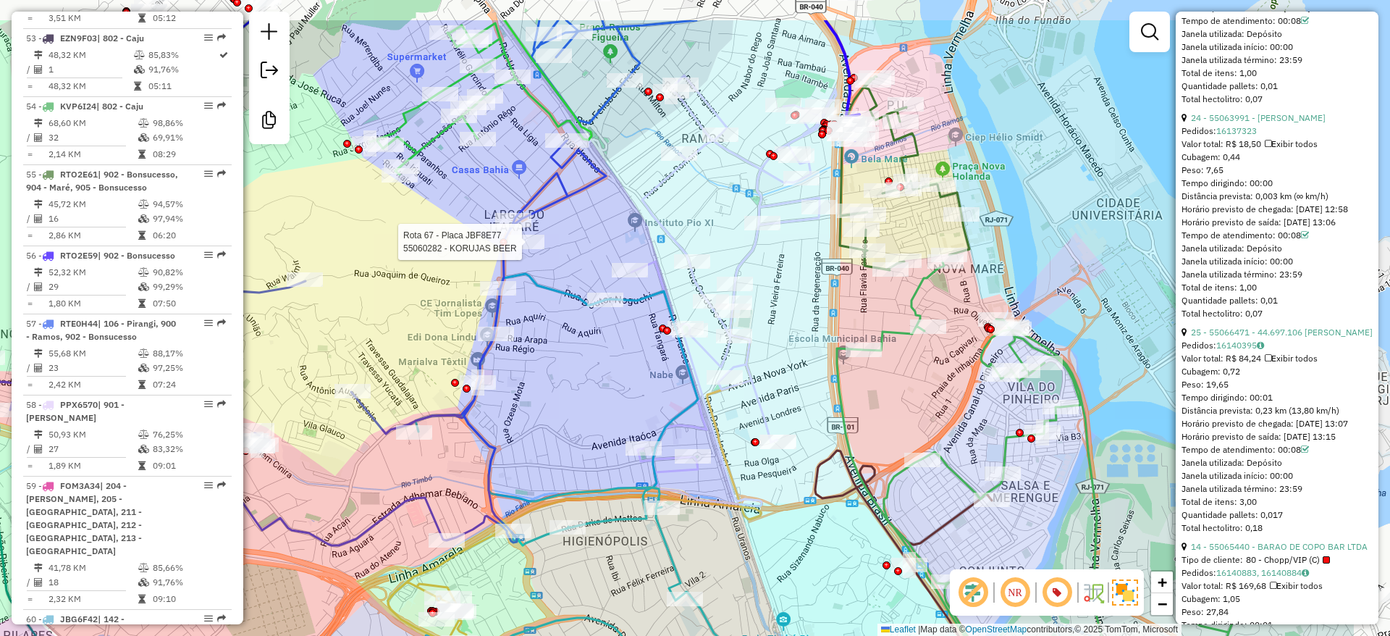
drag, startPoint x: 774, startPoint y: 371, endPoint x: 636, endPoint y: 458, distance: 163.3
click at [636, 455] on div at bounding box center [643, 448] width 36 height 14
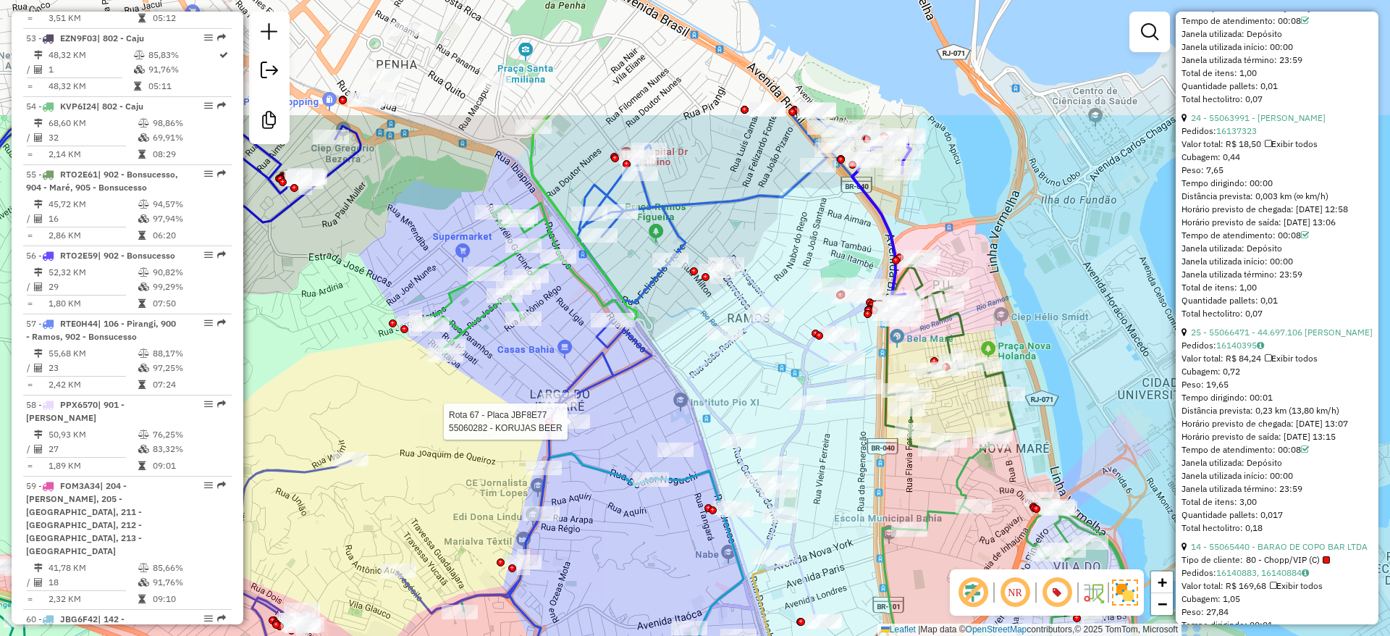
drag, startPoint x: 684, startPoint y: 191, endPoint x: 669, endPoint y: 208, distance: 23.1
click at [722, 345] on icon at bounding box center [779, 470] width 205 height 431
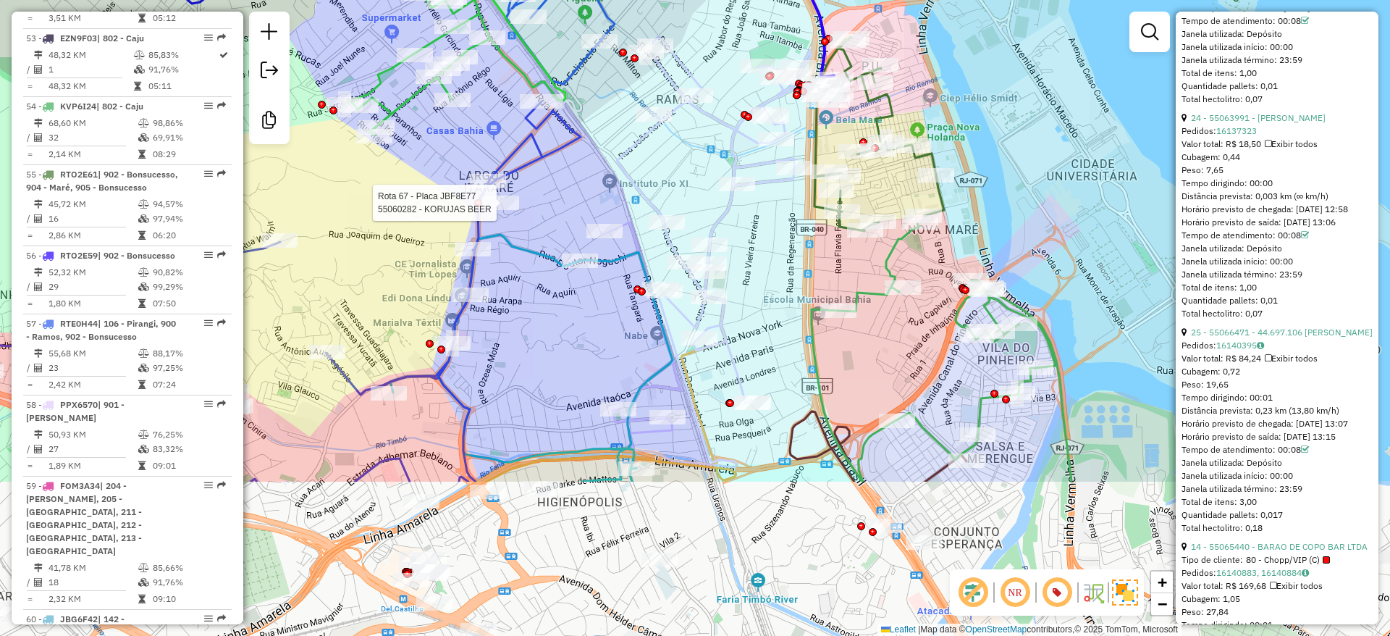
drag, startPoint x: 648, startPoint y: 402, endPoint x: 575, endPoint y: 194, distance: 220.0
click at [575, 194] on div "Rota 67 - Placa JBF8E77 55060282 - KORUJAS BEER Janela de atendimento Grade de …" at bounding box center [695, 318] width 1390 height 636
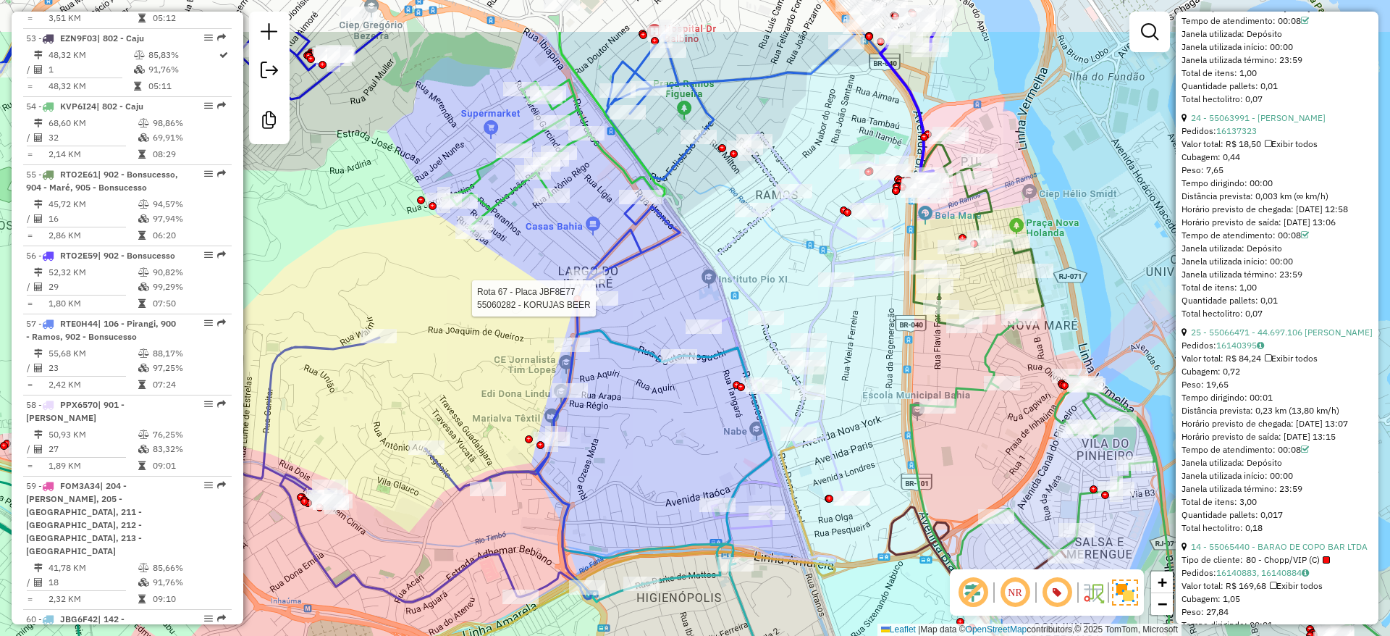
click at [644, 431] on div "Rota 67 - Placa JBF8E77 55060282 - KORUJAS BEER Janela de atendimento Grade de …" at bounding box center [695, 318] width 1390 height 636
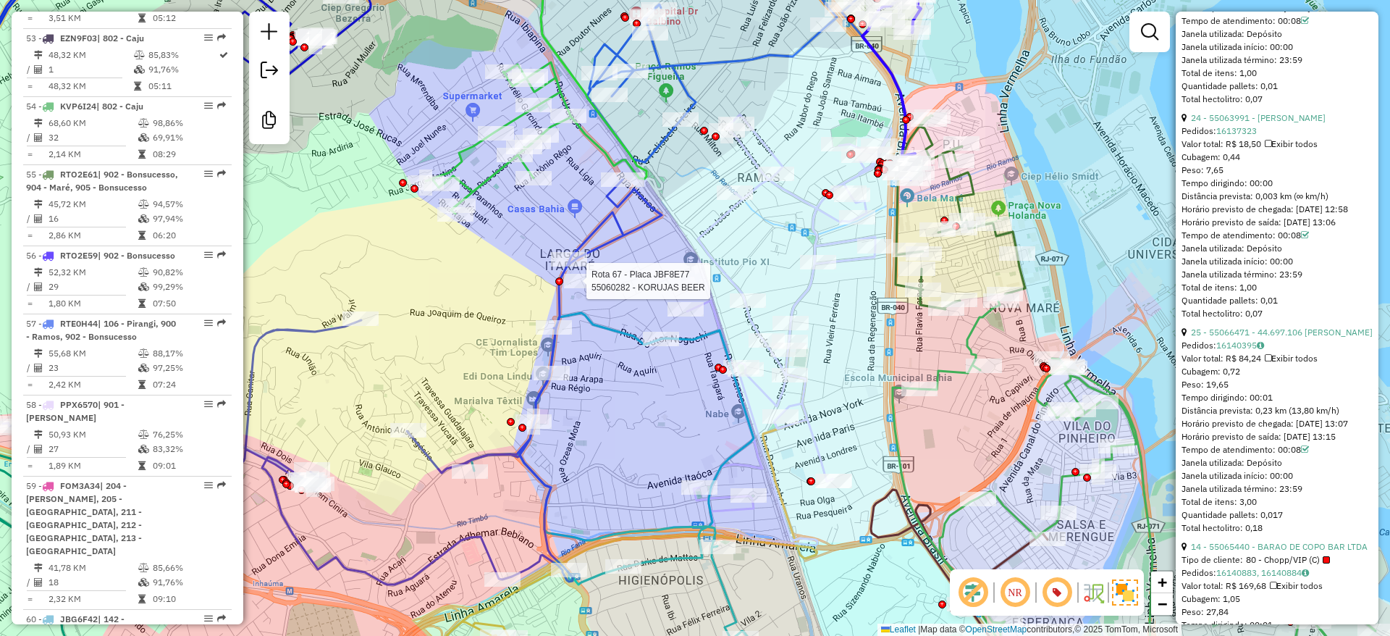
drag, startPoint x: 697, startPoint y: 425, endPoint x: 643, endPoint y: 412, distance: 55.1
click at [643, 412] on div "Rota 67 - Placa JBF8E77 55060282 - KORUJAS BEER Janela de atendimento Grade de …" at bounding box center [695, 318] width 1390 height 636
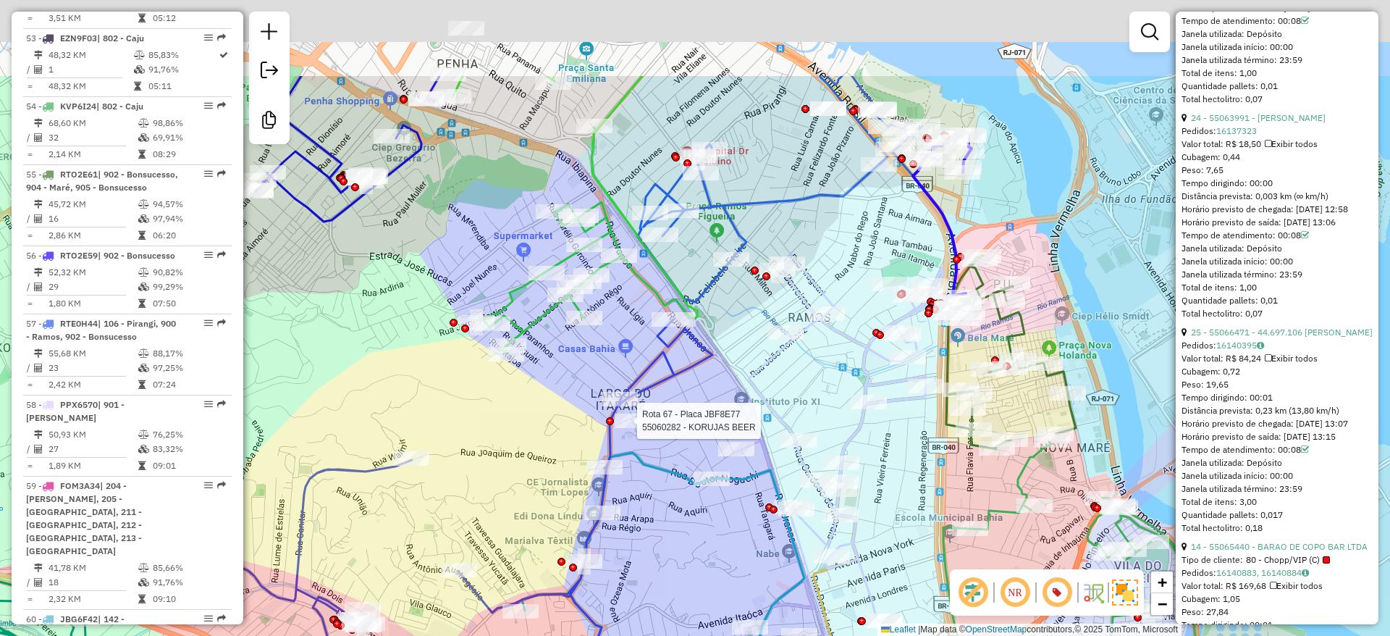
click at [832, 421] on div "Rota 67 - Placa JBF8E77 55060282 - KORUJAS BEER Janela de atendimento Grade de …" at bounding box center [695, 318] width 1390 height 636
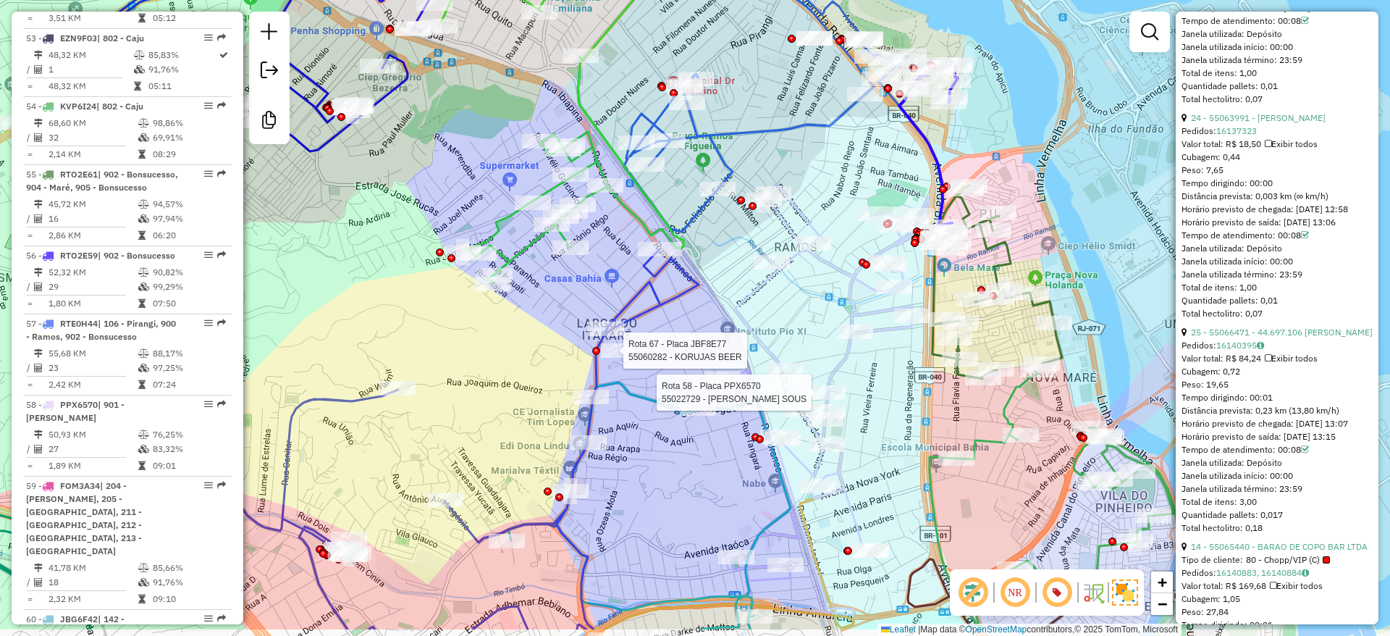
click at [484, 365] on div "Rota 67 - Placa JBF8E77 55060282 - KORUJAS BEER Rota 58 - Placa PPX6570 5502272…" at bounding box center [695, 318] width 1390 height 636
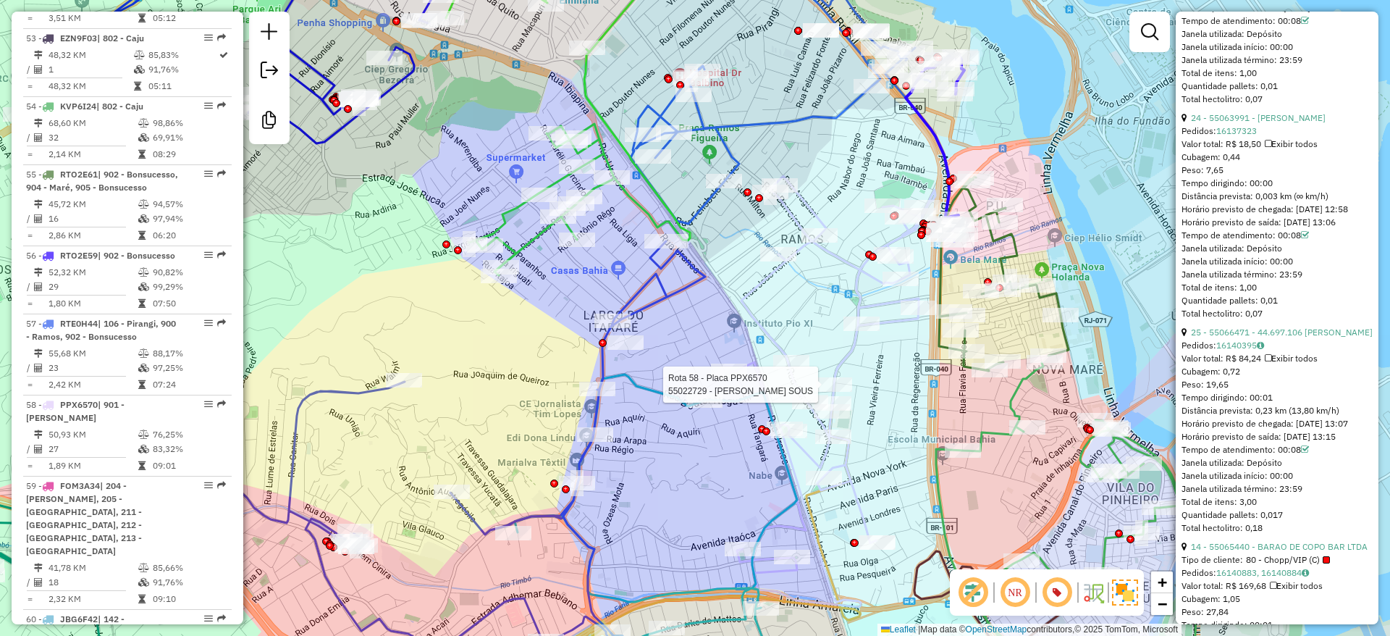
click at [560, 359] on div "Rota 58 - Placa PPX6570 55022729 - SOCORRO RIBEIRO SOUS Janela de atendimento G…" at bounding box center [695, 318] width 1390 height 636
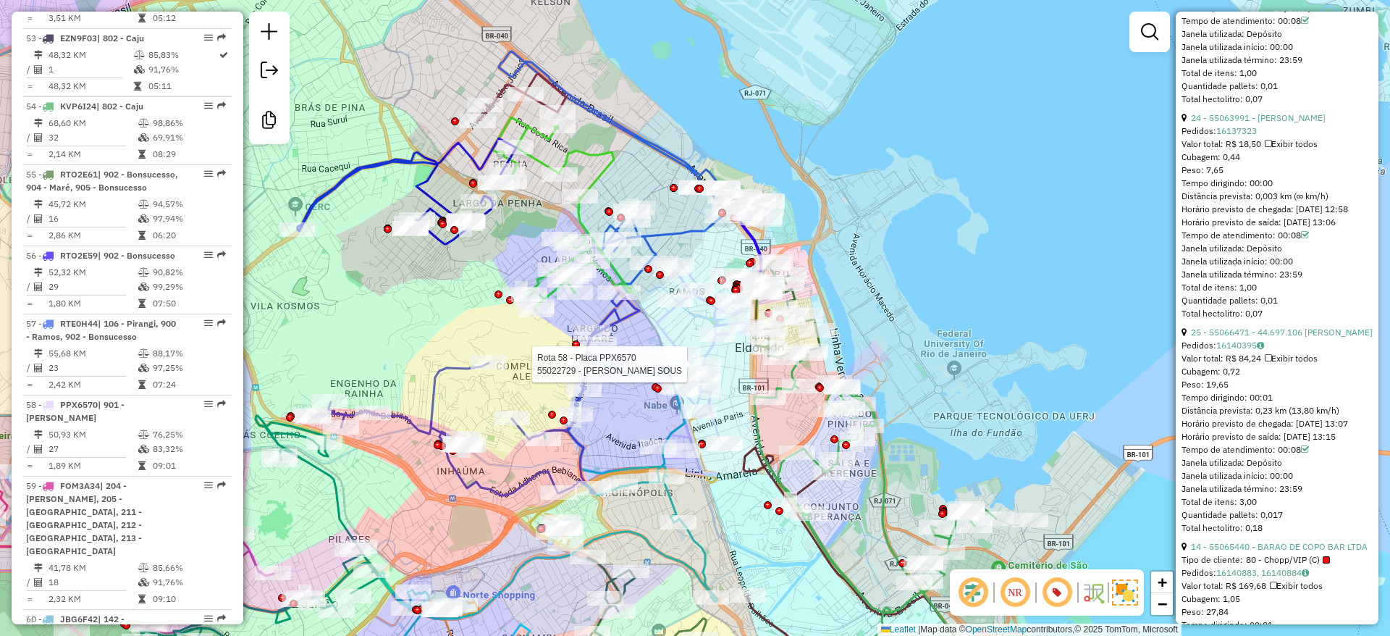
click at [670, 325] on icon at bounding box center [702, 368] width 103 height 216
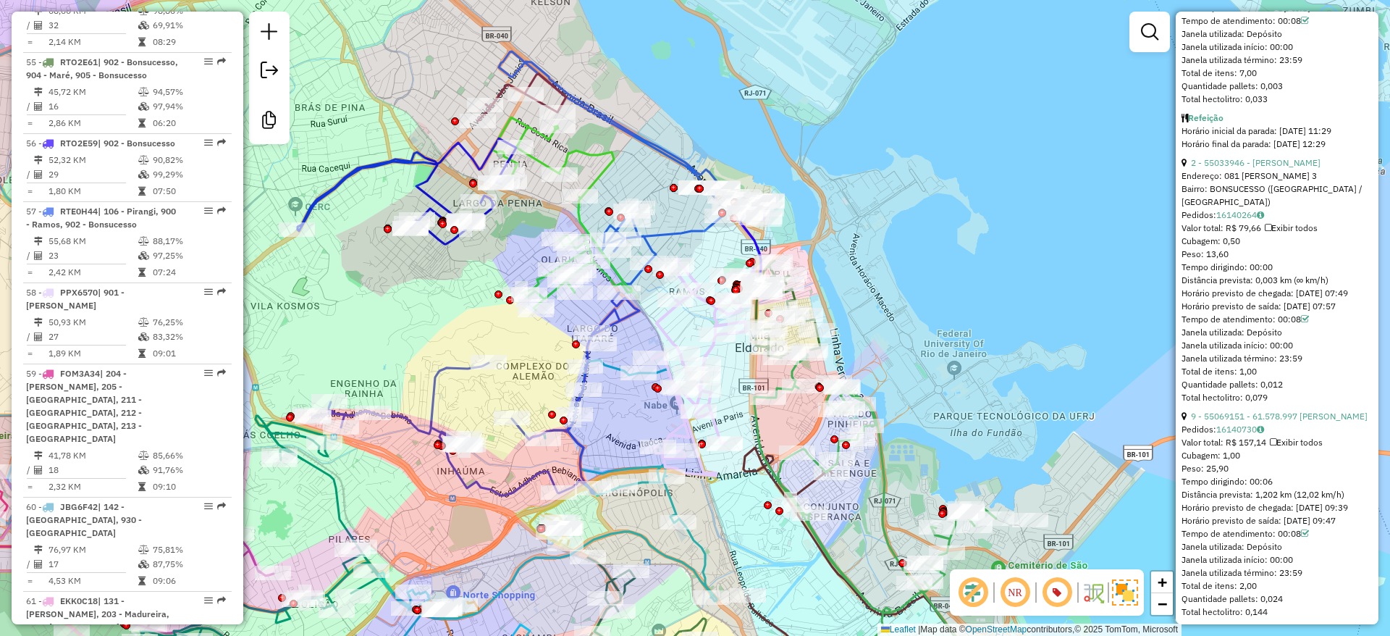
scroll to position [5501, 0]
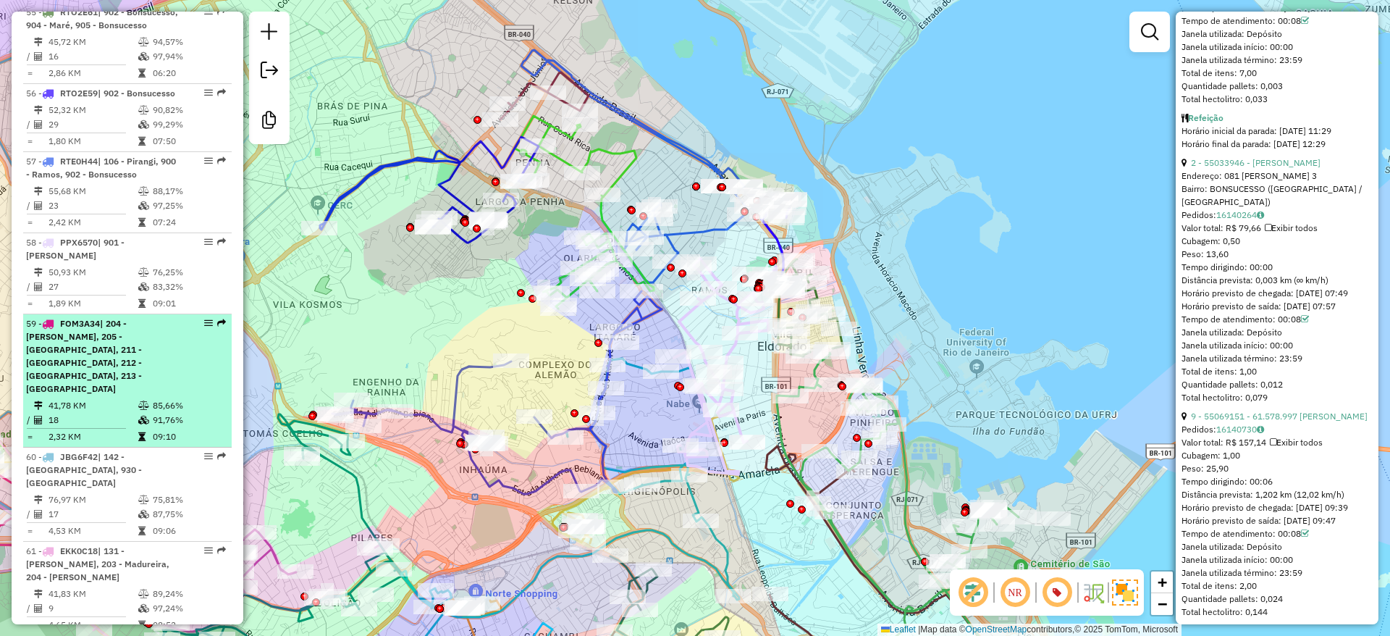
drag, startPoint x: 452, startPoint y: 313, endPoint x: 216, endPoint y: 81, distance: 330.7
click at [484, 318] on div "Janela de atendimento Grade de atendimento Capacidade Transportadoras Veículos …" at bounding box center [695, 318] width 1390 height 636
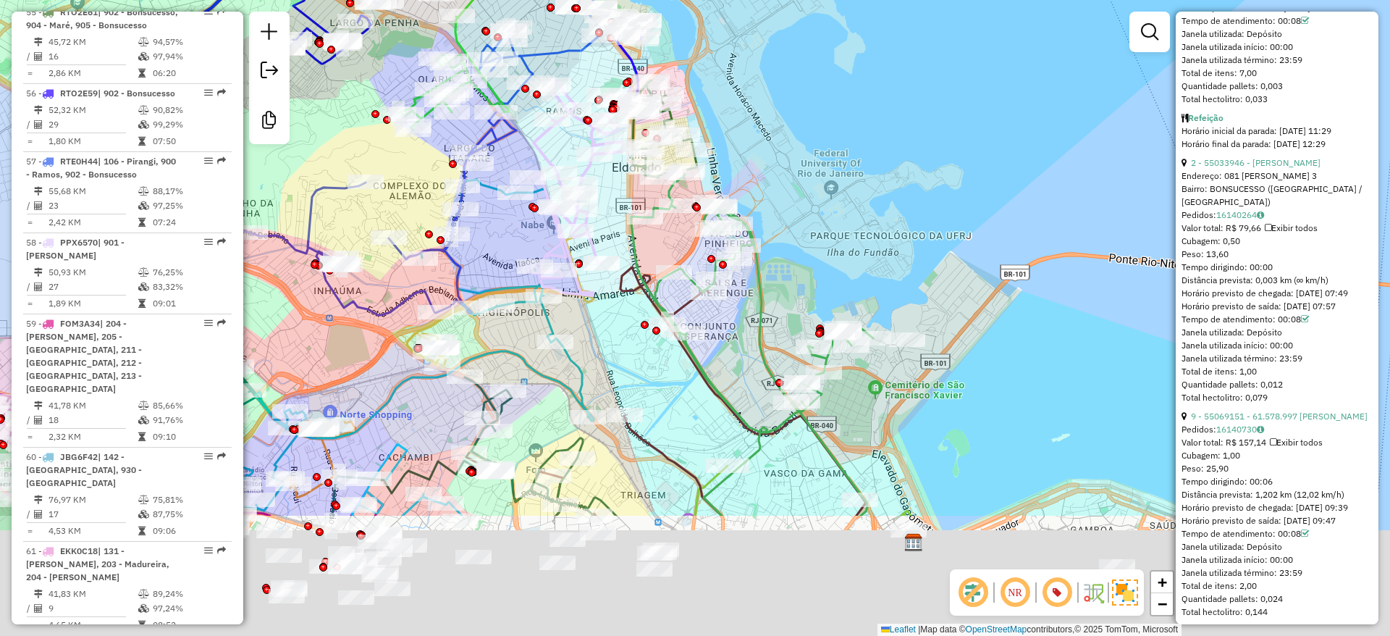
drag, startPoint x: 1021, startPoint y: 355, endPoint x: 795, endPoint y: 316, distance: 229.1
click at [827, 156] on div "Janela de atendimento Grade de atendimento Capacidade Transportadoras Veículos …" at bounding box center [695, 318] width 1390 height 636
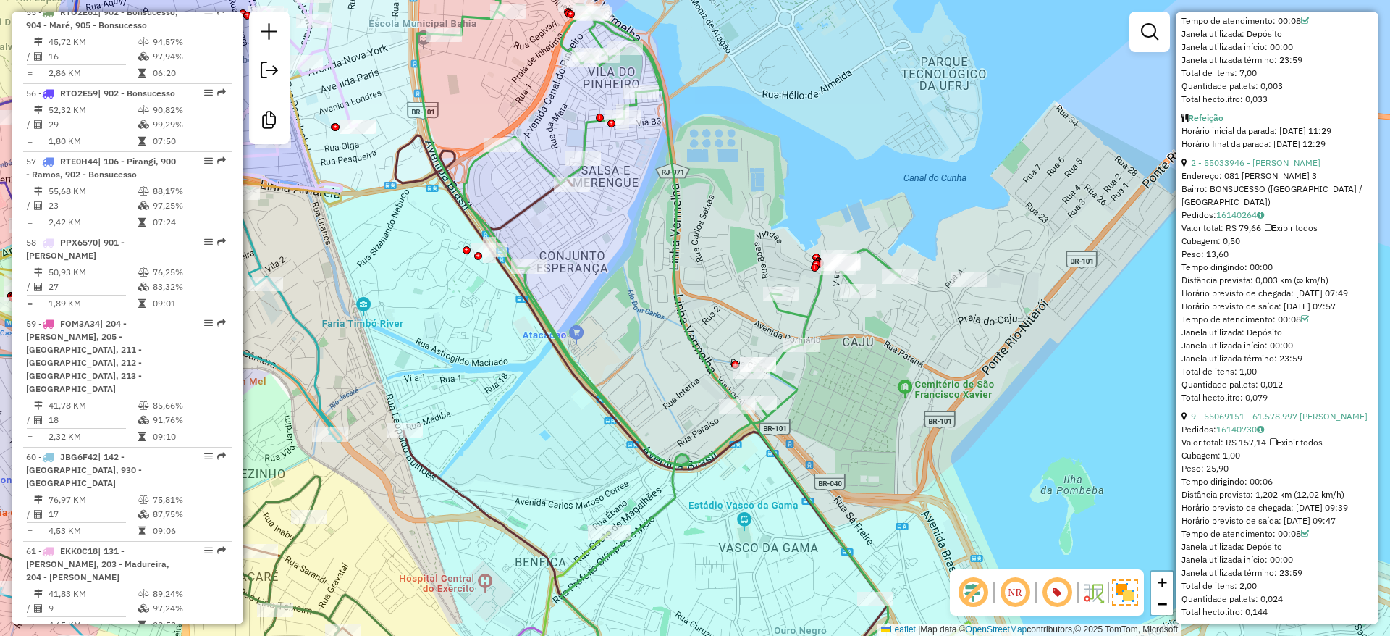
drag, startPoint x: 571, startPoint y: 463, endPoint x: 832, endPoint y: 75, distance: 467.8
click at [836, 70] on div "Janela de atendimento Grade de atendimento Capacidade Transportadoras Veículos …" at bounding box center [695, 318] width 1390 height 636
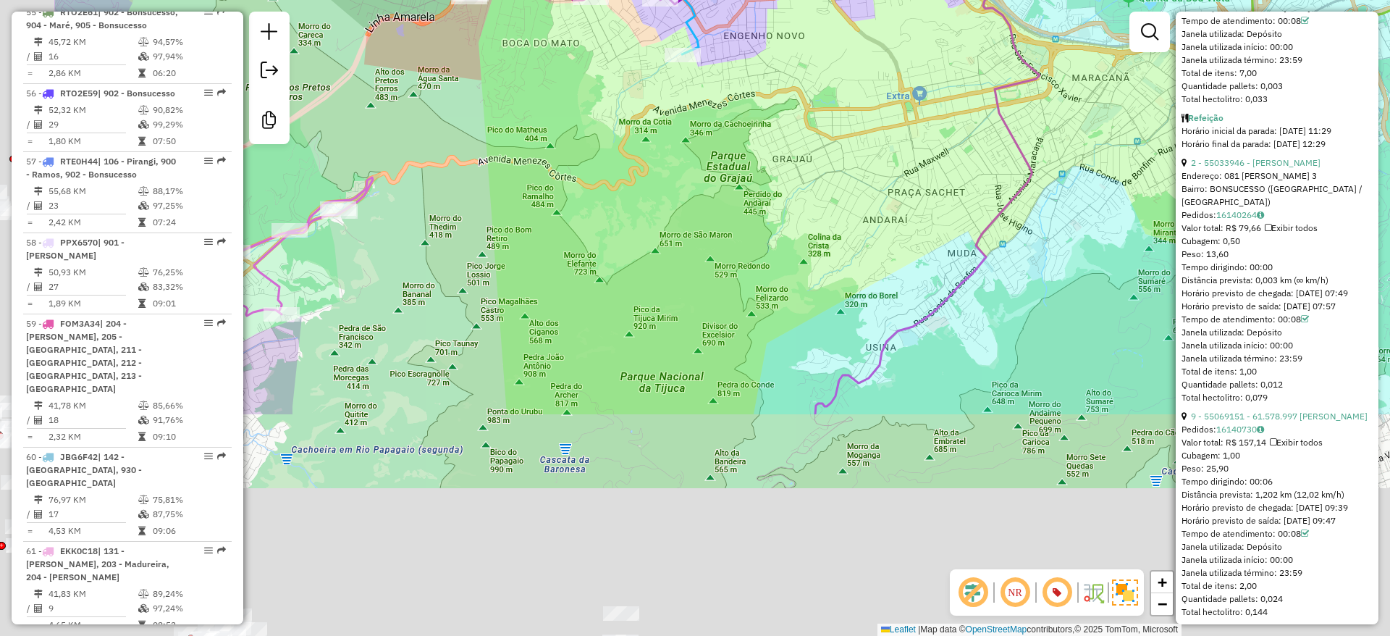
drag, startPoint x: 661, startPoint y: 399, endPoint x: 908, endPoint y: 35, distance: 440.3
click at [908, 35] on div "Janela de atendimento Grade de atendimento Capacidade Transportadoras Veículos …" at bounding box center [695, 318] width 1390 height 636
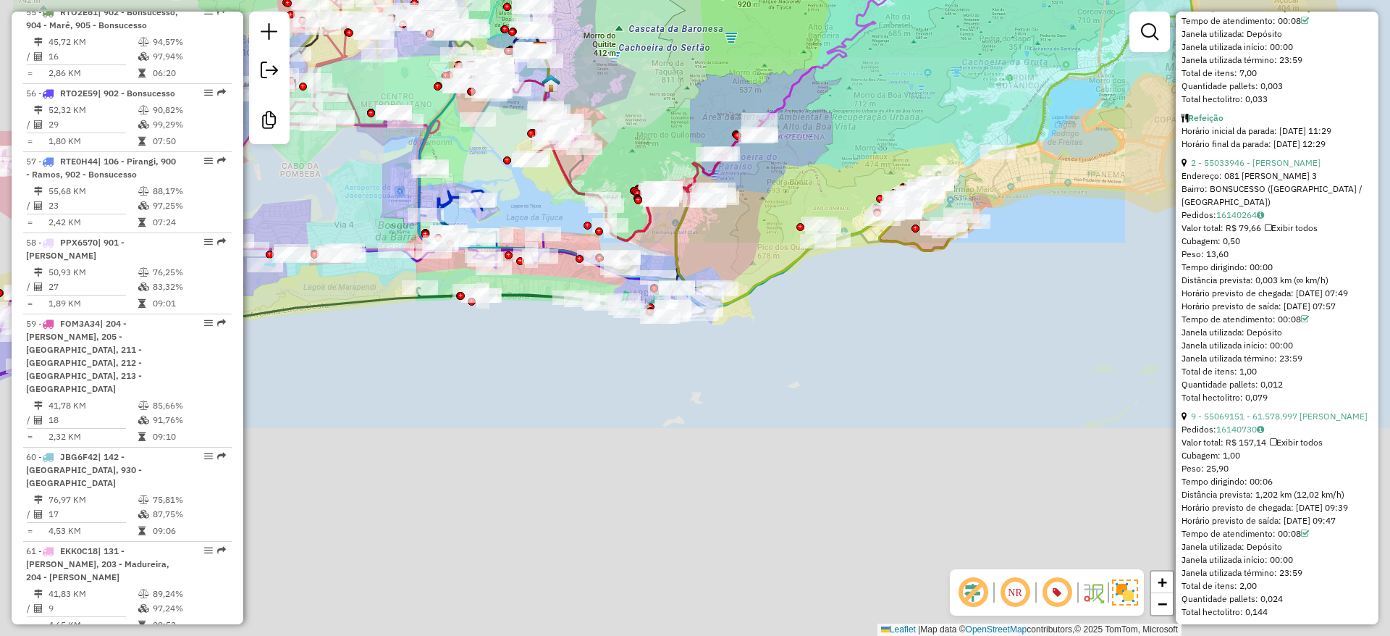
drag, startPoint x: 651, startPoint y: 347, endPoint x: 684, endPoint y: 85, distance: 264.1
click at [684, 85] on div "Janela de atendimento Grade de atendimento Capacidade Transportadoras Veículos …" at bounding box center [695, 318] width 1390 height 636
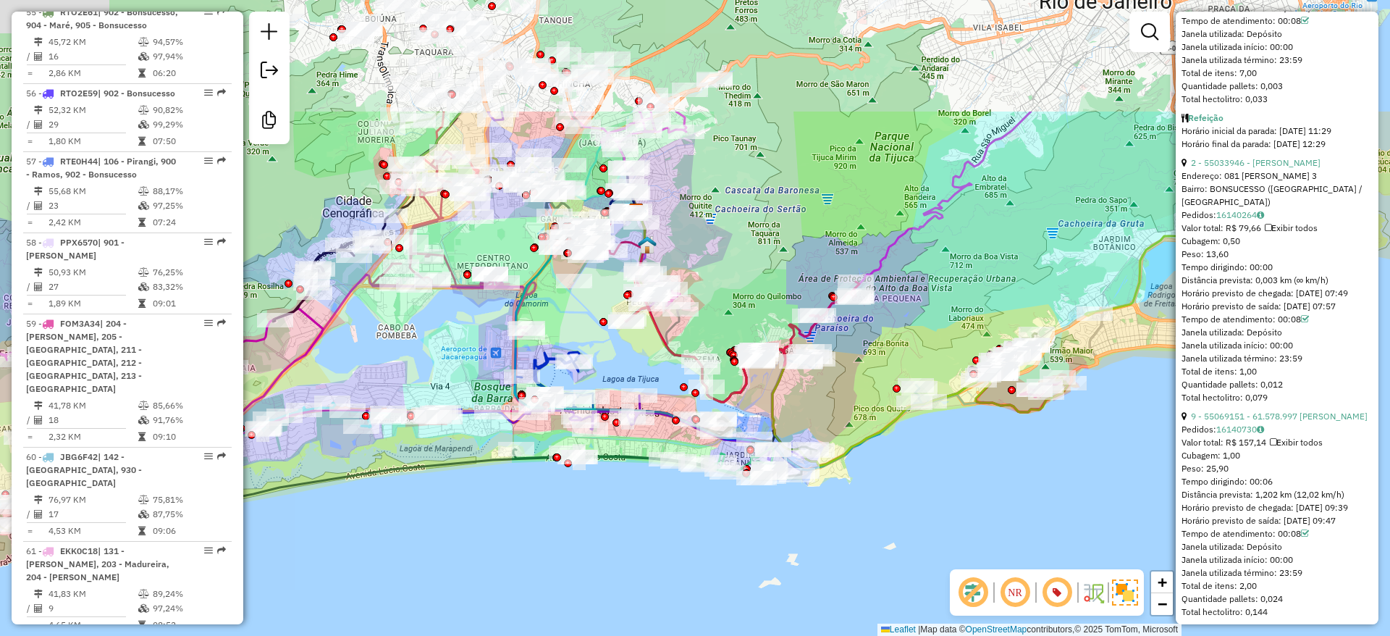
drag, startPoint x: 633, startPoint y: 96, endPoint x: 742, endPoint y: 314, distance: 244.1
click at [752, 321] on div "Janela de atendimento Grade de atendimento Capacidade Transportadoras Veículos …" at bounding box center [695, 318] width 1390 height 636
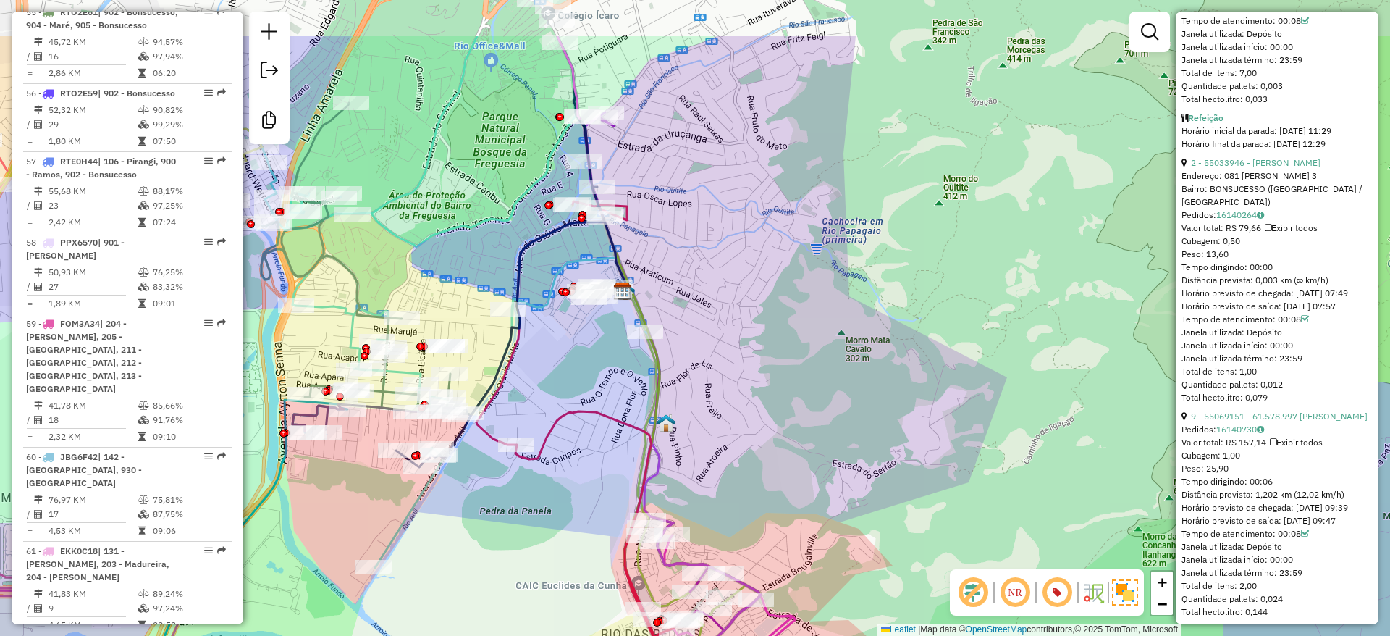
drag, startPoint x: 659, startPoint y: 188, endPoint x: 691, endPoint y: 288, distance: 104.8
click at [691, 288] on div "Janela de atendimento Grade de atendimento Capacidade Transportadoras Veículos …" at bounding box center [695, 318] width 1390 height 636
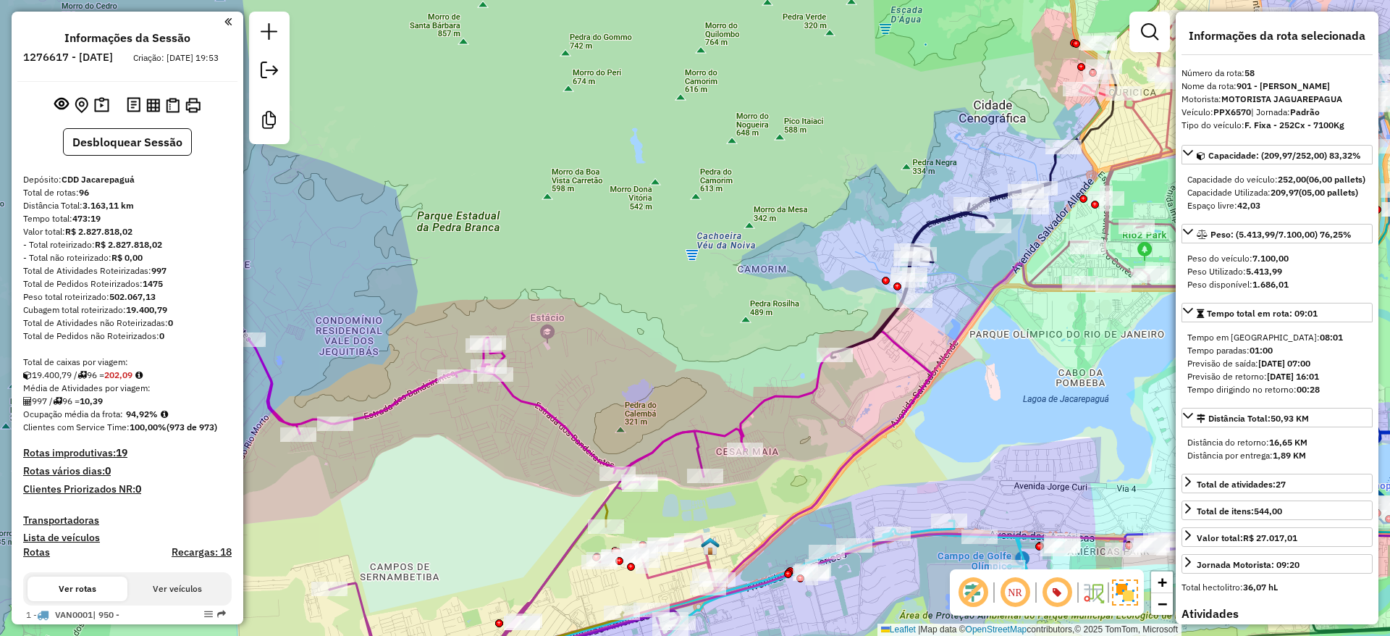
click at [746, 456] on div "Janela de atendimento Grade de atendimento Capacidade Transportadoras Veículos …" at bounding box center [695, 318] width 1390 height 636
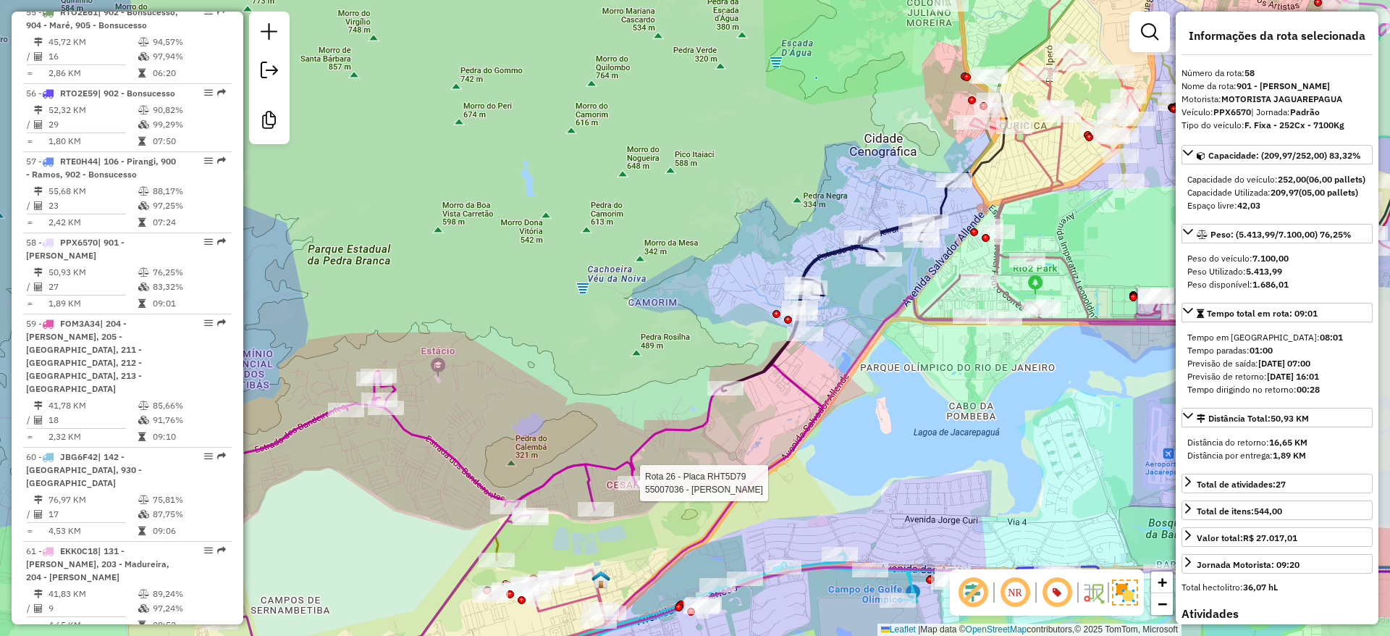
scroll to position [856, 0]
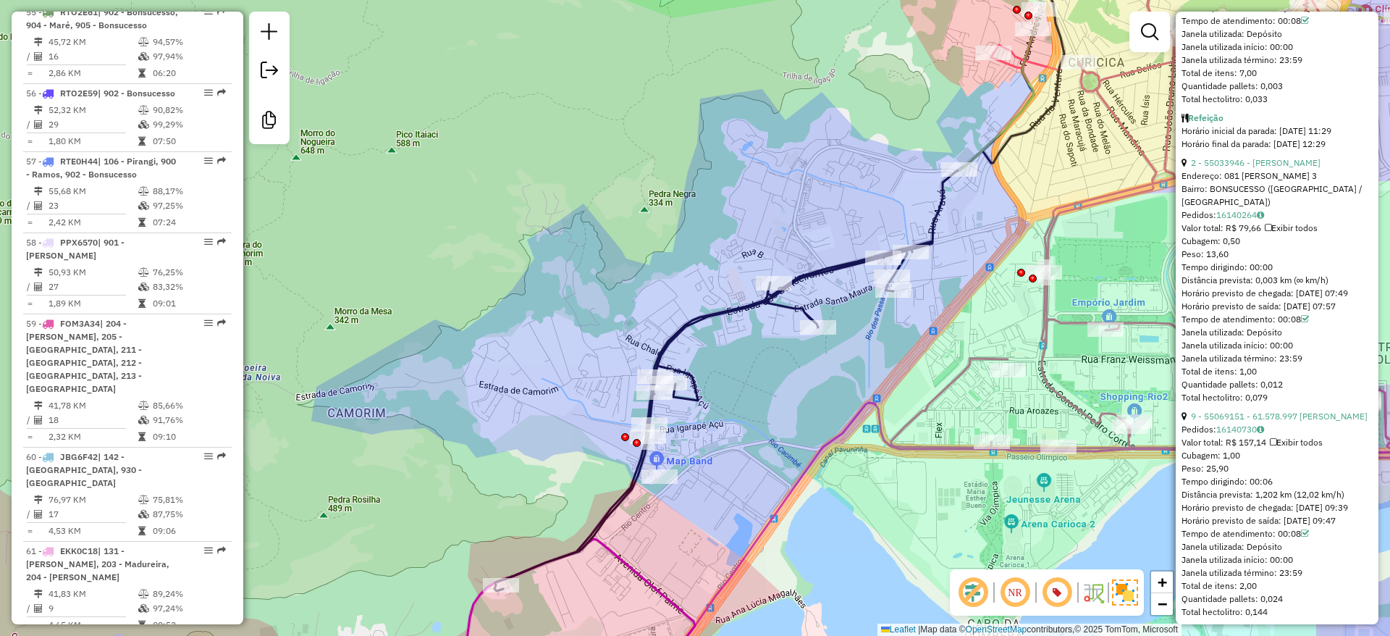
drag, startPoint x: 819, startPoint y: 397, endPoint x: 811, endPoint y: 309, distance: 87.9
click at [715, 512] on div "Rota 26 - Placa RHT5D79 55007036 - [PERSON_NAME] DE MORA Janela de atendimento …" at bounding box center [695, 318] width 1390 height 636
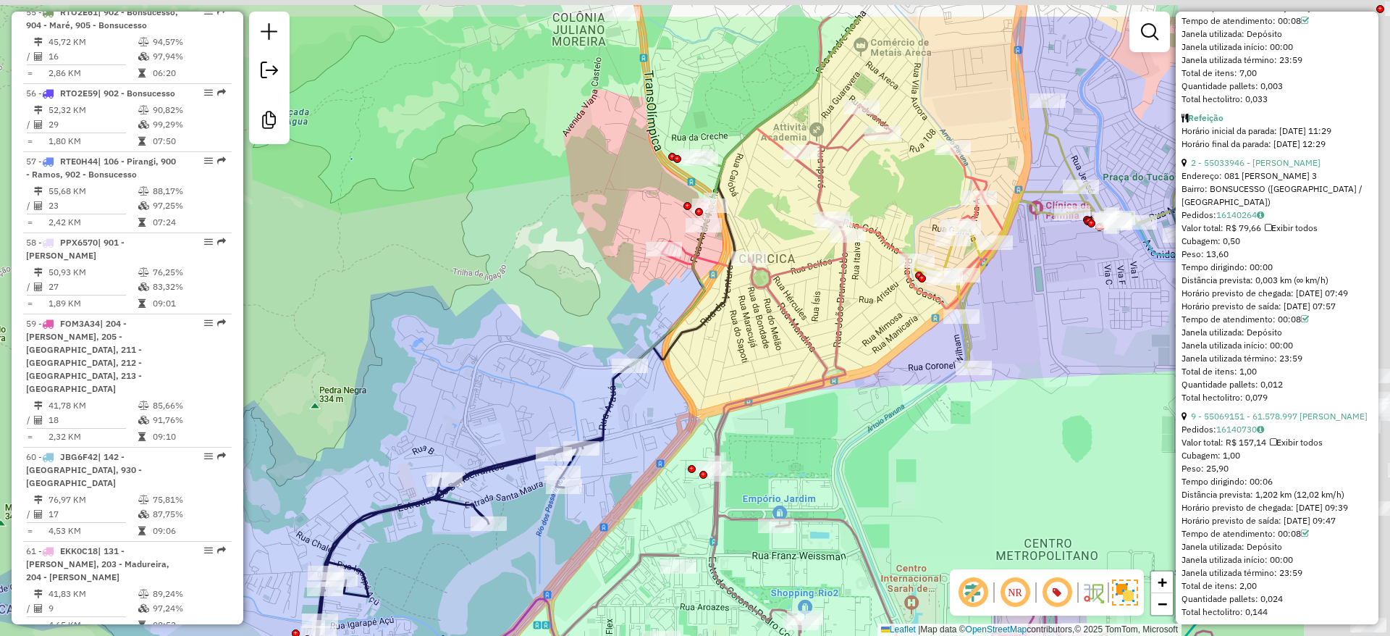
drag, startPoint x: 766, startPoint y: 319, endPoint x: 590, endPoint y: 381, distance: 186.6
click at [590, 381] on div "Rota 26 - Placa RHT5D79 55007036 - [PERSON_NAME] DE MORA Janela de atendimento …" at bounding box center [695, 318] width 1390 height 636
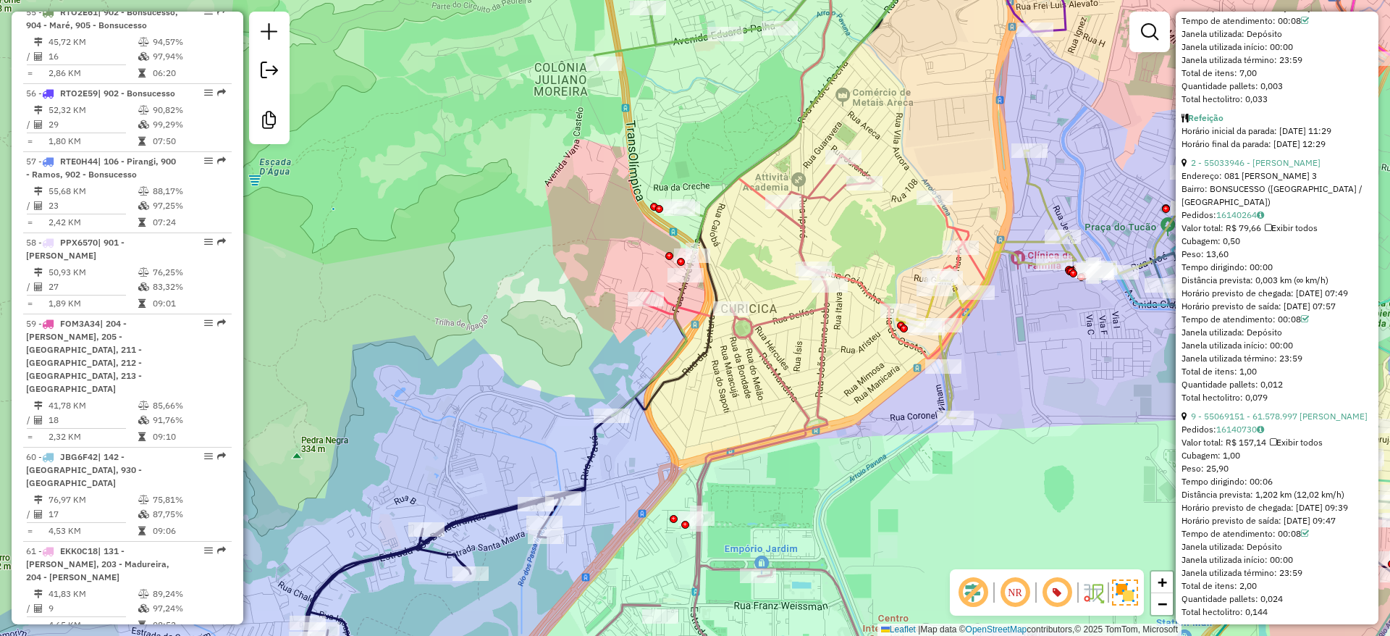
drag, startPoint x: 887, startPoint y: 325, endPoint x: 862, endPoint y: 386, distance: 65.9
click at [862, 359] on icon at bounding box center [997, 172] width 709 height 373
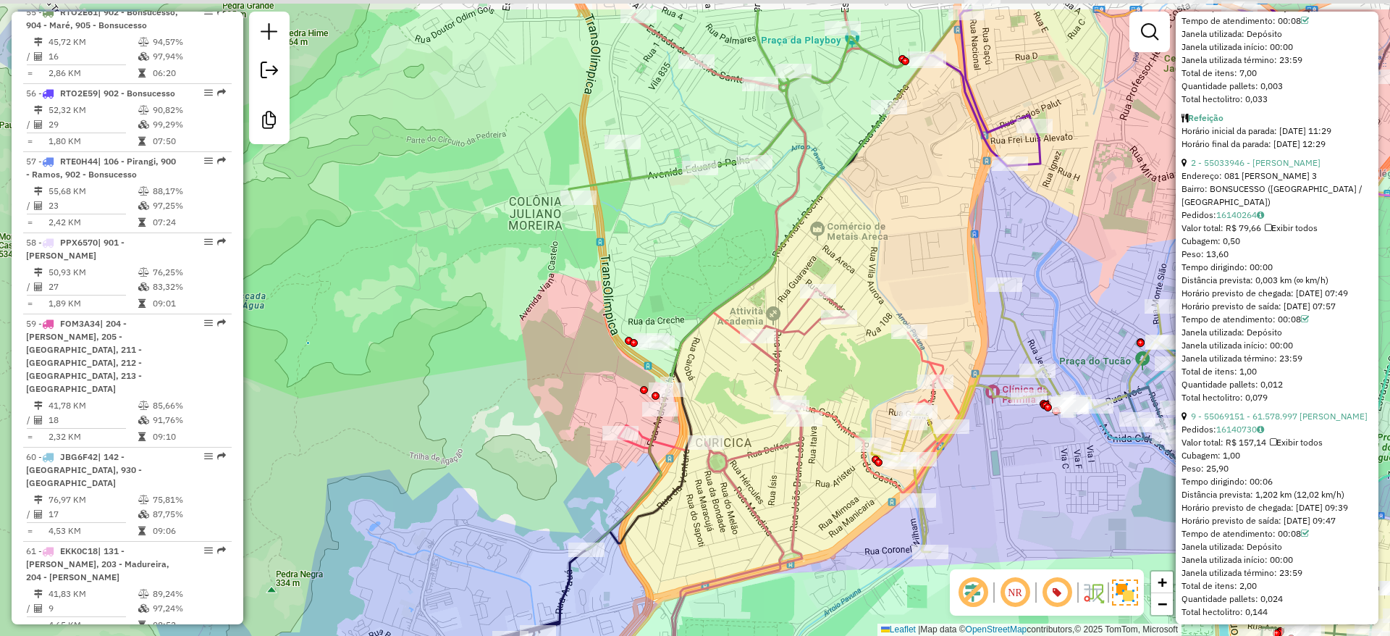
drag, startPoint x: 754, startPoint y: 305, endPoint x: 649, endPoint y: 153, distance: 185.3
click at [762, 355] on div "Rota 26 - Placa RHT5D79 55007036 - [PERSON_NAME] DE MORA Janela de atendimento …" at bounding box center [695, 318] width 1390 height 636
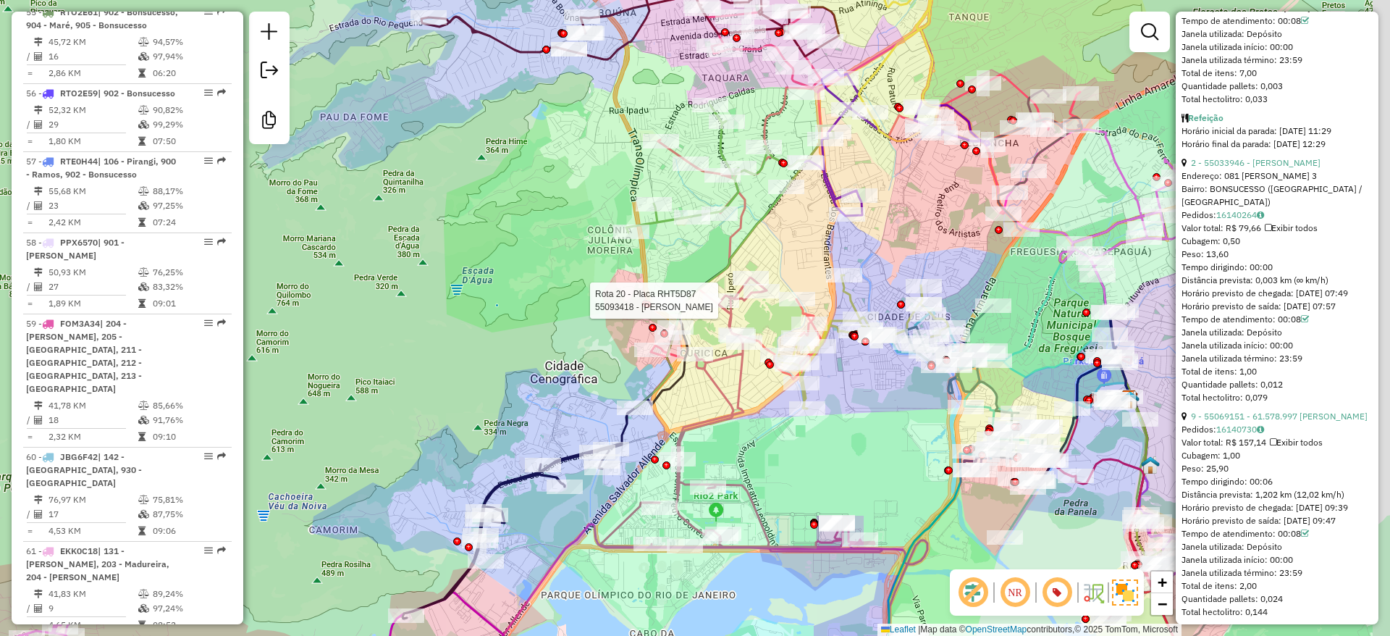
click at [841, 382] on div "Rota 26 - Placa RHT5D79 55007036 - [PERSON_NAME] DE MORA Rota 20 - Placa RHT5D8…" at bounding box center [695, 318] width 1390 height 636
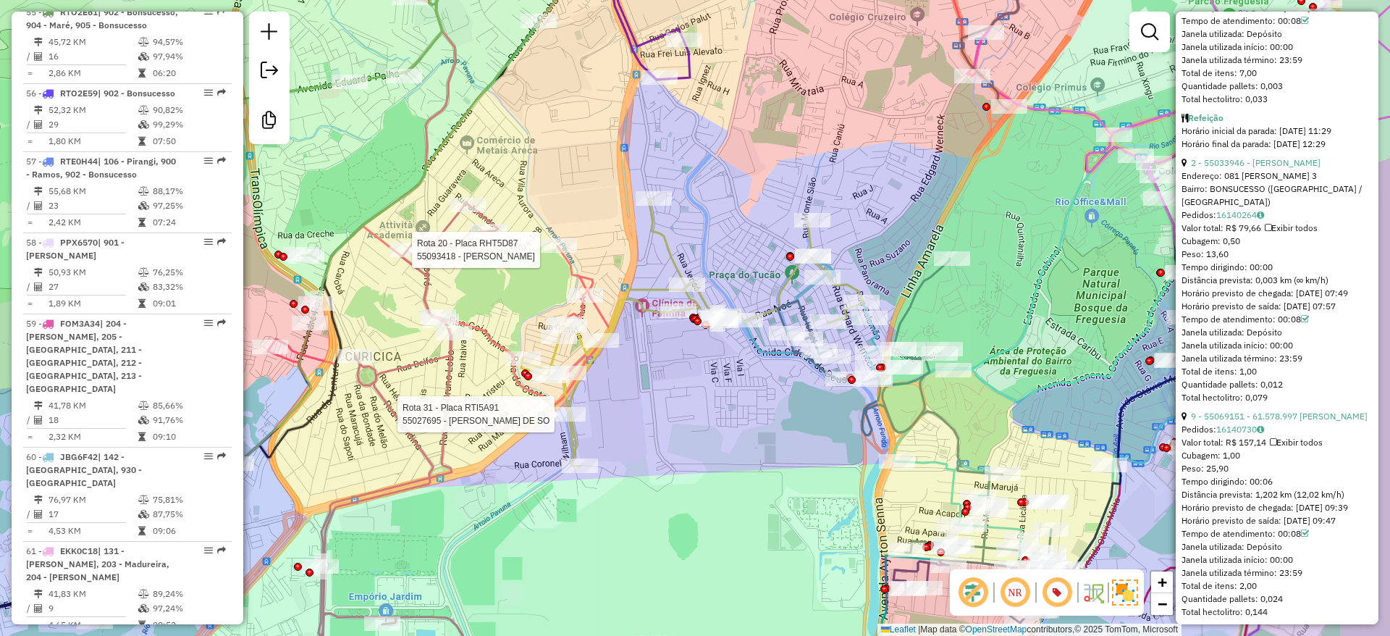
drag, startPoint x: 825, startPoint y: 407, endPoint x: 730, endPoint y: 388, distance: 96.7
click at [730, 388] on div "Rota 26 - Placa RHT5D79 55007036 - [PERSON_NAME] DE MORA Rota 20 - Placa RHT5D8…" at bounding box center [695, 318] width 1390 height 636
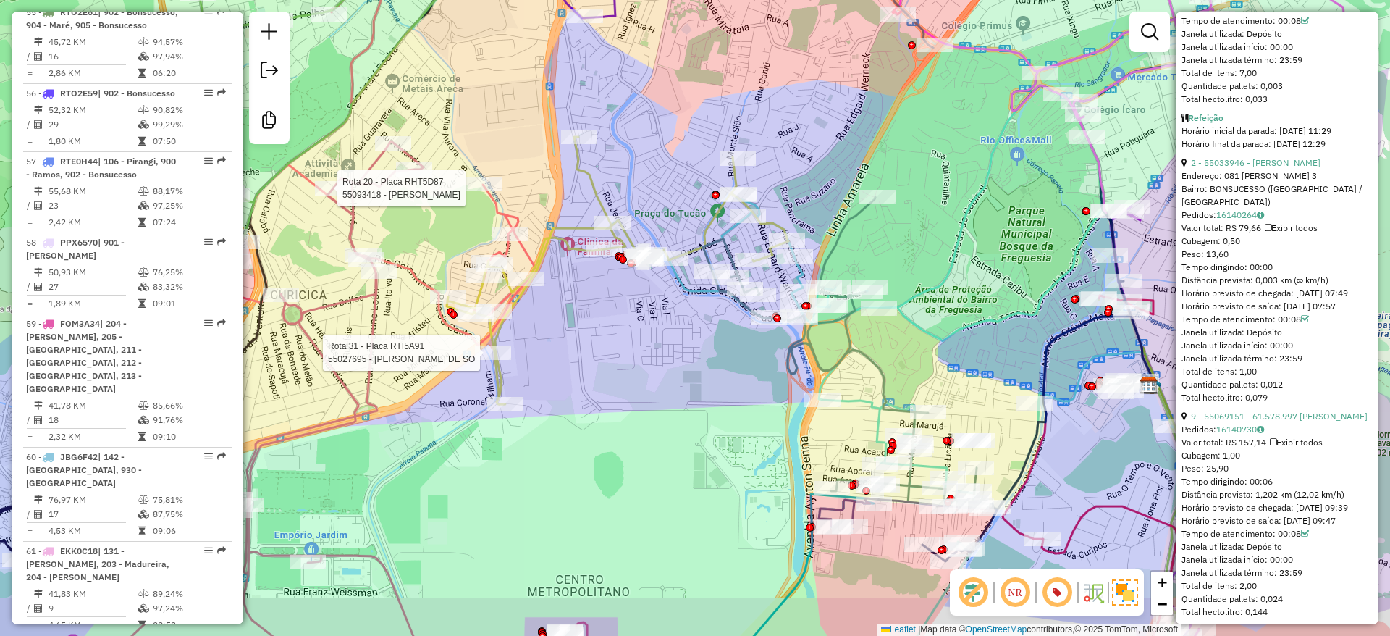
drag, startPoint x: 1024, startPoint y: 360, endPoint x: 951, endPoint y: 299, distance: 95.1
click at [951, 299] on div "Rota 26 - Placa RHT5D79 55007036 - ALEX ALMEIDA DE MORA Rota 20 - Placa RHT5D87…" at bounding box center [695, 318] width 1390 height 636
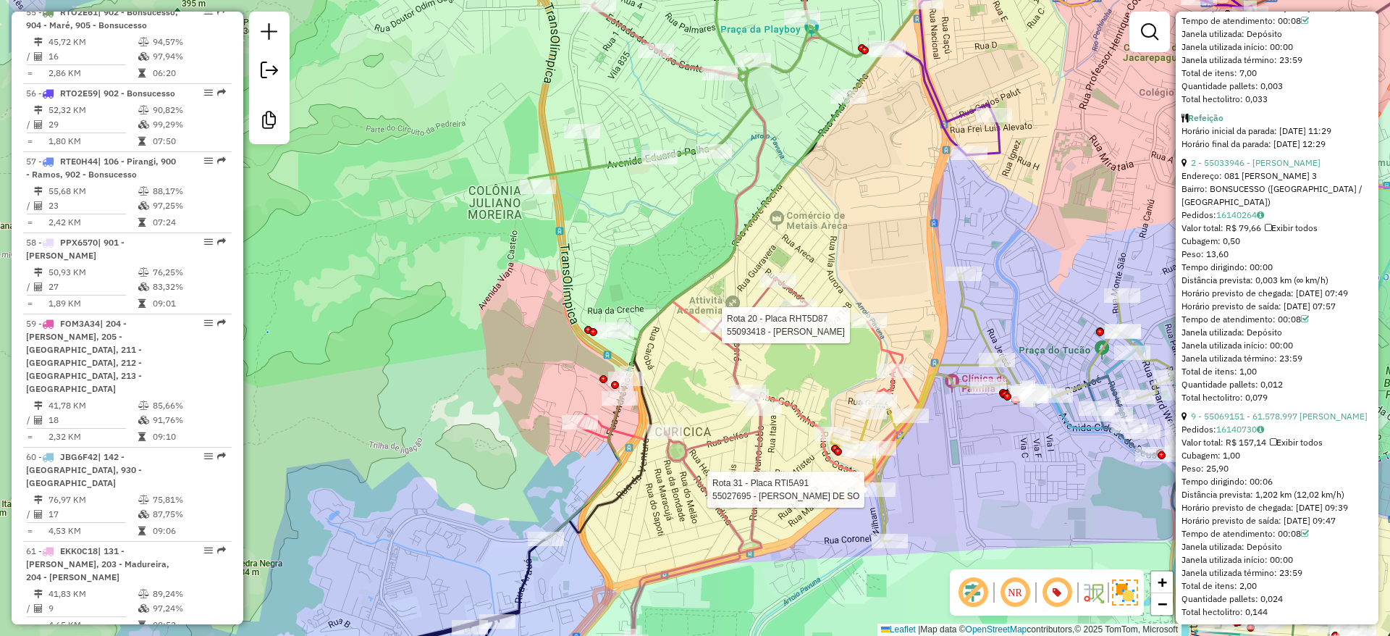
drag, startPoint x: 499, startPoint y: 400, endPoint x: 671, endPoint y: 455, distance: 181.1
click at [671, 455] on icon at bounding box center [544, 425] width 612 height 658
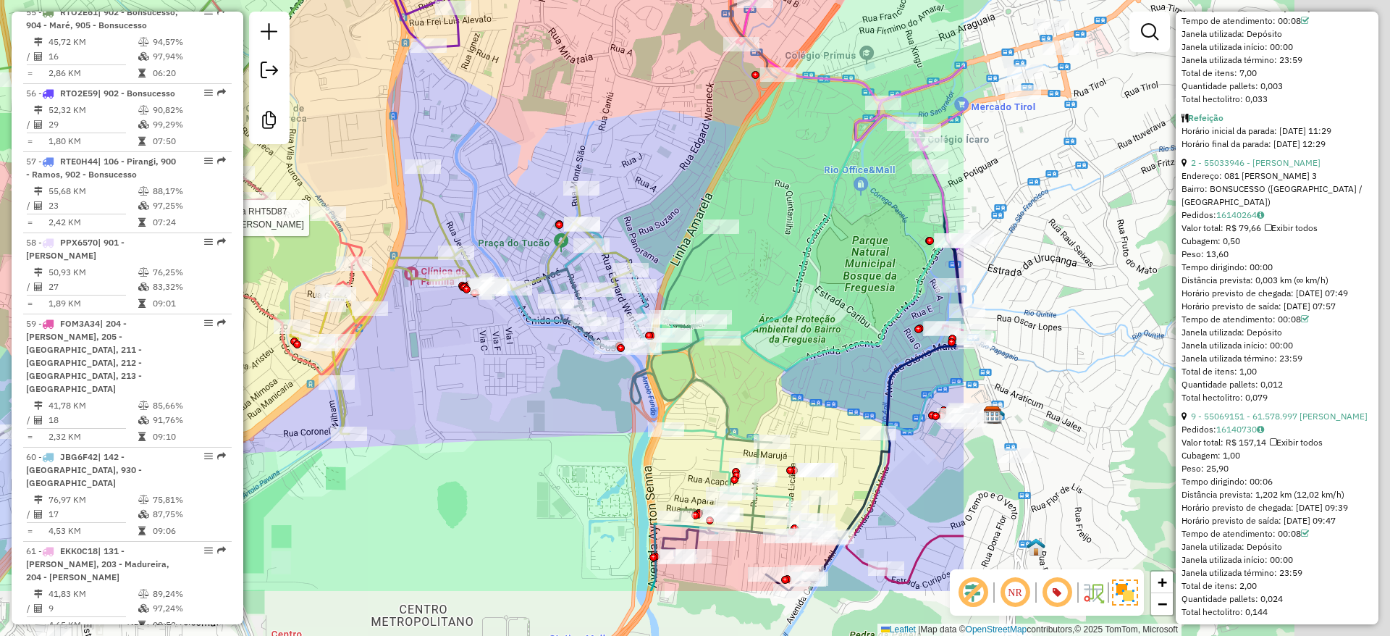
drag, startPoint x: 1044, startPoint y: 504, endPoint x: 526, endPoint y: 409, distance: 526.9
click at [526, 409] on div "Rota 26 - Placa RHT5D79 55007036 - ALEX ALMEIDA DE MORA Rota 20 - Placa RHT5D87…" at bounding box center [695, 318] width 1390 height 636
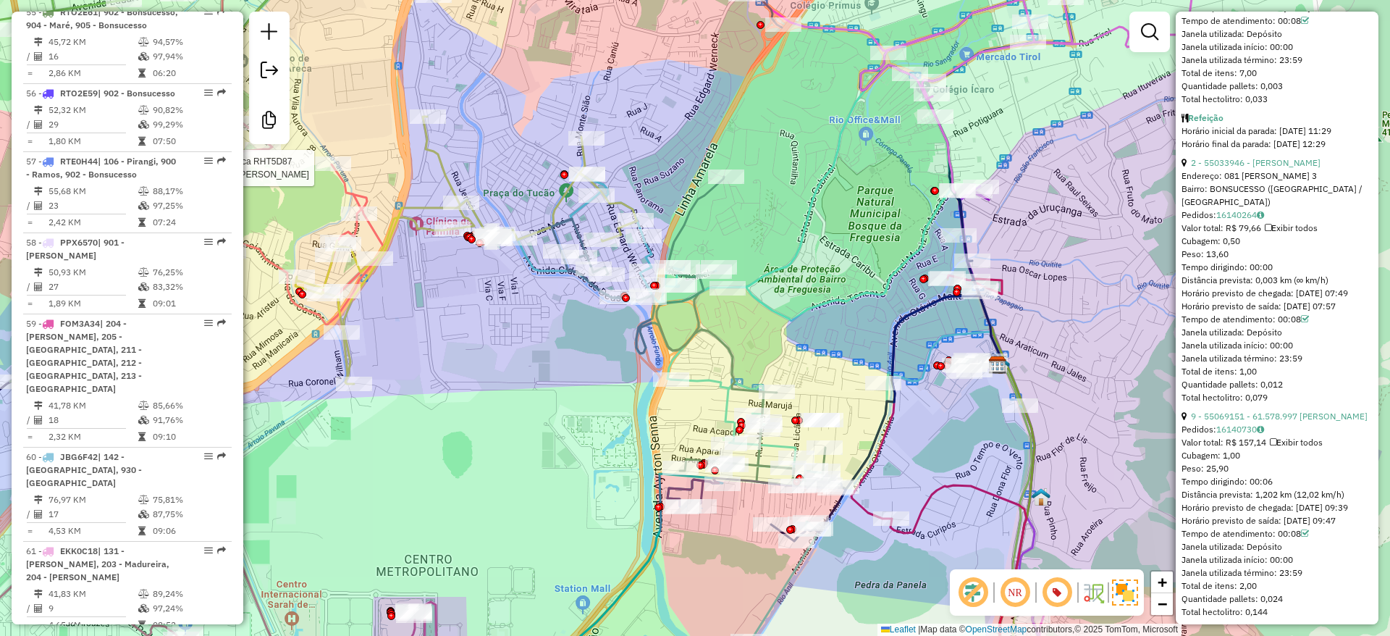
drag, startPoint x: 769, startPoint y: 324, endPoint x: 701, endPoint y: 353, distance: 74.9
click at [772, 315] on icon at bounding box center [742, 353] width 561 height 576
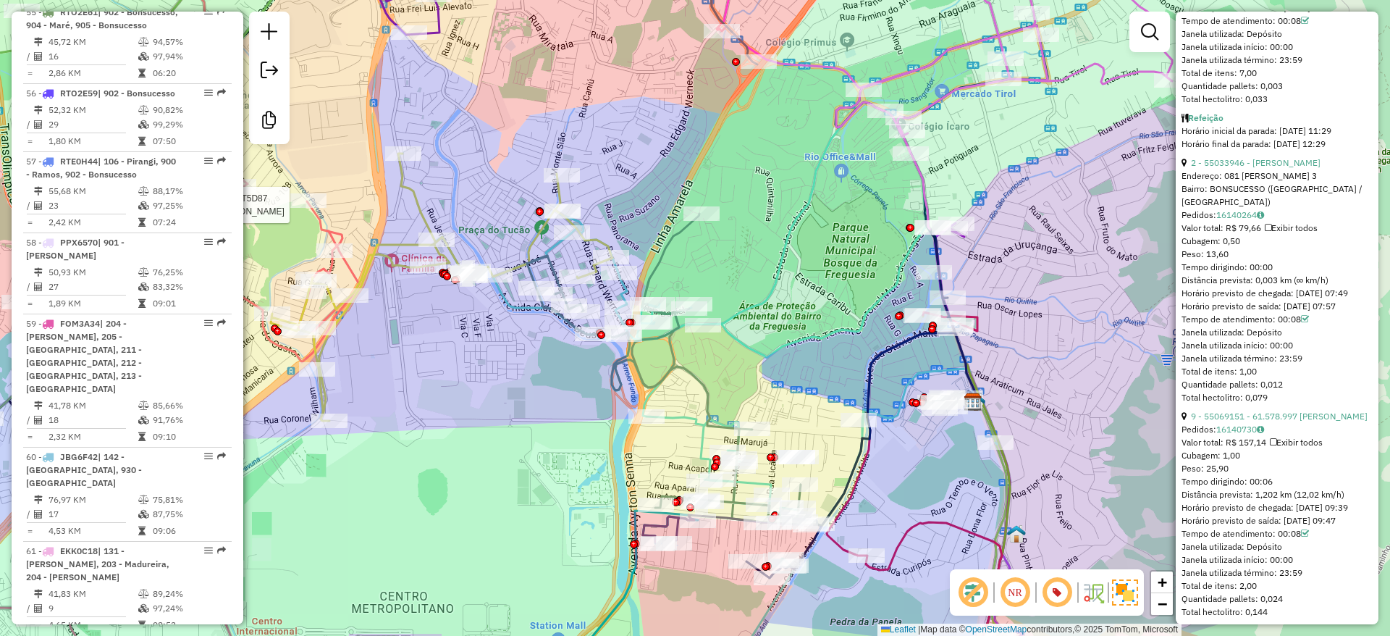
drag, startPoint x: 847, startPoint y: 314, endPoint x: 806, endPoint y: 384, distance: 80.8
click at [806, 384] on div "Rota 26 - Placa RHT5D79 55007036 - ALEX ALMEIDA DE MORA Rota 20 - Placa RHT5D87…" at bounding box center [695, 318] width 1390 height 636
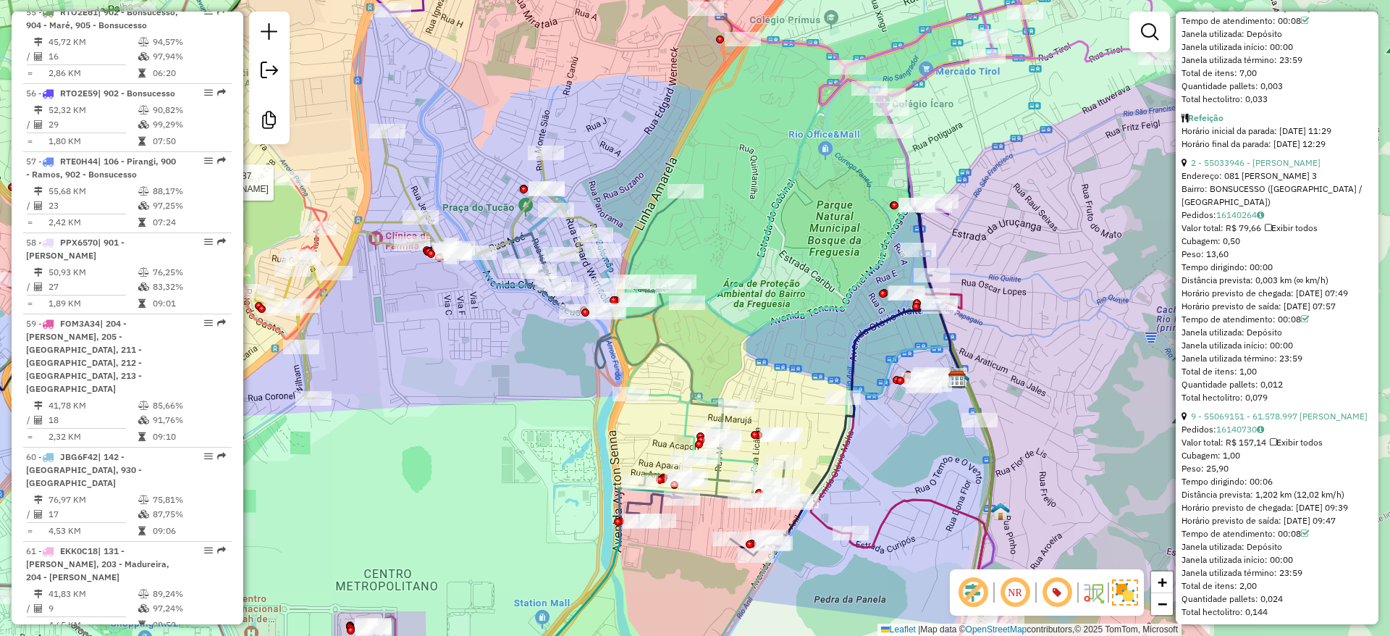
drag, startPoint x: 783, startPoint y: 368, endPoint x: 775, endPoint y: 325, distance: 43.6
click at [781, 305] on div "Rota 26 - Placa RHT5D79 55007036 - ALEX ALMEIDA DE MORA Rota 20 - Placa RHT5D87…" at bounding box center [695, 318] width 1390 height 636
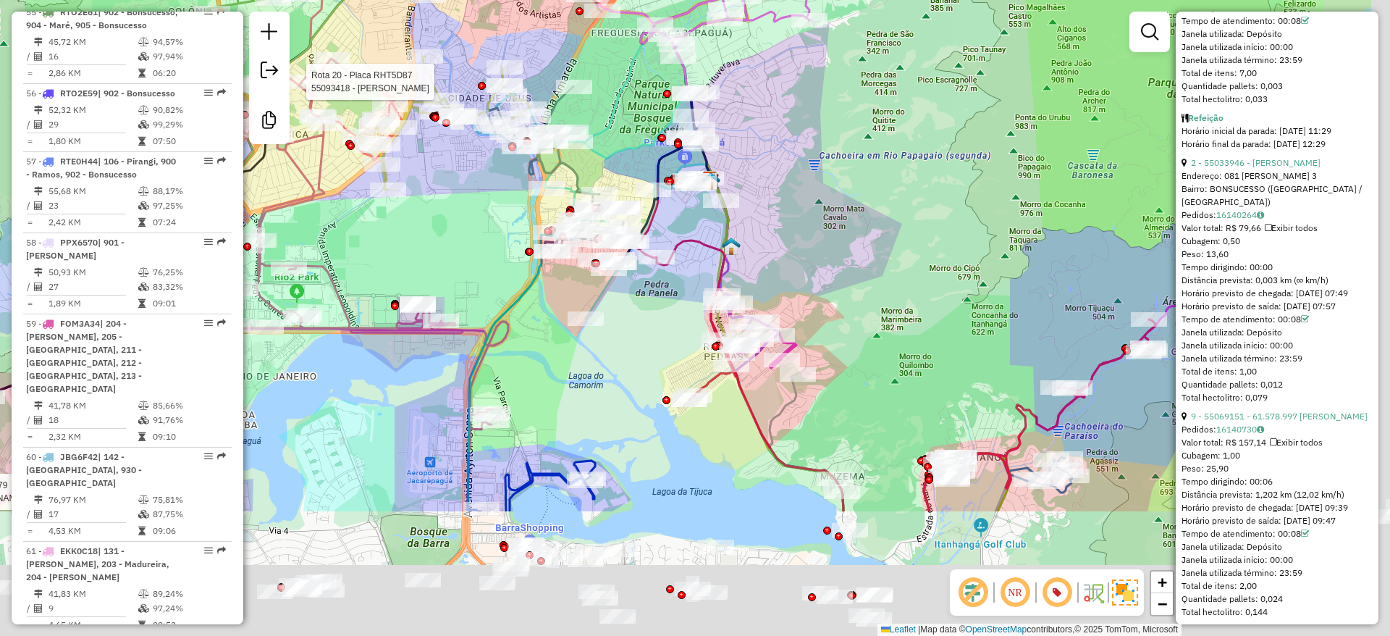
drag, startPoint x: 977, startPoint y: 426, endPoint x: 623, endPoint y: 103, distance: 479.6
click at [610, 89] on div "Rota 26 - Placa RHT5D79 55007036 - ALEX ALMEIDA DE MORA Rota 20 - Placa RHT5D87…" at bounding box center [695, 318] width 1390 height 636
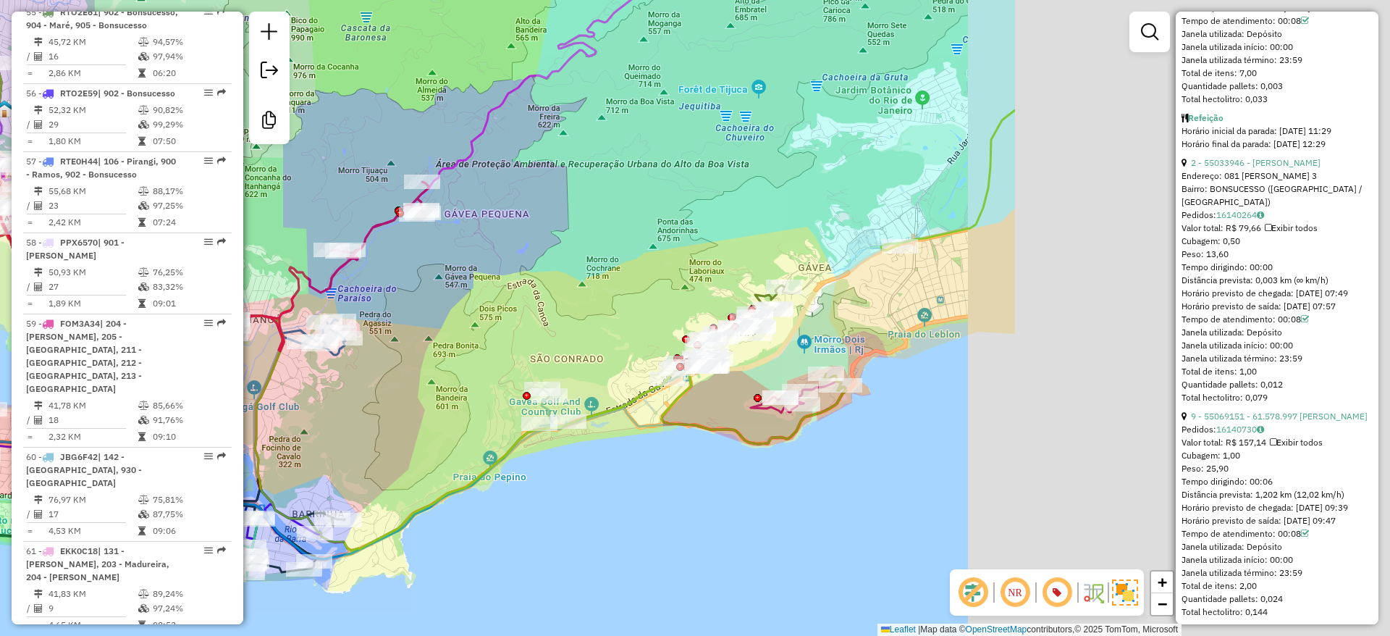
drag, startPoint x: 877, startPoint y: 300, endPoint x: 666, endPoint y: 359, distance: 219.5
click at [367, 290] on div "Rota 26 - Placa RHT5D79 55007036 - ALEX ALMEIDA DE MORA Rota 20 - Placa RHT5D87…" at bounding box center [695, 318] width 1390 height 636
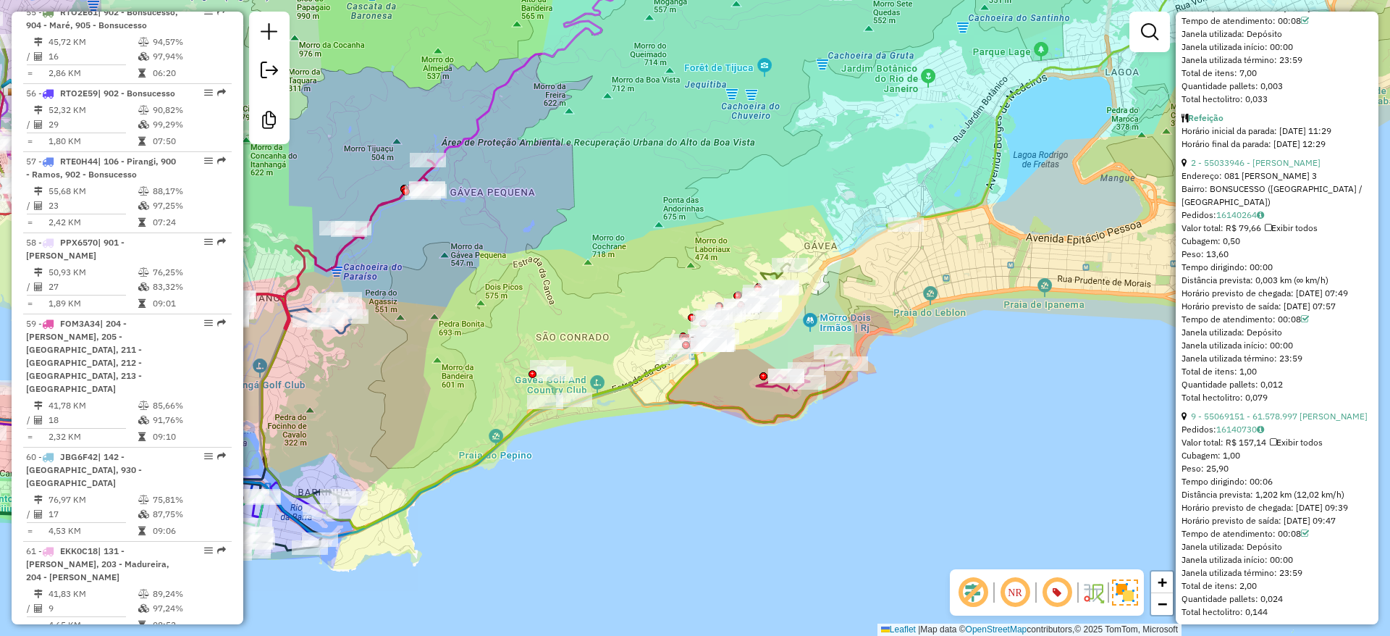
drag, startPoint x: 683, startPoint y: 422, endPoint x: 756, endPoint y: 412, distance: 73.8
click at [756, 412] on icon at bounding box center [408, 253] width 888 height 552
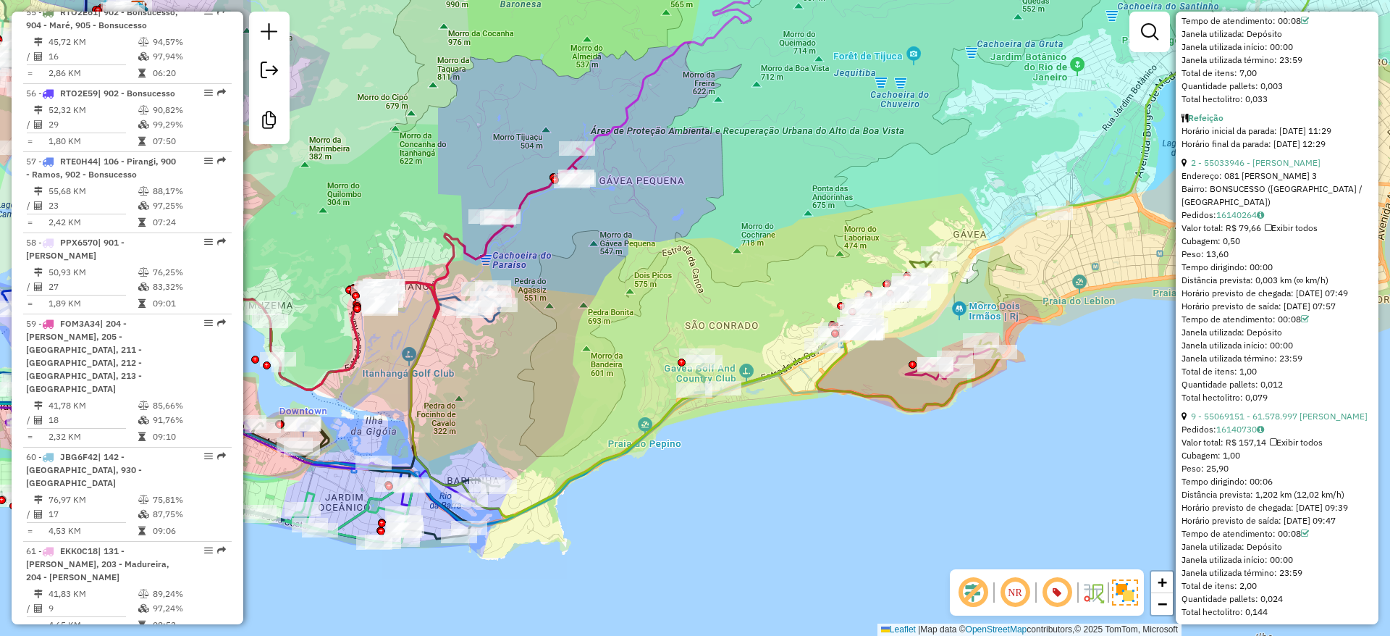
drag, startPoint x: 809, startPoint y: 412, endPoint x: 837, endPoint y: 411, distance: 29.0
click at [837, 411] on div "Rota 26 - Placa RHT5D79 55007036 - ALEX ALMEIDA DE MORA Rota 20 - Placa RHT5D87…" at bounding box center [695, 318] width 1390 height 636
click at [637, 486] on div "Rota 26 - Placa RHT5D79 55007036 - ALEX ALMEIDA DE MORA Rota 20 - Placa RHT5D87…" at bounding box center [695, 318] width 1390 height 636
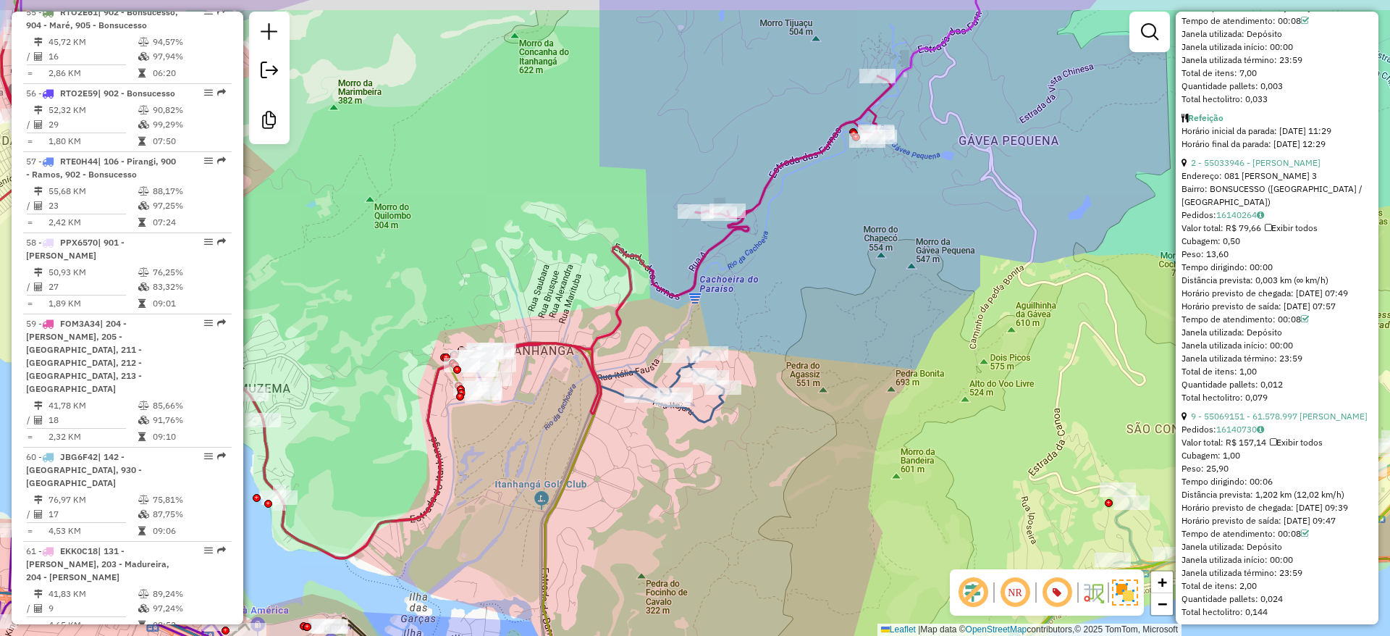
drag, startPoint x: 541, startPoint y: 409, endPoint x: 768, endPoint y: 200, distance: 308.9
click at [564, 439] on div "Rota 26 - Placa RHT5D79 55007036 - ALEX ALMEIDA DE MORA Rota 20 - Placa RHT5D87…" at bounding box center [695, 318] width 1390 height 636
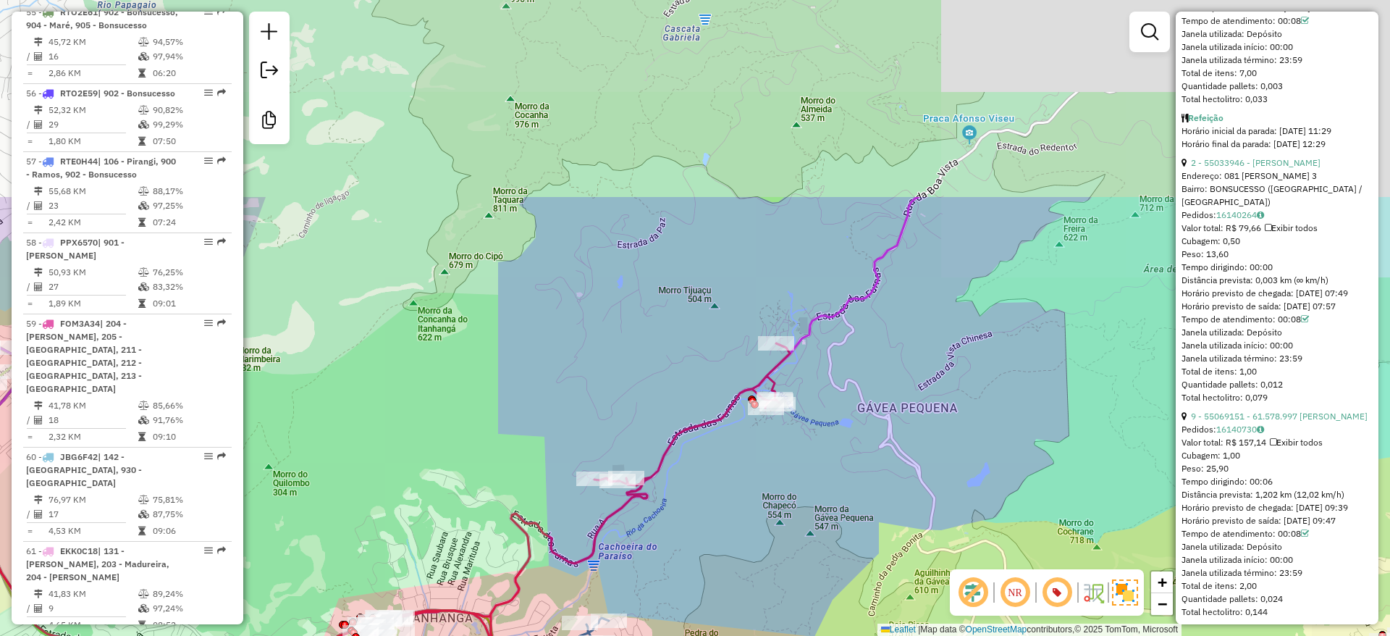
drag, startPoint x: 740, startPoint y: 476, endPoint x: 723, endPoint y: 473, distance: 17.7
click at [728, 494] on div "Rota 26 - Placa RHT5D79 55007036 - ALEX ALMEIDA DE MORA Rota 20 - Placa RHT5D87…" at bounding box center [695, 318] width 1390 height 636
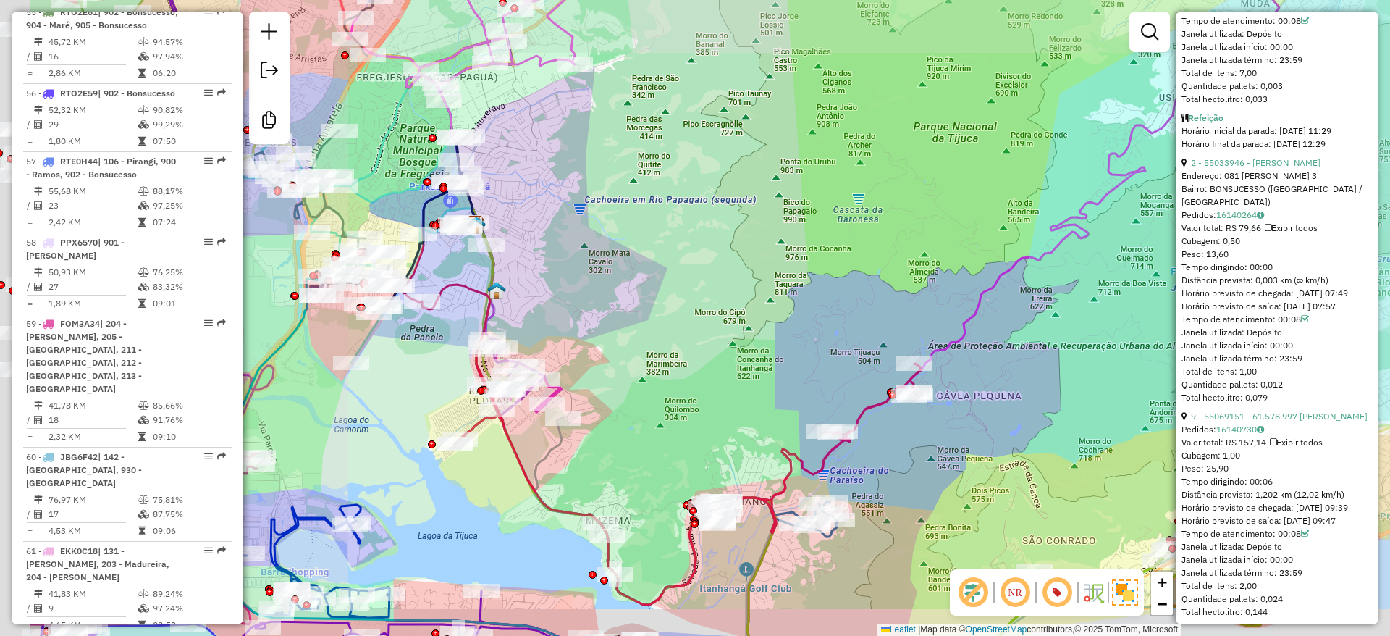
drag, startPoint x: 585, startPoint y: 417, endPoint x: 746, endPoint y: 385, distance: 163.8
click at [746, 385] on div "Rota 26 - Placa RHT5D79 55007036 - ALEX ALMEIDA DE MORA Rota 20 - Placa RHT5D87…" at bounding box center [695, 318] width 1390 height 636
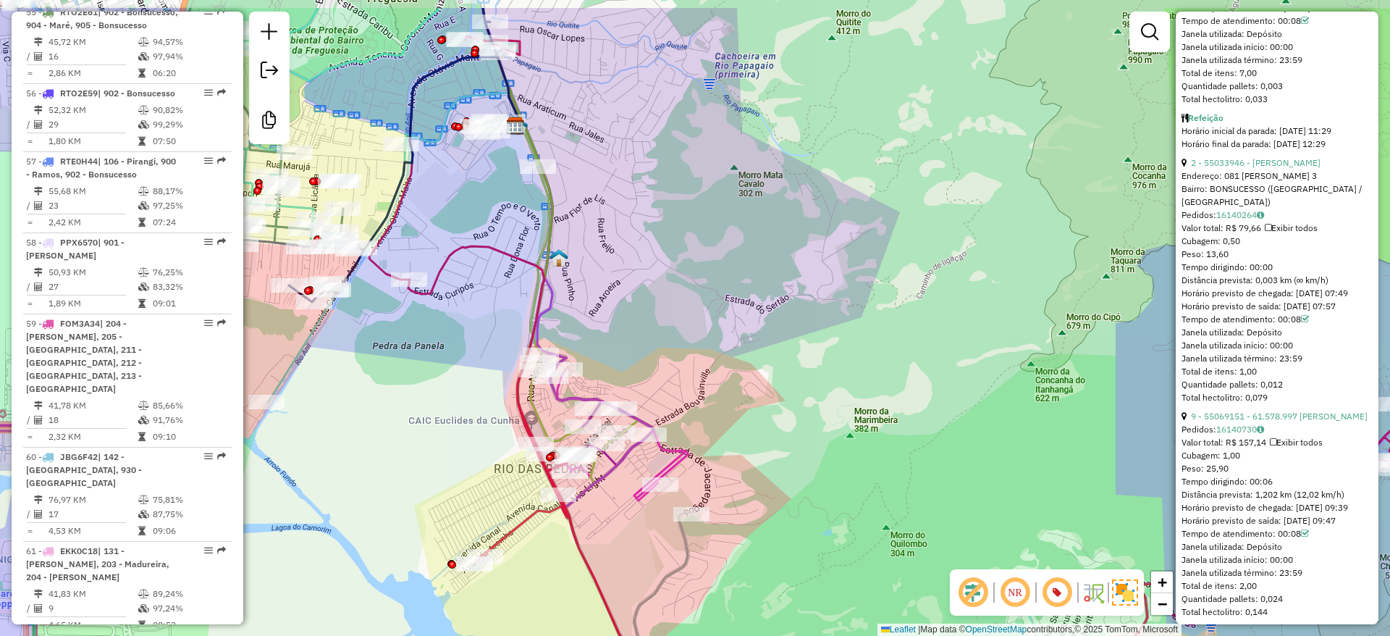
click at [609, 635] on html "Aguarde... Pop-up bloqueado! Seu navegador bloqueou automáticamente a abertura …" at bounding box center [695, 318] width 1390 height 636
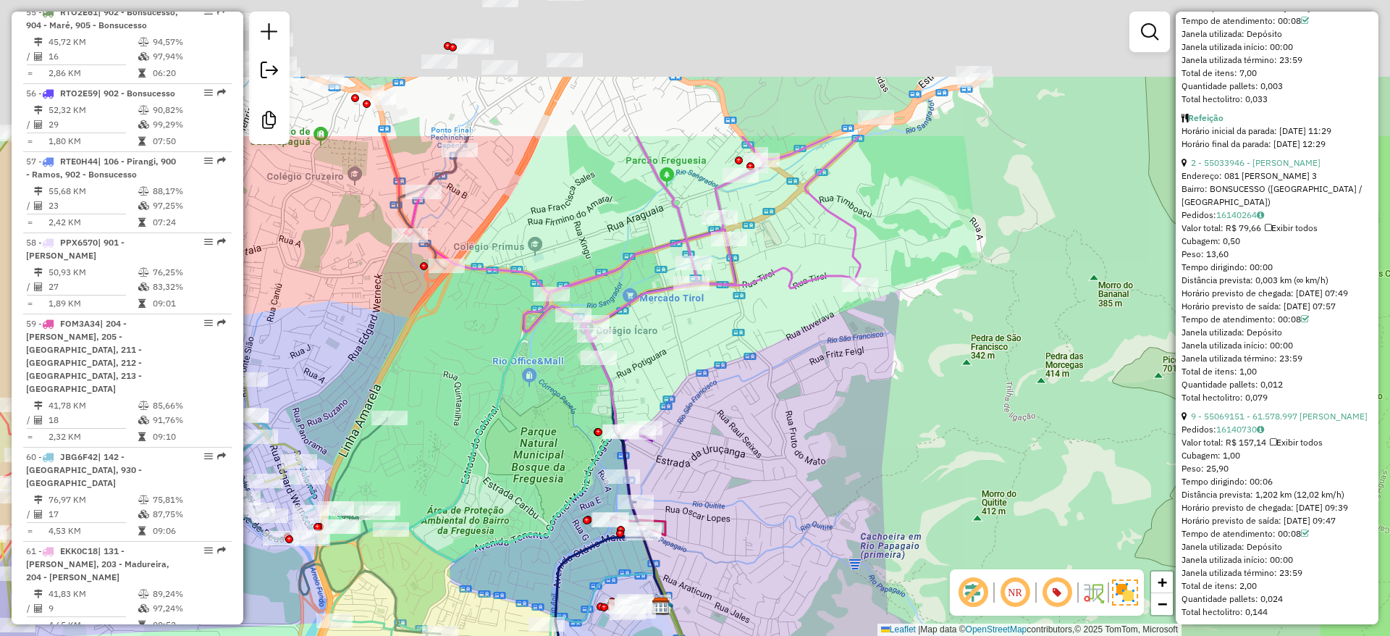
drag, startPoint x: 690, startPoint y: 362, endPoint x: 747, endPoint y: 562, distance: 207.8
click at [747, 562] on div "Rota 26 - Placa RHT5D79 55007036 - ALEX ALMEIDA DE MORA Rota 20 - Placa RHT5D87…" at bounding box center [695, 318] width 1390 height 636
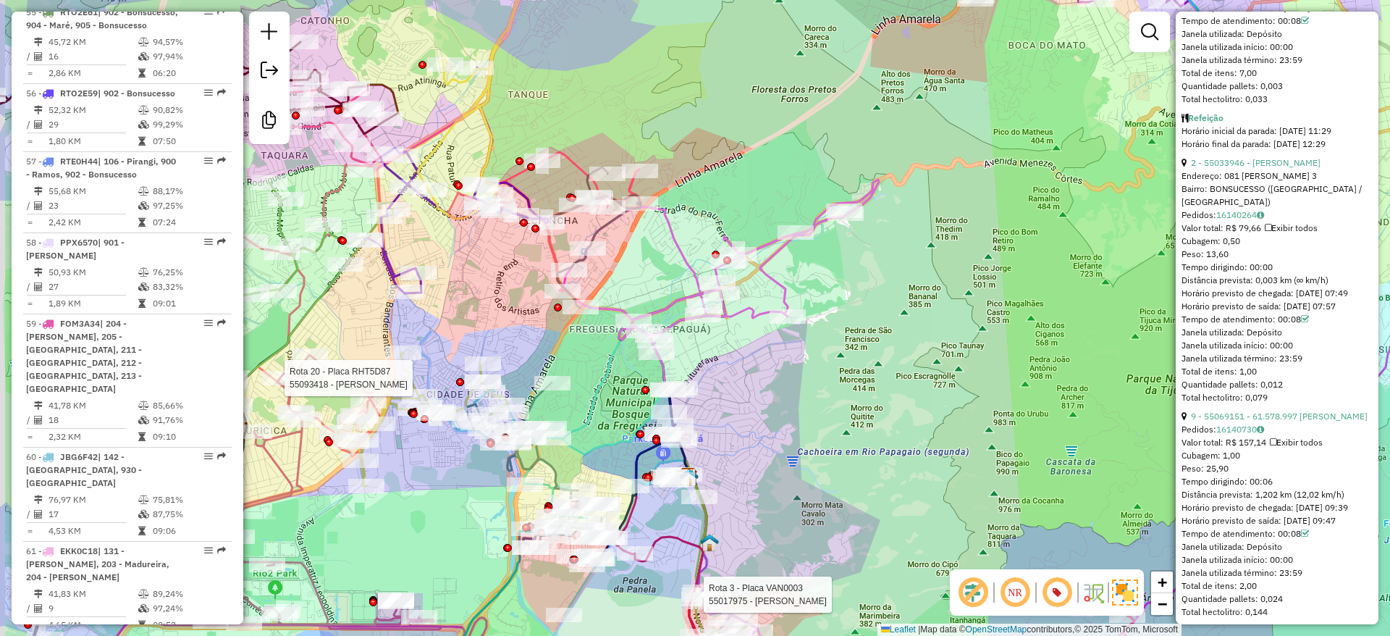
drag, startPoint x: 641, startPoint y: 251, endPoint x: 676, endPoint y: 270, distance: 40.2
click at [704, 284] on div "Rota 26 - Placa RHT5D79 55007036 - ALEX ALMEIDA DE MORA Rota 20 - Placa RHT5D87…" at bounding box center [695, 318] width 1390 height 636
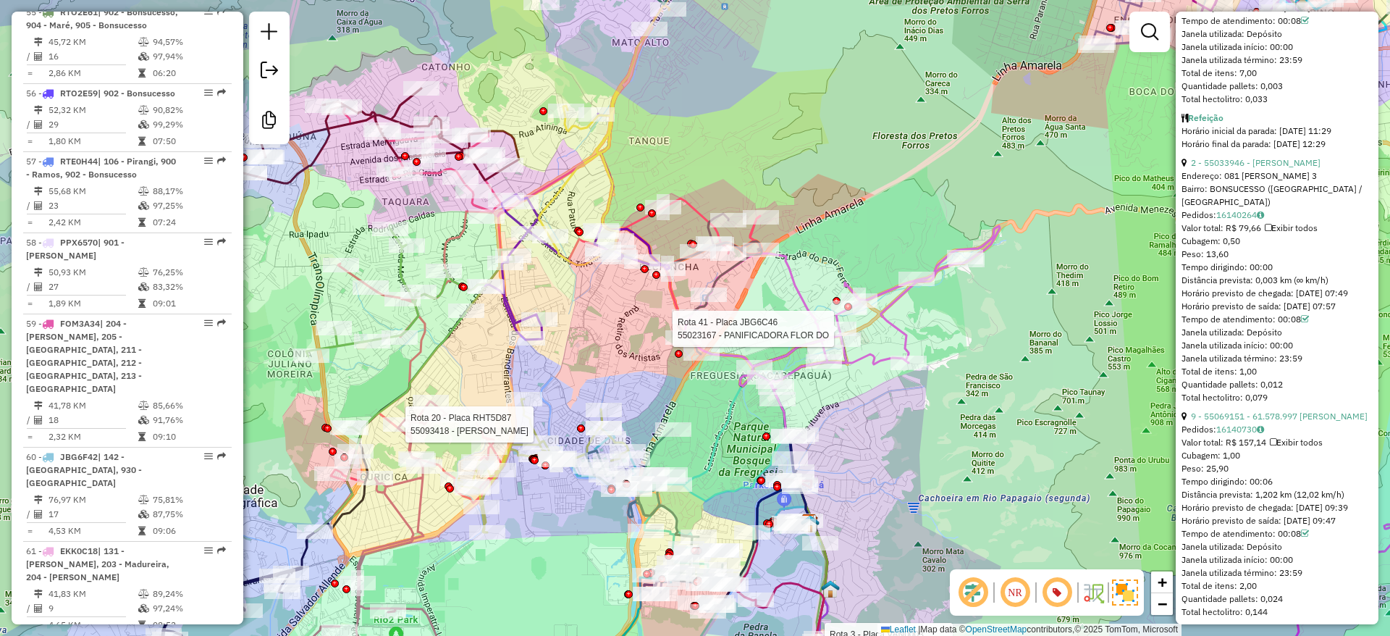
drag, startPoint x: 702, startPoint y: 283, endPoint x: 652, endPoint y: 261, distance: 54.8
click at [803, 318] on div "Rota 26 - Placa RHT5D79 55007036 - ALEX ALMEIDA DE MORA Rota 20 - Placa RHT5D87…" at bounding box center [695, 318] width 1390 height 636
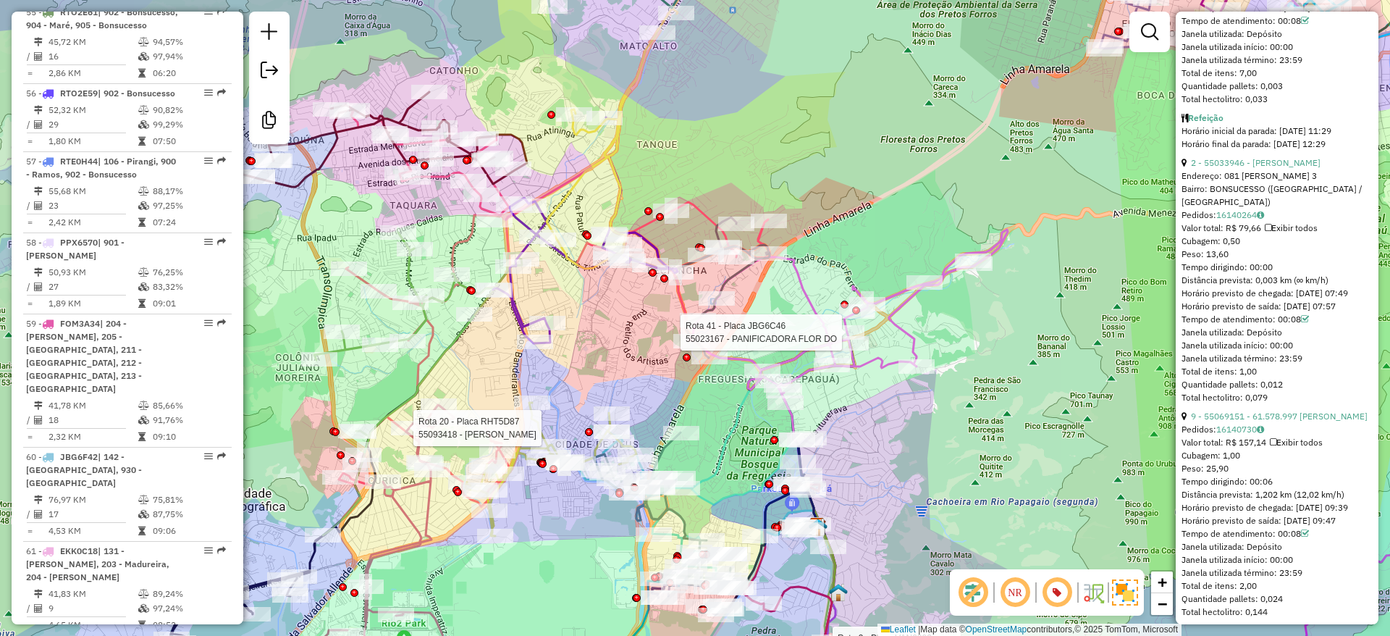
drag, startPoint x: 883, startPoint y: 478, endPoint x: 871, endPoint y: 359, distance: 120.1
click at [871, 359] on div "Rota 26 - Placa RHT5D79 55007036 - ALEX ALMEIDA DE MORA Rota 20 - Placa RHT5D87…" at bounding box center [695, 318] width 1390 height 636
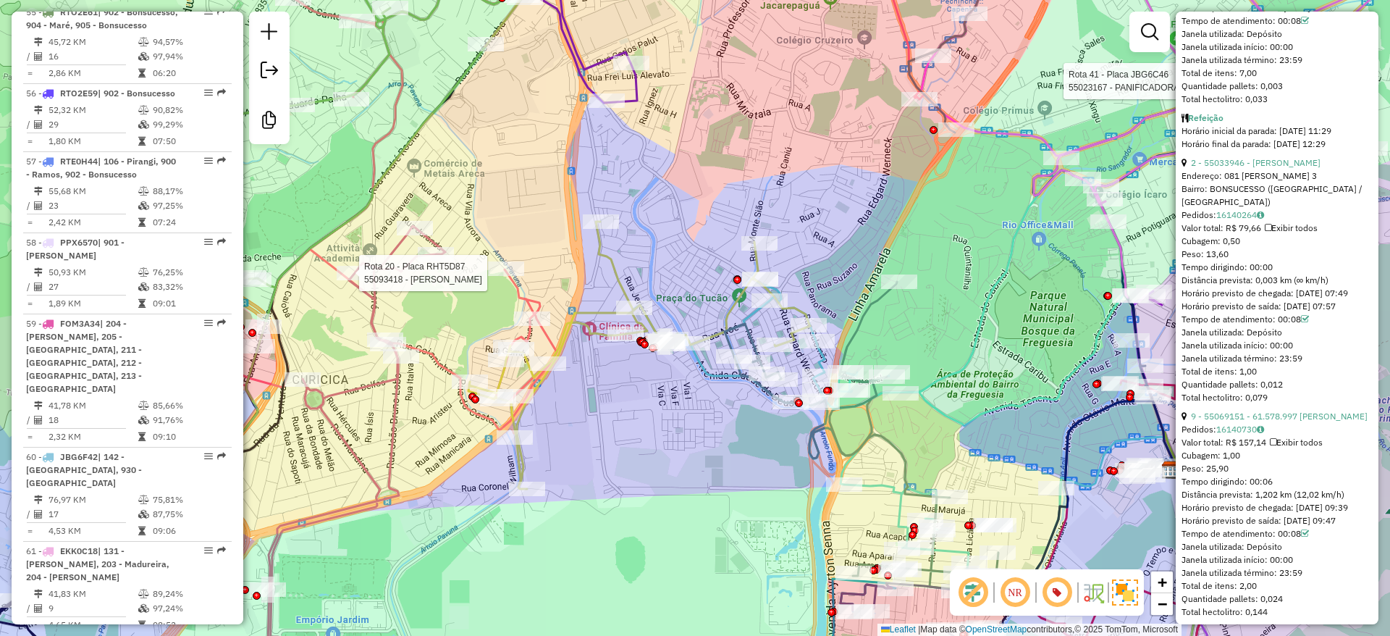
drag, startPoint x: 640, startPoint y: 406, endPoint x: 450, endPoint y: 297, distance: 218.5
click at [642, 406] on div "Rota 26 - Placa RHT5D79 55007036 - ALEX ALMEIDA DE MORA Rota 20 - Placa RHT5D87…" at bounding box center [695, 318] width 1390 height 636
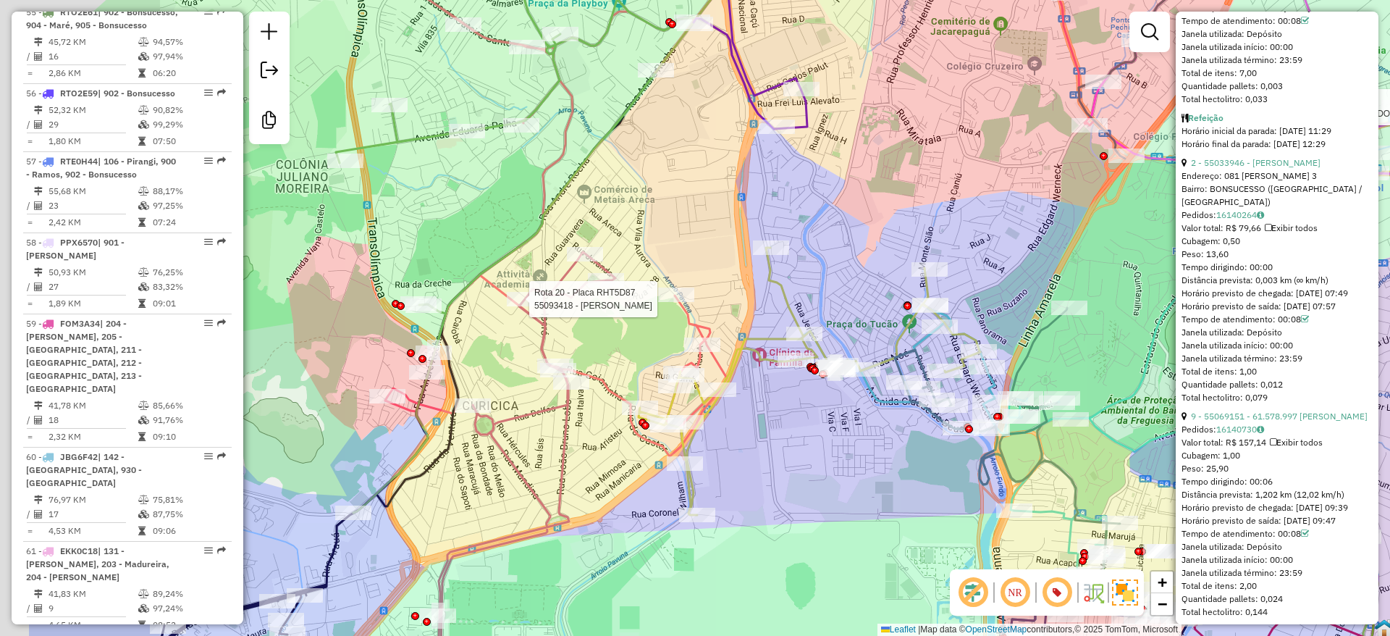
drag, startPoint x: 604, startPoint y: 363, endPoint x: 823, endPoint y: 437, distance: 231.0
click at [603, 363] on div "Rota 26 - Placa RHT5D79 55007036 - ALEX ALMEIDA DE MORA Rota 20 - Placa RHT5D87…" at bounding box center [695, 318] width 1390 height 636
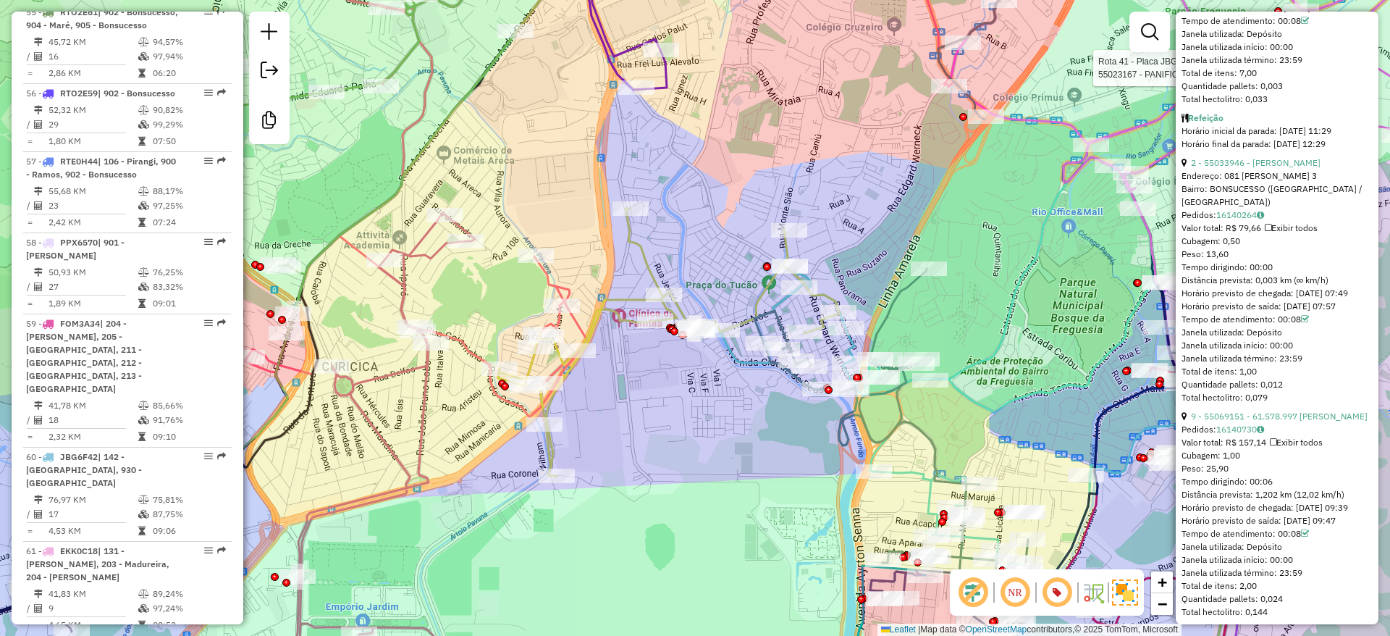
drag, startPoint x: 779, startPoint y: 449, endPoint x: 738, endPoint y: 439, distance: 42.5
click at [738, 439] on div "Rota 26 - Placa RHT5D79 55007036 - ALEX ALMEIDA DE MORA Rota 3 - Placa VAN0003 …" at bounding box center [695, 318] width 1390 height 636
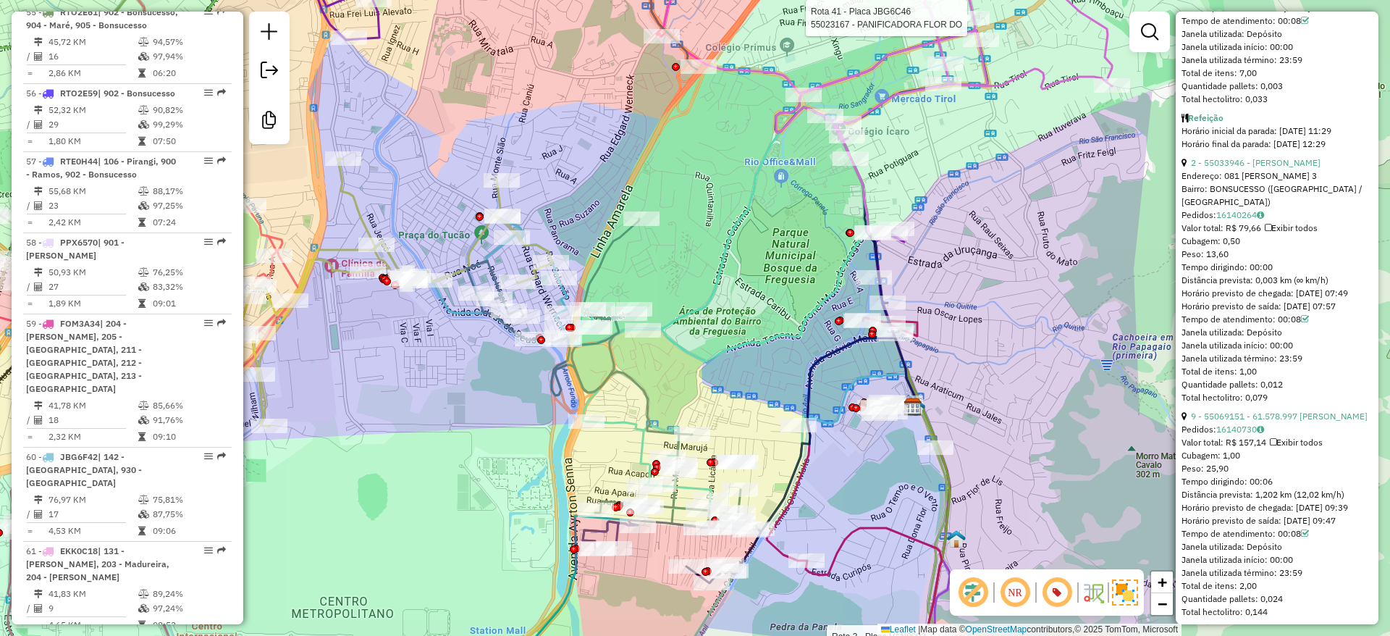
drag, startPoint x: 1022, startPoint y: 314, endPoint x: 734, endPoint y: 263, distance: 292.6
click at [735, 263] on div "Rota 26 - Placa RHT5D79 55007036 - ALEX ALMEIDA DE MORA Rota 3 - Placa VAN0003 …" at bounding box center [695, 318] width 1390 height 636
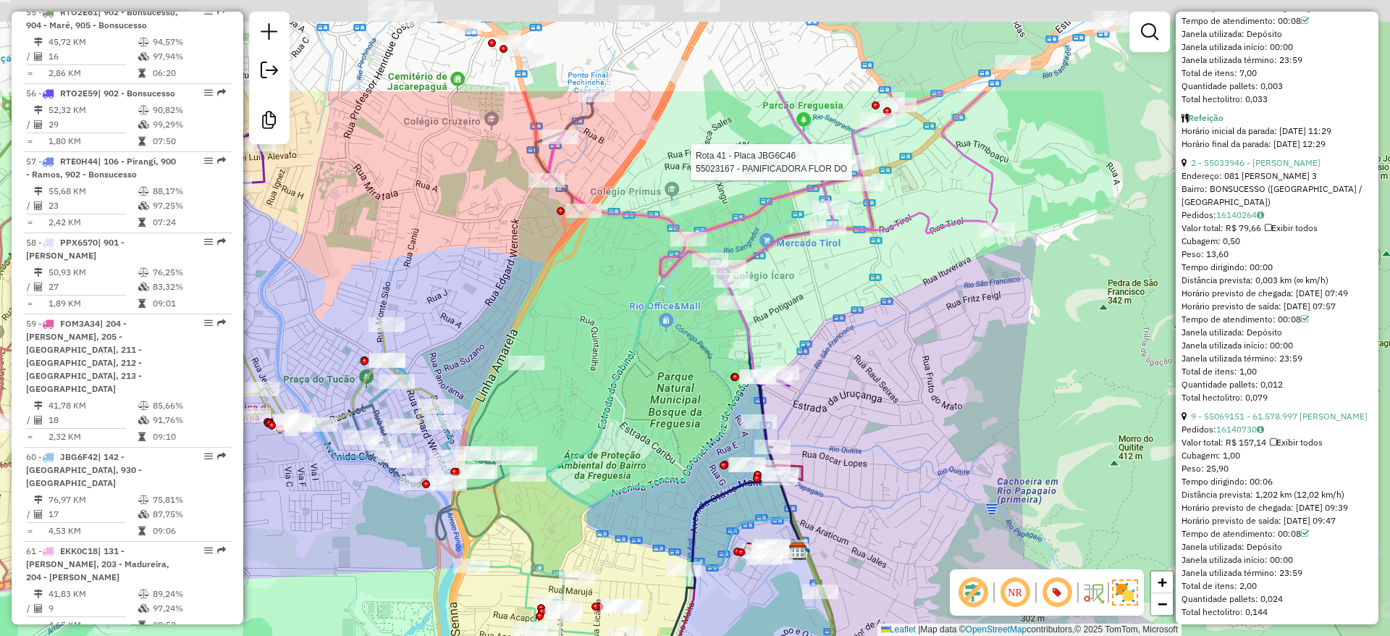
drag, startPoint x: 738, startPoint y: 205, endPoint x: 664, endPoint y: 360, distance: 171.6
click at [664, 360] on div "Rota 26 - Placa RHT5D79 55007036 - ALEX ALMEIDA DE MORA Rota 3 - Placa VAN0003 …" at bounding box center [695, 318] width 1390 height 636
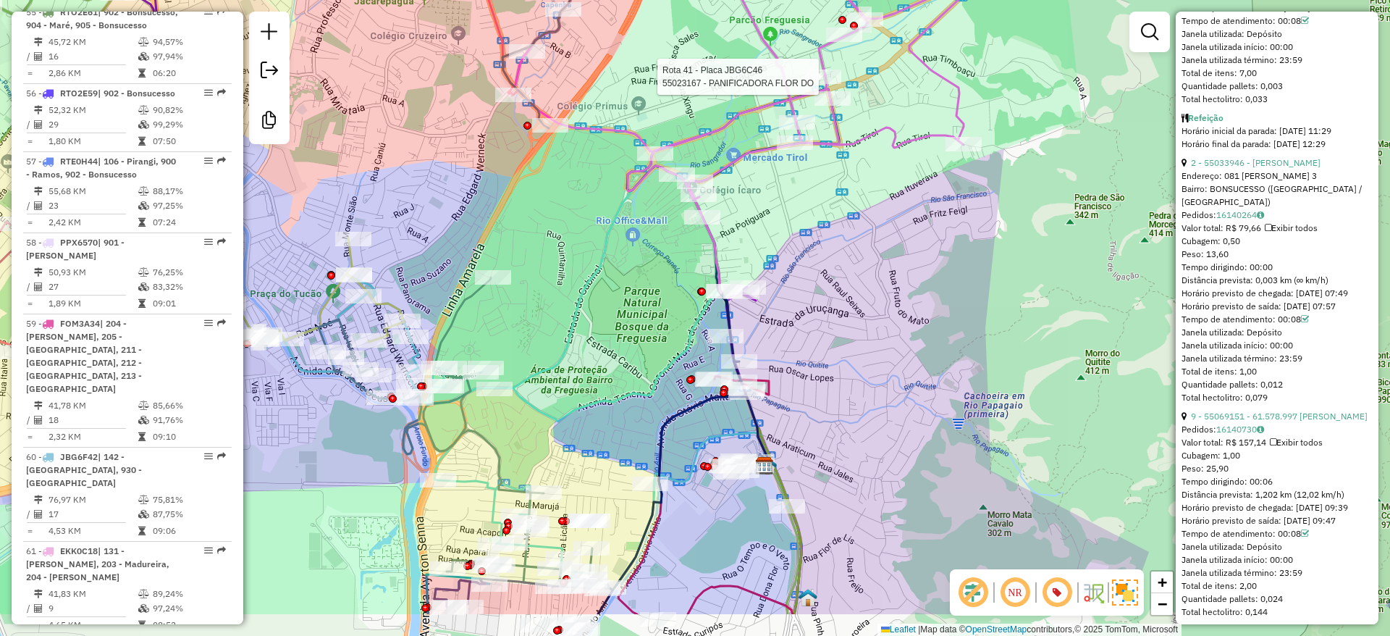
drag, startPoint x: 945, startPoint y: 497, endPoint x: 912, endPoint y: 413, distance: 91.0
click at [912, 413] on div "Rota 26 - Placa RHT5D79 55007036 - ALEX ALMEIDA DE MORA Rota 3 - Placa VAN0003 …" at bounding box center [695, 318] width 1390 height 636
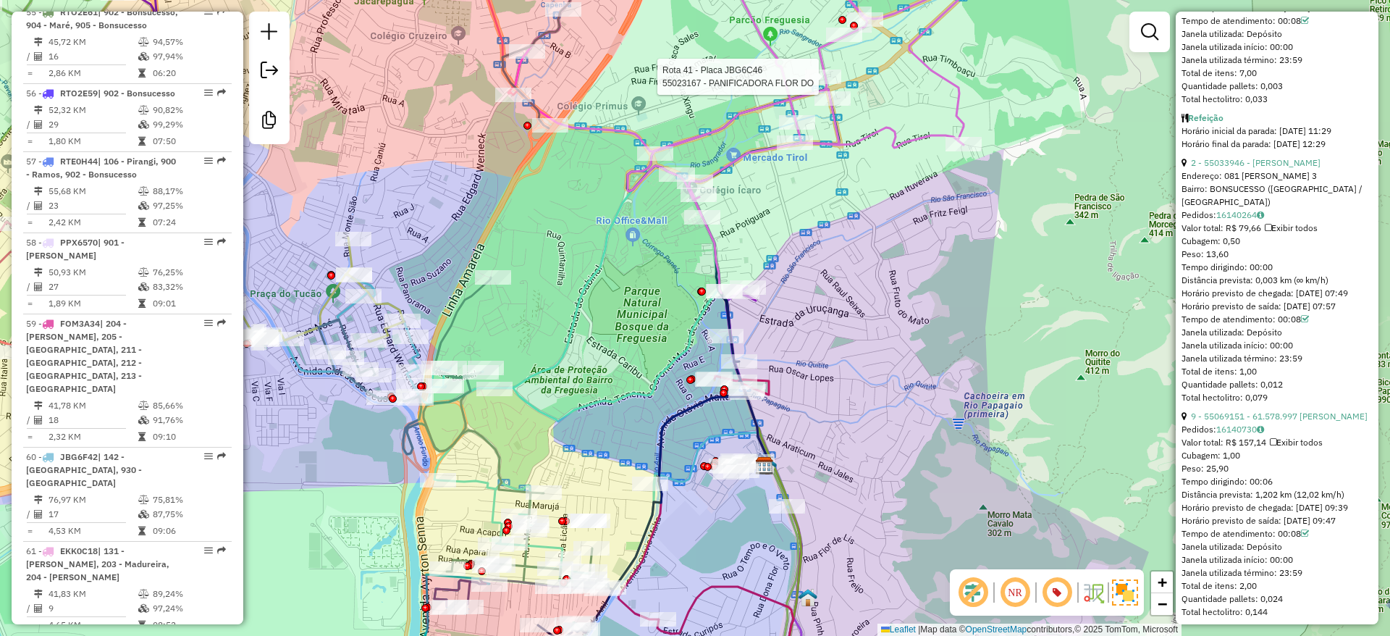
click at [882, 357] on div "Rota 26 - Placa RHT5D79 55007036 - ALEX ALMEIDA DE MORA Rota 3 - Placa VAN0003 …" at bounding box center [695, 318] width 1390 height 636
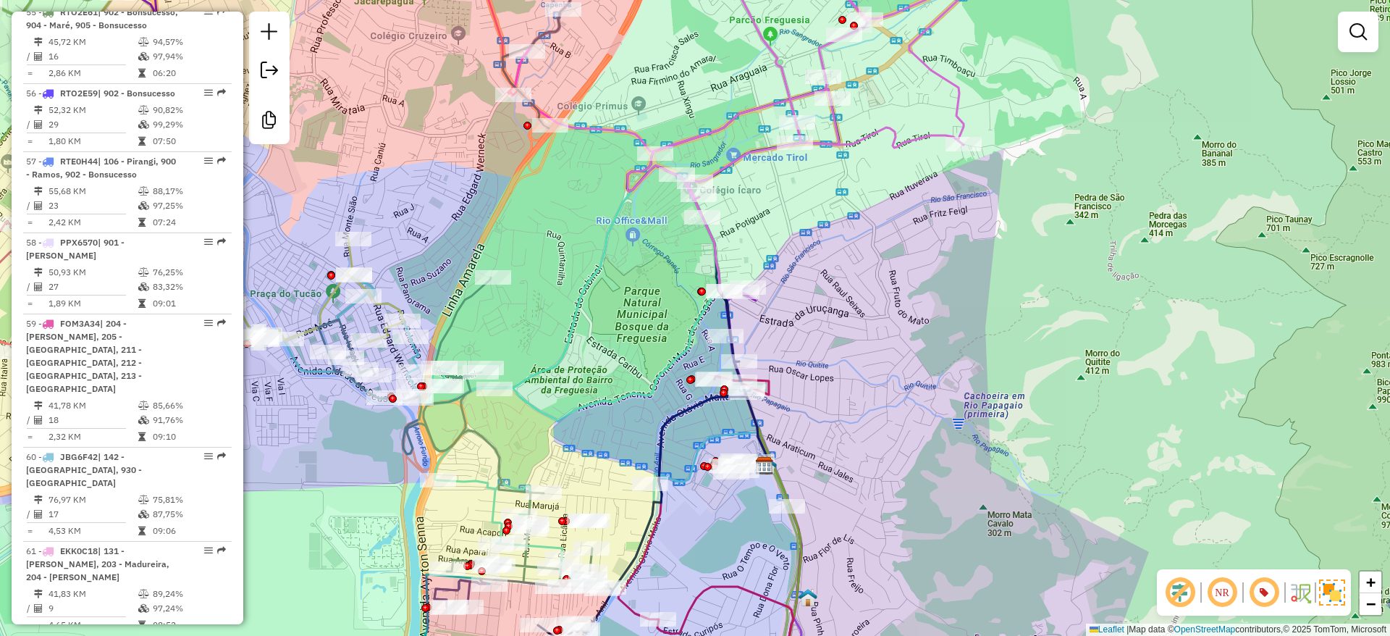
click at [738, 156] on icon at bounding box center [801, 114] width 575 height 357
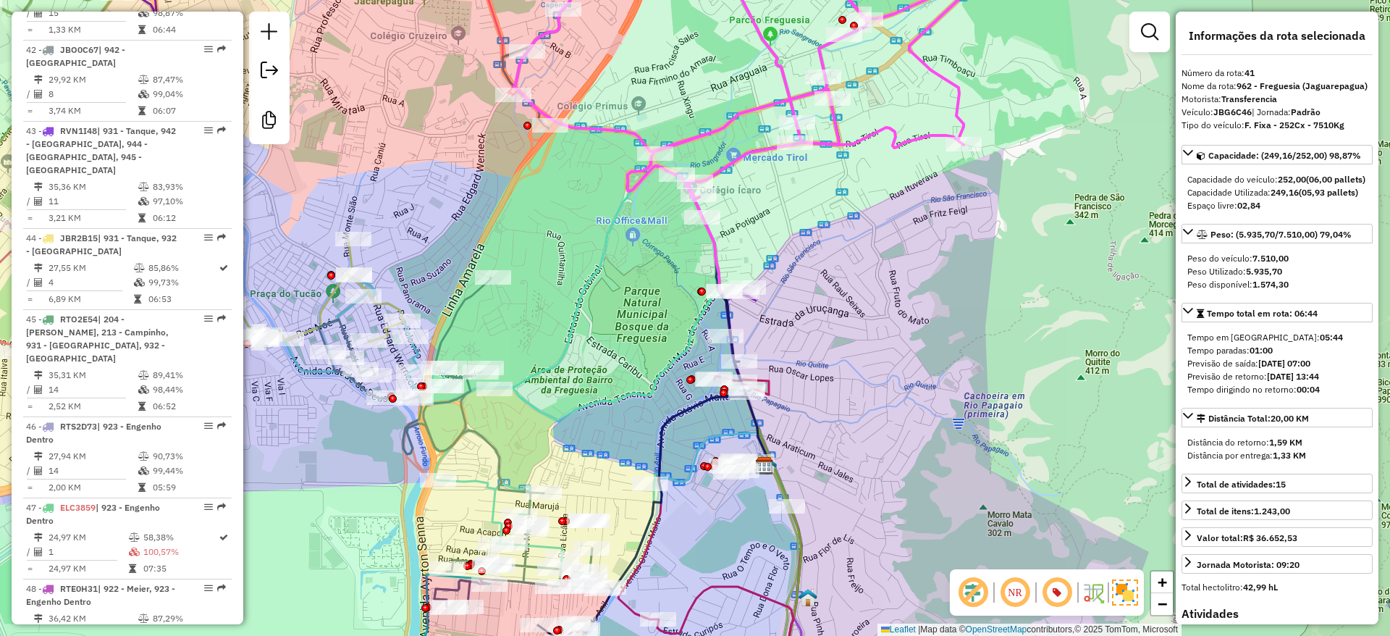
scroll to position [4136, 0]
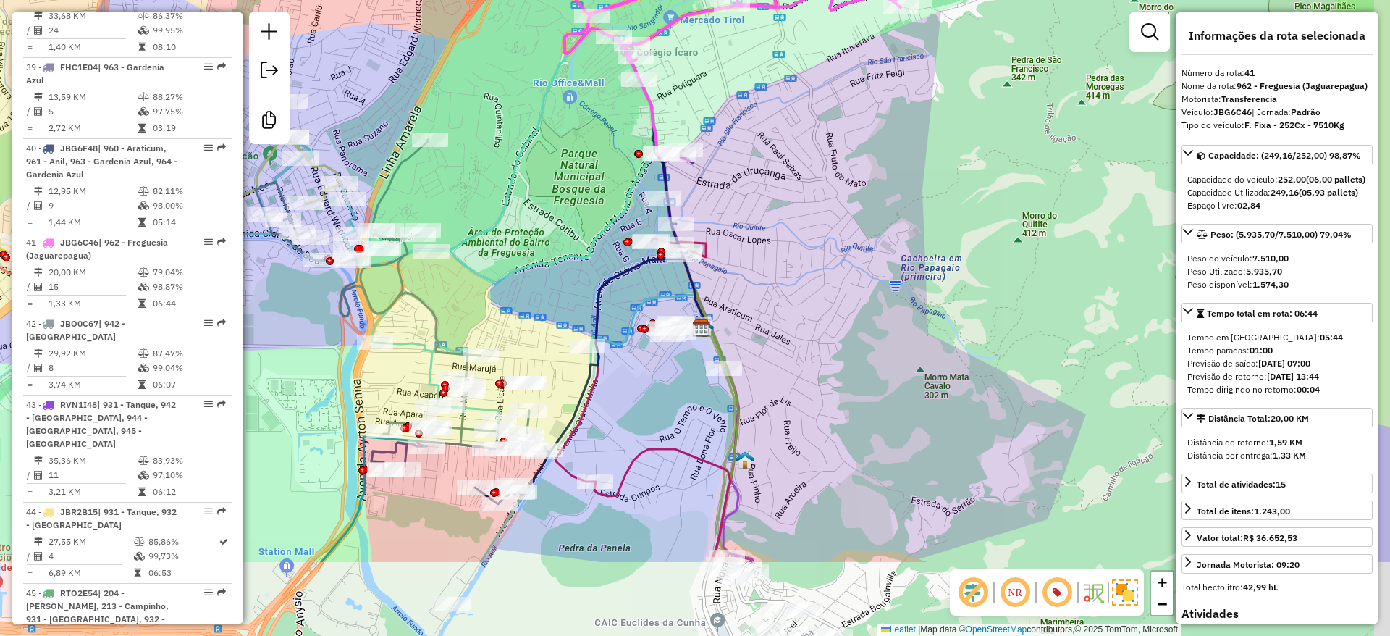
drag, startPoint x: 873, startPoint y: 428, endPoint x: 735, endPoint y: 329, distance: 169.7
click at [798, 263] on div "Janela de atendimento Grade de atendimento Capacidade Transportadoras Veículos …" at bounding box center [695, 318] width 1390 height 636
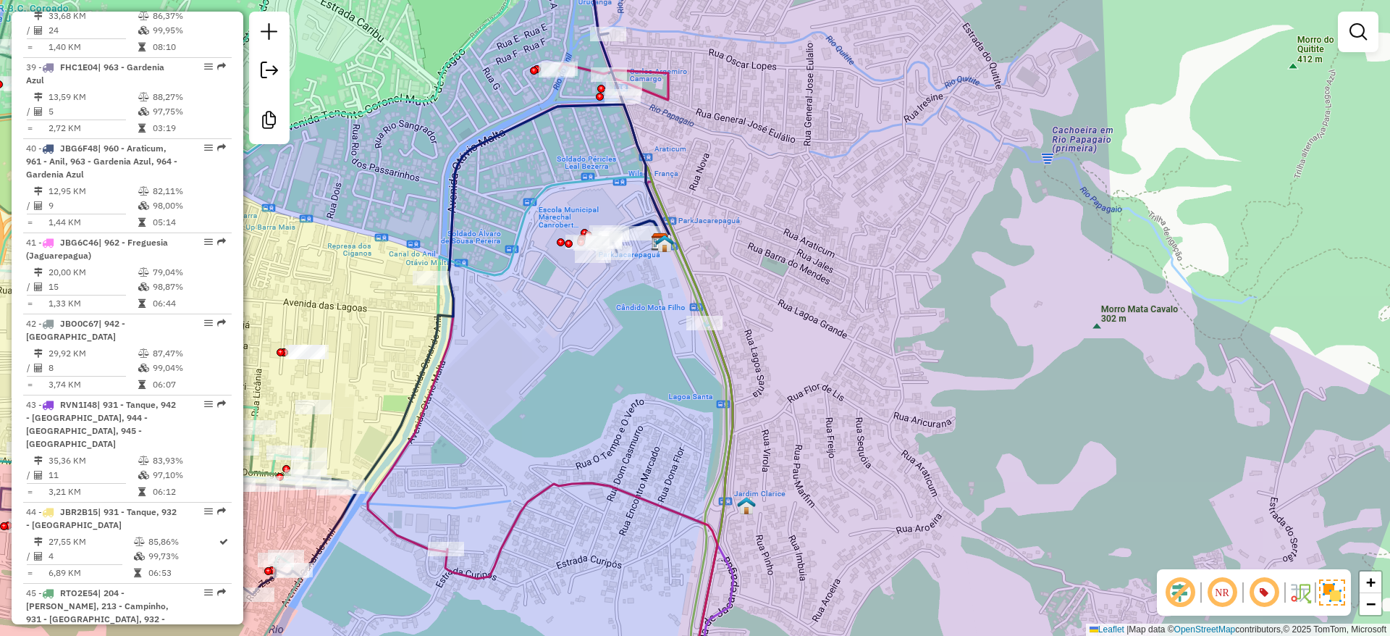
click at [719, 358] on icon at bounding box center [646, 382] width 174 height 636
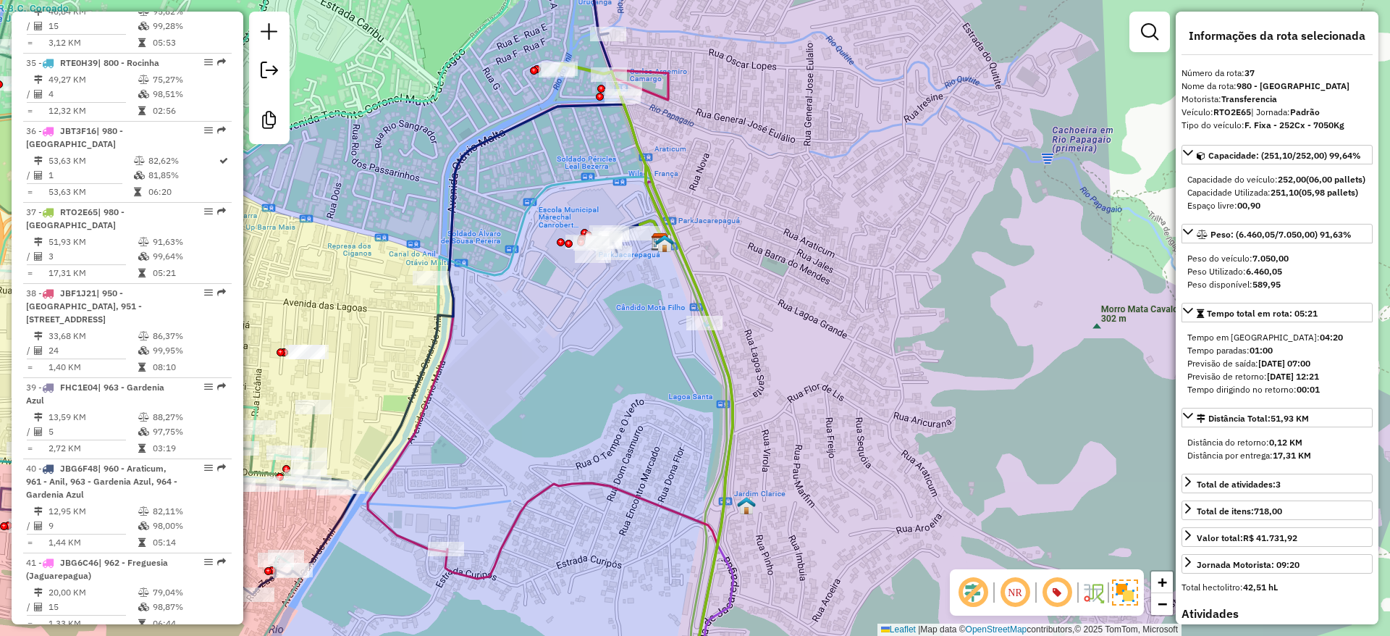
scroll to position [3799, 0]
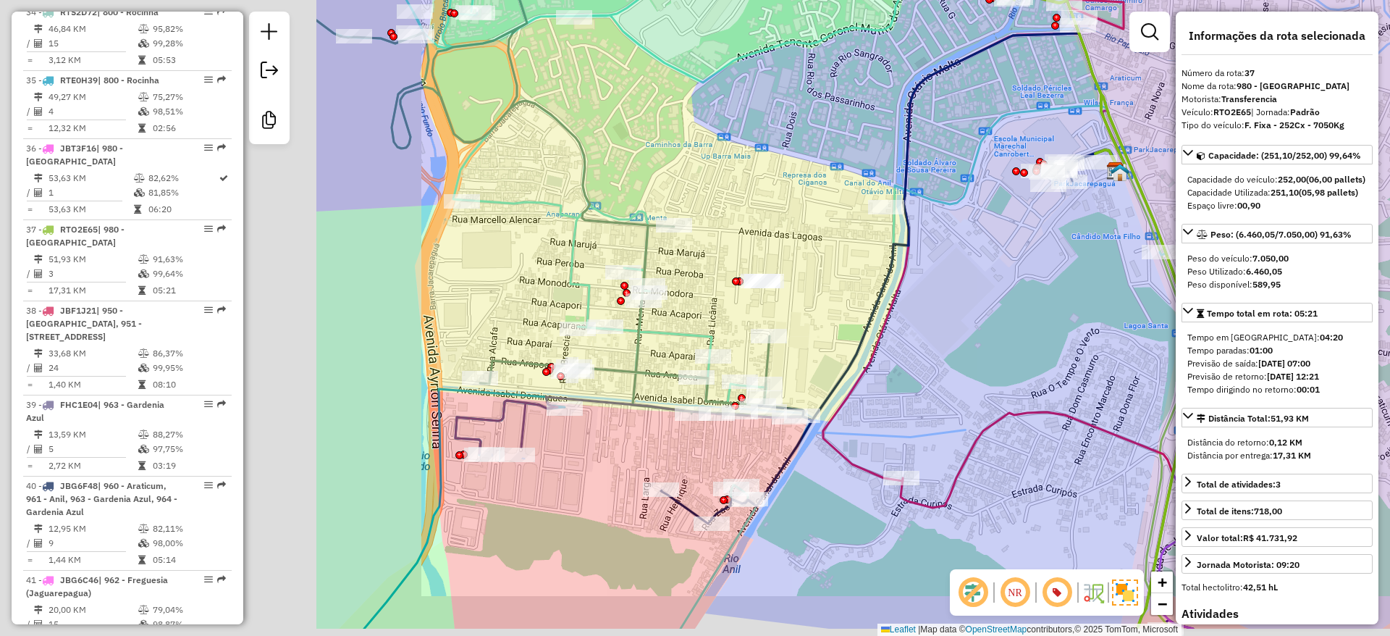
drag, startPoint x: 494, startPoint y: 324, endPoint x: 927, endPoint y: 246, distance: 439.7
click at [975, 248] on div "Janela de atendimento Grade de atendimento Capacidade Transportadoras Veículos …" at bounding box center [695, 318] width 1390 height 636
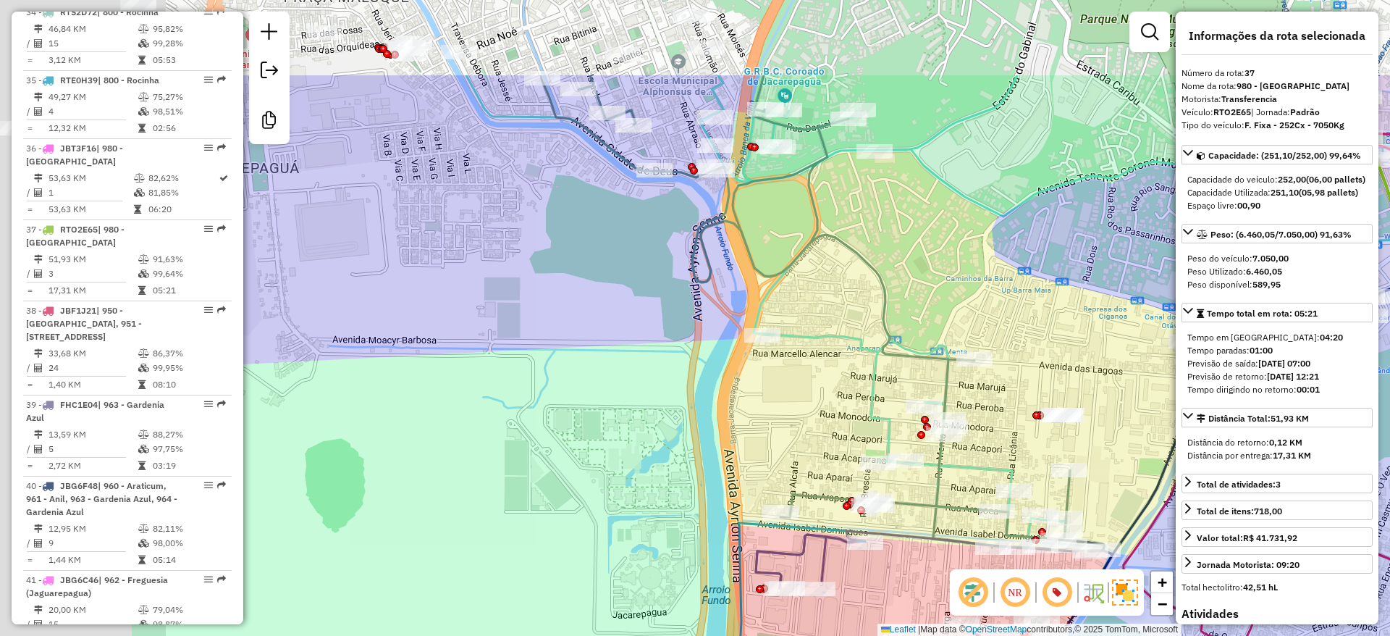
drag, startPoint x: 713, startPoint y: 353, endPoint x: 780, endPoint y: 397, distance: 80.5
click at [812, 413] on div "Janela de atendimento Grade de atendimento Capacidade Transportadoras Veículos …" at bounding box center [695, 318] width 1390 height 636
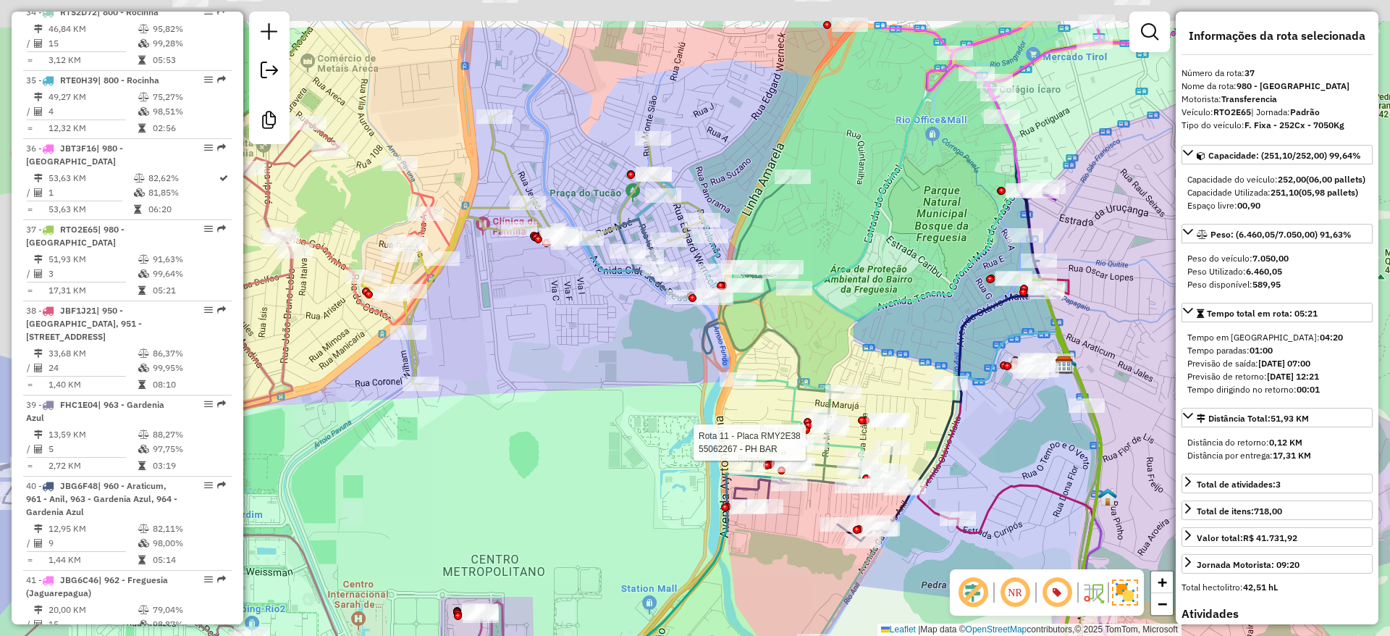
drag, startPoint x: 489, startPoint y: 274, endPoint x: 573, endPoint y: 350, distance: 112.8
click at [573, 350] on div "Rota 11 - Placa RMY2E38 55062267 - PH BAR Janela de atendimento Grade de atendi…" at bounding box center [695, 318] width 1390 height 636
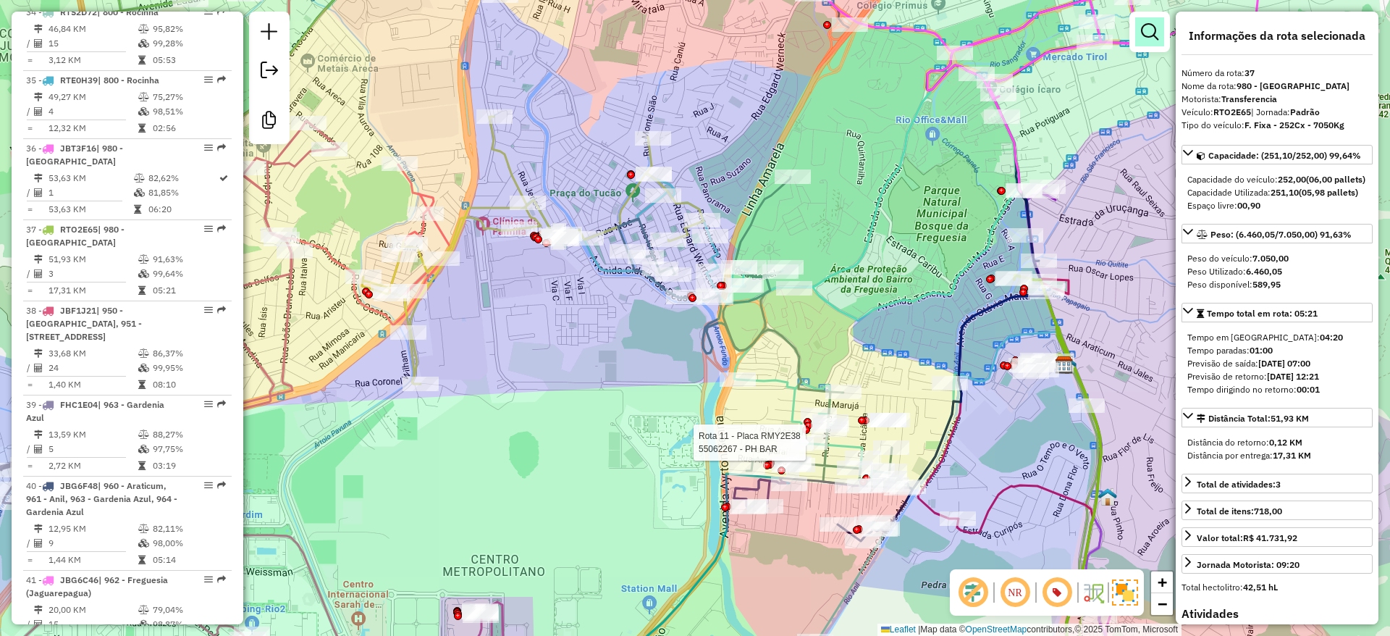
click at [1144, 32] on em at bounding box center [1149, 31] width 17 height 17
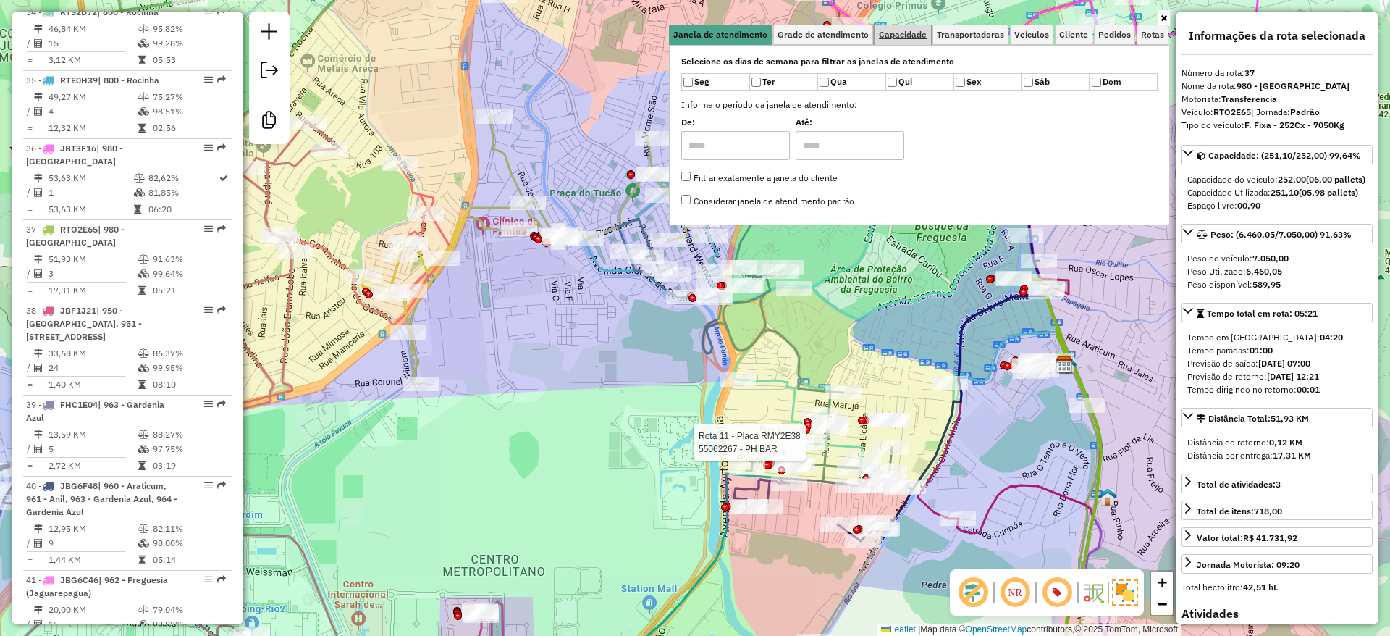
click at [911, 38] on span "Capacidade" at bounding box center [903, 34] width 48 height 9
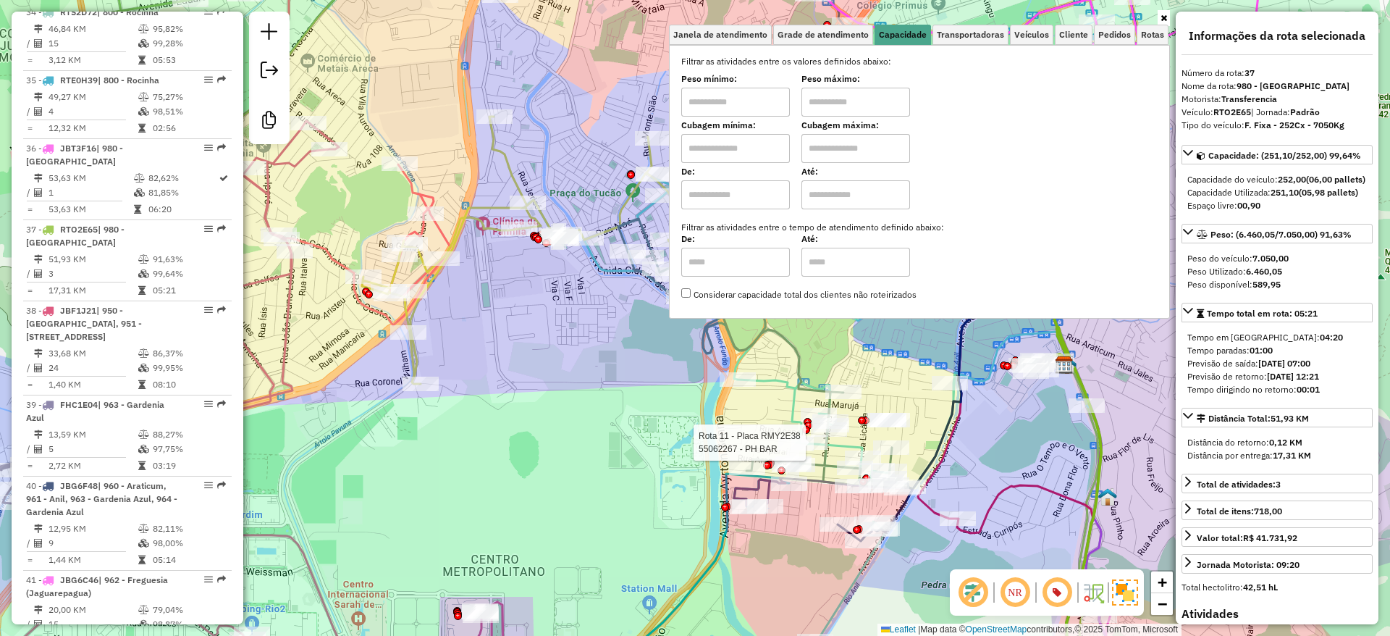
click at [736, 111] on input "text" at bounding box center [735, 102] width 109 height 29
type input "****"
click at [832, 109] on input "text" at bounding box center [855, 102] width 109 height 29
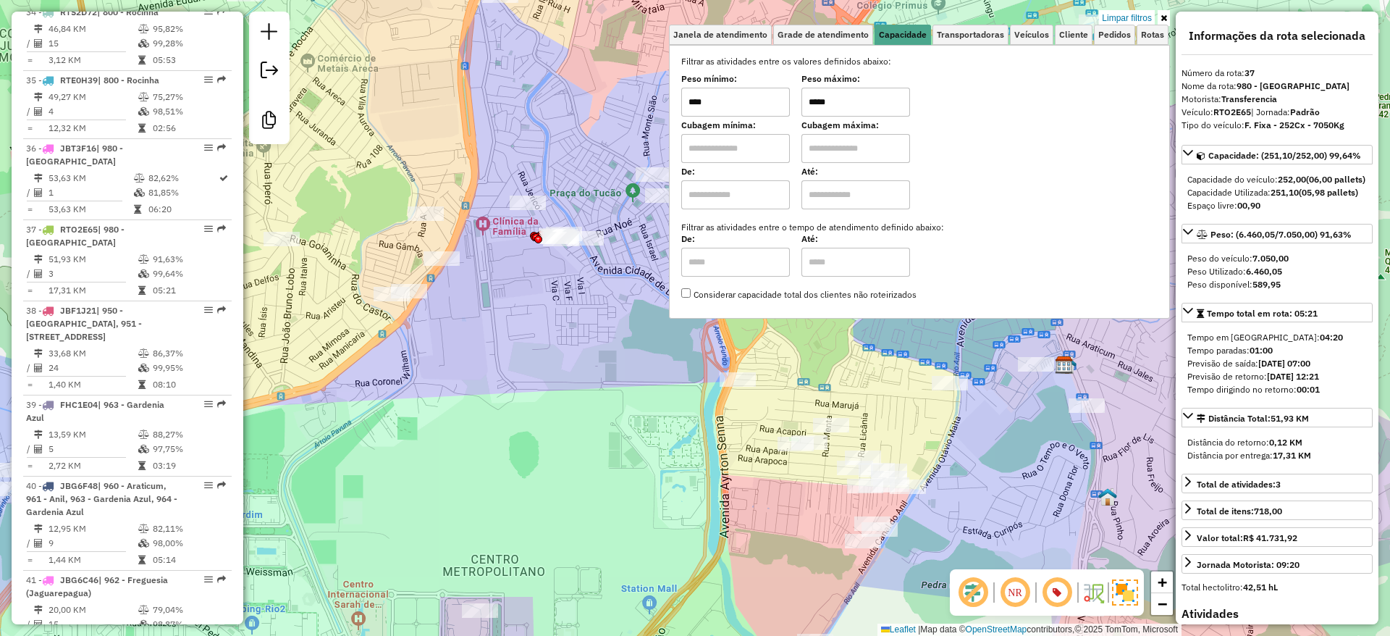
type input "*****"
click at [640, 366] on div "Limpar filtros Janela de atendimento Grade de atendimento Capacidade Transporta…" at bounding box center [695, 318] width 1390 height 636
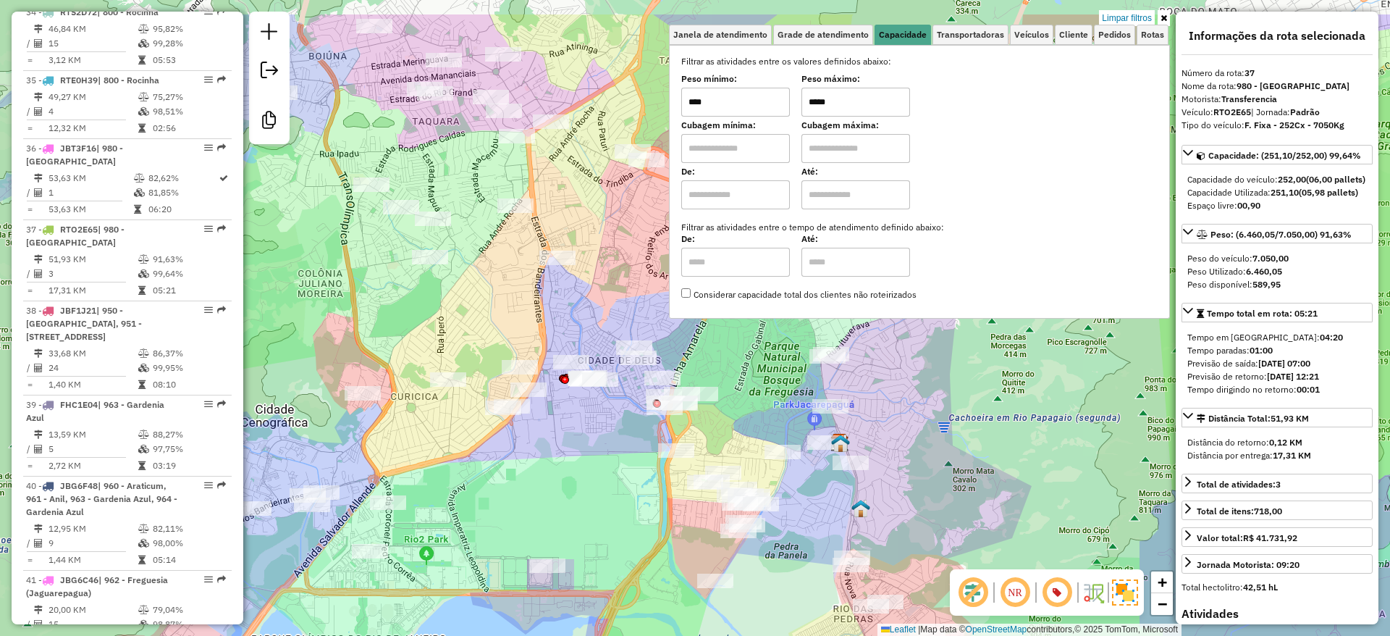
drag, startPoint x: 604, startPoint y: 390, endPoint x: 600, endPoint y: 468, distance: 77.6
click at [600, 468] on div "Limpar filtros Janela de atendimento Grade de atendimento Capacidade Transporta…" at bounding box center [695, 318] width 1390 height 636
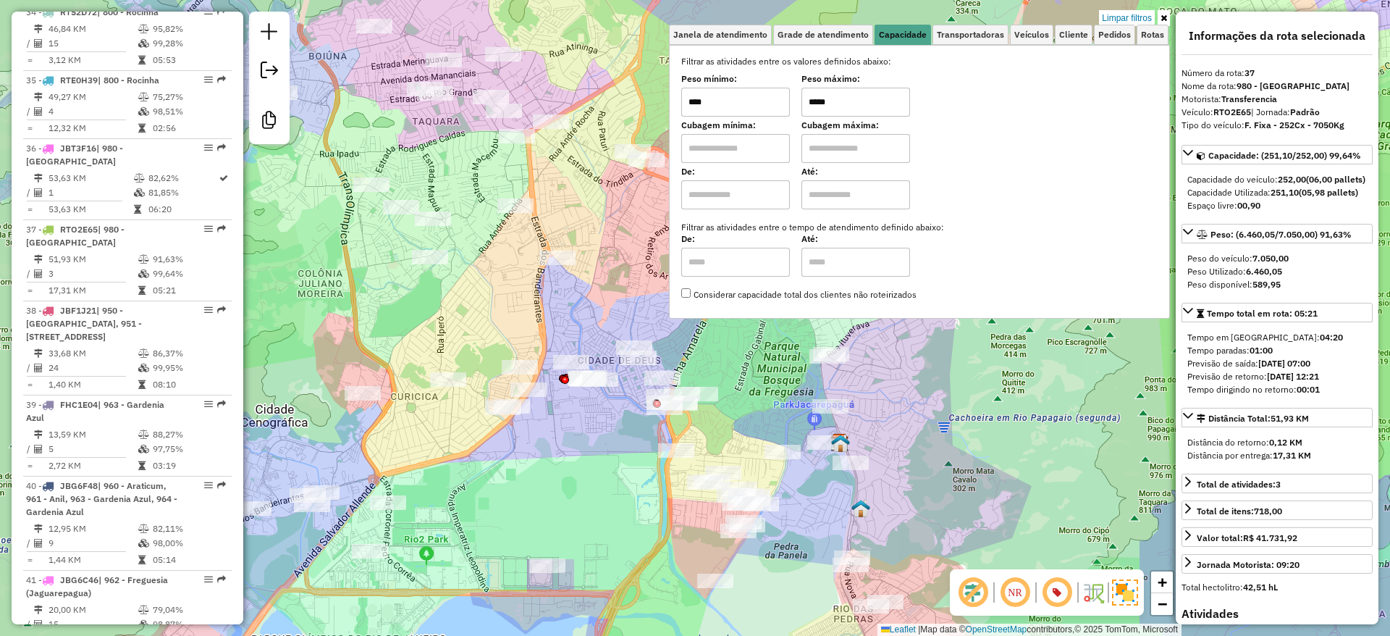
click at [598, 452] on div "Limpar filtros Janela de atendimento Grade de atendimento Capacidade Transporta…" at bounding box center [695, 318] width 1390 height 636
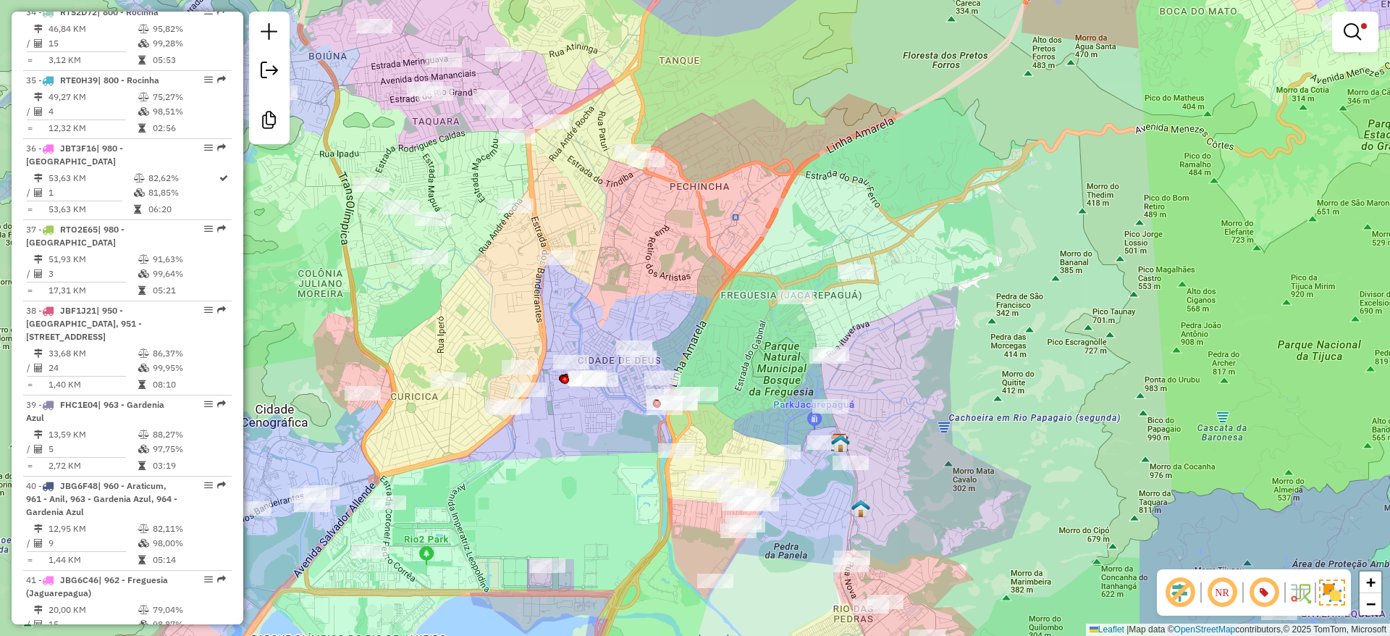
drag, startPoint x: 741, startPoint y: 374, endPoint x: 733, endPoint y: 365, distance: 12.8
click at [733, 365] on div "Limpar filtros Janela de atendimento Grade de atendimento Capacidade Transporta…" at bounding box center [695, 318] width 1390 height 636
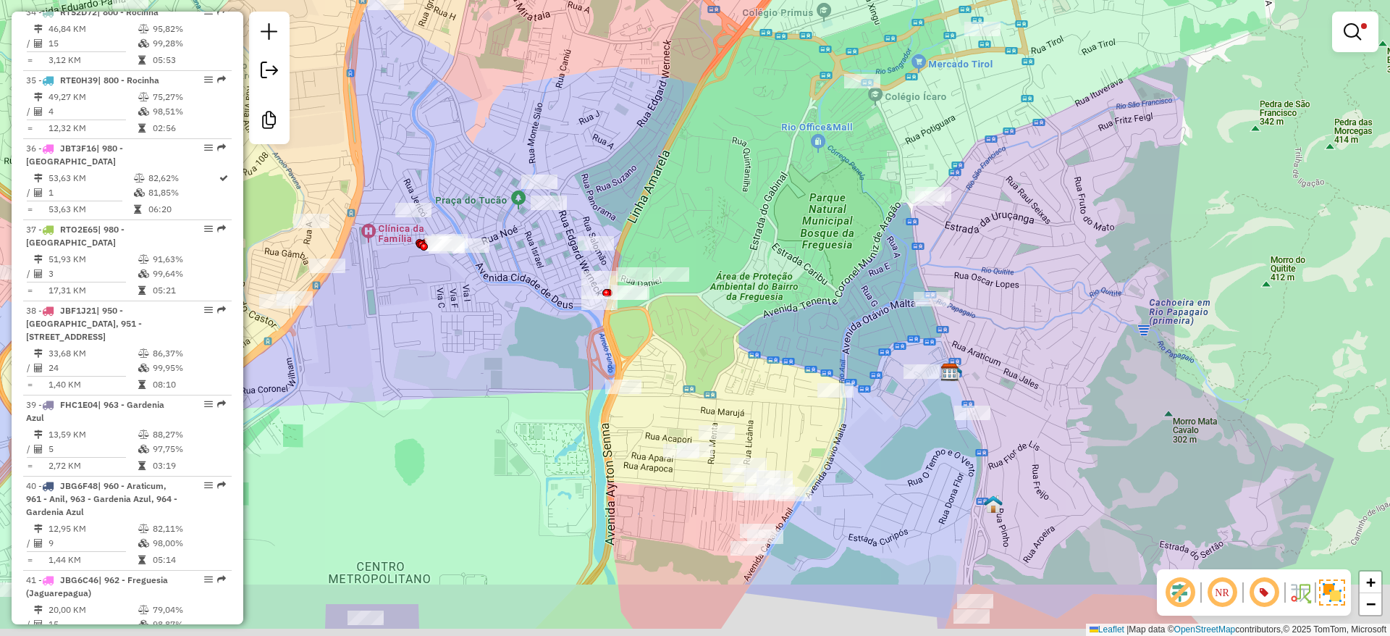
drag, startPoint x: 628, startPoint y: 447, endPoint x: 562, endPoint y: 373, distance: 98.9
click at [562, 373] on div "Limpar filtros Janela de atendimento Grade de atendimento Capacidade Transporta…" at bounding box center [695, 318] width 1390 height 636
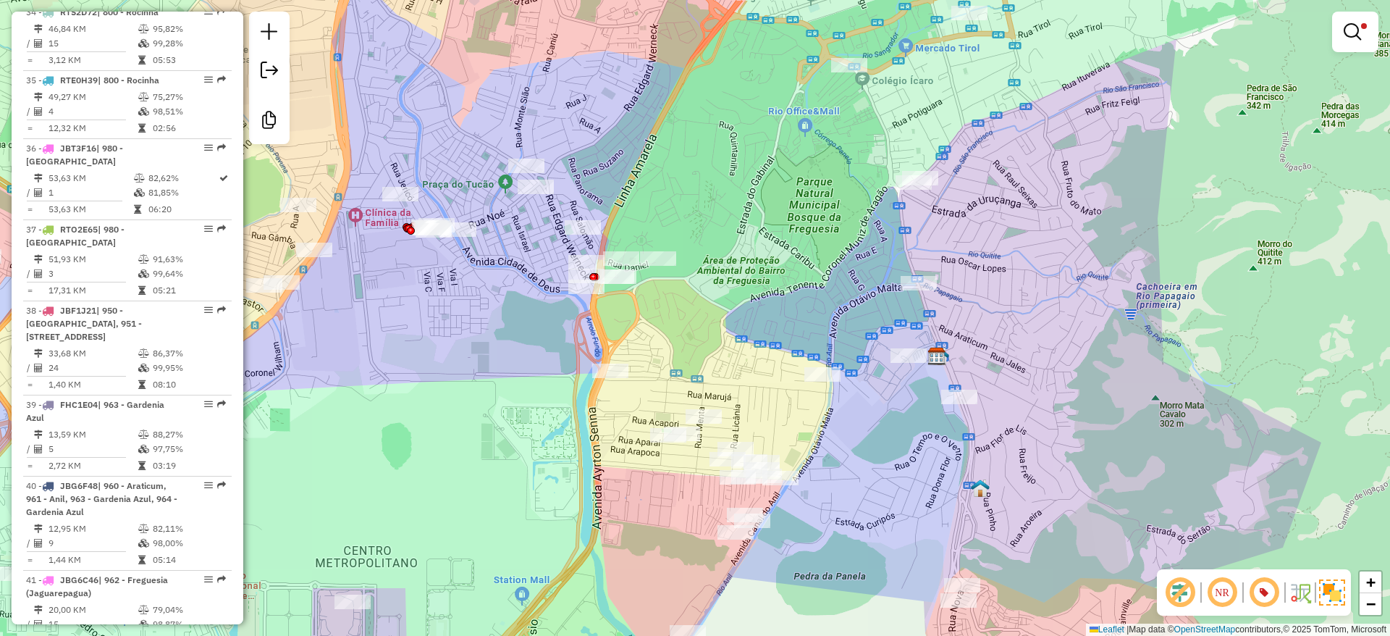
drag, startPoint x: 743, startPoint y: 330, endPoint x: 704, endPoint y: 294, distance: 53.8
click at [704, 294] on div "Limpar filtros Janela de atendimento Grade de atendimento Capacidade Transporta…" at bounding box center [695, 318] width 1390 height 636
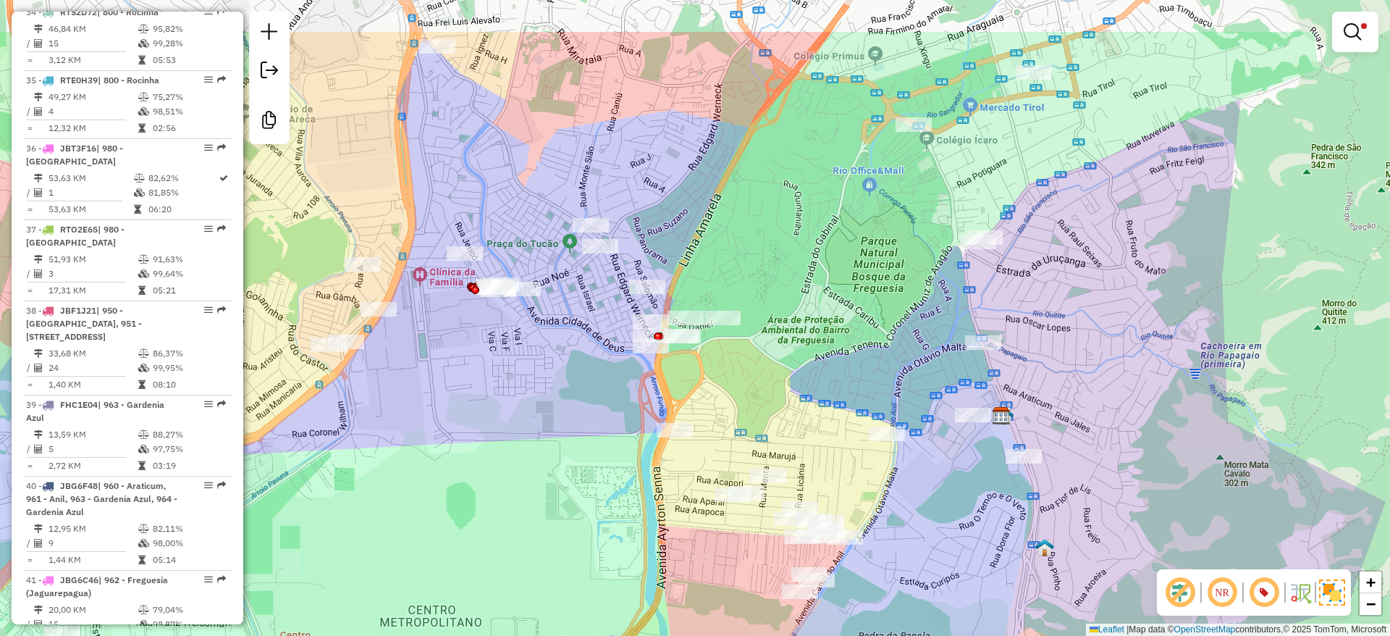
drag, startPoint x: 562, startPoint y: 402, endPoint x: 649, endPoint y: 486, distance: 120.8
click at [649, 486] on div "Limpar filtros Janela de atendimento Grade de atendimento Capacidade Transporta…" at bounding box center [695, 318] width 1390 height 636
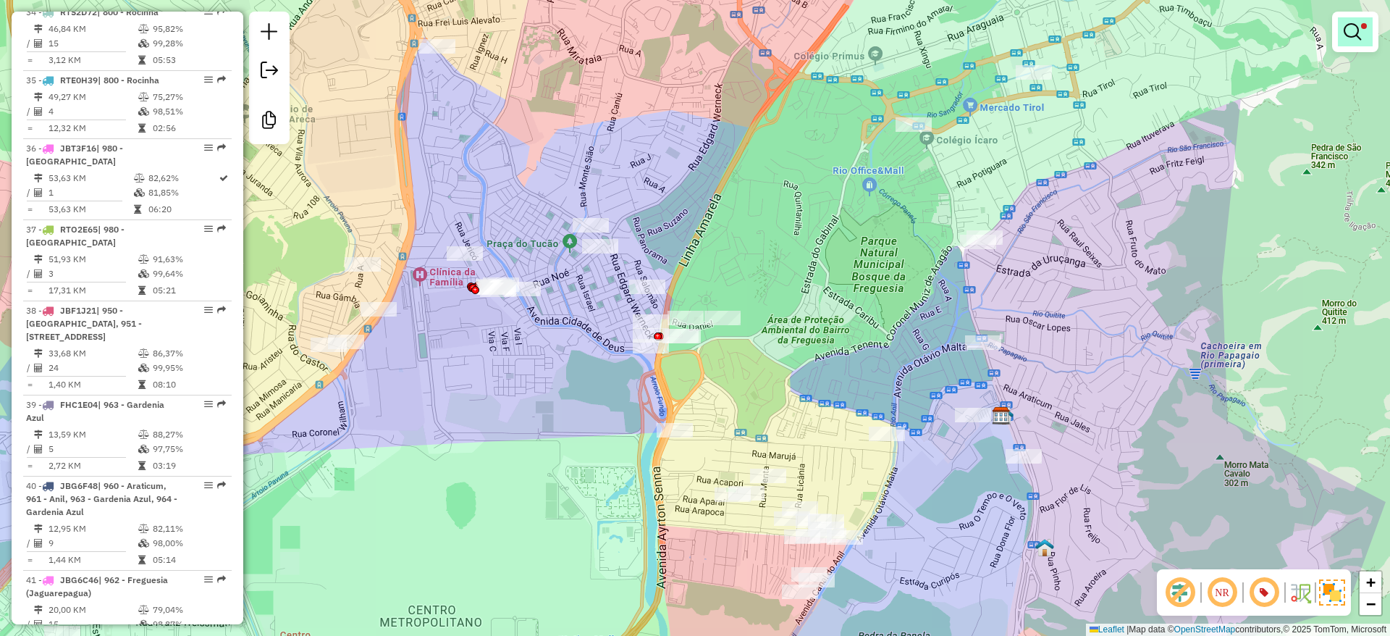
click at [1358, 35] on em at bounding box center [1351, 31] width 17 height 17
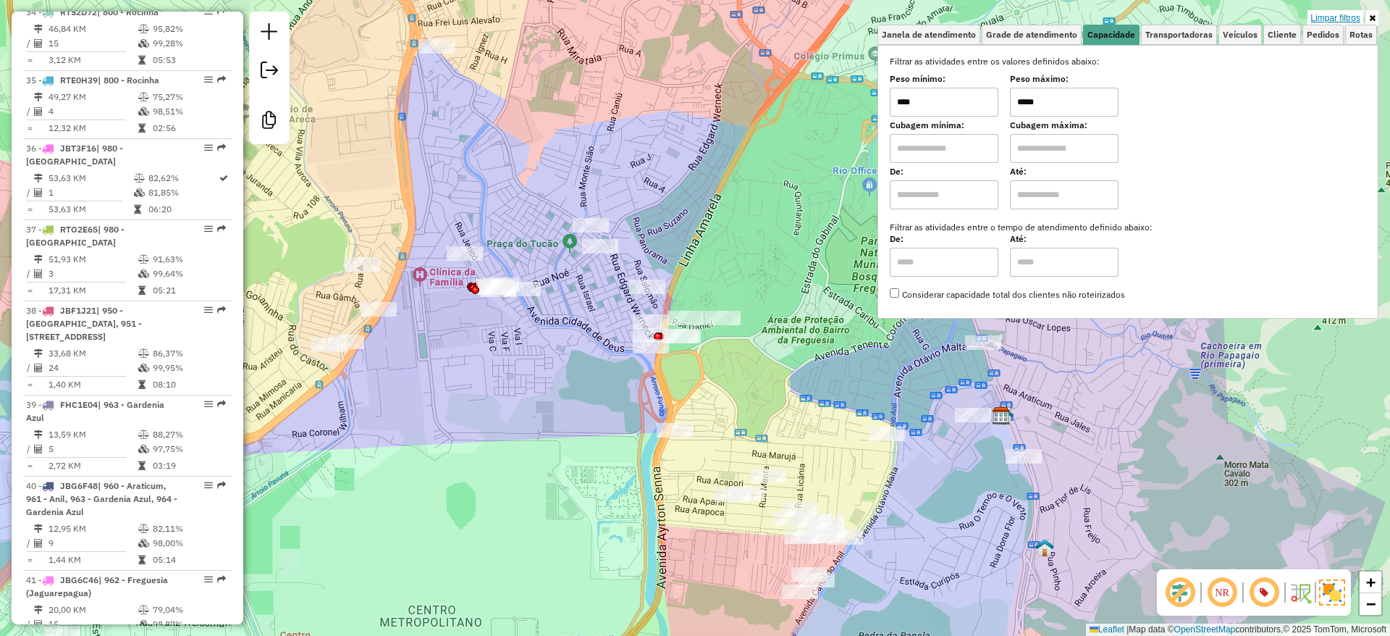
click at [1350, 20] on link "Limpar filtros" at bounding box center [1335, 18] width 56 height 16
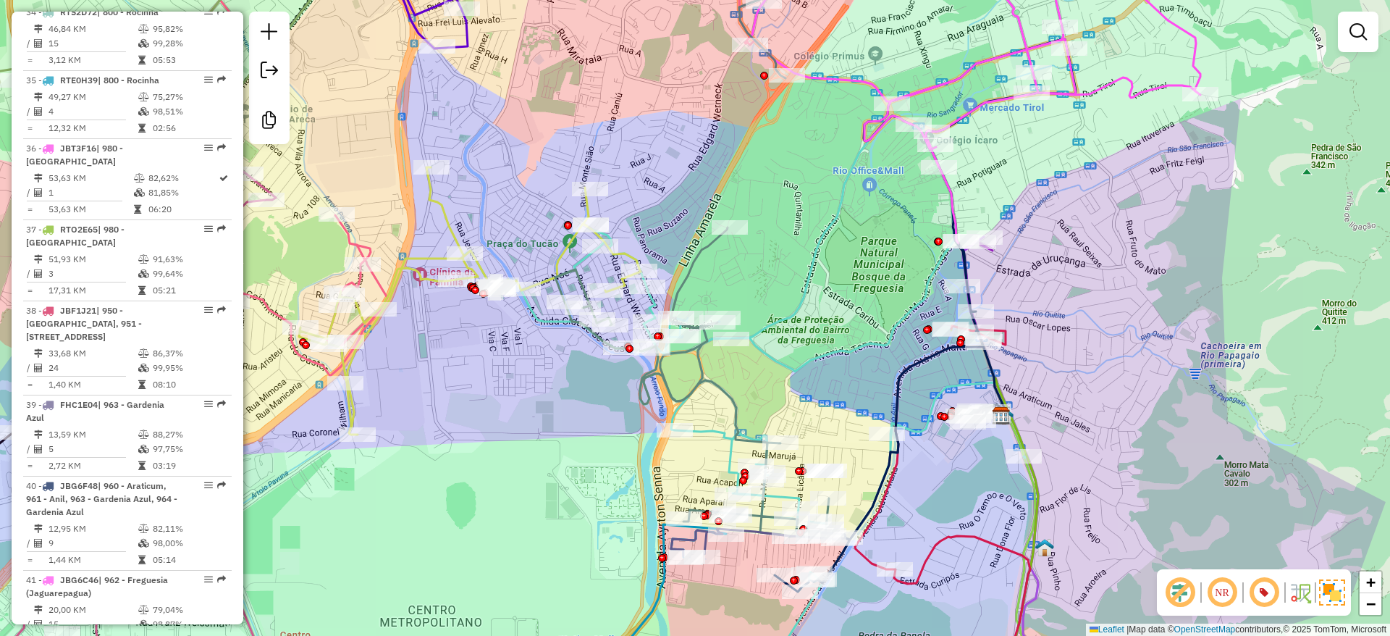
click at [499, 377] on div "Rota 11 - Placa RMY2E38 55023645 - MARCIA TEIXEIRA Janela de atendimento Grade …" at bounding box center [695, 318] width 1390 height 636
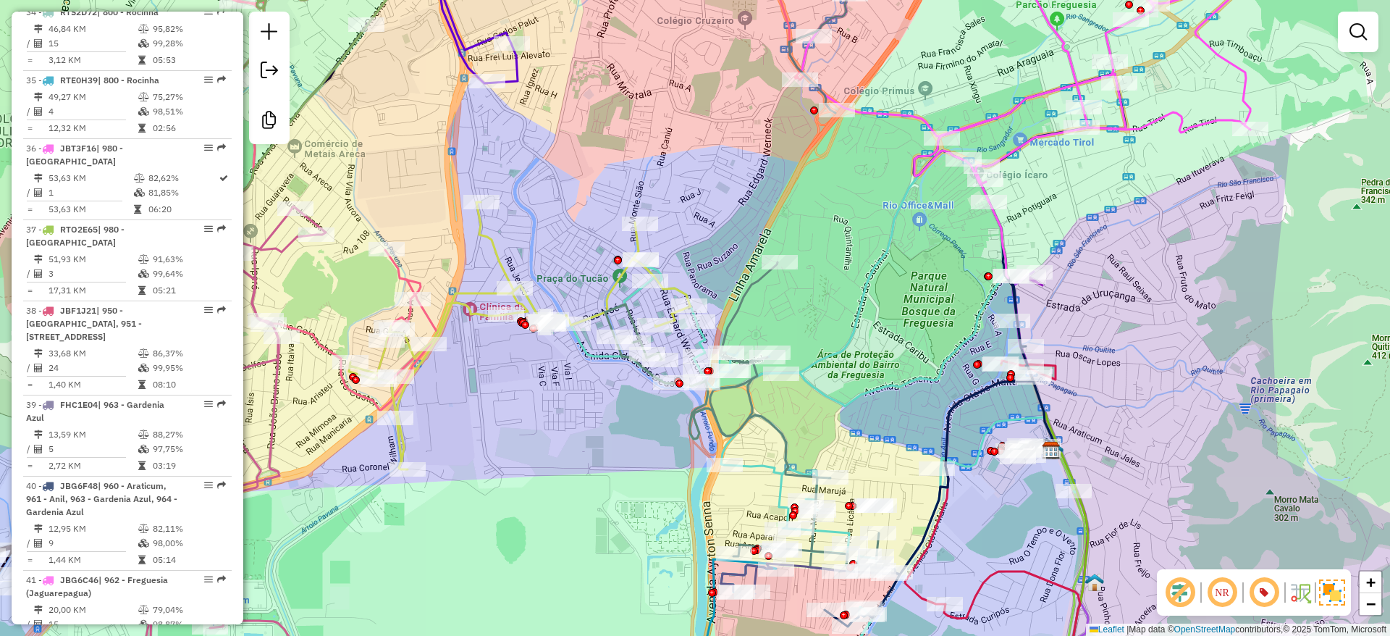
drag, startPoint x: 499, startPoint y: 377, endPoint x: 512, endPoint y: 384, distance: 14.3
click at [512, 384] on div "Janela de atendimento Grade de atendimento Capacidade Transportadoras Veículos …" at bounding box center [695, 318] width 1390 height 636
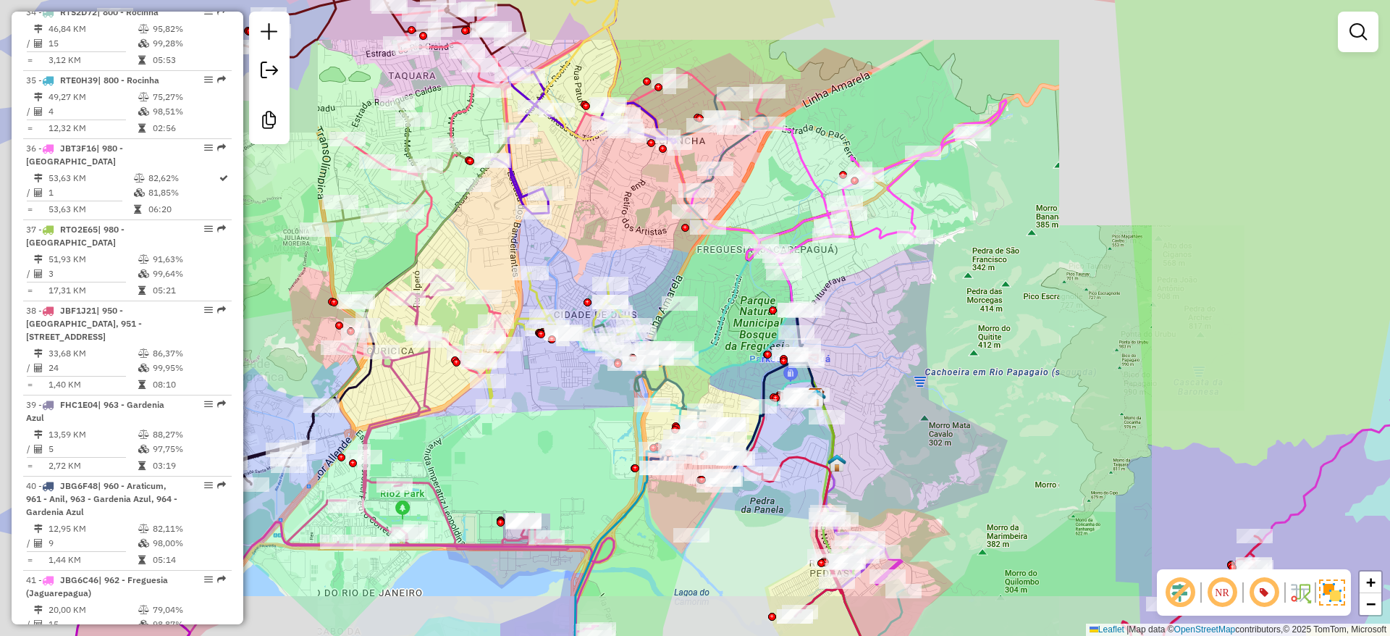
drag, startPoint x: 580, startPoint y: 190, endPoint x: 586, endPoint y: 235, distance: 46.0
click at [586, 235] on div "Janela de atendimento Grade de atendimento Capacidade Transportadoras Veículos …" at bounding box center [695, 318] width 1390 height 636
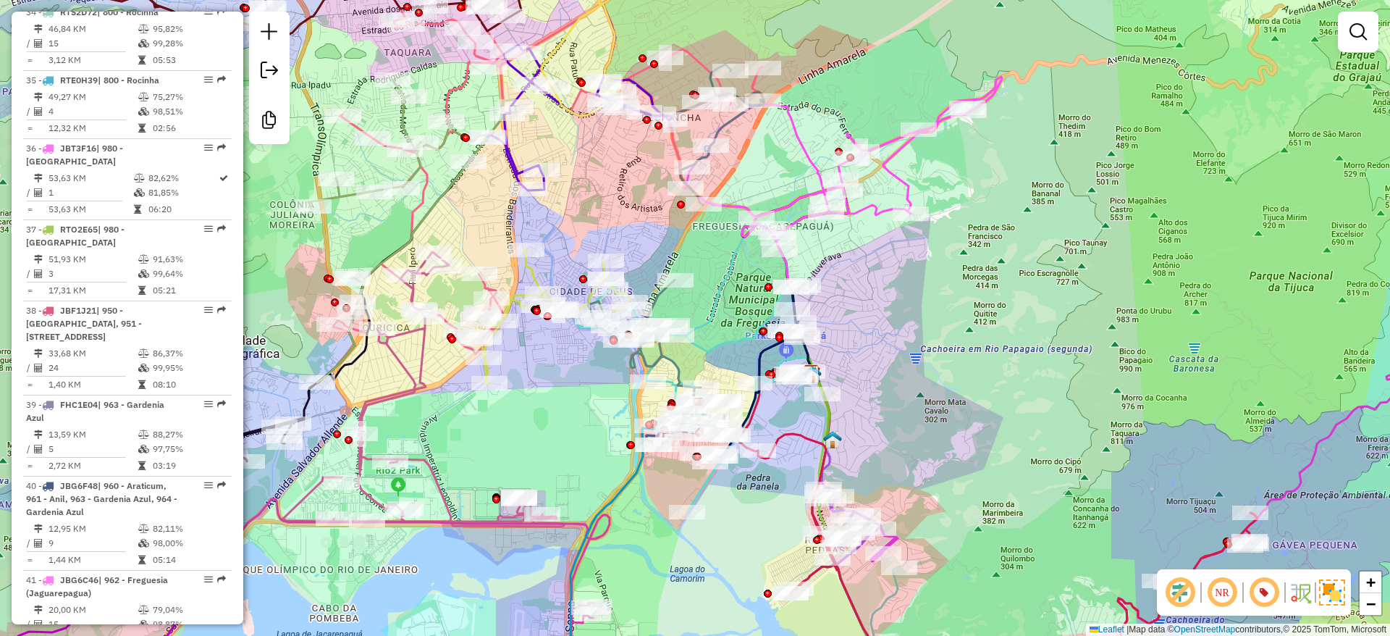
drag, startPoint x: 967, startPoint y: 402, endPoint x: 966, endPoint y: 393, distance: 8.7
click at [966, 393] on div "Janela de atendimento Grade de atendimento Capacidade Transportadoras Veículos …" at bounding box center [695, 318] width 1390 height 636
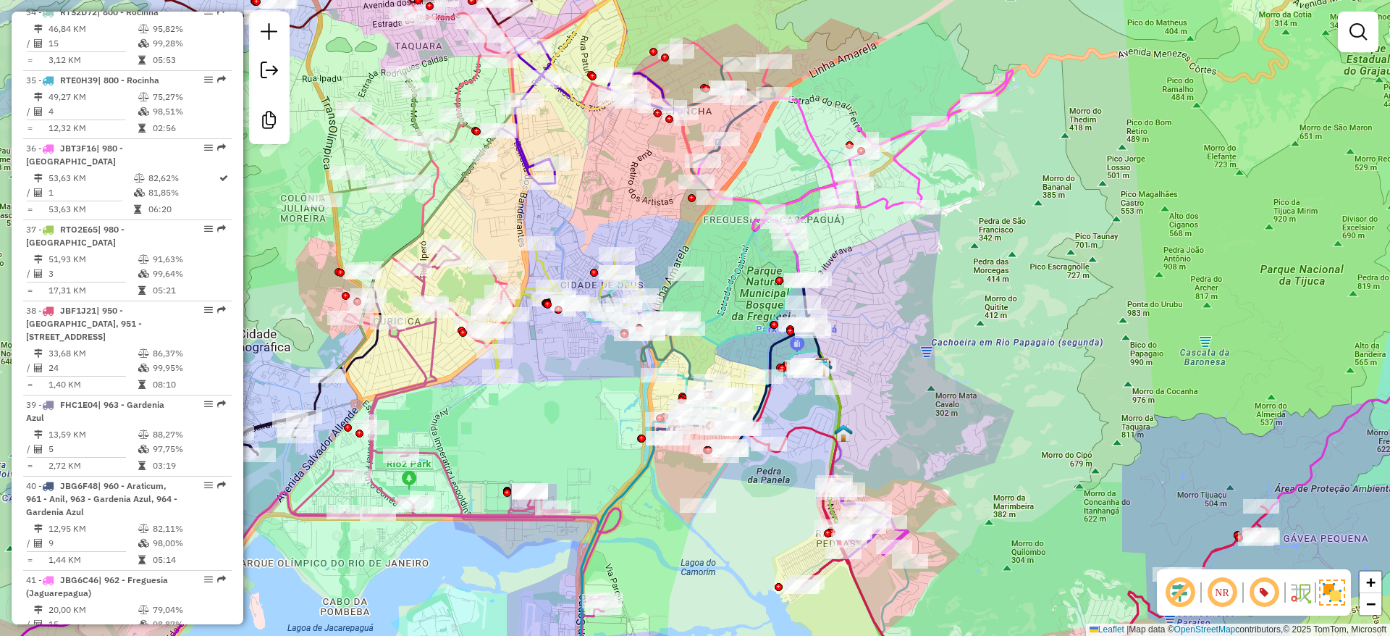
drag, startPoint x: 966, startPoint y: 393, endPoint x: 977, endPoint y: 387, distance: 12.7
click at [977, 387] on div "Janela de atendimento Grade de atendimento Capacidade Transportadoras Veículos …" at bounding box center [695, 318] width 1390 height 636
click at [983, 384] on div "Janela de atendimento Grade de atendimento Capacidade Transportadoras Veículos …" at bounding box center [695, 318] width 1390 height 636
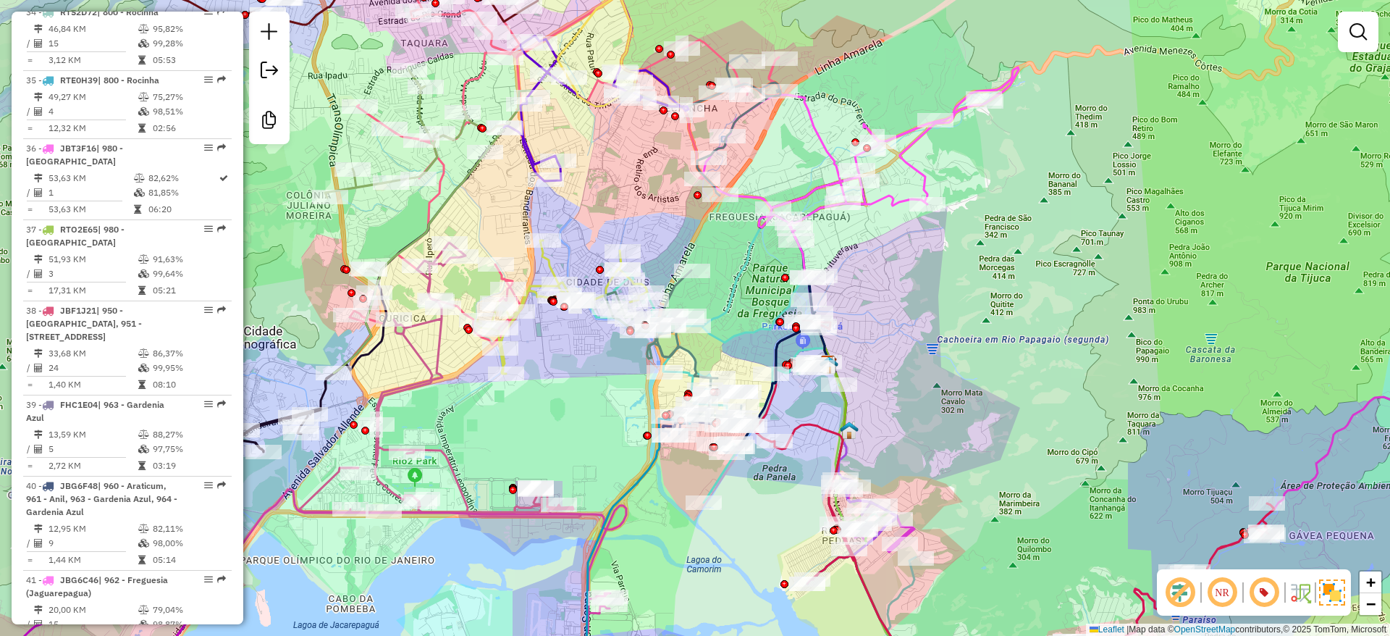
click at [989, 381] on div "Janela de atendimento Grade de atendimento Capacidade Transportadoras Veículos …" at bounding box center [695, 318] width 1390 height 636
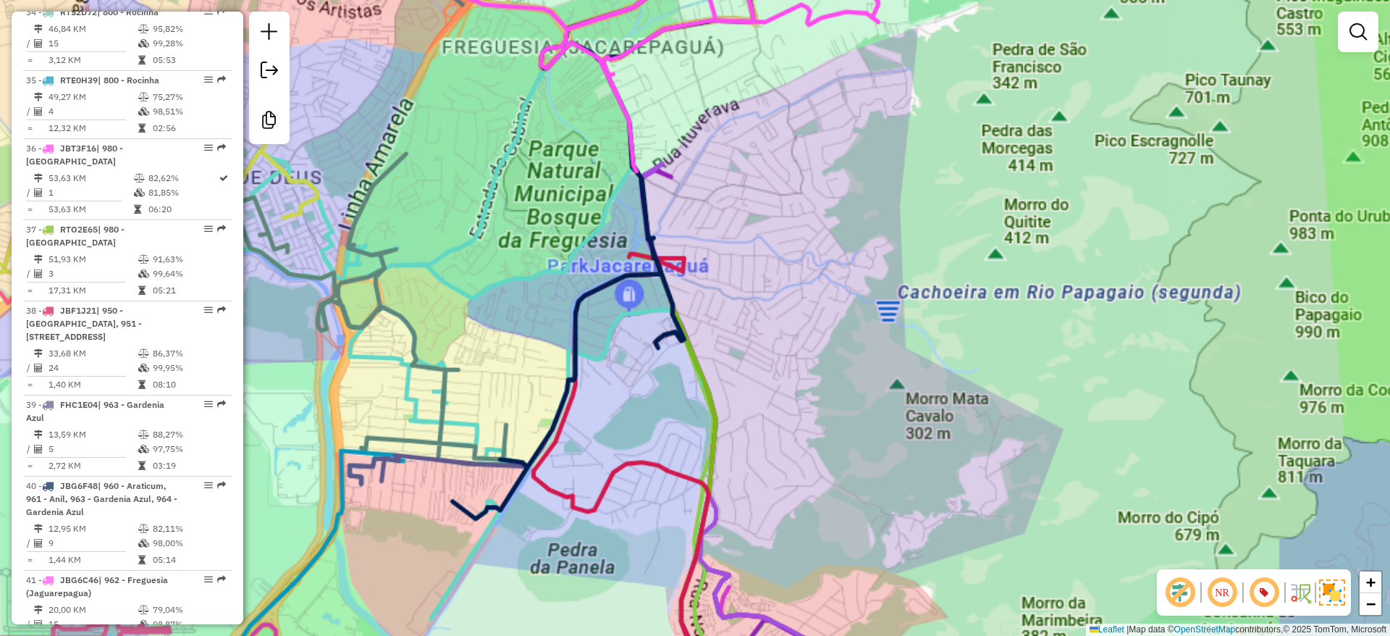
drag, startPoint x: 989, startPoint y: 381, endPoint x: 969, endPoint y: 353, distance: 34.2
click at [996, 376] on div "Janela de atendimento Grade de atendimento Capacidade Transportadoras Veículos …" at bounding box center [695, 318] width 1390 height 636
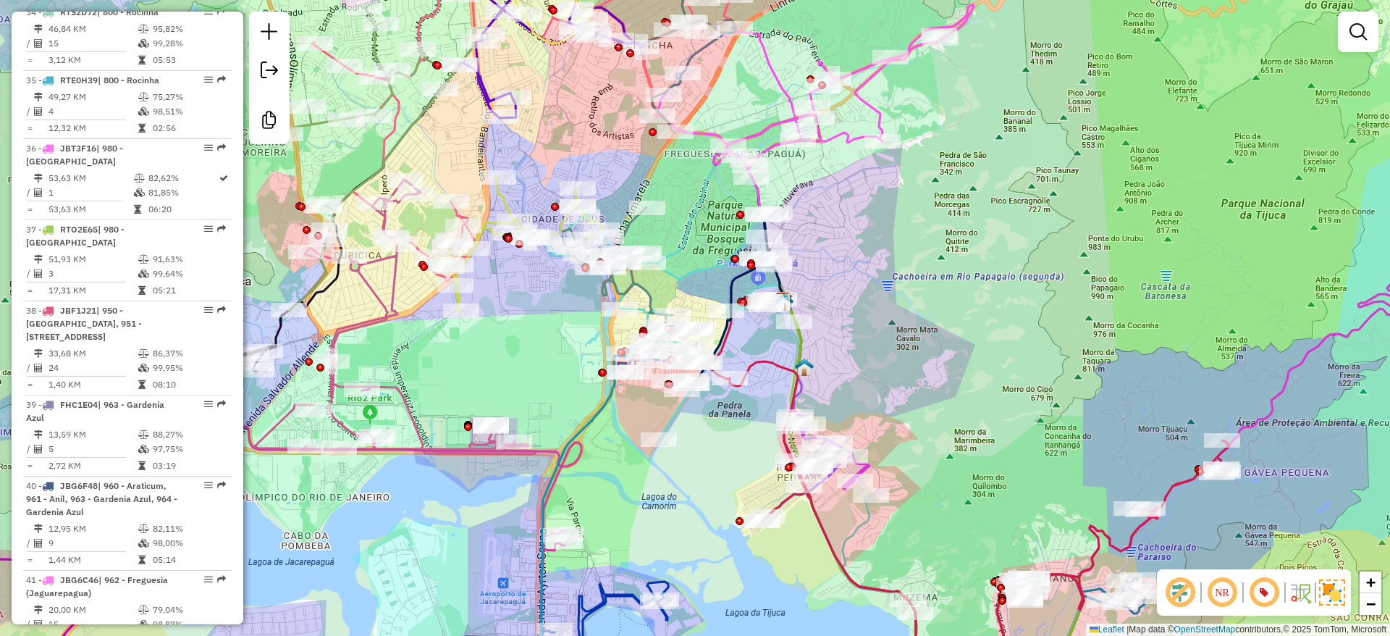
drag, startPoint x: 916, startPoint y: 300, endPoint x: 910, endPoint y: 296, distance: 7.8
click at [910, 296] on div "Janela de atendimento Grade de atendimento Capacidade Transportadoras Veículos …" at bounding box center [695, 318] width 1390 height 636
click at [867, 290] on div "Janela de atendimento Grade de atendimento Capacidade Transportadoras Veículos …" at bounding box center [695, 318] width 1390 height 636
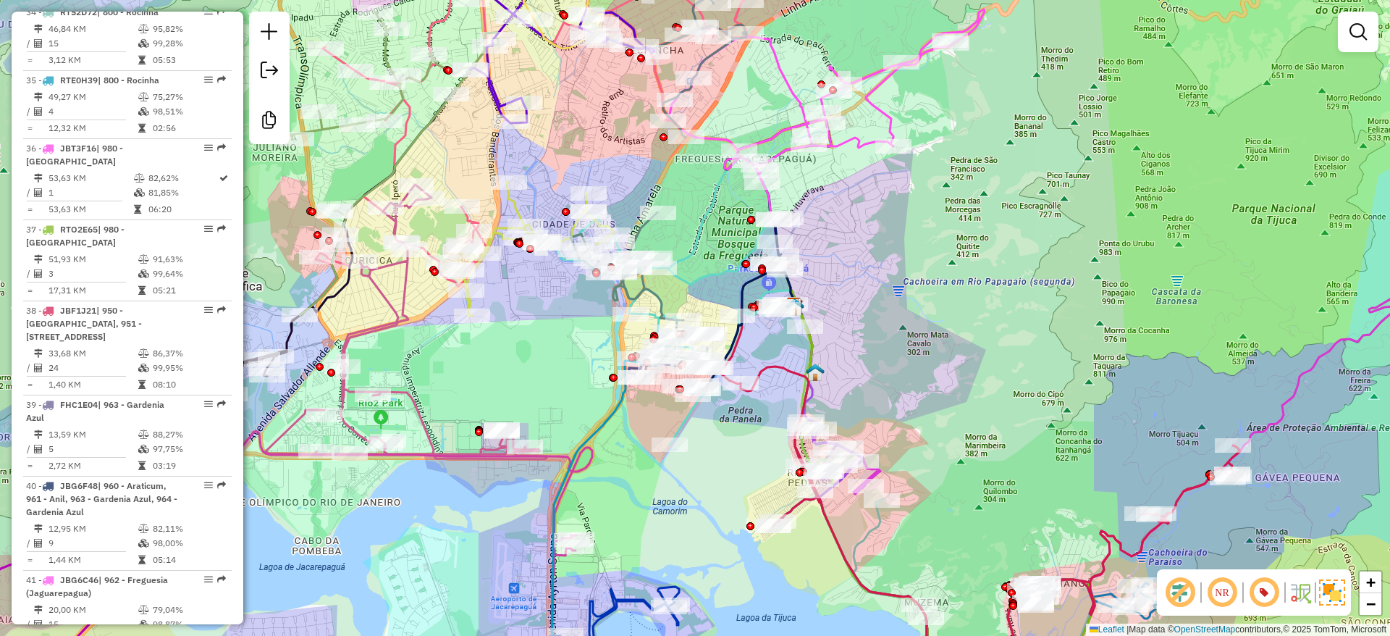
drag, startPoint x: 866, startPoint y: 276, endPoint x: 878, endPoint y: 282, distance: 12.9
click at [878, 282] on div "Janela de atendimento Grade de atendimento Capacidade Transportadoras Veículos …" at bounding box center [695, 318] width 1390 height 636
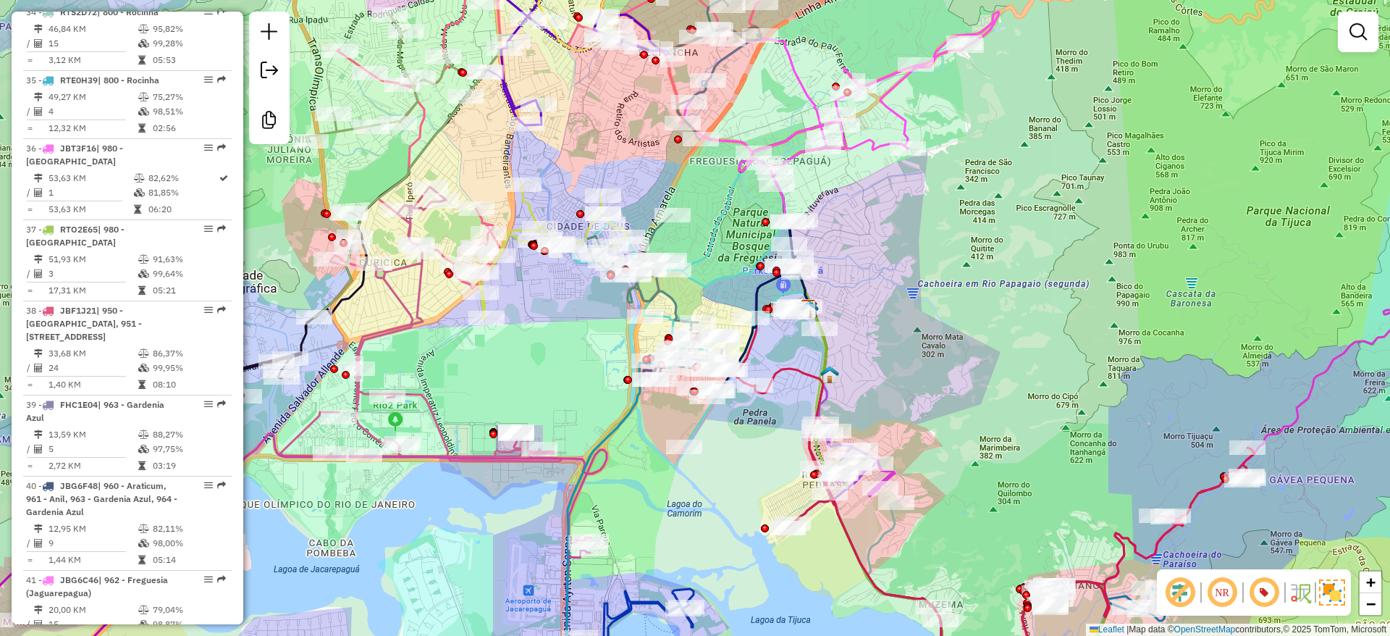
drag, startPoint x: 878, startPoint y: 282, endPoint x: 892, endPoint y: 283, distance: 13.8
click at [892, 283] on div "Janela de atendimento Grade de atendimento Capacidade Transportadoras Veículos …" at bounding box center [695, 318] width 1390 height 636
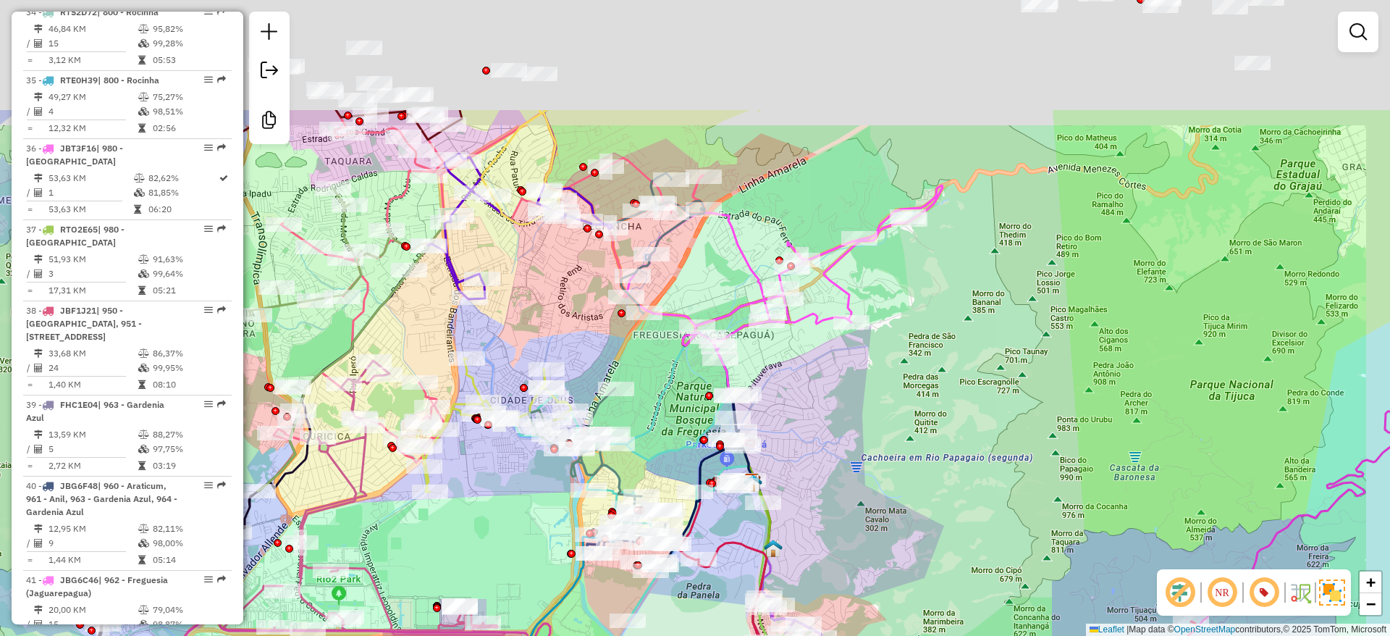
drag, startPoint x: 1081, startPoint y: 139, endPoint x: 908, endPoint y: 542, distance: 438.4
click at [909, 579] on div "Janela de atendimento Grade de atendimento Capacidade Transportadoras Veículos …" at bounding box center [695, 318] width 1390 height 636
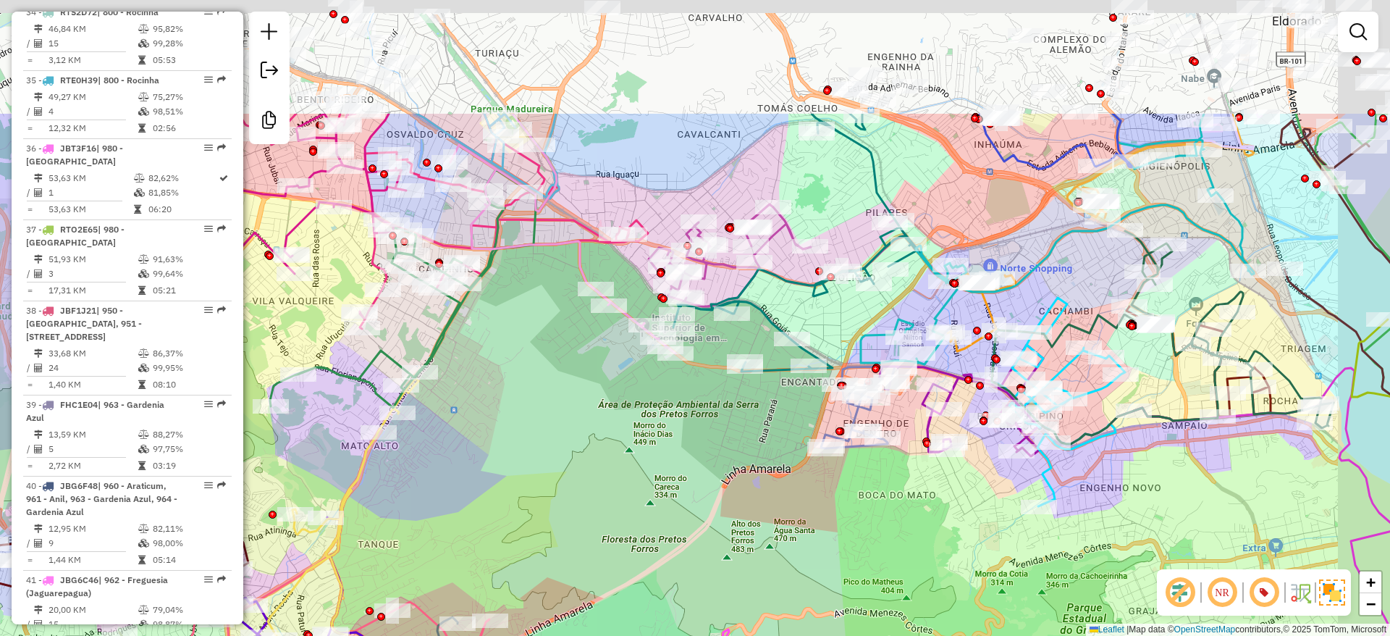
drag, startPoint x: 865, startPoint y: 379, endPoint x: 769, endPoint y: 534, distance: 182.4
click at [772, 548] on div "Janela de atendimento Grade de atendimento Capacidade Transportadoras Veículos …" at bounding box center [695, 318] width 1390 height 636
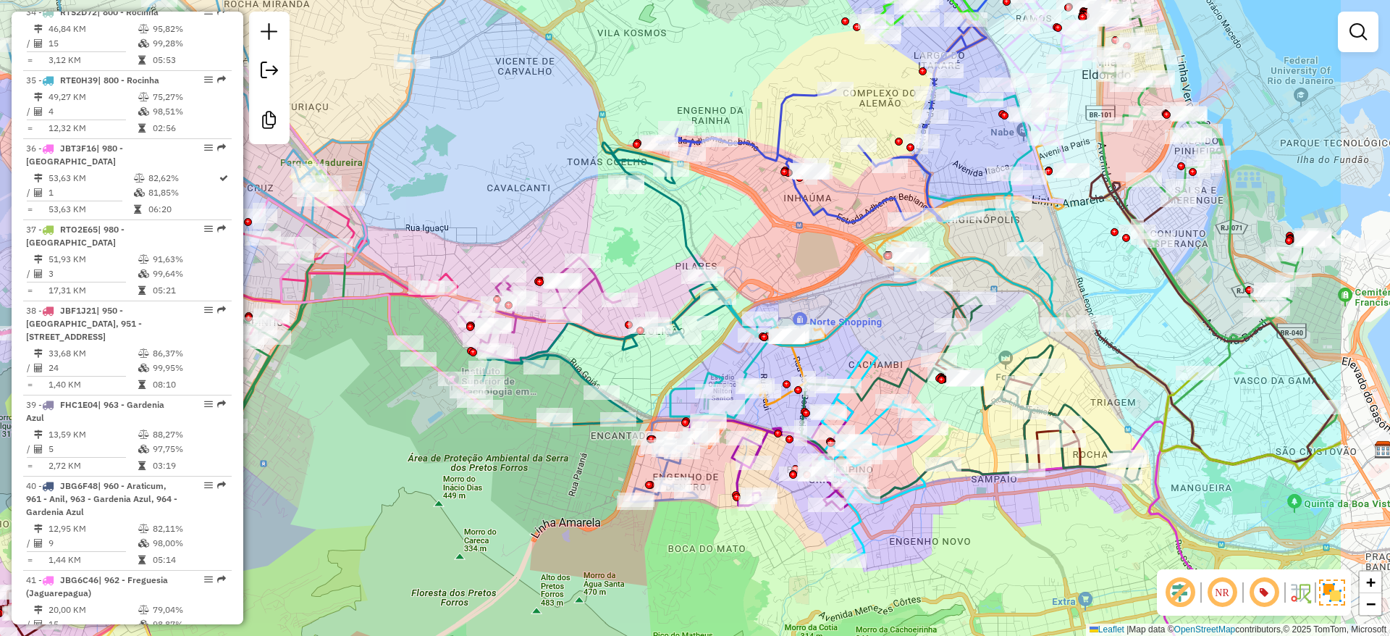
drag, startPoint x: 518, startPoint y: 271, endPoint x: 562, endPoint y: 166, distance: 114.1
click at [505, 159] on div "Janela de atendimento Grade de atendimento Capacidade Transportadoras Veículos …" at bounding box center [695, 318] width 1390 height 636
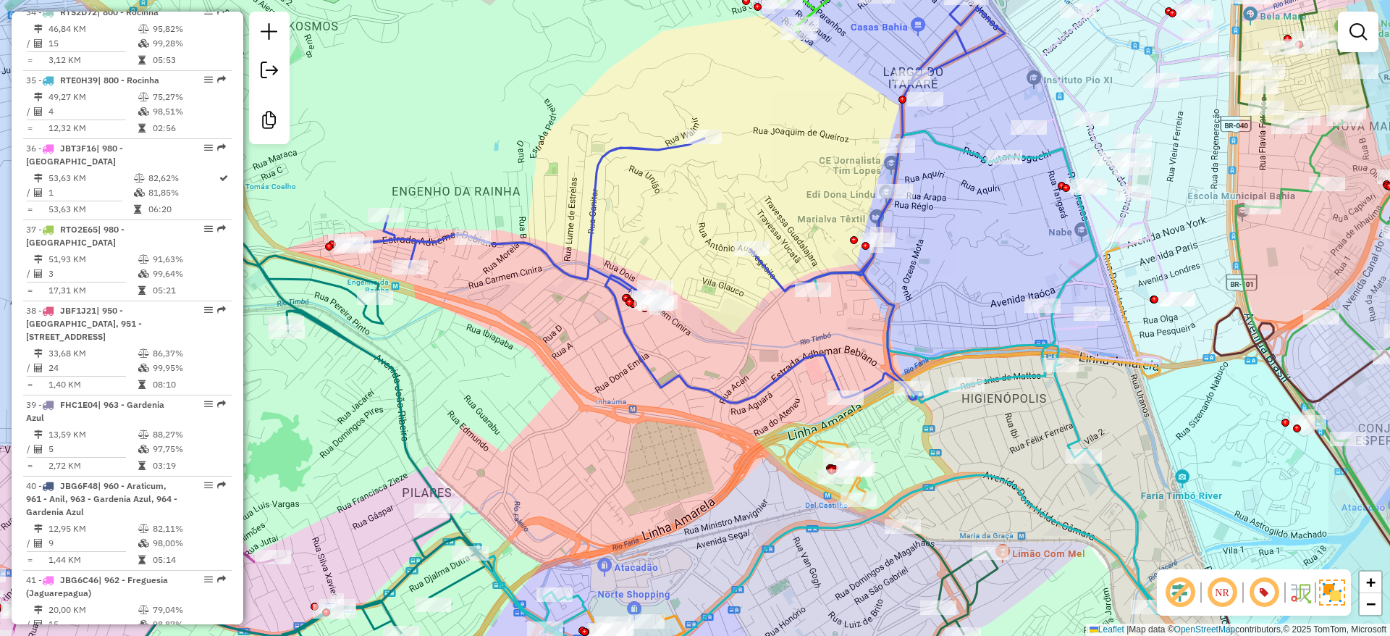
drag, startPoint x: 837, startPoint y: 122, endPoint x: 725, endPoint y: 184, distance: 128.3
click at [725, 184] on div "Rota 57 - Placa RTE0H44 55031574 - MATHEUS COSTA PESSAN Janela de atendimento G…" at bounding box center [695, 318] width 1390 height 636
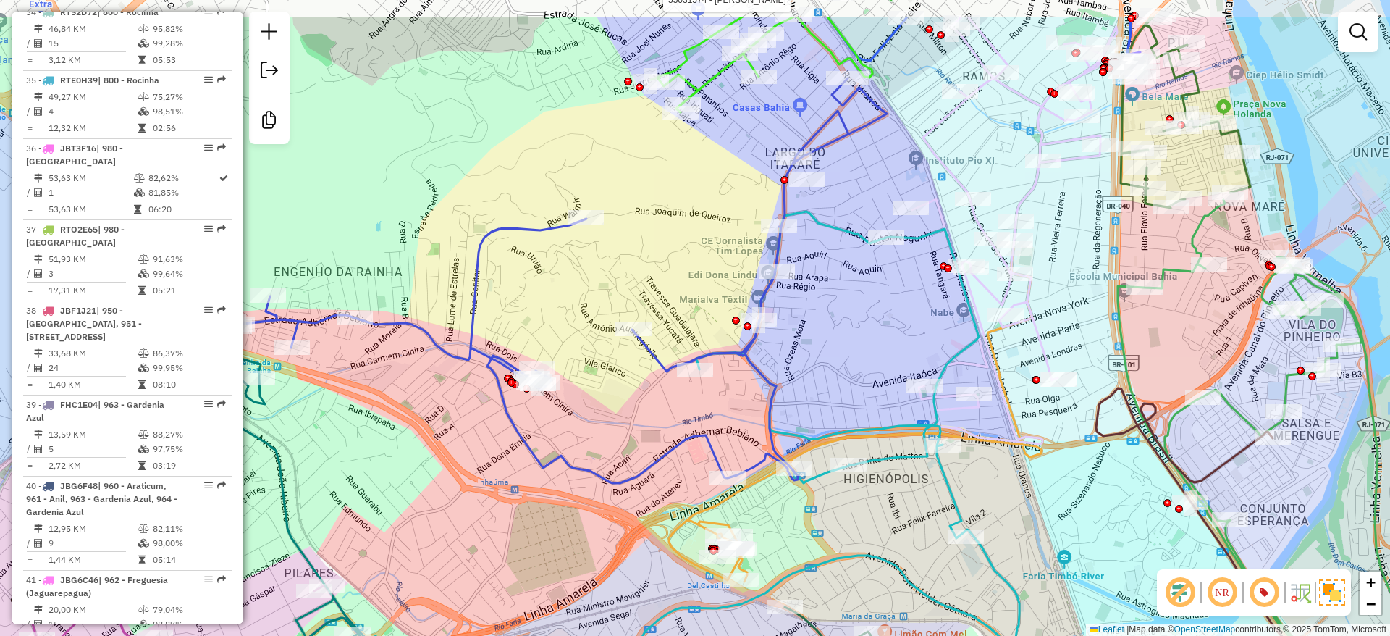
drag, startPoint x: 774, startPoint y: 414, endPoint x: 767, endPoint y: 418, distance: 8.4
click at [767, 418] on icon at bounding box center [557, 280] width 659 height 405
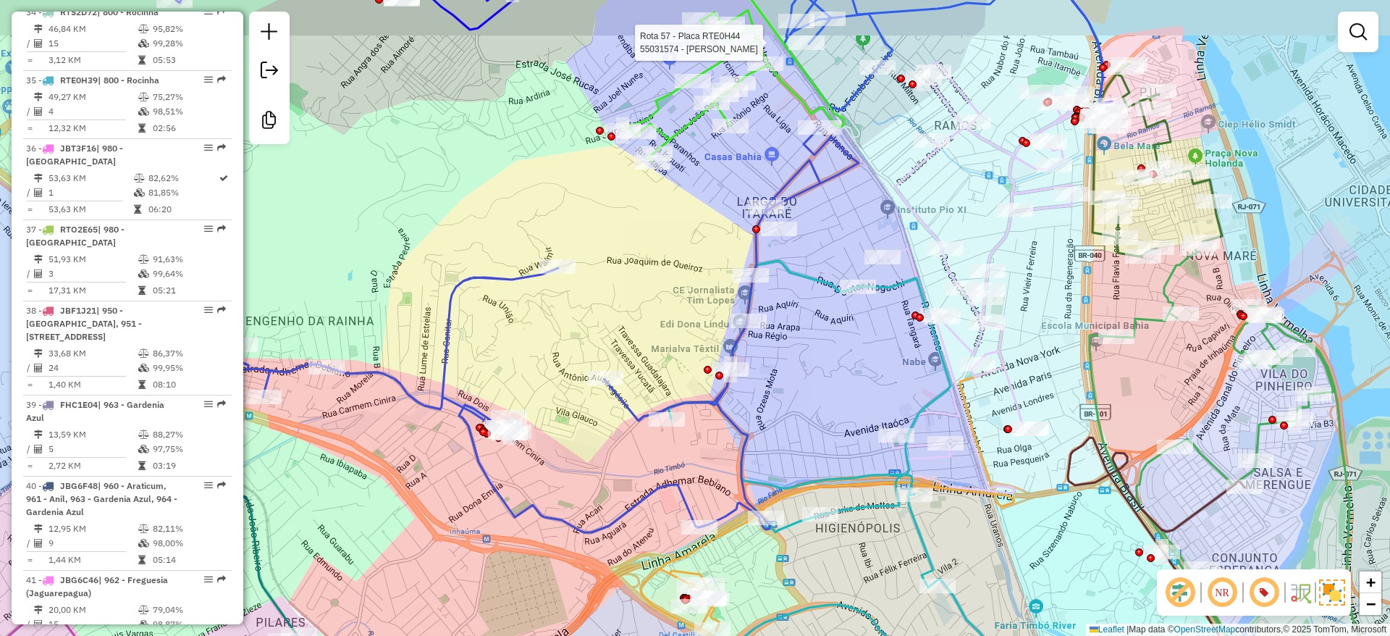
drag, startPoint x: 845, startPoint y: 199, endPoint x: 823, endPoint y: 245, distance: 51.2
click at [823, 245] on div "Rota 57 - Placa RTE0H44 55031574 - MATHEUS COSTA PESSAN Janela de atendimento G…" at bounding box center [695, 318] width 1390 height 636
drag, startPoint x: 823, startPoint y: 245, endPoint x: 816, endPoint y: 258, distance: 14.3
click at [816, 258] on div "Rota 57 - Placa RTE0H44 55031574 - MATHEUS COSTA PESSAN Janela de atendimento G…" at bounding box center [695, 318] width 1390 height 636
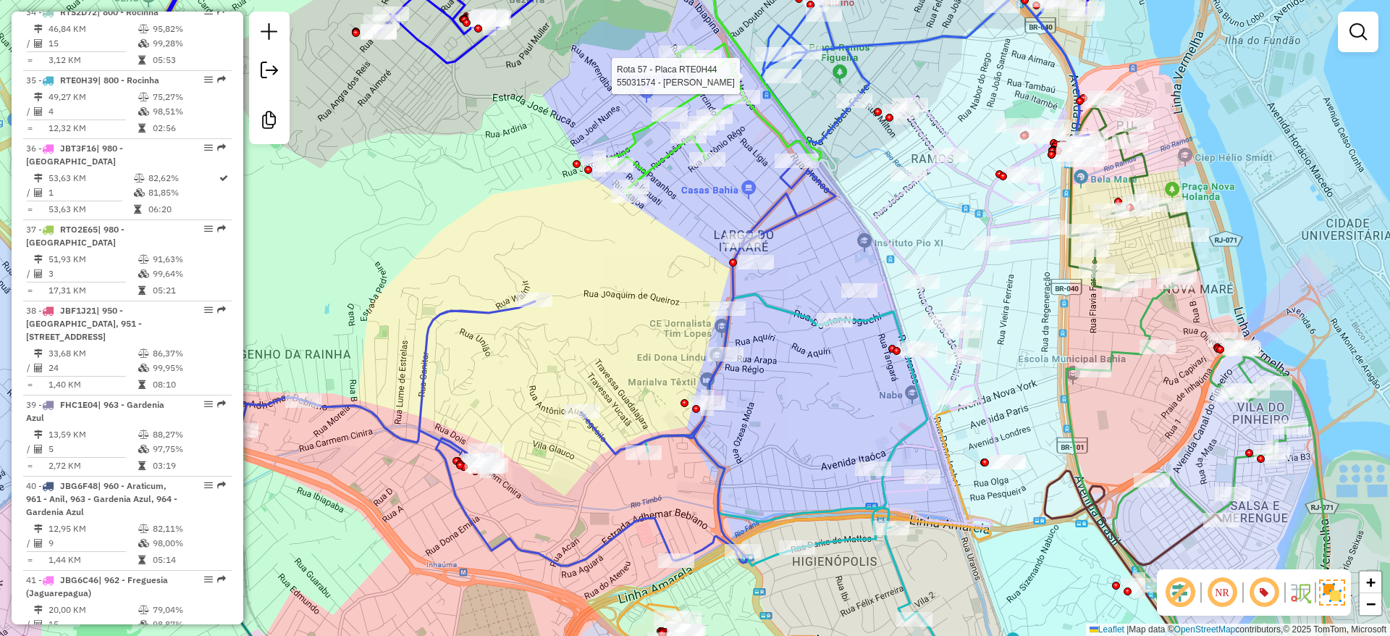
drag, startPoint x: 829, startPoint y: 249, endPoint x: 757, endPoint y: 319, distance: 100.3
click at [757, 319] on div "Rota 57 - Placa RTE0H44 55031574 - MATHEUS COSTA PESSAN Janela de atendimento G…" at bounding box center [695, 318] width 1390 height 636
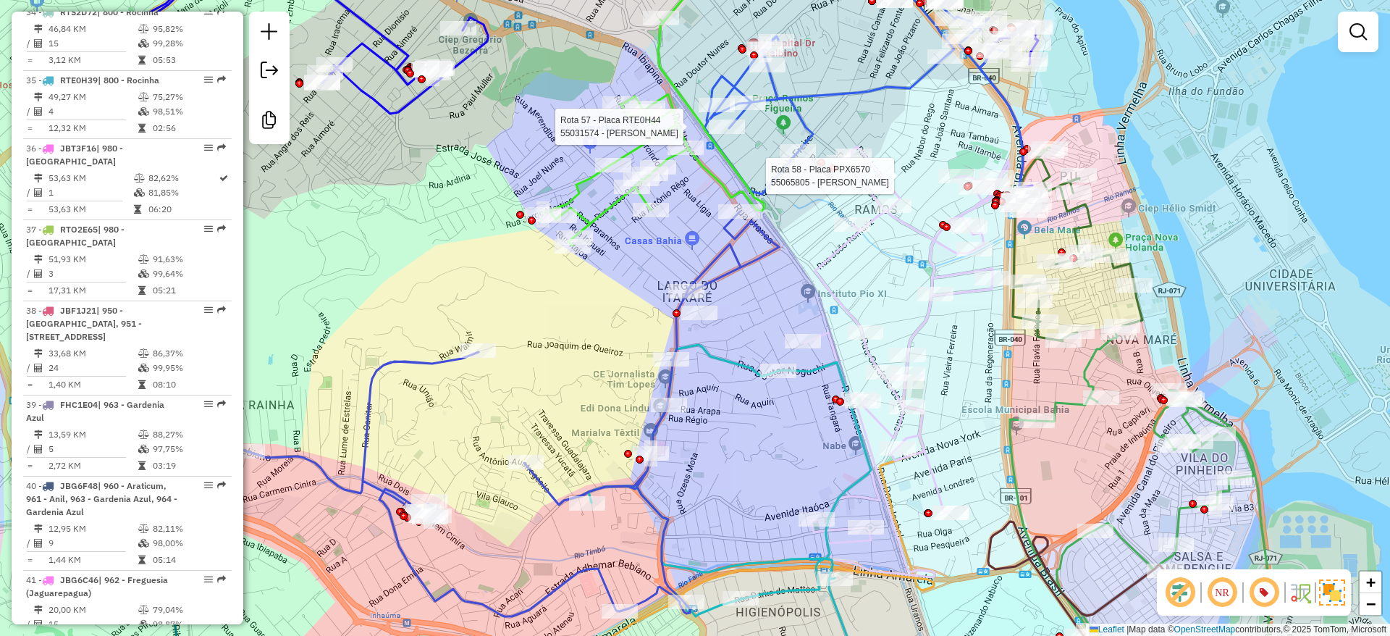
click at [943, 162] on div "Rota 57 - Placa RTE0H44 55031574 - MATHEUS COSTA PESSAN Rota 58 - Placa PPX6570…" at bounding box center [695, 318] width 1390 height 636
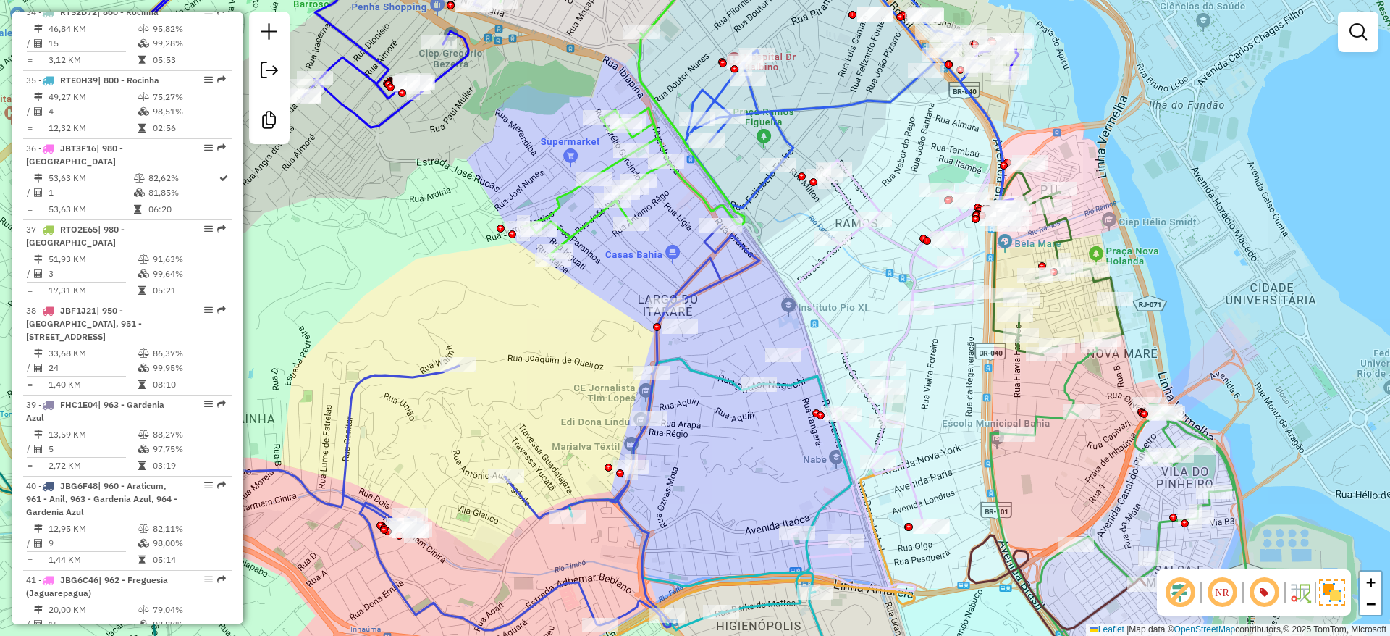
drag, startPoint x: 825, startPoint y: 114, endPoint x: 805, endPoint y: 127, distance: 24.1
click at [805, 127] on div "Janela de atendimento Grade de atendimento Capacidade Transportadoras Veículos …" at bounding box center [695, 318] width 1390 height 636
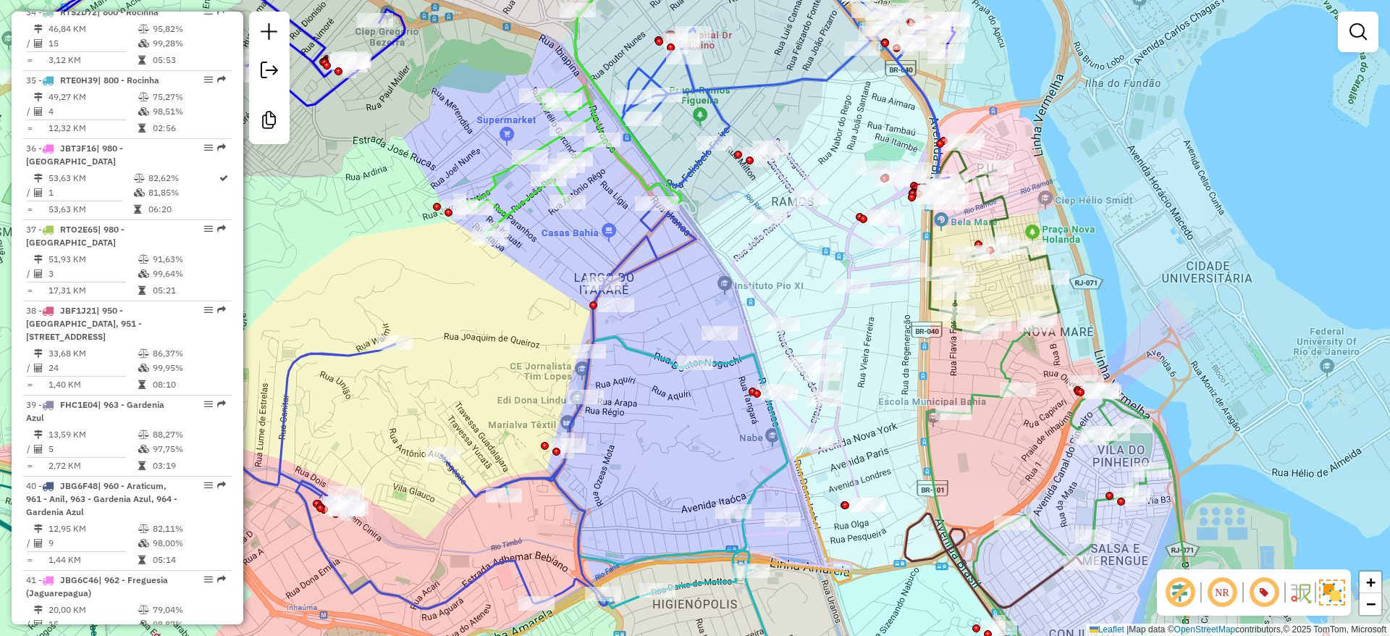
drag, startPoint x: 895, startPoint y: 162, endPoint x: 814, endPoint y: 156, distance: 81.3
click at [817, 122] on div "Janela de atendimento Grade de atendimento Capacidade Transportadoras Veículos …" at bounding box center [695, 318] width 1390 height 636
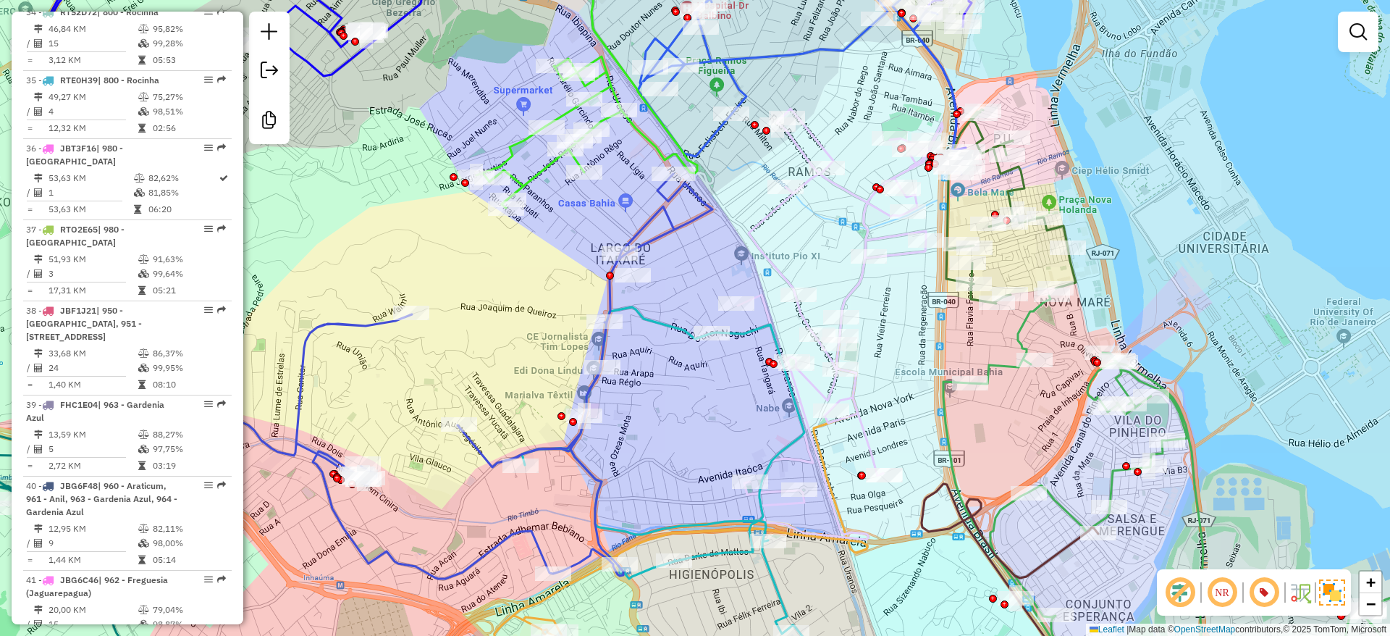
drag, startPoint x: 656, startPoint y: 417, endPoint x: 680, endPoint y: 408, distance: 25.4
click at [680, 408] on div "Janela de atendimento Grade de atendimento Capacidade Transportadoras Veículos …" at bounding box center [695, 318] width 1390 height 636
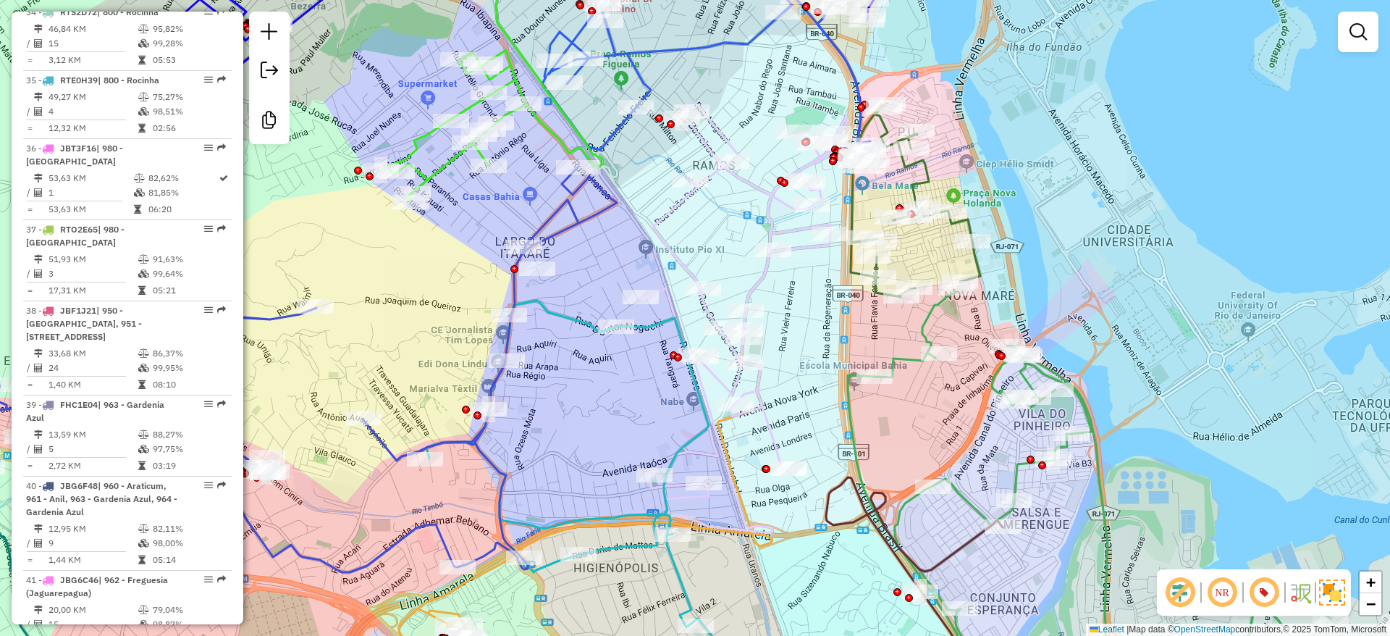
drag, startPoint x: 1118, startPoint y: 200, endPoint x: 1023, endPoint y: 193, distance: 95.8
click at [1023, 193] on div "Janela de atendimento Grade de atendimento Capacidade Transportadoras Veículos …" at bounding box center [695, 318] width 1390 height 636
drag, startPoint x: 819, startPoint y: 292, endPoint x: 914, endPoint y: 153, distance: 168.2
click at [809, 365] on div "Janela de atendimento Grade de atendimento Capacidade Transportadoras Veículos …" at bounding box center [695, 318] width 1390 height 636
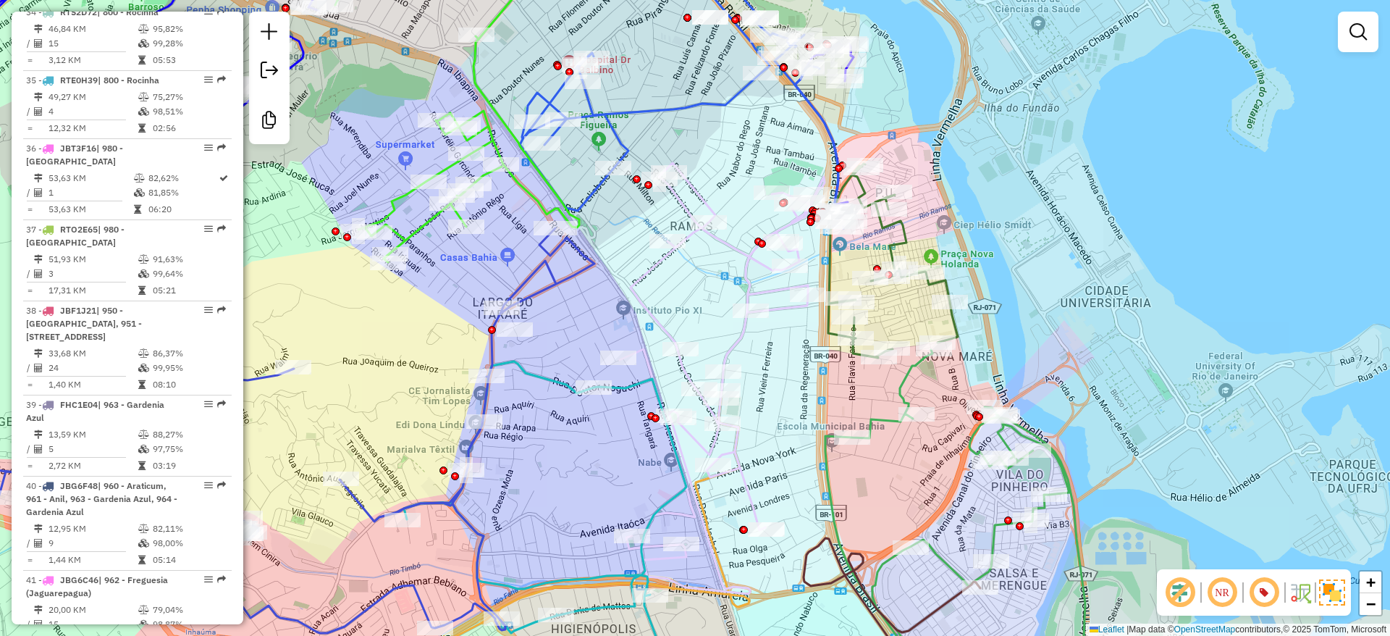
drag, startPoint x: 1071, startPoint y: 358, endPoint x: 1026, endPoint y: 318, distance: 59.5
click at [1070, 358] on div "Janela de atendimento Grade de atendimento Capacidade Transportadoras Veículos …" at bounding box center [695, 318] width 1390 height 636
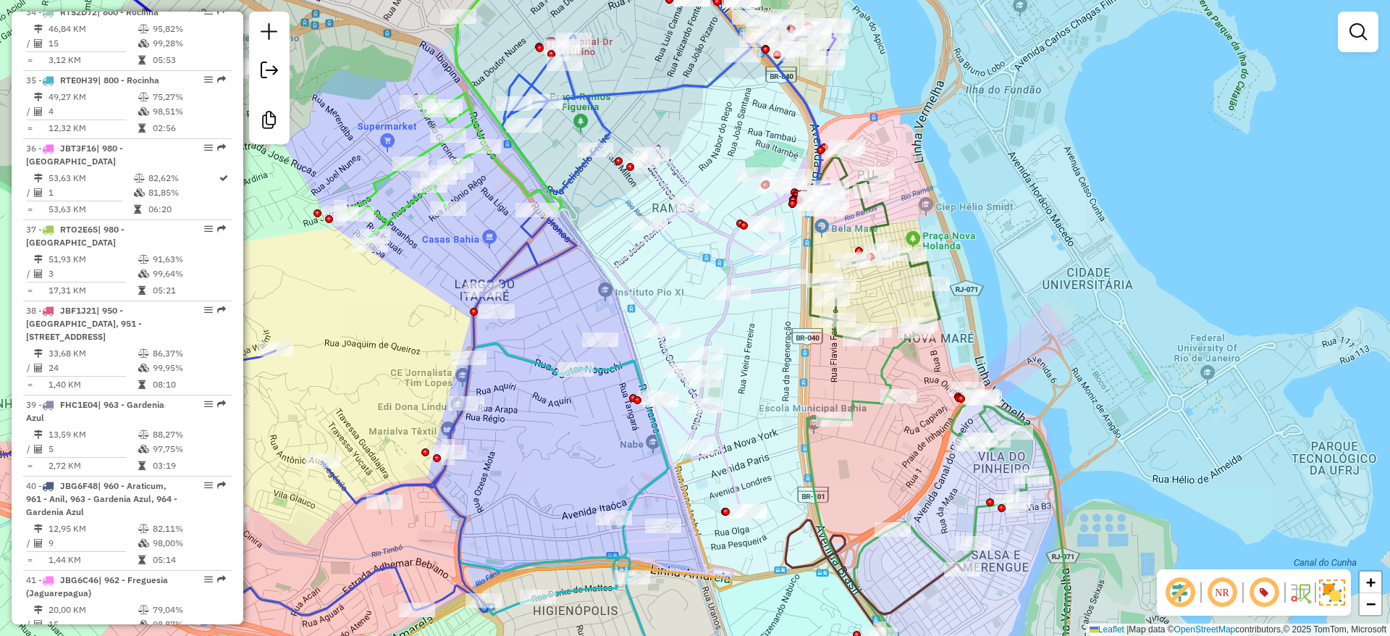
drag, startPoint x: 1016, startPoint y: 301, endPoint x: 980, endPoint y: 270, distance: 47.2
click at [980, 270] on div "Janela de atendimento Grade de atendimento Capacidade Transportadoras Veículos …" at bounding box center [695, 318] width 1390 height 636
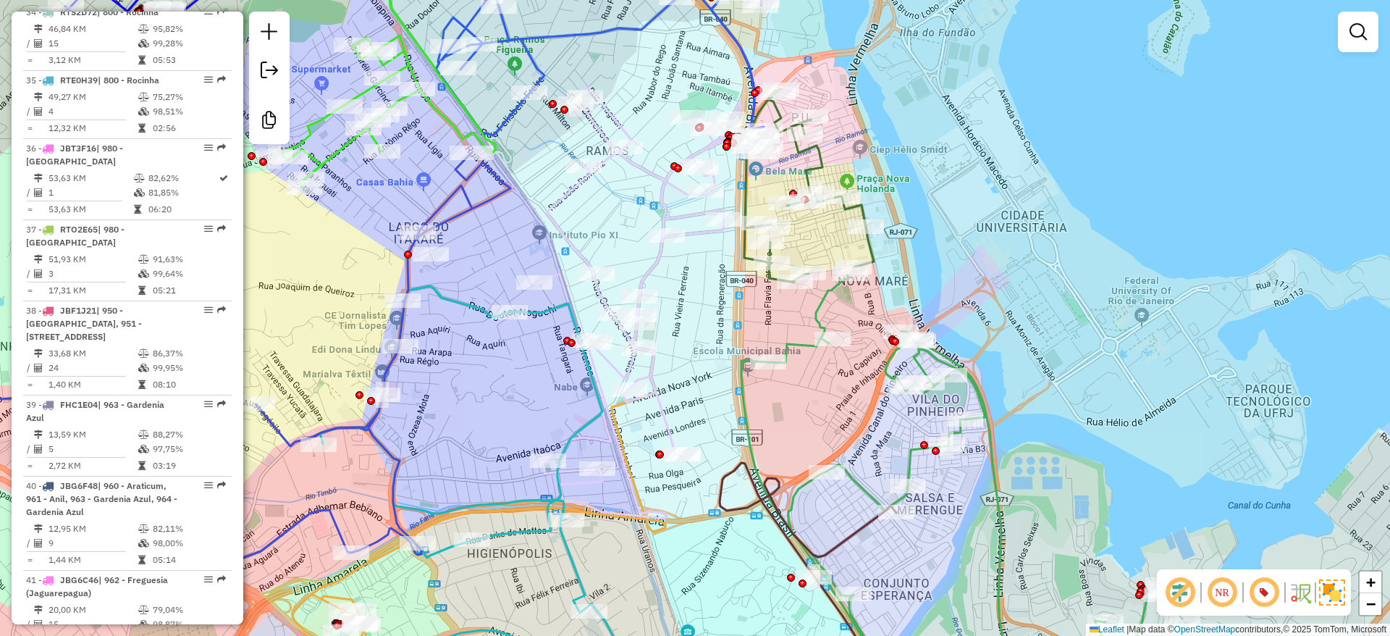
drag, startPoint x: 881, startPoint y: 418, endPoint x: 847, endPoint y: 392, distance: 42.4
click at [847, 392] on div "Janela de atendimento Grade de atendimento Capacidade Transportadoras Veículos …" at bounding box center [695, 318] width 1390 height 636
click at [818, 151] on icon at bounding box center [809, 185] width 130 height 194
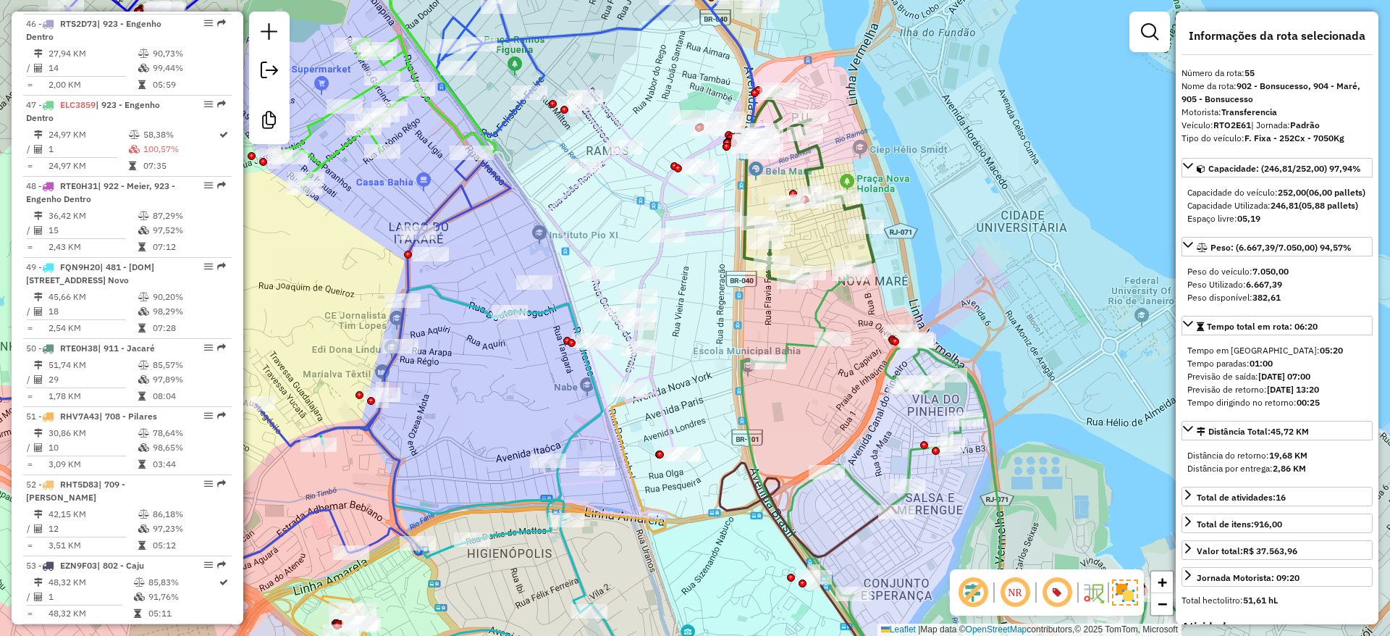
scroll to position [5245, 0]
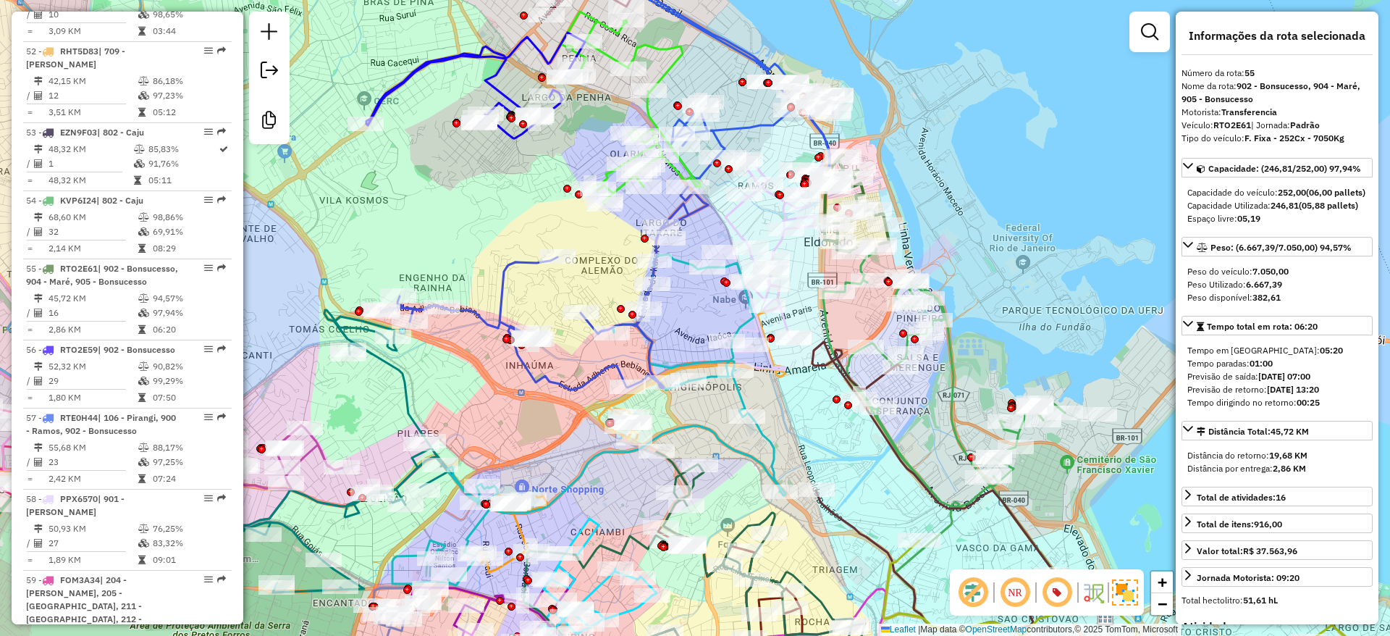
drag, startPoint x: 428, startPoint y: 226, endPoint x: 443, endPoint y: 226, distance: 15.2
click at [443, 226] on div "Janela de atendimento Grade de atendimento Capacidade Transportadoras Veículos …" at bounding box center [695, 318] width 1390 height 636
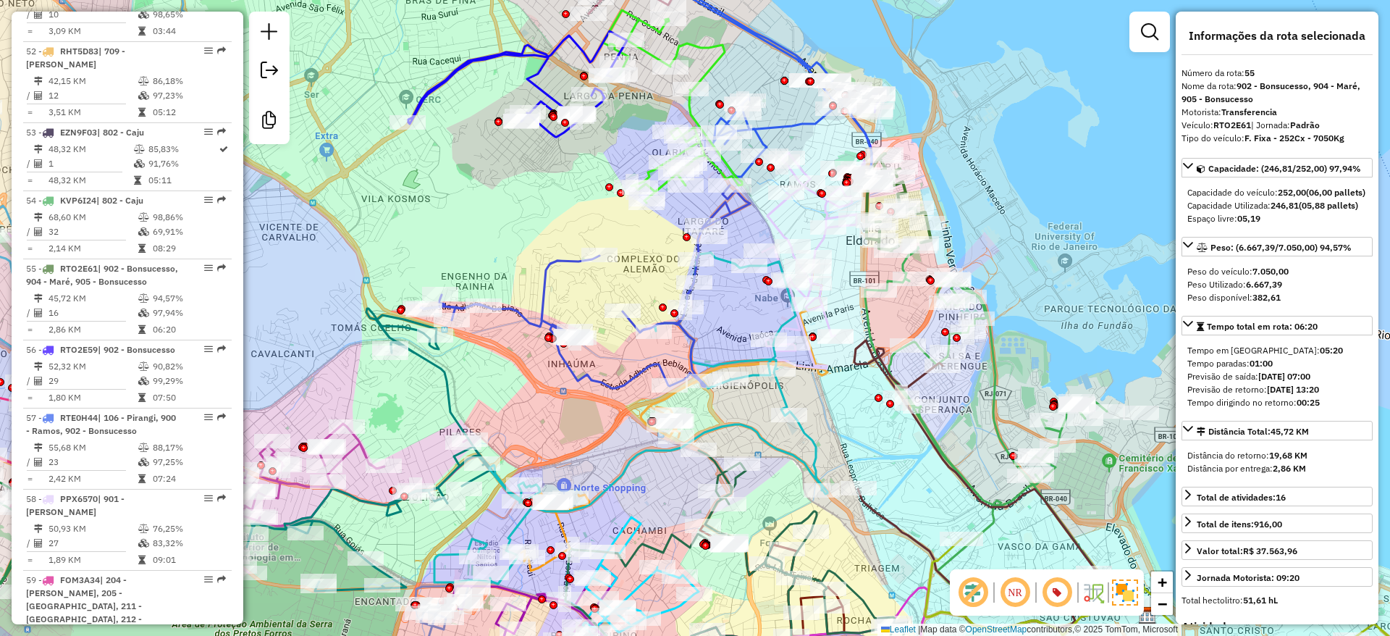
drag, startPoint x: 431, startPoint y: 232, endPoint x: 460, endPoint y: 230, distance: 29.0
click at [460, 230] on div "Janela de atendimento Grade de atendimento Capacidade Transportadoras Veículos …" at bounding box center [695, 318] width 1390 height 636
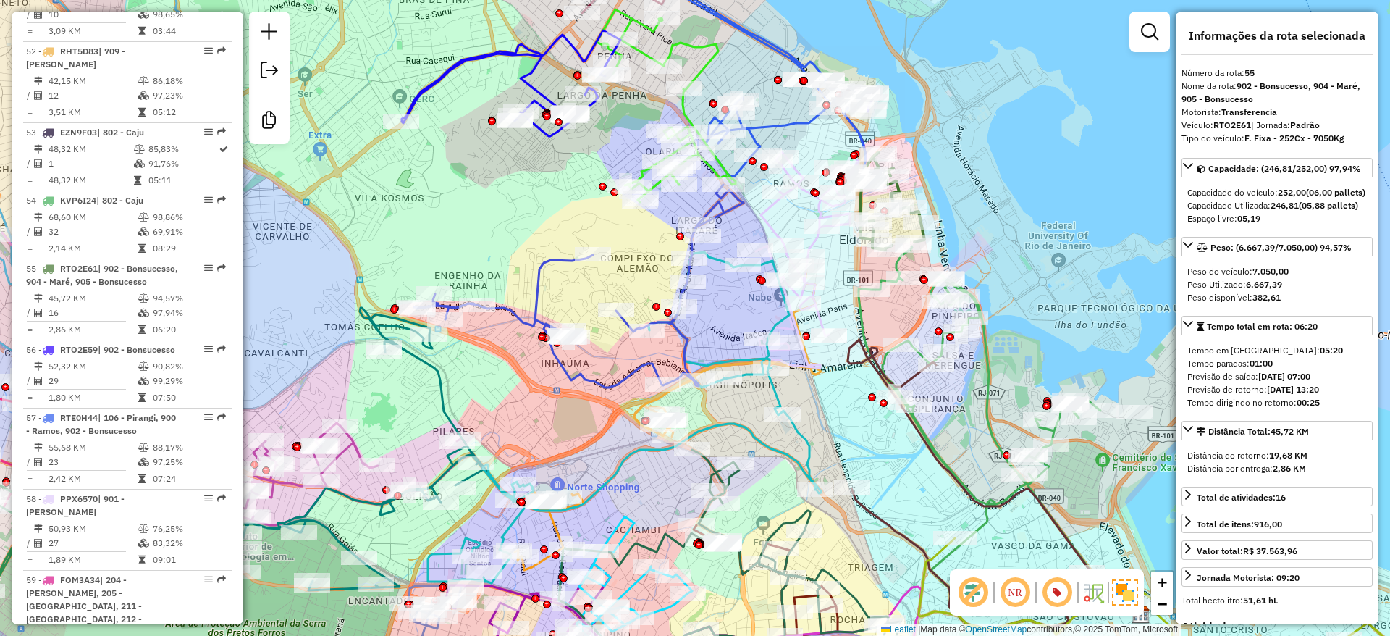
click at [828, 410] on div "Janela de atendimento Grade de atendimento Capacidade Transportadoras Veículos …" at bounding box center [695, 318] width 1390 height 636
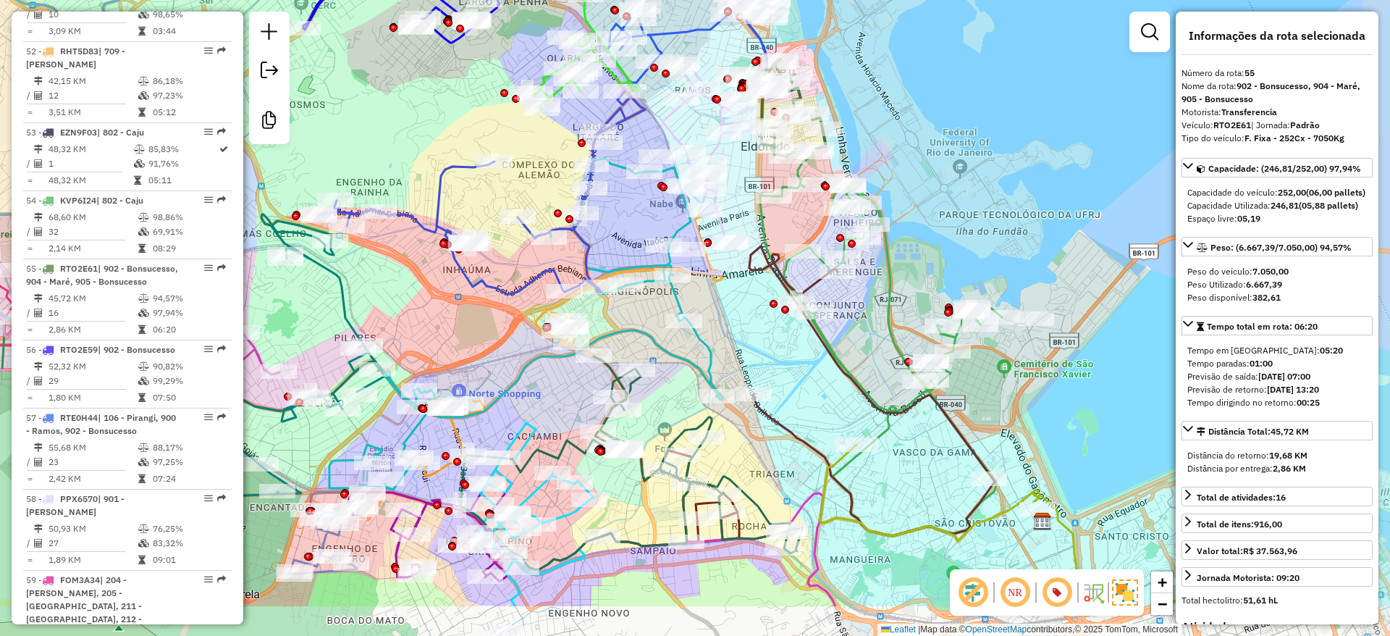
drag, startPoint x: 855, startPoint y: 452, endPoint x: 756, endPoint y: 358, distance: 136.7
click at [756, 358] on div "Janela de atendimento Grade de atendimento Capacidade Transportadoras Veículos …" at bounding box center [695, 318] width 1390 height 636
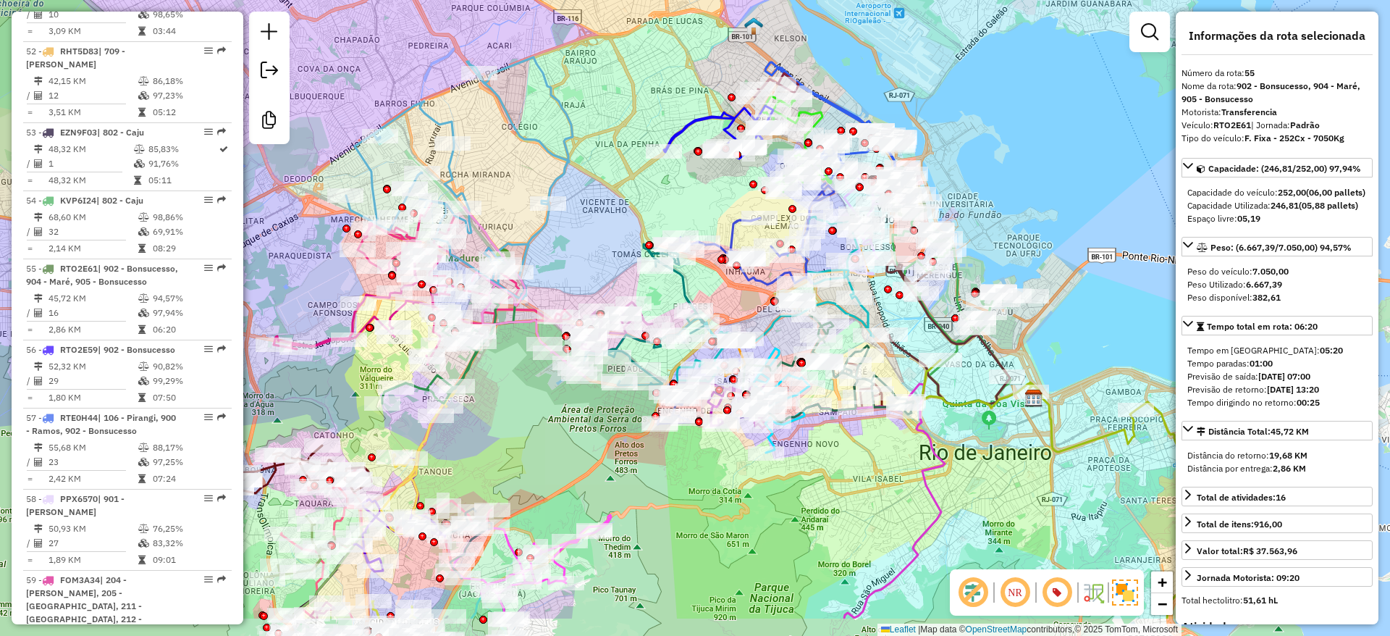
click at [1006, 242] on div "Janela de atendimento Grade de atendimento Capacidade Transportadoras Veículos …" at bounding box center [695, 318] width 1390 height 636
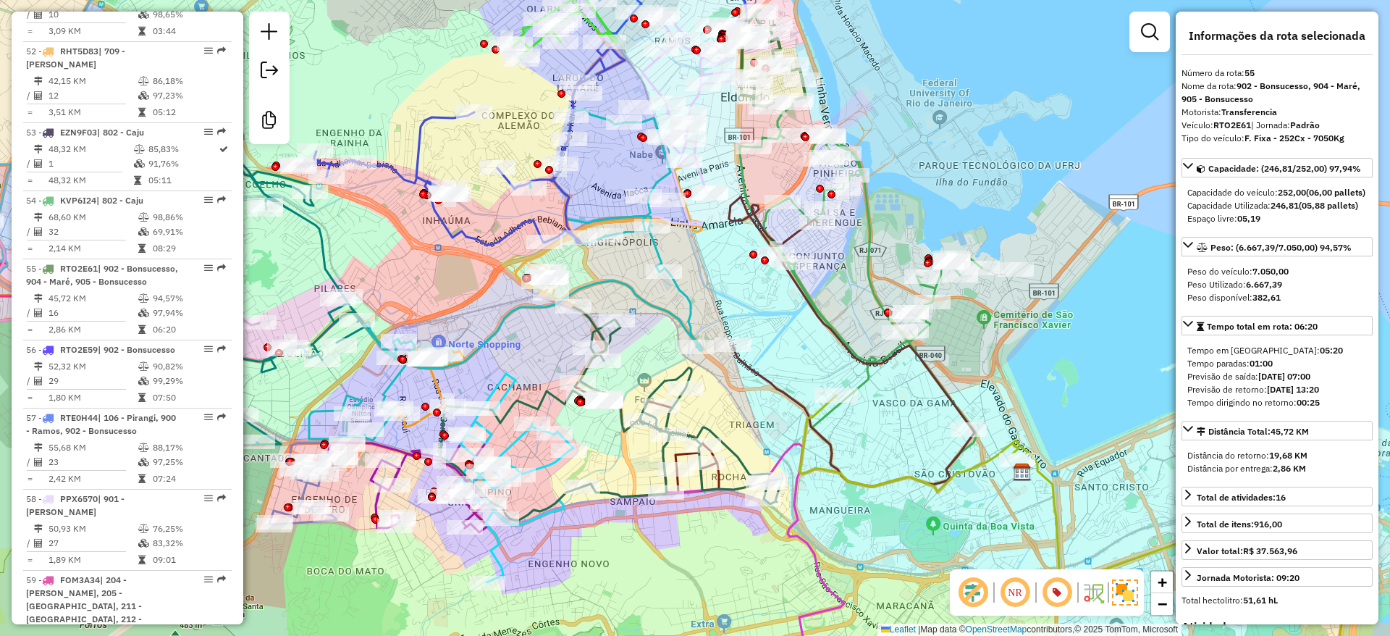
click at [1041, 327] on div "Janela de atendimento Grade de atendimento Capacidade Transportadoras Veículos …" at bounding box center [695, 318] width 1390 height 636
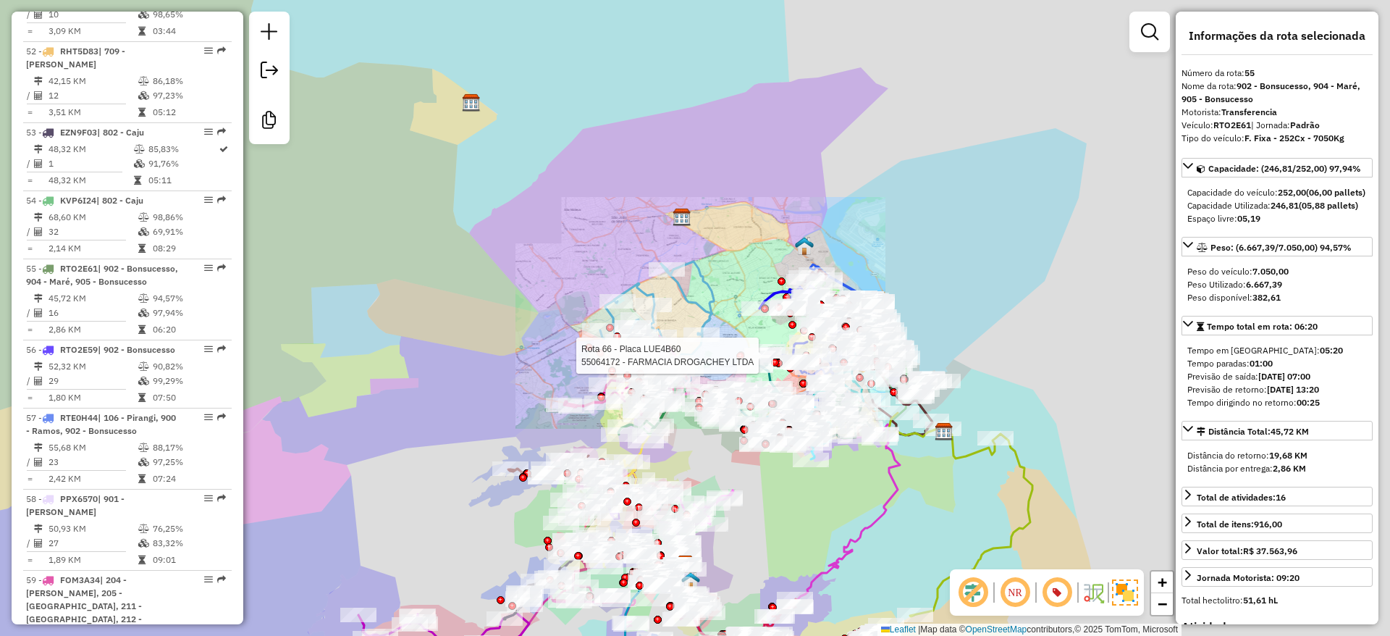
click at [739, 346] on div "Rota 66 - Placa LUE4B60 55064172 - FARMACIA DROGACHEY LTDA Janela de atendiment…" at bounding box center [695, 318] width 1390 height 636
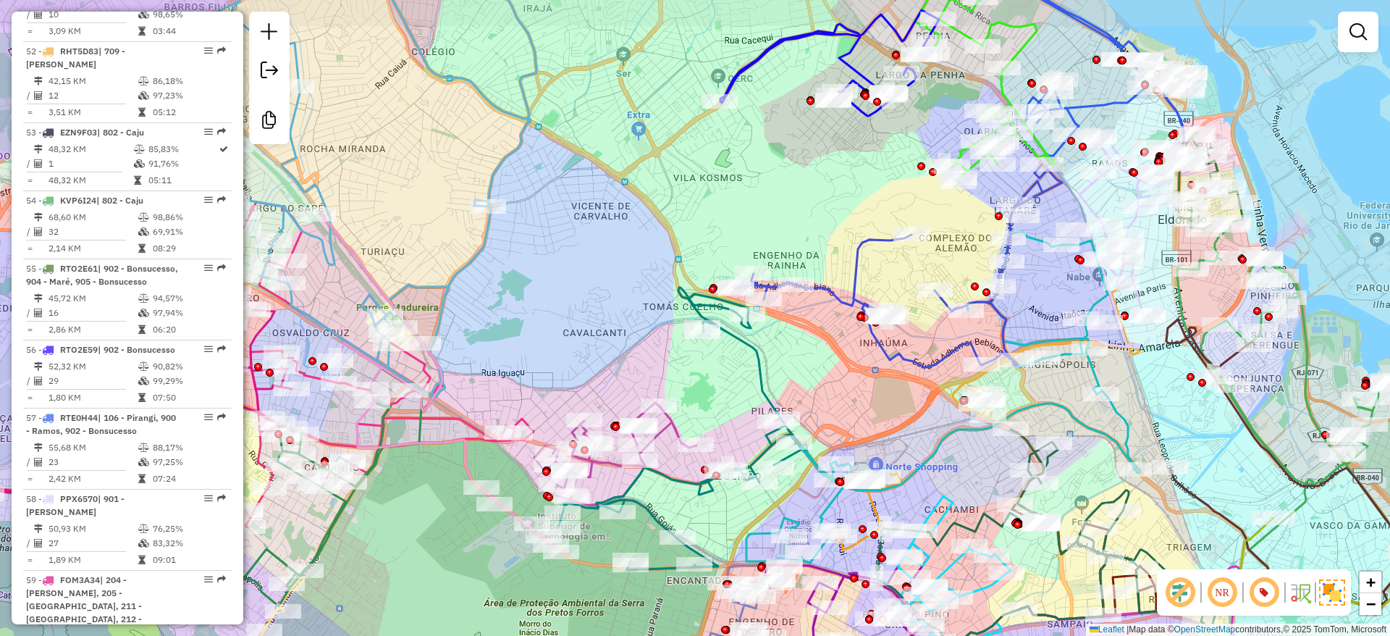
drag, startPoint x: 913, startPoint y: 352, endPoint x: 871, endPoint y: 389, distance: 56.5
click at [871, 389] on div "Janela de atendimento Grade de atendimento Capacidade Transportadoras Veículos …" at bounding box center [695, 318] width 1390 height 636
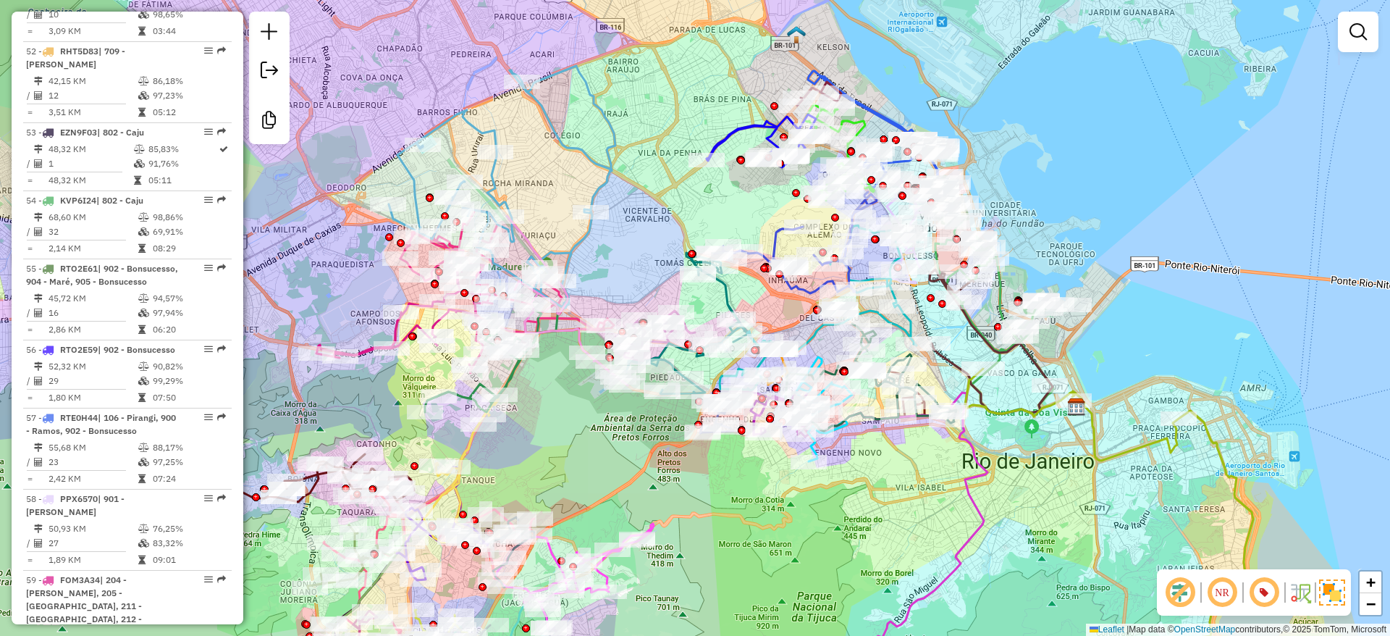
click at [1087, 249] on div "Janela de atendimento Grade de atendimento Capacidade Transportadoras Veículos …" at bounding box center [695, 318] width 1390 height 636
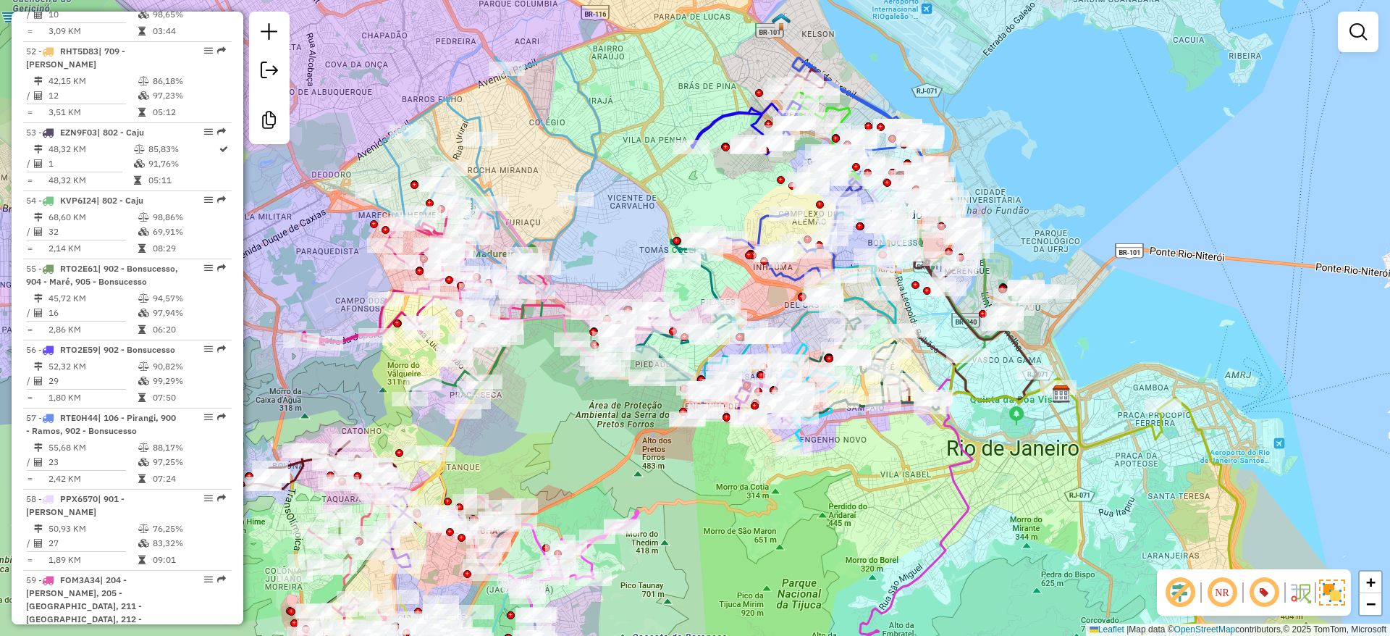
drag, startPoint x: 1085, startPoint y: 248, endPoint x: 1071, endPoint y: 235, distance: 19.5
click at [1071, 235] on div "Janela de atendimento Grade de atendimento Capacidade Transportadoras Veículos …" at bounding box center [695, 318] width 1390 height 636
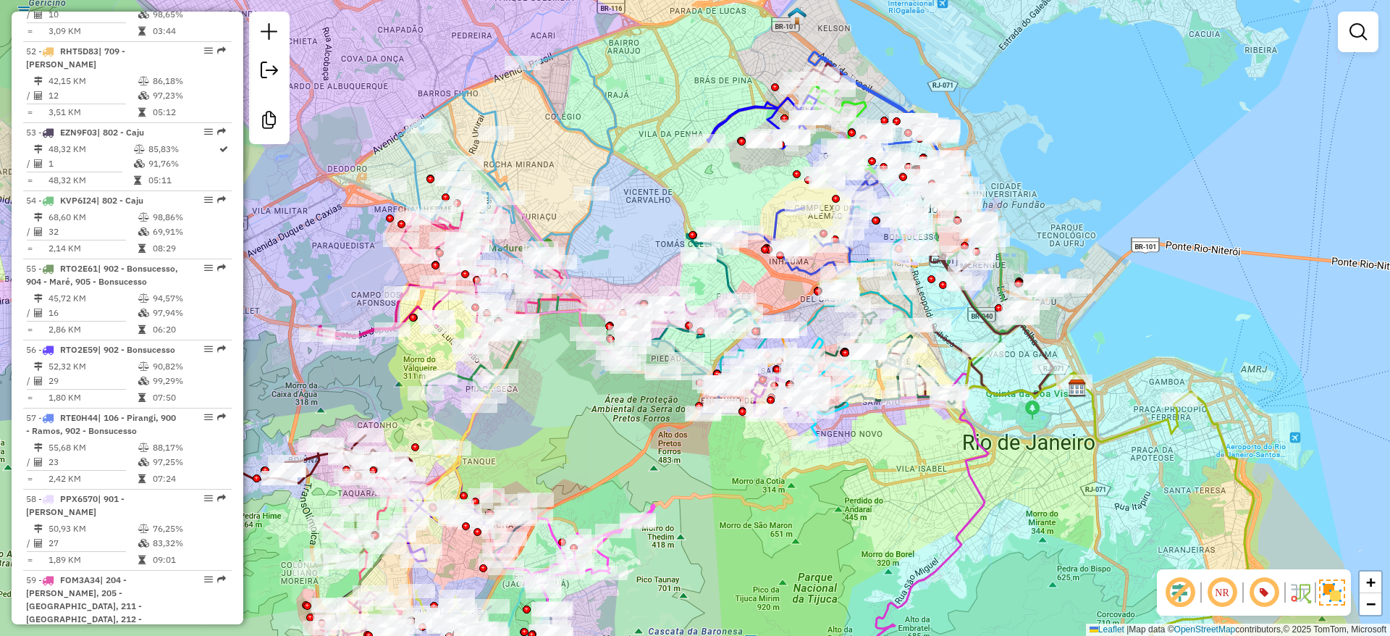
drag, startPoint x: 806, startPoint y: 512, endPoint x: 822, endPoint y: 507, distance: 16.3
click at [822, 507] on div "Janela de atendimento Grade de atendimento Capacidade Transportadoras Veículos …" at bounding box center [695, 318] width 1390 height 636
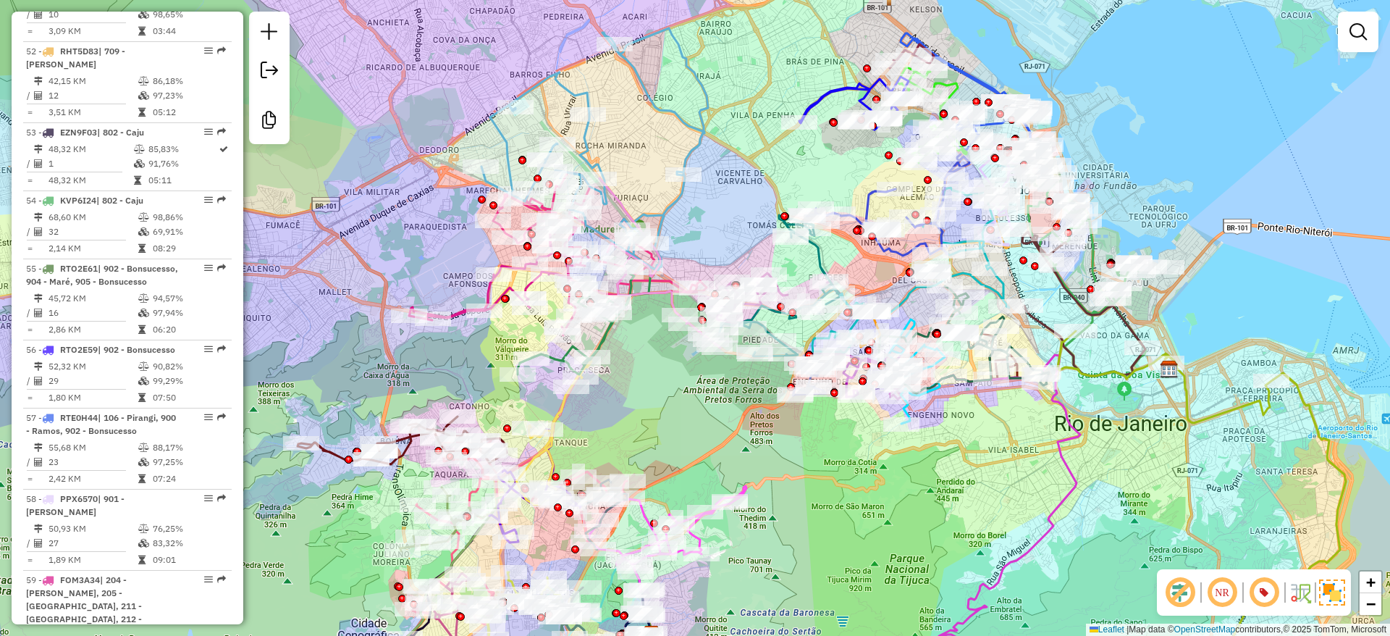
drag, startPoint x: 907, startPoint y: 525, endPoint x: 855, endPoint y: 486, distance: 64.7
click at [1035, 494] on div "Janela de atendimento Grade de atendimento Capacidade Transportadoras Veículos …" at bounding box center [695, 318] width 1390 height 636
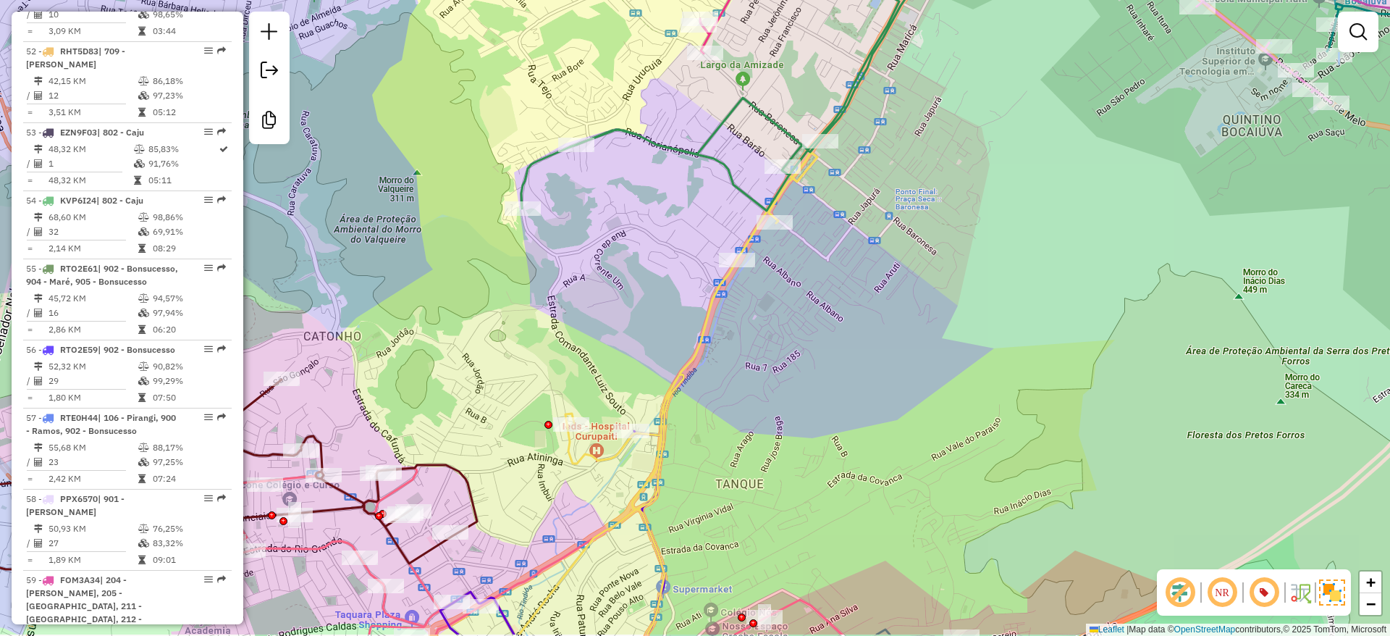
drag, startPoint x: 659, startPoint y: 447, endPoint x: 712, endPoint y: 384, distance: 82.8
click at [712, 384] on div "Janela de atendimento Grade de atendimento Capacidade Transportadoras Veículos …" at bounding box center [695, 318] width 1390 height 636
click at [621, 442] on icon at bounding box center [666, 425] width 301 height 547
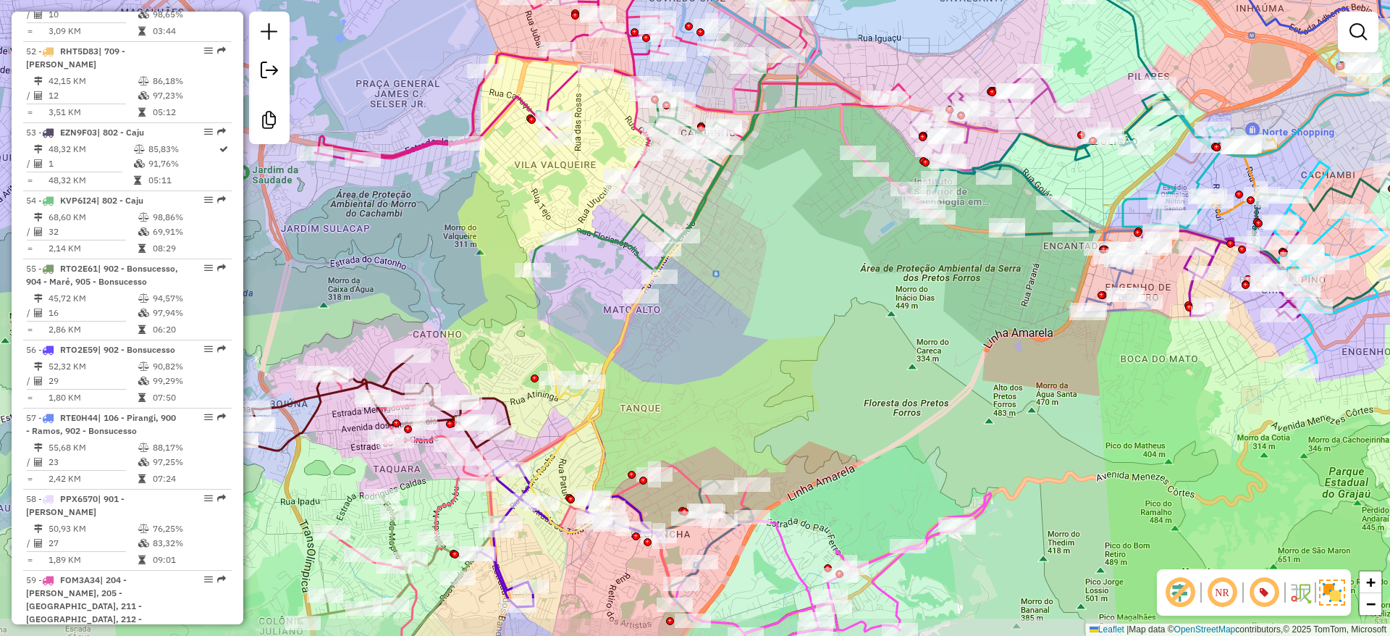
drag, startPoint x: 946, startPoint y: 438, endPoint x: 845, endPoint y: 389, distance: 112.7
click at [845, 389] on div "Janela de atendimento Grade de atendimento Capacidade Transportadoras Veículos …" at bounding box center [695, 318] width 1390 height 636
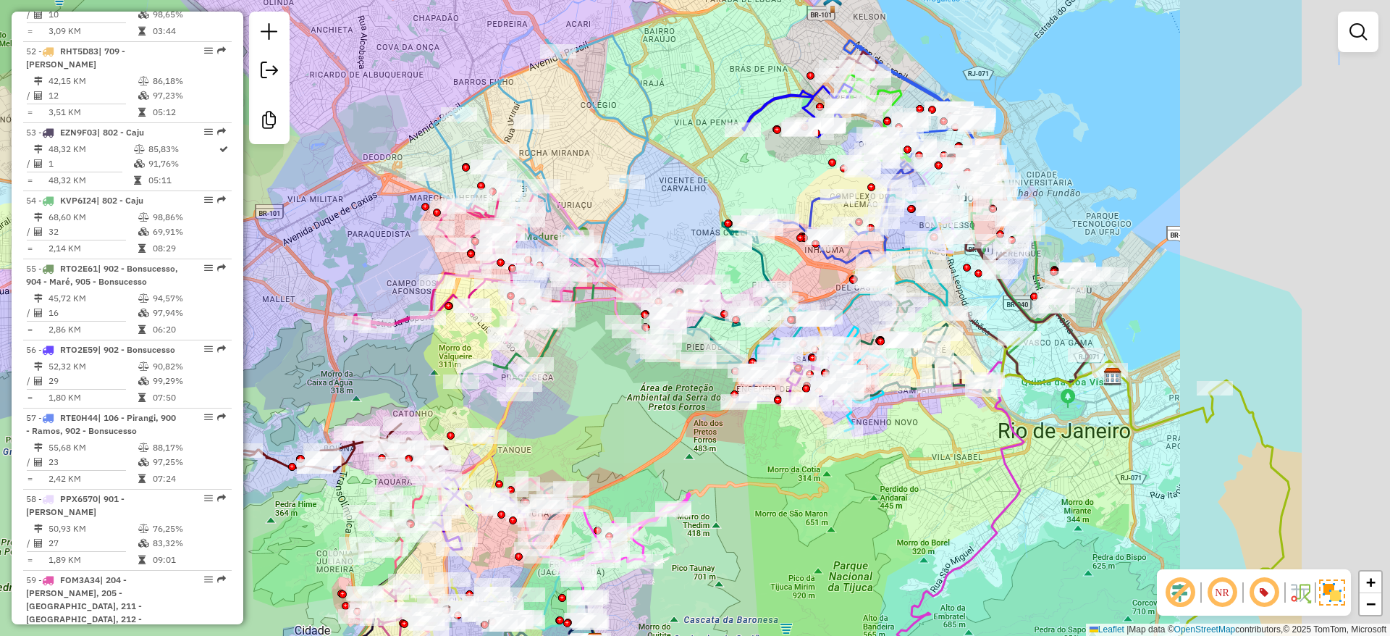
drag, startPoint x: 1005, startPoint y: 479, endPoint x: 844, endPoint y: 440, distance: 165.4
click at [779, 523] on div "Janela de atendimento Grade de atendimento Capacidade Transportadoras Veículos …" at bounding box center [695, 318] width 1390 height 636
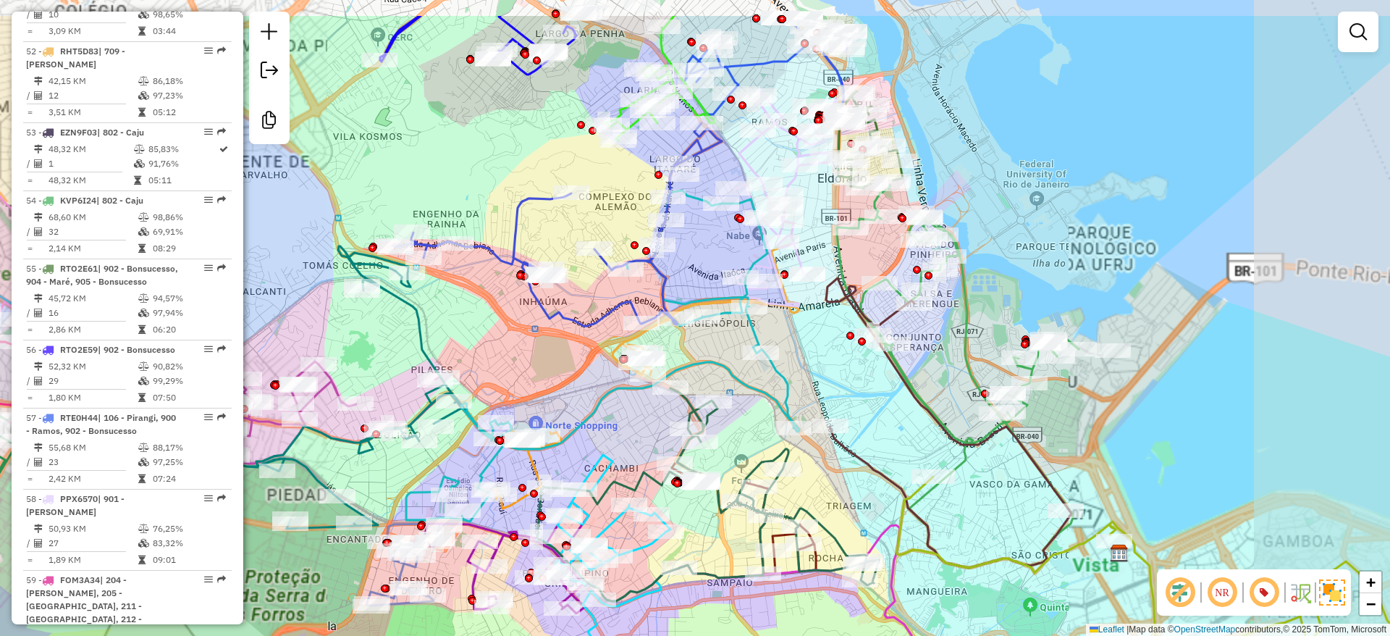
drag, startPoint x: 1058, startPoint y: 193, endPoint x: 957, endPoint y: 237, distance: 109.6
click at [1016, 297] on div "Janela de atendimento Grade de atendimento Capacidade Transportadoras Veículos …" at bounding box center [695, 318] width 1390 height 636
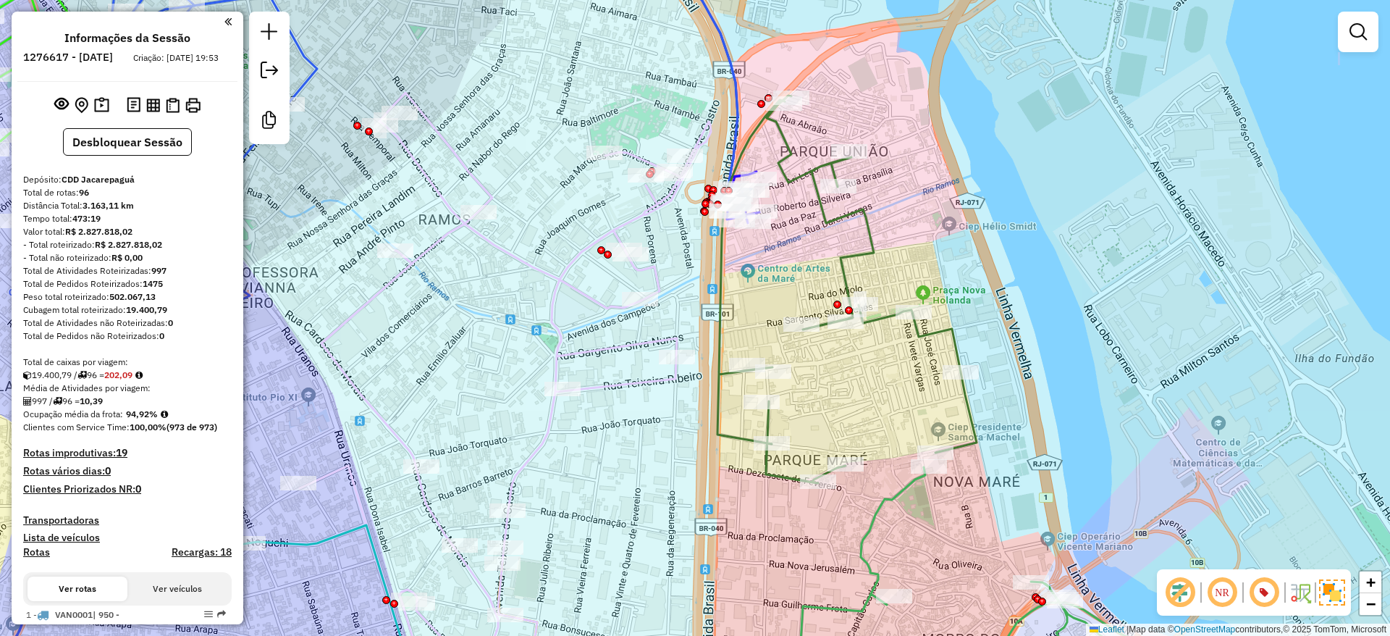
scroll to position [5245, 0]
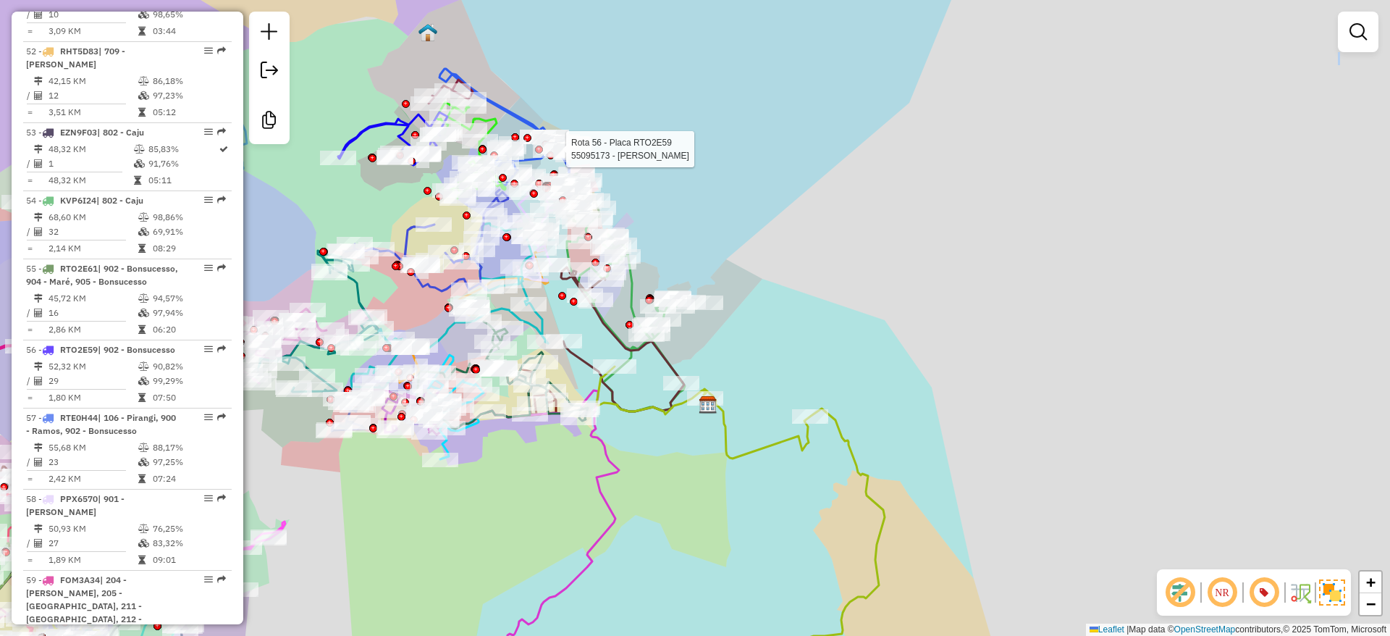
click at [817, 261] on div "Rota 57 - Placa RTE0H44 55031224 - LEUDA MARIA DO NASCI Rota 56 - Placa RTO2E59…" at bounding box center [695, 318] width 1390 height 636
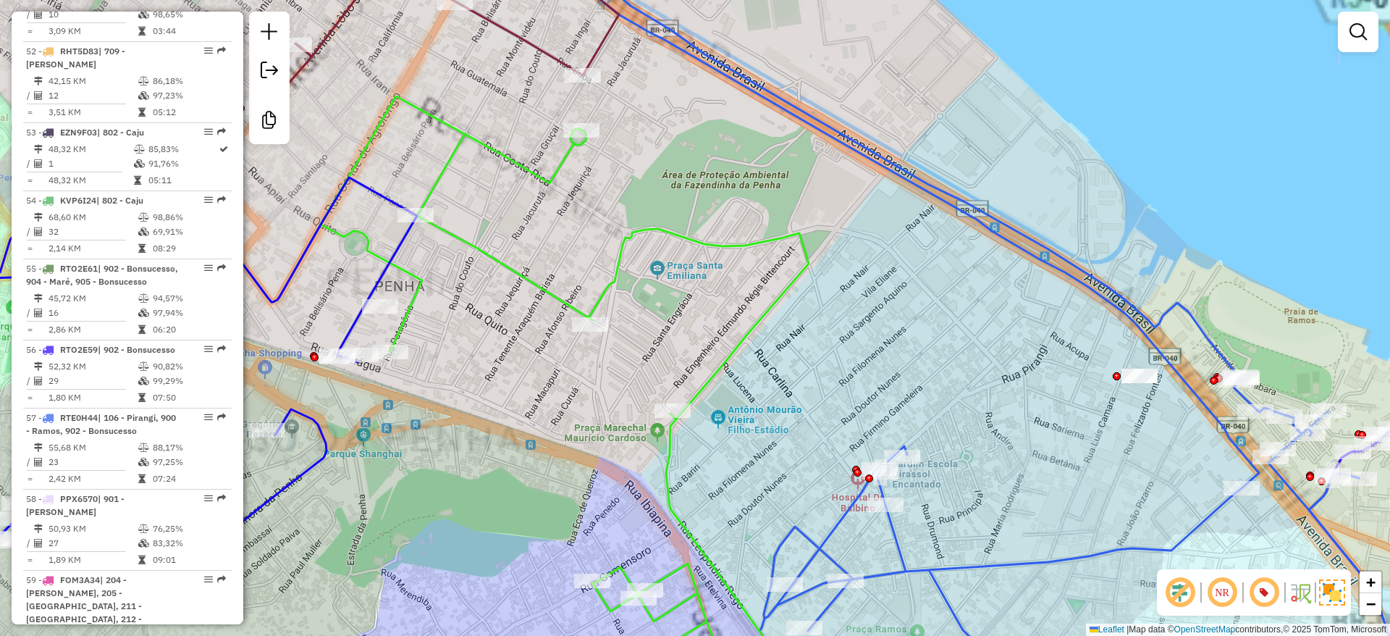
drag, startPoint x: 417, startPoint y: 138, endPoint x: 599, endPoint y: 238, distance: 207.3
click at [683, 241] on div "Janela de atendimento Grade de atendimento Capacidade Transportadoras Veículos …" at bounding box center [695, 318] width 1390 height 636
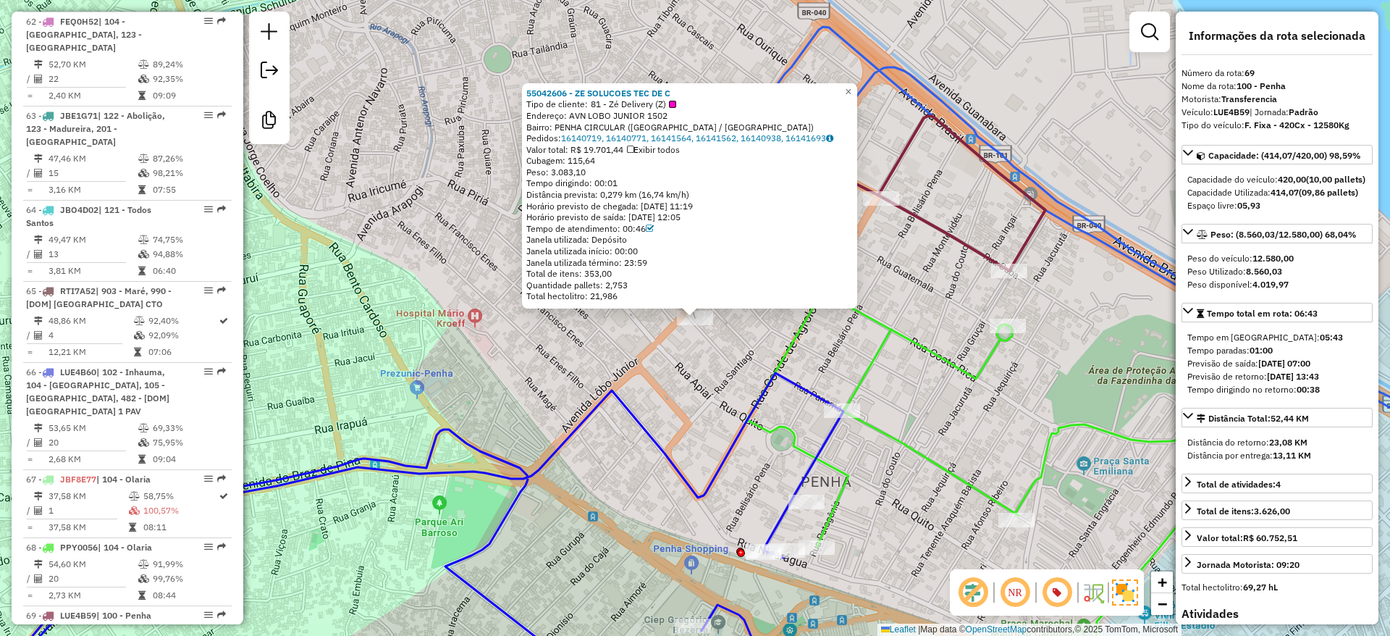
scroll to position [6419, 0]
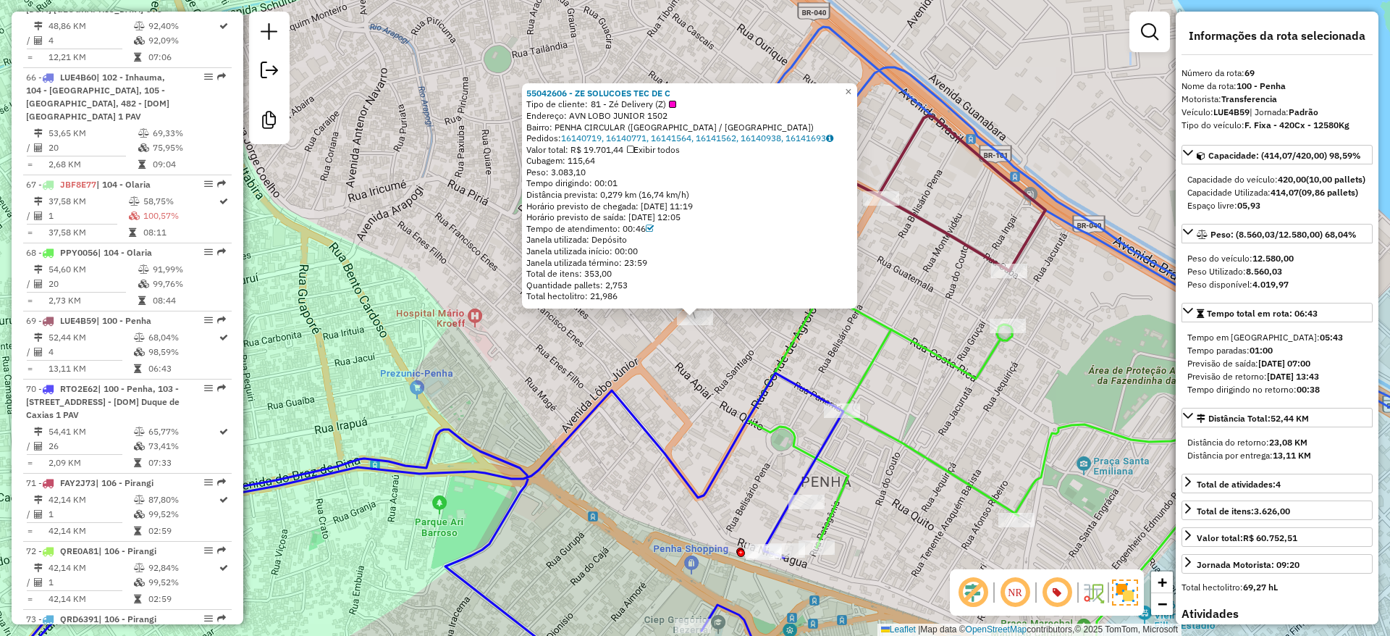
drag, startPoint x: 627, startPoint y: 234, endPoint x: 648, endPoint y: 233, distance: 21.0
click at [648, 233] on div "Tempo de atendimento: 00:46" at bounding box center [689, 229] width 326 height 12
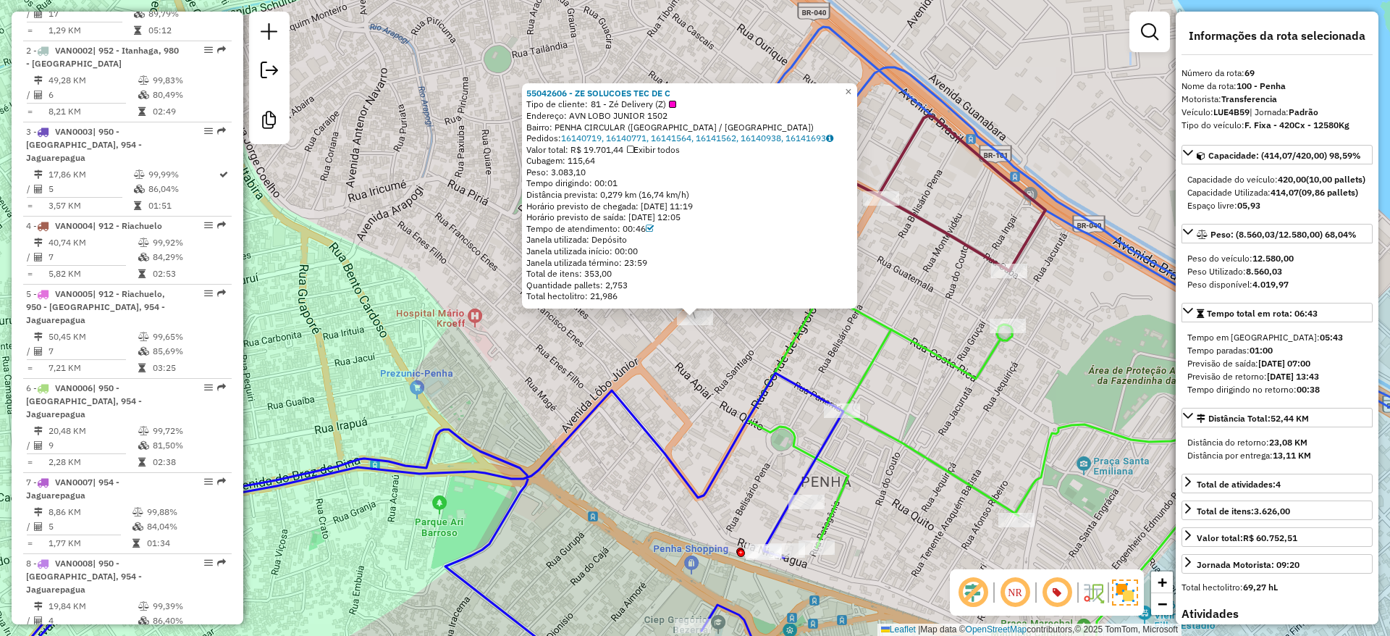
scroll to position [0, 0]
